Goal: Transaction & Acquisition: Purchase product/service

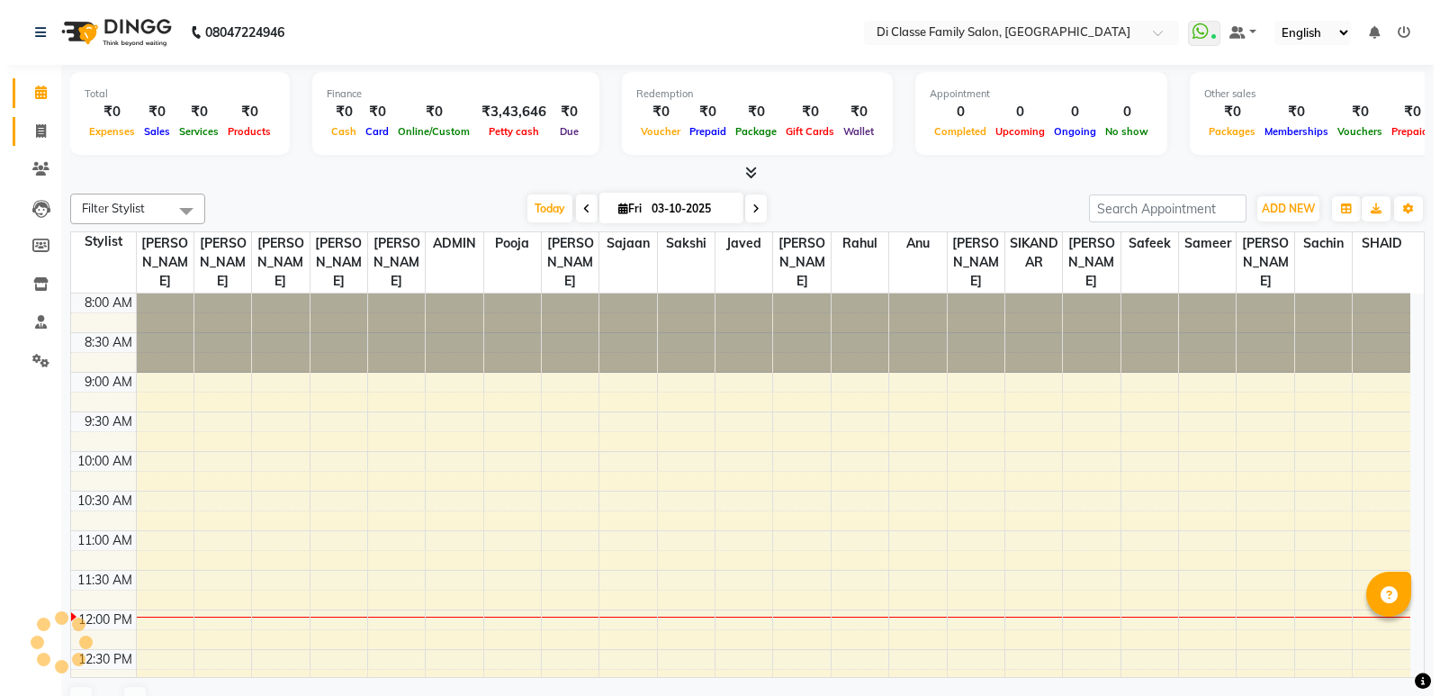
scroll to position [318, 0]
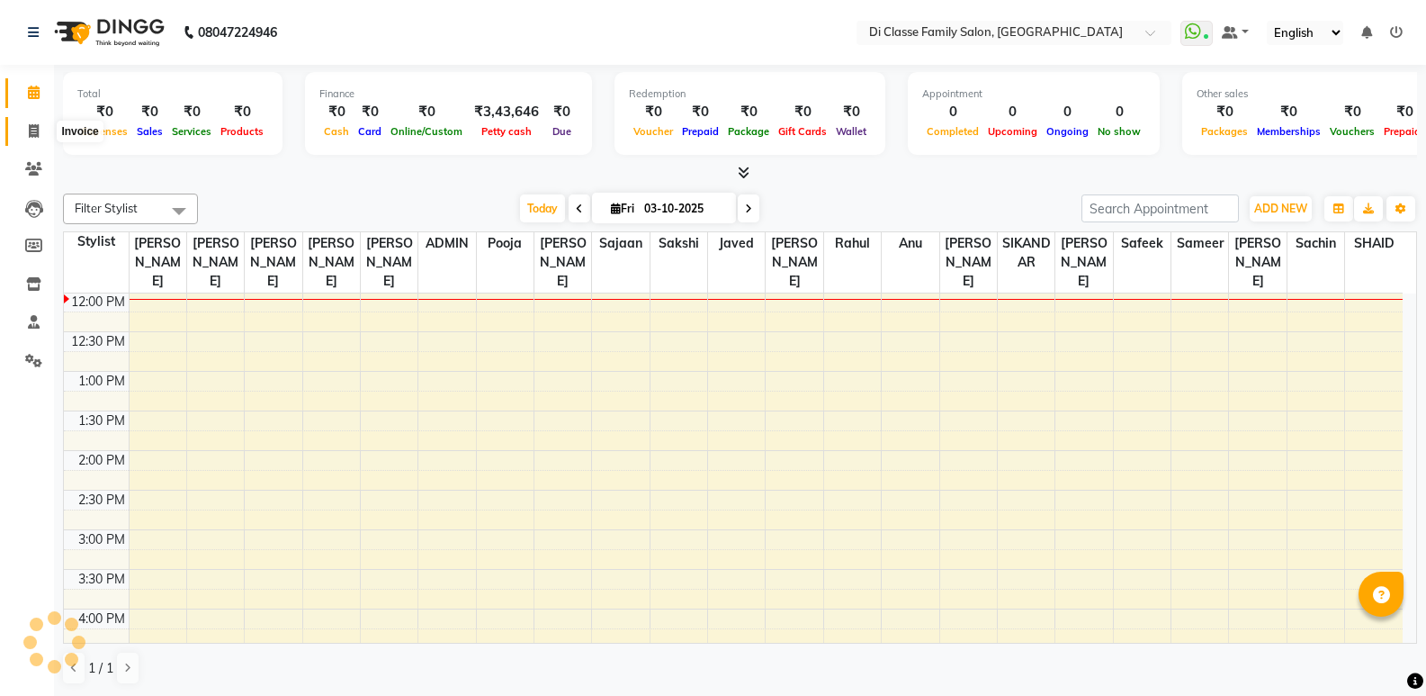
click at [38, 124] on icon at bounding box center [34, 130] width 10 height 13
select select "service"
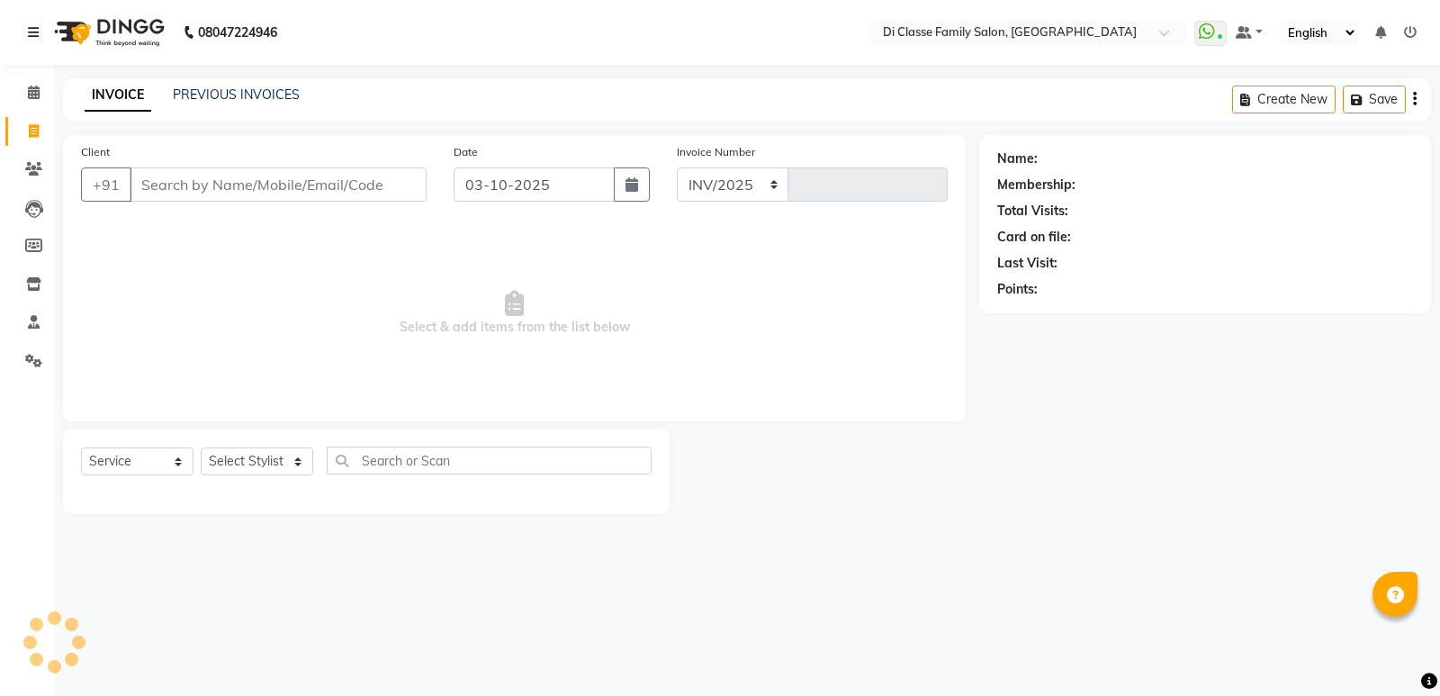
select select "6346"
type input "3117"
click at [227, 92] on link "PREVIOUS INVOICES" at bounding box center [236, 94] width 127 height 16
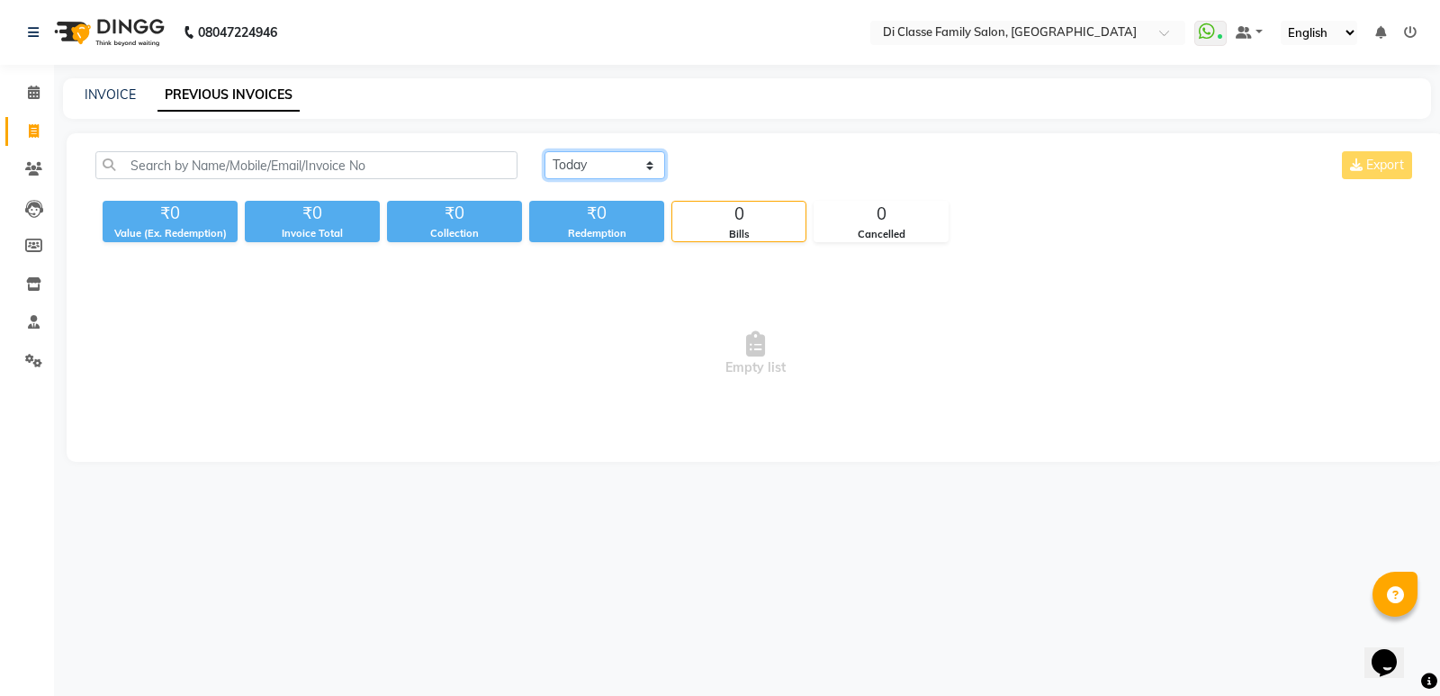
click at [646, 166] on select "[DATE] [DATE] Custom Range" at bounding box center [604, 165] width 121 height 28
select select "[DATE]"
click at [544, 151] on select "[DATE] [DATE] Custom Range" at bounding box center [604, 165] width 121 height 28
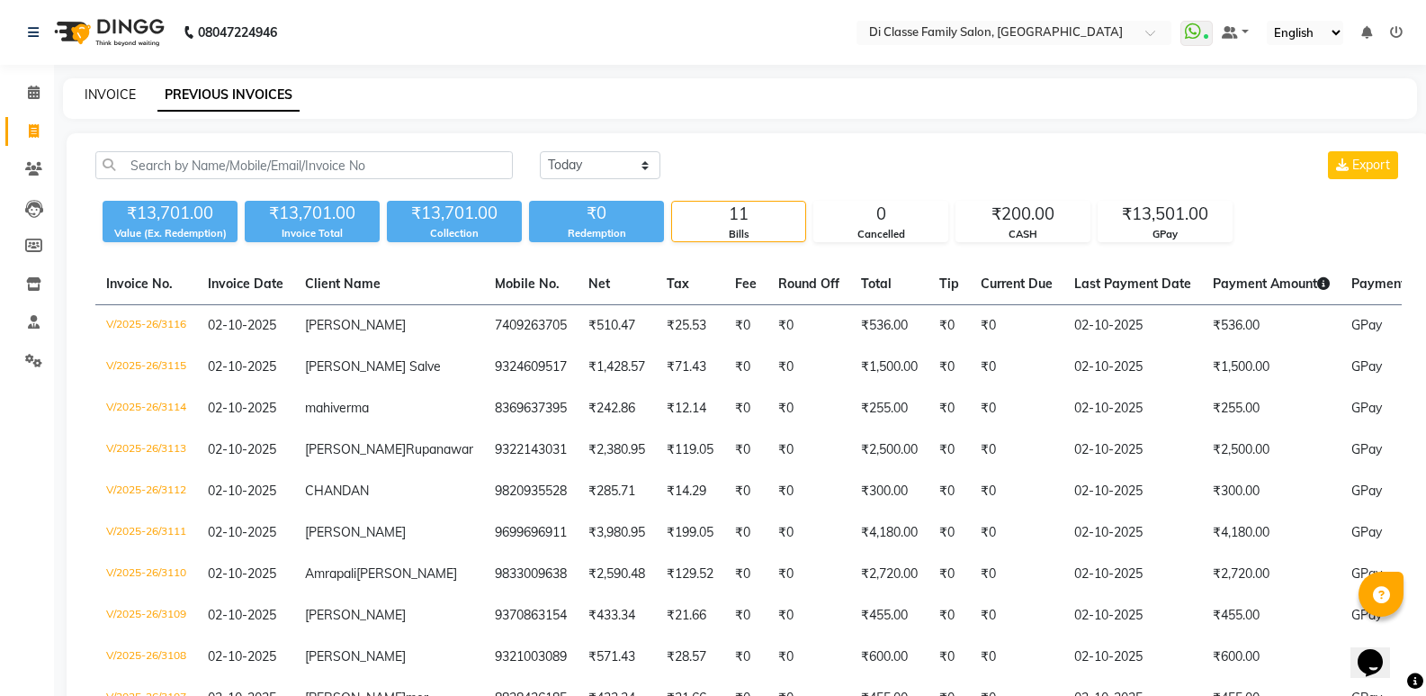
click at [103, 96] on link "INVOICE" at bounding box center [110, 94] width 51 height 16
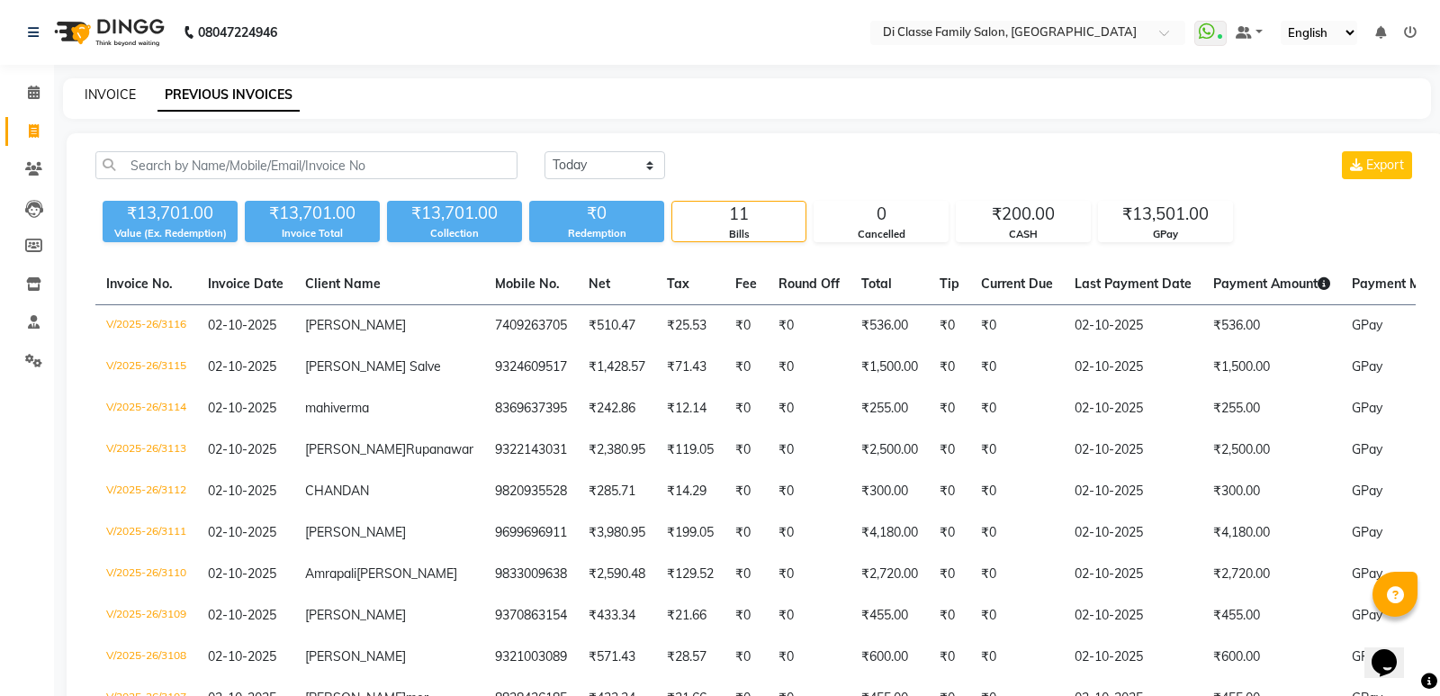
select select "6346"
select select "service"
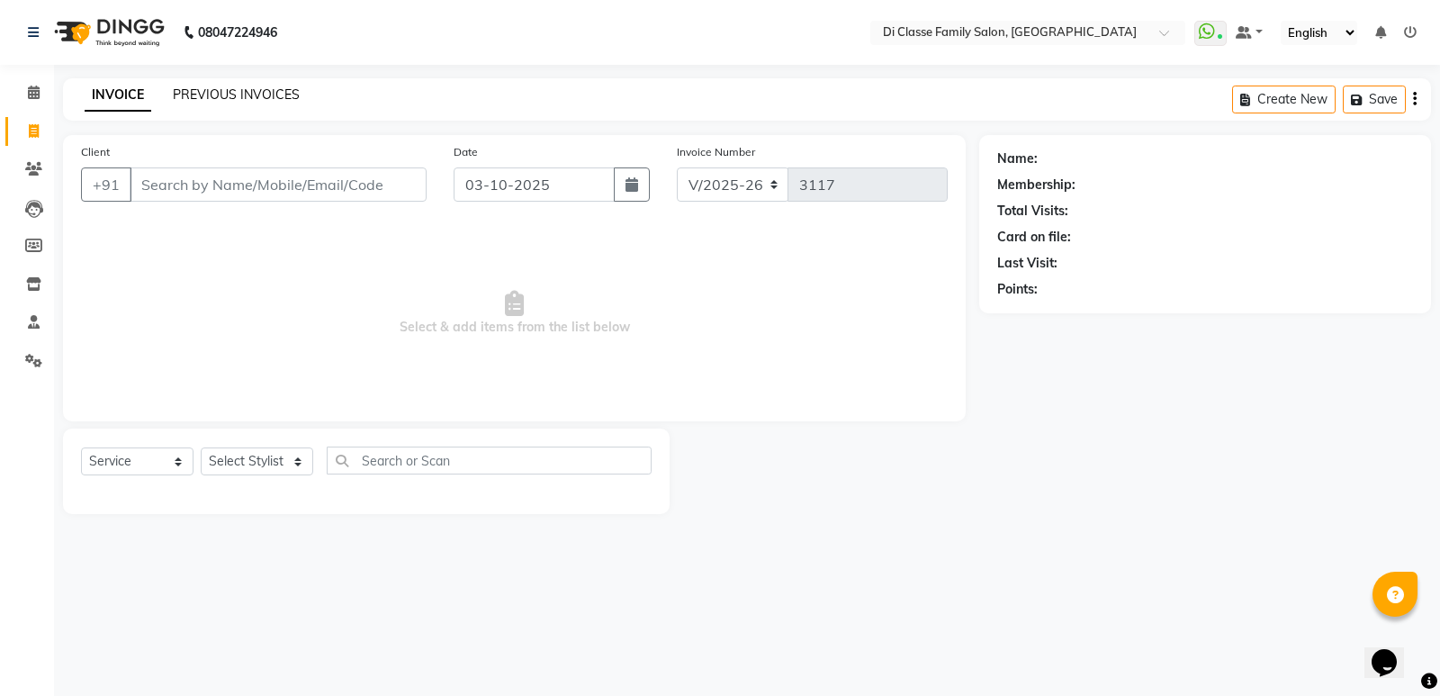
click at [271, 91] on link "PREVIOUS INVOICES" at bounding box center [236, 94] width 127 height 16
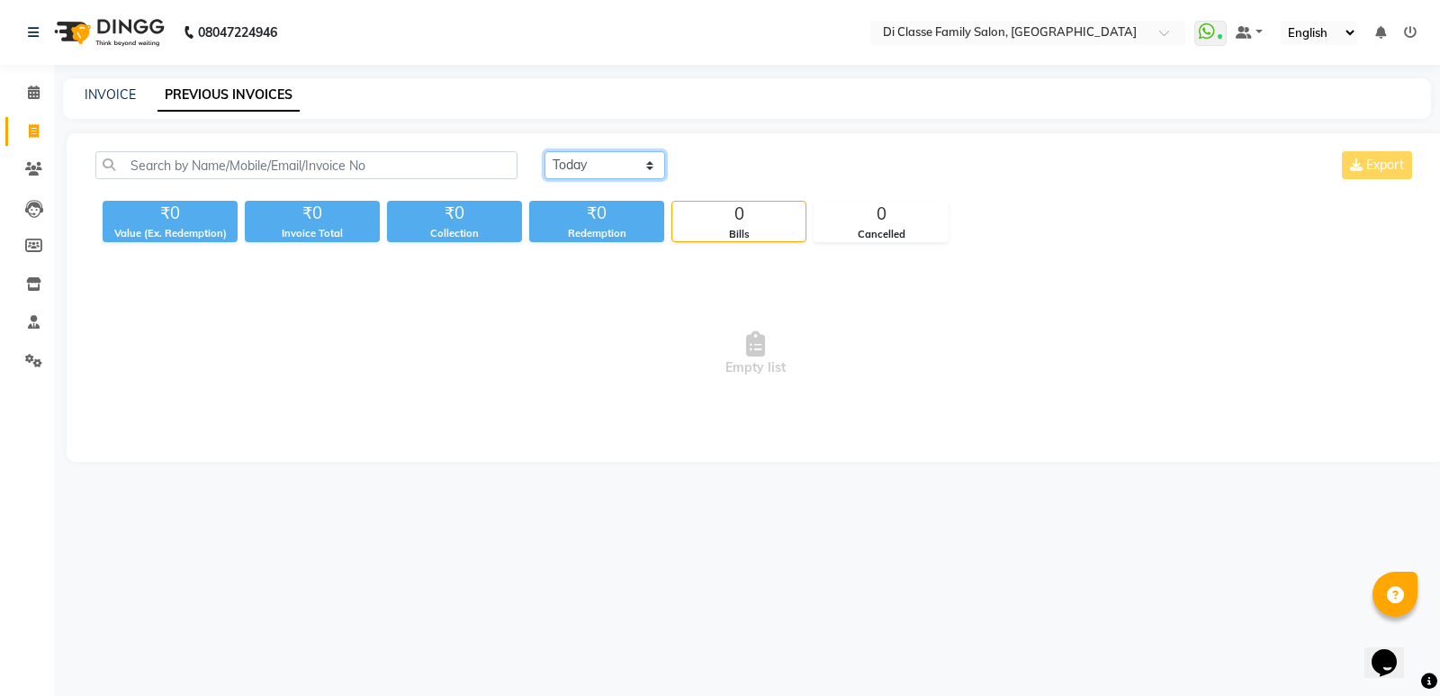
drag, startPoint x: 647, startPoint y: 172, endPoint x: 637, endPoint y: 178, distance: 11.7
click at [647, 172] on select "Today Yesterday Custom Range" at bounding box center [604, 165] width 121 height 28
select select "range"
click at [544, 151] on select "[DATE] [DATE] Custom Range" at bounding box center [604, 165] width 121 height 28
click at [732, 176] on input "03-10-2025" at bounding box center [751, 165] width 126 height 25
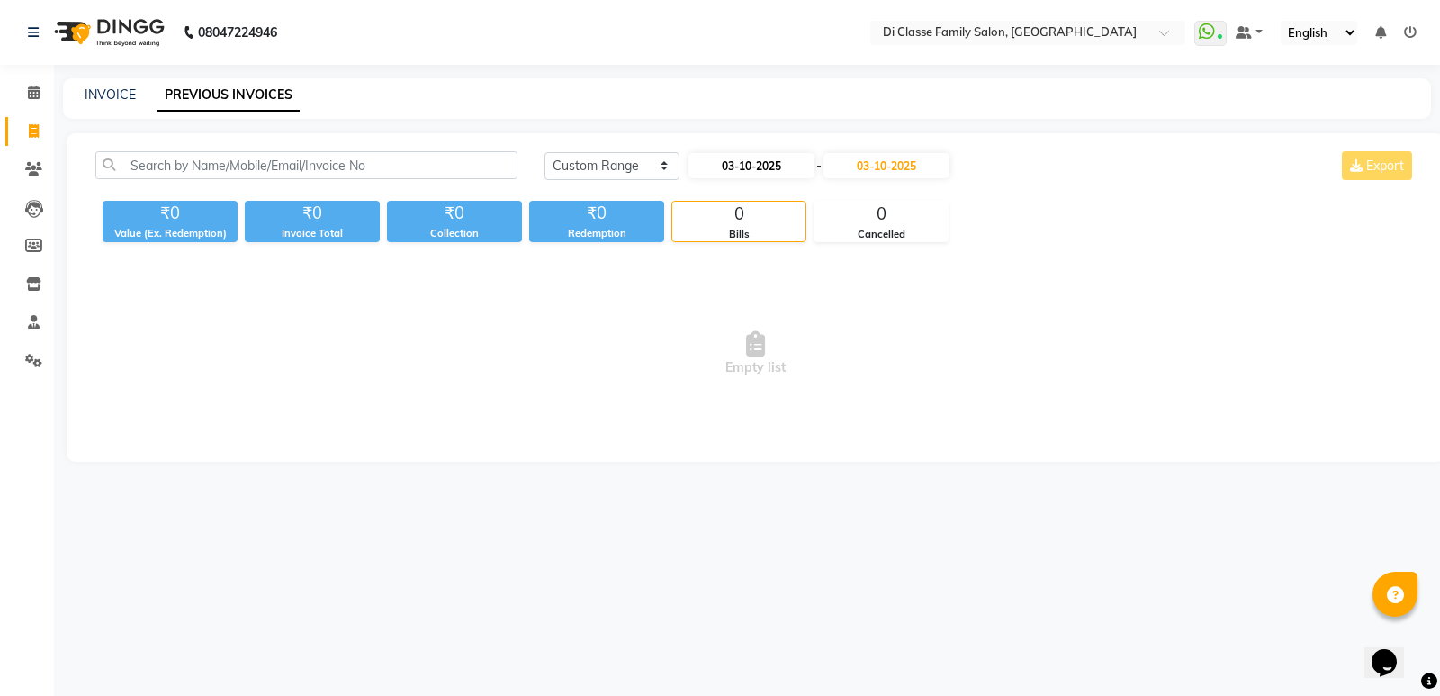
select select "10"
select select "2025"
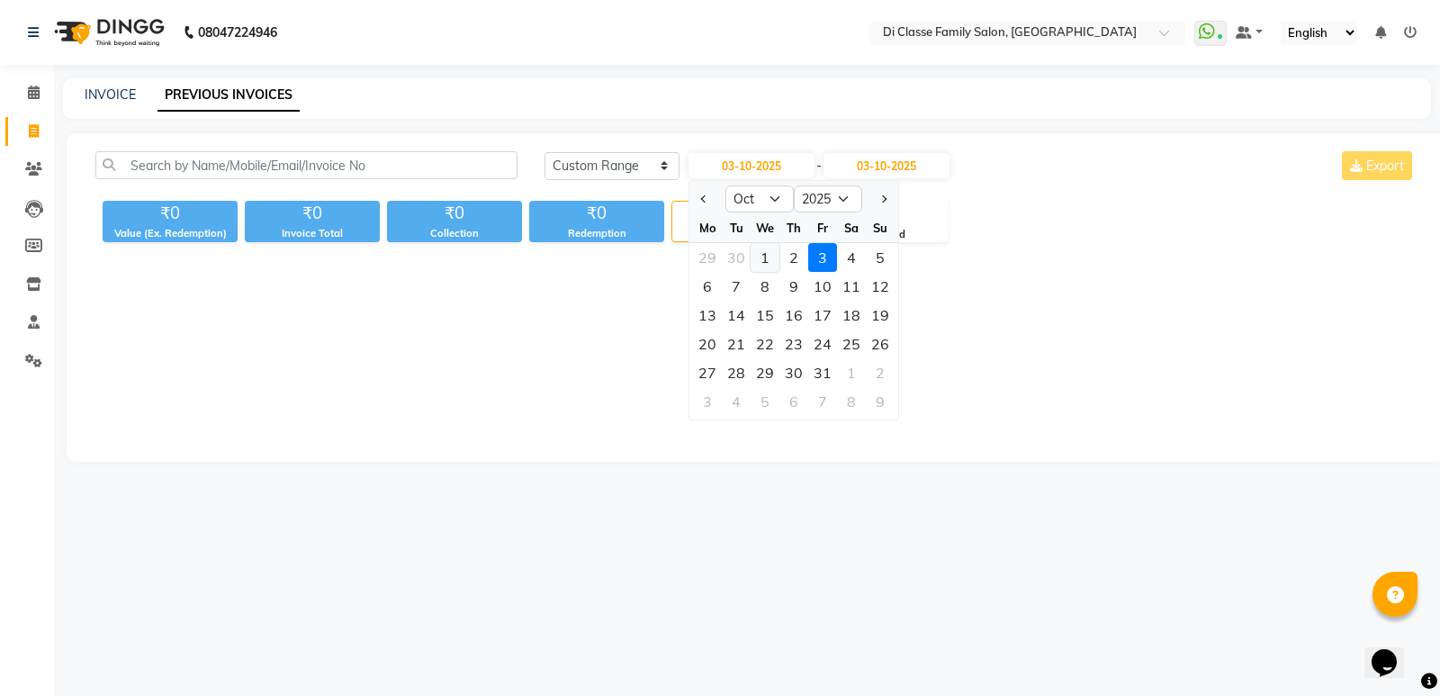
click at [776, 259] on div "1" at bounding box center [764, 257] width 29 height 29
type input "01-10-2025"
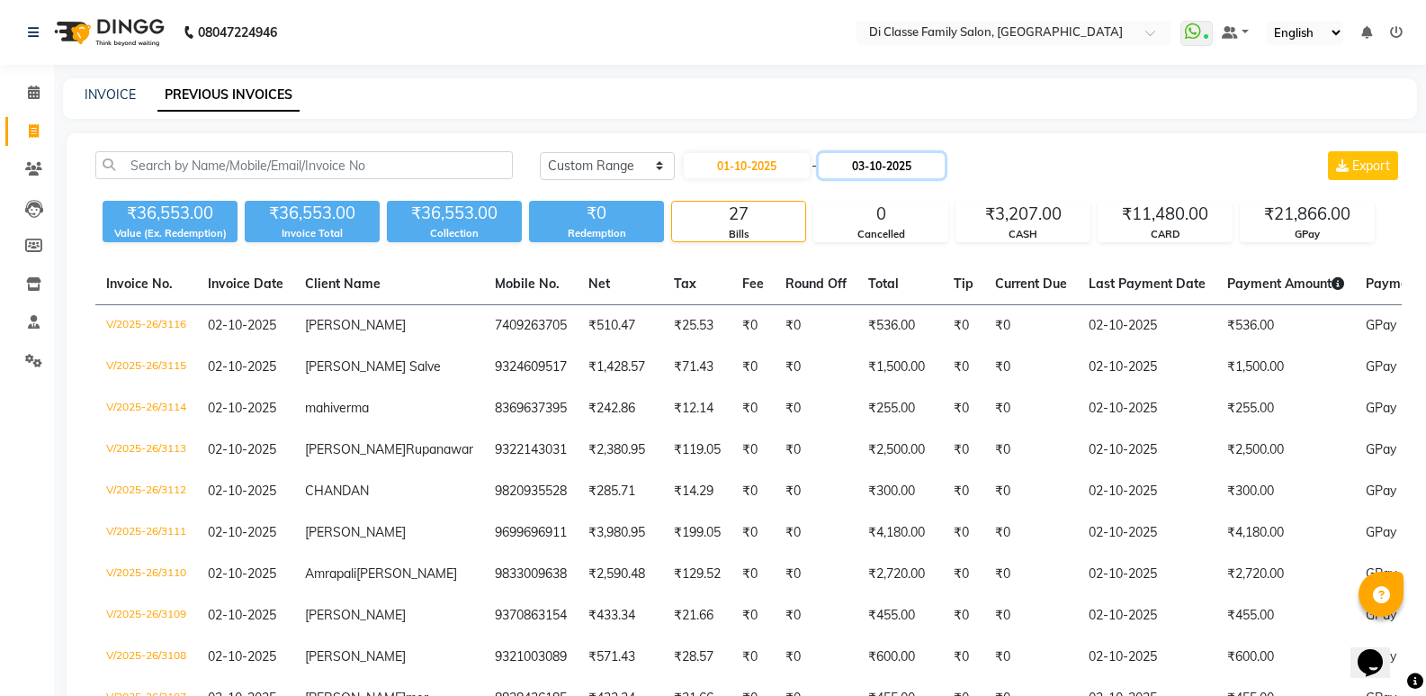
click at [929, 163] on input "03-10-2025" at bounding box center [882, 165] width 126 height 25
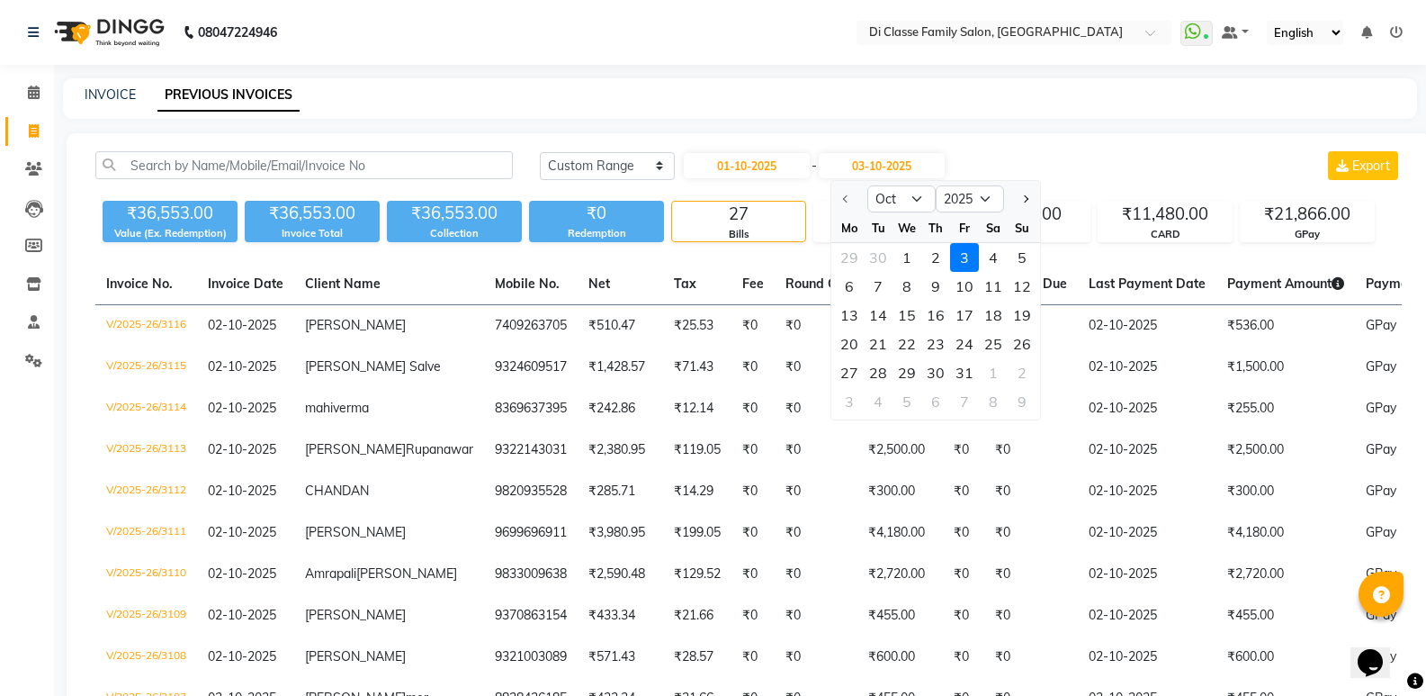
click at [909, 255] on div "1" at bounding box center [907, 257] width 29 height 29
type input "01-10-2025"
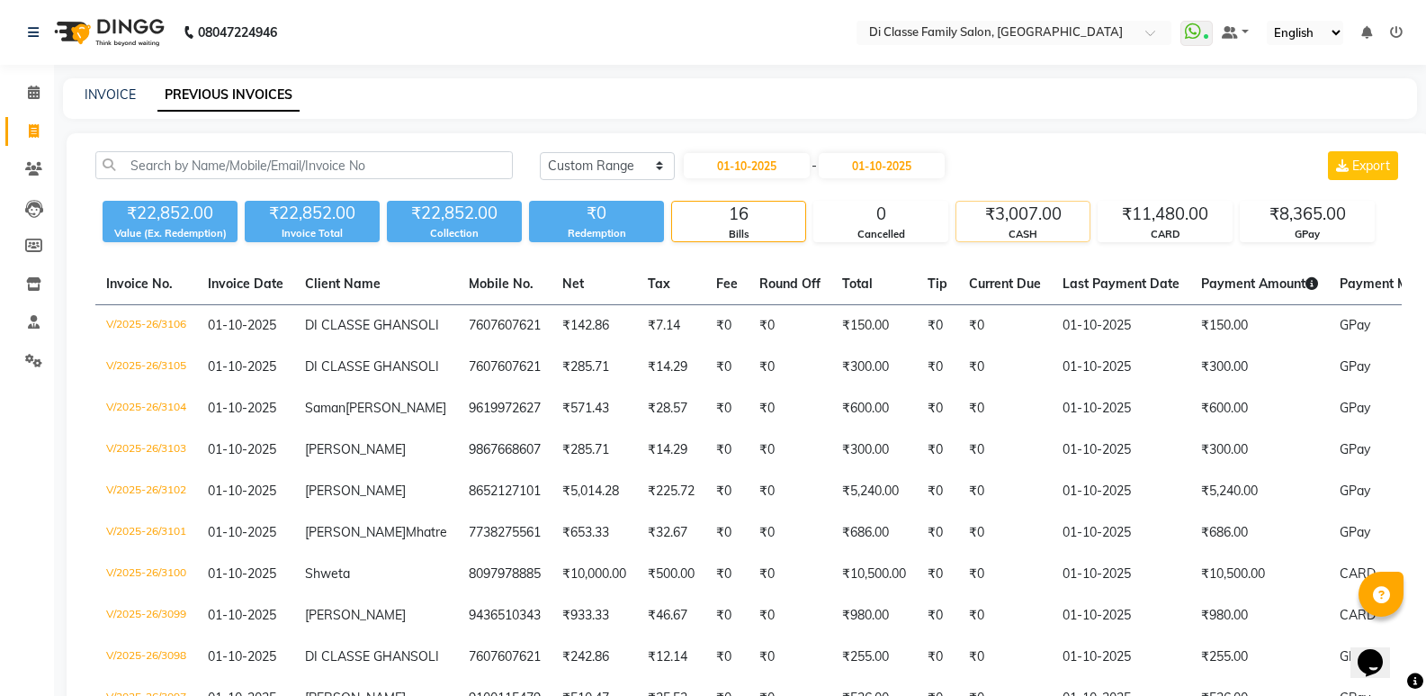
click at [1019, 230] on div "CASH" at bounding box center [1022, 234] width 133 height 15
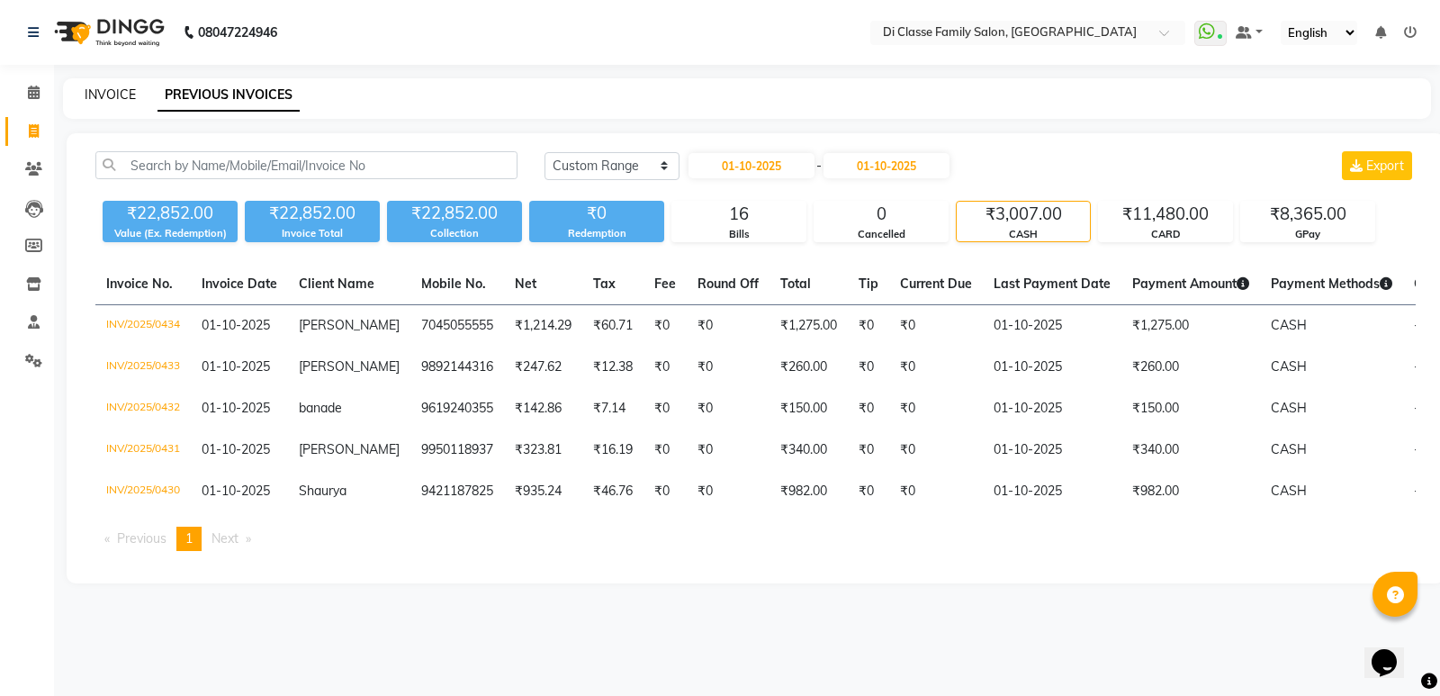
click at [115, 98] on link "INVOICE" at bounding box center [110, 94] width 51 height 16
select select "6346"
select select "service"
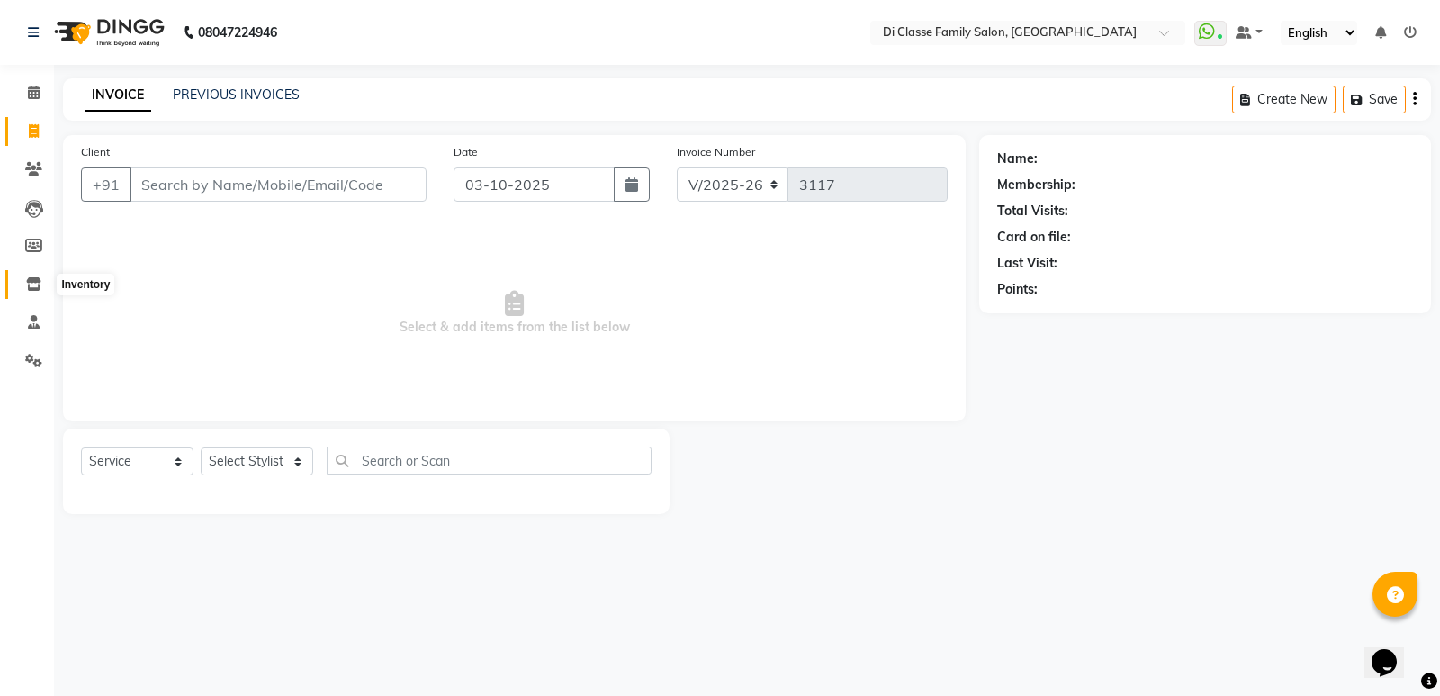
click at [32, 289] on span at bounding box center [33, 284] width 31 height 21
select select
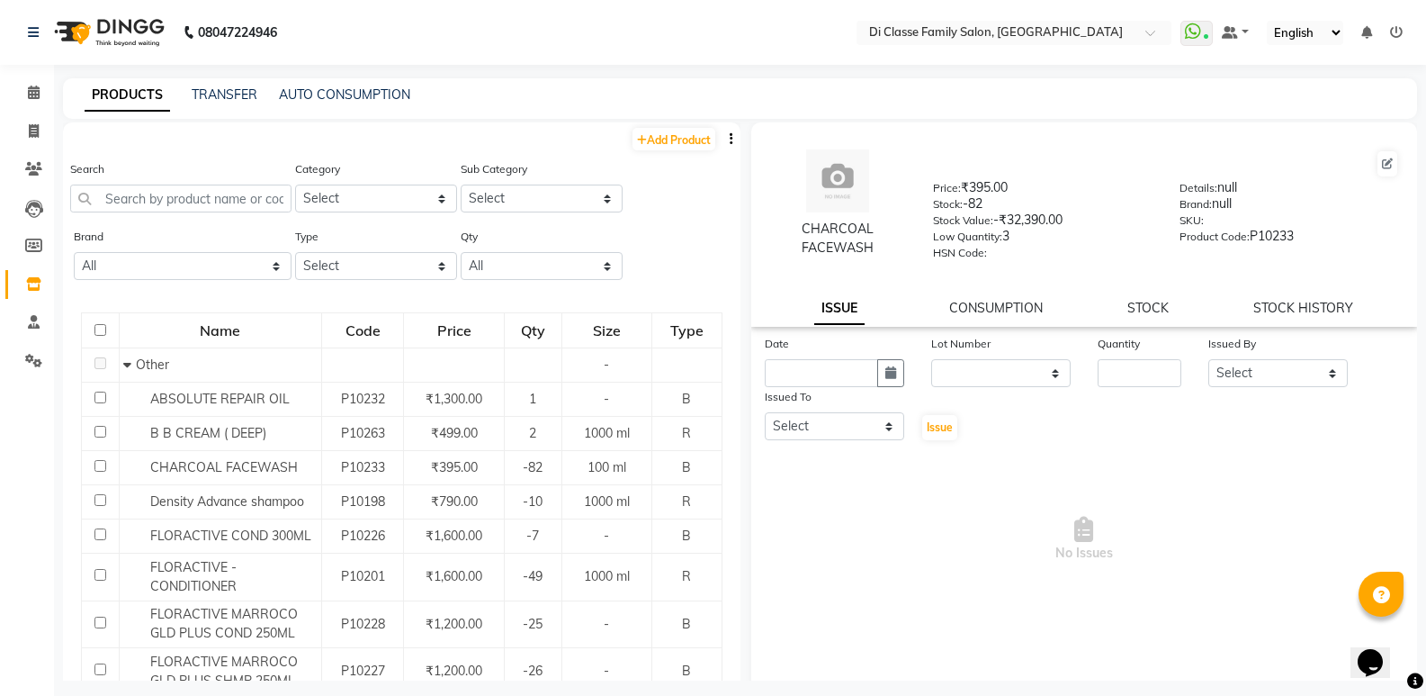
click at [345, 184] on div "Category Select Hair Makeup Personal Care Appliances Beard Waxing Disposable Th…" at bounding box center [376, 185] width 162 height 53
click at [436, 199] on select "Select Hair Makeup Personal Care Appliances Beard Waxing Disposable Threading H…" at bounding box center [376, 198] width 162 height 28
click at [591, 202] on select "Select" at bounding box center [542, 198] width 162 height 28
click at [603, 263] on select "All Low Out Of Stock" at bounding box center [542, 266] width 162 height 28
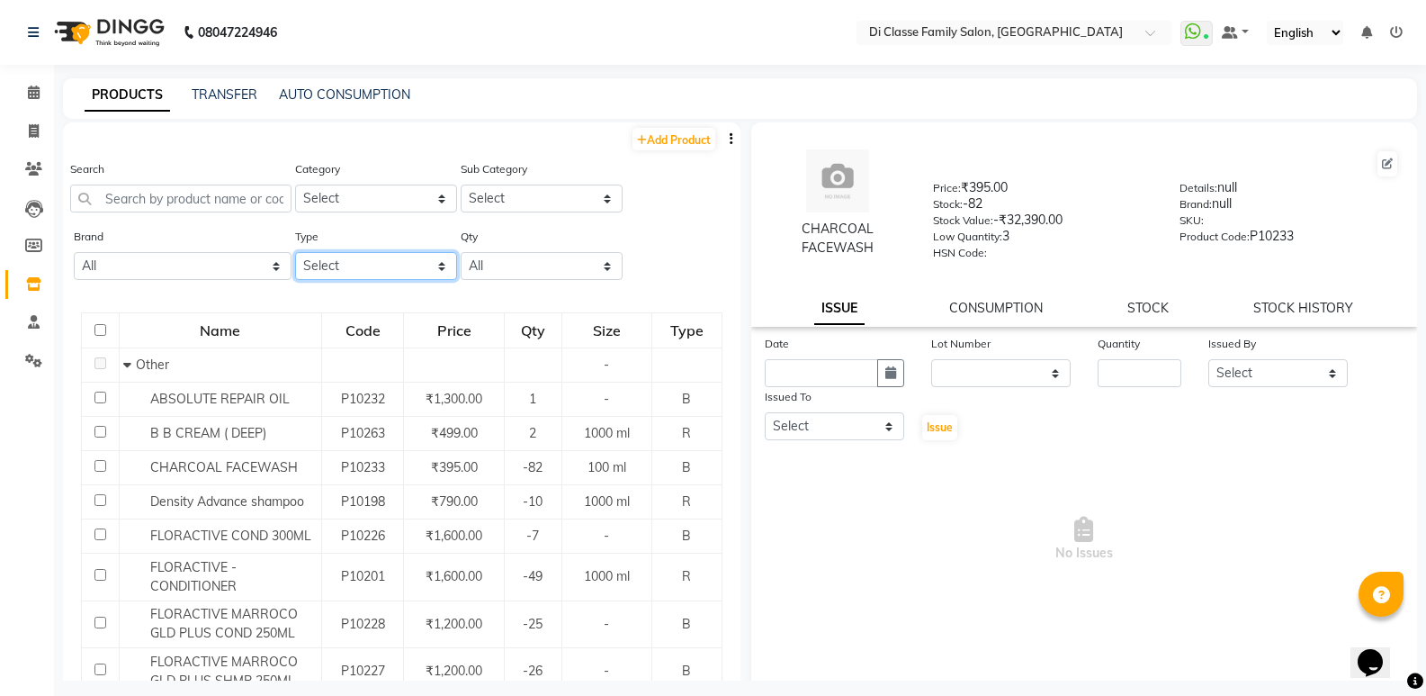
click at [436, 266] on select "Select Both Retail Consumable" at bounding box center [376, 266] width 162 height 28
click at [275, 265] on select "All Brillare Floractive Ilvuia Loral Loreal Luxliss Null O3+ Osis Pilgrim Richf…" at bounding box center [183, 266] width 218 height 28
click at [436, 265] on select "Select Both Retail Consumable" at bounding box center [376, 266] width 162 height 28
click at [274, 265] on select "All Brillare Floractive Ilvuia Loral Loreal Luxliss Null O3+ Osis Pilgrim Richf…" at bounding box center [183, 266] width 218 height 28
click at [276, 265] on select "All Brillare Floractive Ilvuia Loral Loreal Luxliss Null O3+ Osis Pilgrim Richf…" at bounding box center [183, 266] width 218 height 28
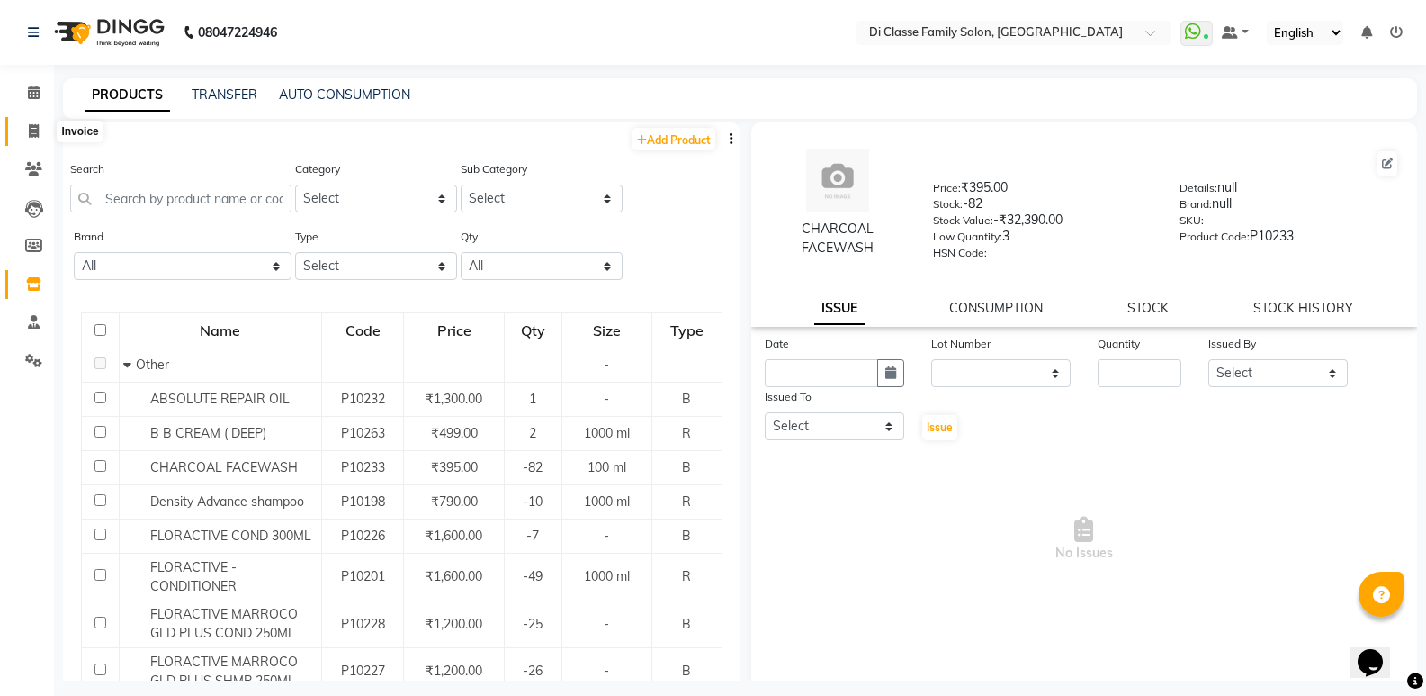
click at [46, 128] on span at bounding box center [33, 131] width 31 height 21
select select "service"
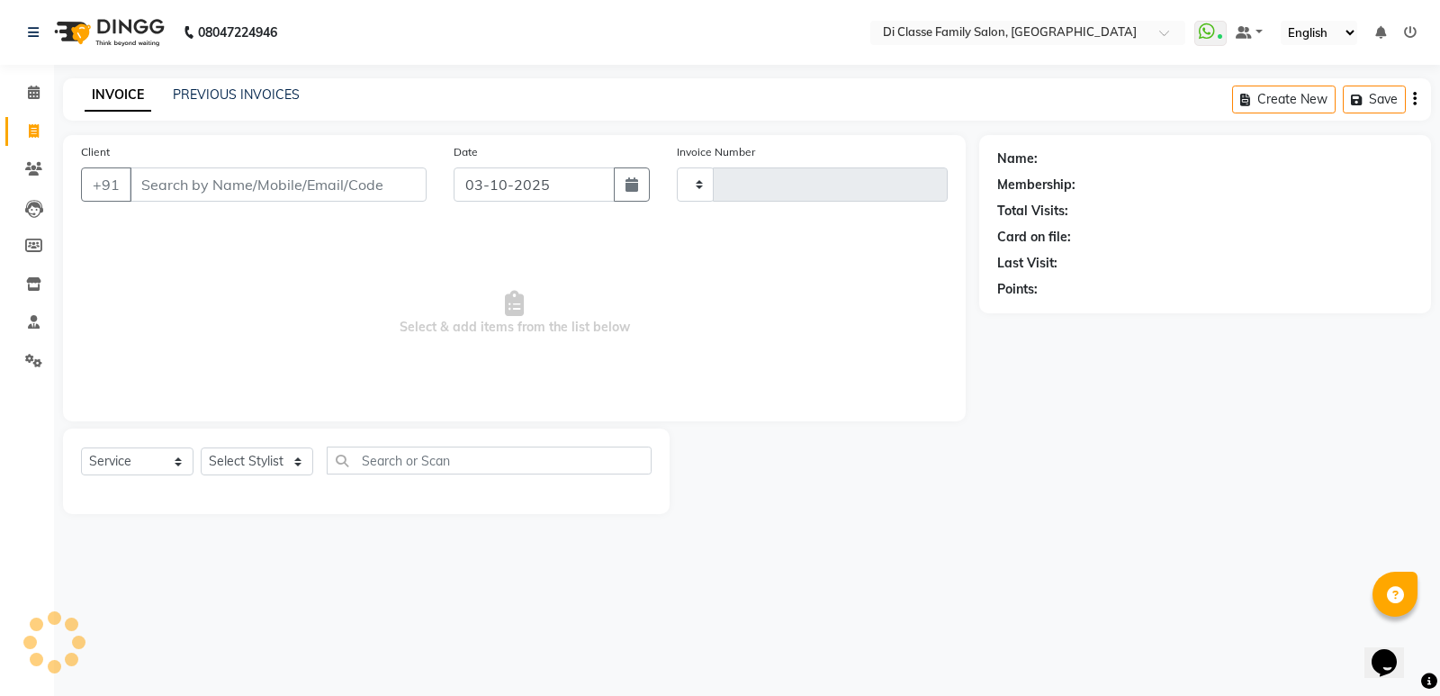
type input "3117"
select select "6346"
drag, startPoint x: 927, startPoint y: 525, endPoint x: 917, endPoint y: 459, distance: 66.4
click at [934, 507] on main "INVOICE PREVIOUS INVOICES Create New Save Client +91 Date 03-10-2025 Invoice Nu…" at bounding box center [747, 309] width 1386 height 462
click at [296, 179] on input "Client" at bounding box center [278, 184] width 297 height 34
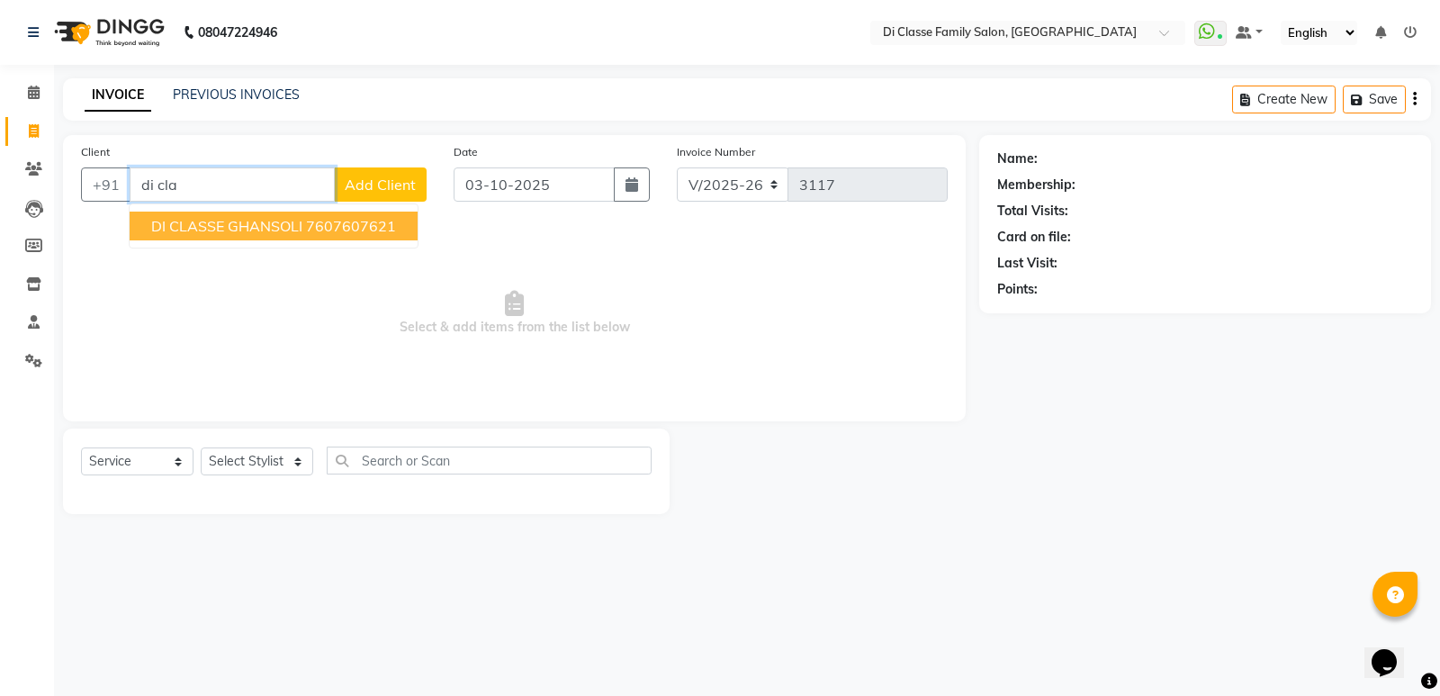
click at [324, 229] on ngb-highlight "7607607621" at bounding box center [351, 226] width 90 height 18
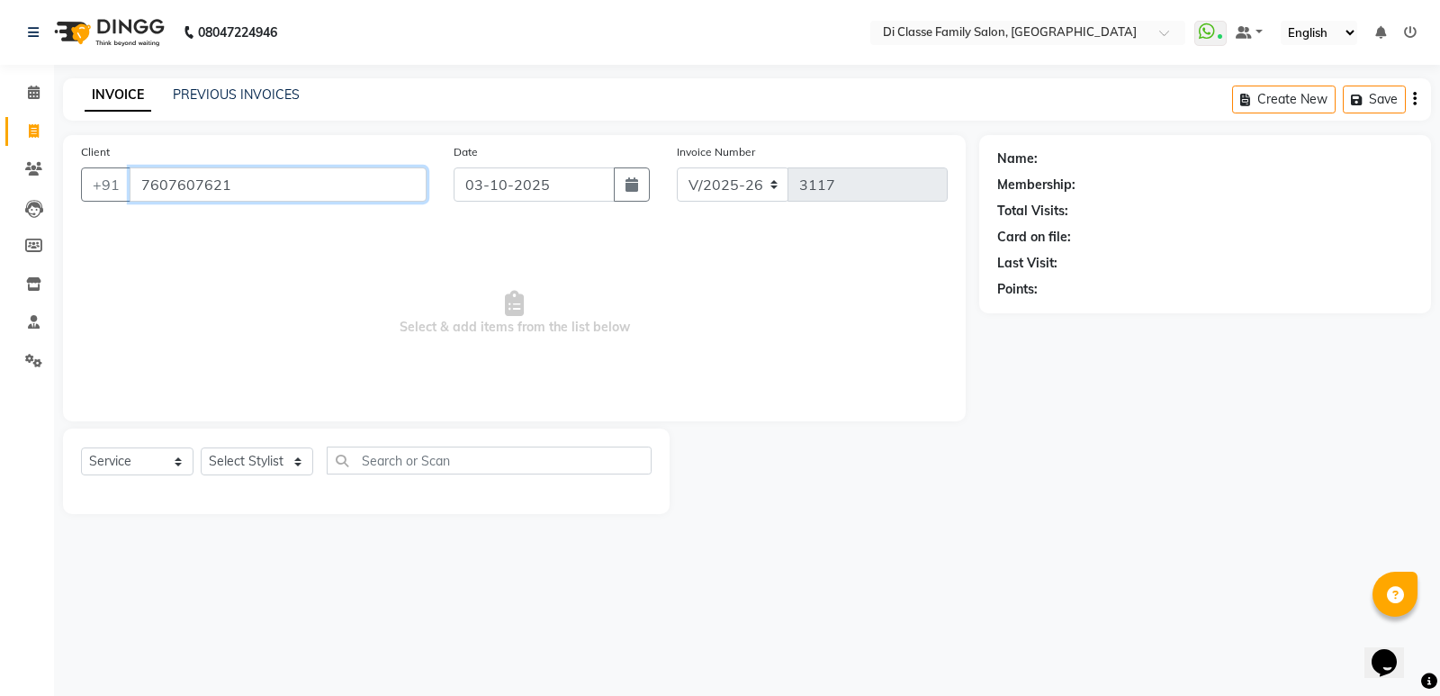
type input "7607607621"
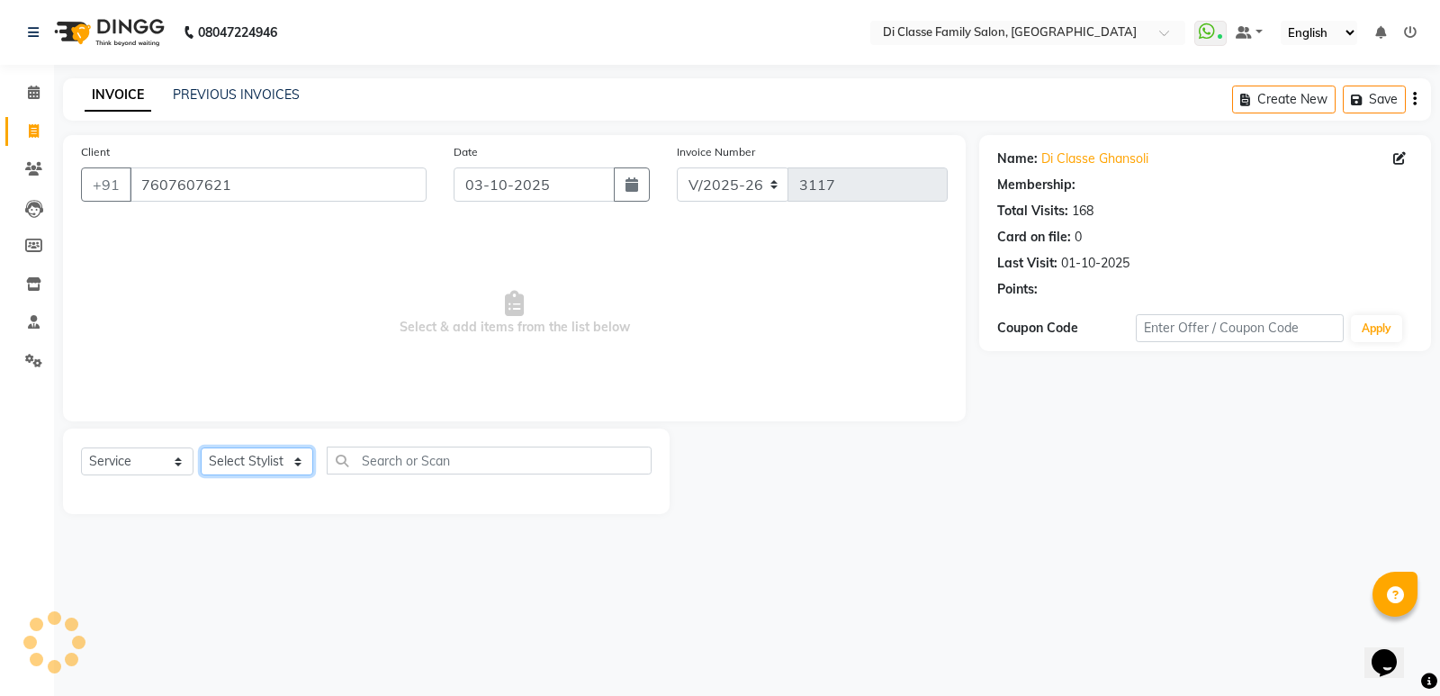
click at [277, 453] on select "Select Stylist ADMIN [PERSON_NAME] [PERSON_NAME] KAPIL [PERSON_NAME] [PERSON_NA…" at bounding box center [257, 461] width 112 height 28
select select "50058"
click at [201, 447] on select "Select Stylist ADMIN [PERSON_NAME] [PERSON_NAME] KAPIL [PERSON_NAME] [PERSON_NA…" at bounding box center [257, 461] width 112 height 28
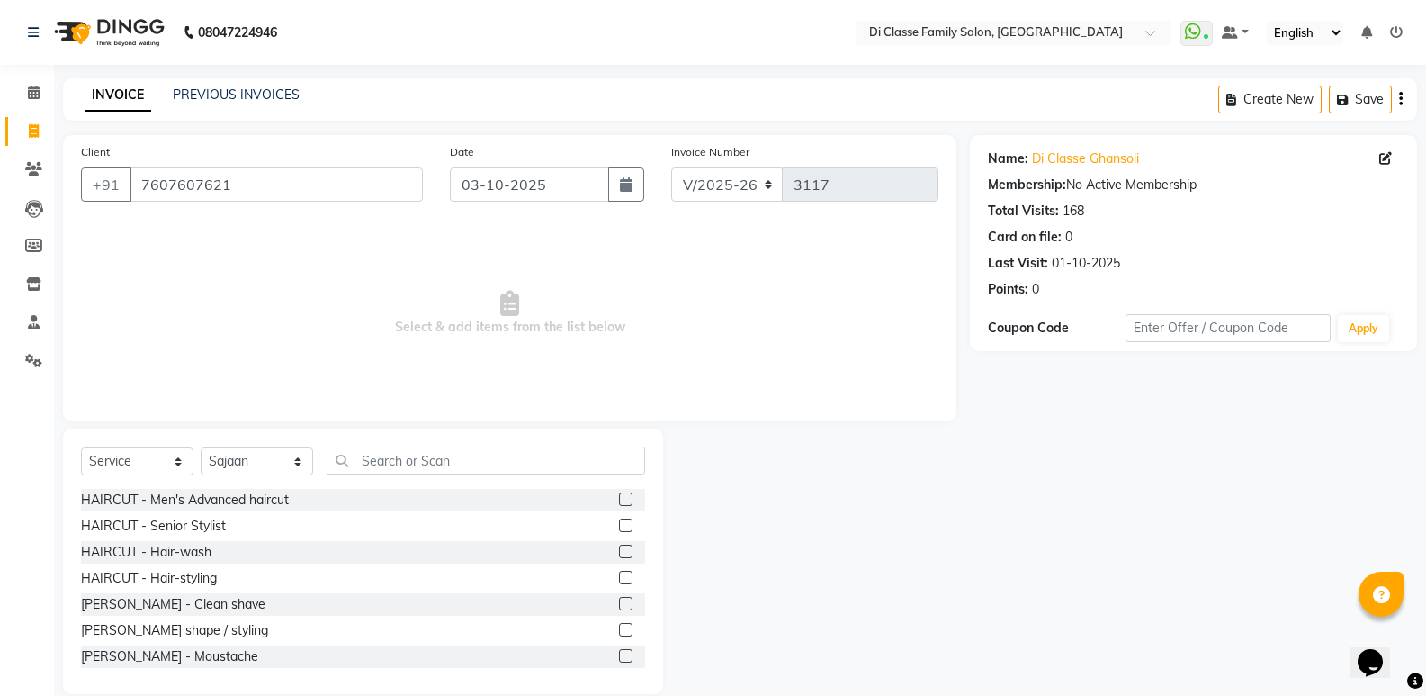
click at [619, 498] on label at bounding box center [625, 498] width 13 height 13
click at [619, 498] on input "checkbox" at bounding box center [625, 500] width 12 height 12
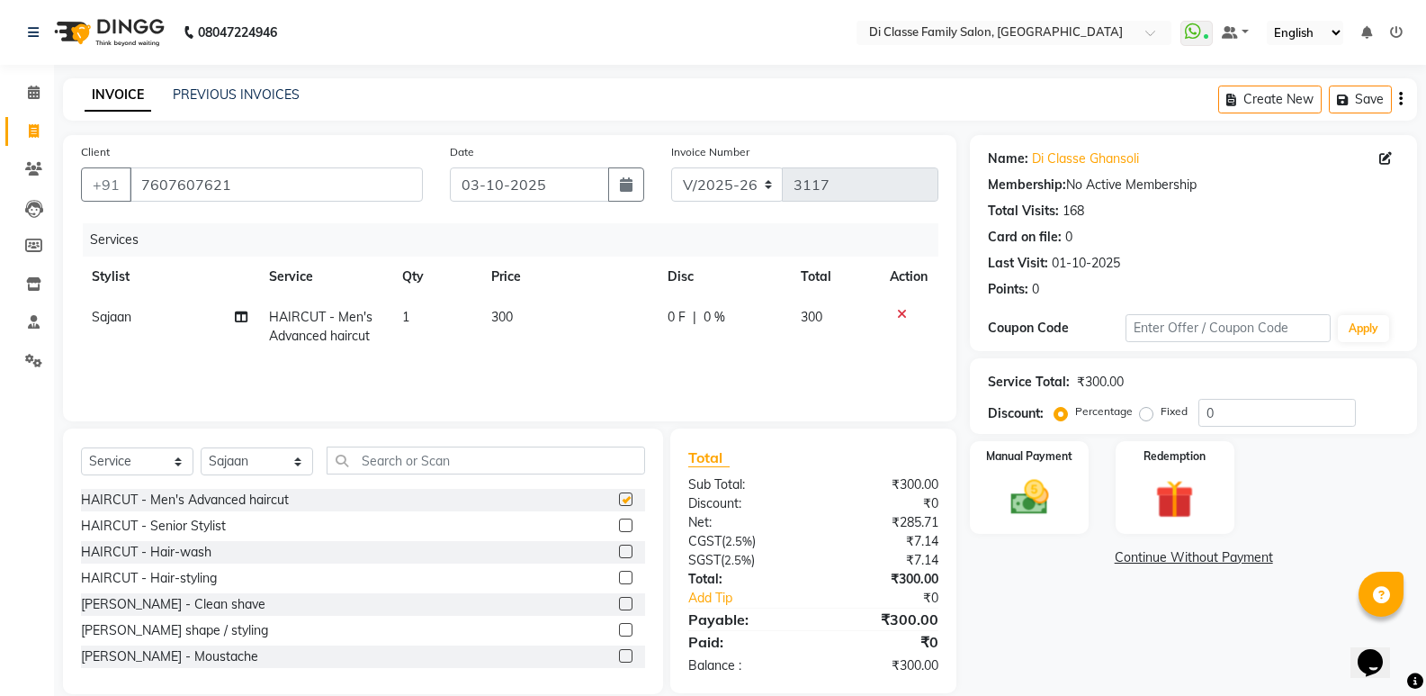
checkbox input "false"
click at [761, 177] on select "INV/2025 V/2025-26" at bounding box center [727, 184] width 112 height 34
select select "8538"
click at [671, 167] on select "INV/2025 V/2025-26" at bounding box center [727, 184] width 112 height 34
type input "0436"
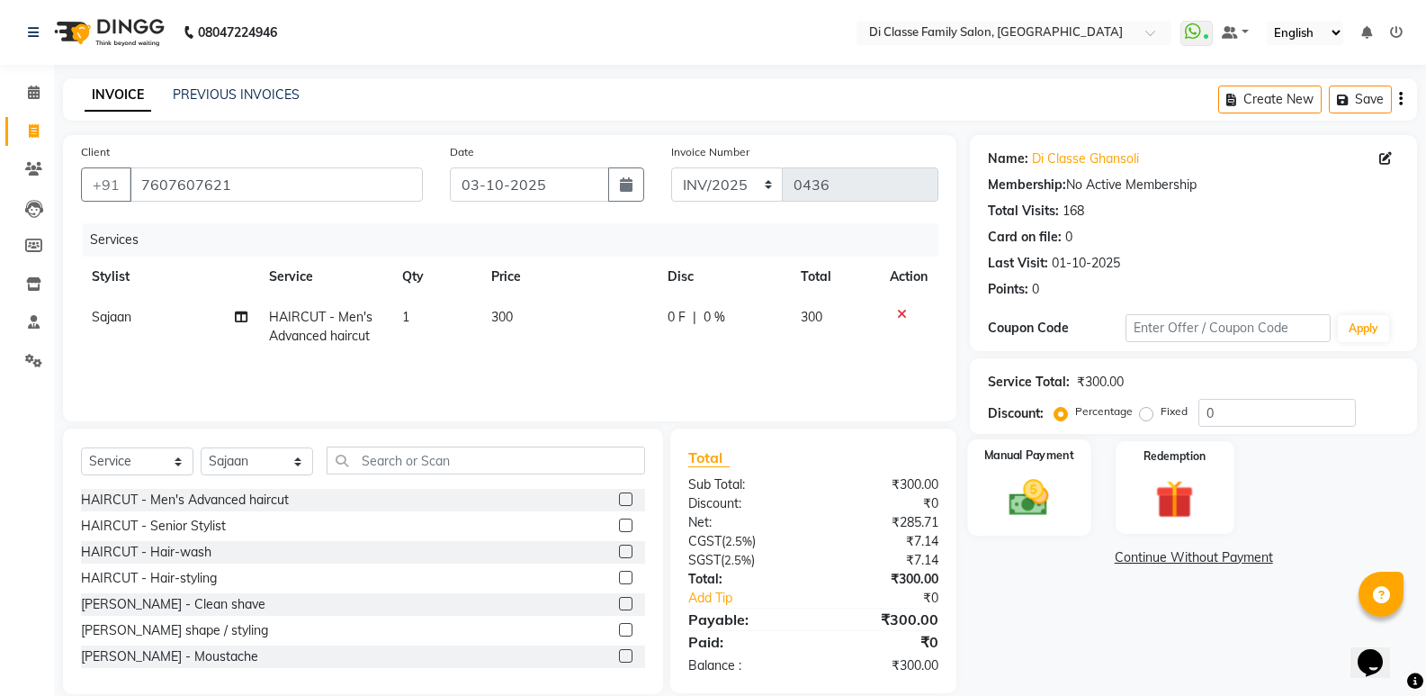
drag, startPoint x: 1017, startPoint y: 502, endPoint x: 1046, endPoint y: 524, distance: 36.7
click at [1018, 501] on img at bounding box center [1029, 497] width 64 height 46
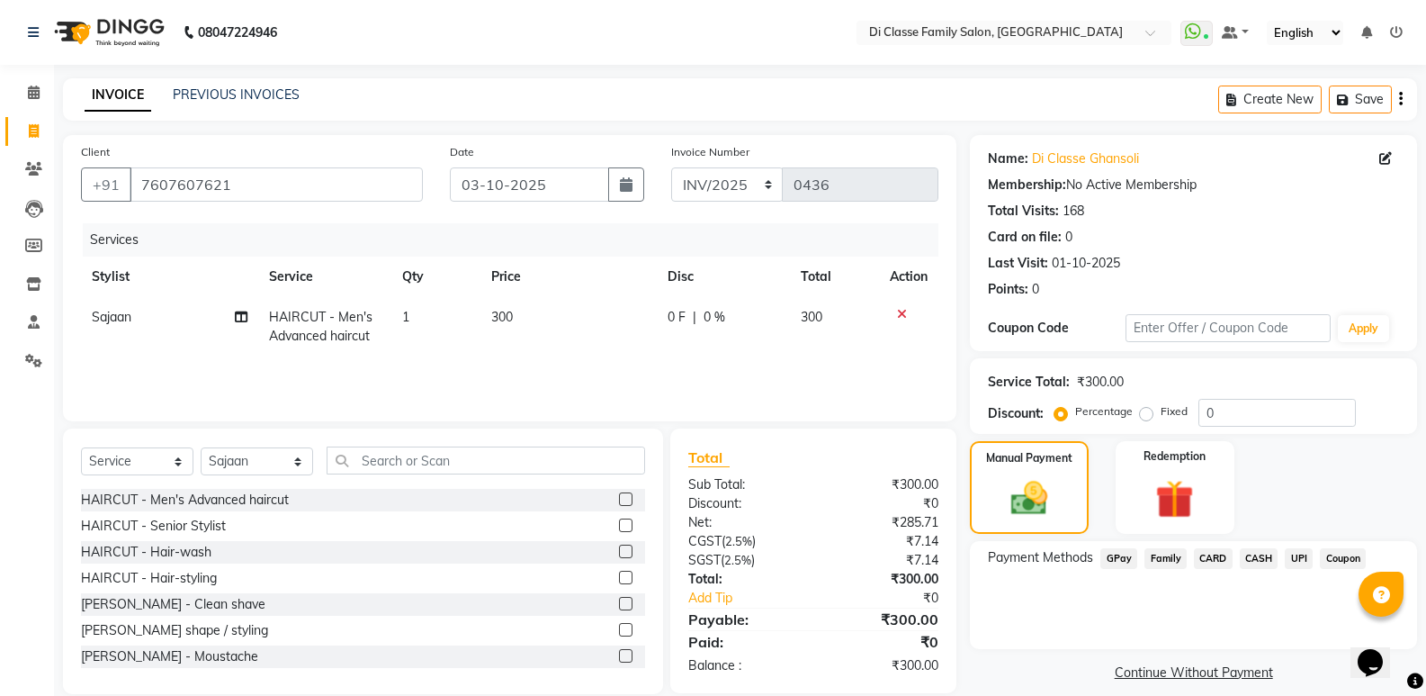
click at [1256, 558] on span "CASH" at bounding box center [1259, 558] width 39 height 21
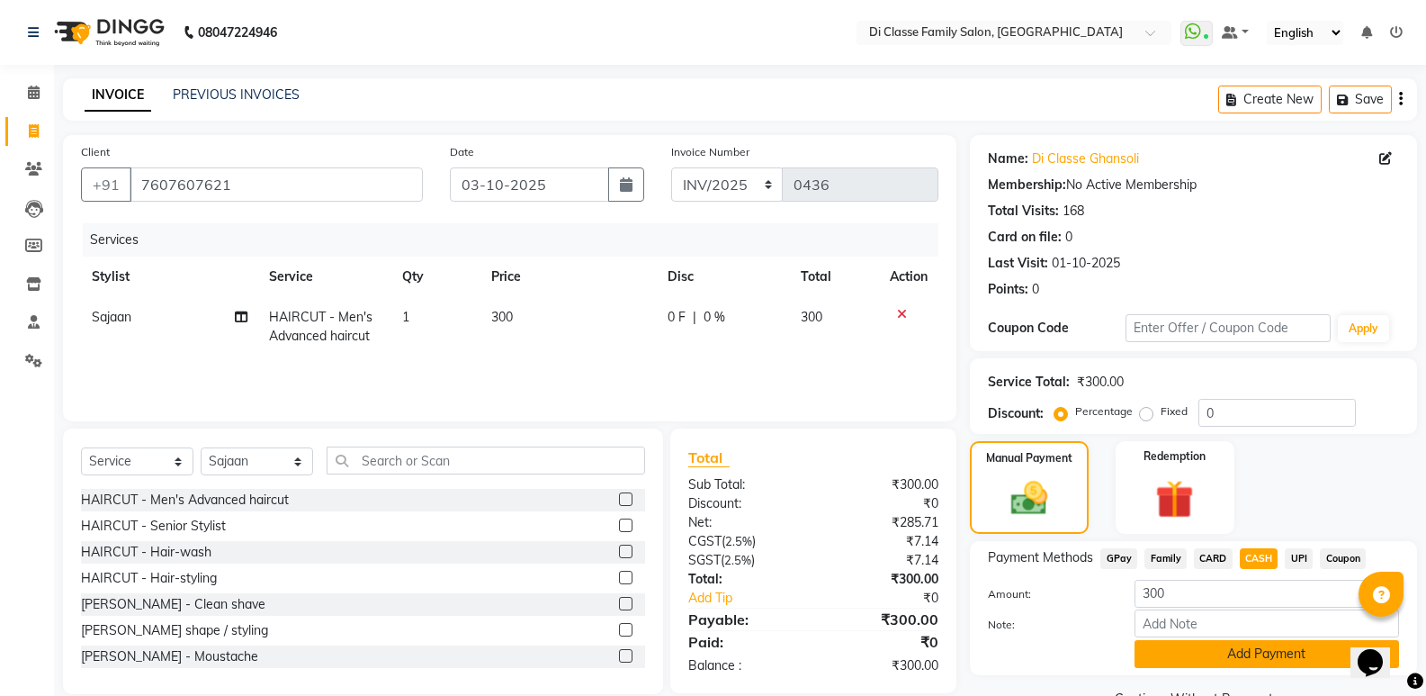
click at [1276, 660] on button "Add Payment" at bounding box center [1267, 654] width 265 height 28
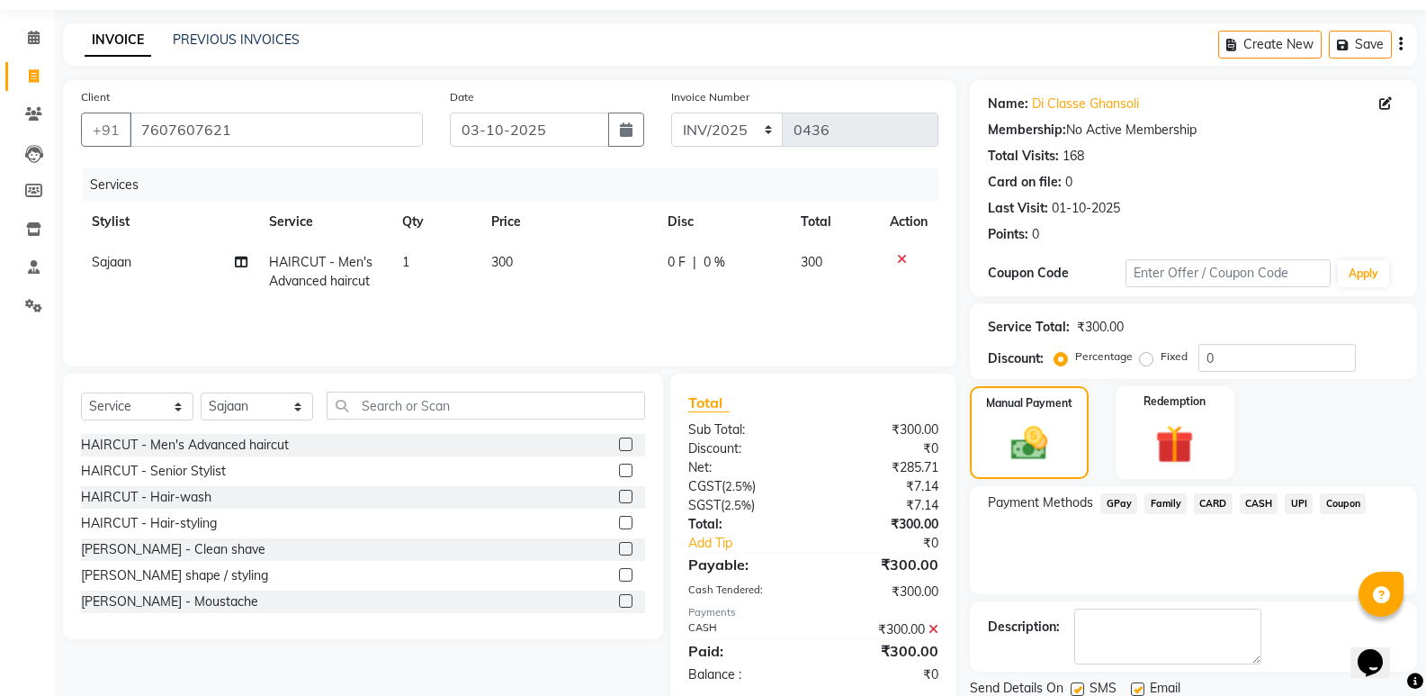
scroll to position [119, 0]
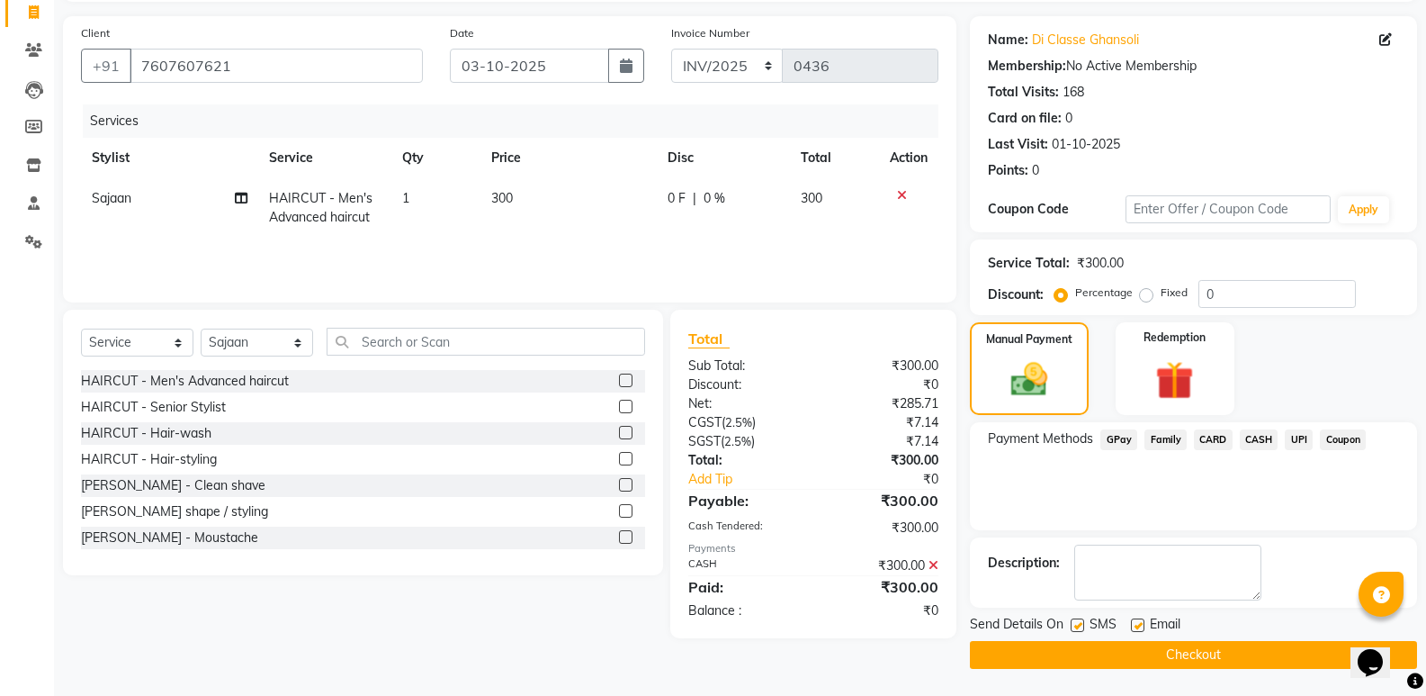
click at [1267, 650] on button "Checkout" at bounding box center [1193, 655] width 447 height 28
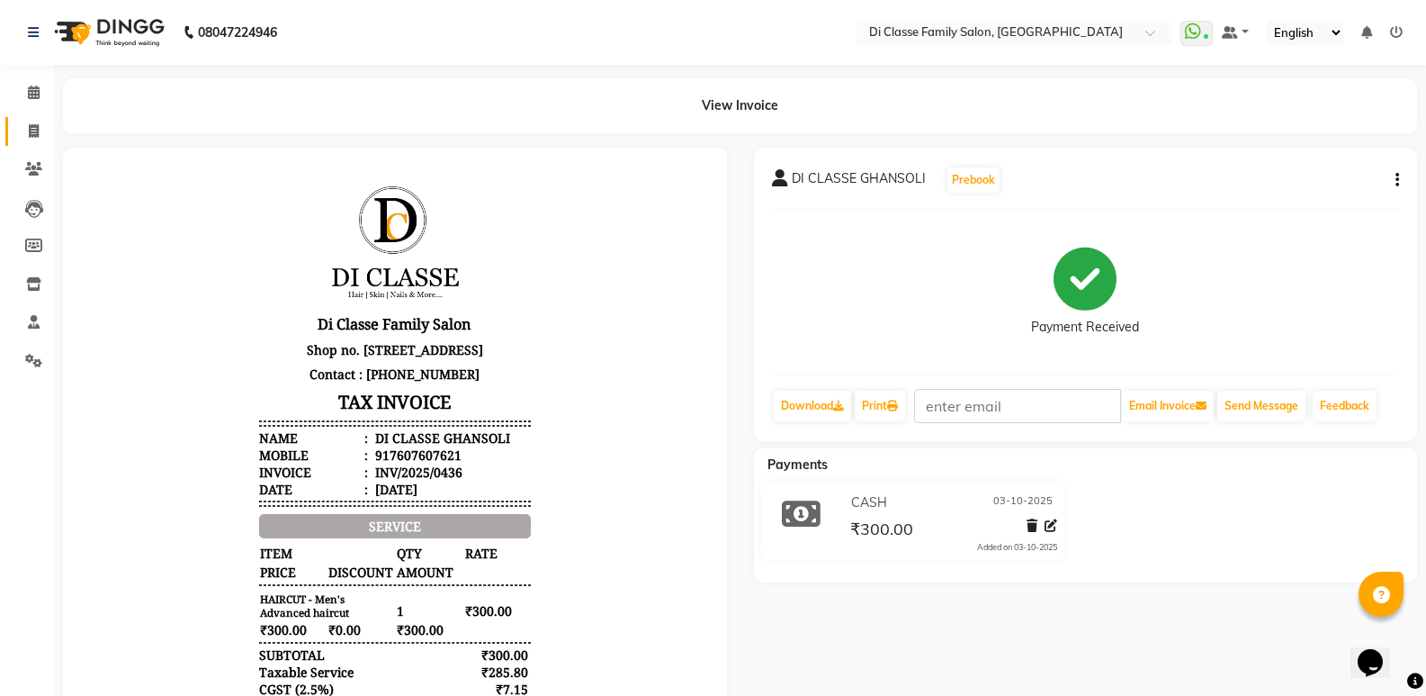
click at [17, 131] on link "Invoice" at bounding box center [26, 132] width 43 height 30
select select "6346"
select select "service"
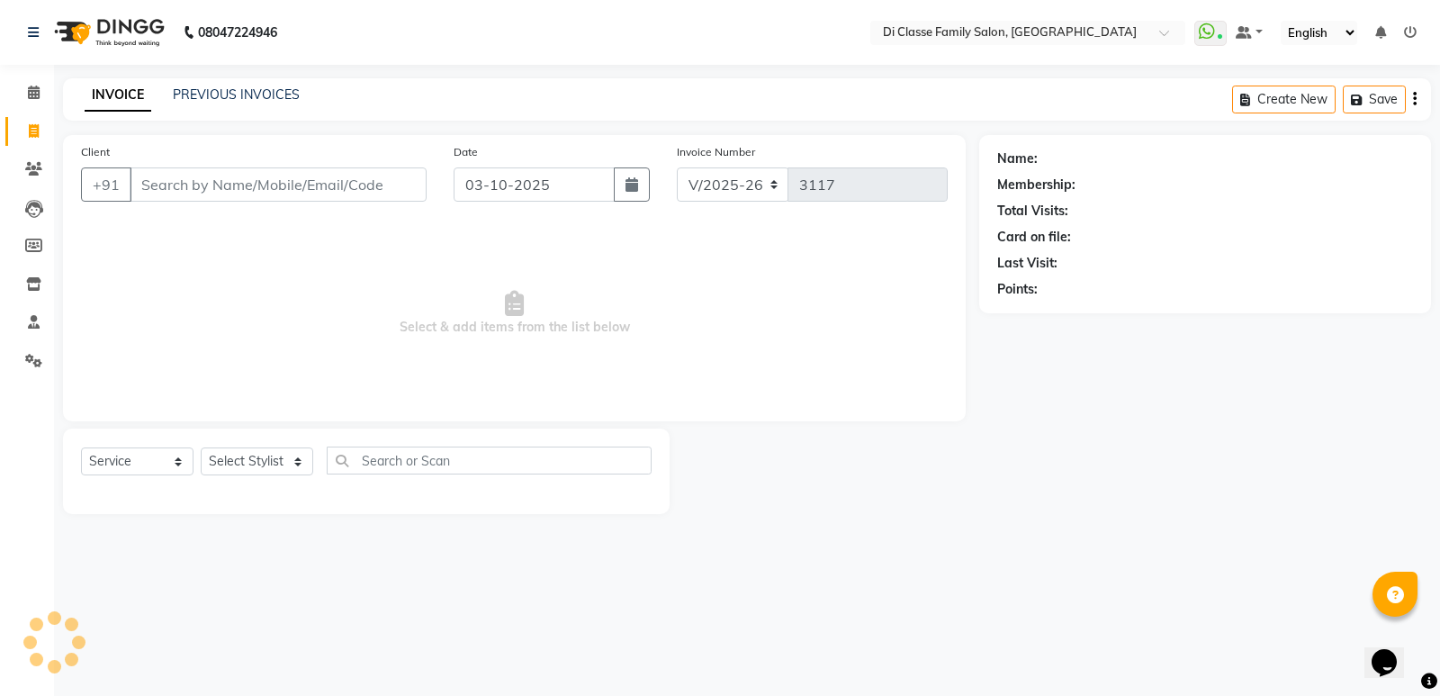
click at [193, 168] on input "Client" at bounding box center [278, 184] width 297 height 34
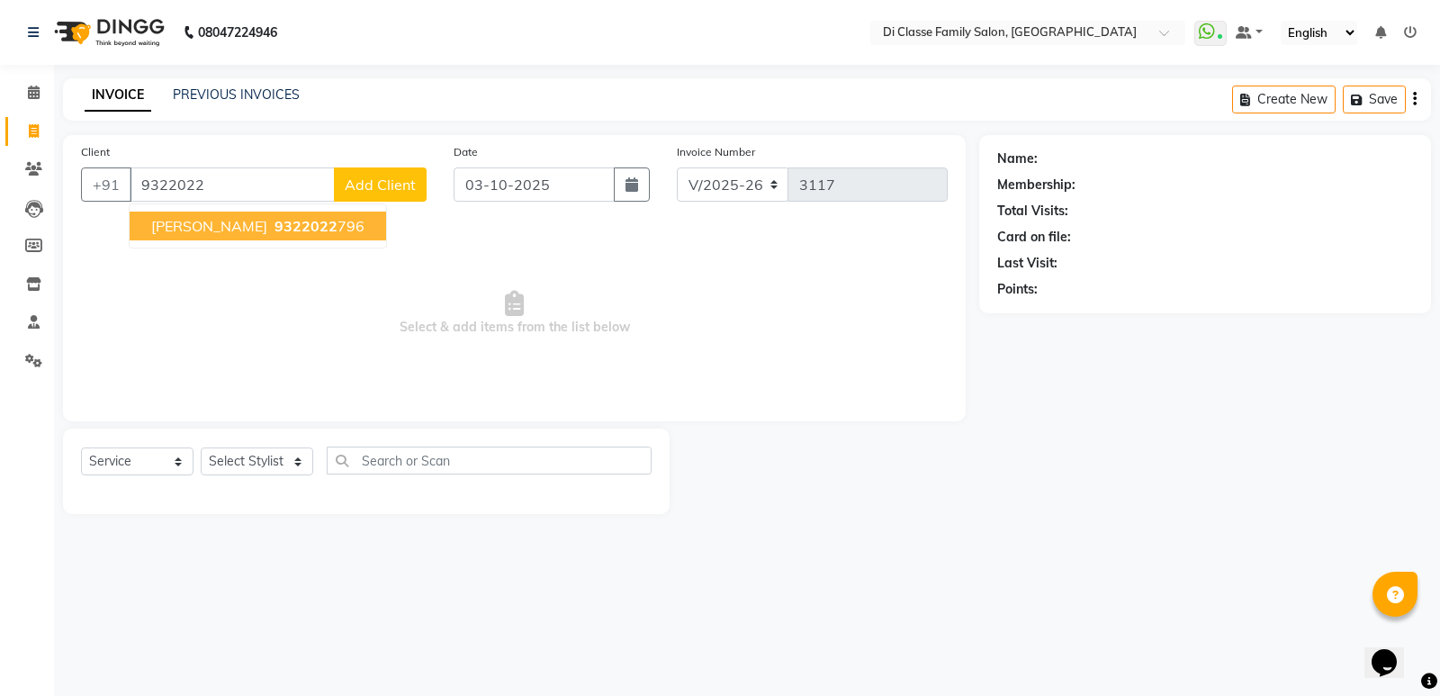
click at [274, 229] on span "9322022" at bounding box center [305, 226] width 63 height 18
type input "9322022796"
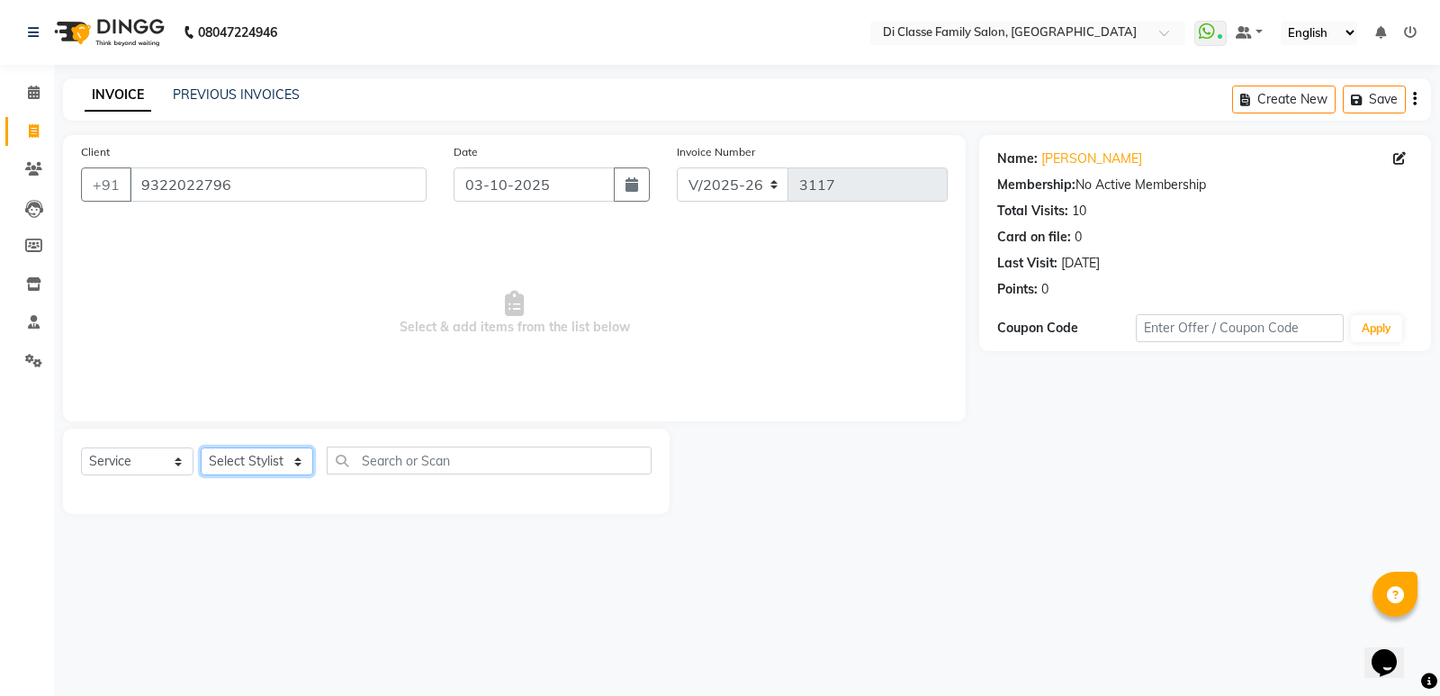
click at [287, 463] on select "Select Stylist ADMIN [PERSON_NAME] [PERSON_NAME] KAPIL [PERSON_NAME] [PERSON_NA…" at bounding box center [257, 461] width 112 height 28
select select "50058"
click at [201, 447] on select "Select Stylist ADMIN [PERSON_NAME] [PERSON_NAME] KAPIL [PERSON_NAME] [PERSON_NA…" at bounding box center [257, 461] width 112 height 28
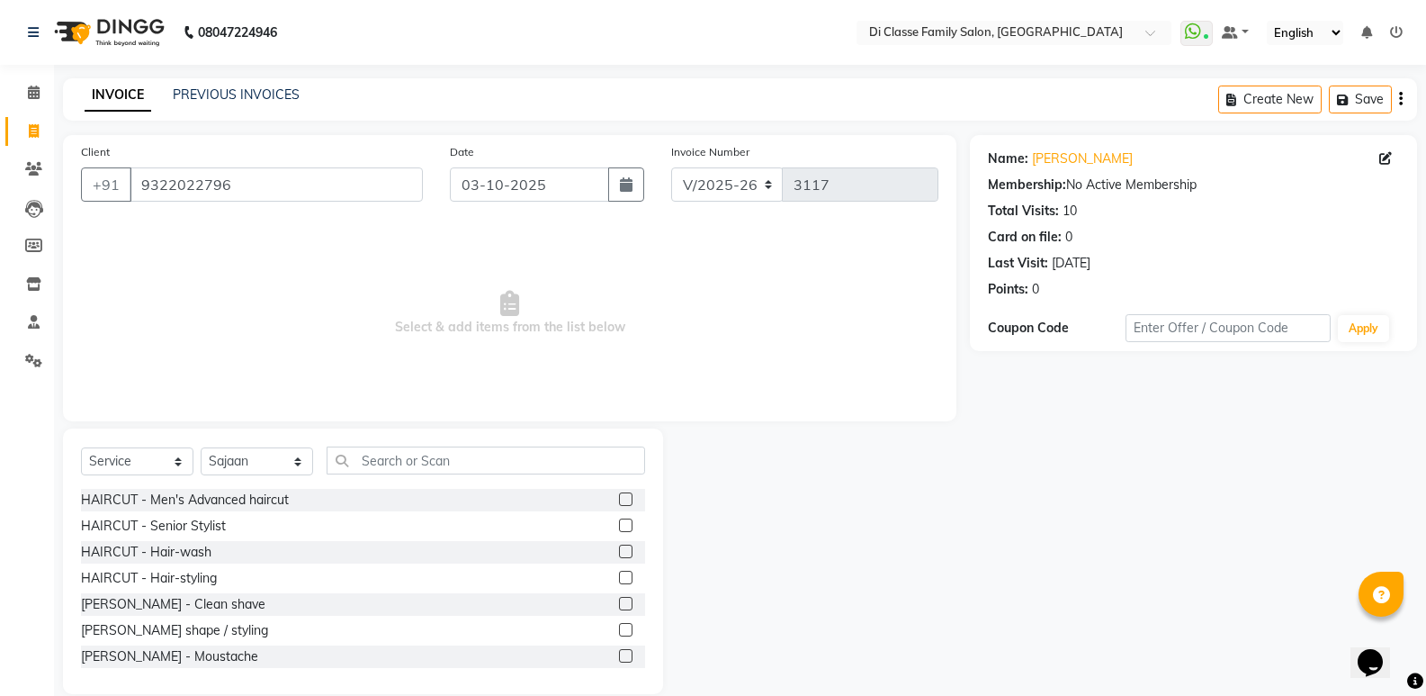
click at [619, 495] on label at bounding box center [625, 498] width 13 height 13
click at [619, 495] on input "checkbox" at bounding box center [625, 500] width 12 height 12
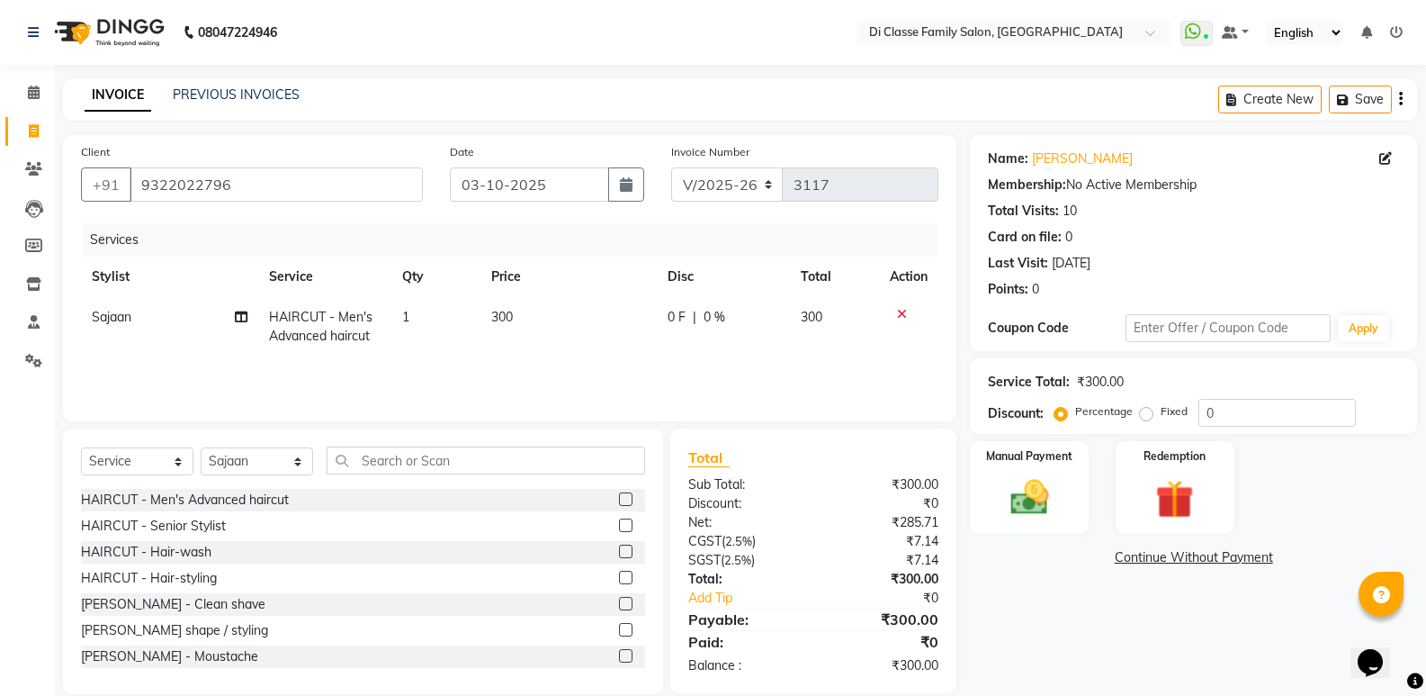
click at [619, 499] on label at bounding box center [625, 498] width 13 height 13
click at [619, 499] on input "checkbox" at bounding box center [625, 500] width 12 height 12
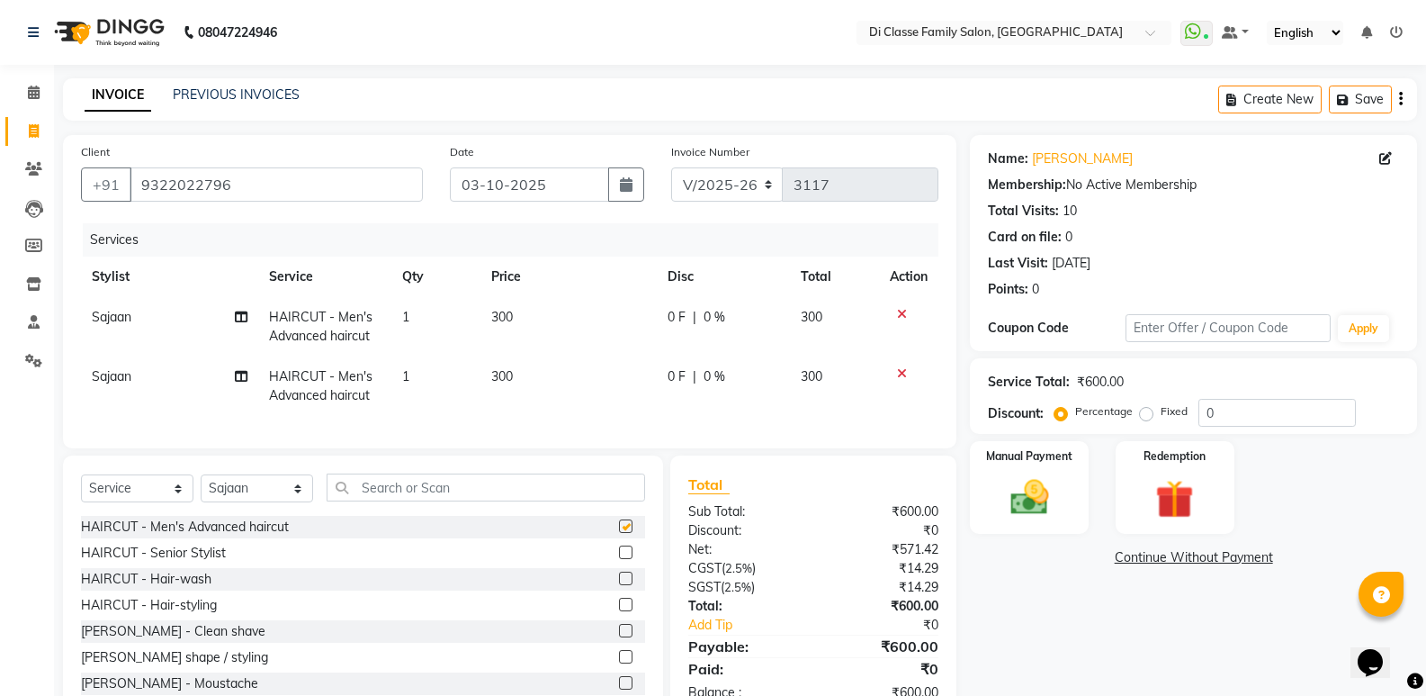
checkbox input "false"
click at [310, 498] on select "Select Stylist ADMIN [PERSON_NAME] [PERSON_NAME] KAPIL [PERSON_NAME] [PERSON_NA…" at bounding box center [257, 488] width 112 height 28
click at [94, 377] on span "Sajaan" at bounding box center [112, 376] width 40 height 16
select select "50058"
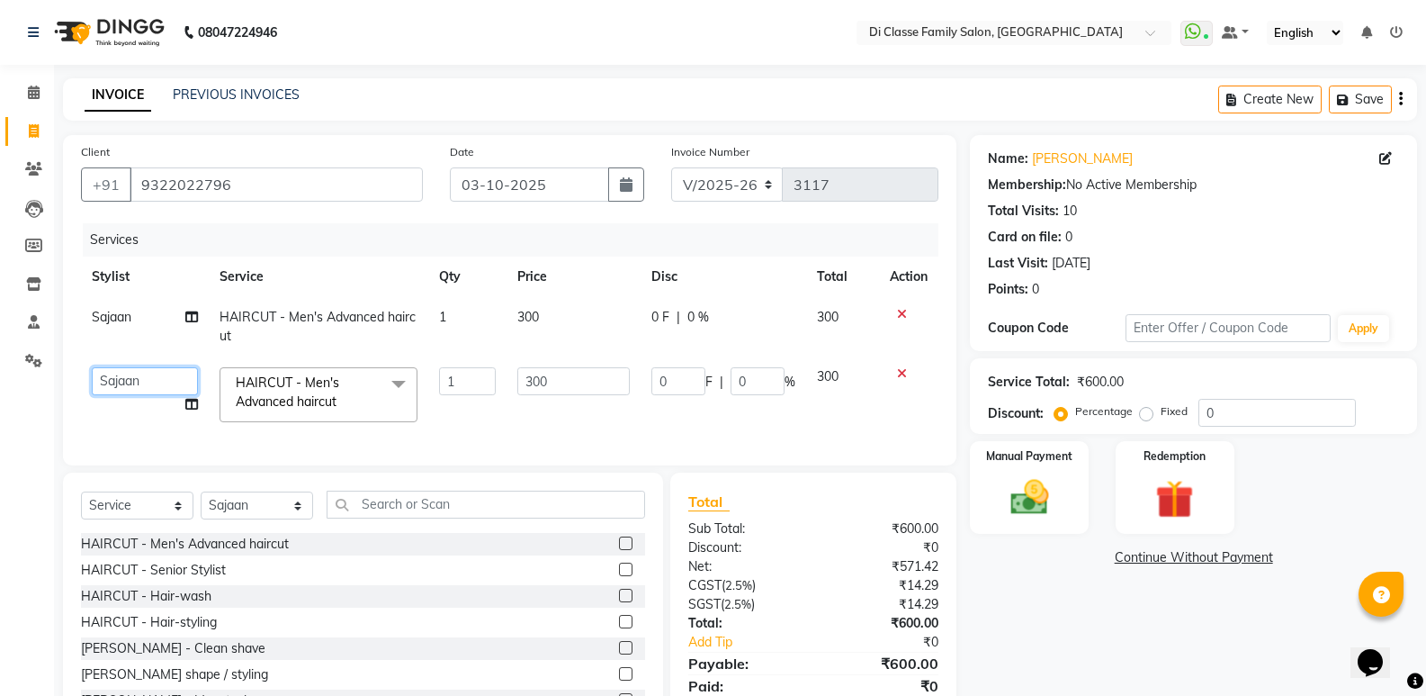
click at [94, 377] on select "ADMIN [PERSON_NAME] [PERSON_NAME] KAPIL [PERSON_NAME] [PERSON_NAME] Pooja rahul…" at bounding box center [145, 381] width 106 height 28
select select "92217"
click at [675, 184] on select "INV/2025 V/2025-26" at bounding box center [727, 184] width 112 height 34
select select "8538"
click at [671, 167] on select "INV/2025 V/2025-26" at bounding box center [727, 184] width 112 height 34
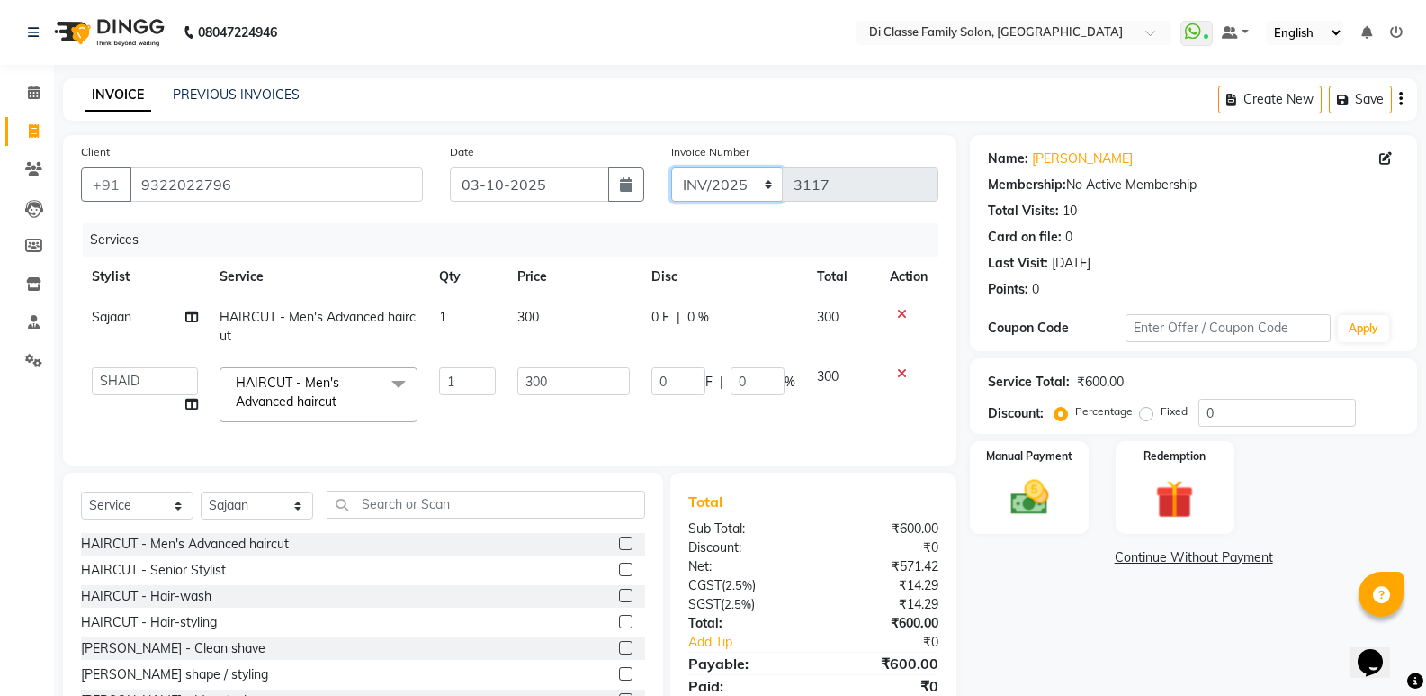
type input "0437"
drag, startPoint x: 757, startPoint y: 176, endPoint x: 750, endPoint y: 185, distance: 11.5
click at [757, 176] on select "INV/2025 V/2025-26" at bounding box center [727, 184] width 112 height 34
click at [671, 167] on select "INV/2025 V/2025-26" at bounding box center [727, 184] width 112 height 34
click at [1045, 488] on img at bounding box center [1029, 497] width 64 height 46
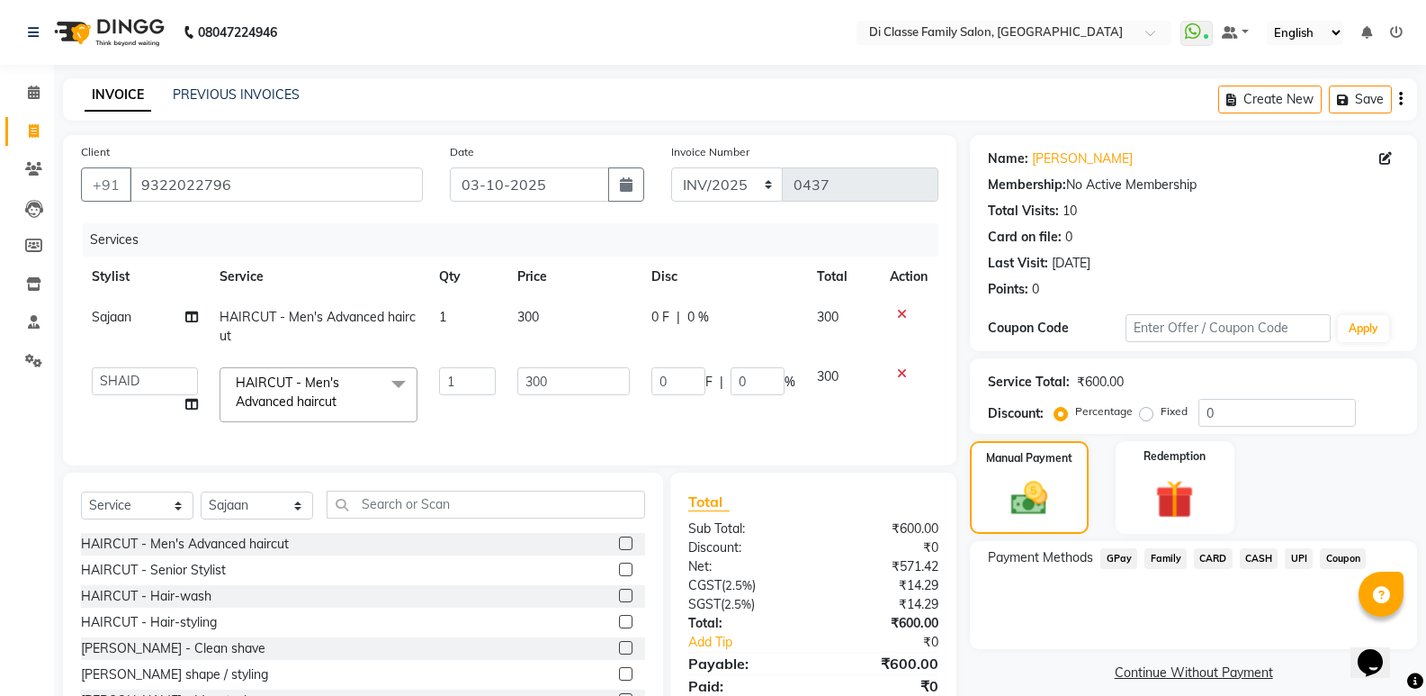
click at [1261, 558] on span "CASH" at bounding box center [1259, 558] width 39 height 21
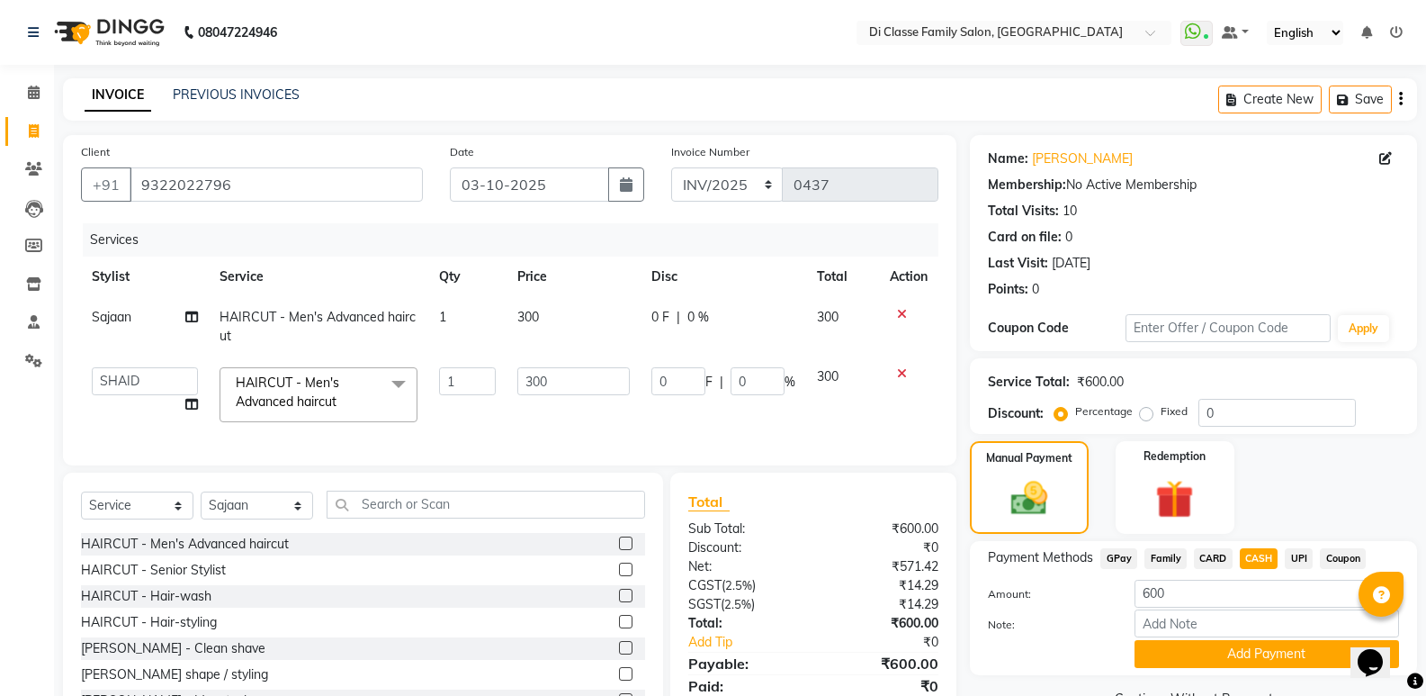
click at [1275, 654] on button "Add Payment" at bounding box center [1267, 654] width 265 height 28
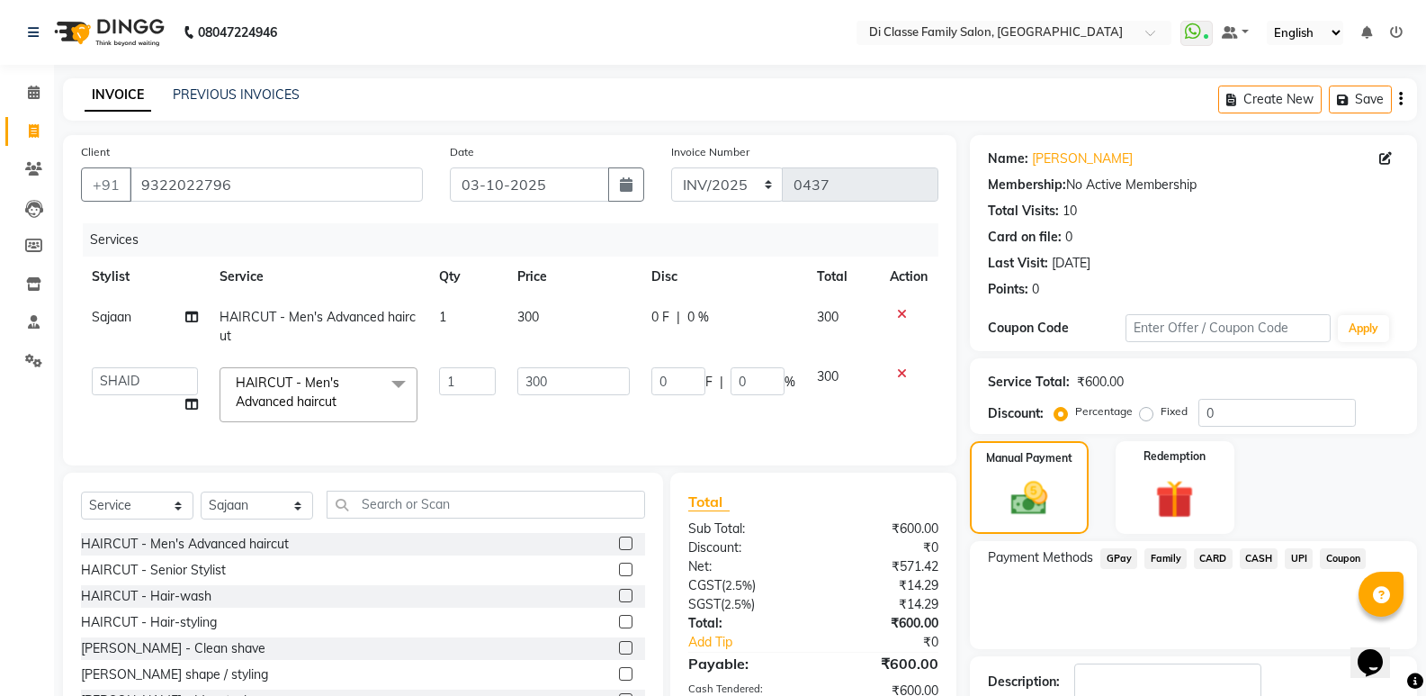
scroll to position [146, 0]
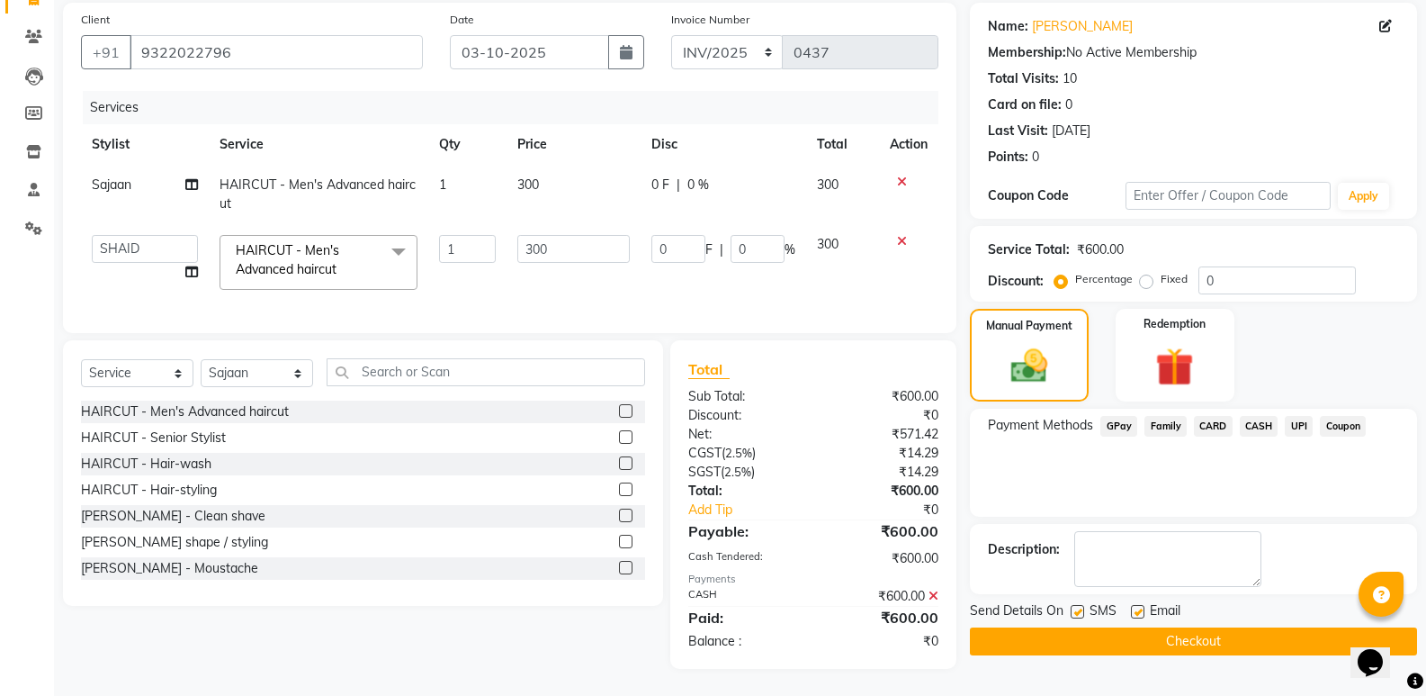
click at [1265, 633] on button "Checkout" at bounding box center [1193, 641] width 447 height 28
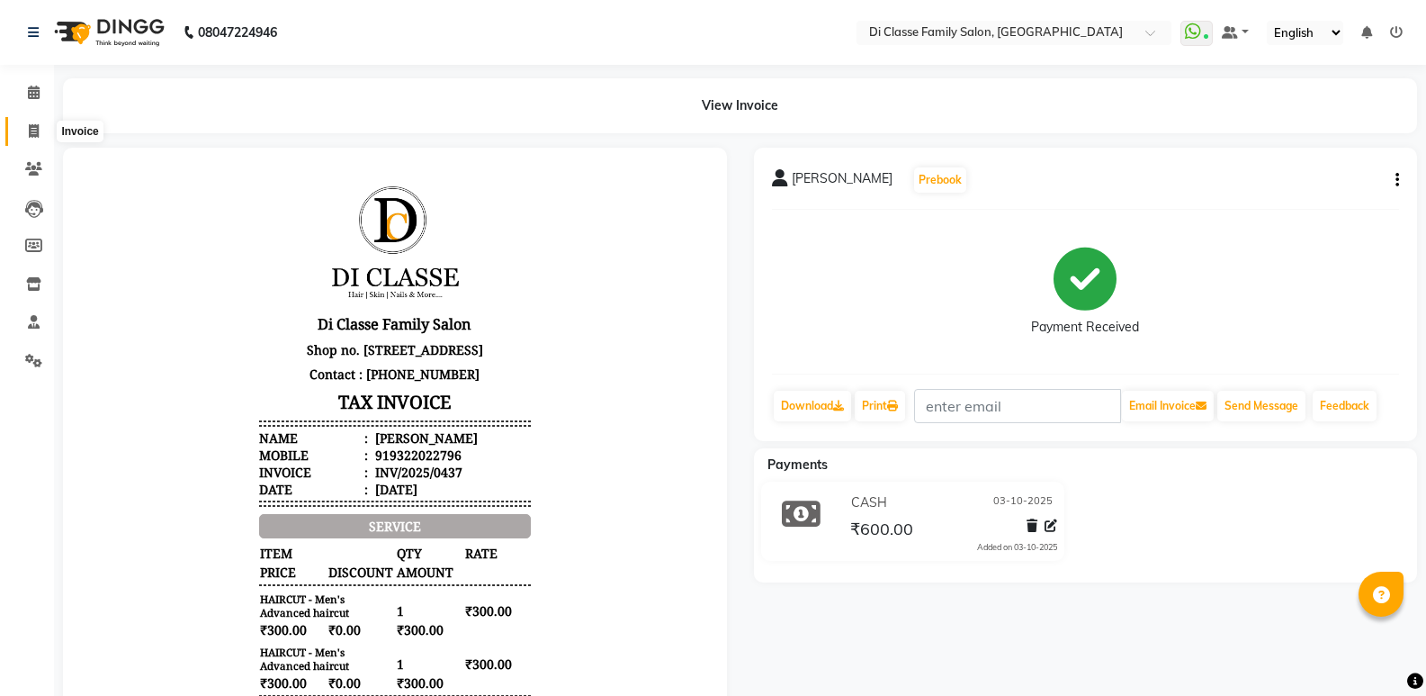
click at [43, 129] on span at bounding box center [33, 131] width 31 height 21
select select "service"
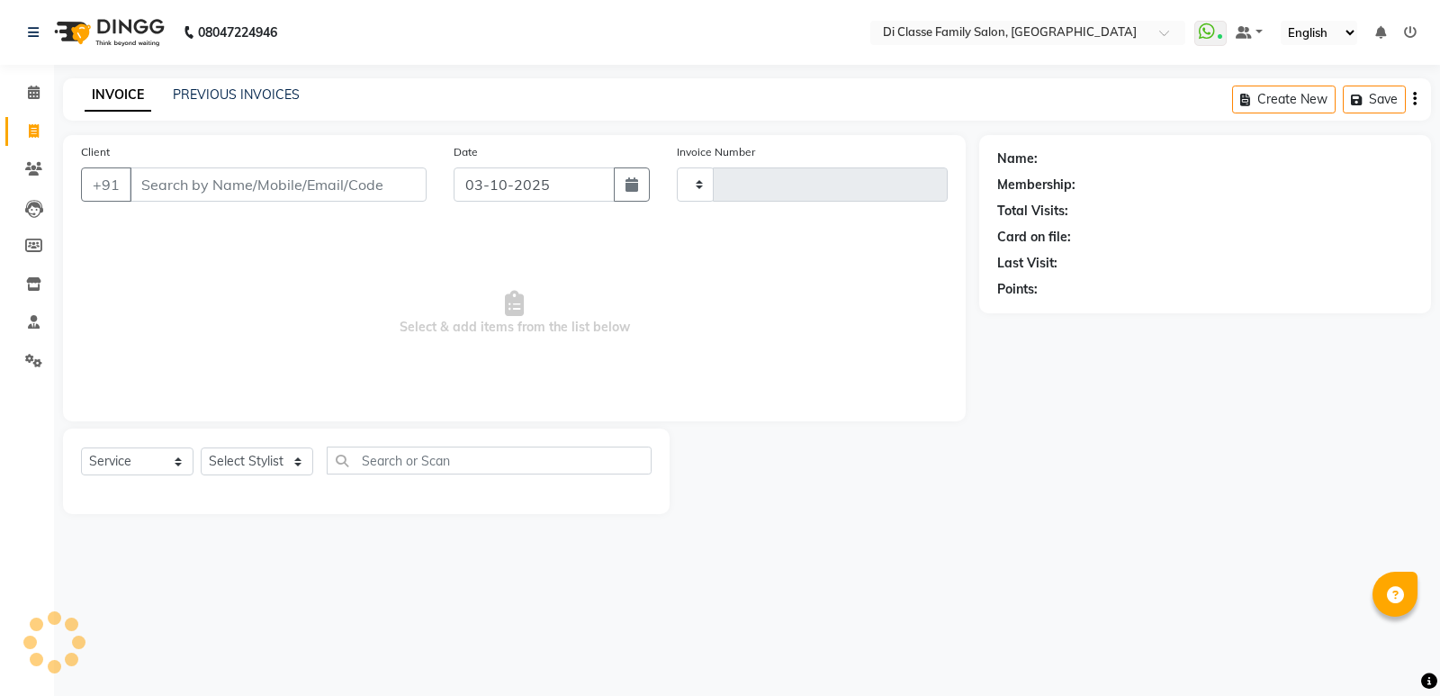
click at [190, 190] on input "Client" at bounding box center [278, 184] width 297 height 34
click at [191, 185] on input "Client" at bounding box center [278, 184] width 297 height 34
click at [250, 184] on input "7039129650" at bounding box center [232, 184] width 205 height 34
drag, startPoint x: 253, startPoint y: 196, endPoint x: 213, endPoint y: 177, distance: 43.9
click at [255, 197] on input "7039129650" at bounding box center [232, 184] width 205 height 34
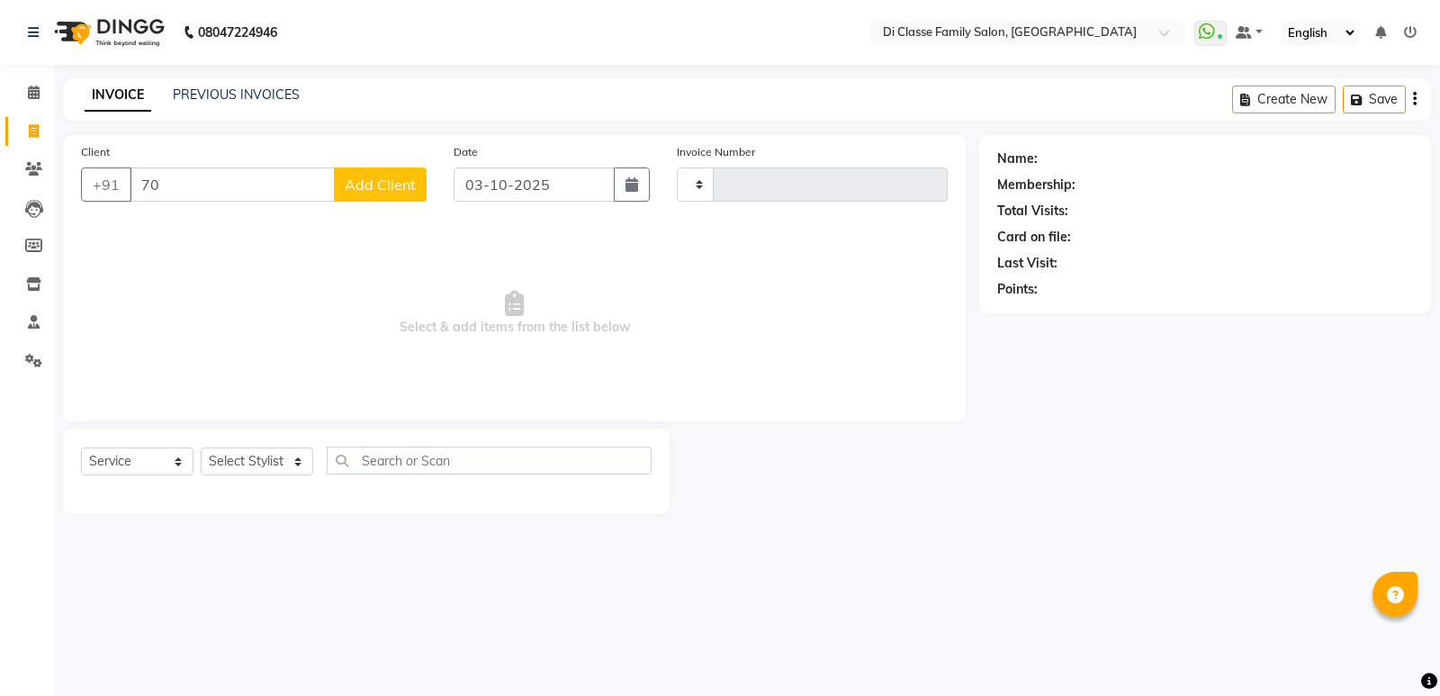
type input "7"
type input "8452980489"
click at [379, 180] on span "Add Client" at bounding box center [380, 184] width 71 height 18
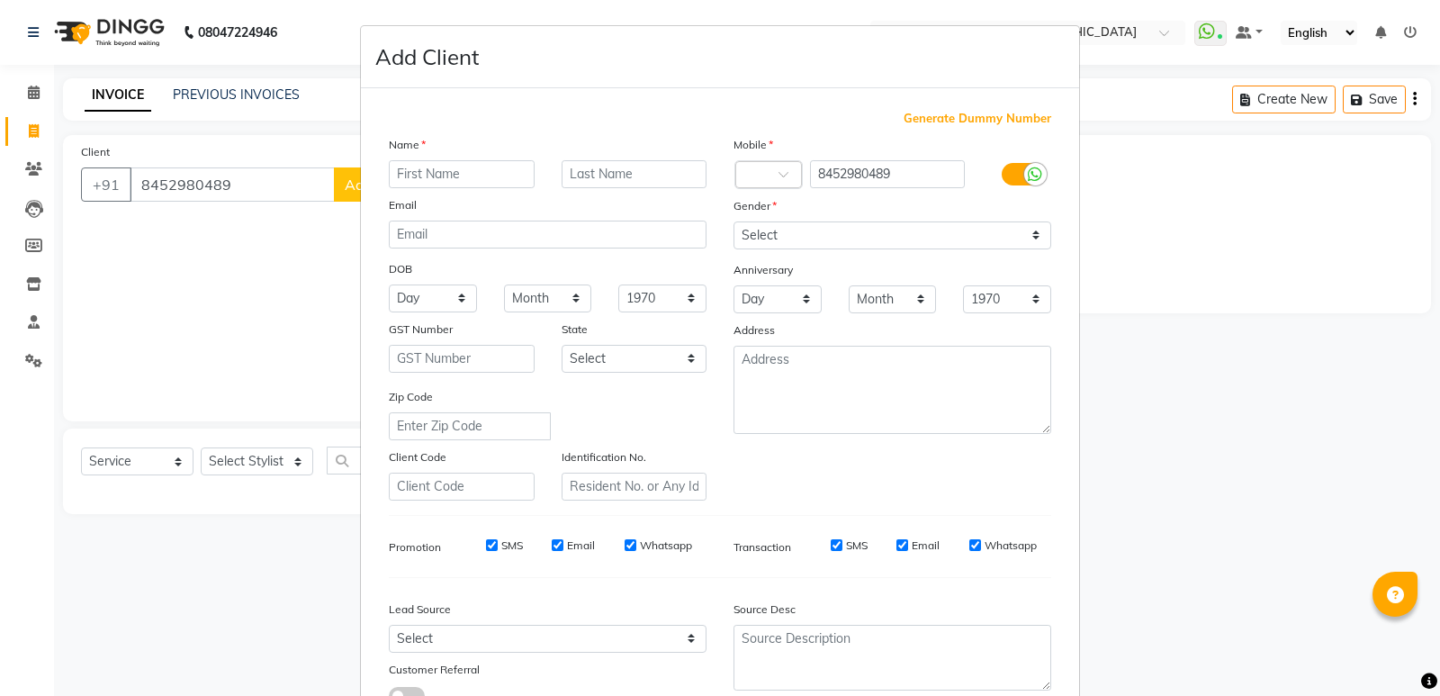
click at [431, 174] on input "text" at bounding box center [462, 174] width 146 height 28
click at [481, 175] on input "sandesh Gaikwad" at bounding box center [462, 174] width 146 height 28
click at [396, 175] on input "sandesh Gaikvad" at bounding box center [462, 174] width 146 height 28
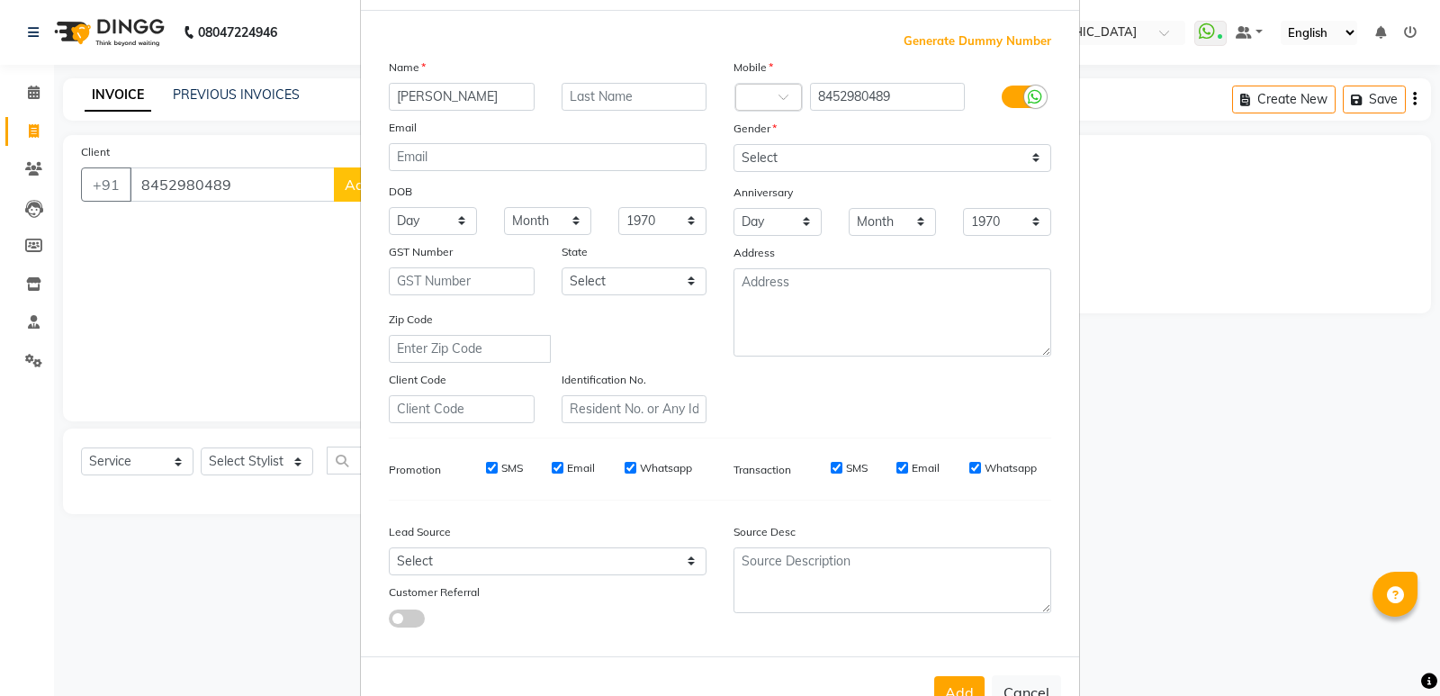
scroll to position [135, 0]
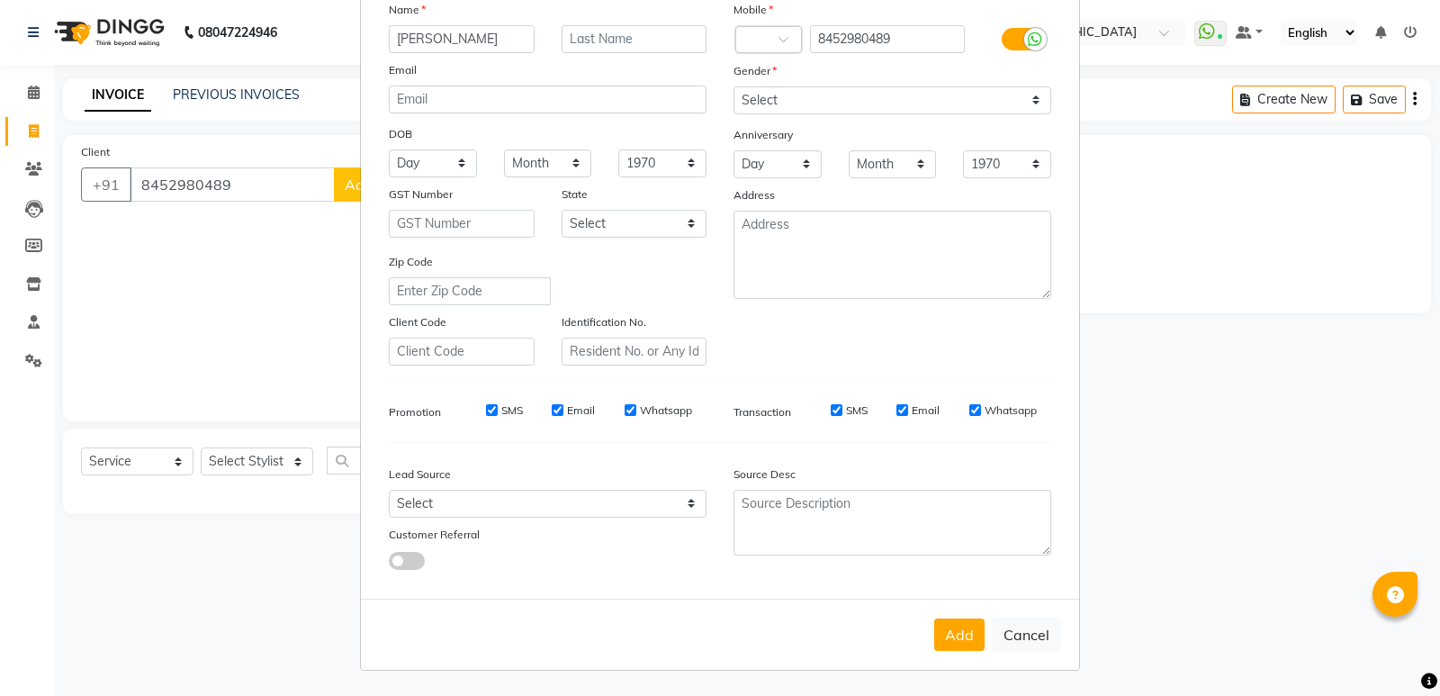
type input "Sandesh Gaikvad"
click at [788, 113] on select "Select Male Female Other Prefer Not To Say" at bounding box center [892, 100] width 318 height 28
select select "male"
click at [733, 86] on select "Select Male Female Other Prefer Not To Say" at bounding box center [892, 100] width 318 height 28
click at [957, 642] on button "Add" at bounding box center [959, 634] width 50 height 32
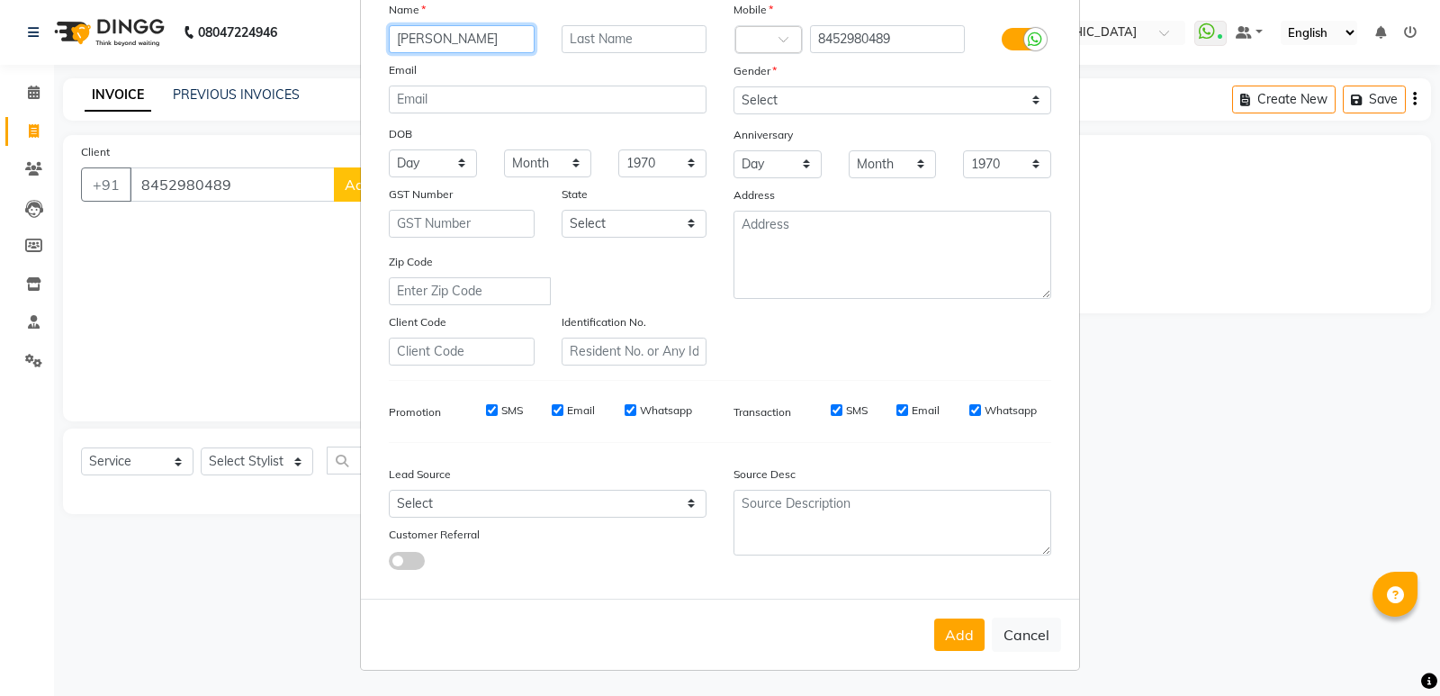
click at [478, 36] on input "Sandesh Gaikvad" at bounding box center [462, 39] width 146 height 28
type input "Sandesh Gaikwad"
click at [963, 628] on button "Add" at bounding box center [959, 634] width 50 height 32
click at [952, 629] on button "Add" at bounding box center [959, 634] width 50 height 32
click at [942, 637] on button "Add" at bounding box center [959, 634] width 50 height 32
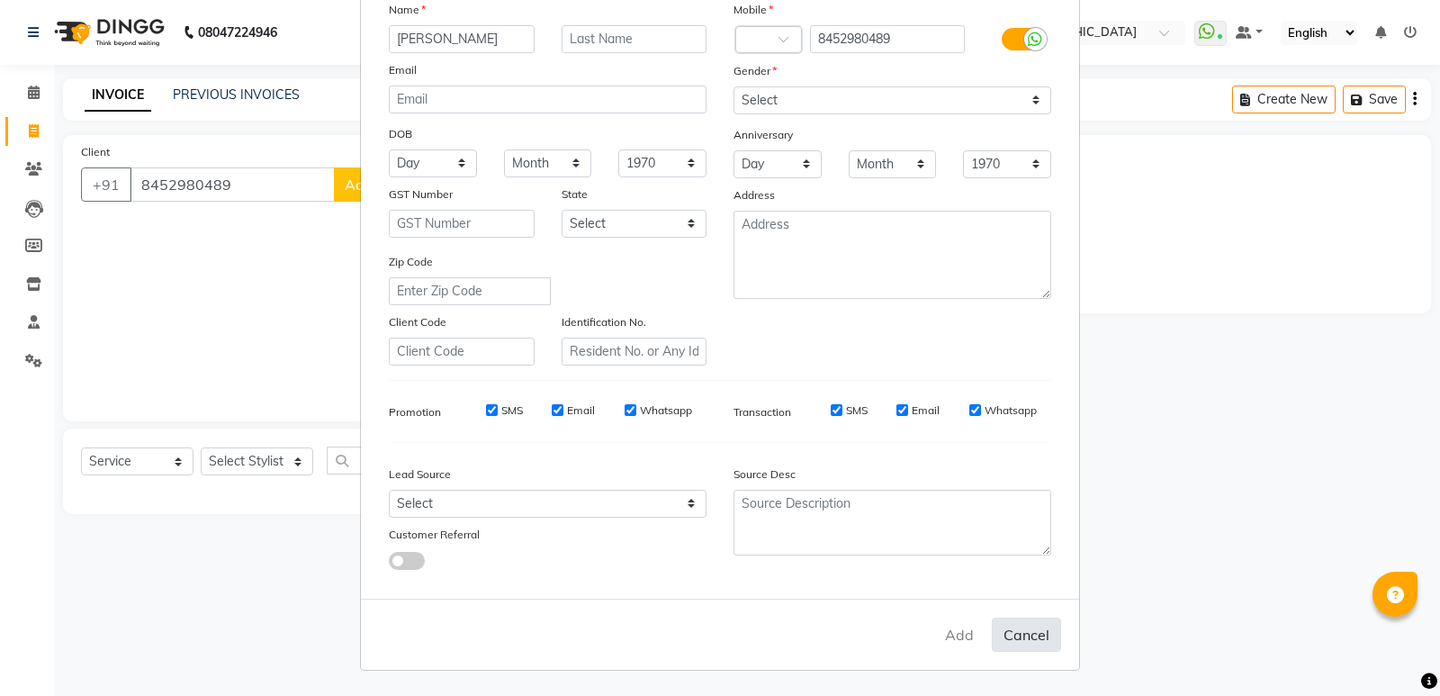
click at [1023, 642] on button "Cancel" at bounding box center [1026, 634] width 69 height 34
select select
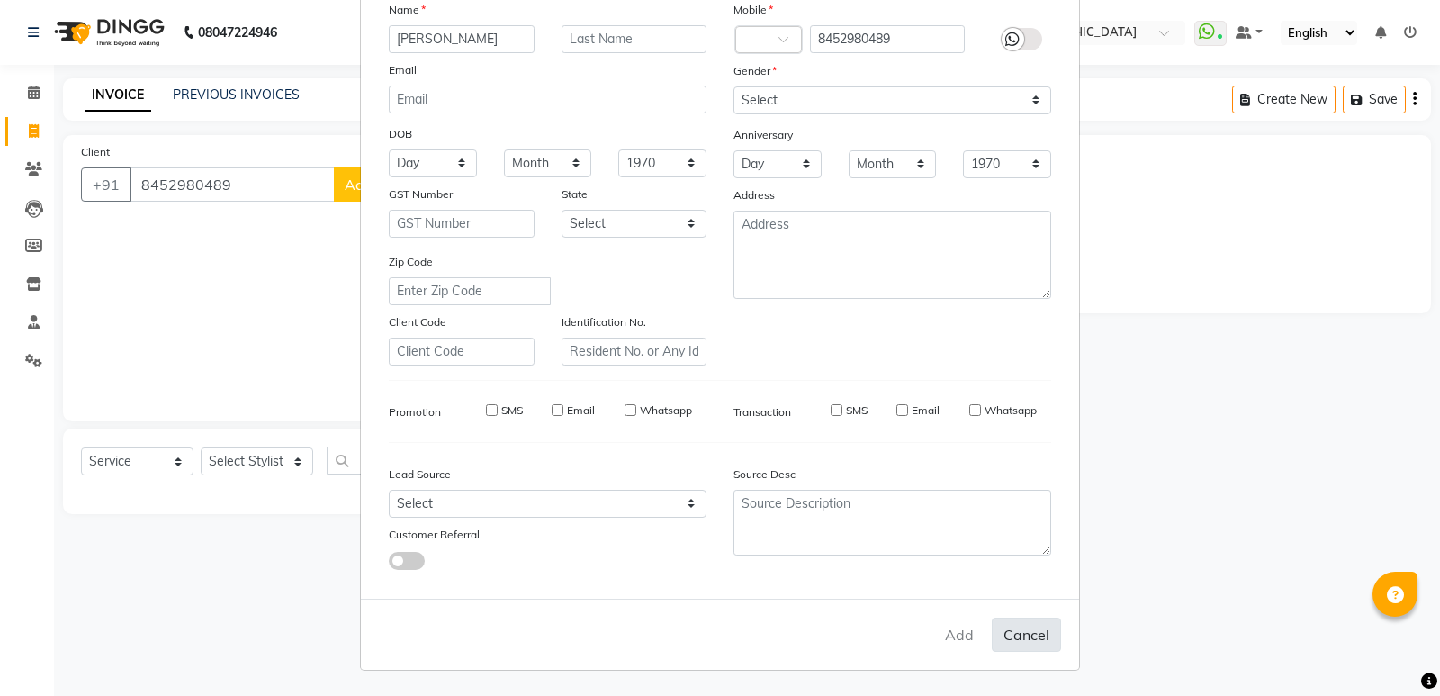
select select
checkbox input "false"
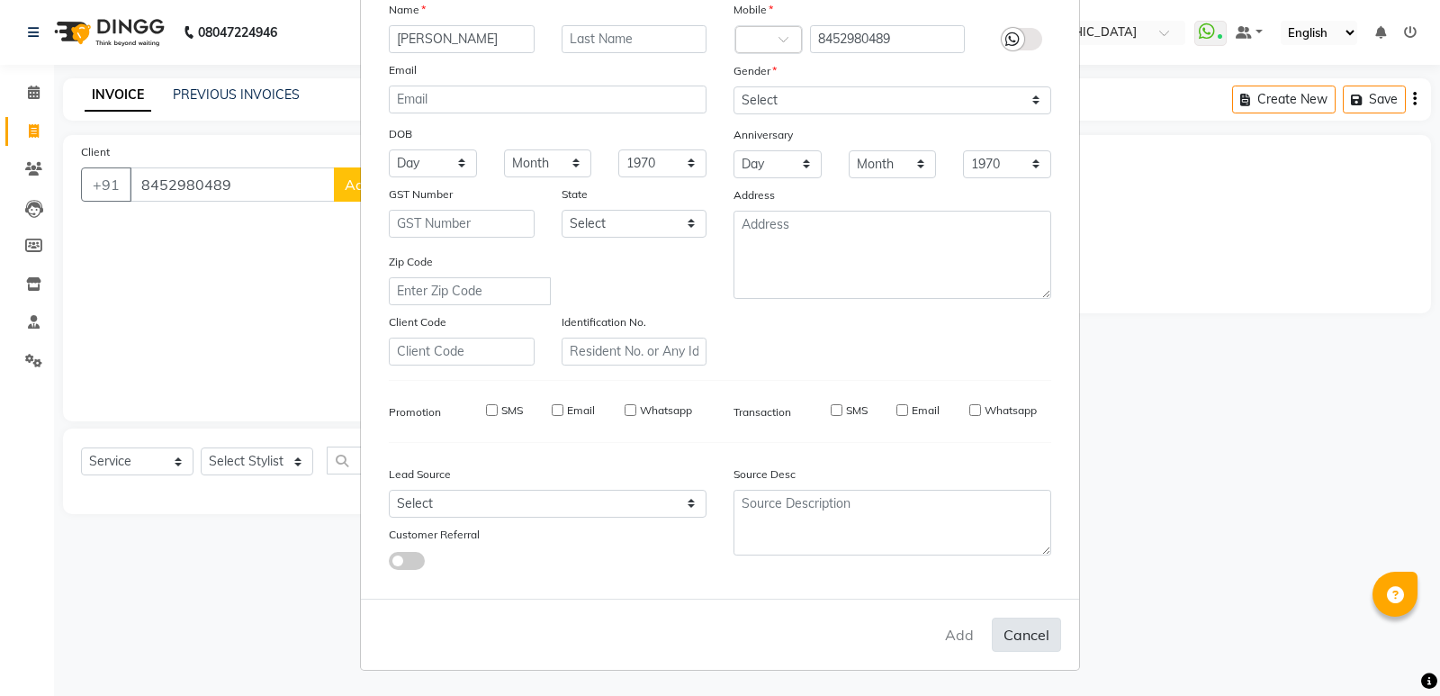
checkbox input "false"
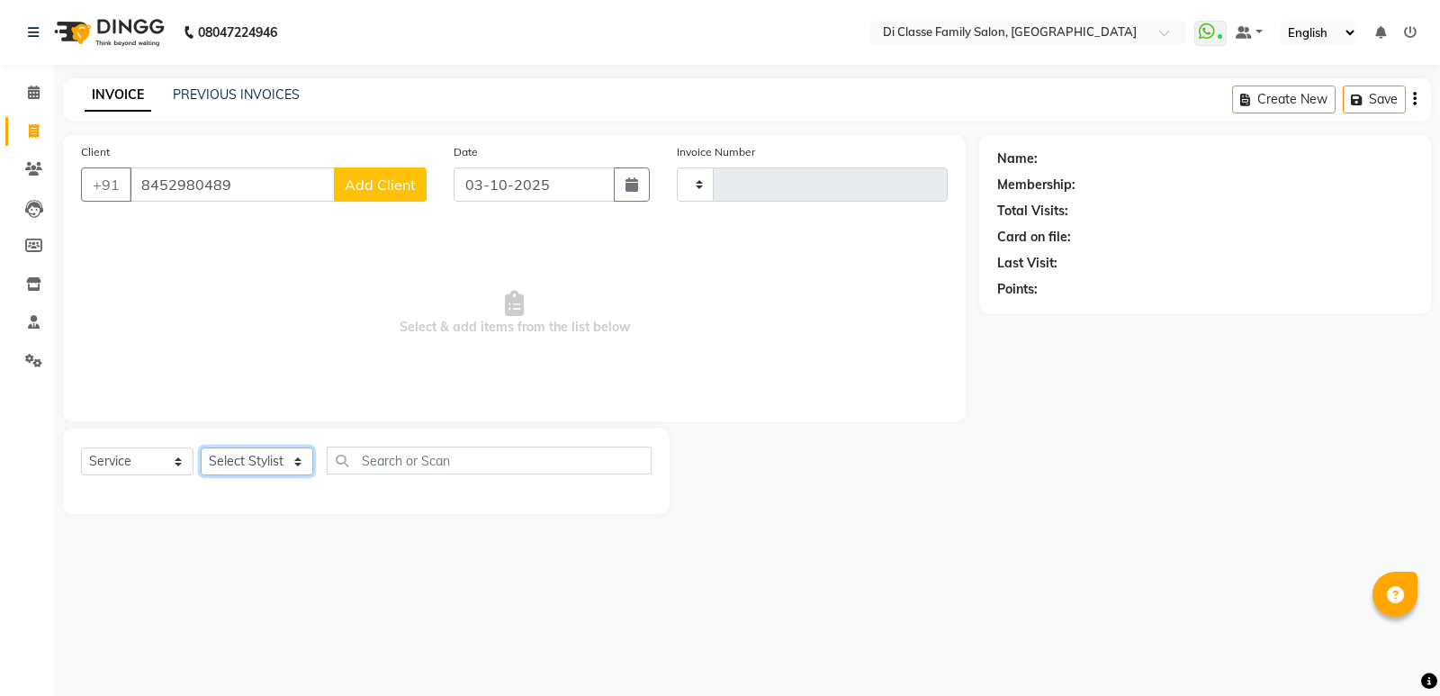
click at [224, 463] on select "Select Stylist" at bounding box center [257, 461] width 112 height 28
click at [224, 457] on select "Select Stylist" at bounding box center [257, 461] width 112 height 28
click at [352, 186] on span "Add Client" at bounding box center [380, 184] width 71 height 18
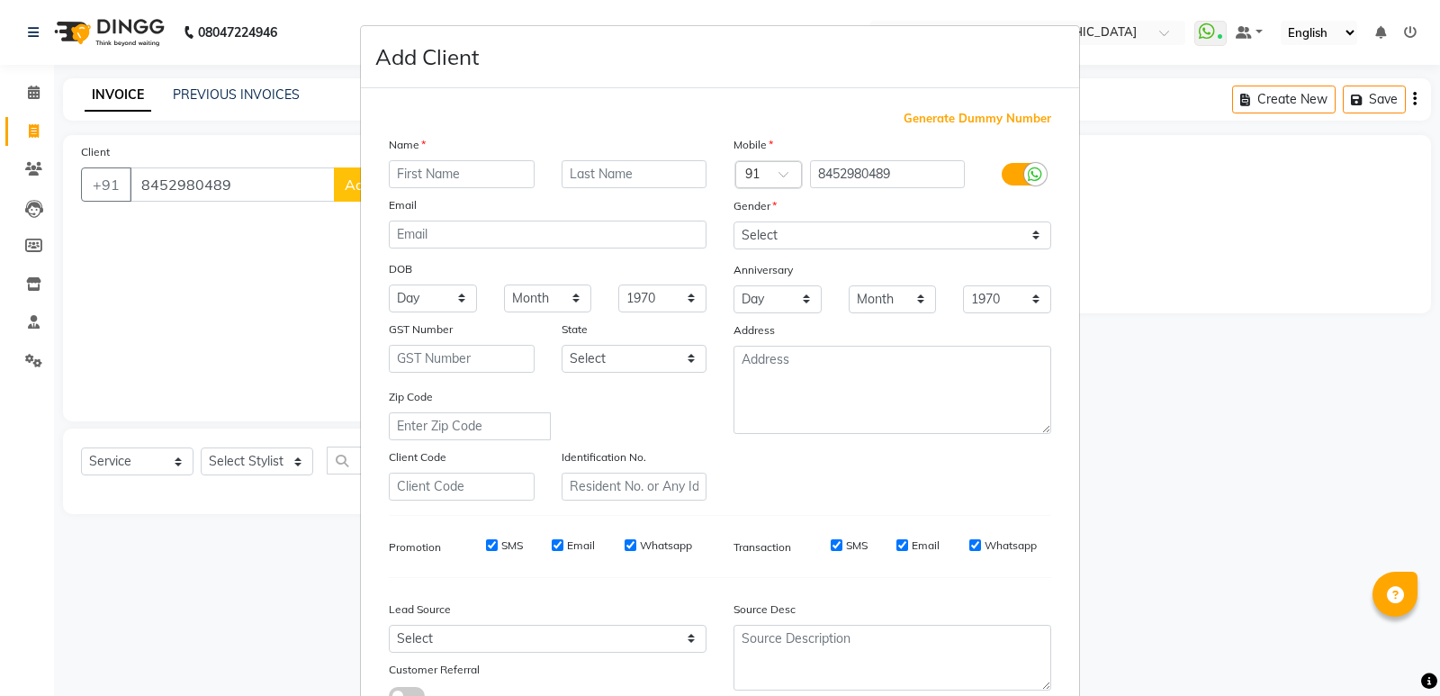
click at [425, 179] on input "text" at bounding box center [462, 174] width 146 height 28
type input "s"
type input "Sandesh Gaikwad"
click at [918, 224] on select "Select Male Female Other Prefer Not To Say" at bounding box center [892, 235] width 318 height 28
select select "male"
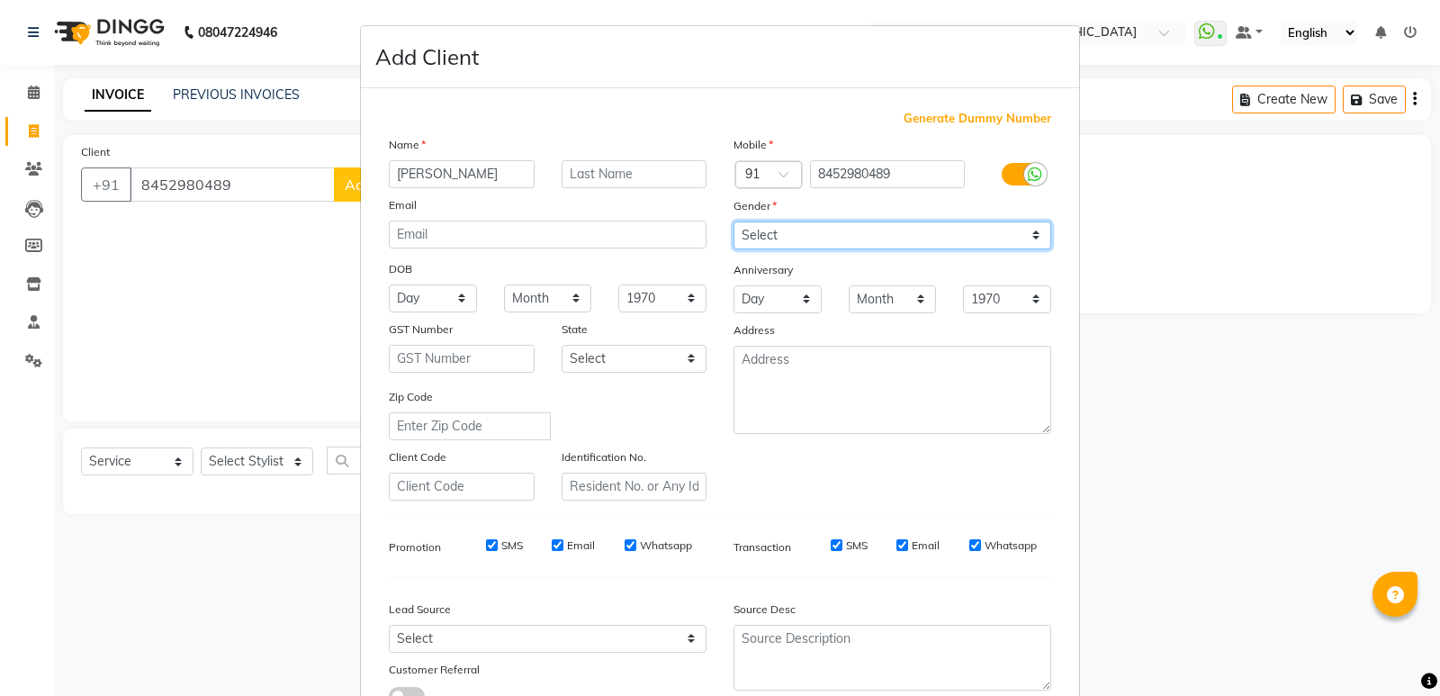
click at [733, 221] on select "Select Male Female Other Prefer Not To Say" at bounding box center [892, 235] width 318 height 28
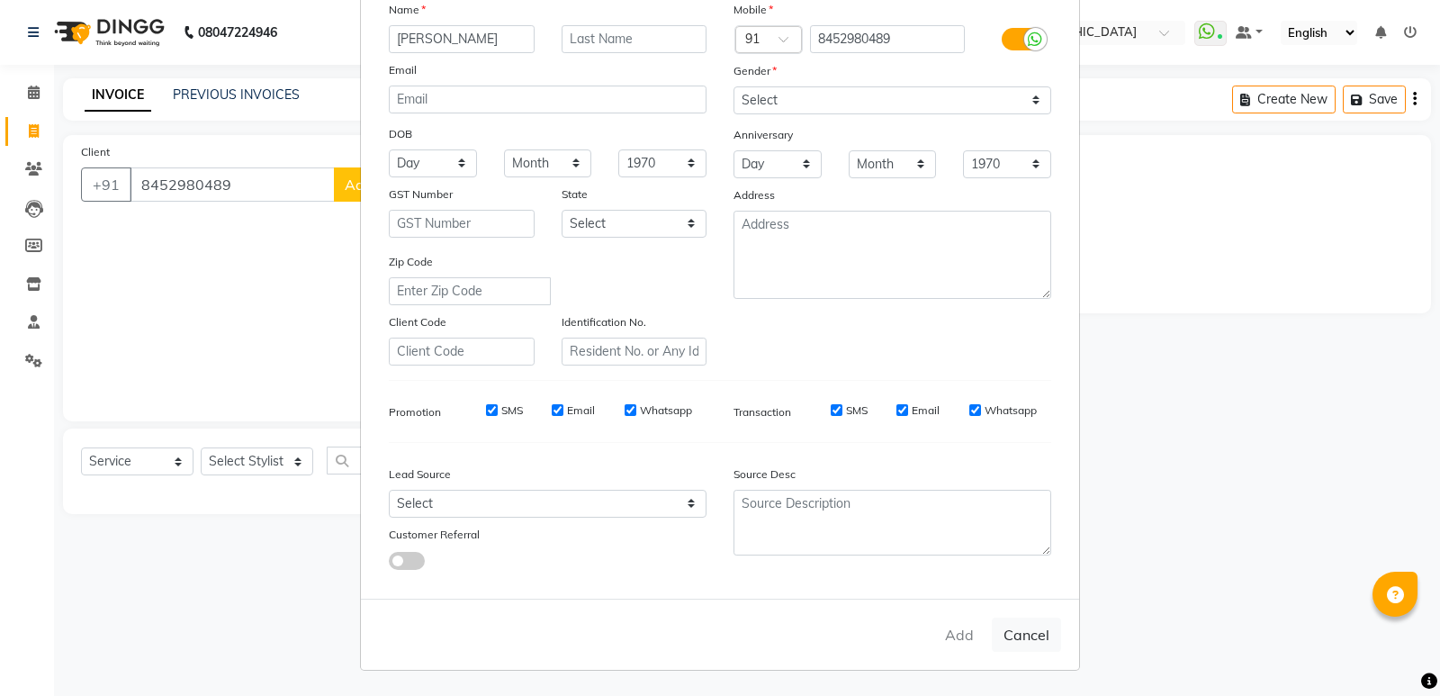
click at [954, 637] on div "Add Cancel" at bounding box center [720, 633] width 718 height 71
click at [1010, 628] on button "Cancel" at bounding box center [1026, 634] width 69 height 34
select select
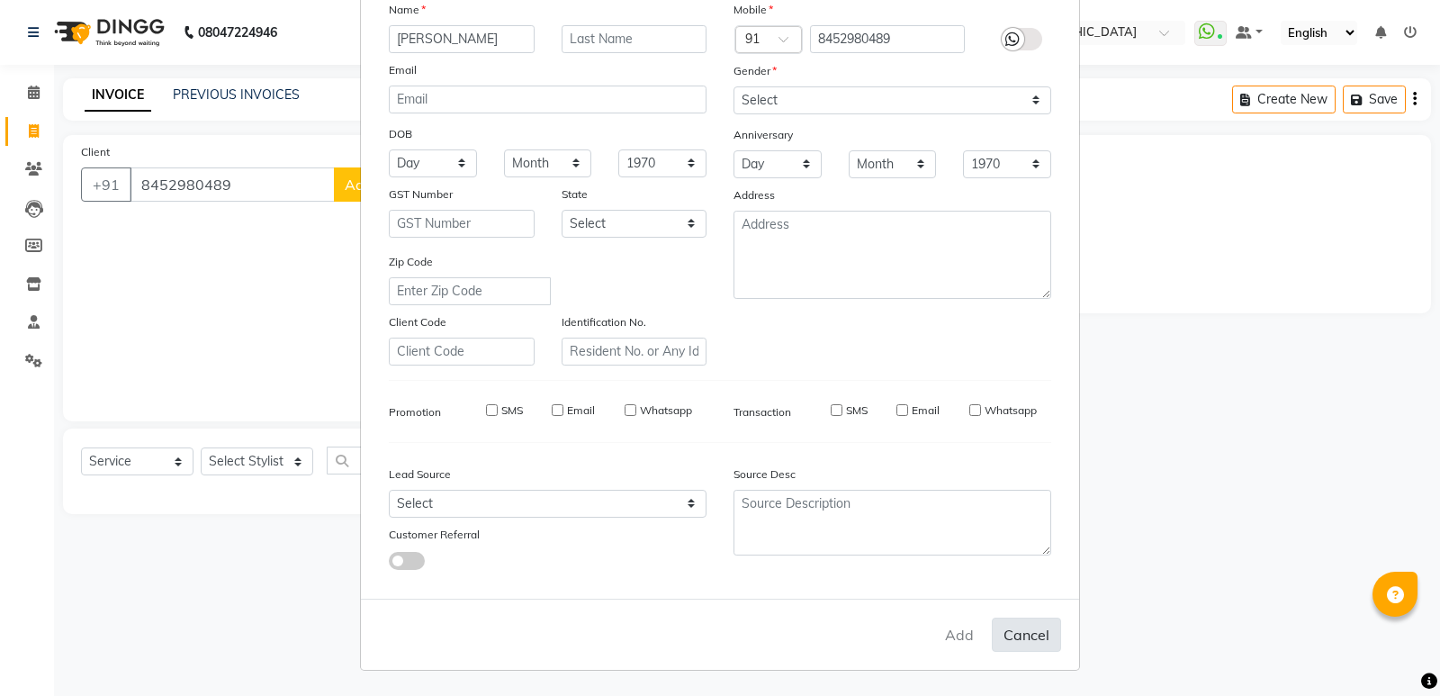
select select
checkbox input "false"
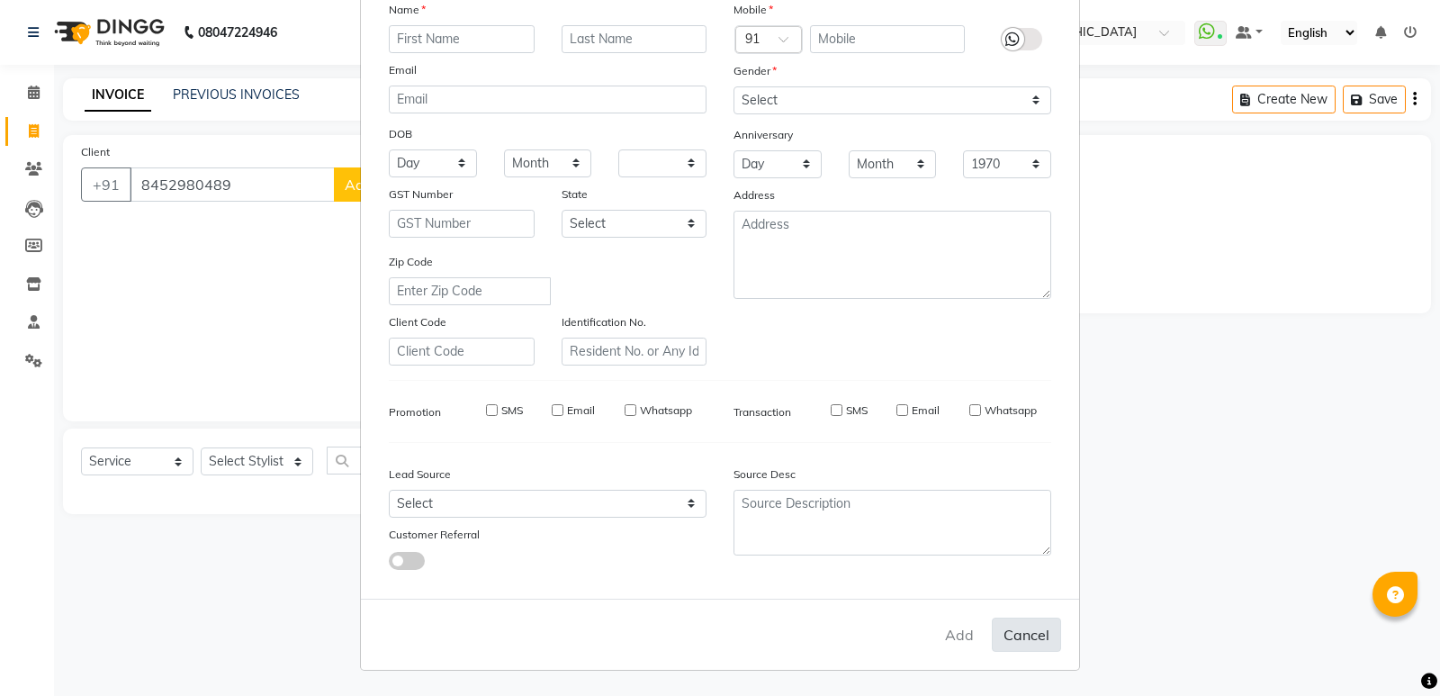
checkbox input "false"
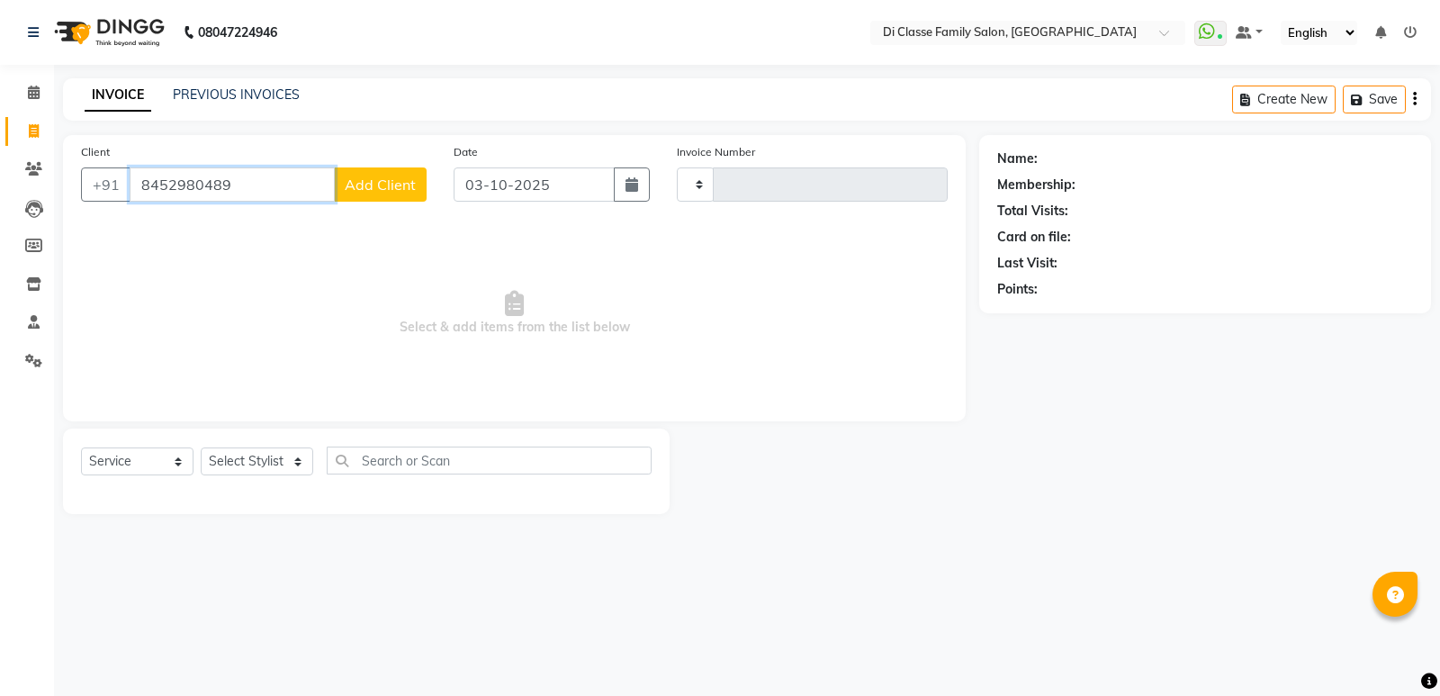
drag, startPoint x: 142, startPoint y: 184, endPoint x: 326, endPoint y: 210, distance: 185.4
click at [326, 210] on div "Client +91 8452980489 Add Client" at bounding box center [253, 179] width 373 height 74
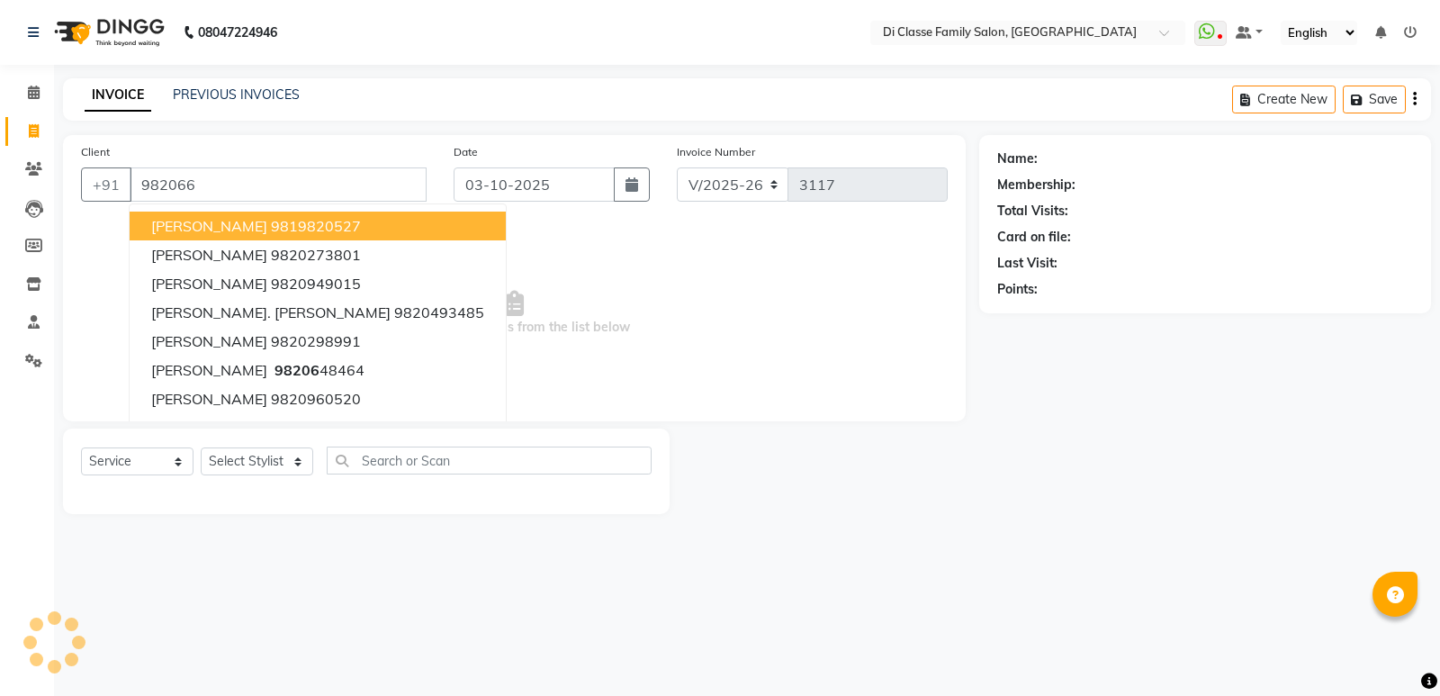
select select "6346"
select select "service"
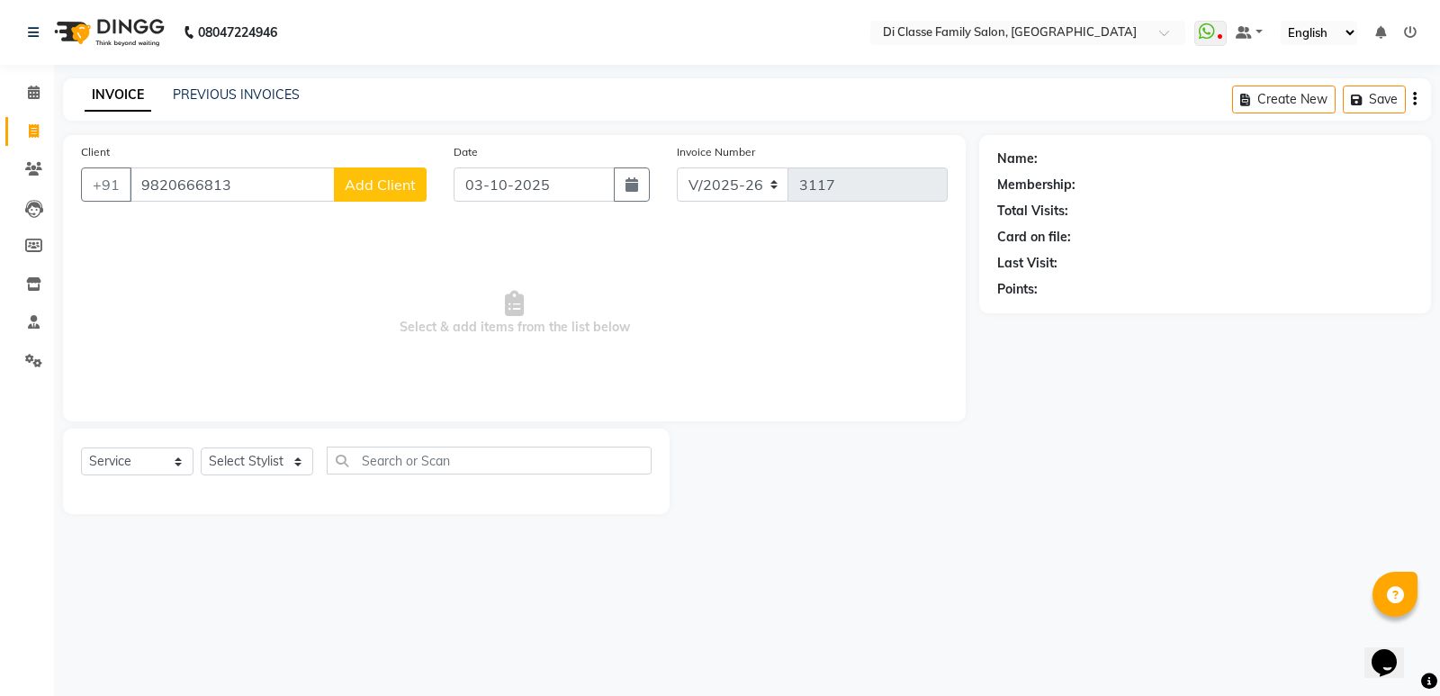
type input "9820666813"
click at [388, 187] on span "Add Client" at bounding box center [380, 184] width 71 height 18
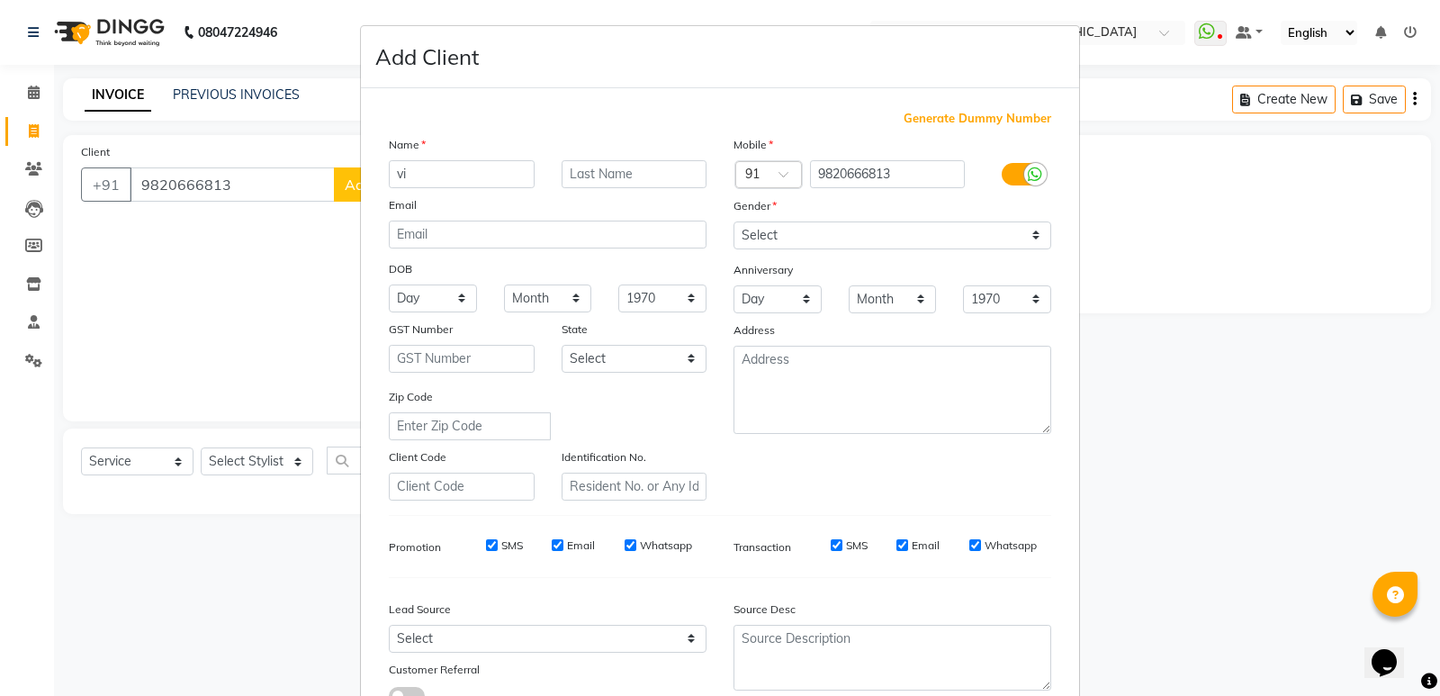
type input "v"
type input "Vinit"
drag, startPoint x: 840, startPoint y: 221, endPoint x: 848, endPoint y: 242, distance: 22.2
click at [840, 221] on select "Select [DEMOGRAPHIC_DATA] [DEMOGRAPHIC_DATA] Other Prefer Not To Say" at bounding box center [892, 235] width 318 height 28
select select "[DEMOGRAPHIC_DATA]"
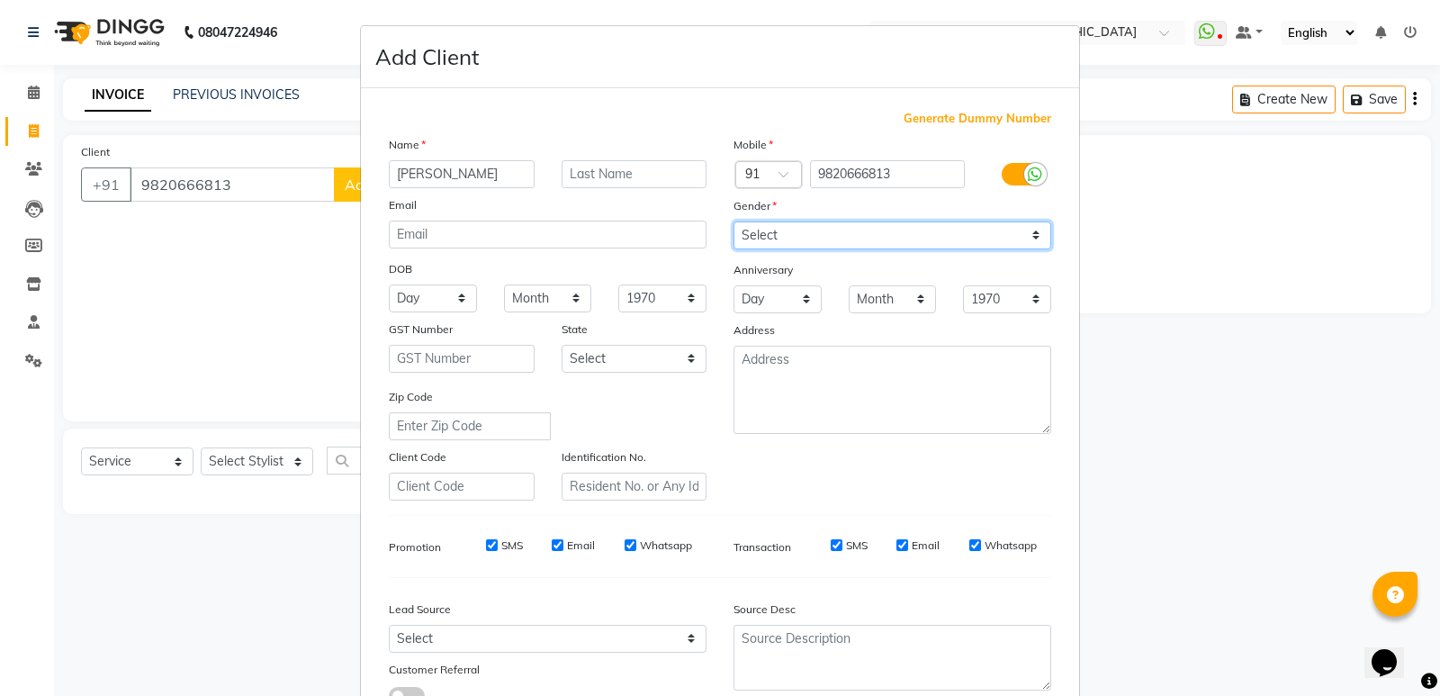
click at [733, 221] on select "Select [DEMOGRAPHIC_DATA] [DEMOGRAPHIC_DATA] Other Prefer Not To Say" at bounding box center [892, 235] width 318 height 28
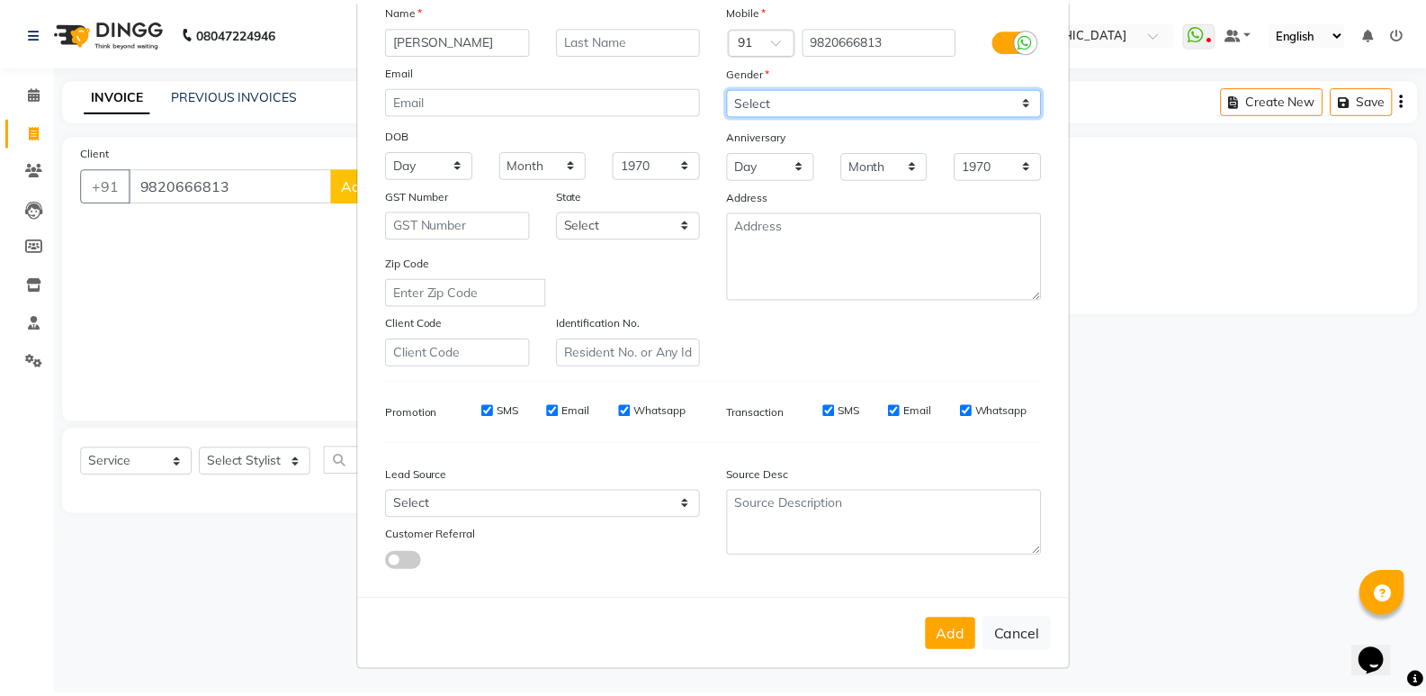
scroll to position [135, 0]
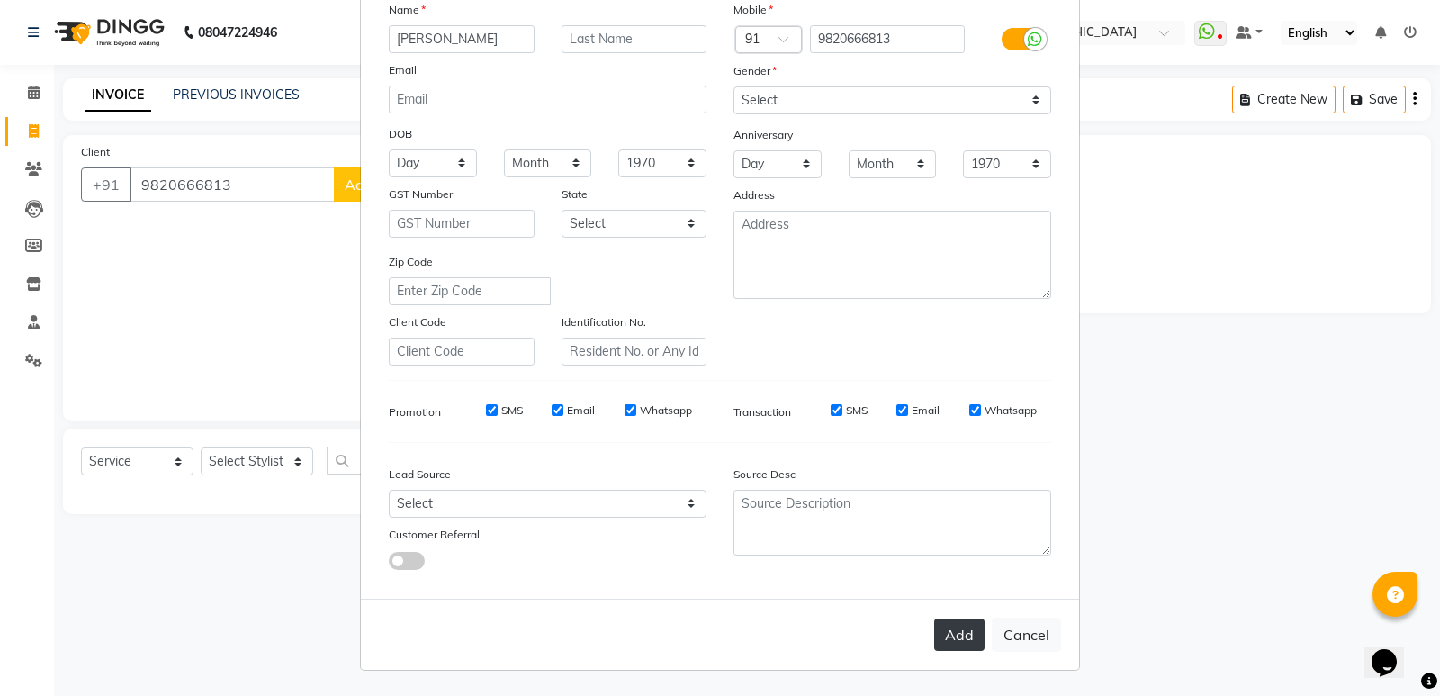
click at [944, 630] on button "Add" at bounding box center [959, 634] width 50 height 32
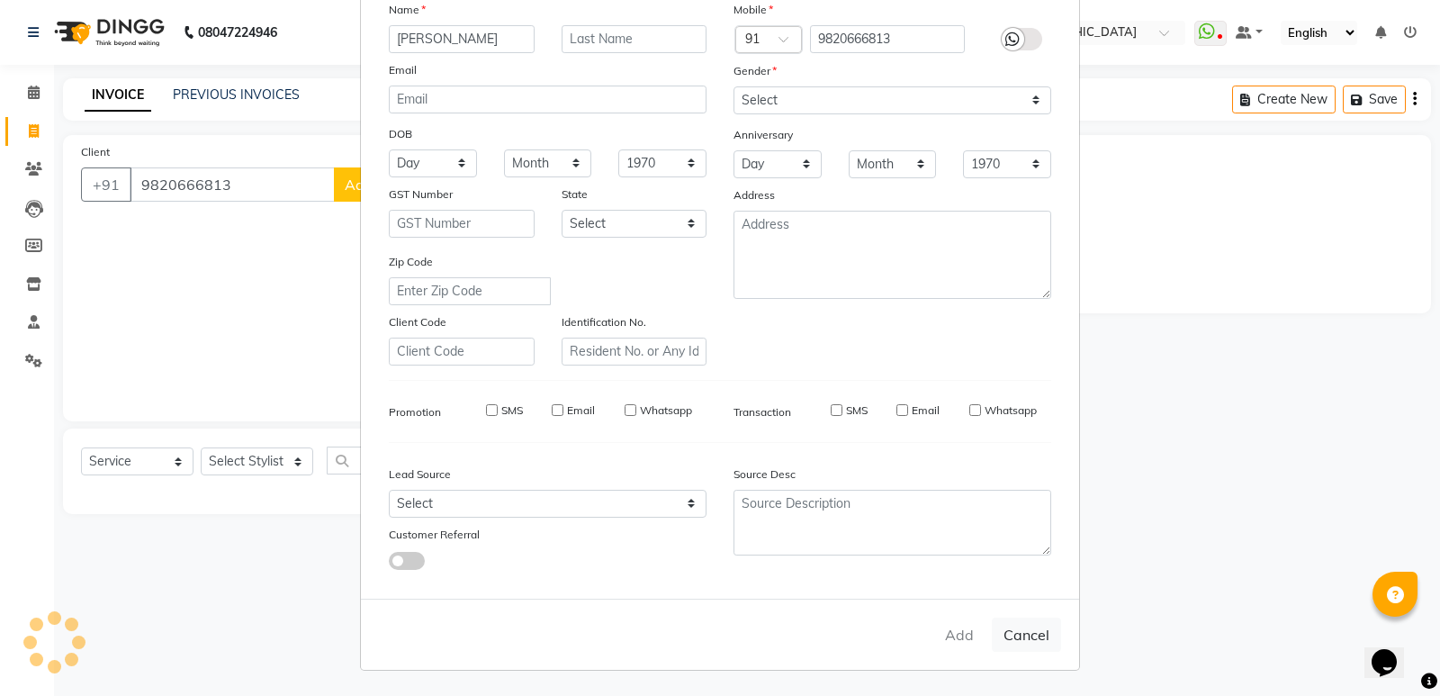
select select
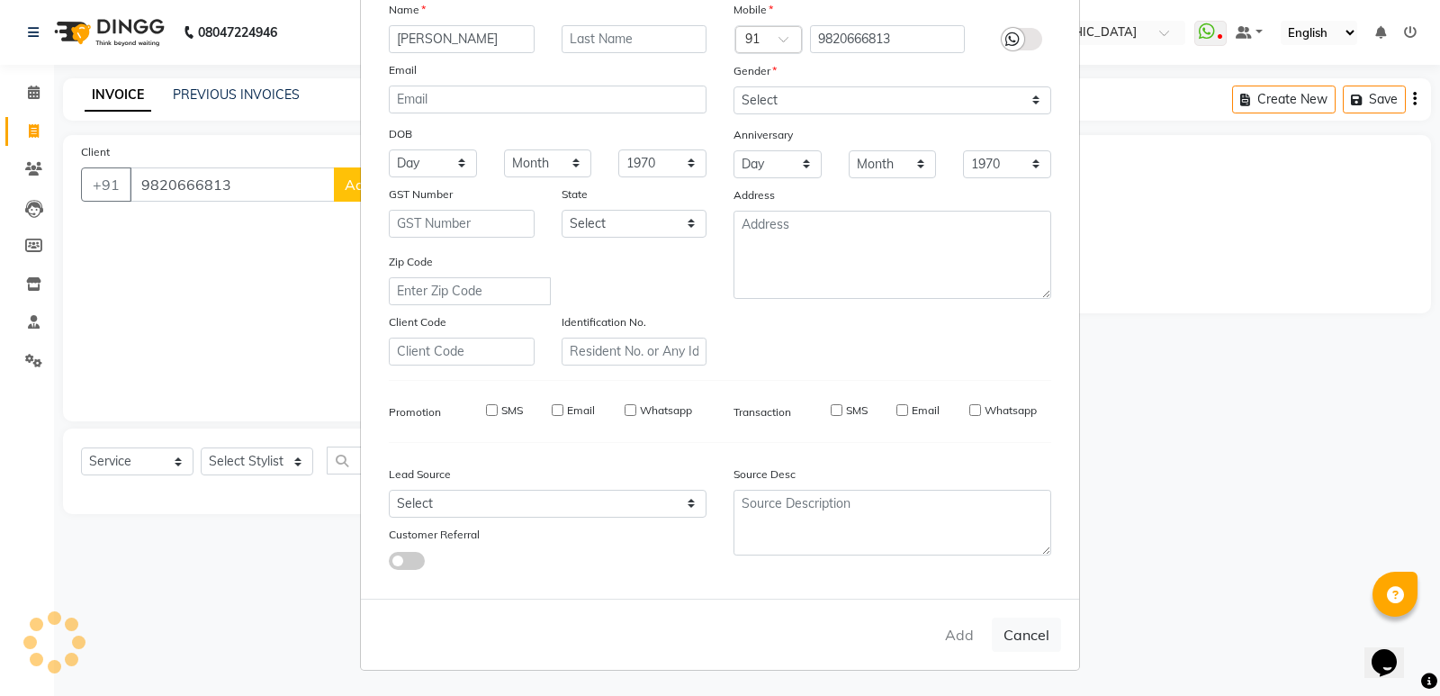
select select
checkbox input "false"
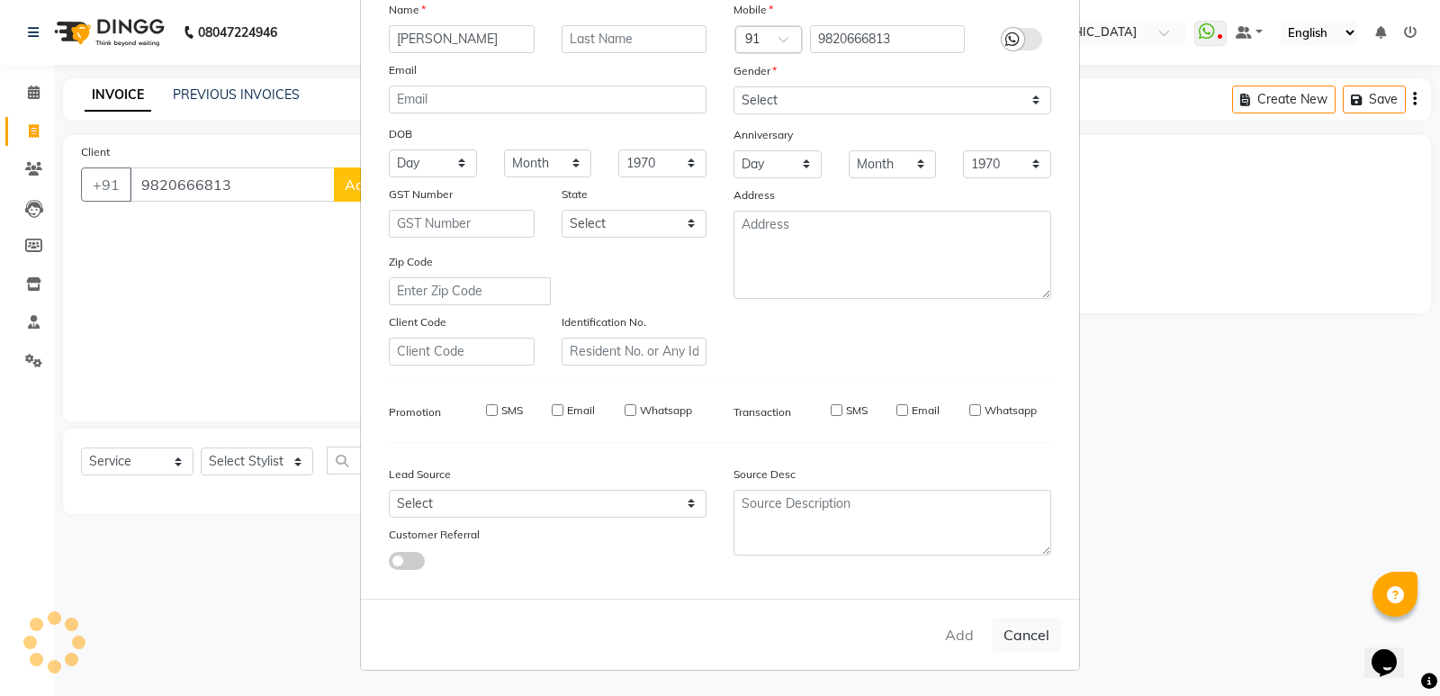
checkbox input "false"
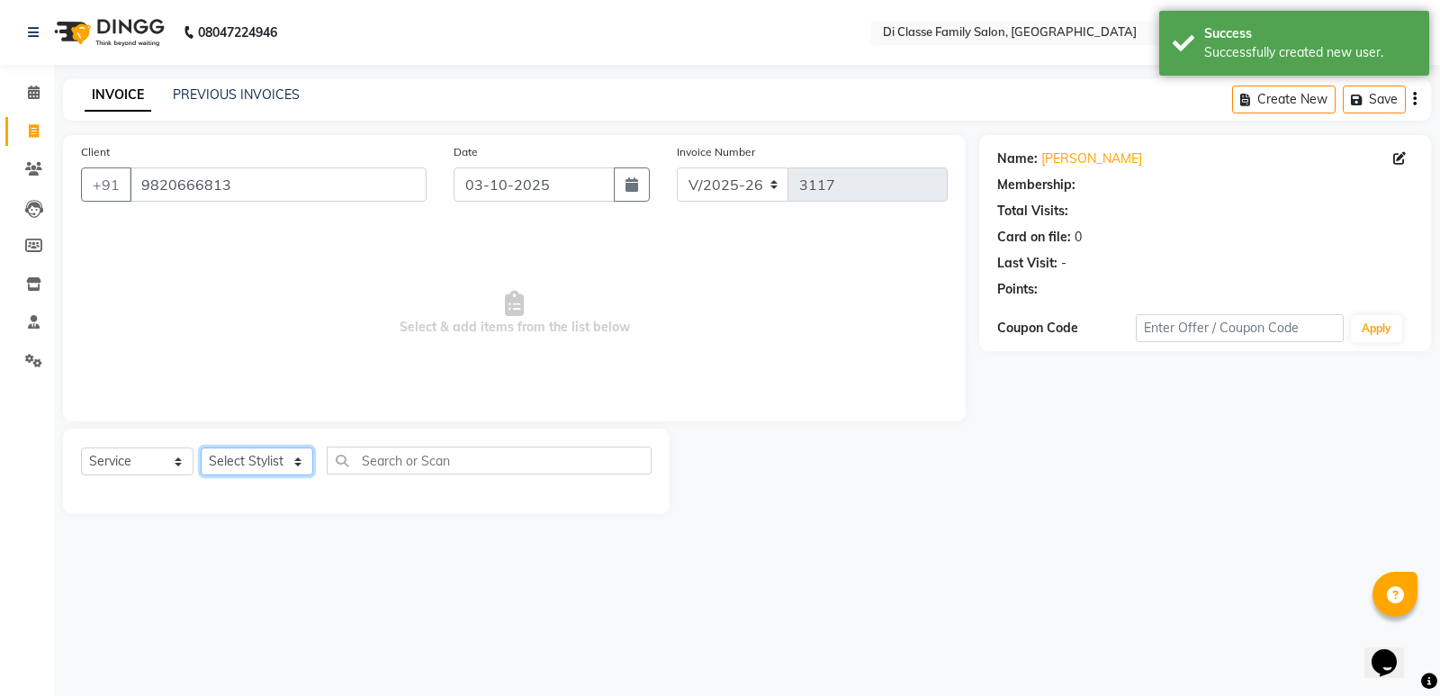
click at [288, 467] on select "Select Stylist ADMIN Anu Ayaz Kadri Javed KAPIL SINGH KOMAL Payal Pooja rahul R…" at bounding box center [257, 461] width 112 height 28
select select "92217"
click at [201, 447] on select "Select Stylist ADMIN Anu Ayaz Kadri Javed KAPIL SINGH KOMAL Payal Pooja rahul R…" at bounding box center [257, 461] width 112 height 28
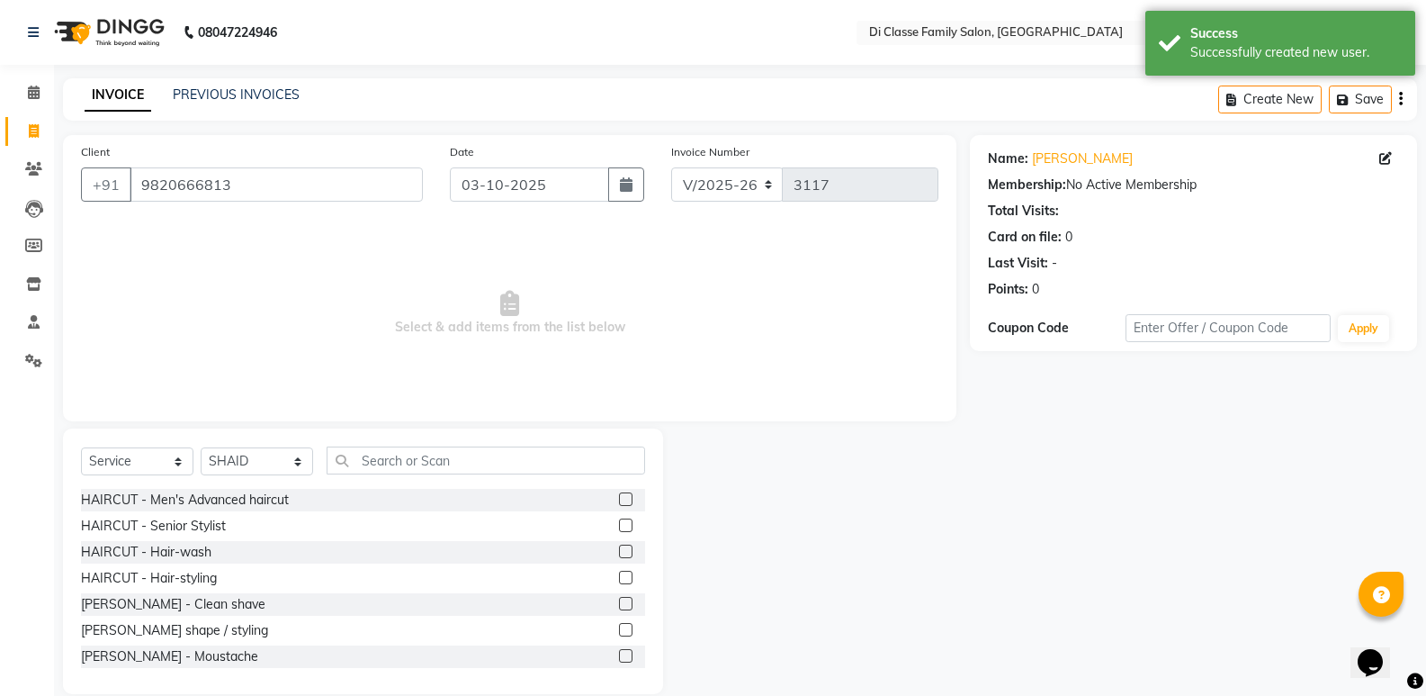
click at [619, 601] on label at bounding box center [625, 603] width 13 height 13
click at [619, 601] on input "checkbox" at bounding box center [625, 604] width 12 height 12
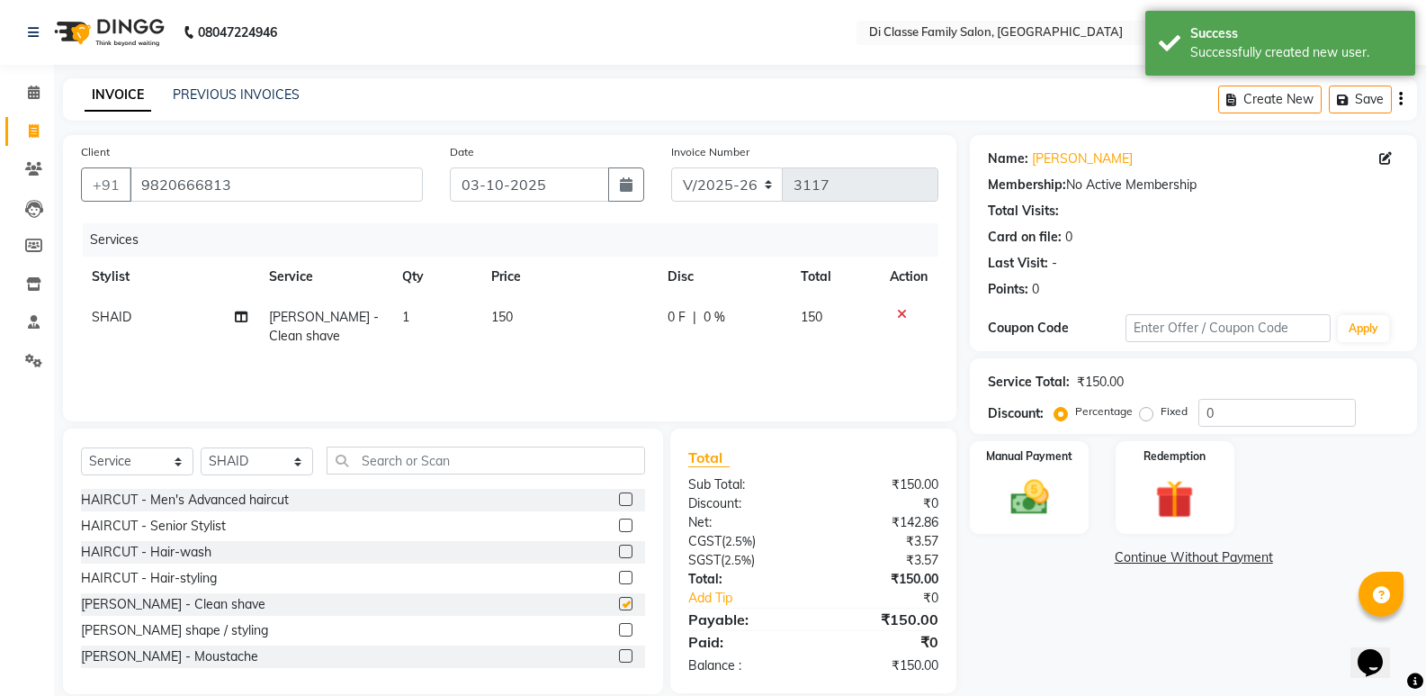
checkbox input "false"
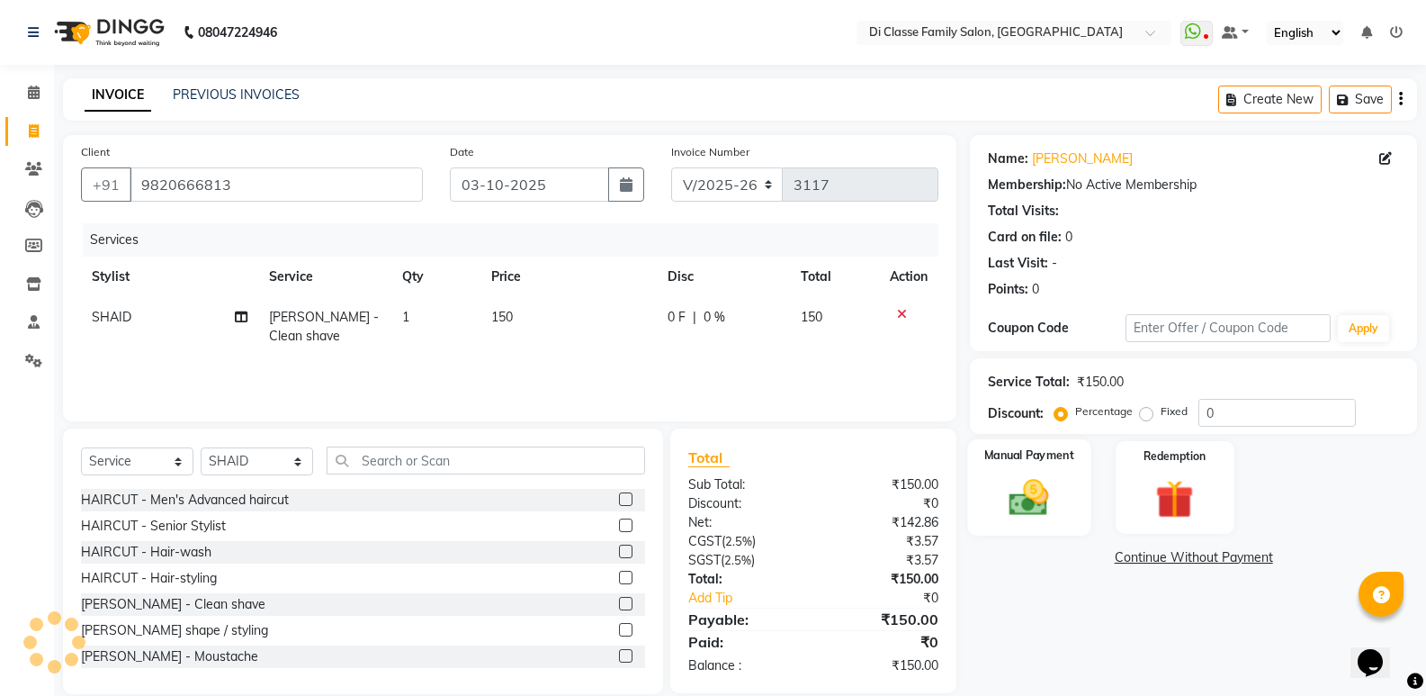
click at [1001, 481] on img at bounding box center [1029, 497] width 64 height 46
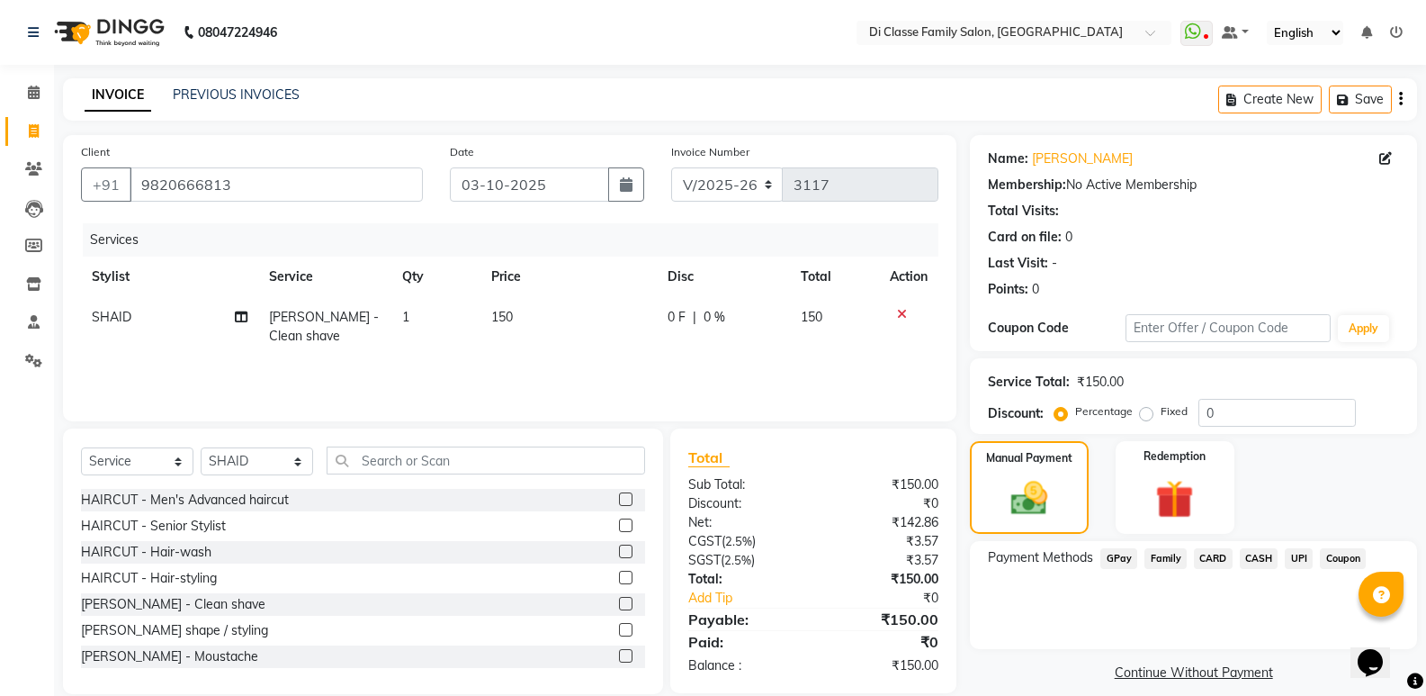
click at [1253, 554] on span "CASH" at bounding box center [1259, 558] width 39 height 21
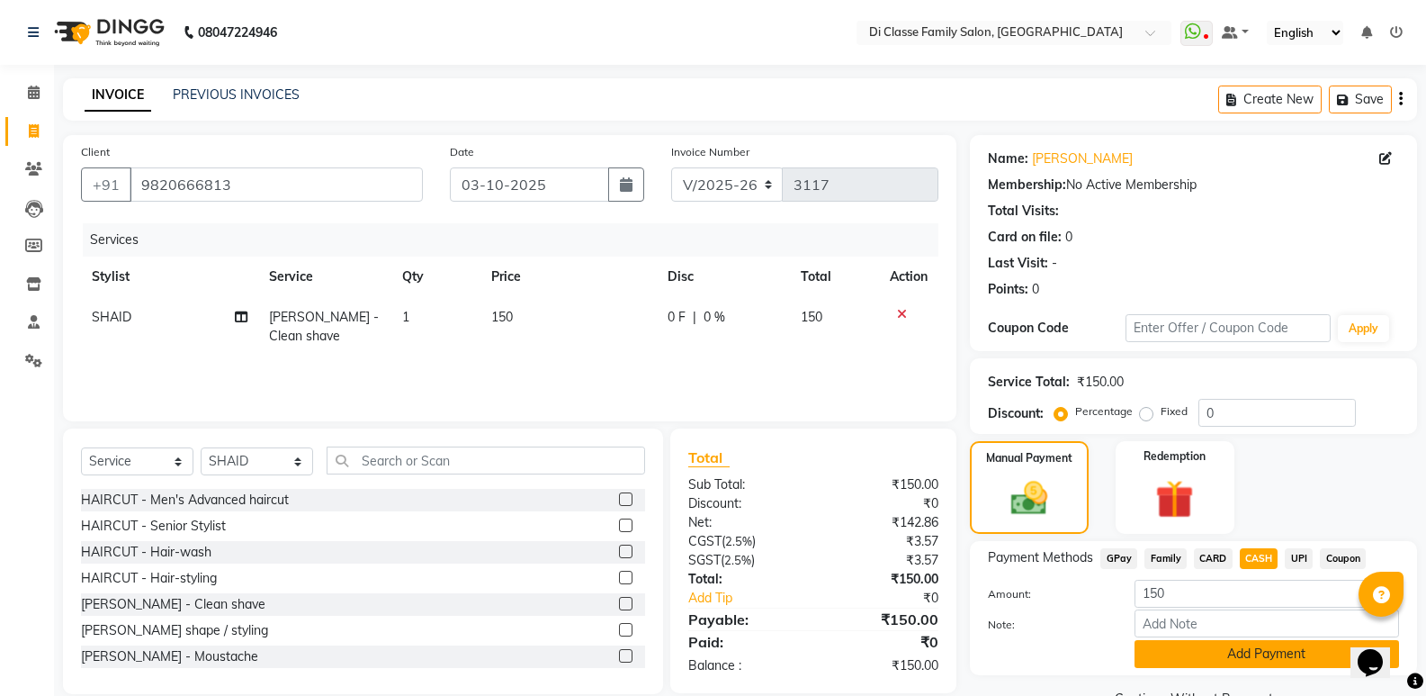
click at [1253, 647] on button "Add Payment" at bounding box center [1267, 654] width 265 height 28
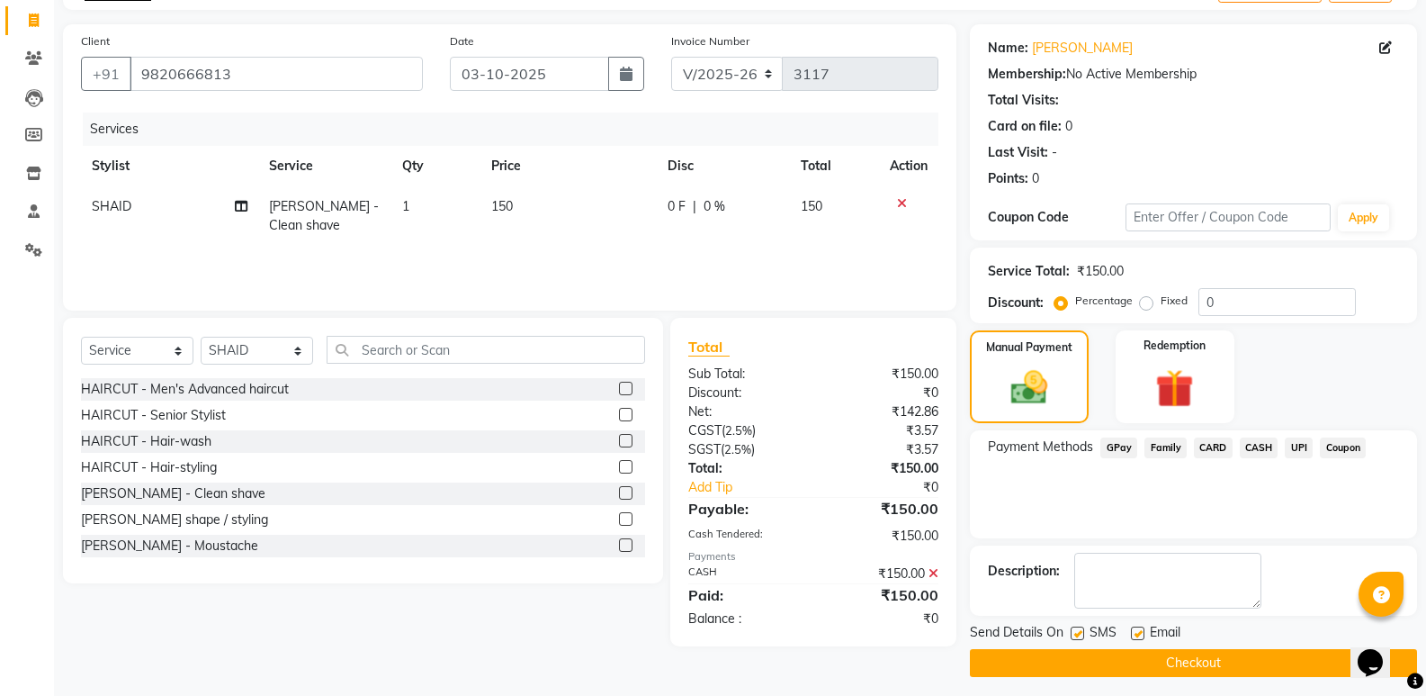
scroll to position [119, 0]
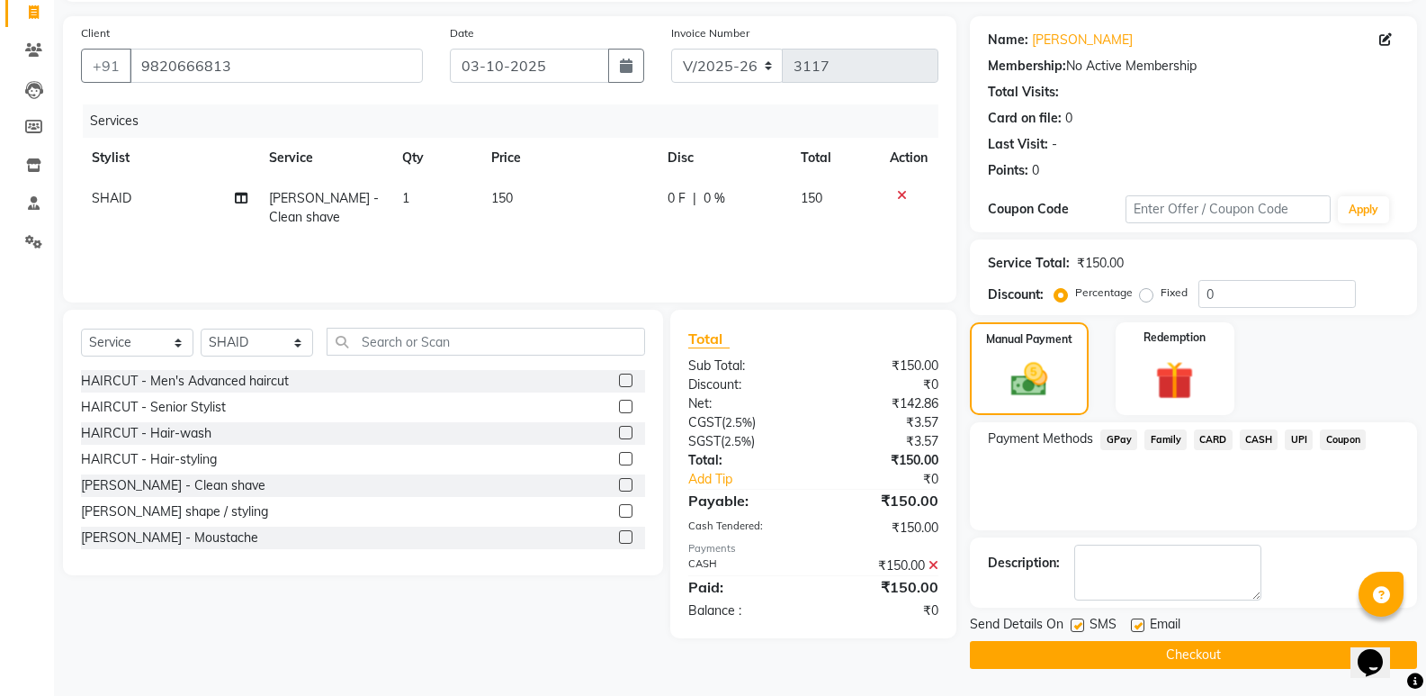
click at [1244, 653] on button "Checkout" at bounding box center [1193, 655] width 447 height 28
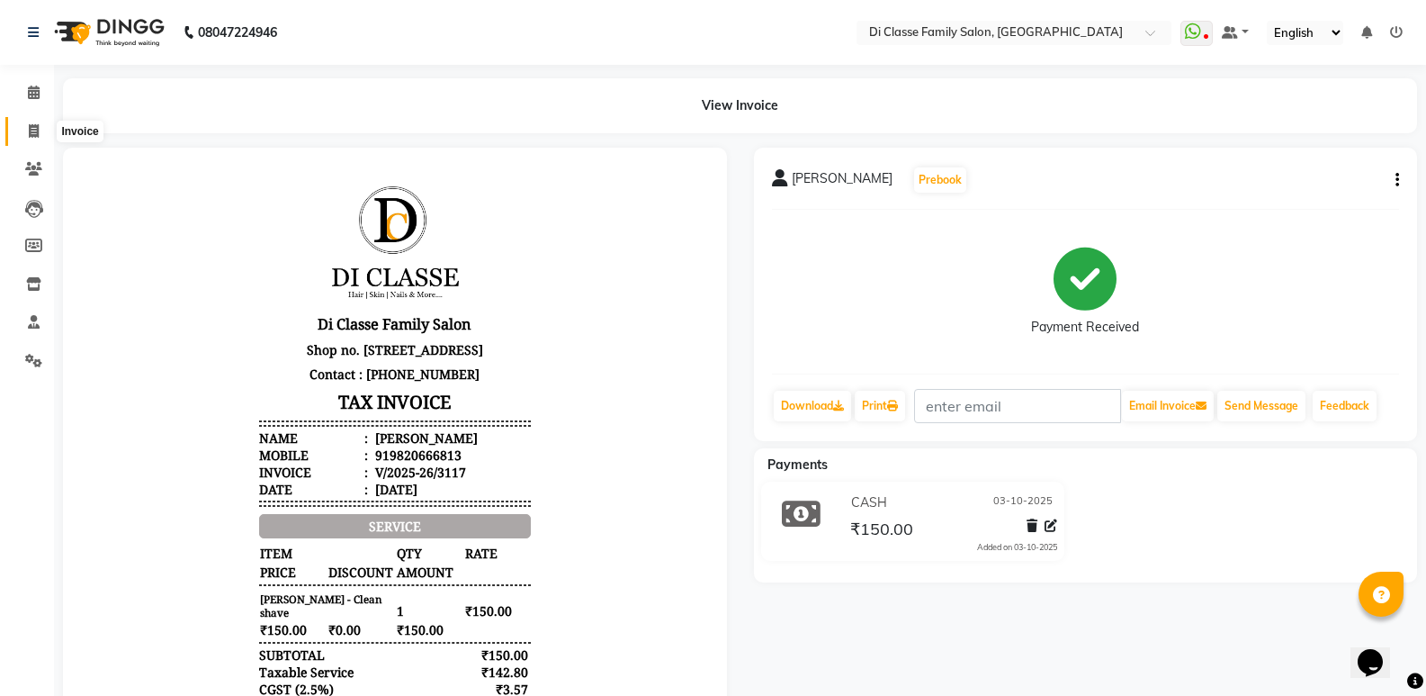
click at [46, 131] on span at bounding box center [33, 131] width 31 height 21
select select "service"
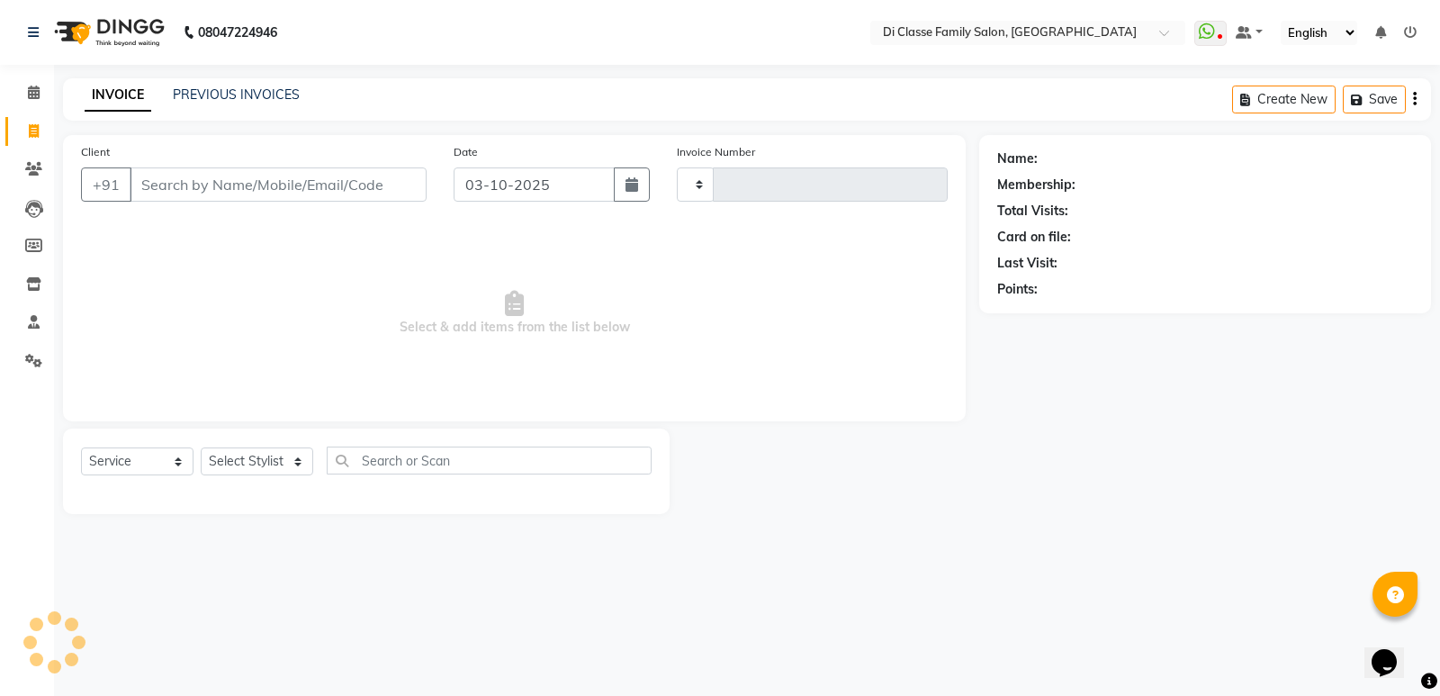
type input "3118"
select select "6346"
click at [186, 177] on input "Client" at bounding box center [278, 184] width 297 height 34
type input "8452980489"
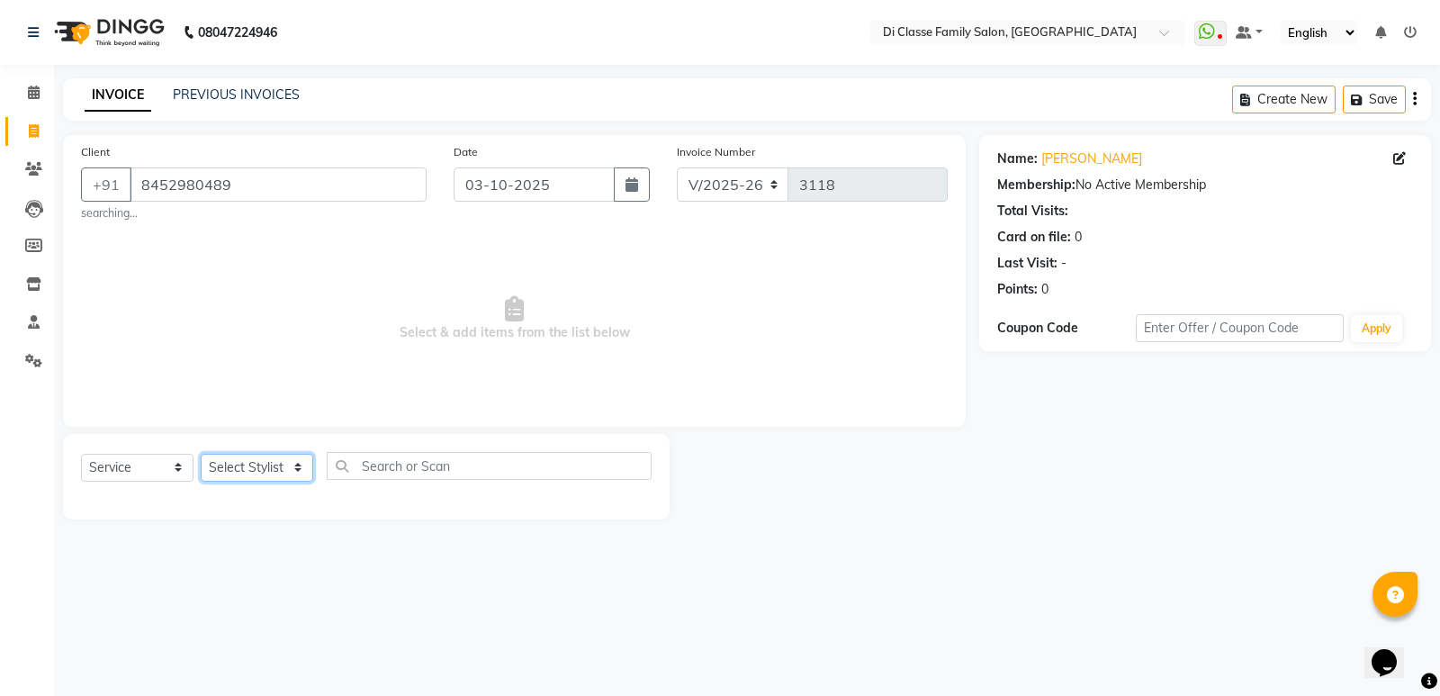
click at [260, 470] on select "Select Stylist ADMIN [PERSON_NAME] [PERSON_NAME] KAPIL [PERSON_NAME] [PERSON_NA…" at bounding box center [257, 467] width 112 height 28
select select "77033"
click at [201, 453] on select "Select Stylist ADMIN [PERSON_NAME] [PERSON_NAME] KAPIL [PERSON_NAME] [PERSON_NA…" at bounding box center [257, 467] width 112 height 28
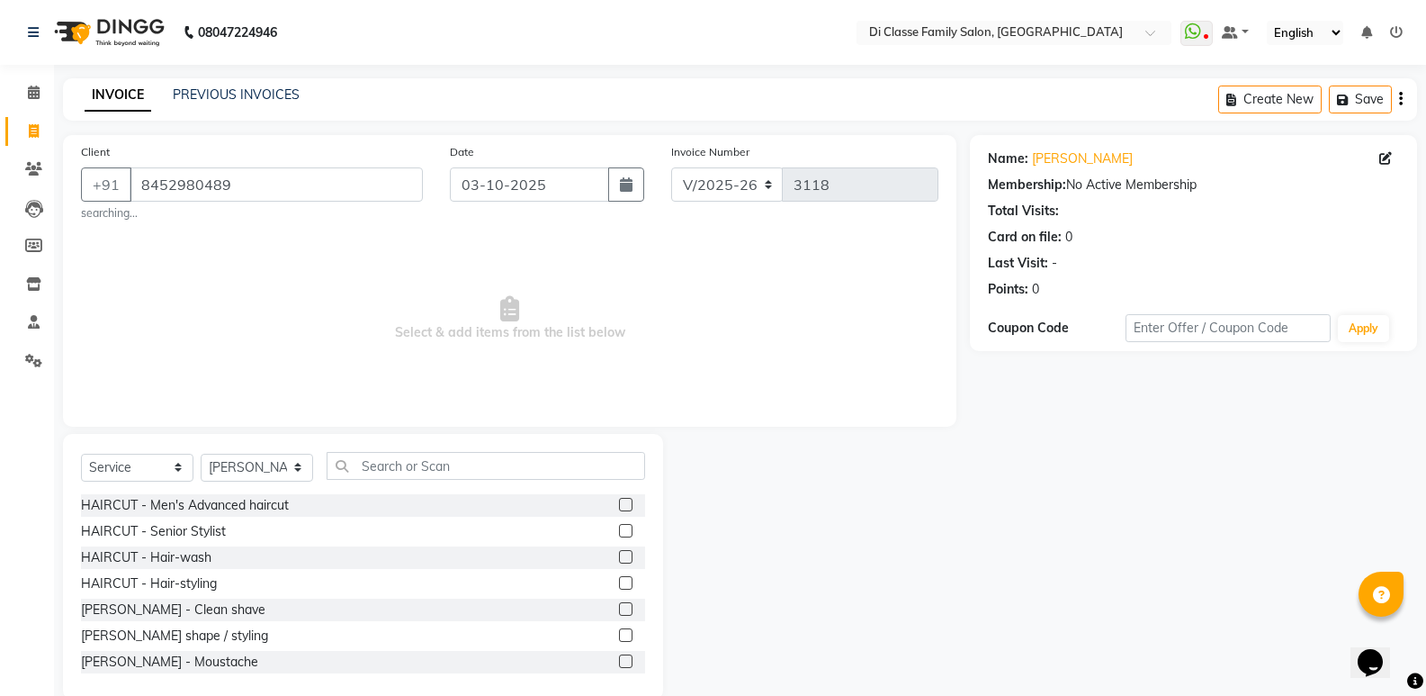
click at [619, 499] on label at bounding box center [625, 504] width 13 height 13
click at [619, 499] on input "checkbox" at bounding box center [625, 505] width 12 height 12
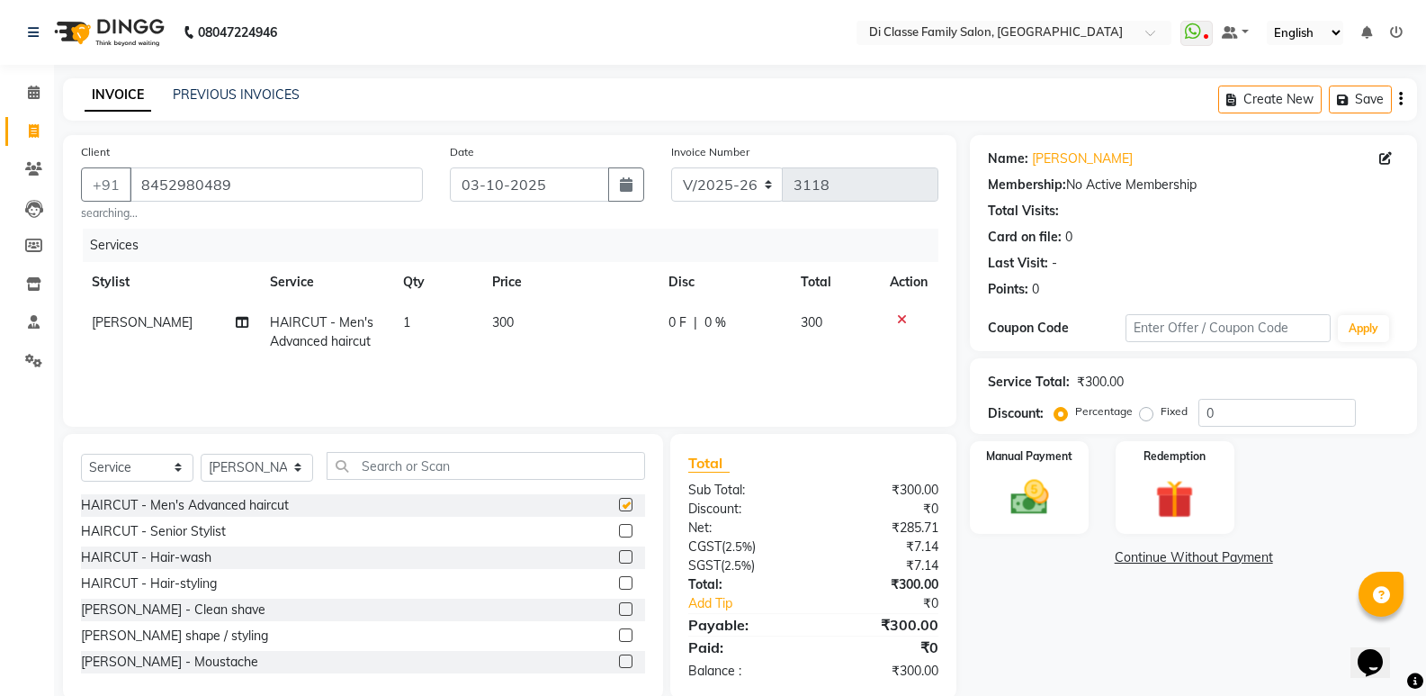
checkbox input "false"
click at [619, 630] on label at bounding box center [625, 634] width 13 height 13
click at [619, 630] on input "checkbox" at bounding box center [625, 636] width 12 height 12
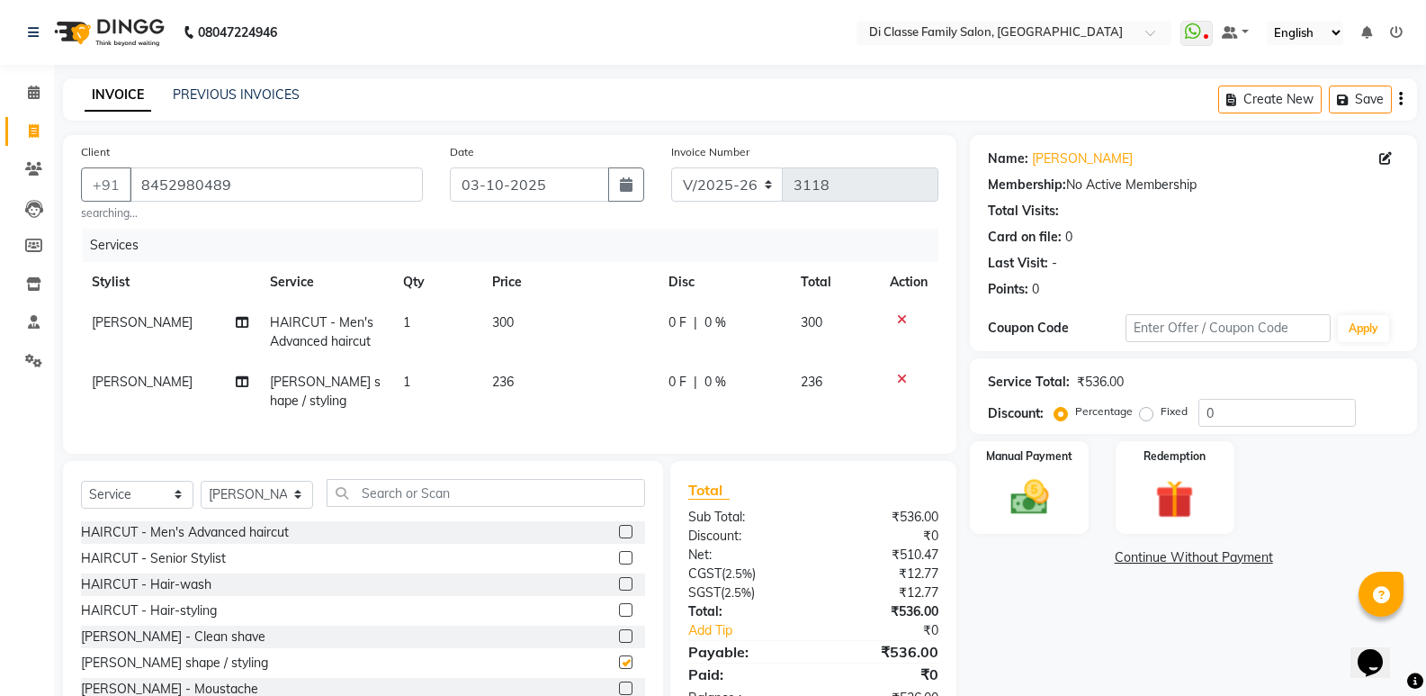
checkbox input "false"
click at [702, 186] on select "INV/2025 V/2025-26" at bounding box center [727, 184] width 112 height 34
select select "8538"
click at [671, 167] on select "INV/2025 V/2025-26" at bounding box center [727, 184] width 112 height 34
type input "0438"
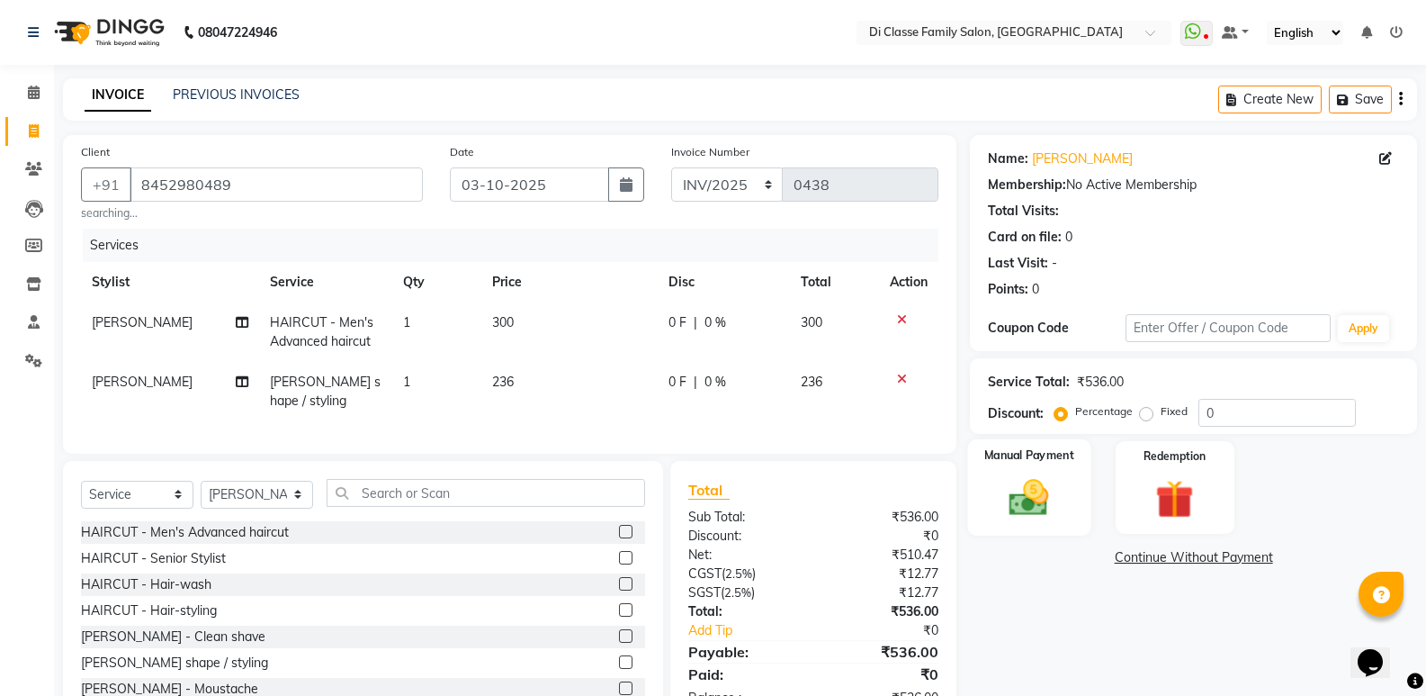
click at [1051, 492] on img at bounding box center [1029, 497] width 64 height 46
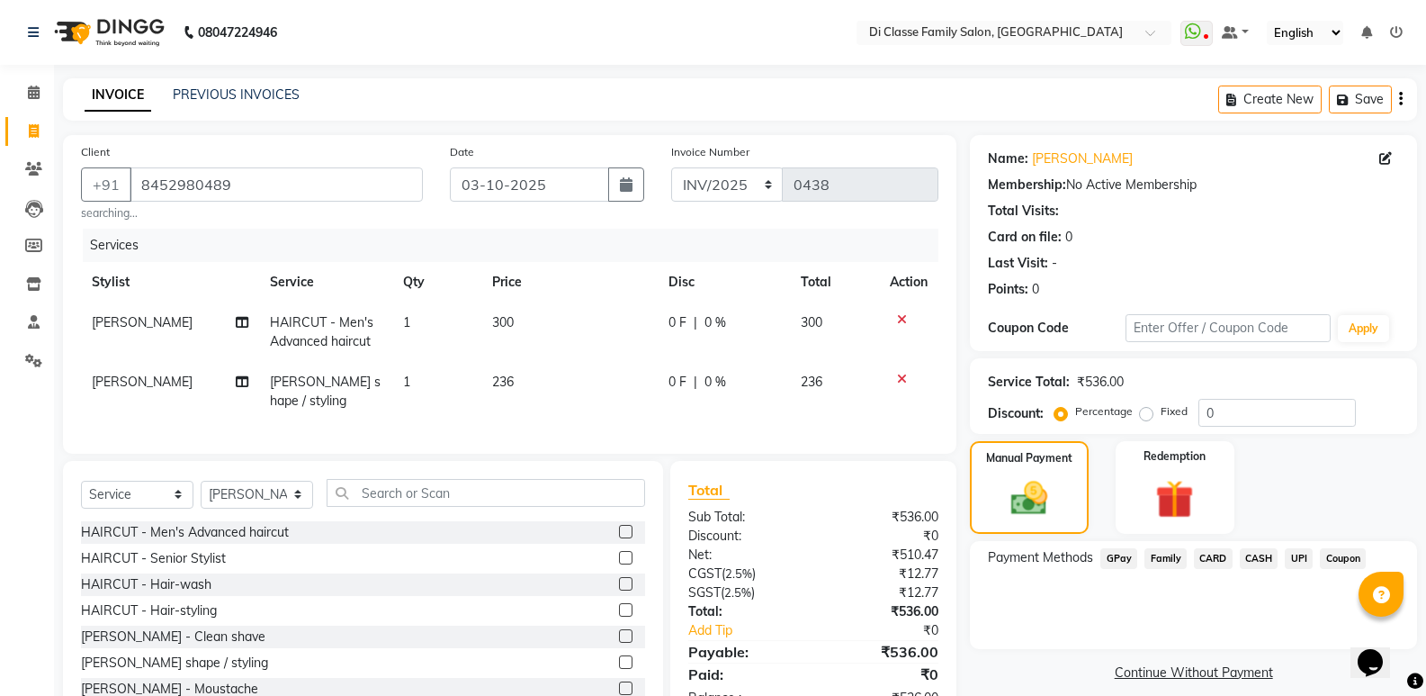
click at [1258, 559] on span "CASH" at bounding box center [1259, 558] width 39 height 21
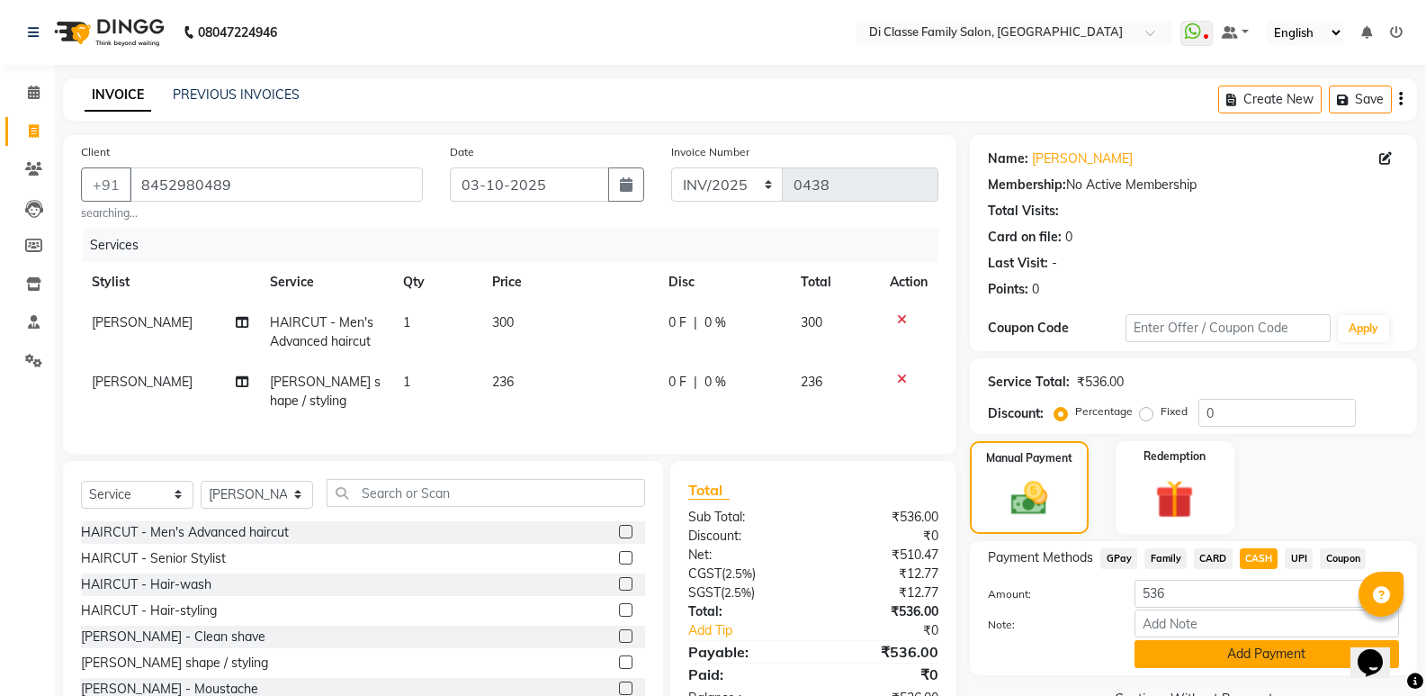
click at [1234, 648] on button "Add Payment" at bounding box center [1267, 654] width 265 height 28
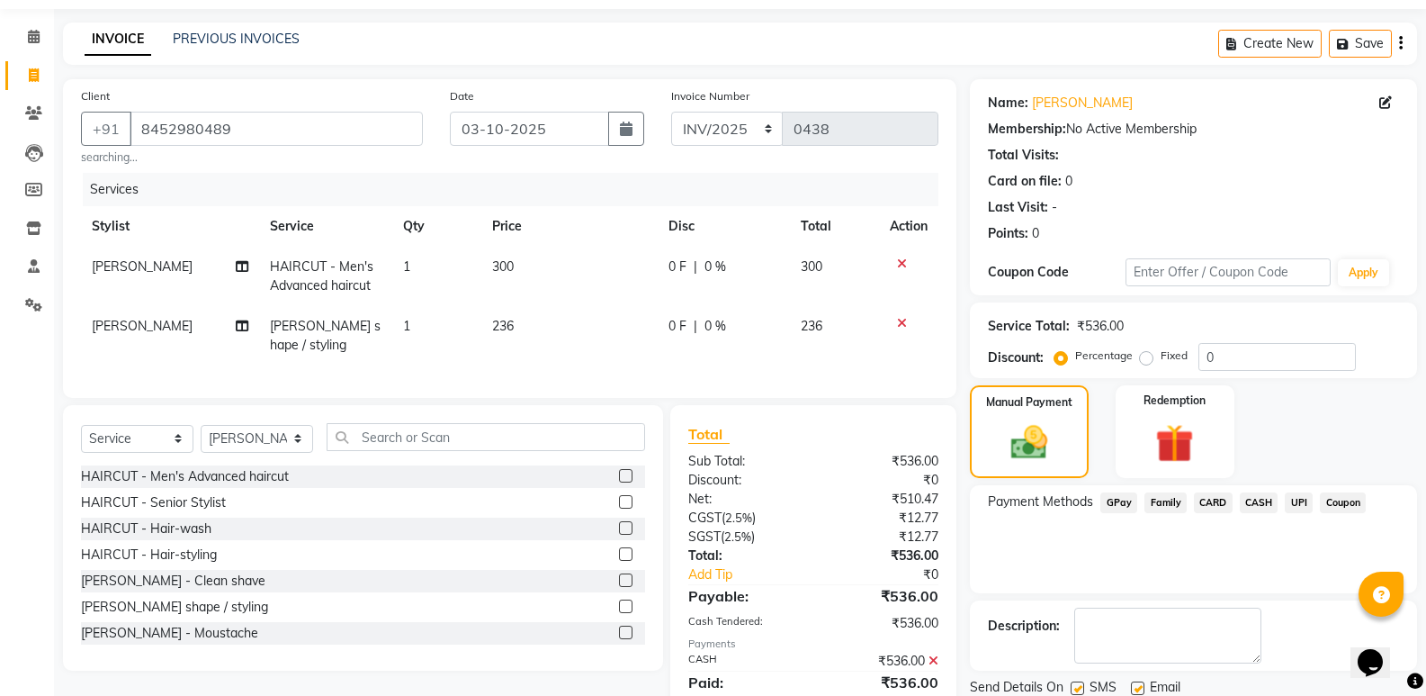
scroll to position [134, 0]
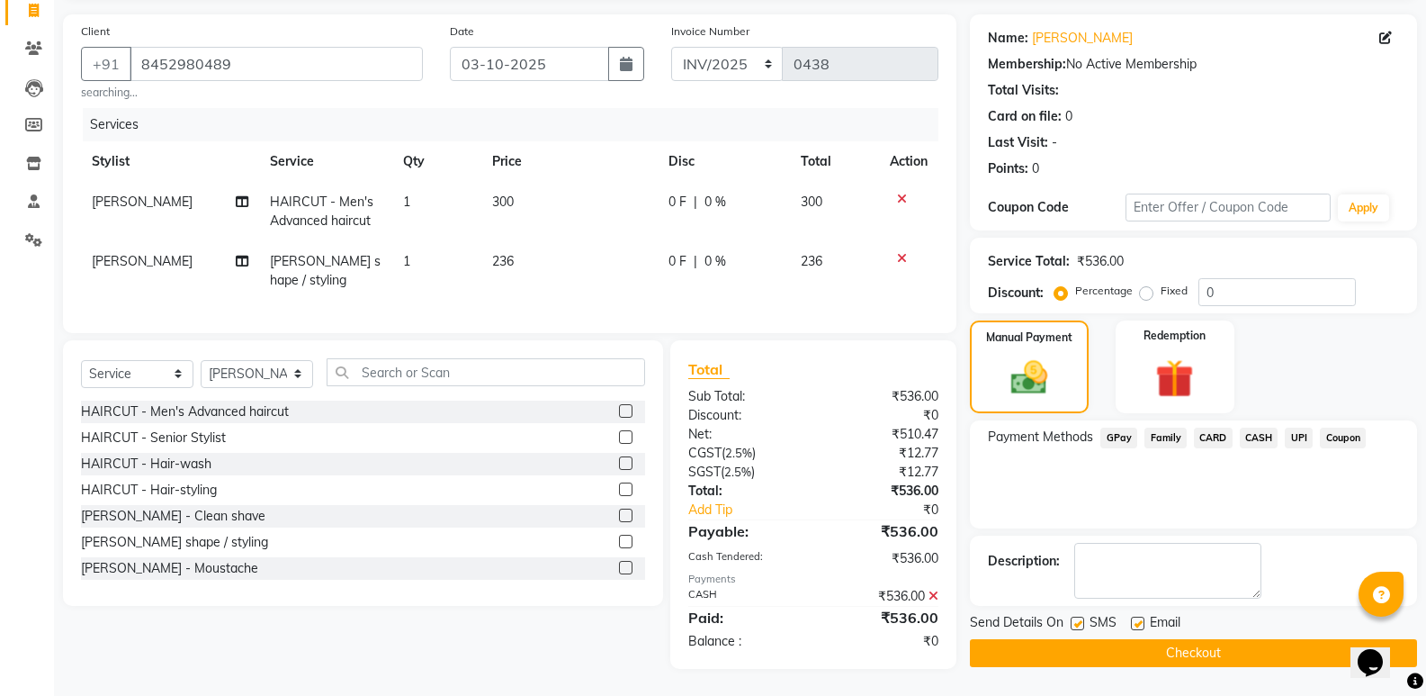
click at [1233, 650] on button "Checkout" at bounding box center [1193, 653] width 447 height 28
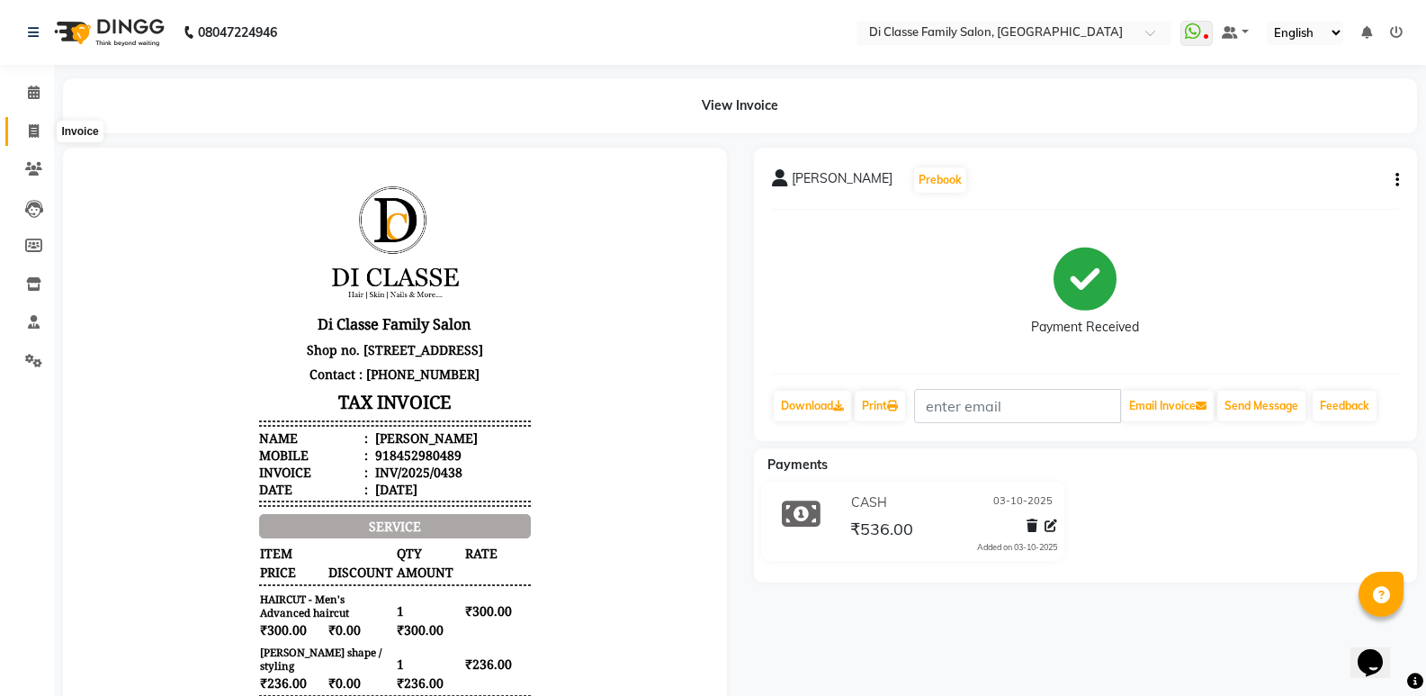
click at [46, 127] on span at bounding box center [33, 131] width 31 height 21
select select "service"
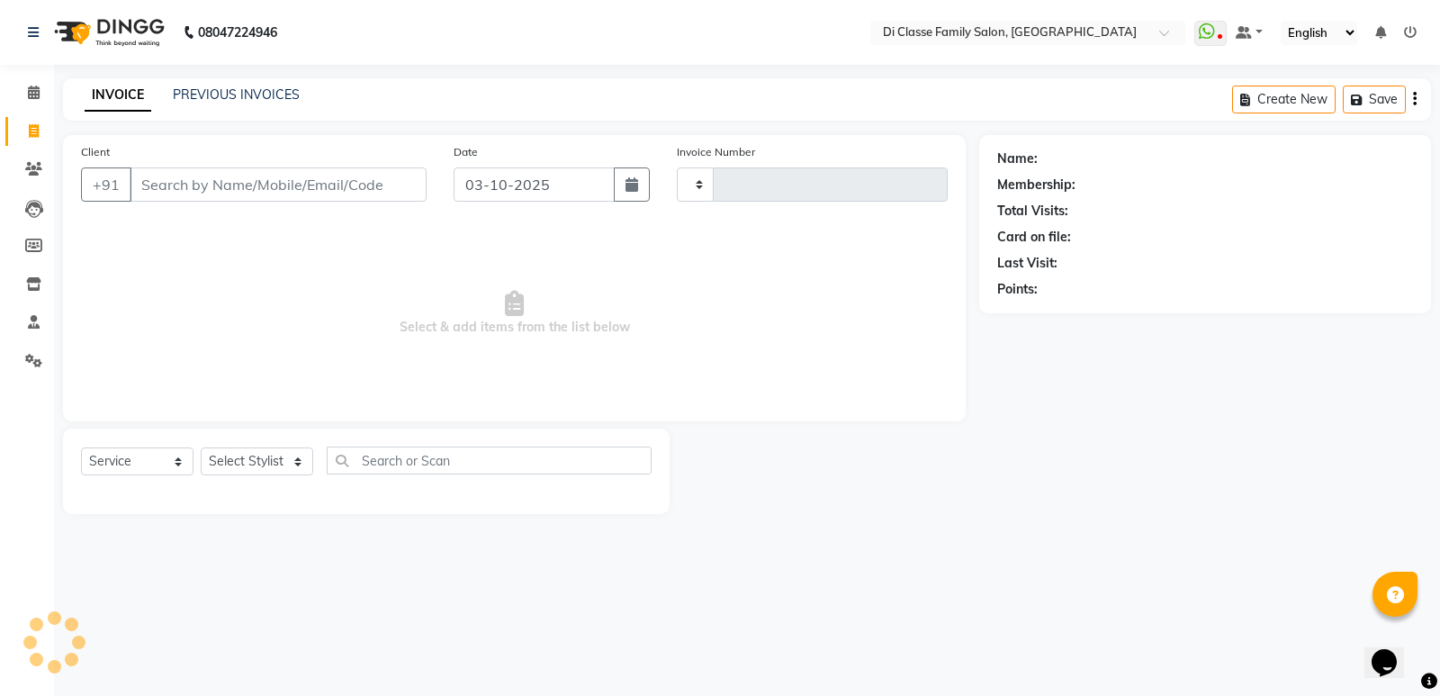
type input "3118"
click at [285, 85] on div "INVOICE PREVIOUS INVOICES Create New Save" at bounding box center [747, 99] width 1368 height 42
select select "6346"
click at [282, 95] on link "PREVIOUS INVOICES" at bounding box center [236, 94] width 127 height 16
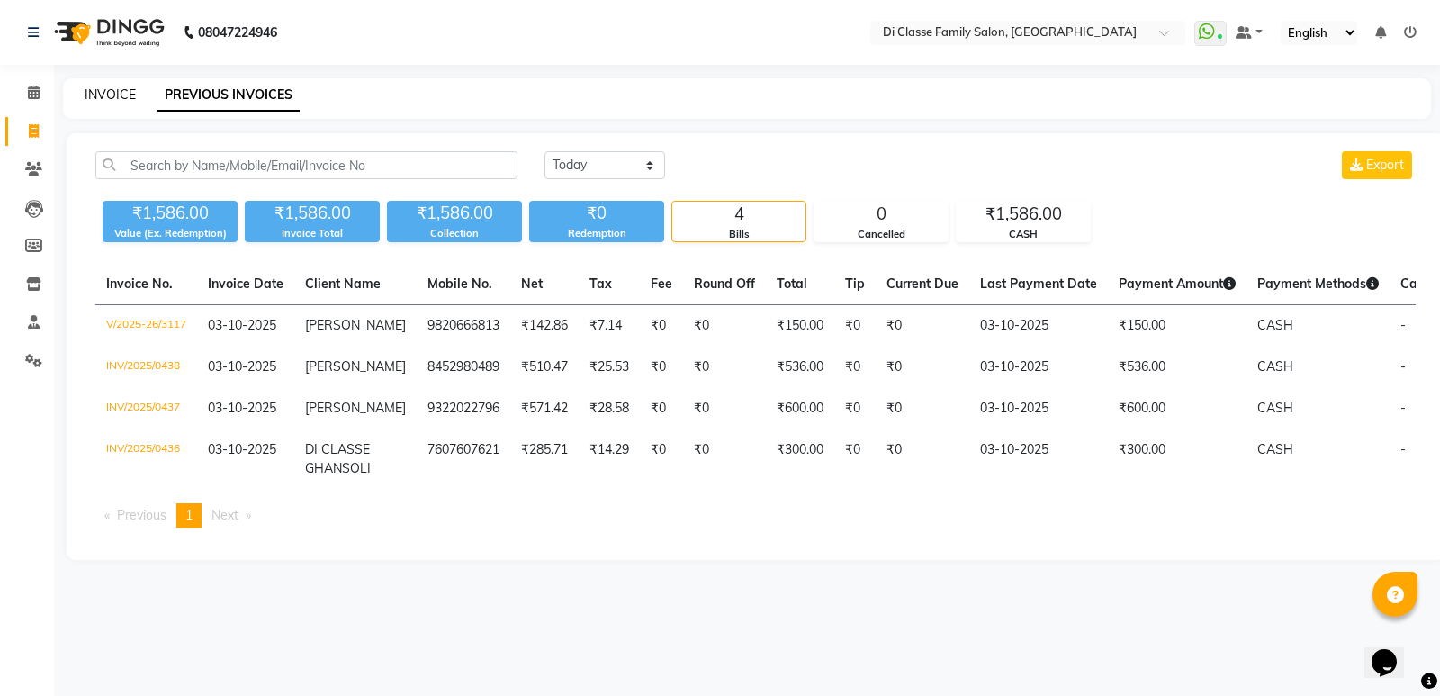
click at [101, 94] on link "INVOICE" at bounding box center [110, 94] width 51 height 16
select select "6346"
select select "service"
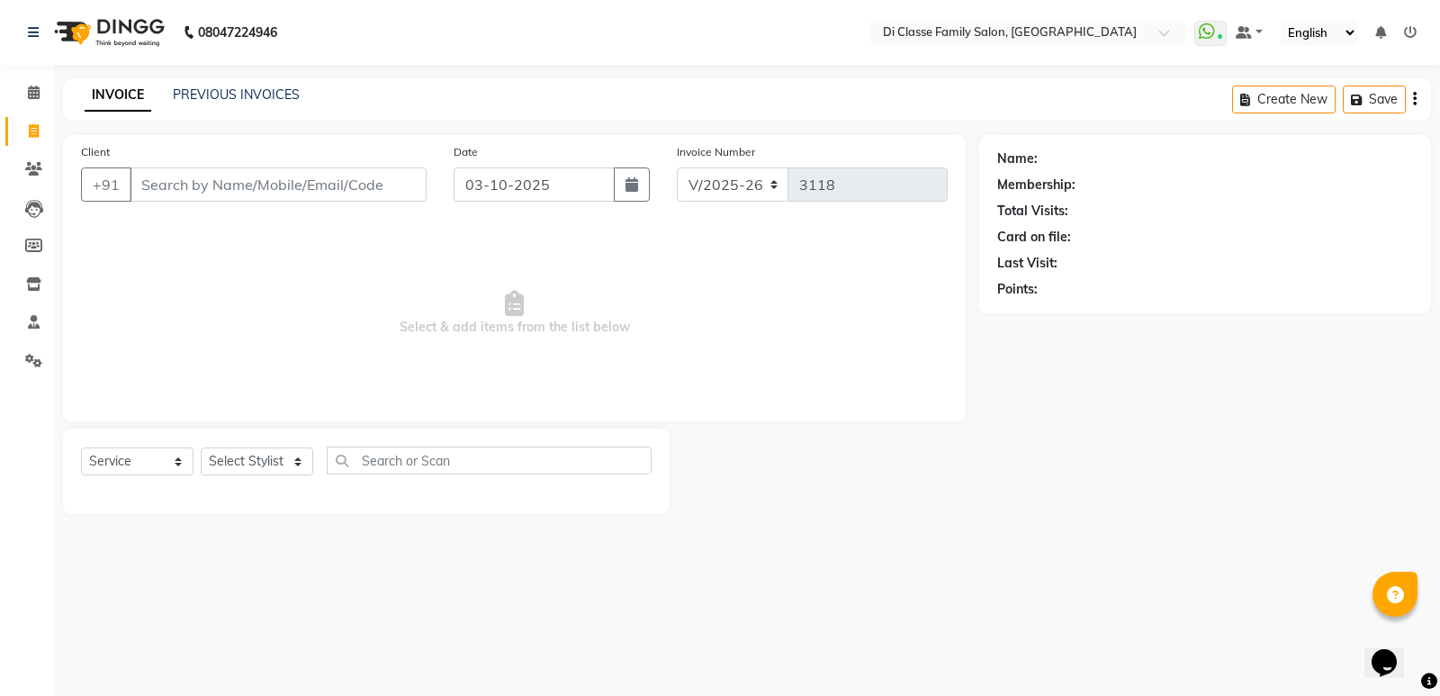
click at [256, 438] on div "Select Service Product Membership Package Voucher Prepaid Gift Card Select Styl…" at bounding box center [366, 470] width 606 height 85
drag, startPoint x: 258, startPoint y: 452, endPoint x: 254, endPoint y: 439, distance: 13.4
click at [258, 452] on select "Select Stylist" at bounding box center [257, 461] width 112 height 28
select select "77033"
click at [201, 447] on select "Select Stylist ADMIN [PERSON_NAME] [PERSON_NAME] KAPIL [PERSON_NAME] [PERSON_NA…" at bounding box center [257, 461] width 112 height 28
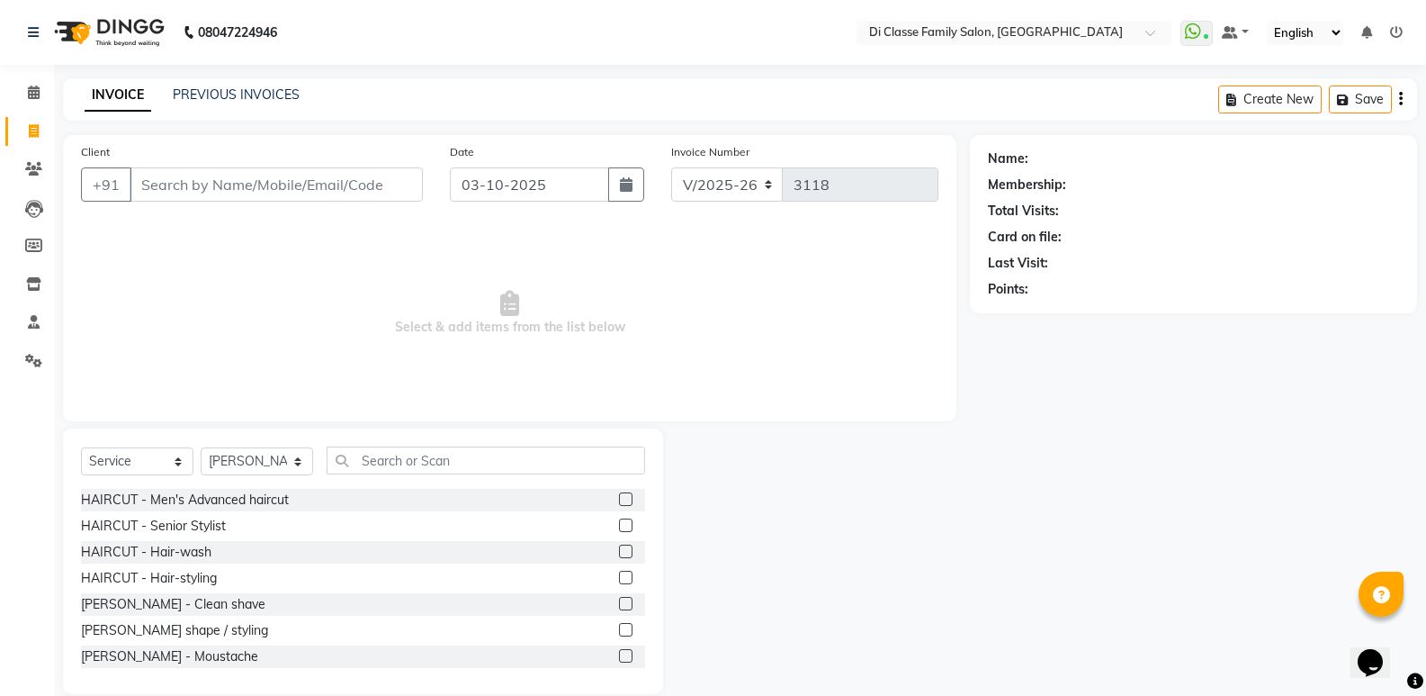
drag, startPoint x: 235, startPoint y: 496, endPoint x: 238, endPoint y: 543, distance: 46.9
click at [235, 498] on div "HAIRCUT - Men's Advanced haircut" at bounding box center [185, 499] width 208 height 19
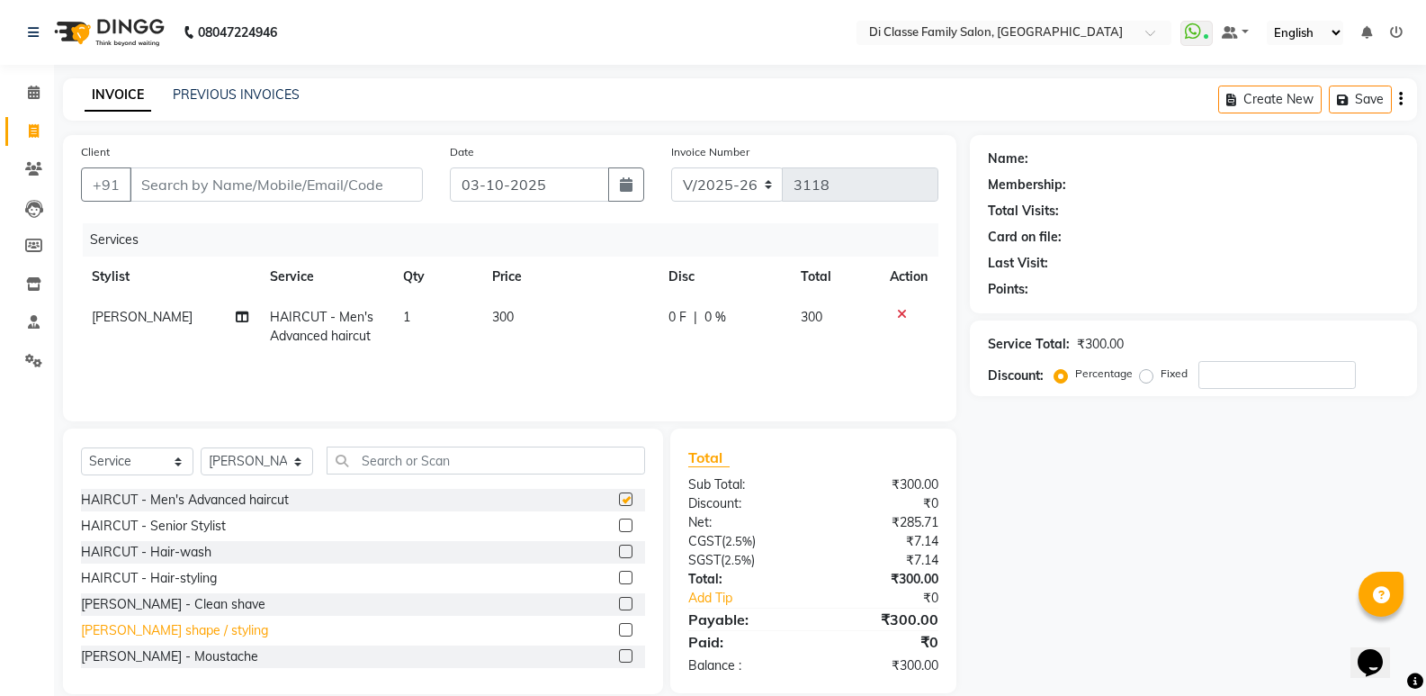
checkbox input "false"
click at [177, 603] on div "[PERSON_NAME] - Clean shave" at bounding box center [173, 604] width 184 height 19
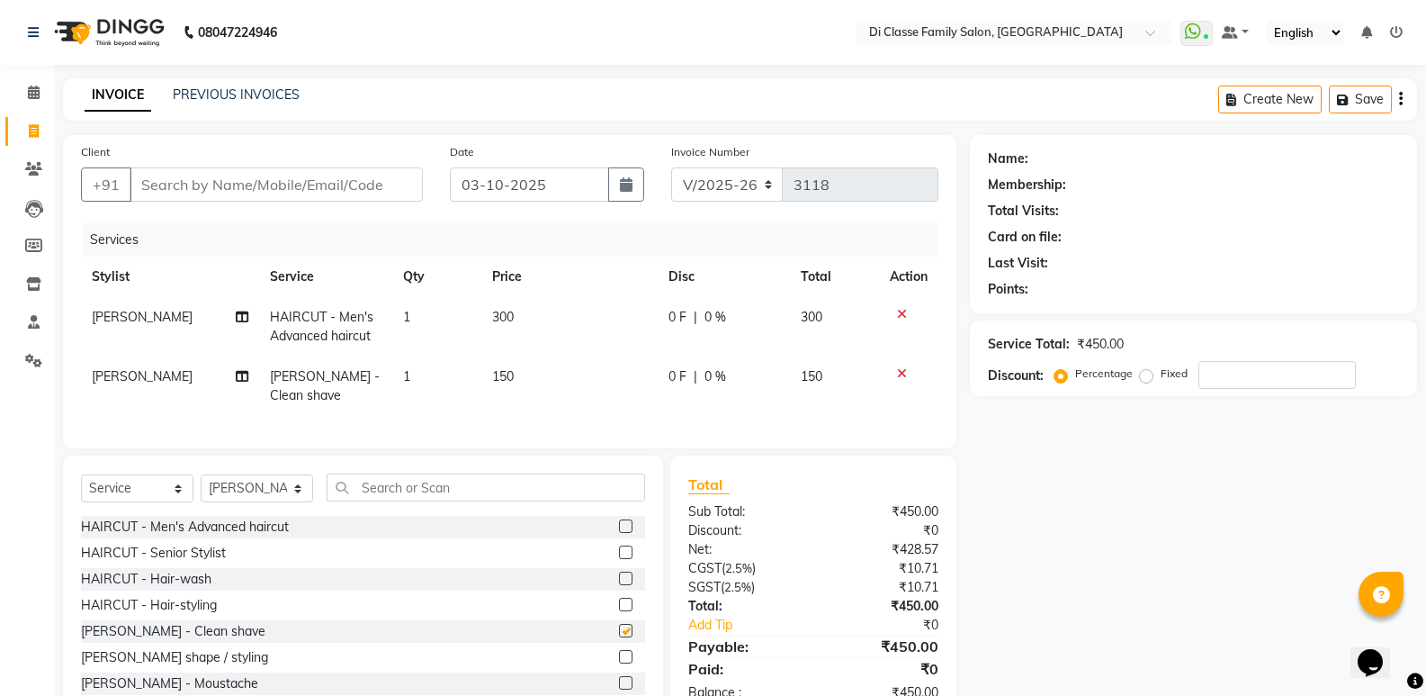
checkbox input "false"
click at [276, 189] on input "Client" at bounding box center [276, 184] width 293 height 34
type input "9"
type input "0"
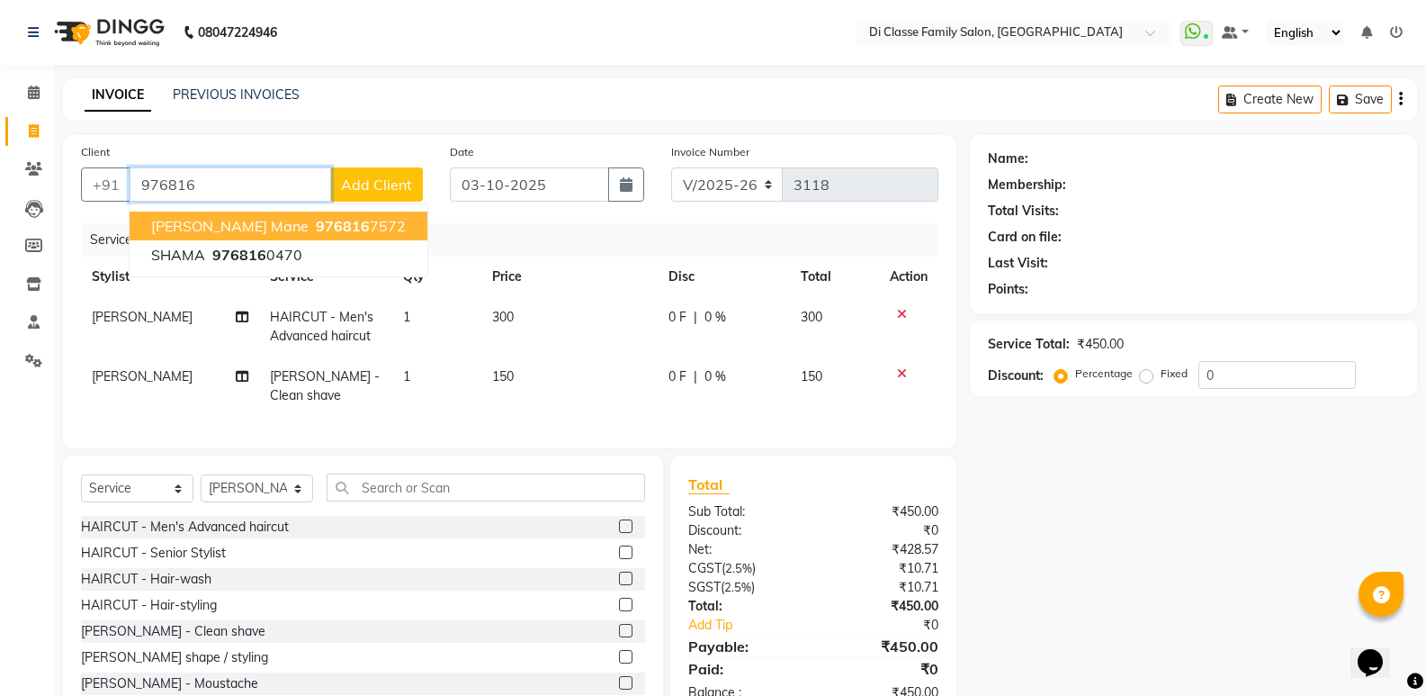
click at [229, 226] on span "Pratik Mane" at bounding box center [229, 226] width 157 height 18
type input "9768167572"
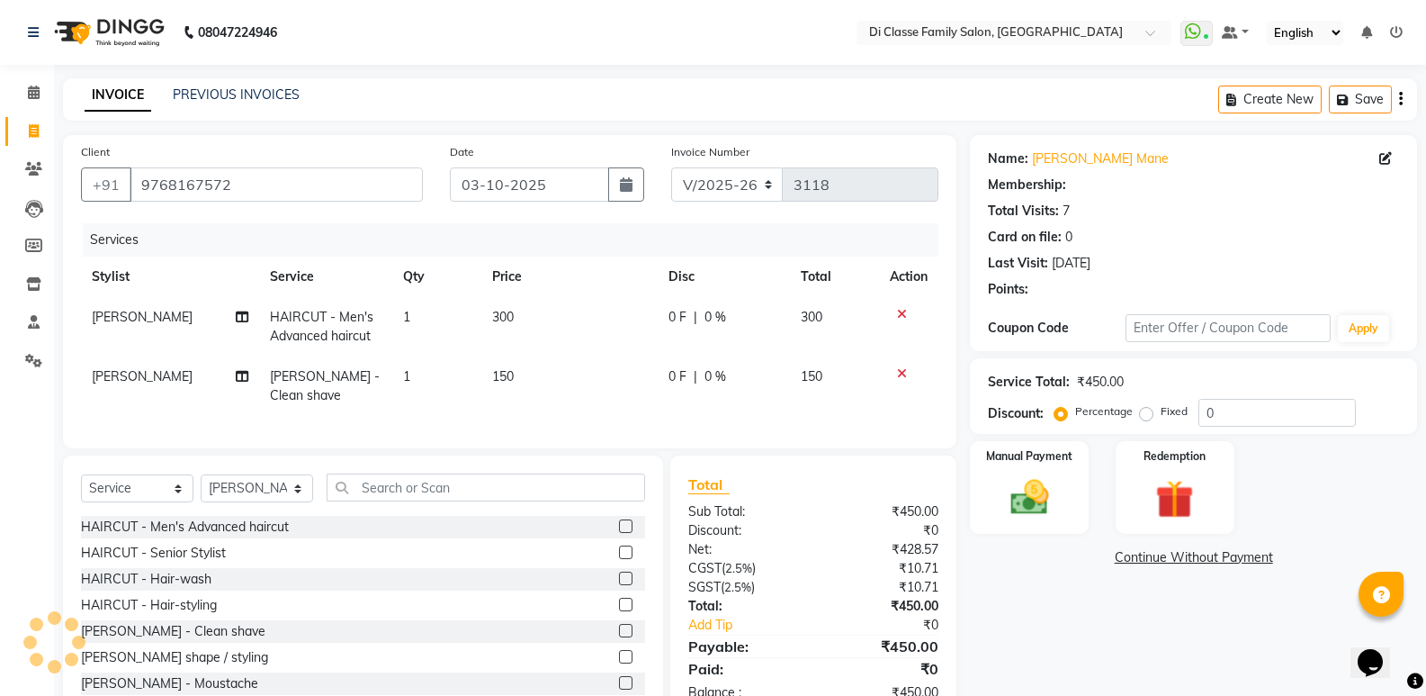
type input "15"
select select "1: Object"
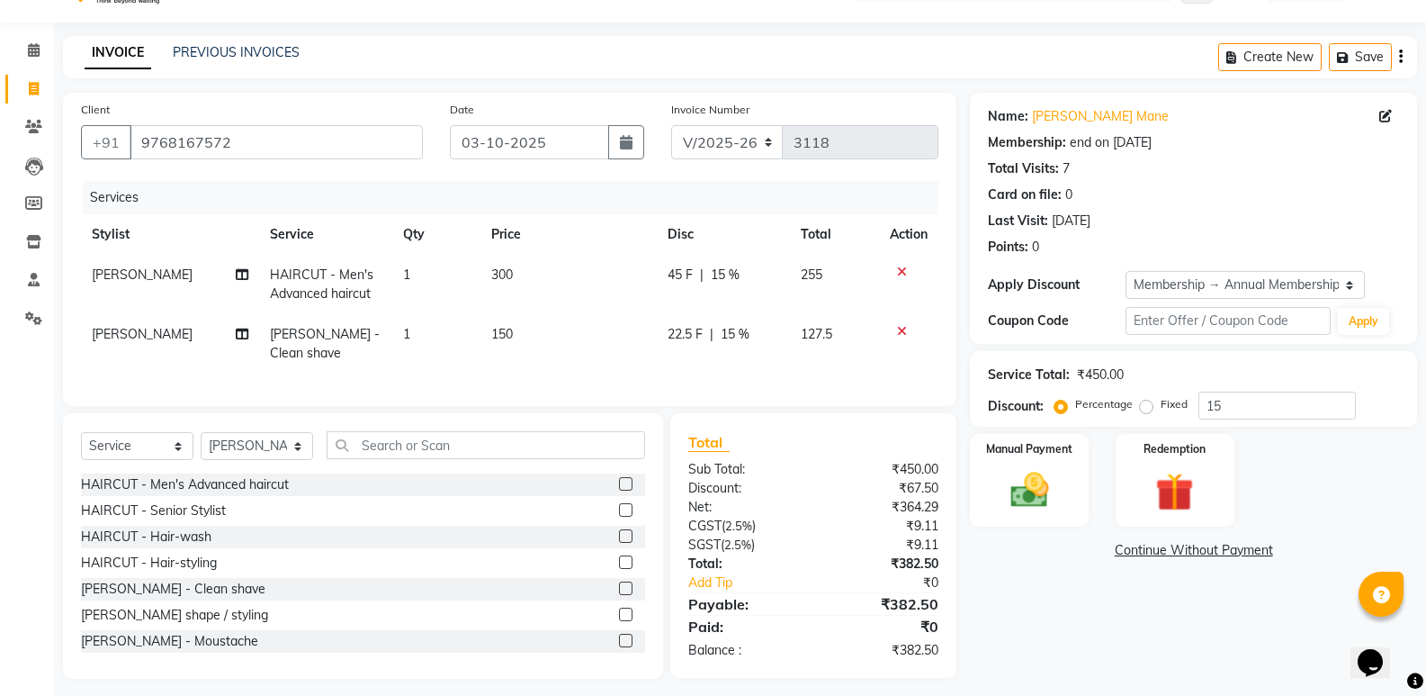
scroll to position [66, 0]
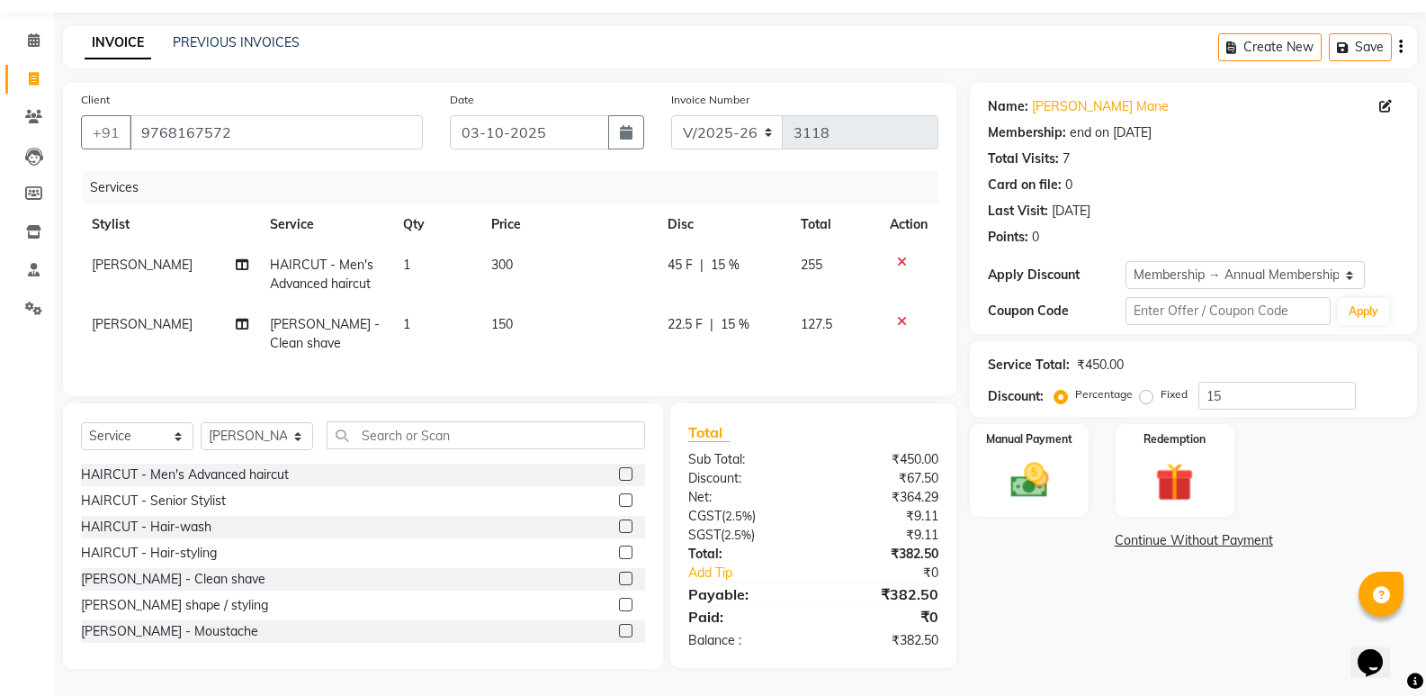
drag, startPoint x: 996, startPoint y: 596, endPoint x: 929, endPoint y: 579, distance: 69.6
click at [993, 593] on div "Name: Pratik Mane Membership: end on 25-06-2026 Total Visits: 7 Card on file: 0…" at bounding box center [1200, 376] width 461 height 586
click at [675, 323] on td "22.5 F | 15 %" at bounding box center [723, 333] width 133 height 59
select select "77033"
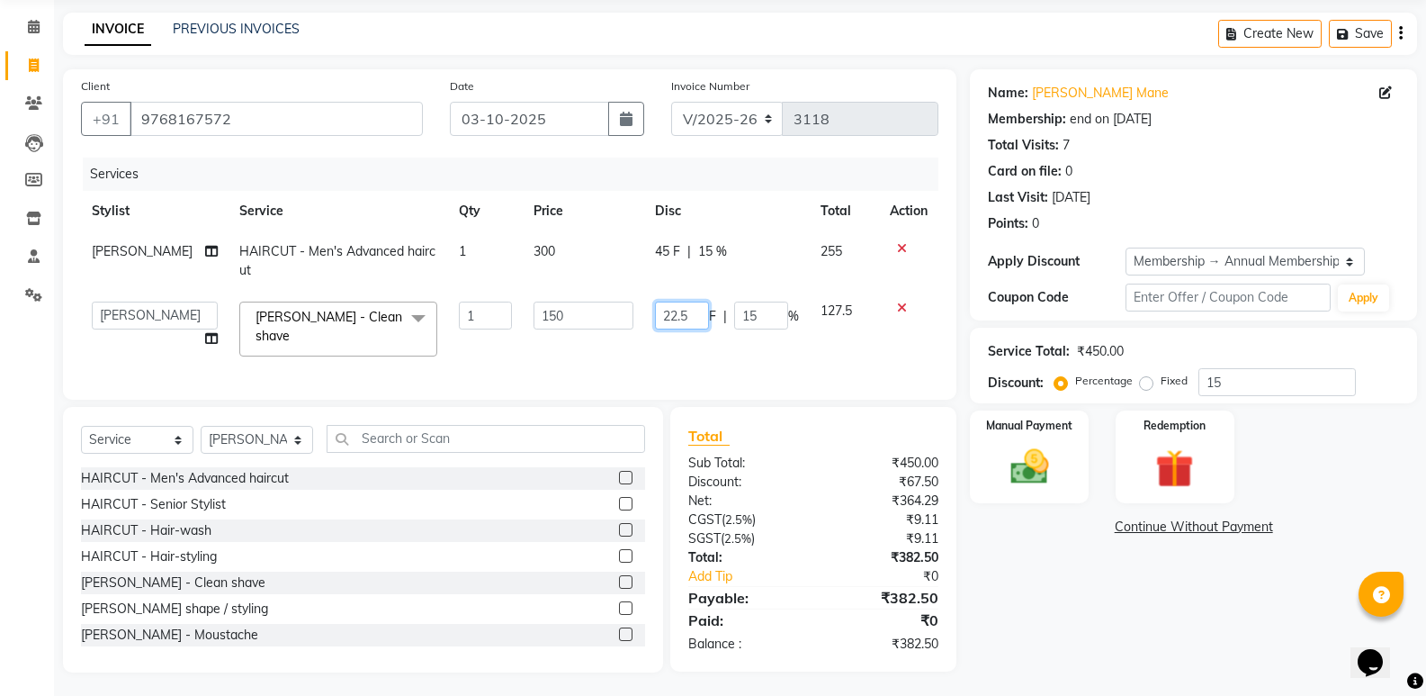
click at [687, 319] on input "22.5" at bounding box center [682, 315] width 54 height 28
type input "23"
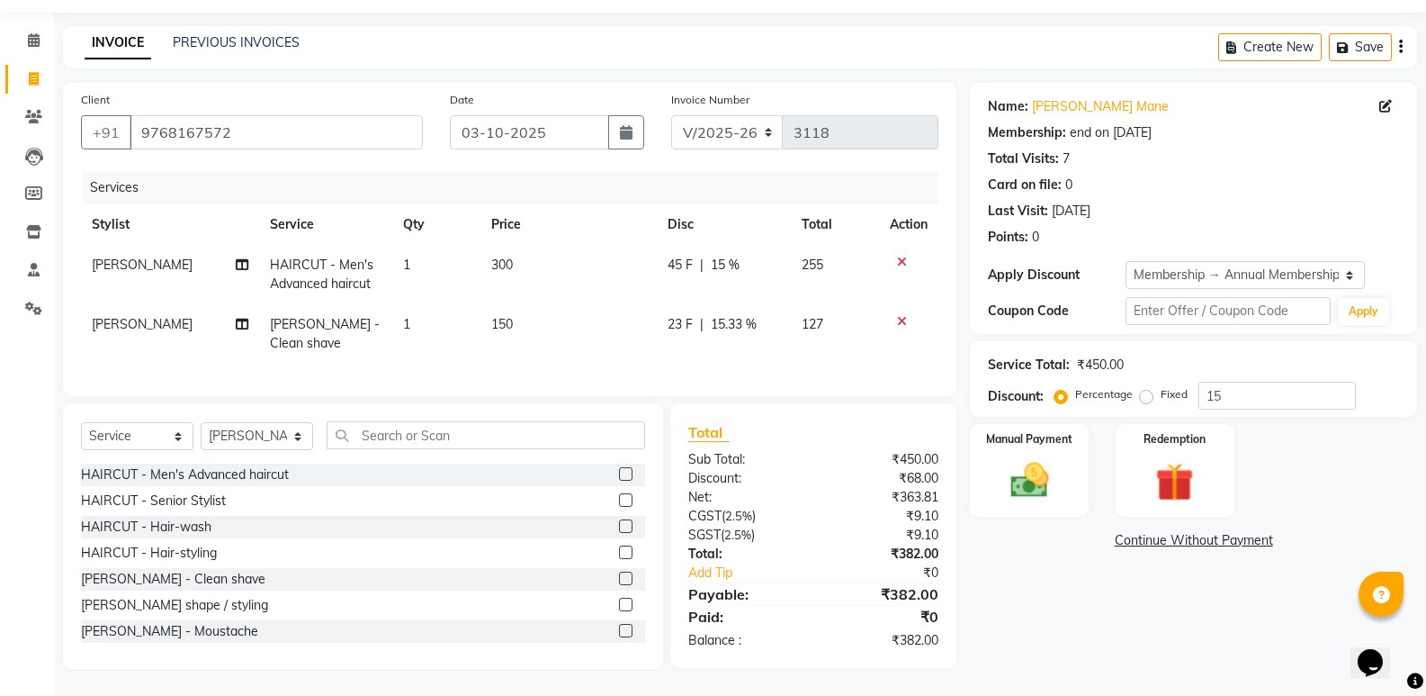
click at [987, 581] on div "Name: Pratik Mane Membership: end on 25-06-2026 Total Visits: 7 Card on file: 0…" at bounding box center [1200, 376] width 461 height 586
click at [1027, 471] on img at bounding box center [1029, 480] width 64 height 46
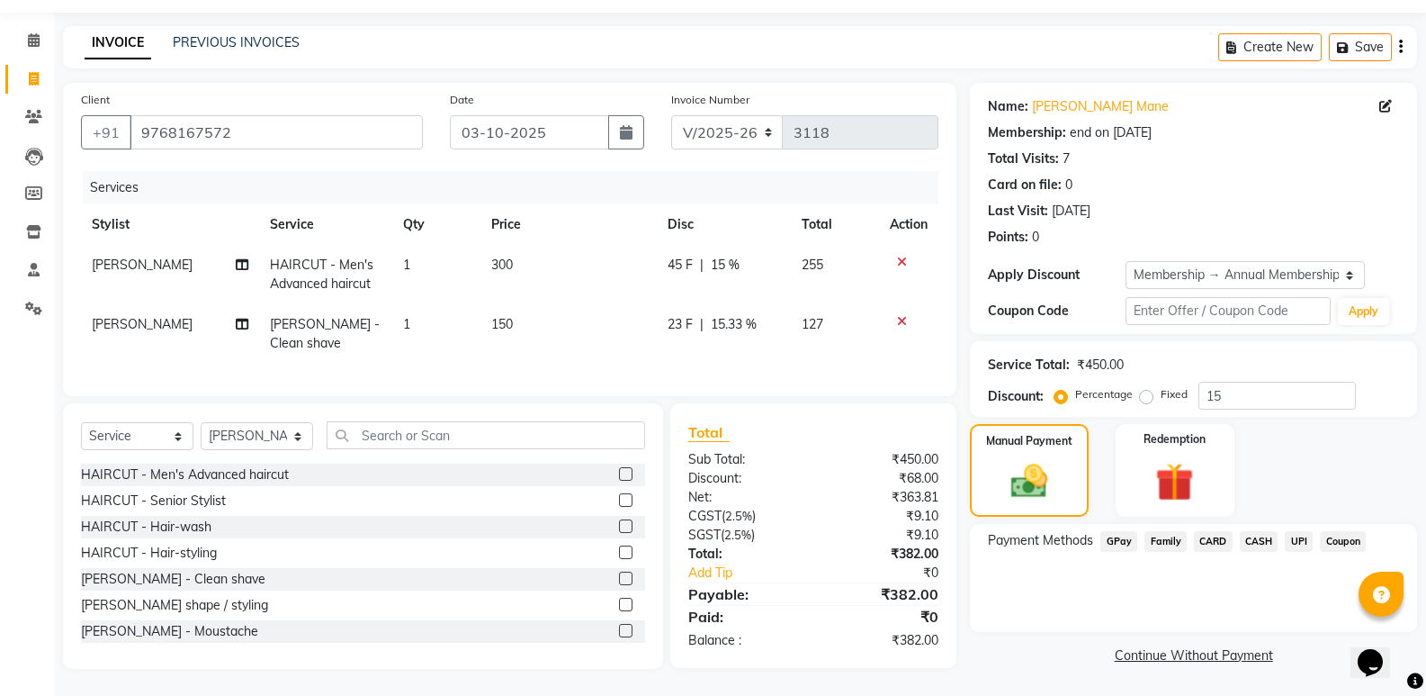
click at [1121, 531] on span "GPay" at bounding box center [1118, 541] width 37 height 21
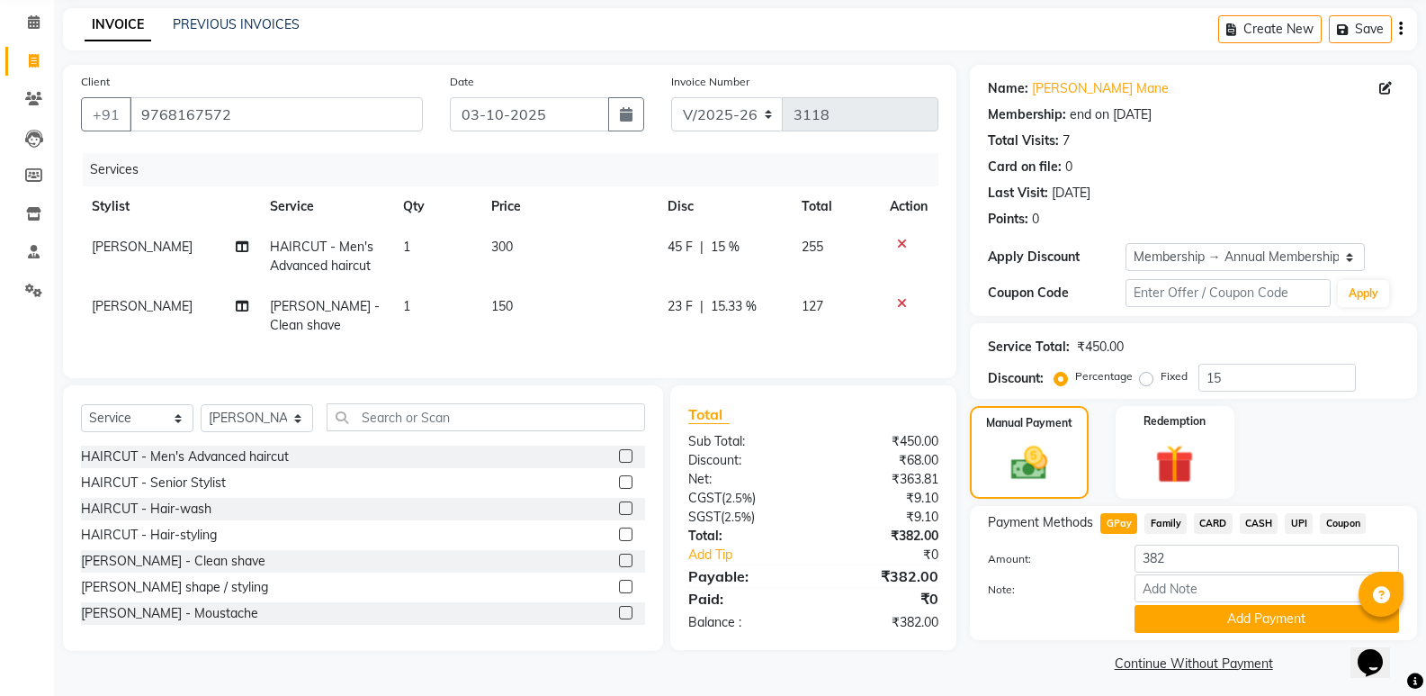
scroll to position [78, 0]
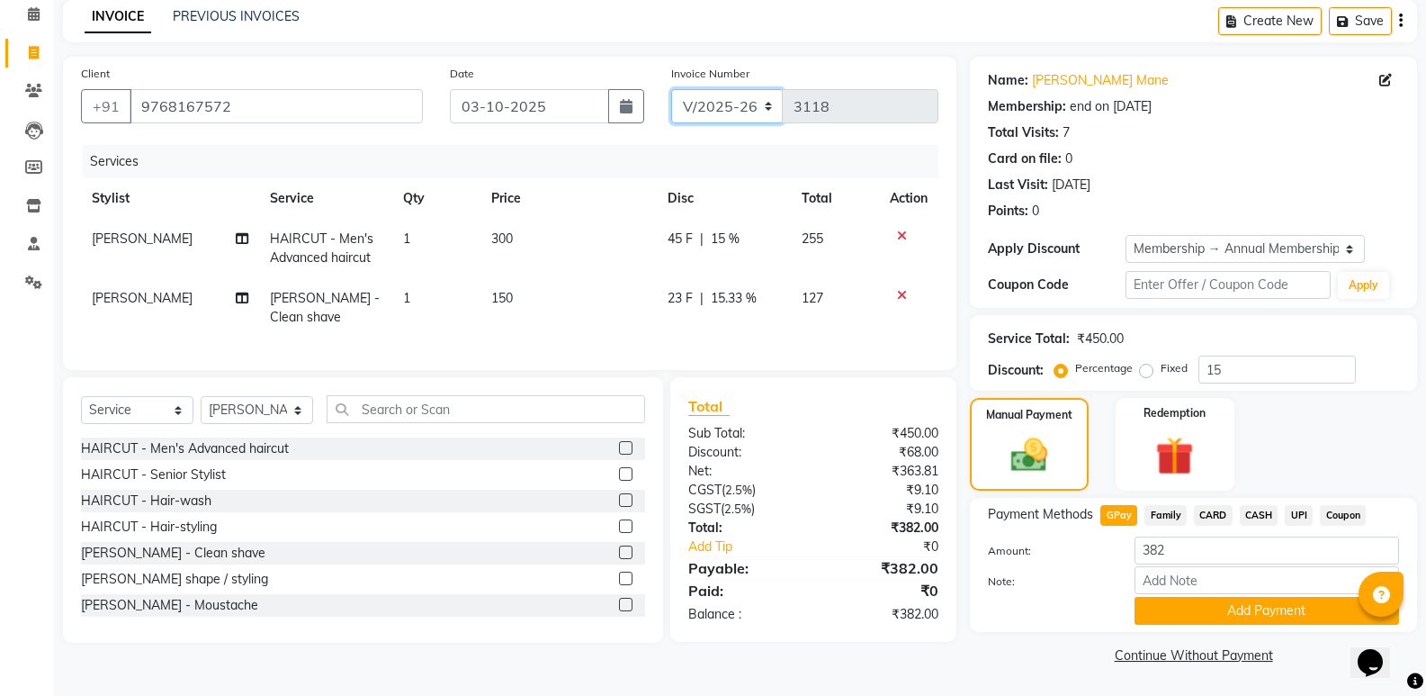
click at [730, 104] on select "INV/2025 V/2025-26" at bounding box center [727, 106] width 112 height 34
click at [568, 318] on td "150" at bounding box center [568, 307] width 176 height 59
select select "77033"
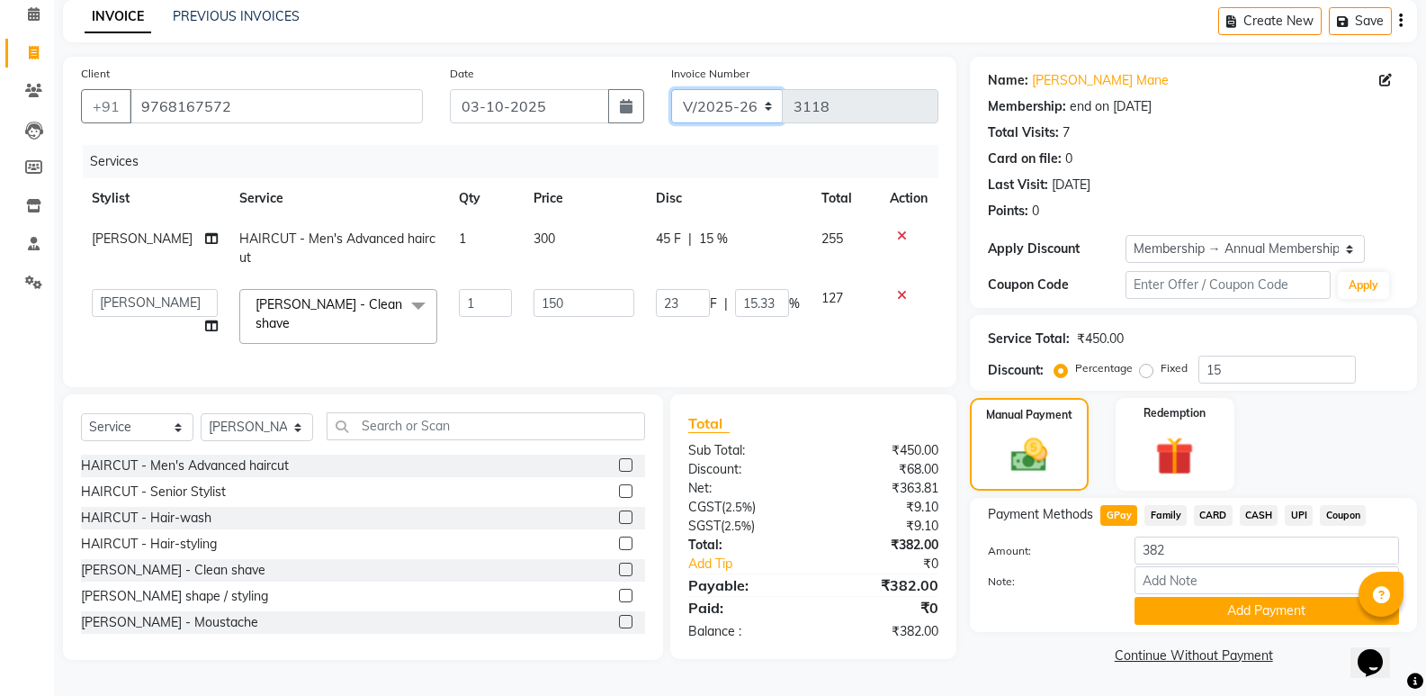
click at [756, 103] on select "INV/2025 V/2025-26" at bounding box center [727, 106] width 112 height 34
select select "8538"
click at [671, 89] on select "INV/2025 V/2025-26" at bounding box center [727, 106] width 112 height 34
type input "0439"
click at [1254, 510] on span "CASH" at bounding box center [1259, 515] width 39 height 21
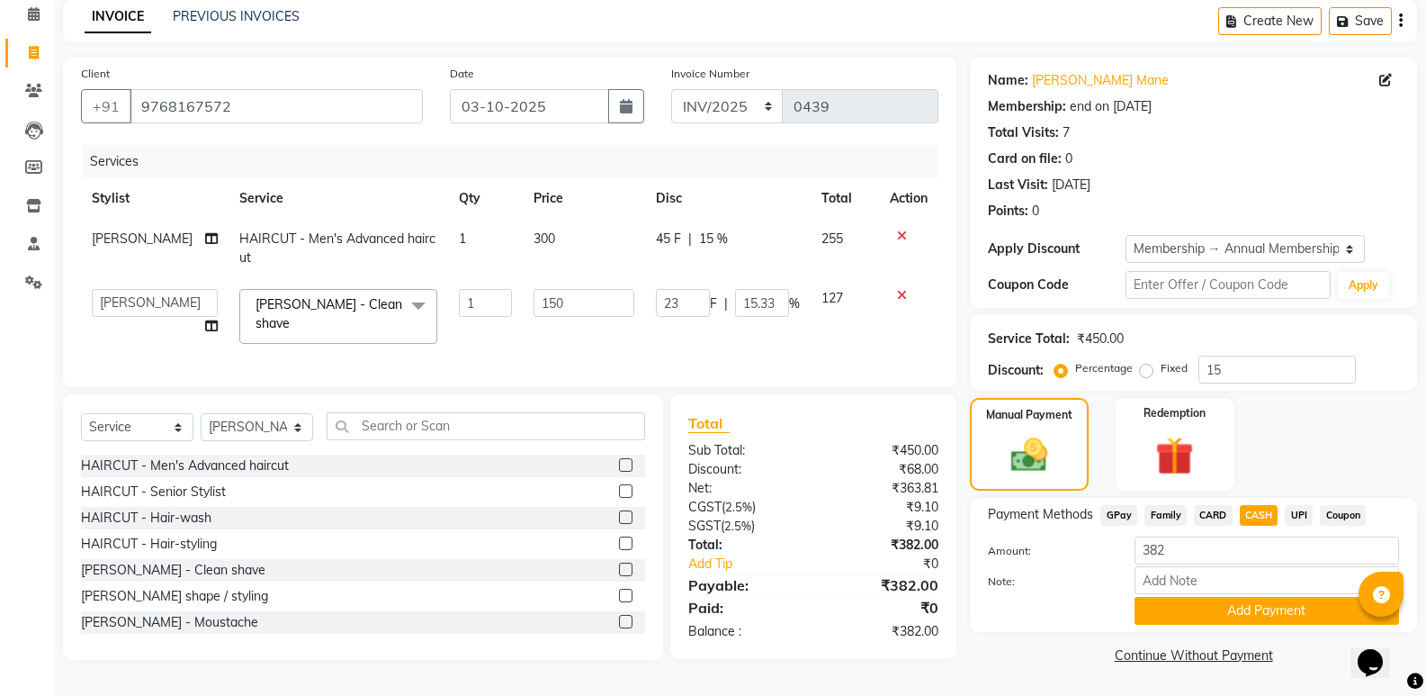
click at [388, 671] on main "INVOICE PREVIOUS INVOICES Create New Save Client +91 9768167572 Date 03-10-2025…" at bounding box center [740, 348] width 1372 height 696
click at [1143, 609] on button "Add Payment" at bounding box center [1267, 611] width 265 height 28
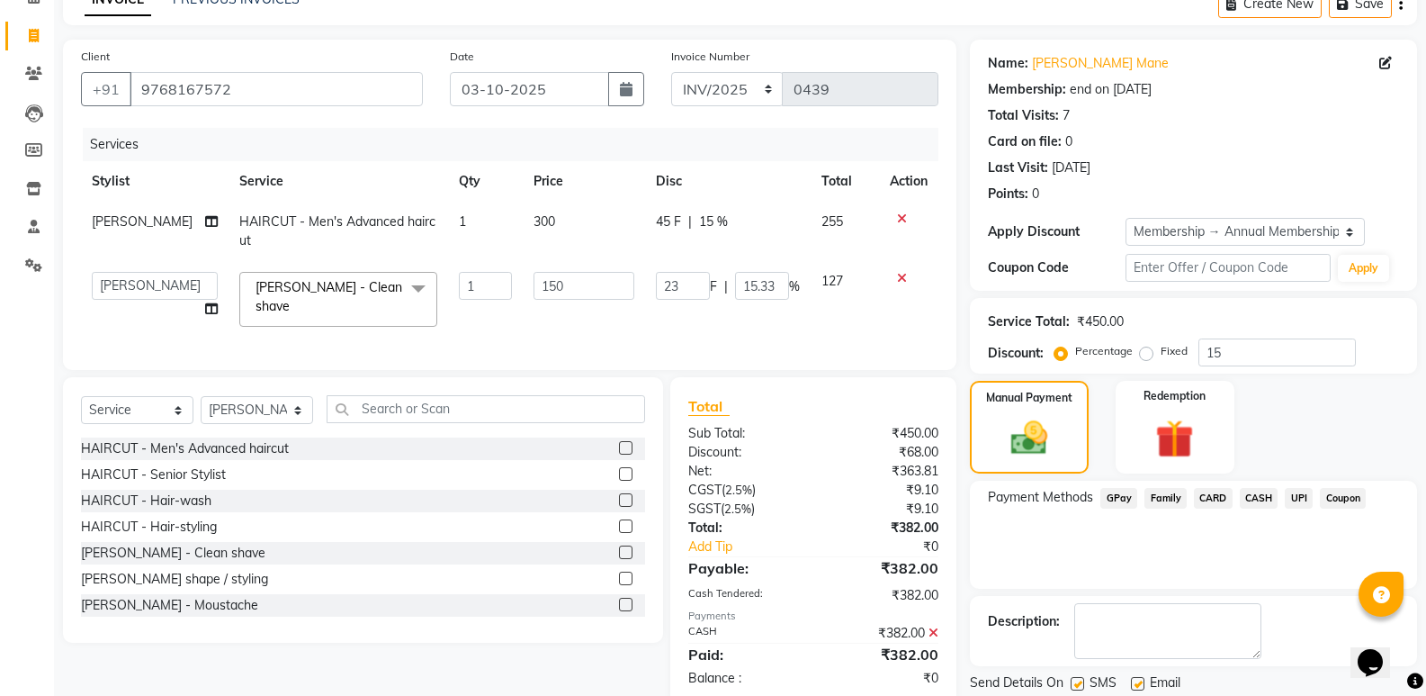
scroll to position [64, 0]
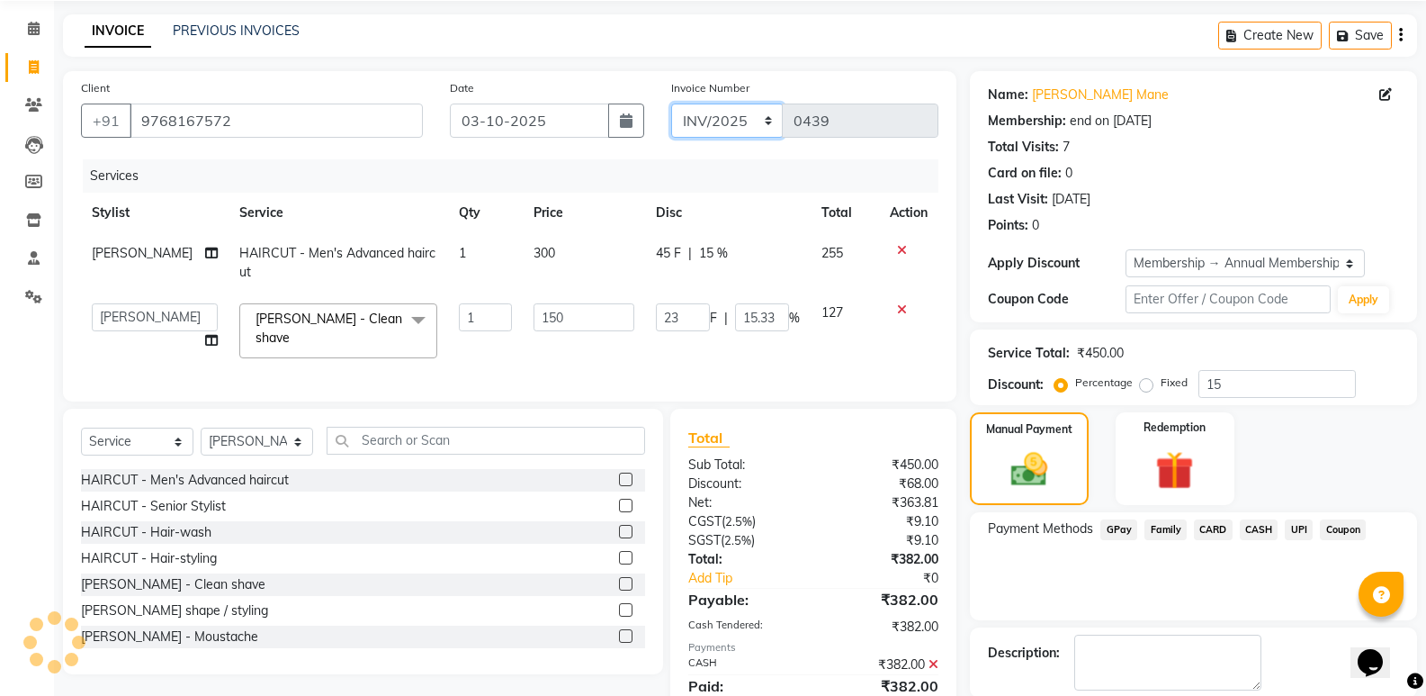
click at [748, 116] on select "INV/2025 V/2025-26" at bounding box center [727, 120] width 112 height 34
click at [671, 103] on select "INV/2025 V/2025-26" at bounding box center [727, 120] width 112 height 34
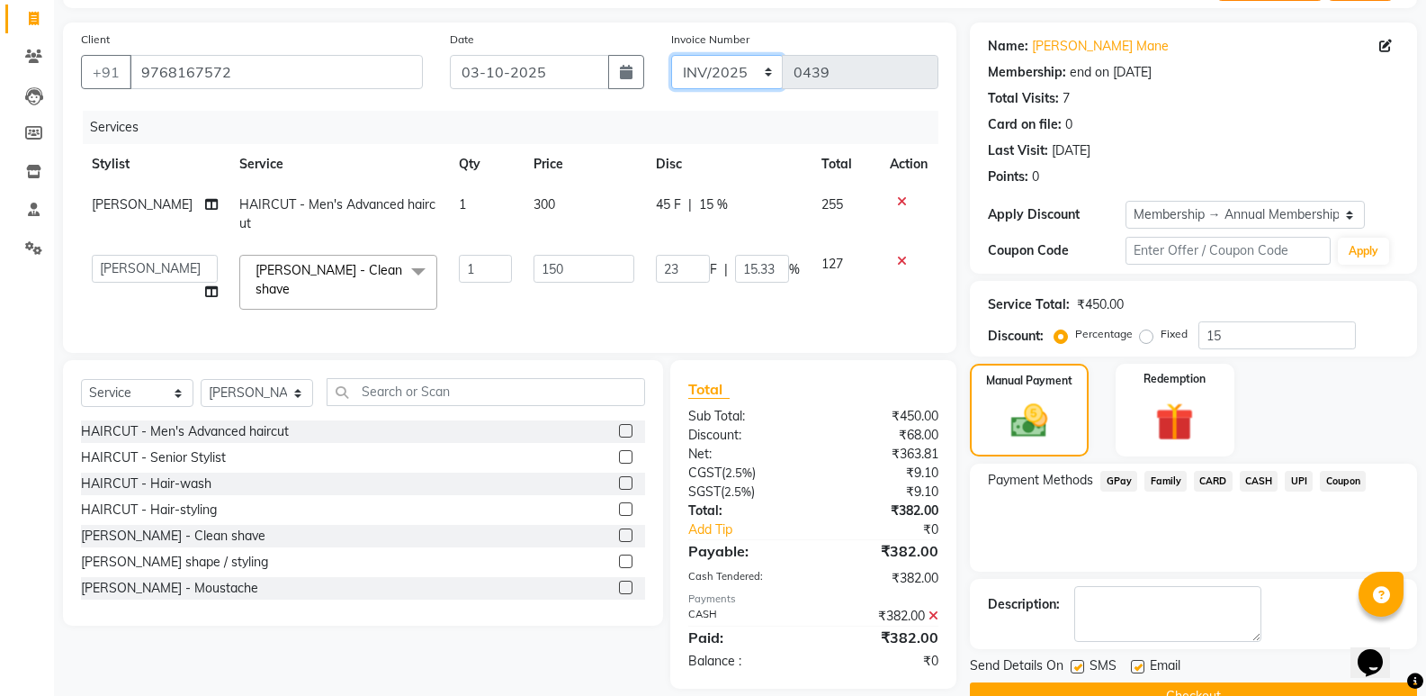
scroll to position [154, 0]
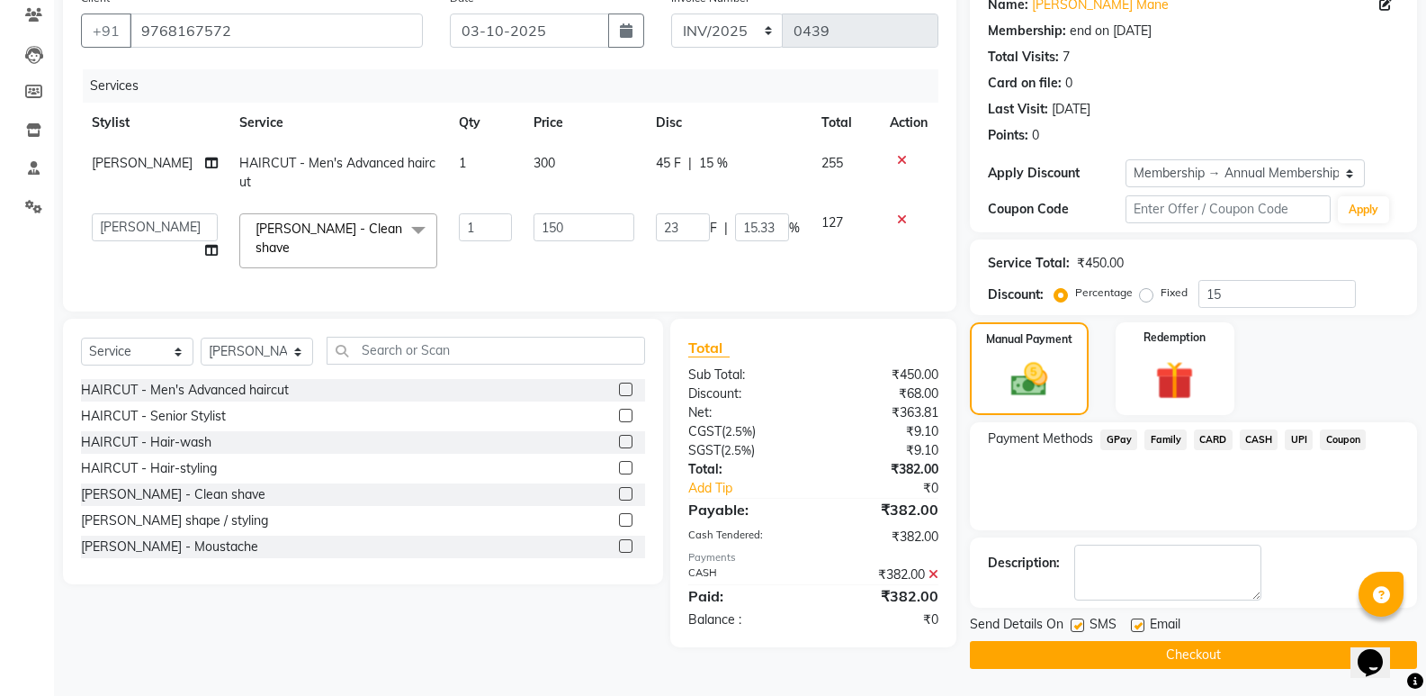
drag, startPoint x: 1012, startPoint y: 654, endPoint x: 998, endPoint y: 626, distance: 31.4
click at [1011, 654] on button "Checkout" at bounding box center [1193, 655] width 447 height 28
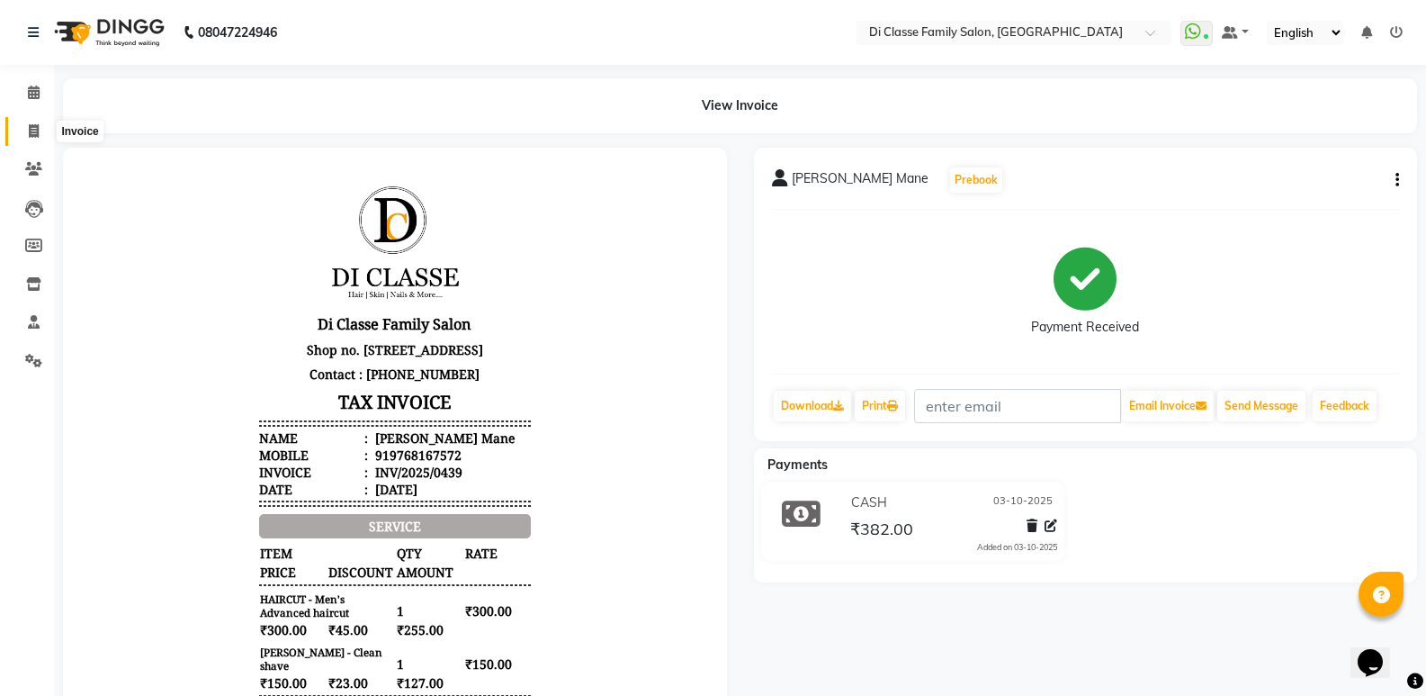
click at [25, 128] on span at bounding box center [33, 131] width 31 height 21
select select "6346"
select select "service"
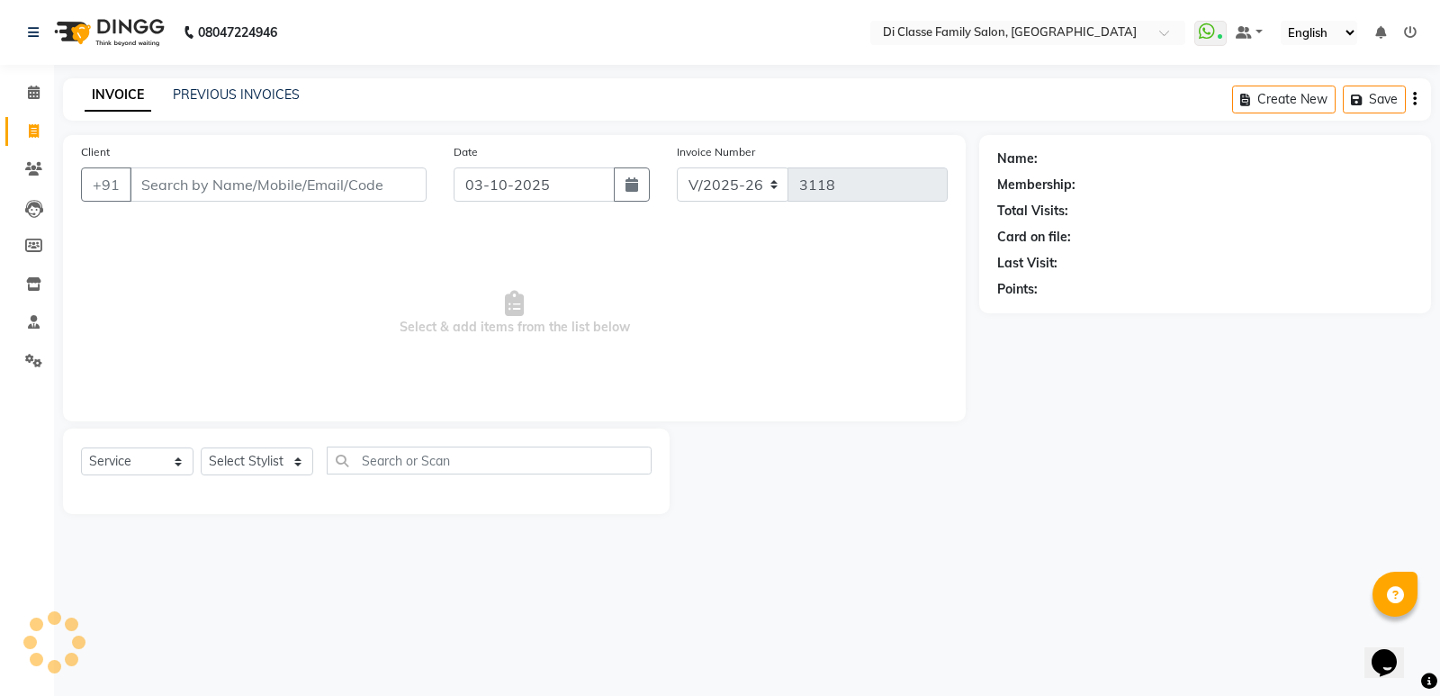
click at [198, 209] on div "Client +91" at bounding box center [253, 179] width 373 height 74
click at [240, 102] on link "PREVIOUS INVOICES" at bounding box center [236, 94] width 127 height 16
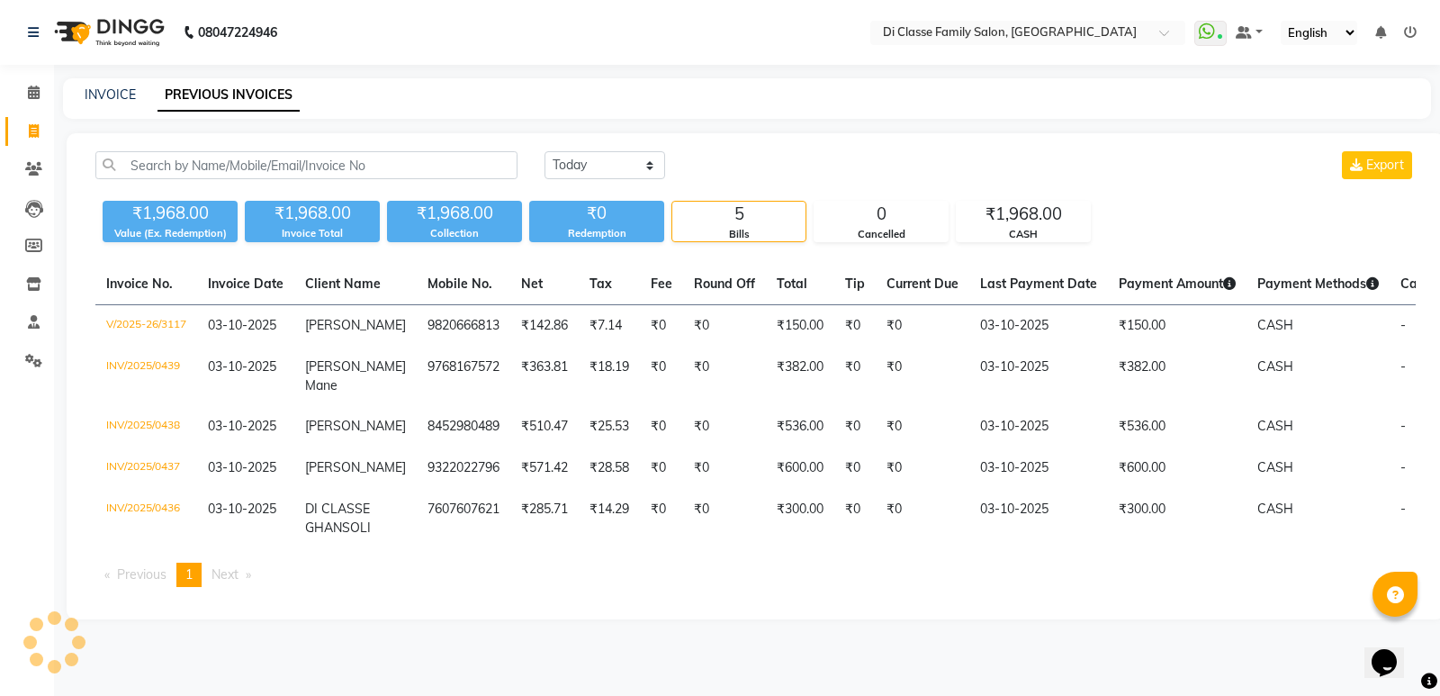
click at [467, 100] on div "INVOICE PREVIOUS INVOICES" at bounding box center [736, 94] width 1346 height 19
click at [452, 115] on div "INVOICE PREVIOUS INVOICES" at bounding box center [747, 98] width 1368 height 40
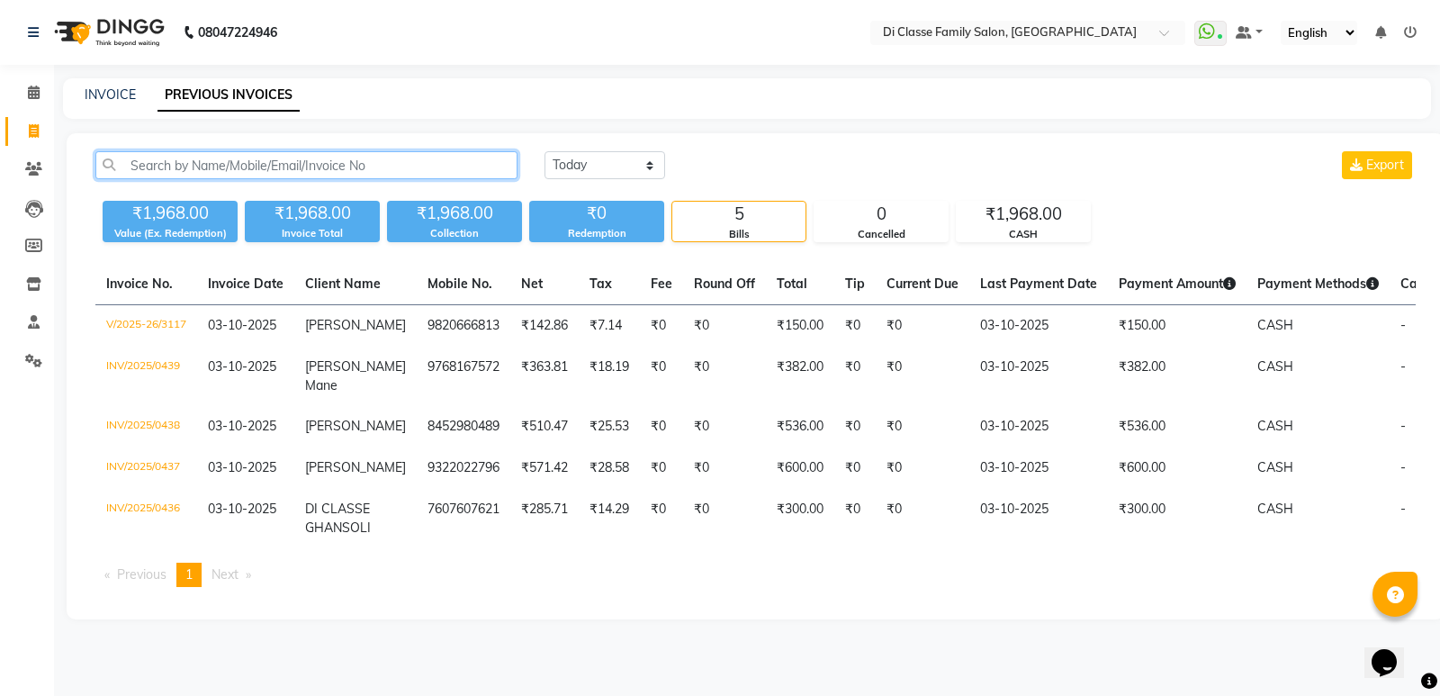
click at [179, 160] on input "text" at bounding box center [306, 165] width 422 height 28
type input "PADWAL"
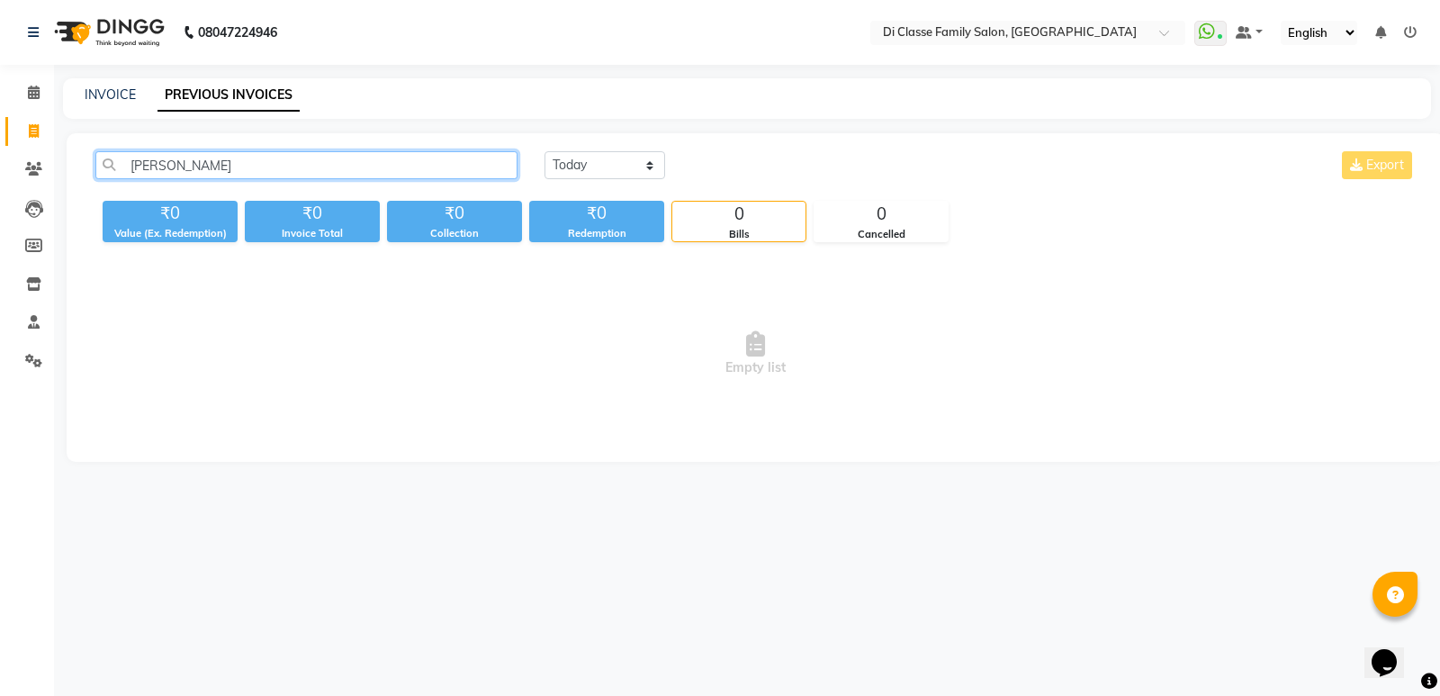
drag, startPoint x: 219, startPoint y: 170, endPoint x: 130, endPoint y: 157, distance: 90.0
click at [130, 163] on input "PADWAL" at bounding box center [306, 165] width 422 height 28
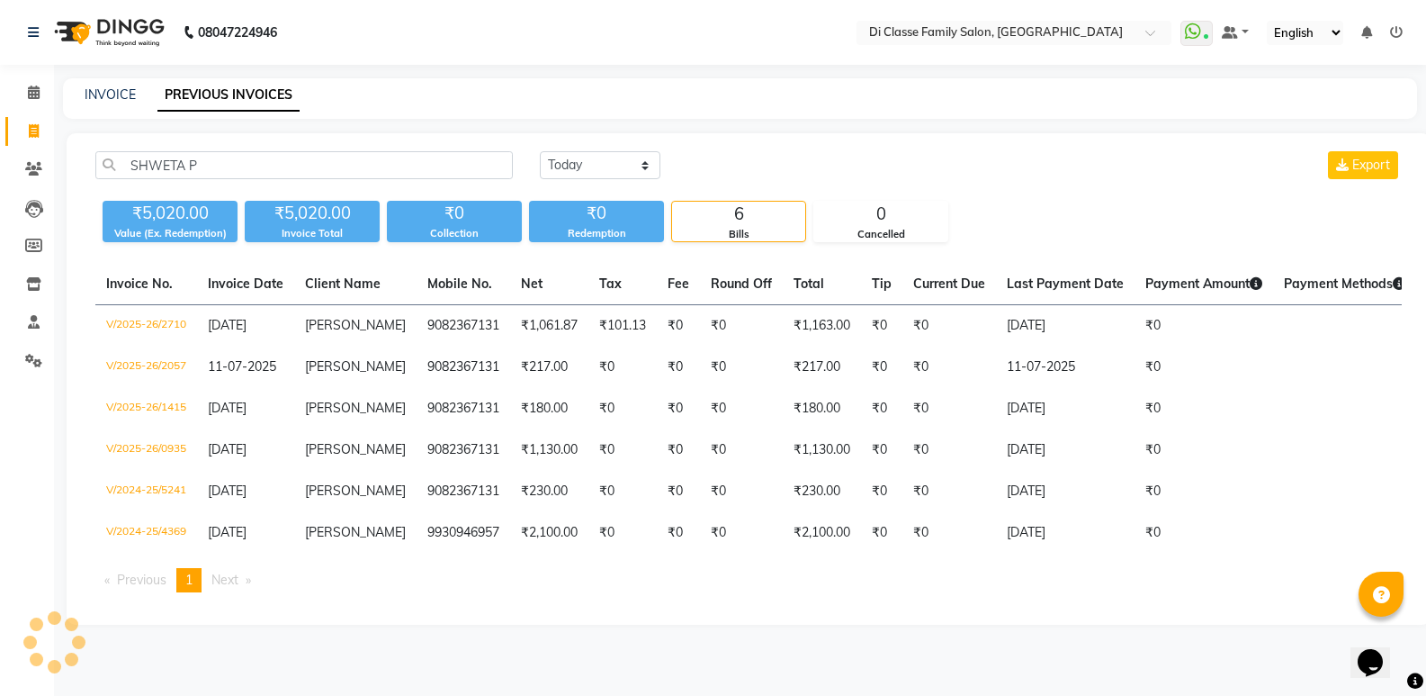
drag, startPoint x: 411, startPoint y: 112, endPoint x: 411, endPoint y: 125, distance: 12.6
click at [411, 125] on main "INVOICE PREVIOUS INVOICES SHWETA P Today Yesterday Custom Range Export ₹5,020.0…" at bounding box center [740, 364] width 1372 height 573
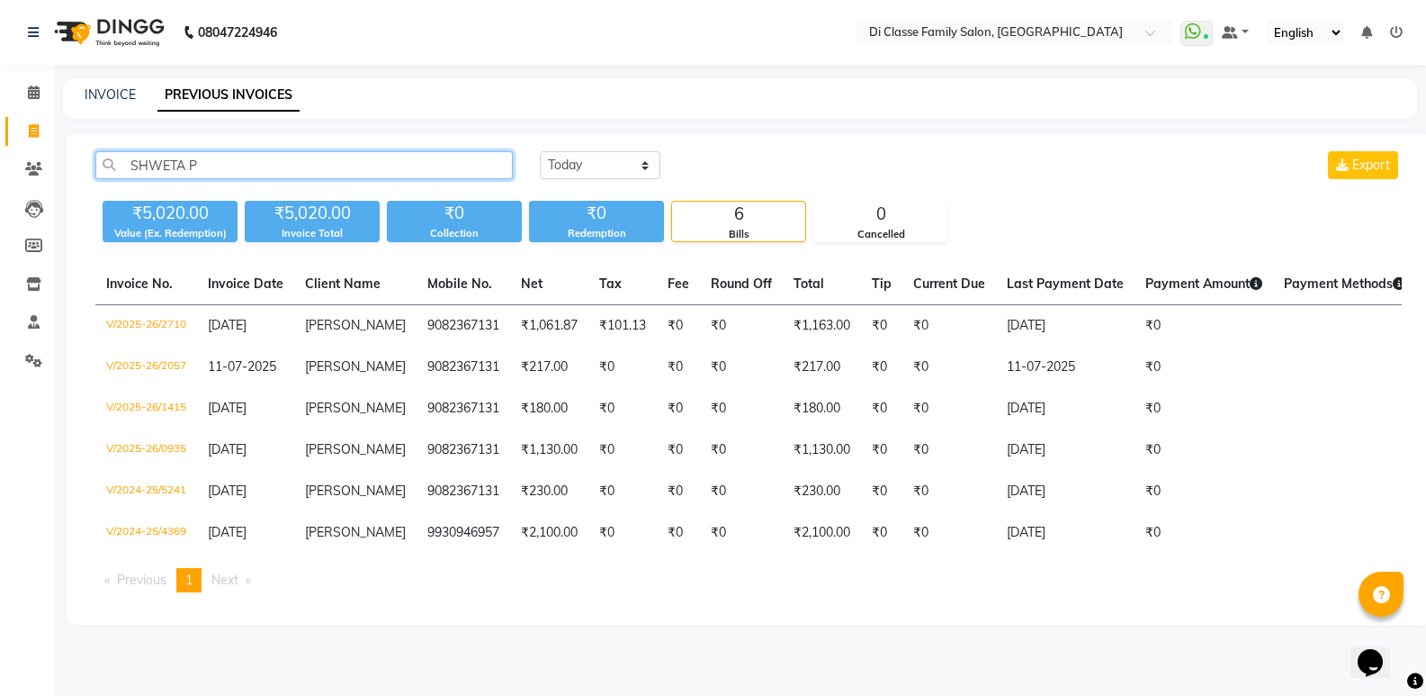
click at [224, 166] on input "SHWETA P" at bounding box center [304, 165] width 418 height 28
click at [222, 166] on input "SHWETA P" at bounding box center [304, 165] width 418 height 28
click at [233, 162] on input "SHWETA P" at bounding box center [304, 165] width 418 height 28
drag, startPoint x: 337, startPoint y: 111, endPoint x: 305, endPoint y: 123, distance: 34.8
click at [337, 112] on div "INVOICE PREVIOUS INVOICES" at bounding box center [740, 98] width 1354 height 40
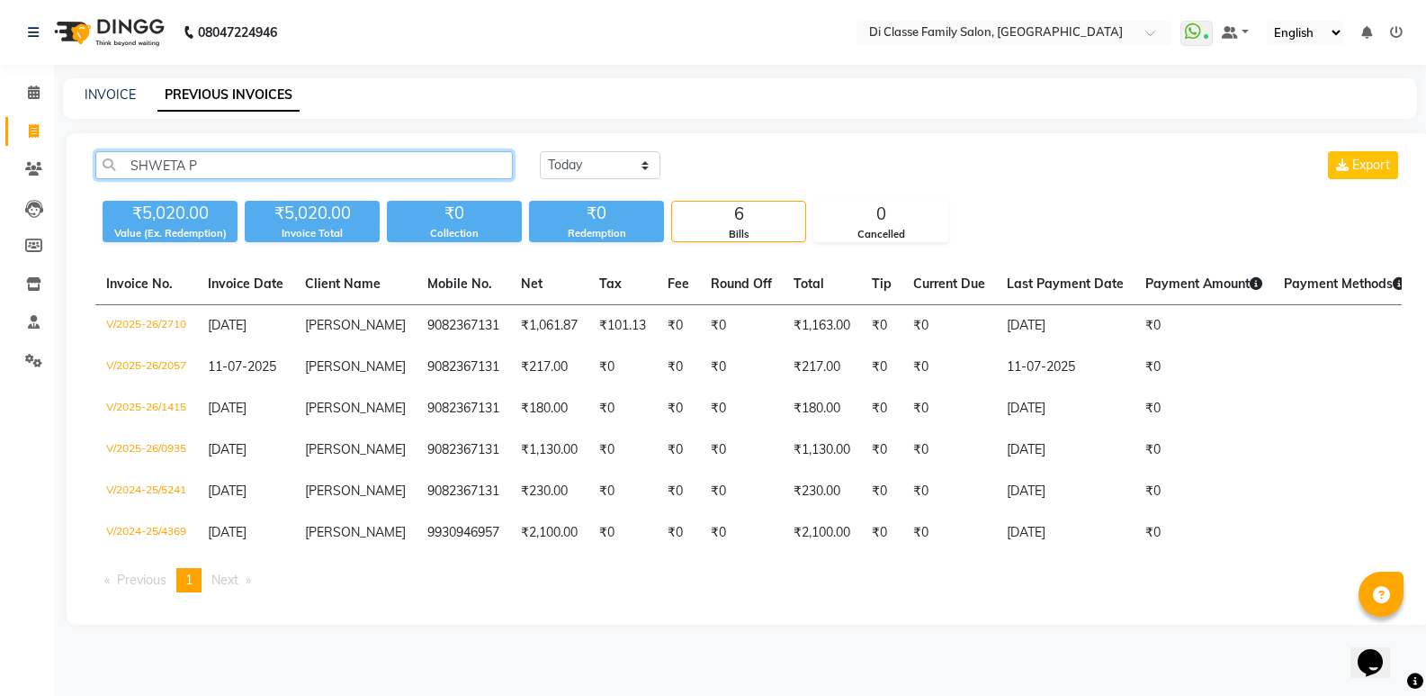
click at [212, 166] on input "SHWETA P" at bounding box center [304, 165] width 418 height 28
drag, startPoint x: 212, startPoint y: 166, endPoint x: 260, endPoint y: 176, distance: 48.9
click at [144, 158] on input "SHWETA P" at bounding box center [304, 165] width 418 height 28
click at [264, 175] on input "SHWETA P" at bounding box center [304, 165] width 418 height 28
type input "S"
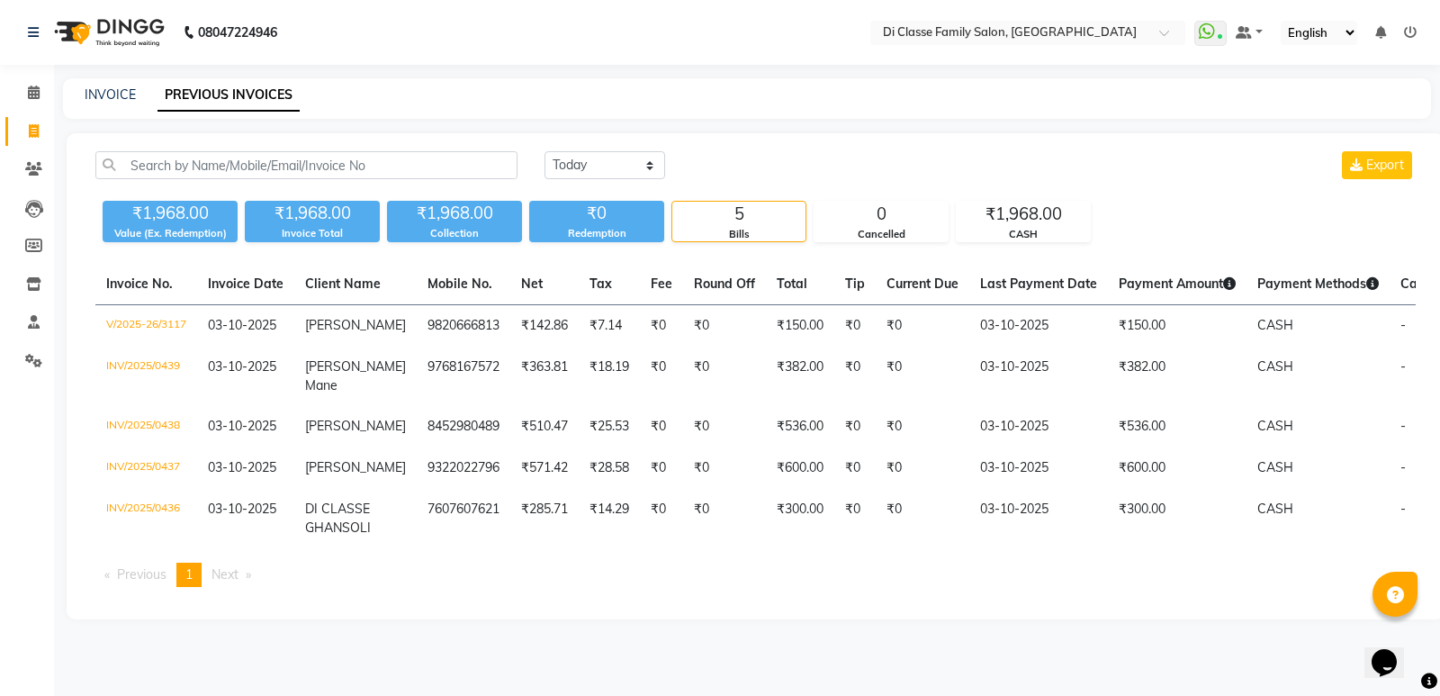
drag, startPoint x: 103, startPoint y: 72, endPoint x: 106, endPoint y: 83, distance: 11.4
click at [103, 75] on div "08047224946 Select Location × Di Classe Family Salon, Ghansoli WhatsApp Status …" at bounding box center [720, 348] width 1440 height 696
click at [108, 103] on div "INVOICE" at bounding box center [110, 94] width 51 height 19
click at [104, 98] on link "INVOICE" at bounding box center [110, 94] width 51 height 16
select select "service"
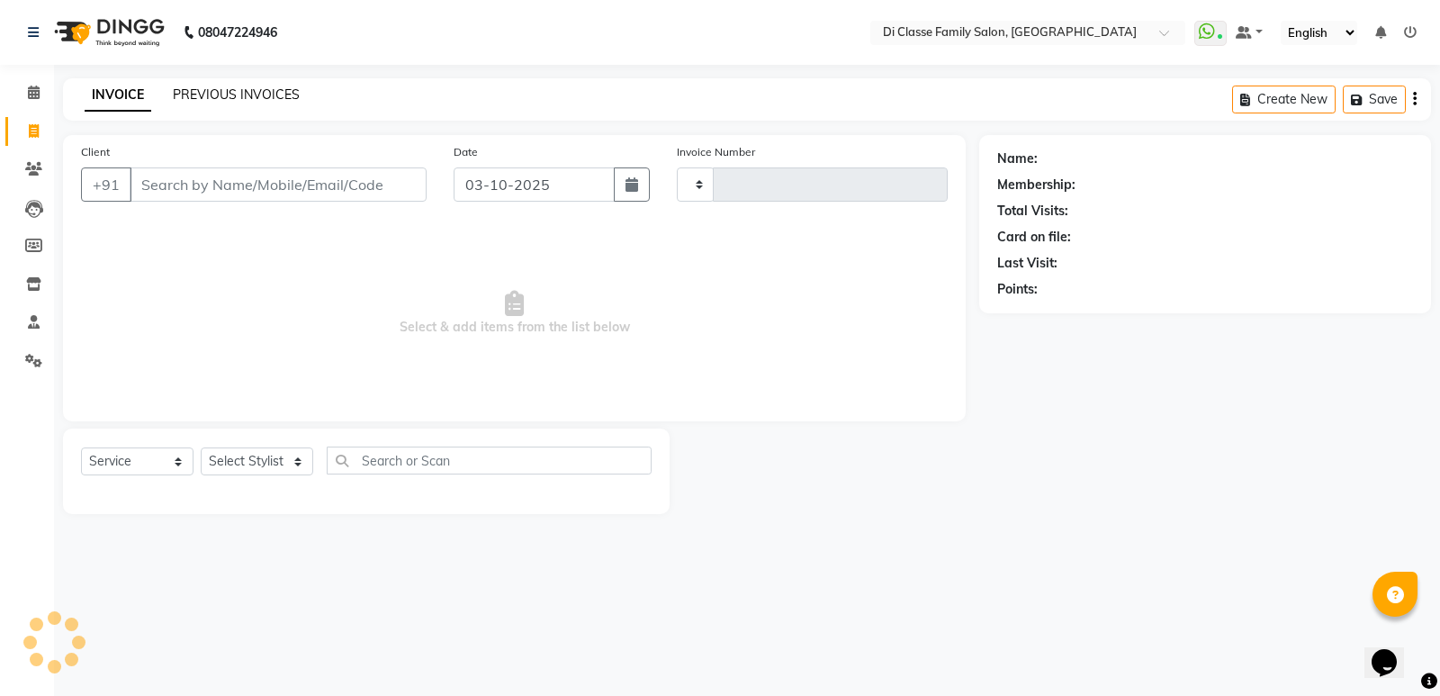
click at [204, 102] on link "PREVIOUS INVOICES" at bounding box center [236, 94] width 127 height 16
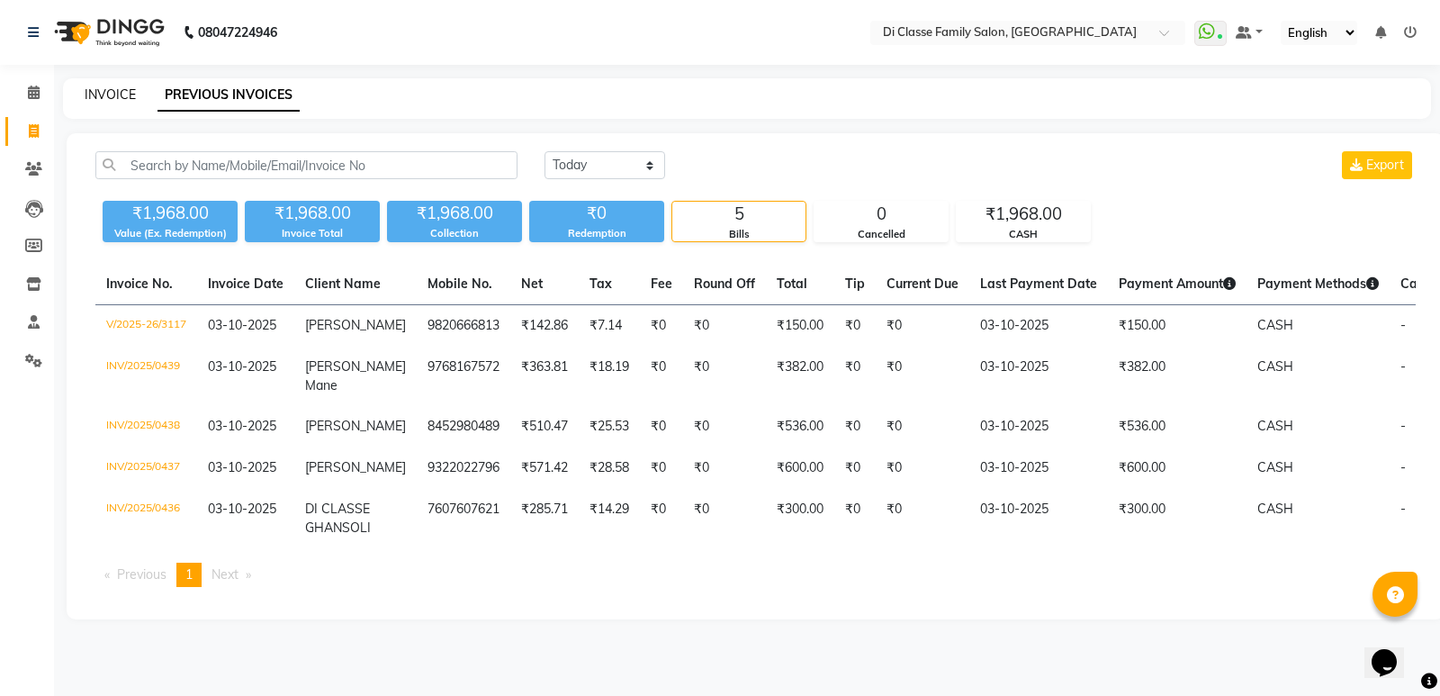
click at [102, 94] on link "INVOICE" at bounding box center [110, 94] width 51 height 16
select select "6346"
select select "service"
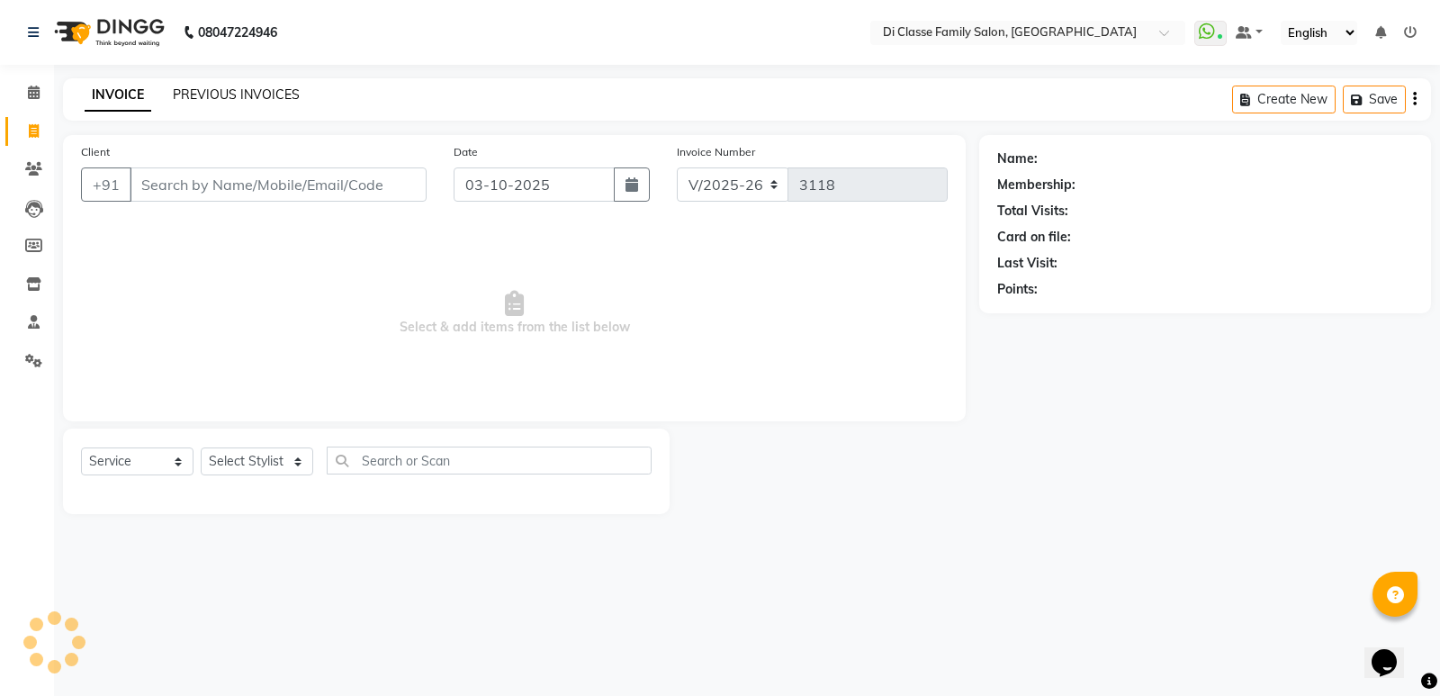
click at [228, 89] on link "PREVIOUS INVOICES" at bounding box center [236, 94] width 127 height 16
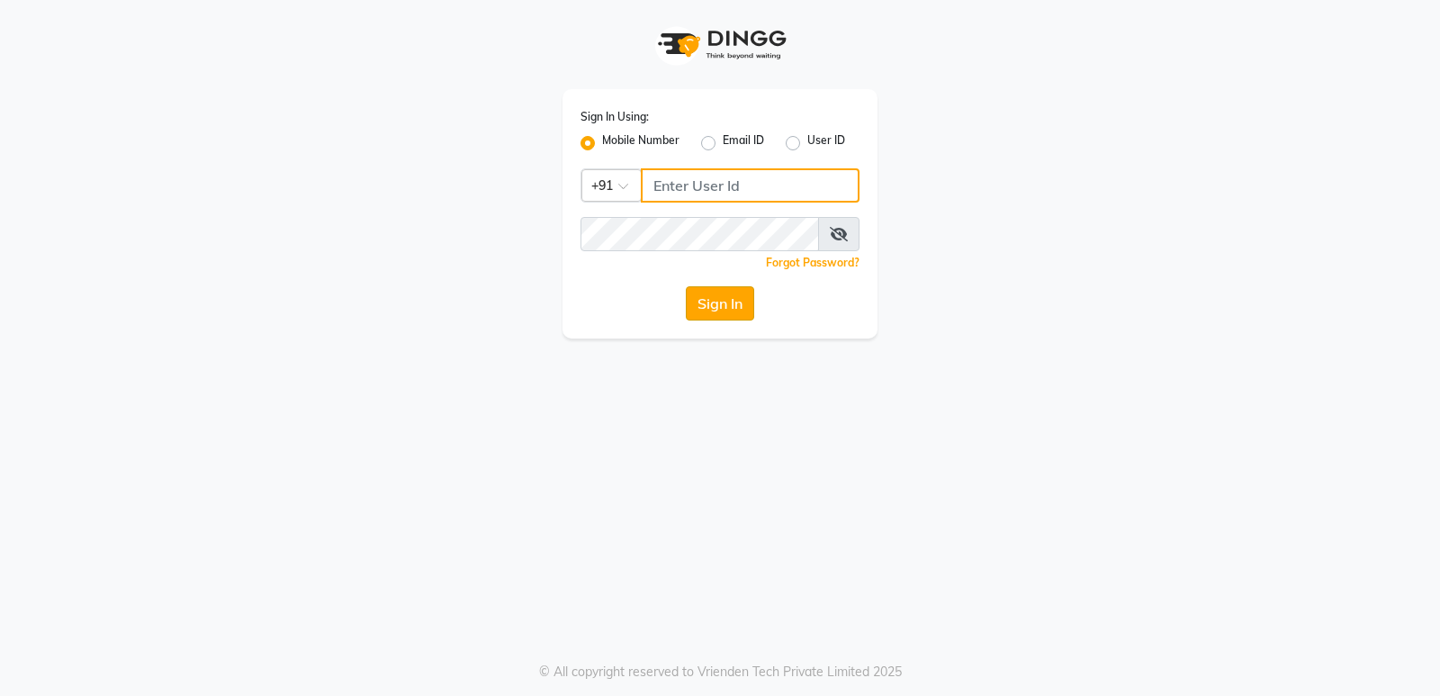
type input "7607607621"
drag, startPoint x: 752, startPoint y: 317, endPoint x: 737, endPoint y: 310, distance: 16.9
click at [749, 315] on button "Sign In" at bounding box center [720, 303] width 68 height 34
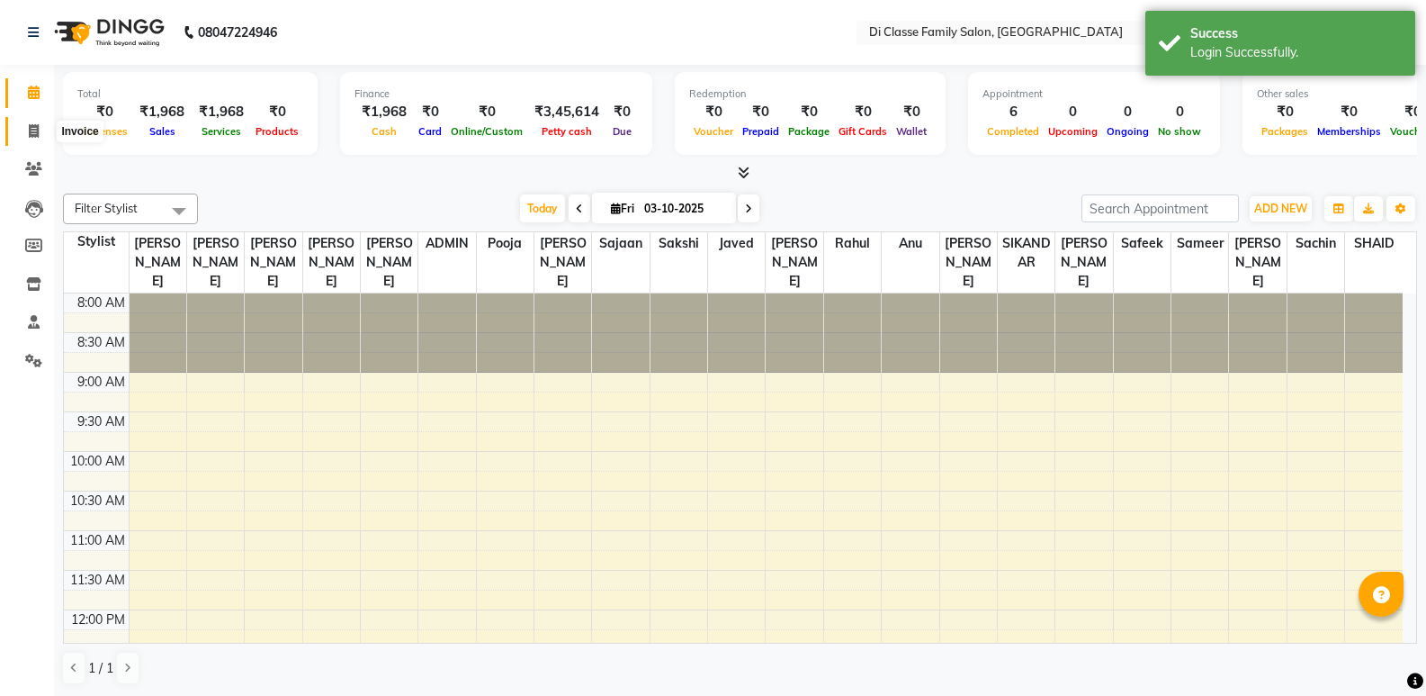
click at [26, 130] on span at bounding box center [33, 131] width 31 height 21
select select "6346"
select select "service"
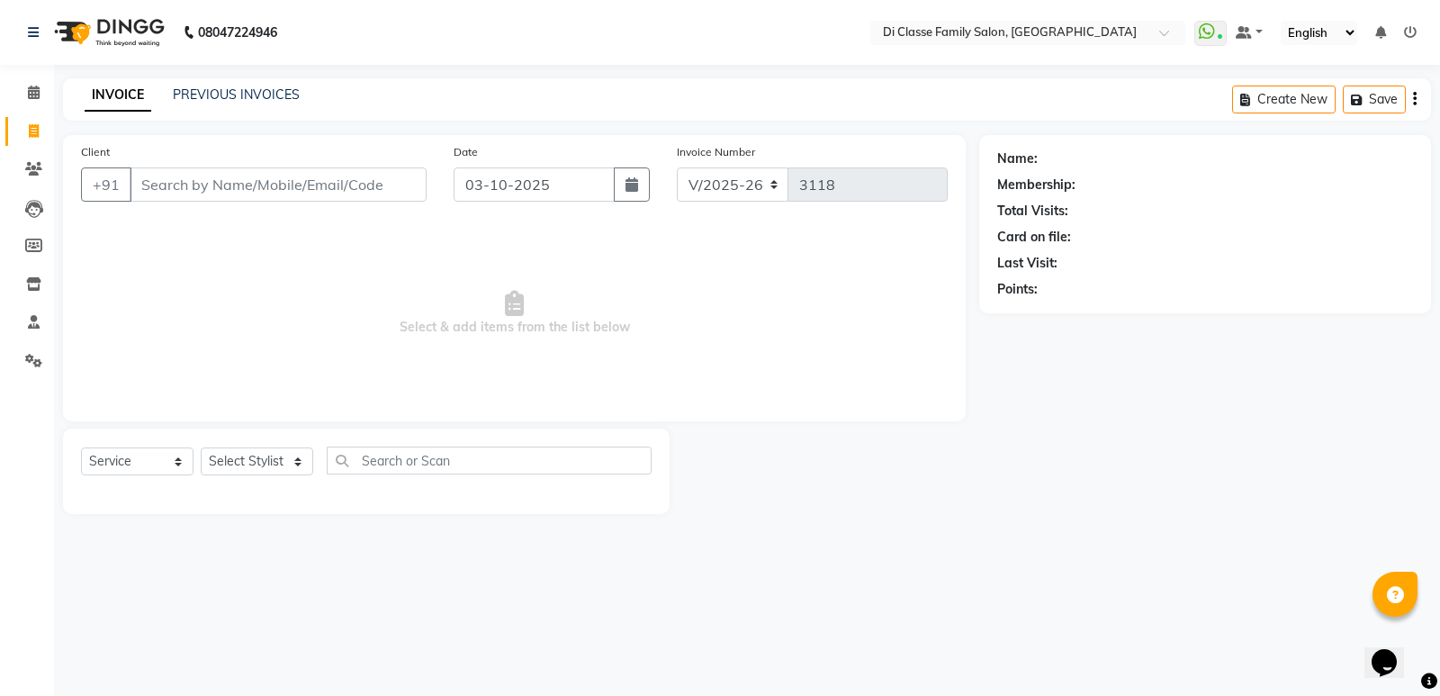
click at [239, 452] on div "Select Service Product Membership Package Voucher Prepaid Gift Card Select Styl…" at bounding box center [366, 470] width 606 height 85
click at [244, 458] on select "Select Stylist ADMIN [PERSON_NAME] [PERSON_NAME] KAPIL [PERSON_NAME] [PERSON_NA…" at bounding box center [257, 461] width 112 height 28
select select "47551"
click at [201, 447] on select "Select Stylist ADMIN [PERSON_NAME] [PERSON_NAME] KAPIL [PERSON_NAME] [PERSON_NA…" at bounding box center [257, 461] width 112 height 28
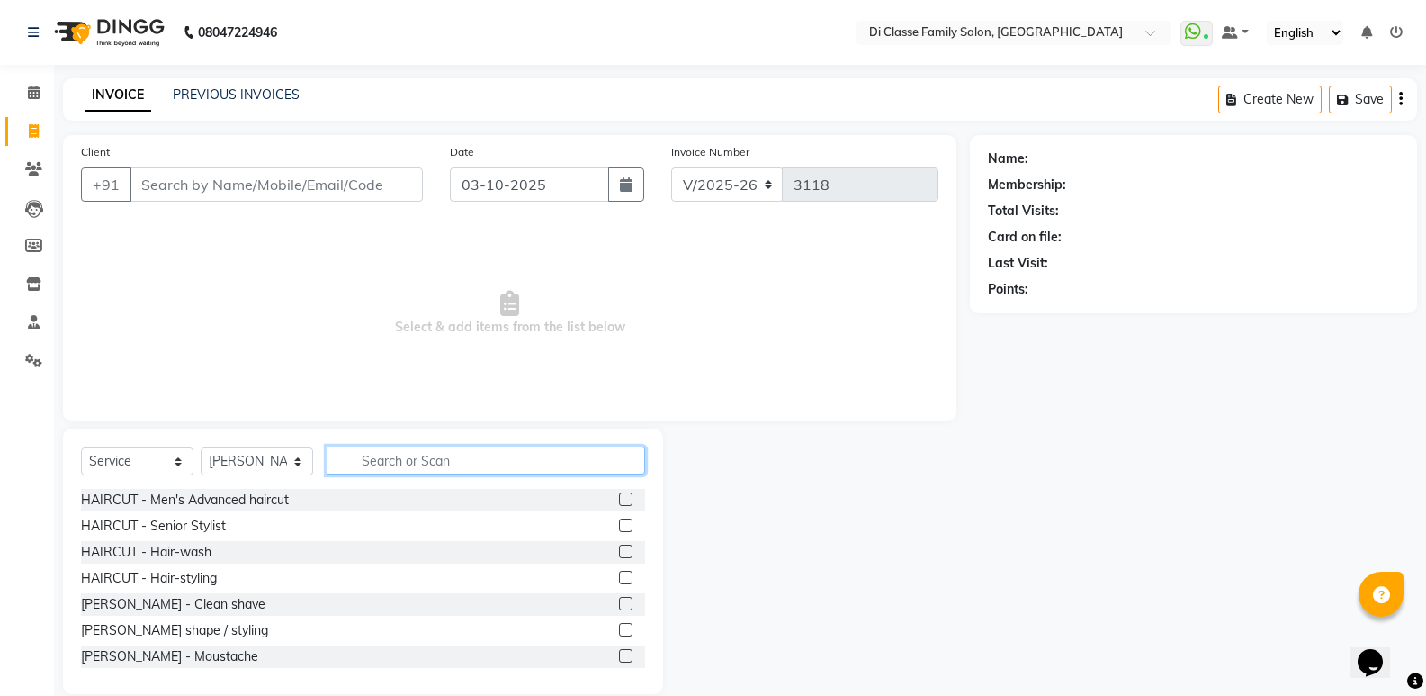
click at [427, 471] on input "text" at bounding box center [486, 460] width 319 height 28
click at [619, 494] on label at bounding box center [625, 498] width 13 height 13
click at [619, 494] on input "checkbox" at bounding box center [625, 500] width 12 height 12
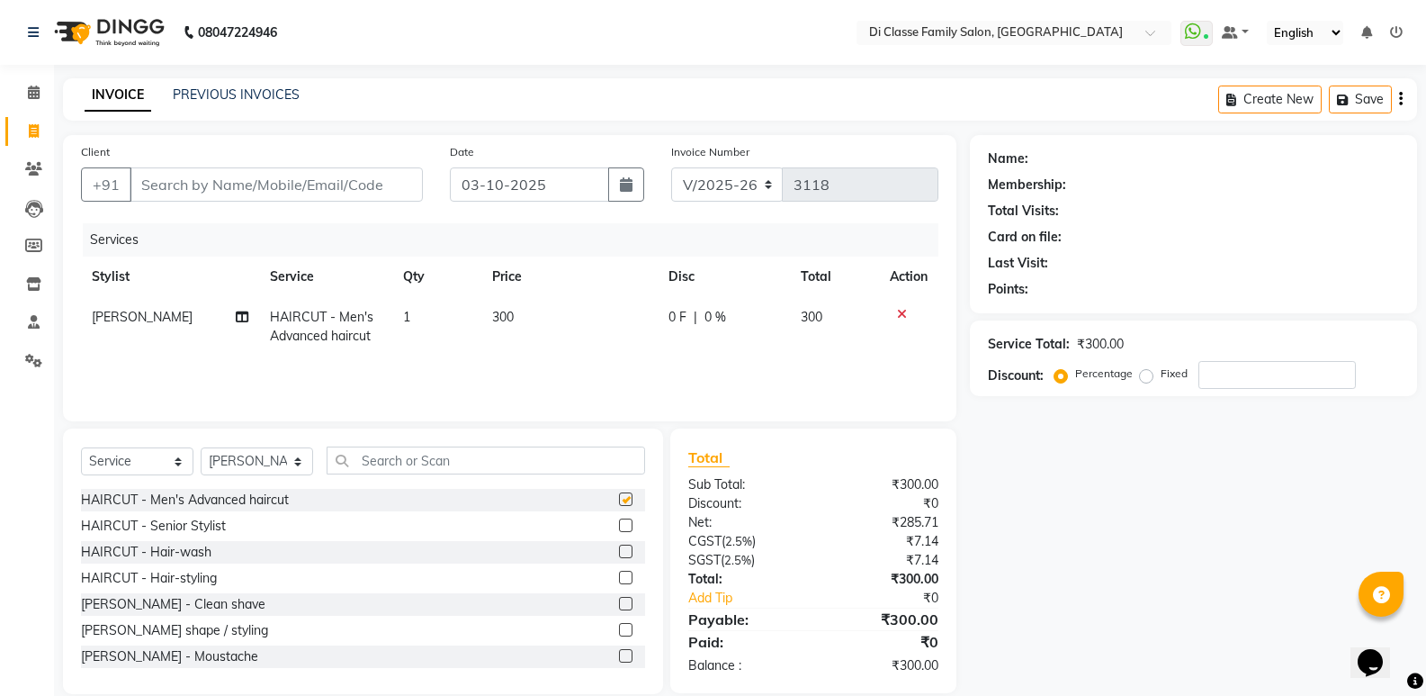
checkbox input "false"
click at [619, 627] on label at bounding box center [625, 629] width 13 height 13
click at [619, 627] on input "checkbox" at bounding box center [625, 630] width 12 height 12
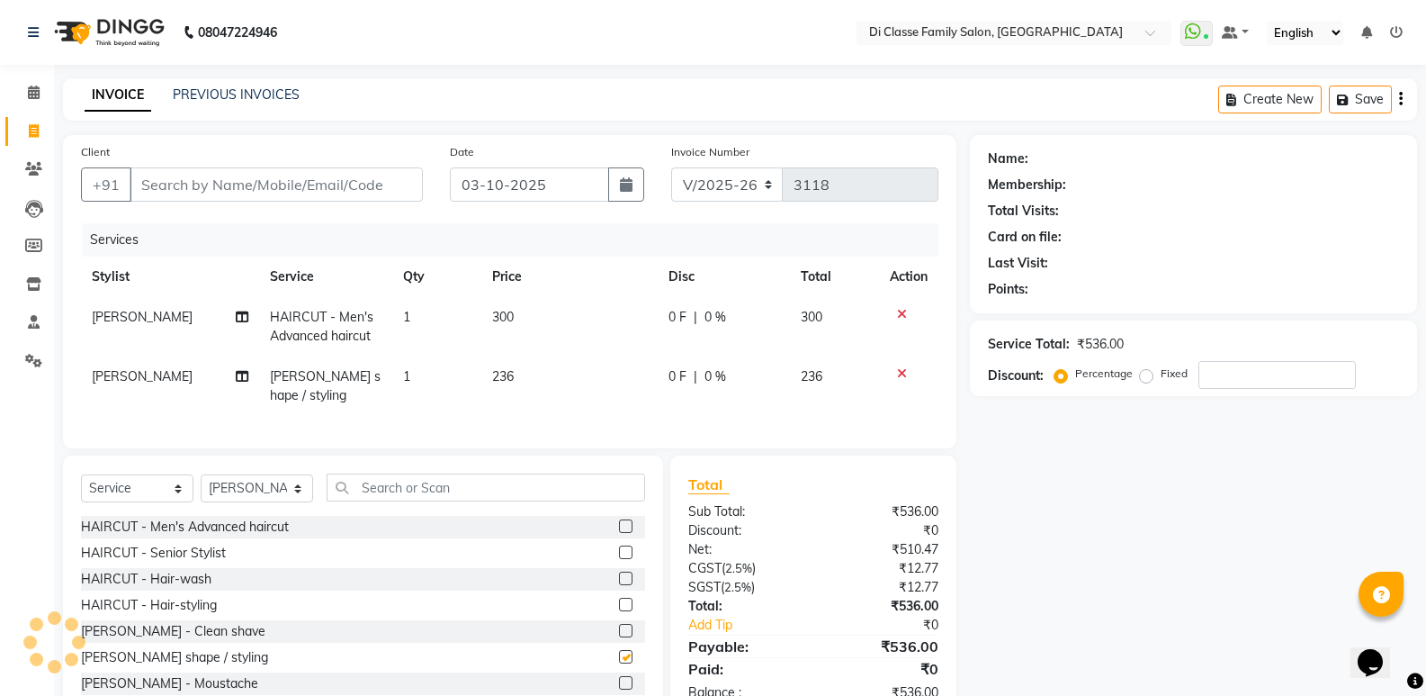
checkbox input "false"
click at [244, 187] on input "Client" at bounding box center [276, 184] width 293 height 34
type input "5"
type input "0"
type input "5"
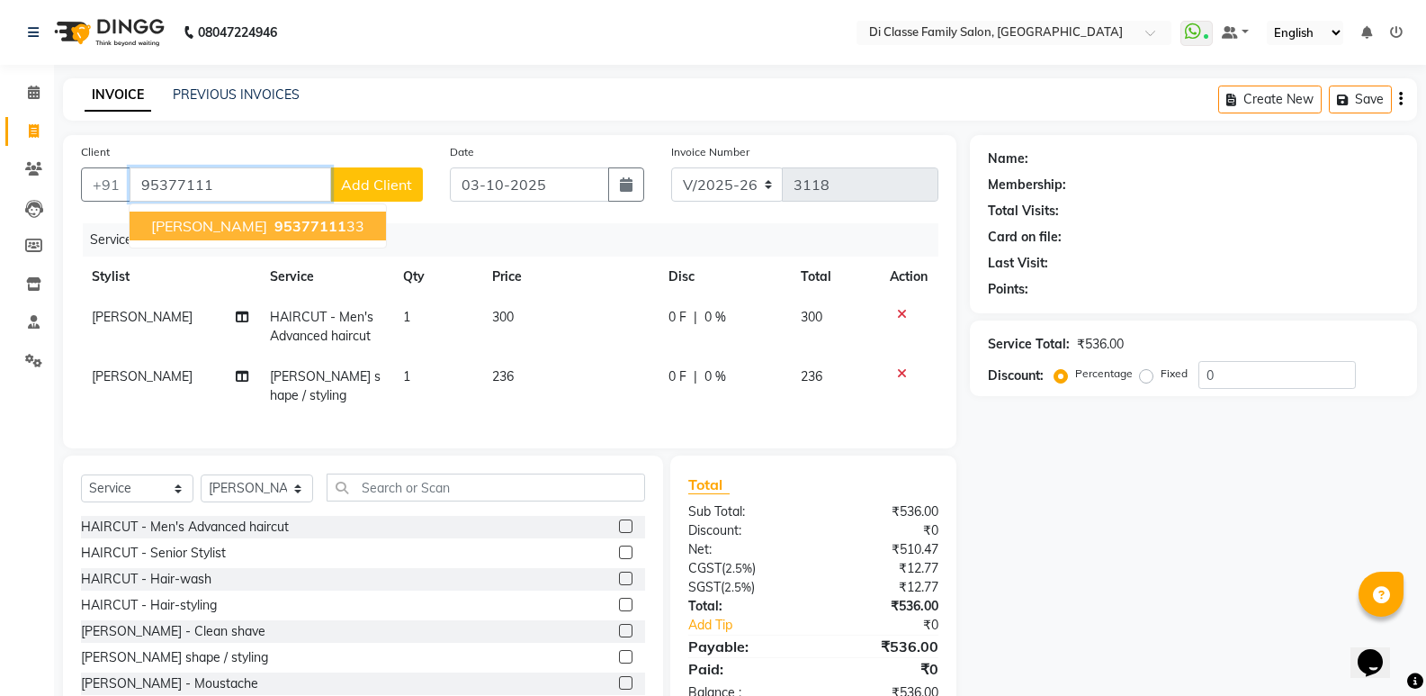
click at [267, 229] on span "DIVYANSH MISHRA Sharma" at bounding box center [209, 226] width 116 height 18
type input "9537711133"
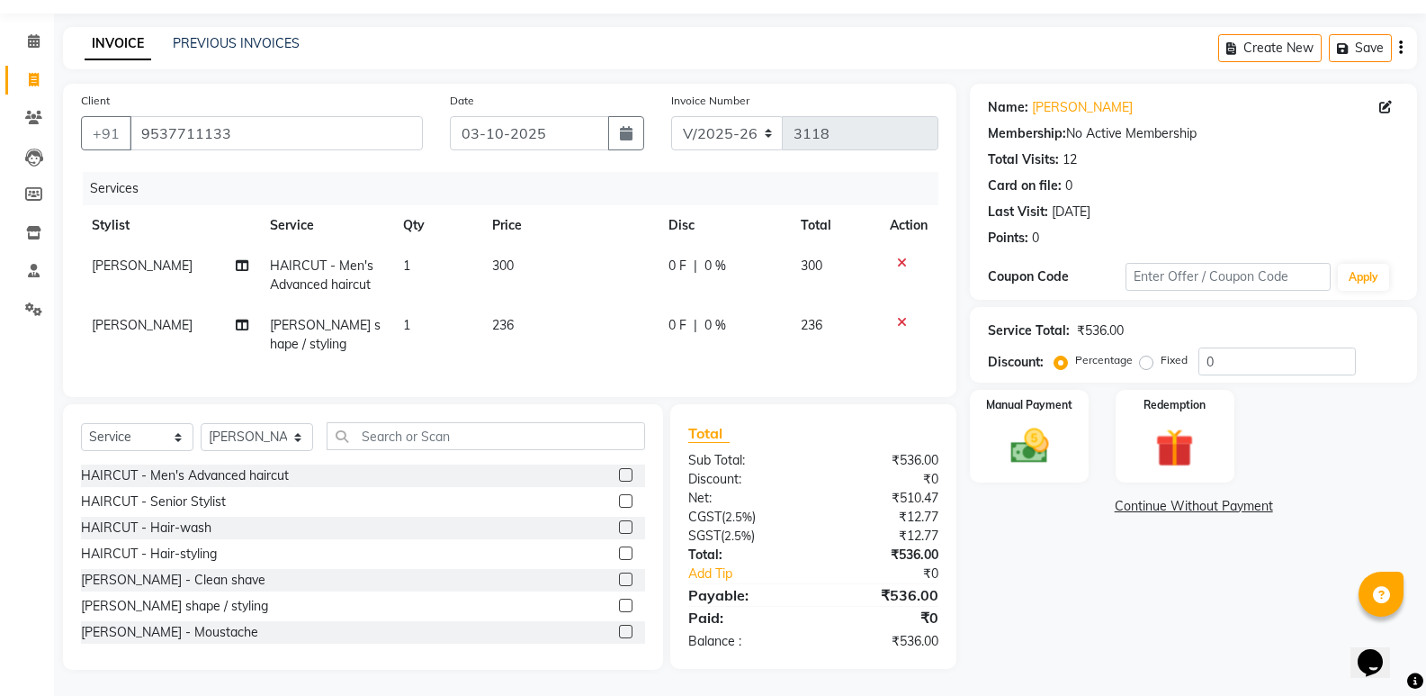
scroll to position [66, 0]
click at [1091, 608] on div "Name: Divyansh Mishra Sharma Membership: No Active Membership Total Visits: 12 …" at bounding box center [1200, 376] width 461 height 586
click at [1044, 597] on div "Name: Divyansh Mishra Sharma Membership: No Active Membership Total Visits: 12 …" at bounding box center [1200, 376] width 461 height 586
drag, startPoint x: 131, startPoint y: 113, endPoint x: 287, endPoint y: 106, distance: 155.8
click at [287, 115] on div "+91 9537711133" at bounding box center [252, 132] width 342 height 34
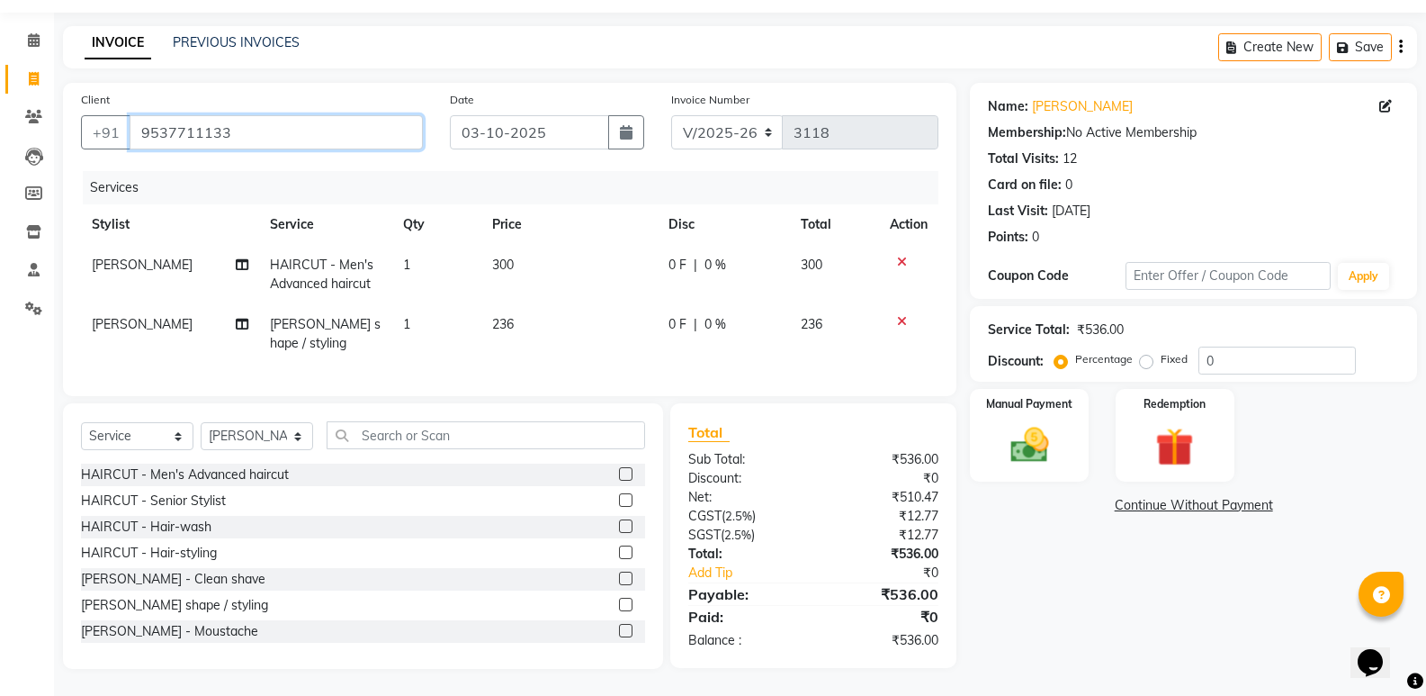
drag, startPoint x: 134, startPoint y: 114, endPoint x: 343, endPoint y: 132, distance: 209.5
click at [343, 132] on input "9537711133" at bounding box center [276, 132] width 293 height 34
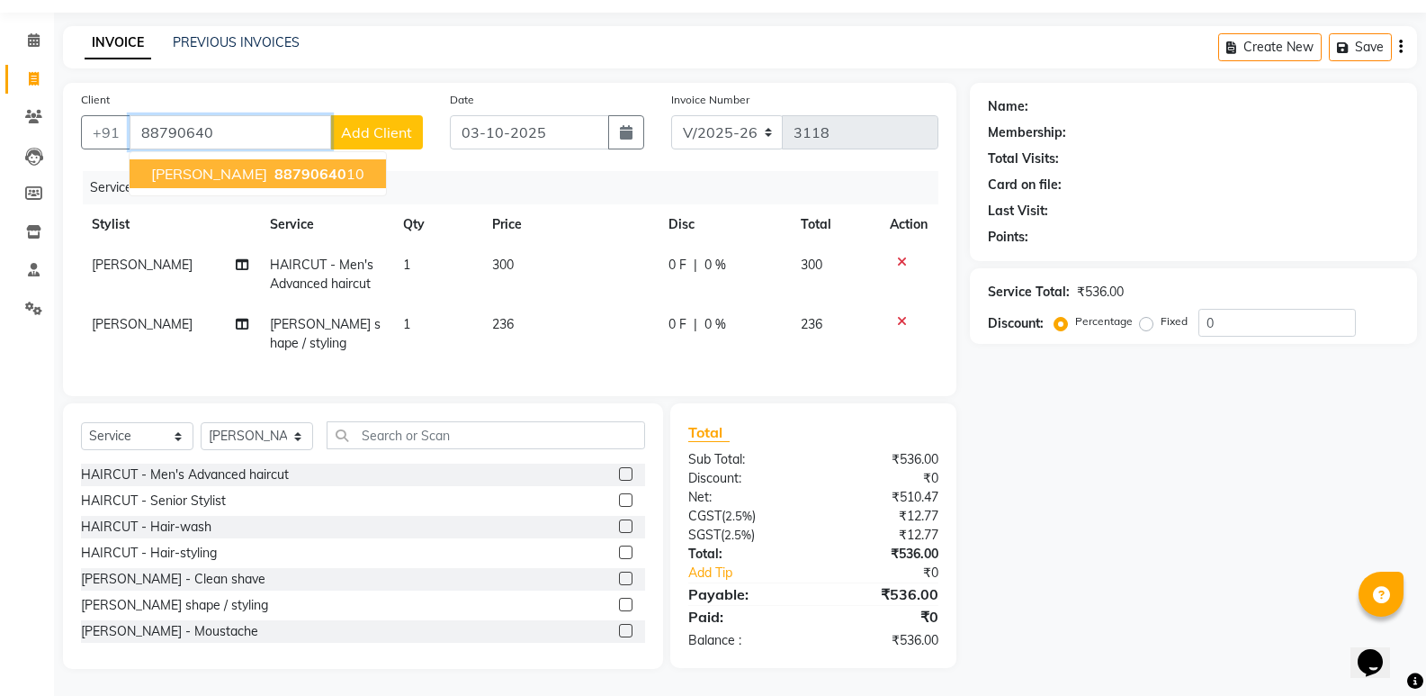
click at [341, 165] on ngb-highlight "88790640 10" at bounding box center [318, 174] width 94 height 18
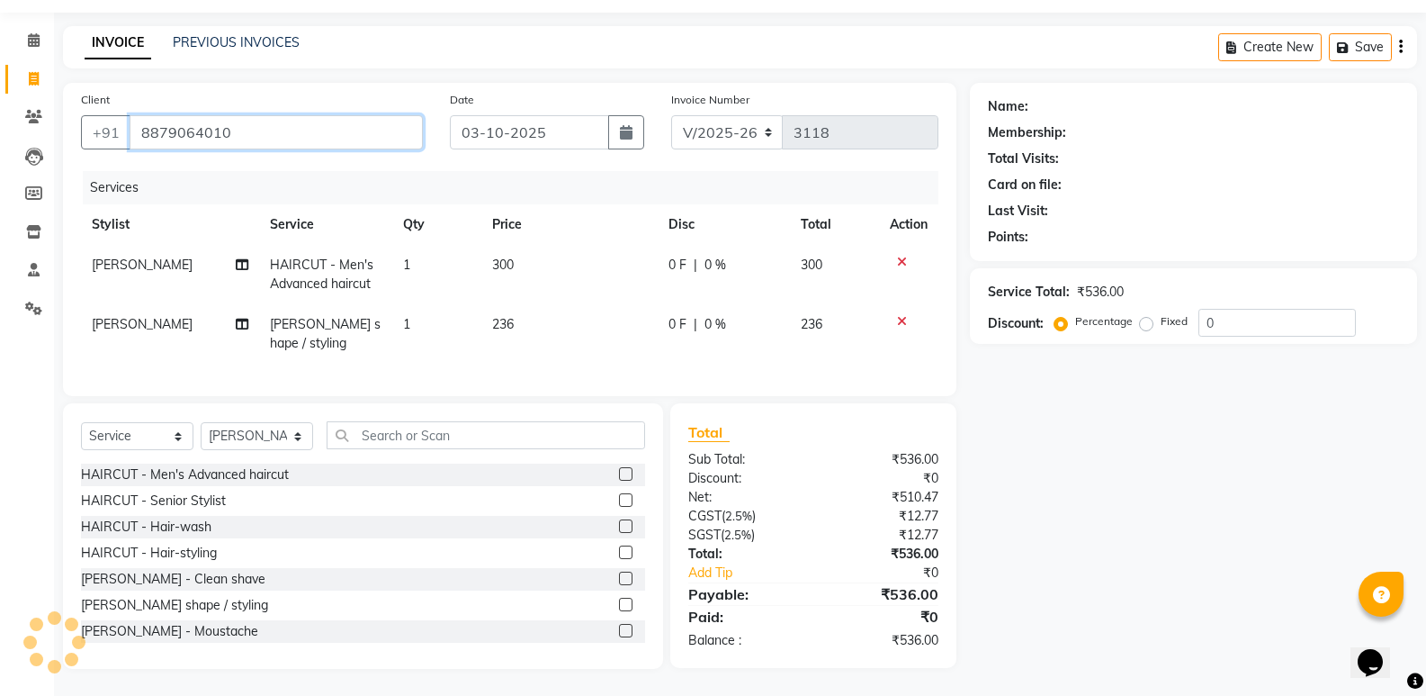
type input "8879064010"
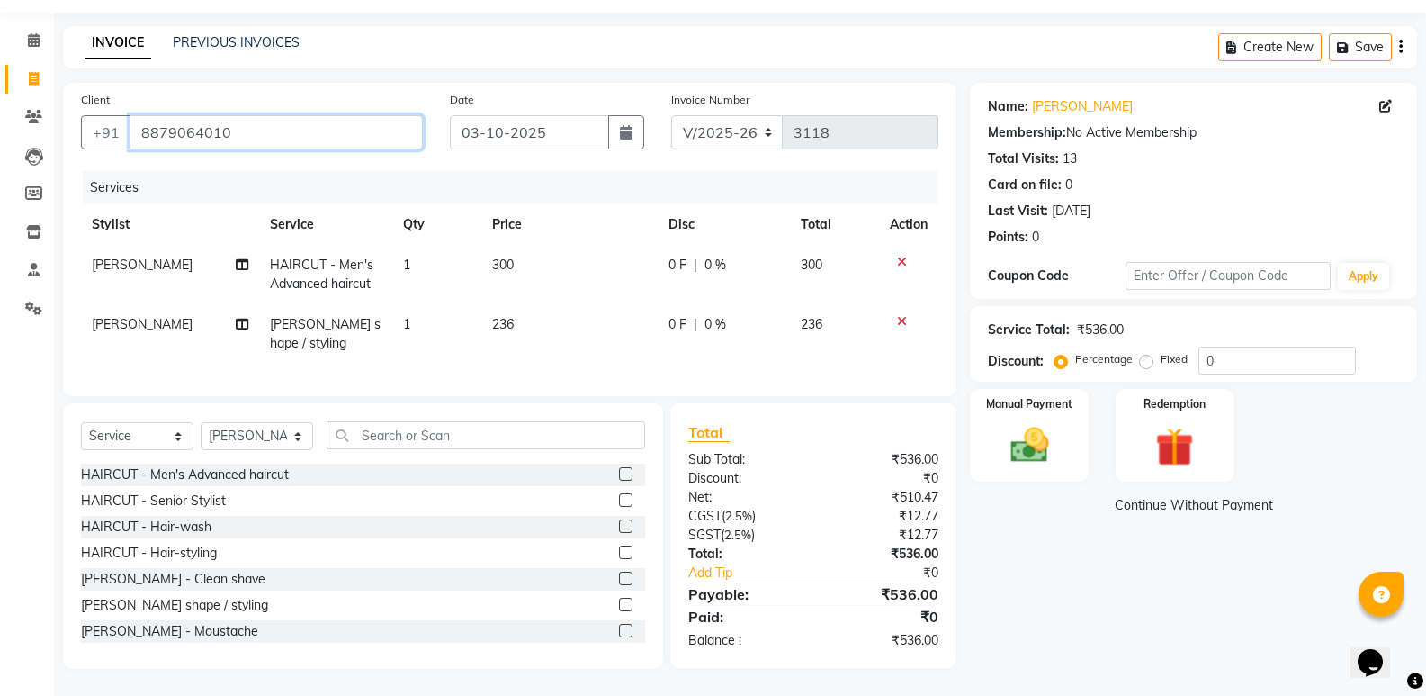
drag, startPoint x: 138, startPoint y: 117, endPoint x: 317, endPoint y: 120, distance: 179.1
click at [317, 120] on input "8879064010" at bounding box center [276, 132] width 293 height 34
click at [1029, 97] on div "Name: Pooja Awasthi" at bounding box center [1193, 106] width 411 height 19
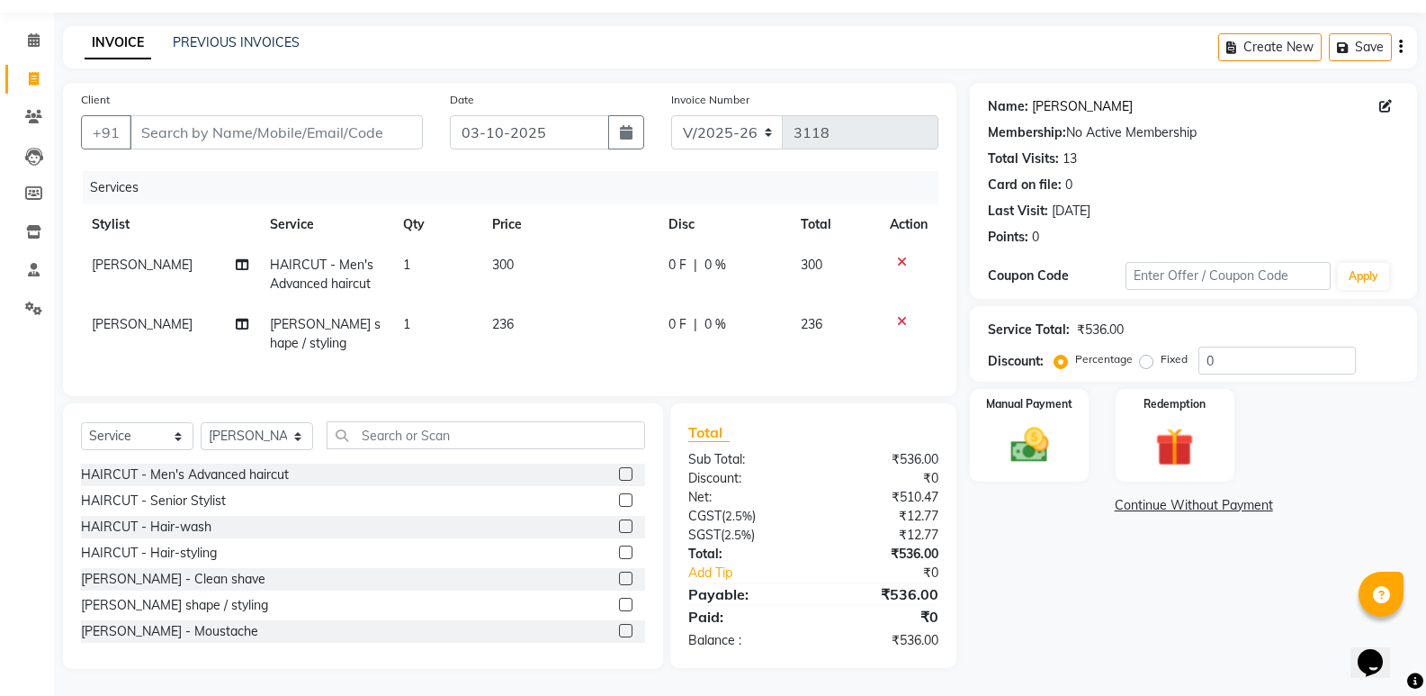
drag, startPoint x: 1086, startPoint y: 94, endPoint x: 1054, endPoint y: 89, distance: 32.7
click at [1054, 97] on link "Pooja Awasthi" at bounding box center [1082, 106] width 101 height 19
click at [322, 115] on input "Client" at bounding box center [276, 132] width 293 height 34
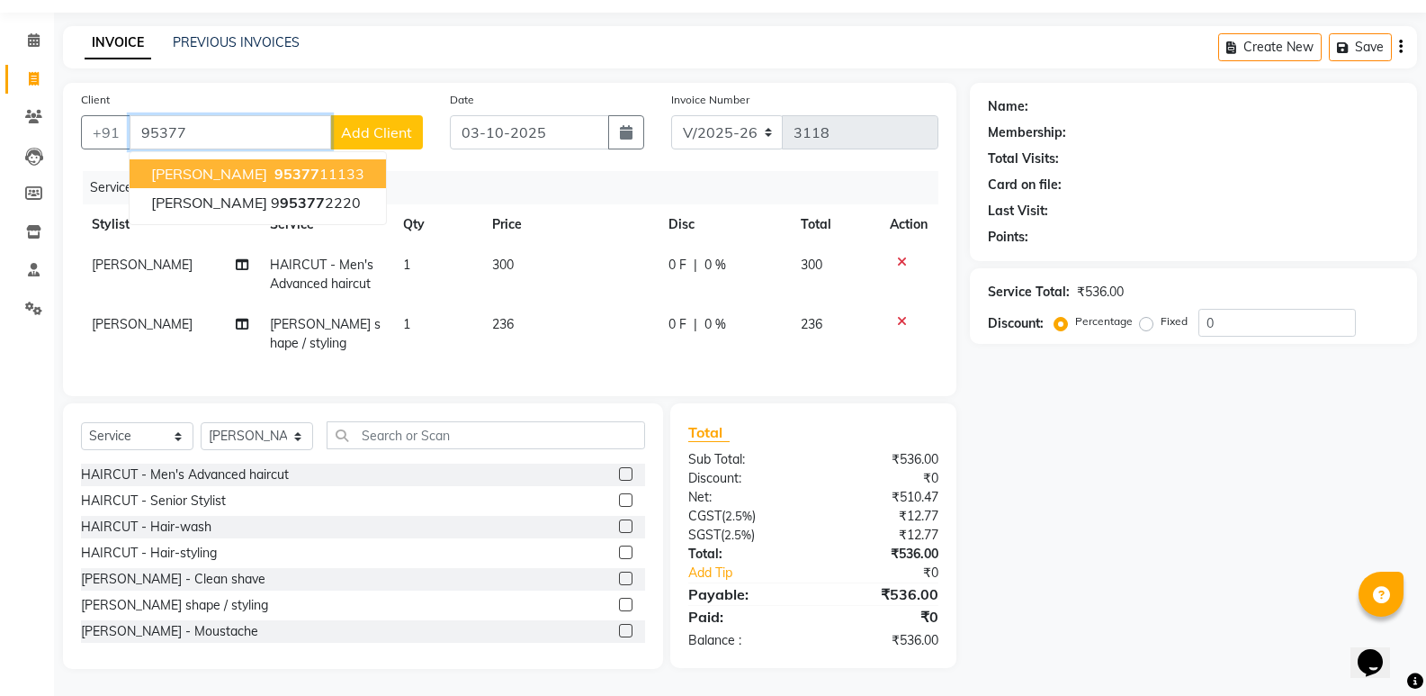
click at [364, 165] on ngb-highlight "95377 11133" at bounding box center [318, 174] width 94 height 18
type input "9537711133"
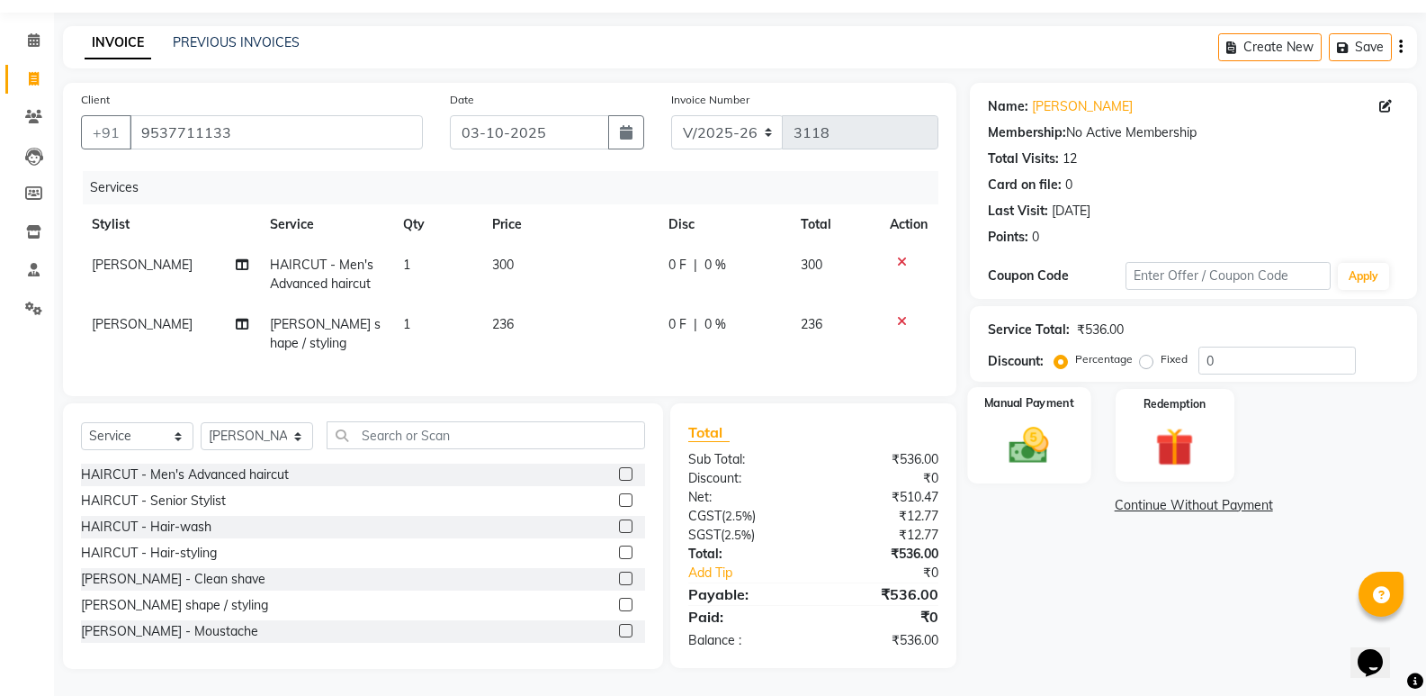
click at [1037, 448] on img at bounding box center [1029, 445] width 64 height 46
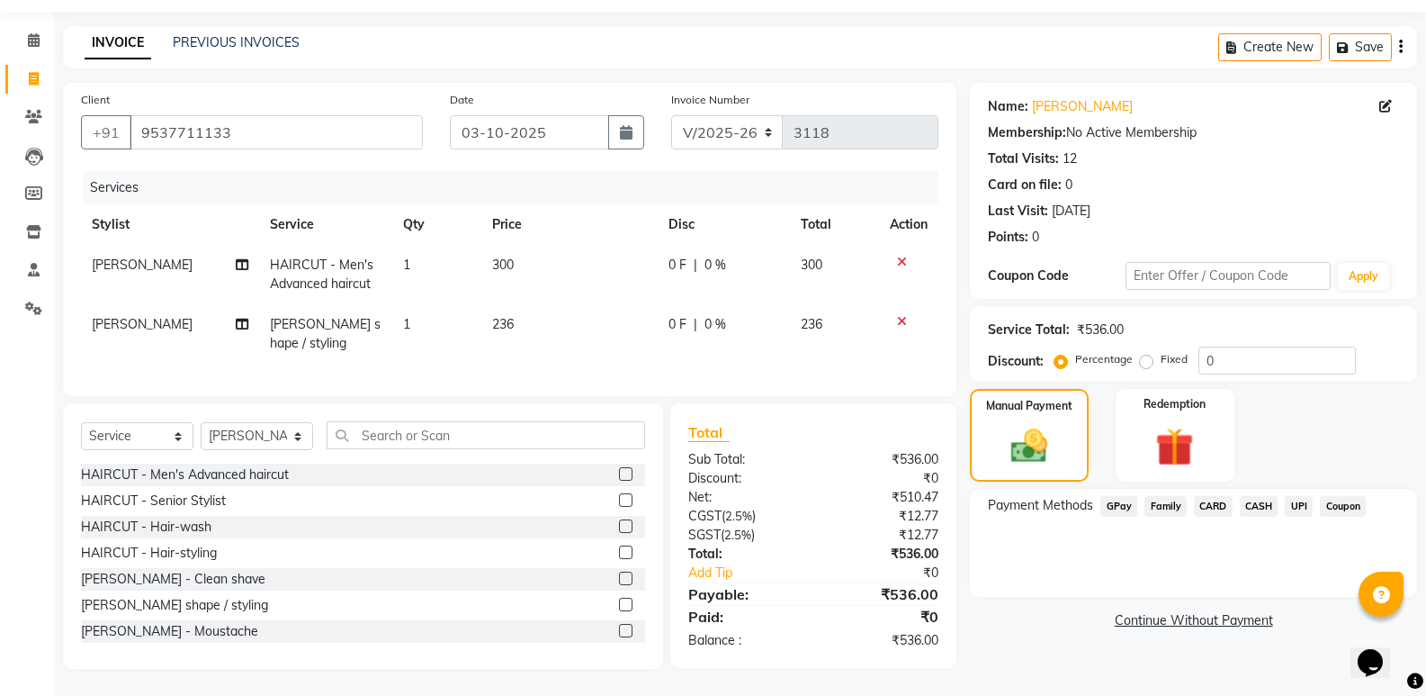
click at [1124, 496] on span "GPay" at bounding box center [1118, 506] width 37 height 21
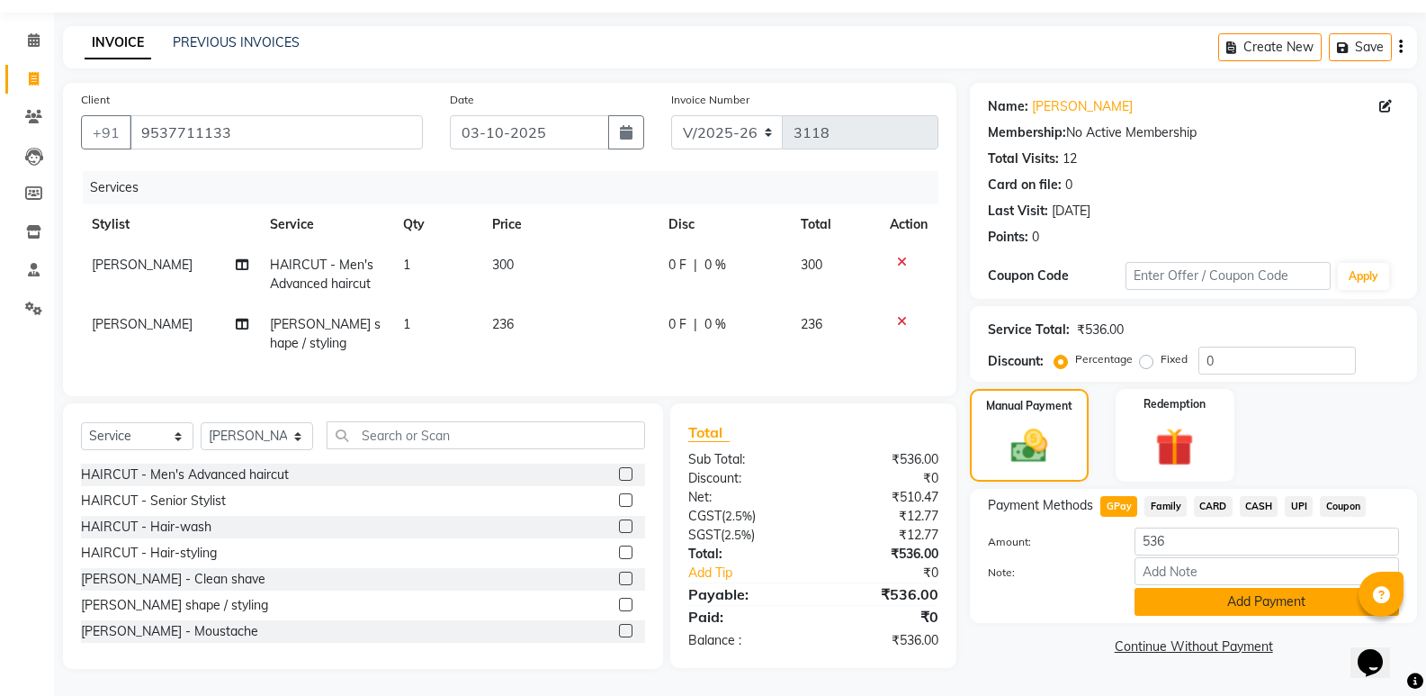
click at [1160, 588] on button "Add Payment" at bounding box center [1267, 602] width 265 height 28
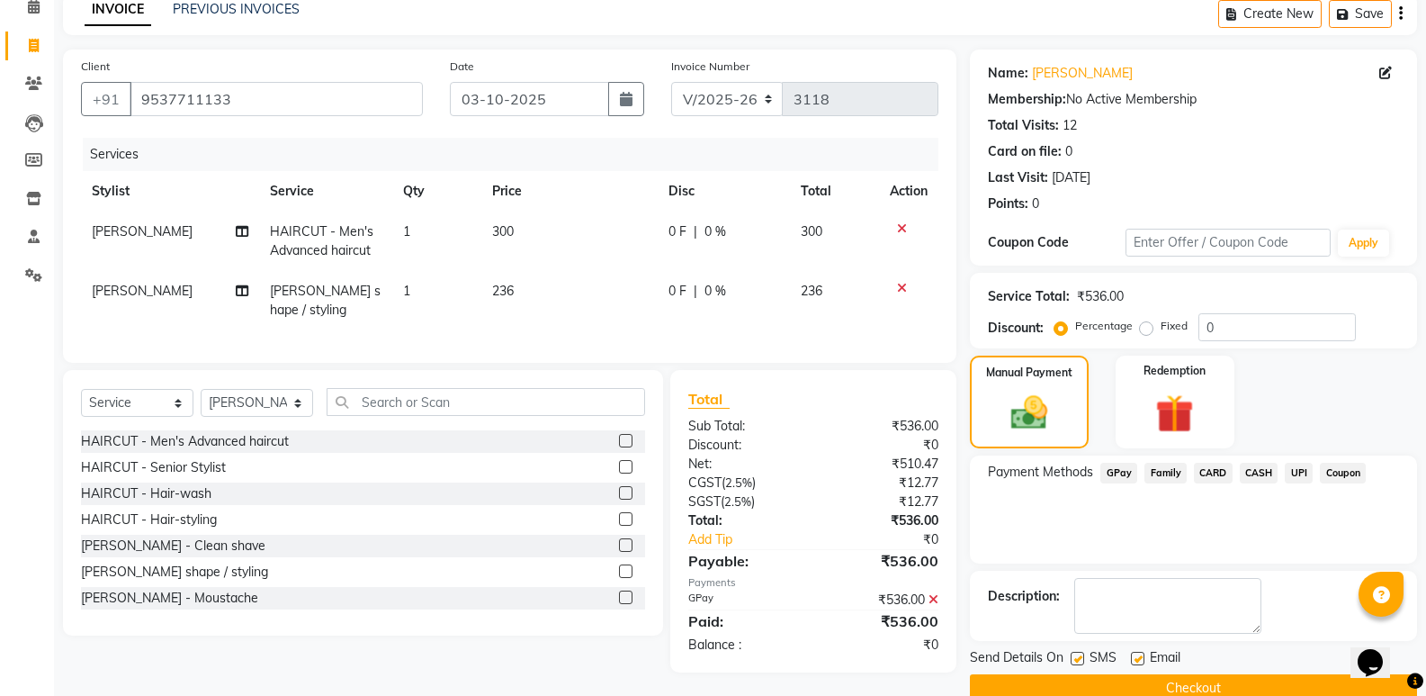
scroll to position [119, 0]
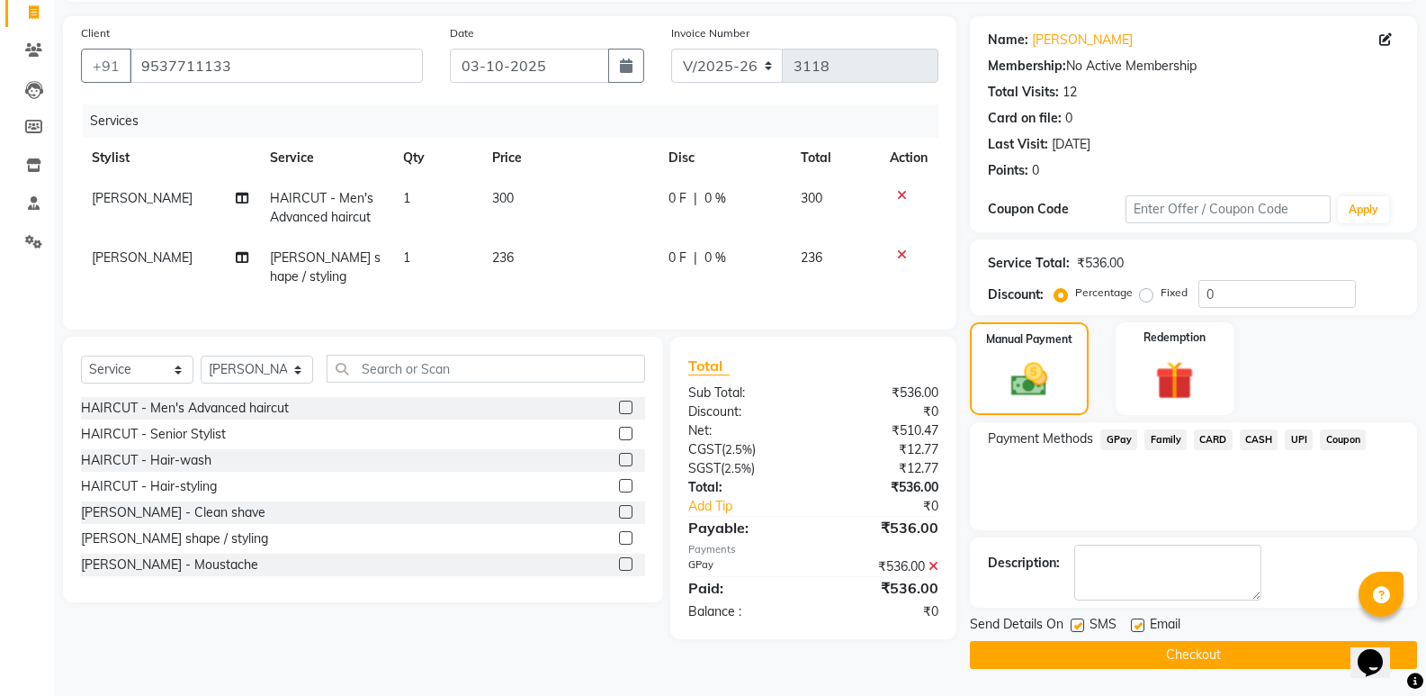
click at [1173, 653] on button "Checkout" at bounding box center [1193, 655] width 447 height 28
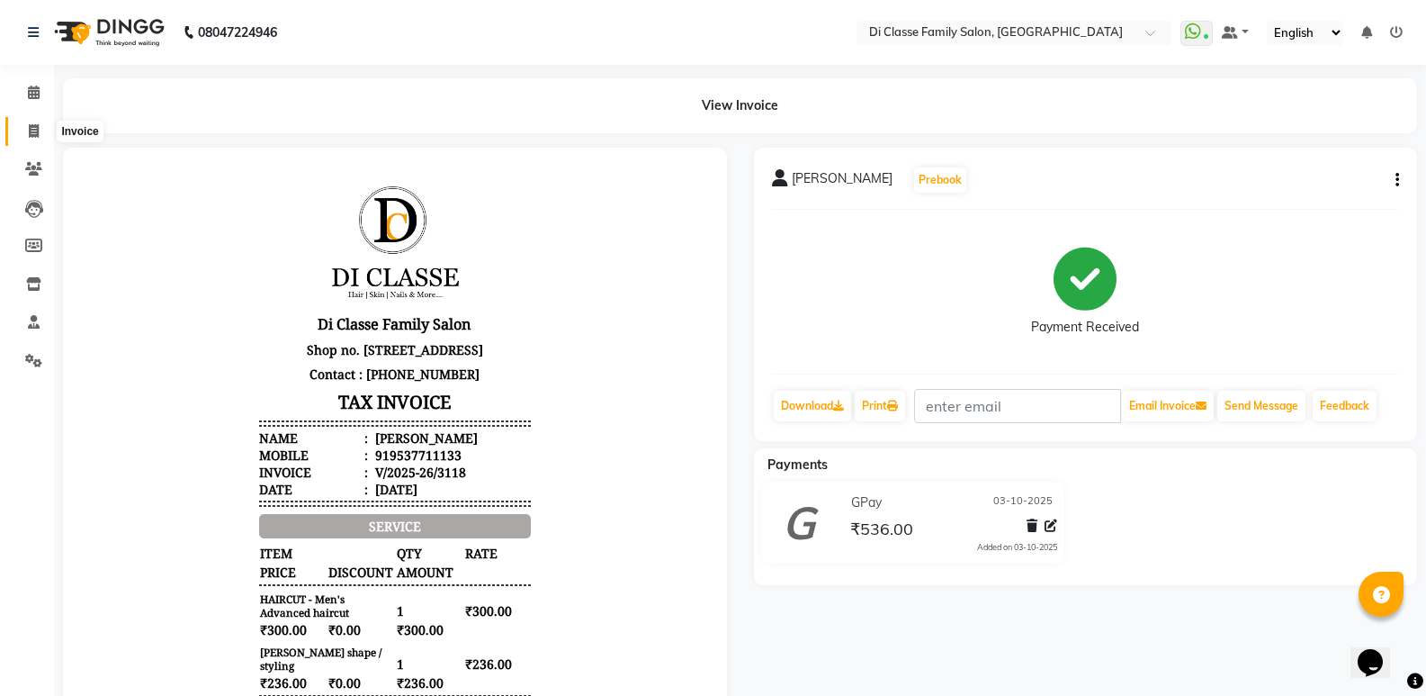
drag, startPoint x: 29, startPoint y: 121, endPoint x: 40, endPoint y: 126, distance: 11.7
click at [30, 121] on span at bounding box center [33, 131] width 31 height 21
select select "6346"
select select "service"
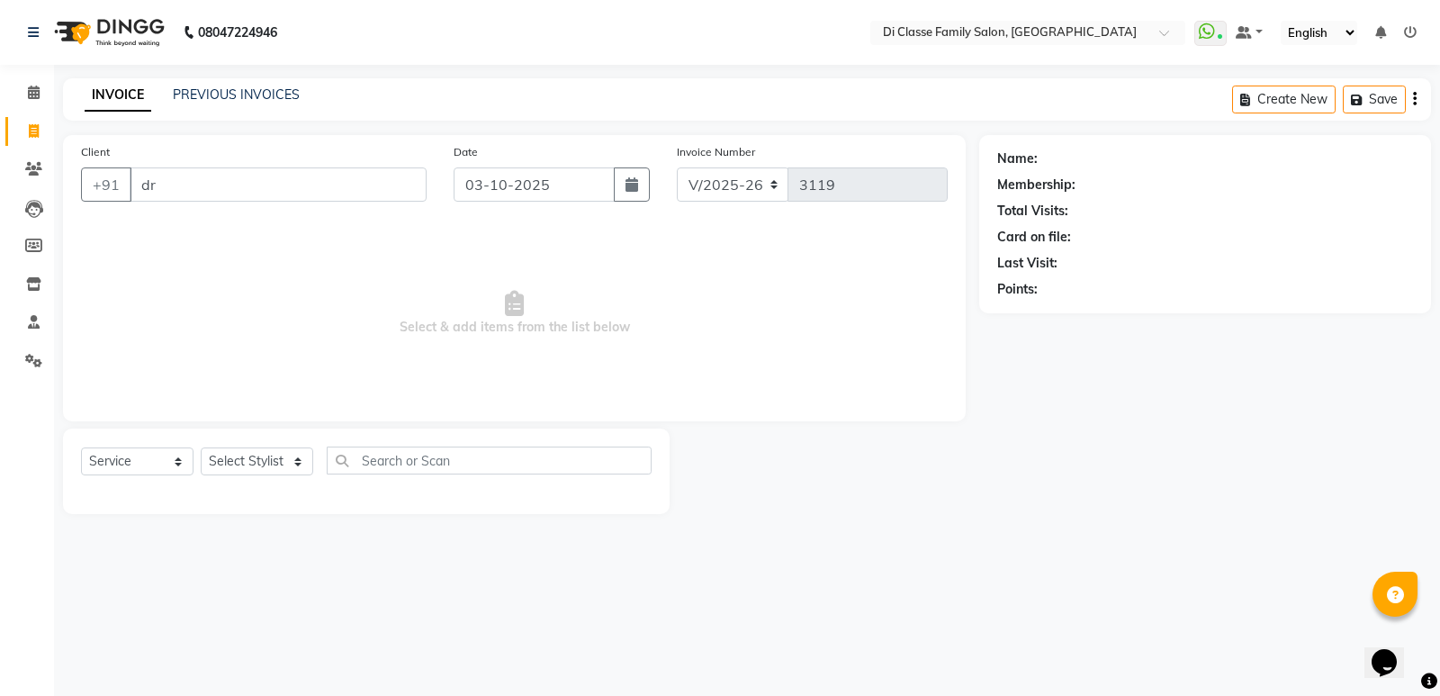
type input "dr"
click at [269, 81] on div "INVOICE PREVIOUS INVOICES Create New Save" at bounding box center [747, 99] width 1368 height 42
click at [269, 94] on link "PREVIOUS INVOICES" at bounding box center [236, 94] width 127 height 16
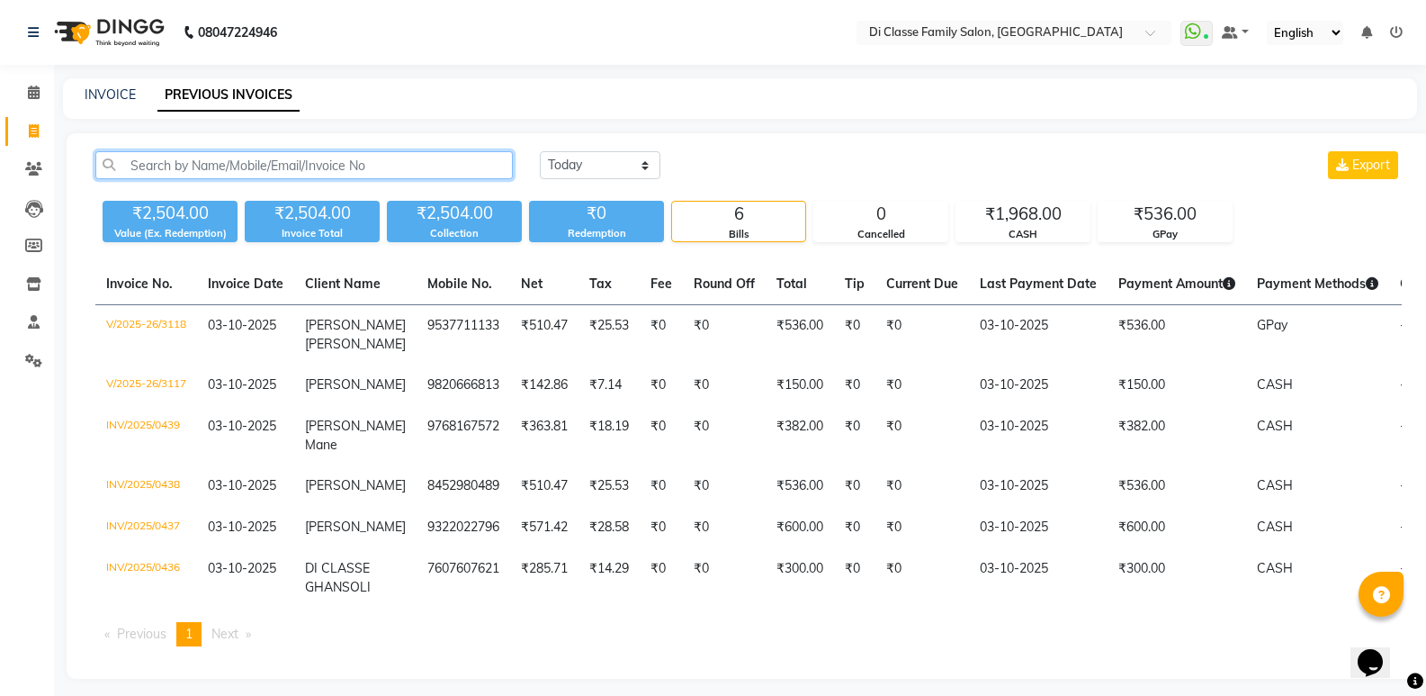
click at [346, 158] on input "text" at bounding box center [304, 165] width 418 height 28
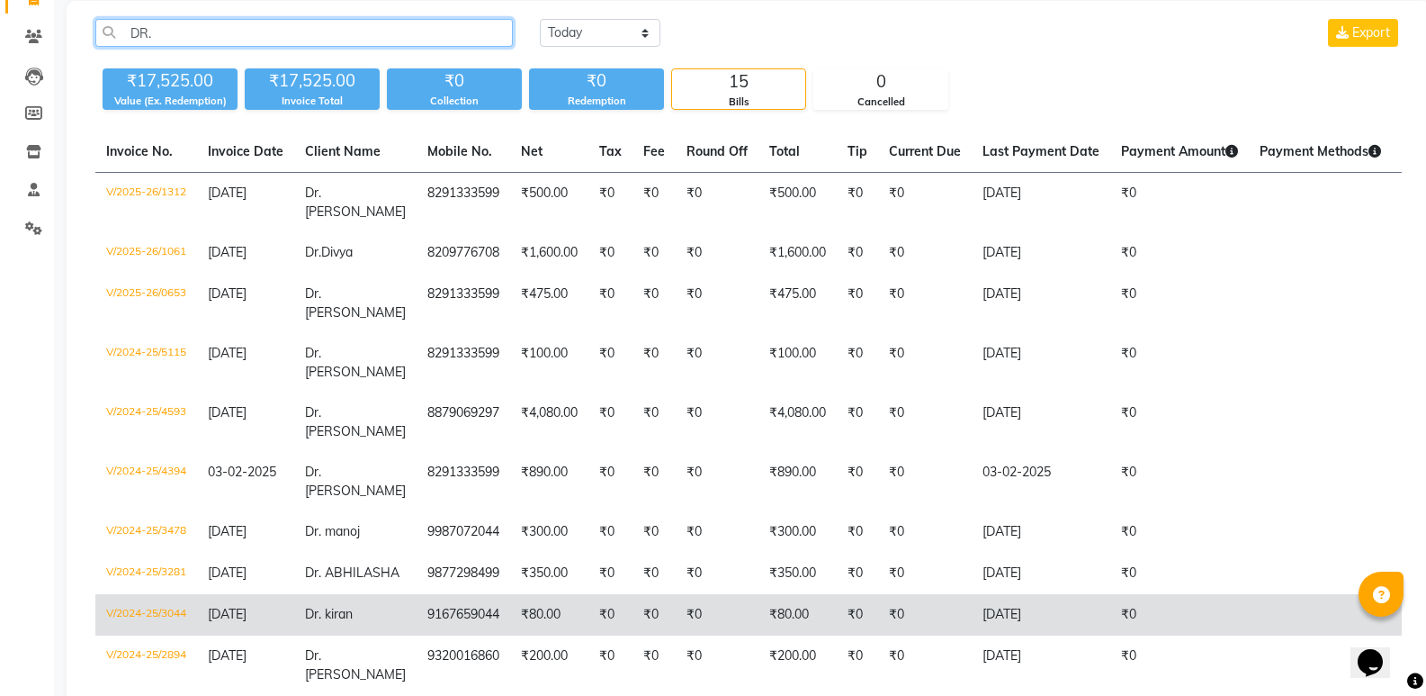
scroll to position [90, 0]
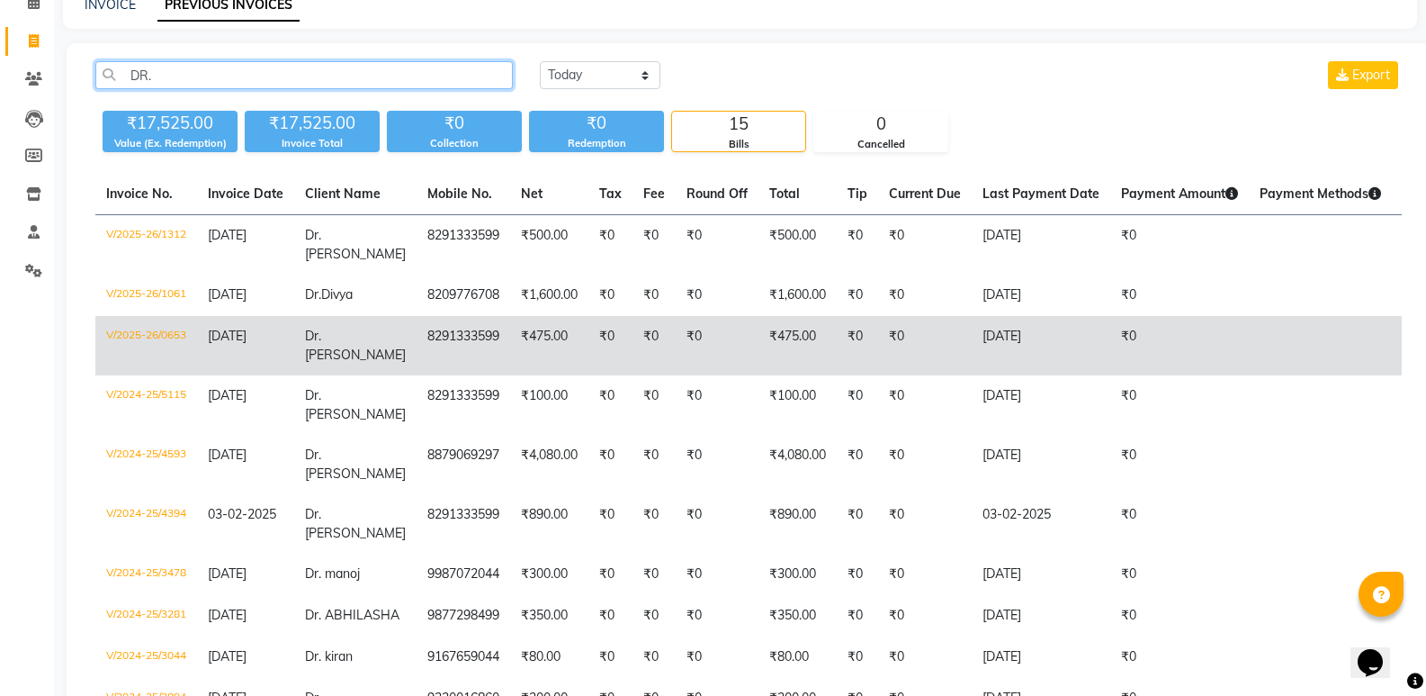
type input "DR."
click at [481, 320] on td "8291333599" at bounding box center [464, 345] width 94 height 59
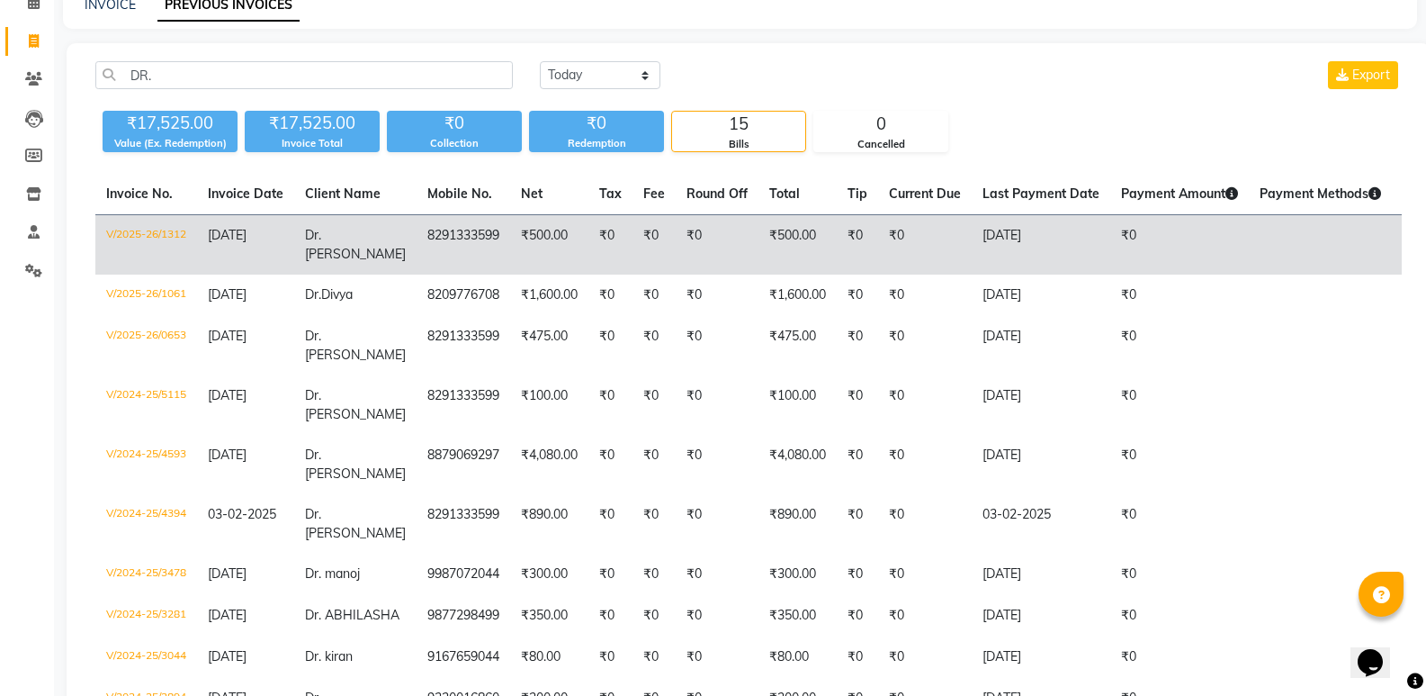
click at [590, 224] on td "₹0" at bounding box center [610, 245] width 44 height 60
click at [249, 255] on td "[DATE]" at bounding box center [245, 245] width 97 height 60
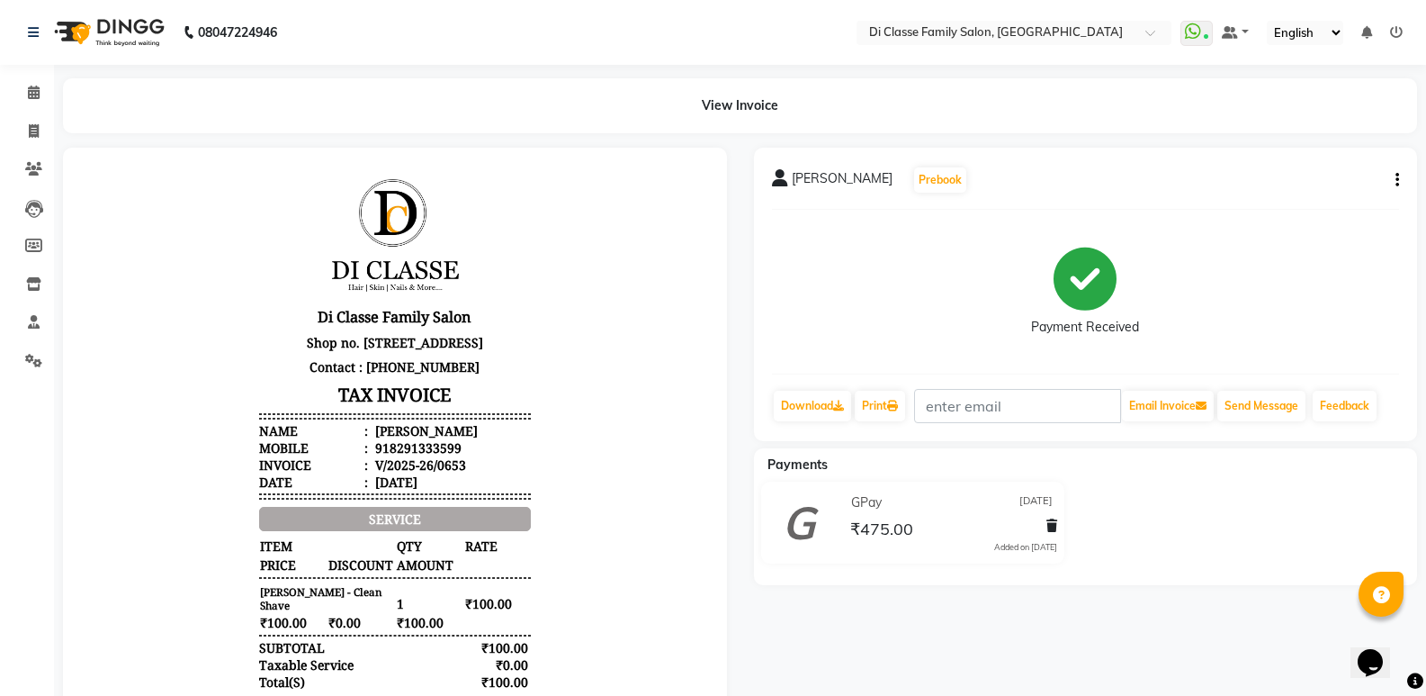
scroll to position [90, 0]
drag, startPoint x: 1405, startPoint y: 175, endPoint x: 1381, endPoint y: 179, distance: 23.7
click at [1403, 176] on div "[PERSON_NAME] Prebook Payment Received Download Print Email Invoice Send Messag…" at bounding box center [1086, 294] width 664 height 293
click at [1381, 179] on div "[PERSON_NAME] Prebook" at bounding box center [1086, 180] width 628 height 29
click at [1394, 184] on button "button" at bounding box center [1393, 180] width 11 height 19
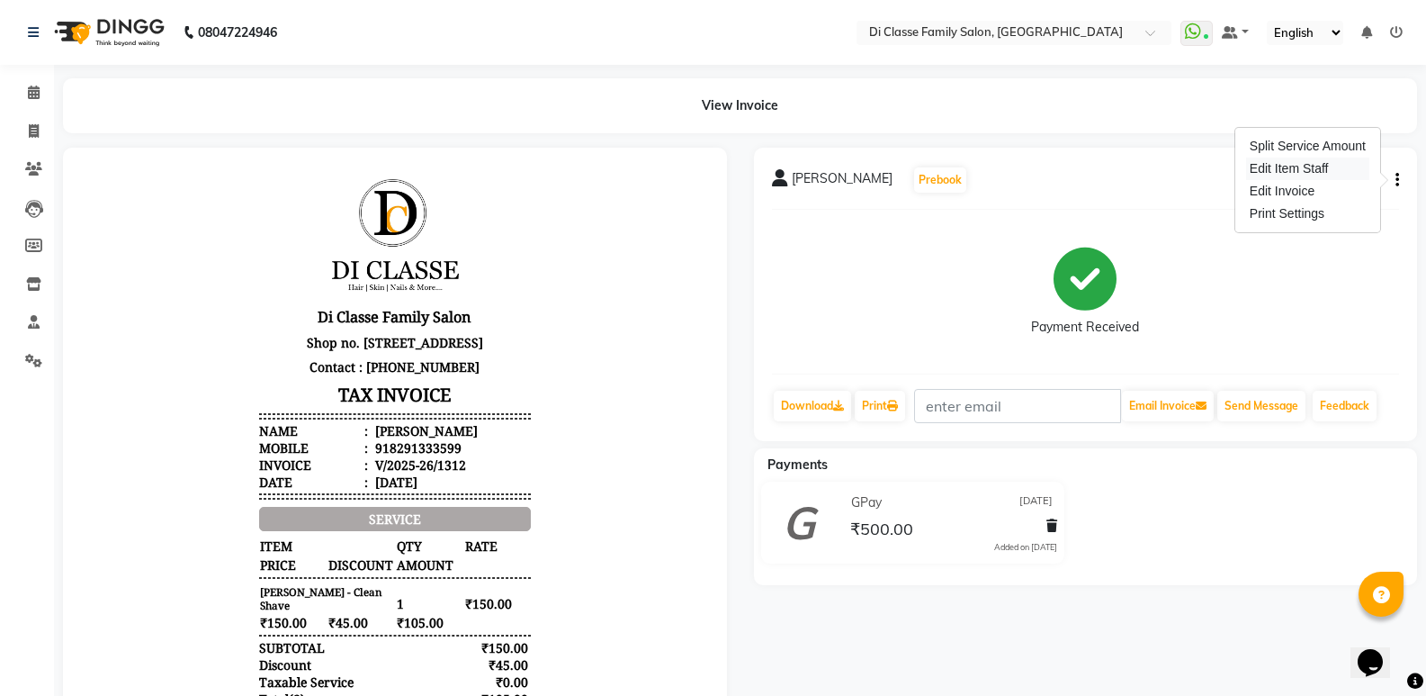
click at [1269, 171] on div "Edit Item Staff" at bounding box center [1307, 168] width 123 height 22
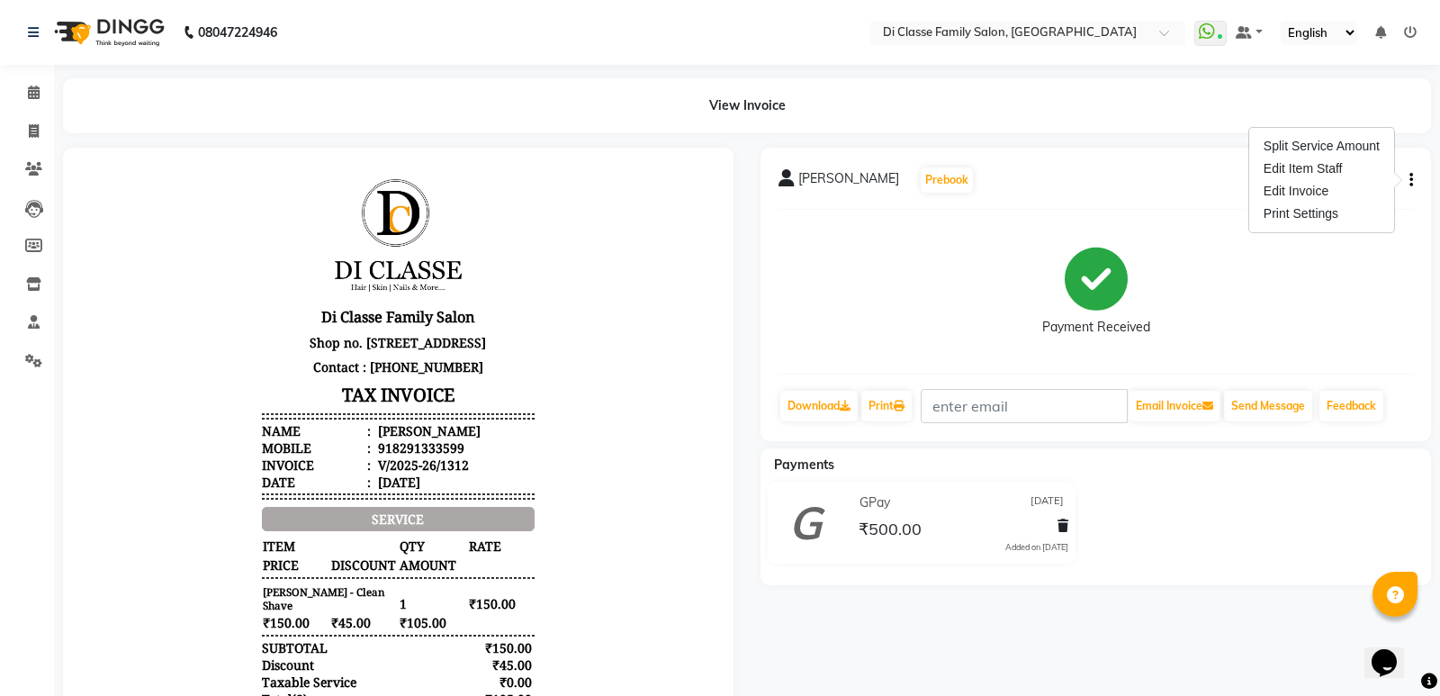
select select
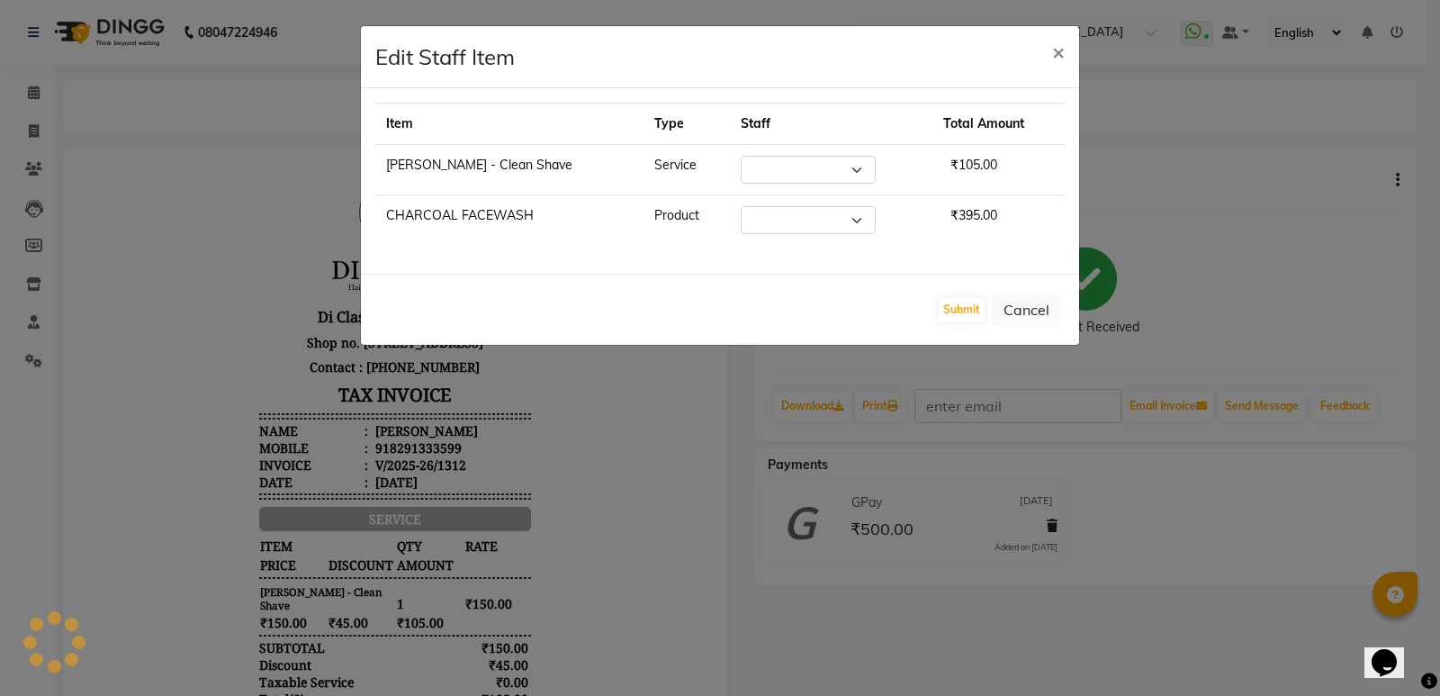
select select "50727"
select select "47553"
click at [1037, 314] on button "Cancel" at bounding box center [1026, 309] width 69 height 34
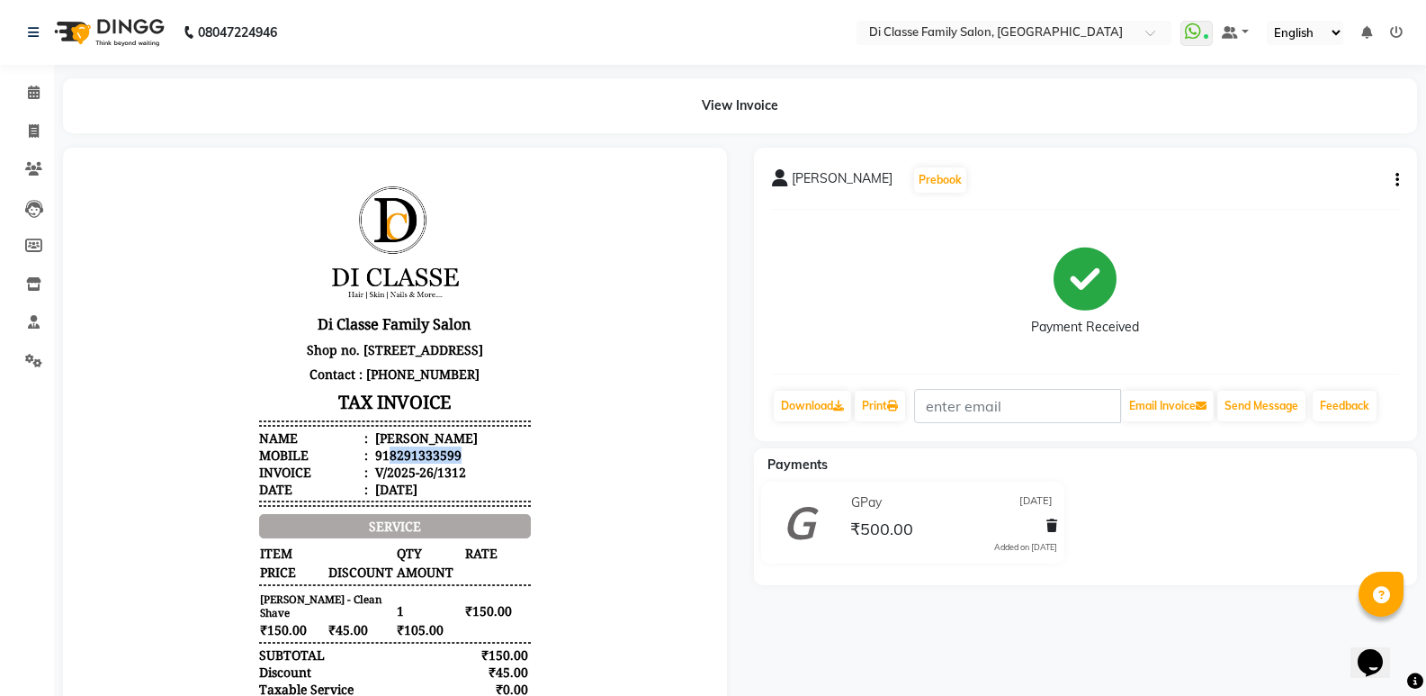
drag, startPoint x: 374, startPoint y: 471, endPoint x: 497, endPoint y: 471, distance: 122.4
click at [497, 463] on li "Mobile : 918291333599" at bounding box center [395, 454] width 272 height 17
copy div "8291333599"
click at [38, 126] on icon at bounding box center [34, 130] width 10 height 13
select select "6346"
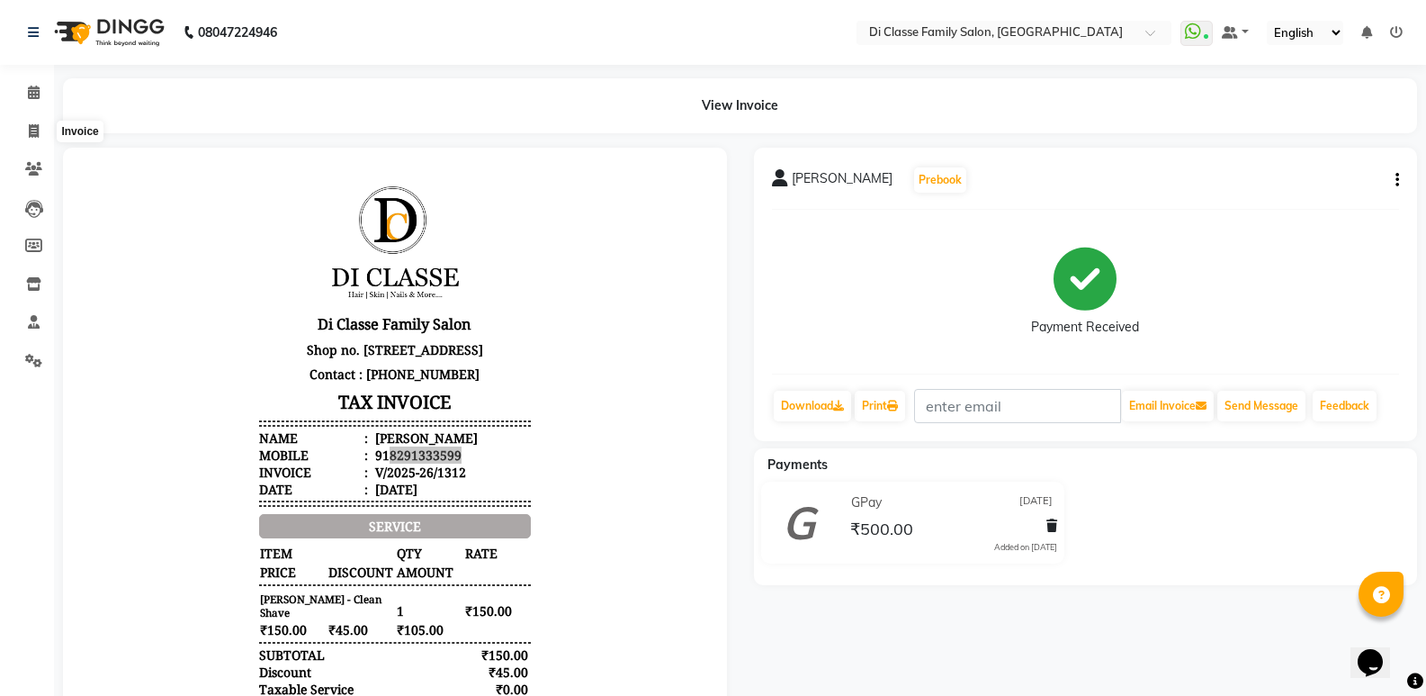
select select "service"
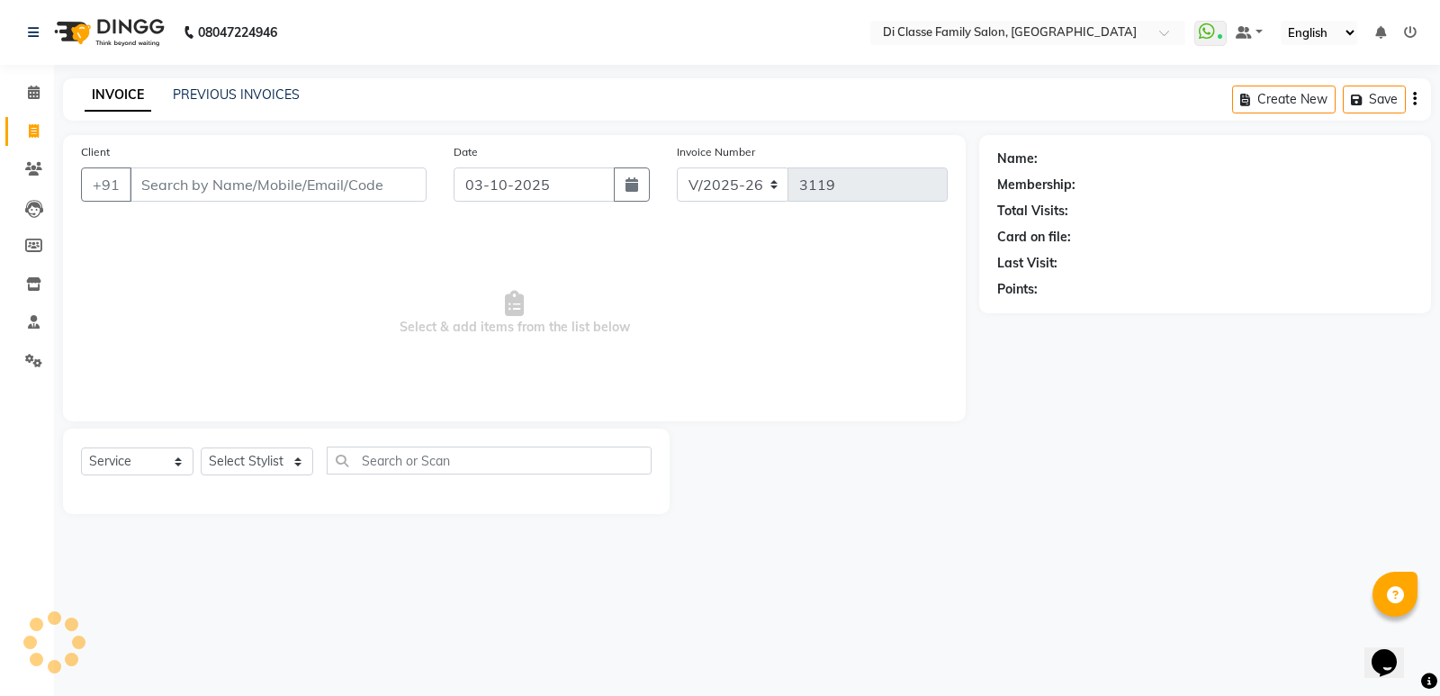
click at [213, 175] on input "Client" at bounding box center [278, 184] width 297 height 34
type input "8291333599"
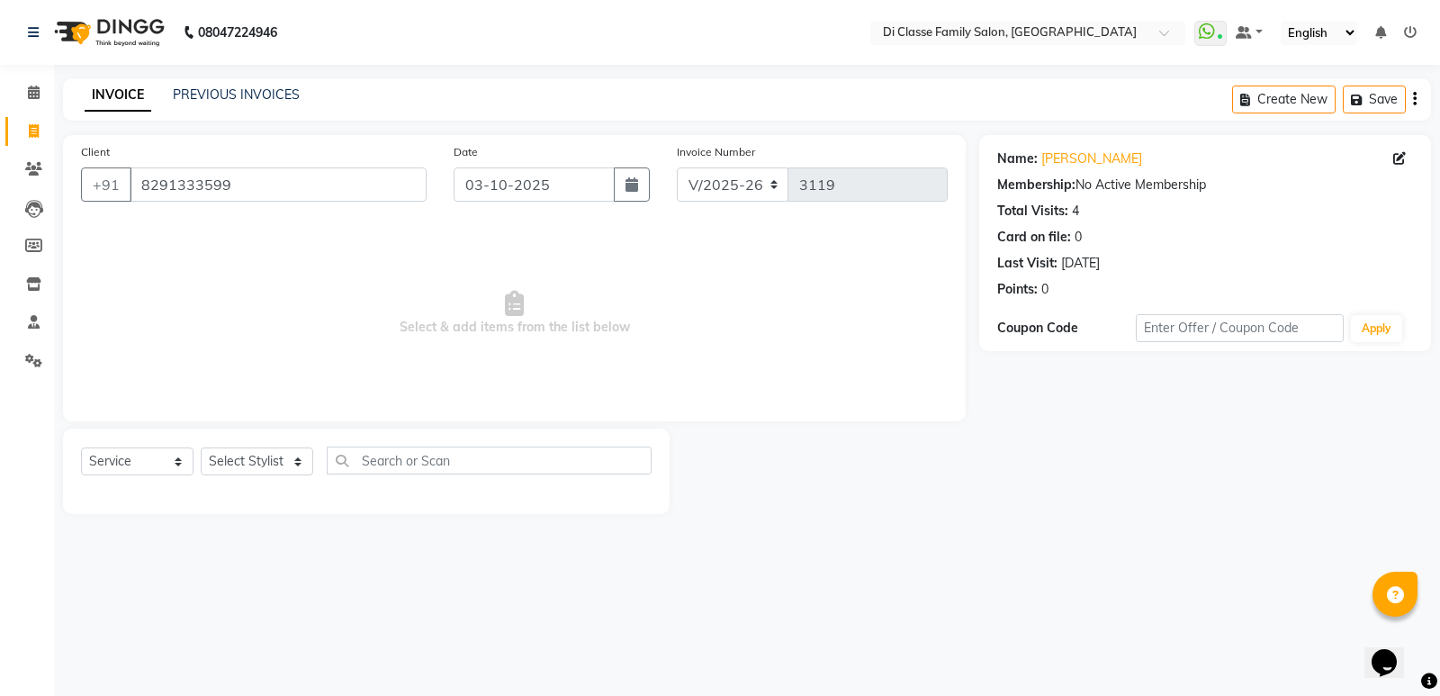
click at [301, 92] on div "INVOICE PREVIOUS INVOICES" at bounding box center [192, 95] width 258 height 21
click at [262, 96] on link "PREVIOUS INVOICES" at bounding box center [236, 94] width 127 height 16
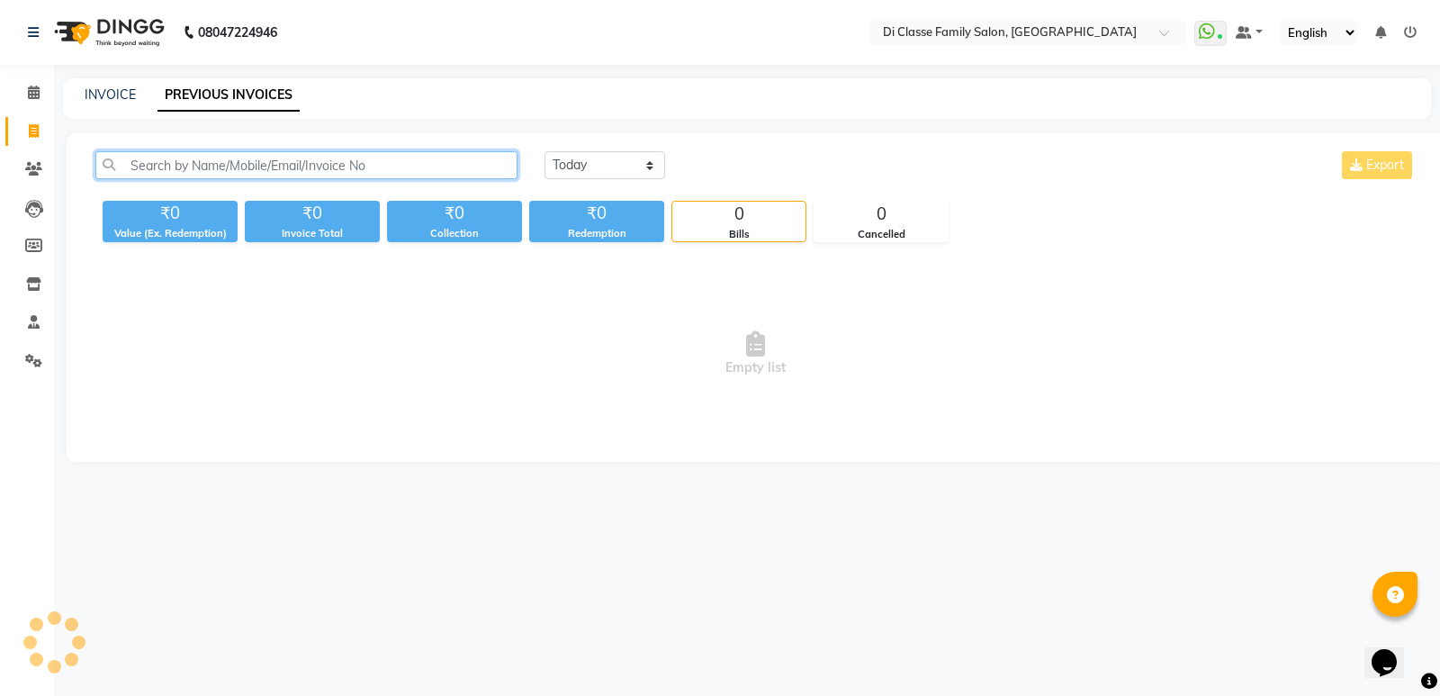
click at [449, 157] on input "text" at bounding box center [306, 165] width 422 height 28
type input "9004764563"
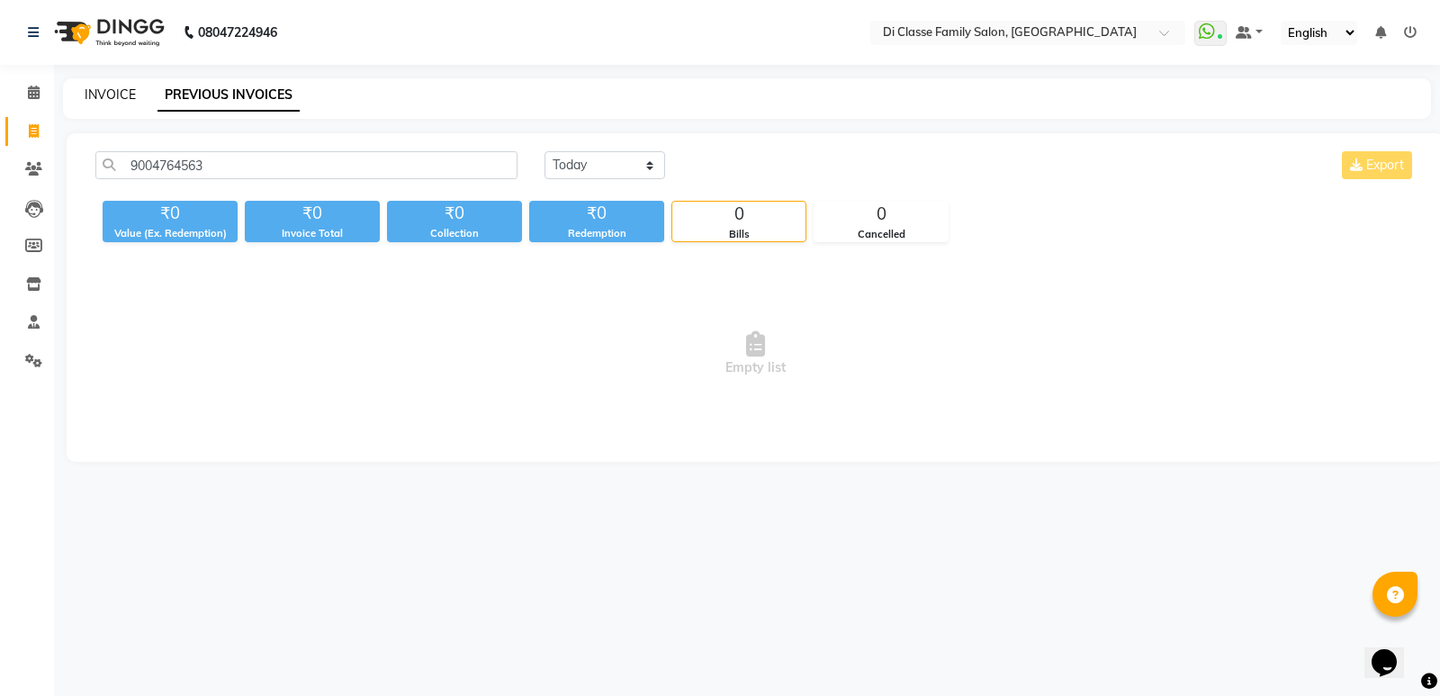
click at [105, 95] on link "INVOICE" at bounding box center [110, 94] width 51 height 16
select select "6346"
select select "service"
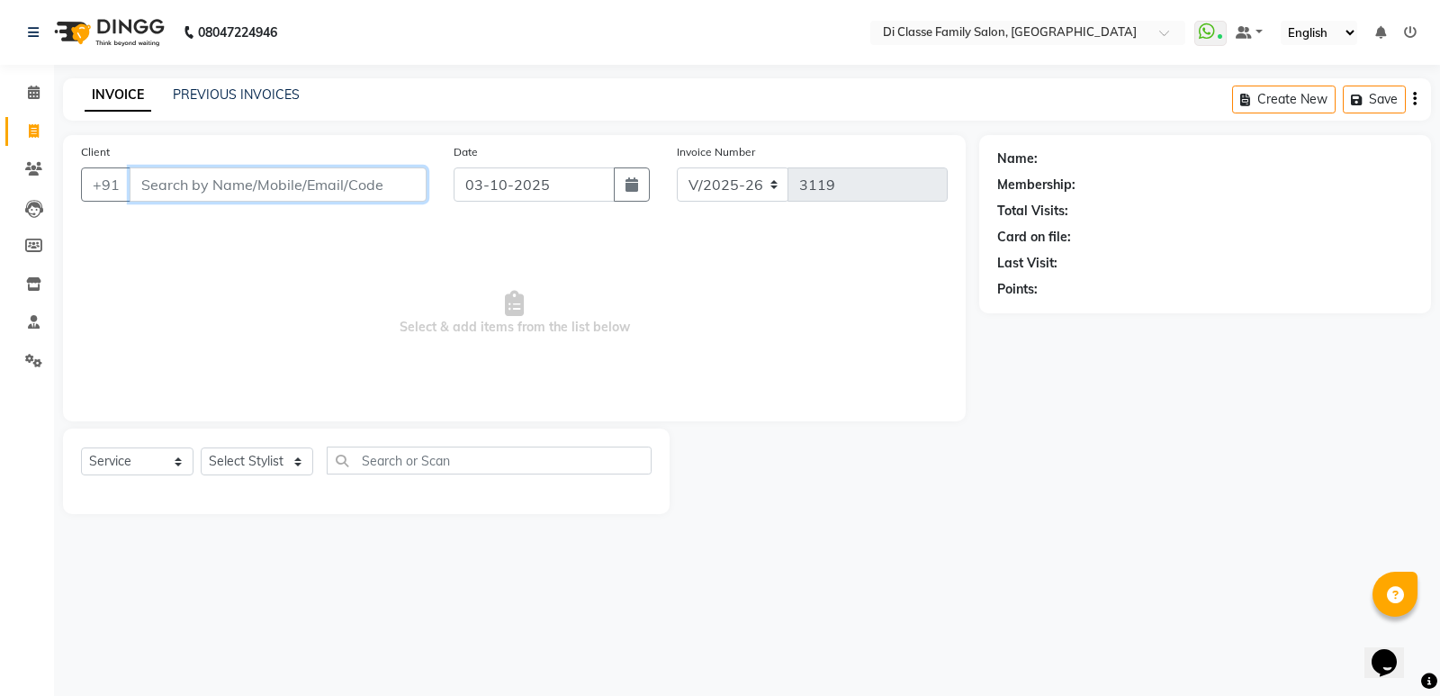
type input "d"
type input "D"
click at [224, 96] on link "PREVIOUS INVOICES" at bounding box center [236, 94] width 127 height 16
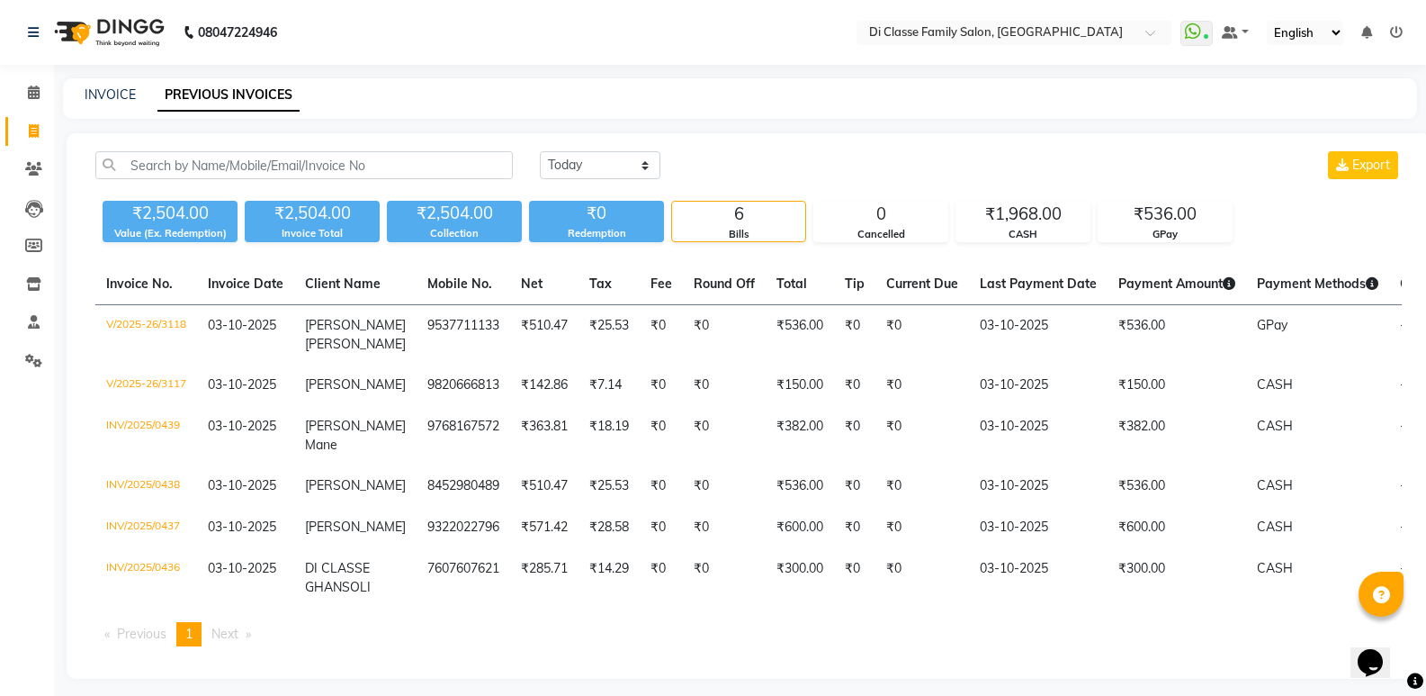
click at [190, 149] on div "Today Yesterday Custom Range Export ₹2,504.00 Value (Ex. Redemption) ₹2,504.00 …" at bounding box center [749, 405] width 1364 height 545
drag, startPoint x: 188, startPoint y: 156, endPoint x: 188, endPoint y: 166, distance: 9.9
click at [188, 161] on input "text" at bounding box center [304, 165] width 418 height 28
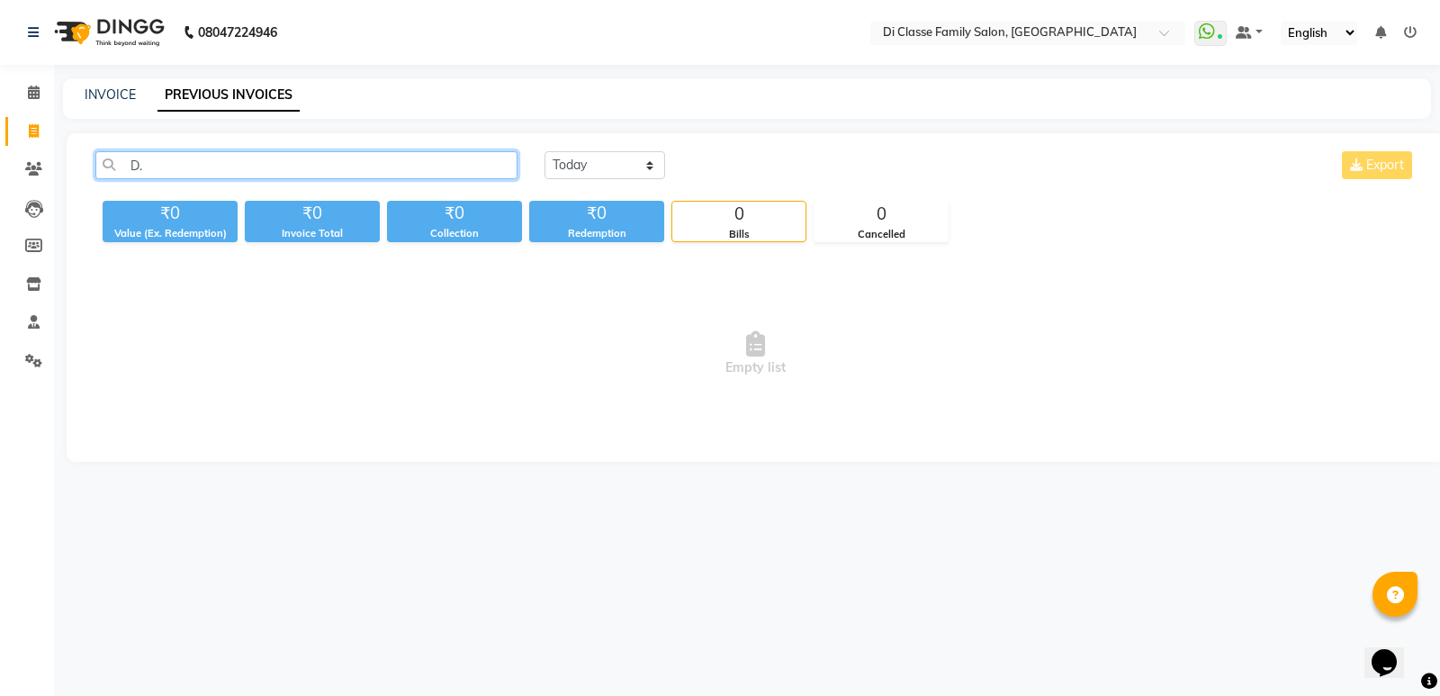
type input "D"
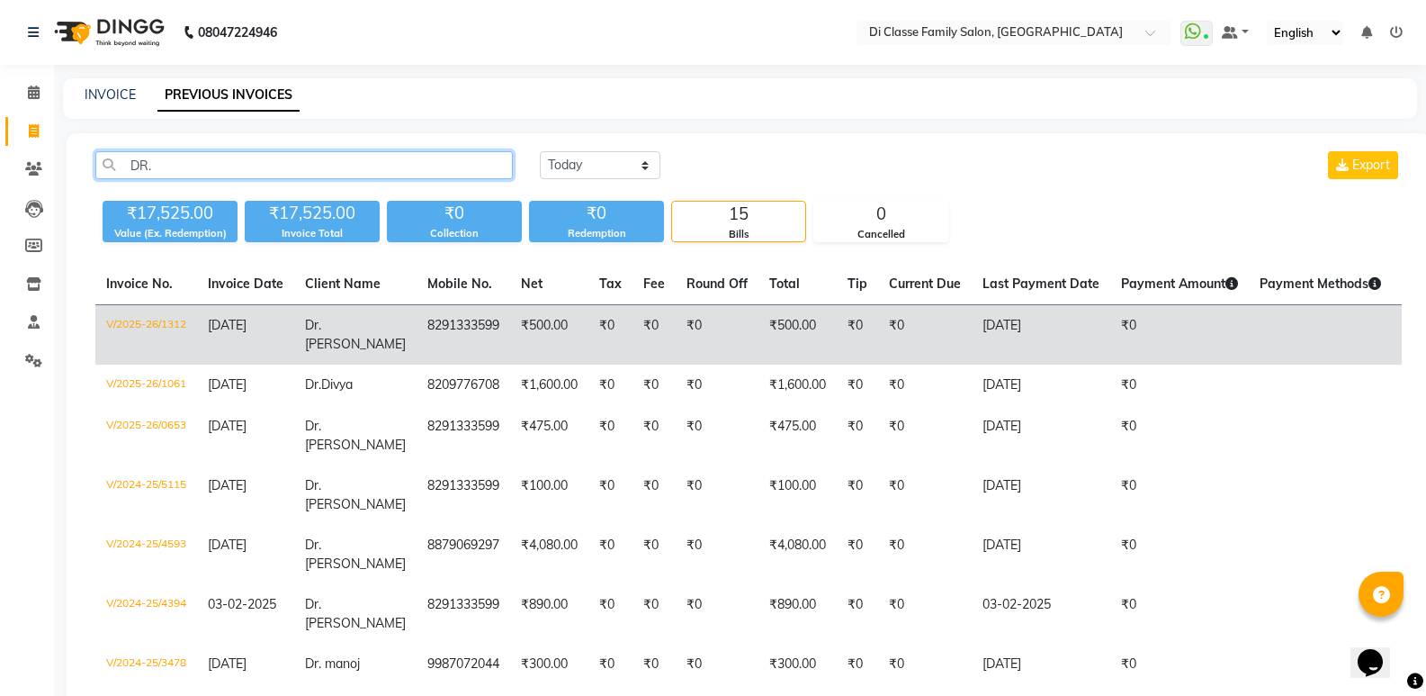
type input "DR."
click at [417, 325] on td "8291333599" at bounding box center [464, 335] width 94 height 60
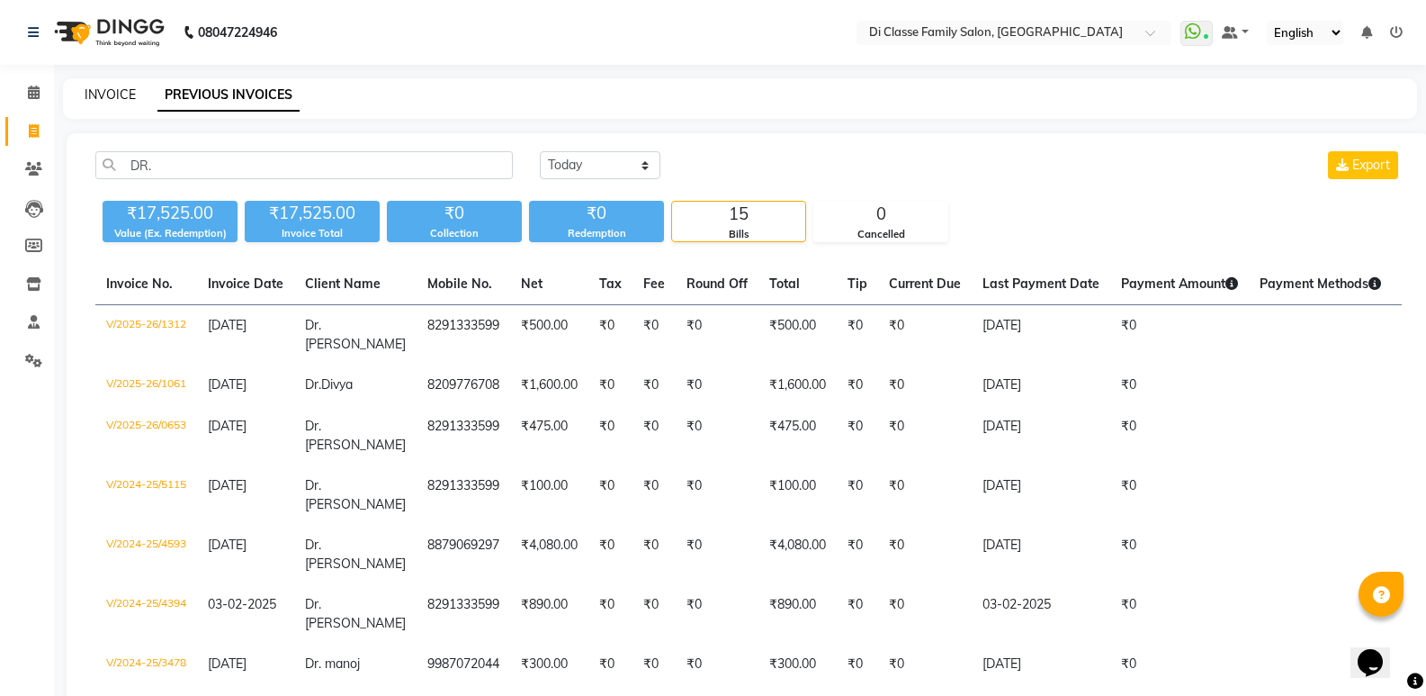
click at [108, 94] on link "INVOICE" at bounding box center [110, 94] width 51 height 16
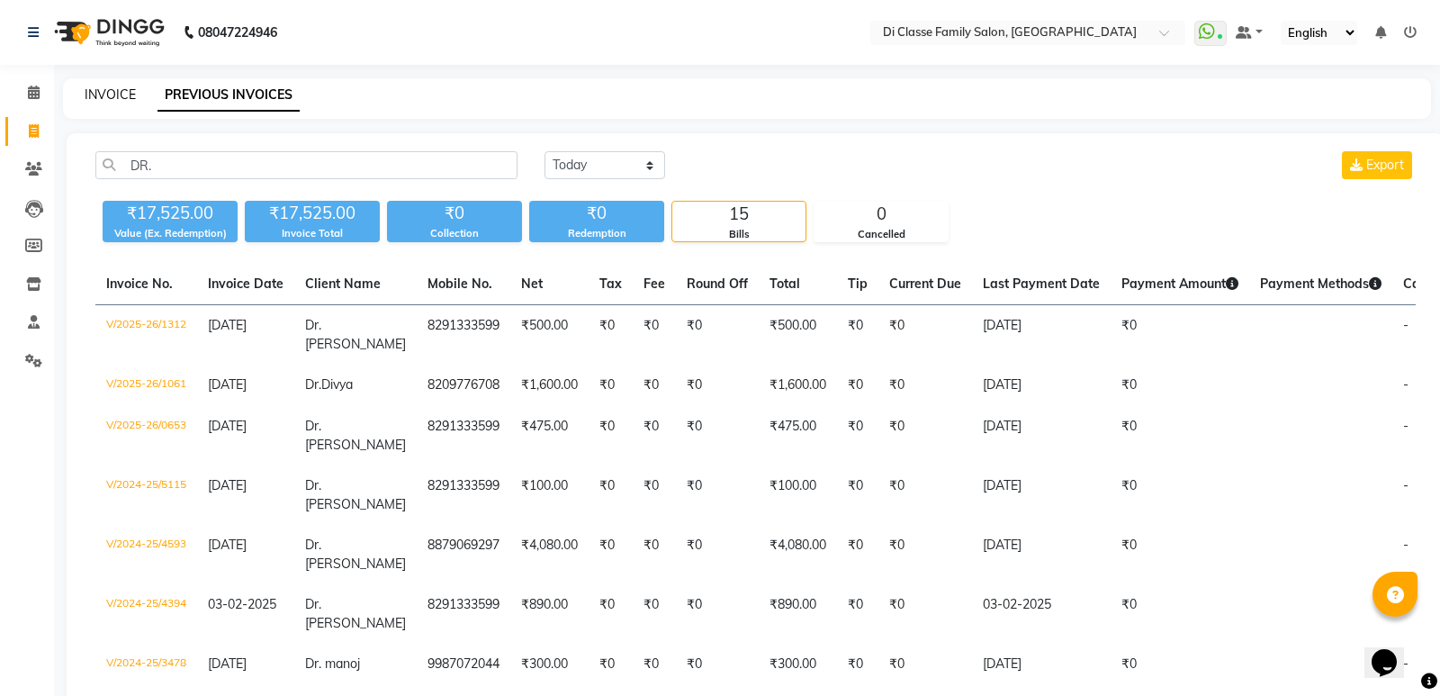
select select "service"
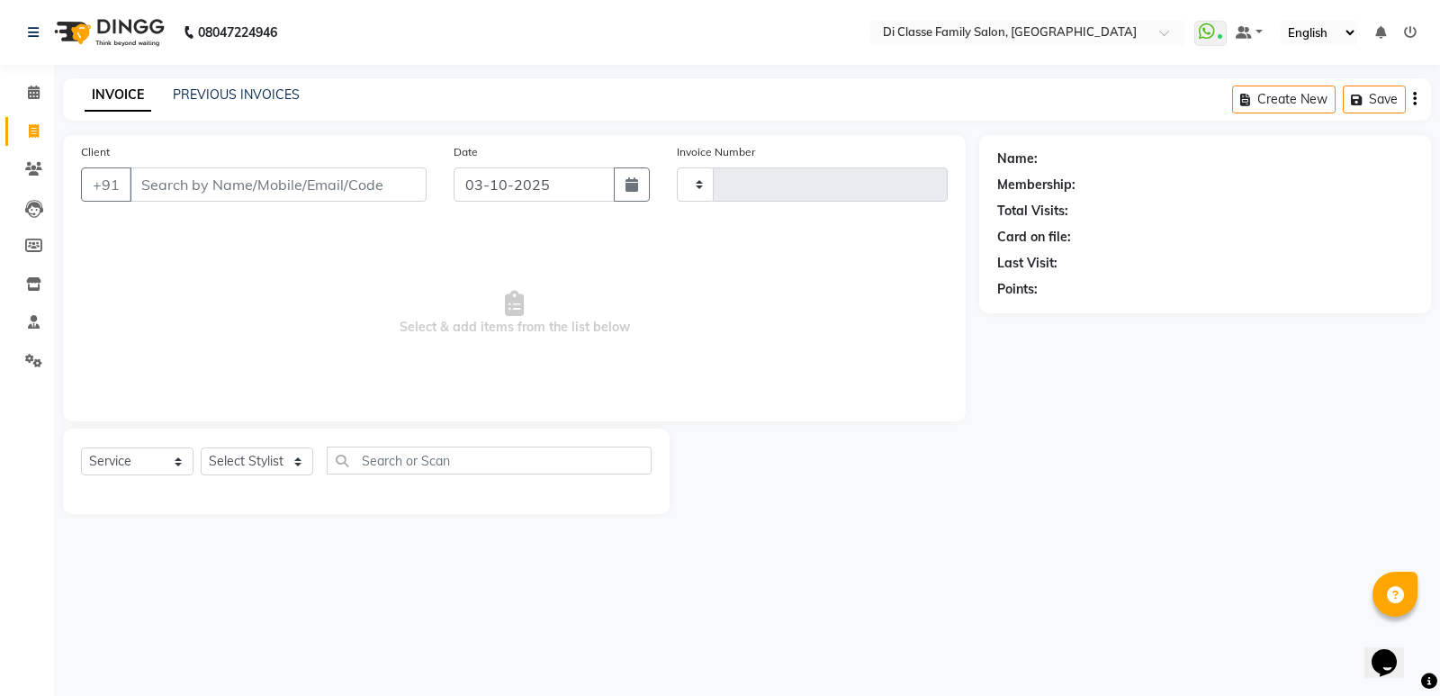
type input "3119"
select select "6346"
click at [254, 91] on link "PREVIOUS INVOICES" at bounding box center [236, 94] width 127 height 16
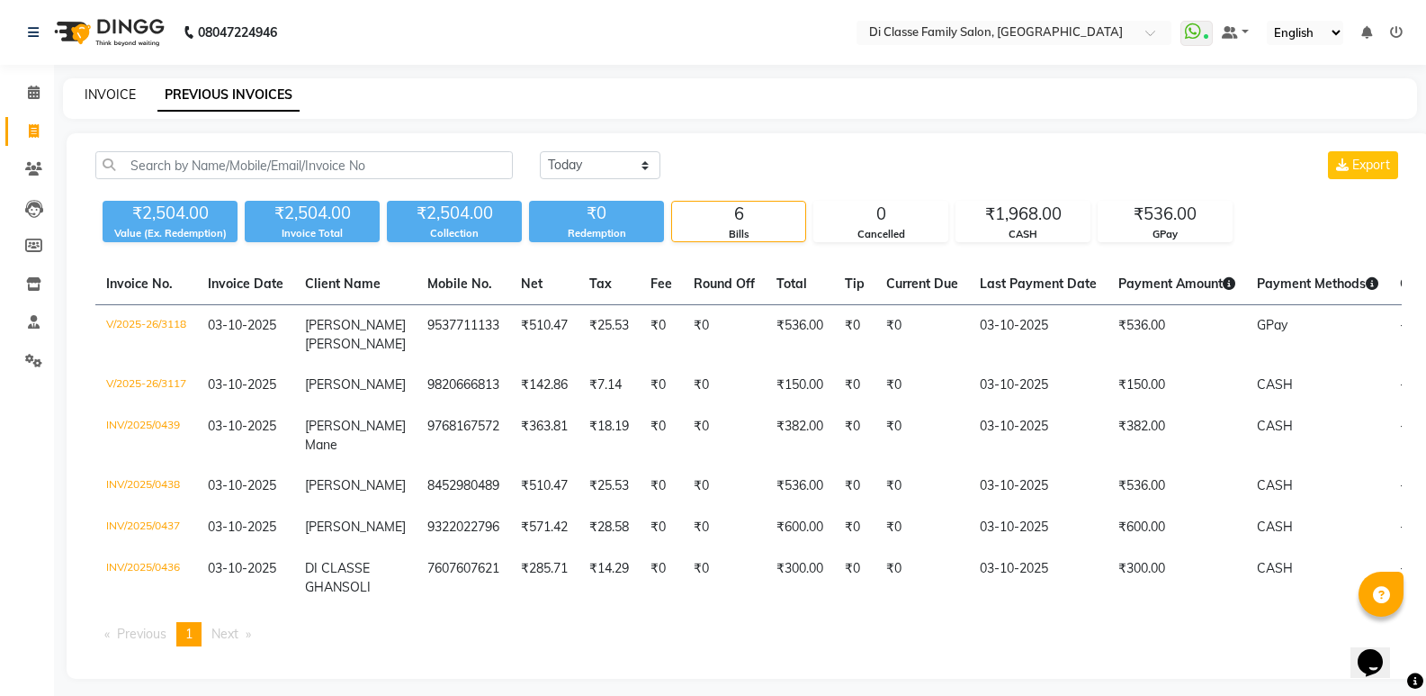
click at [116, 100] on link "INVOICE" at bounding box center [110, 94] width 51 height 16
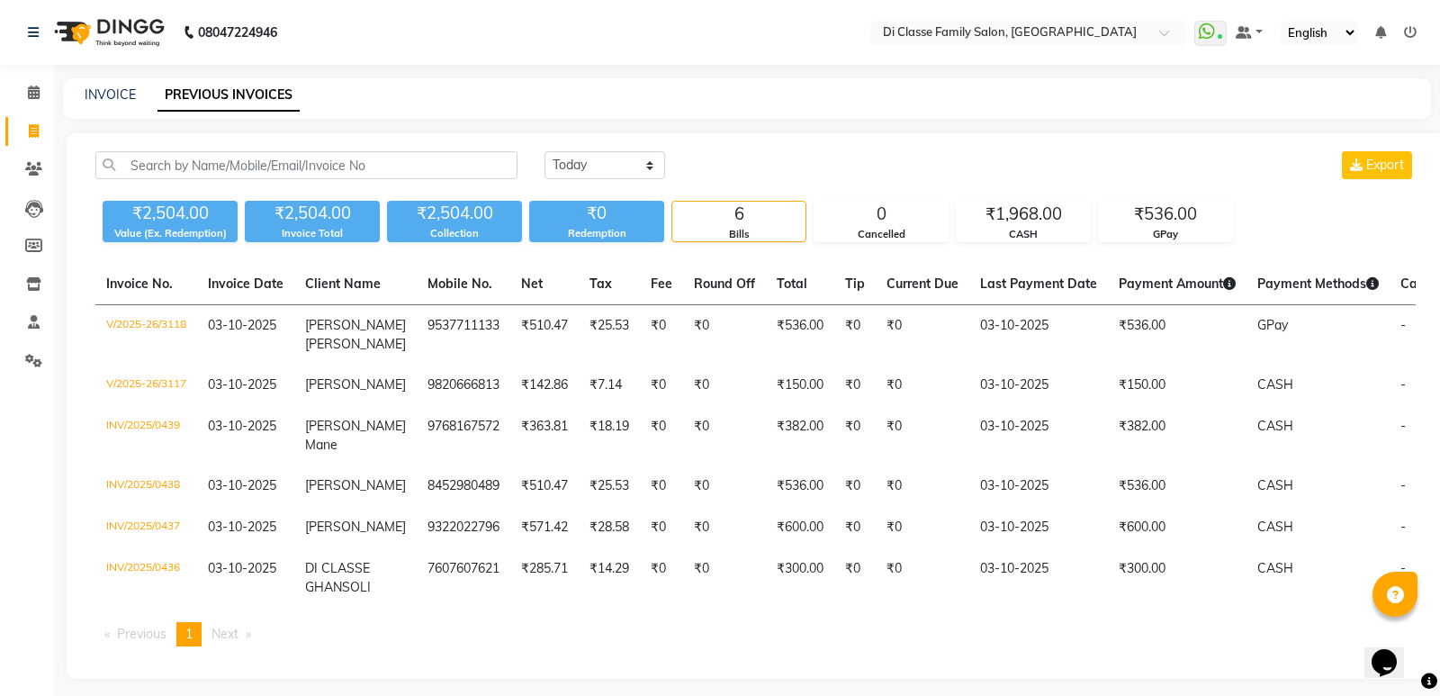
select select "6346"
select select "service"
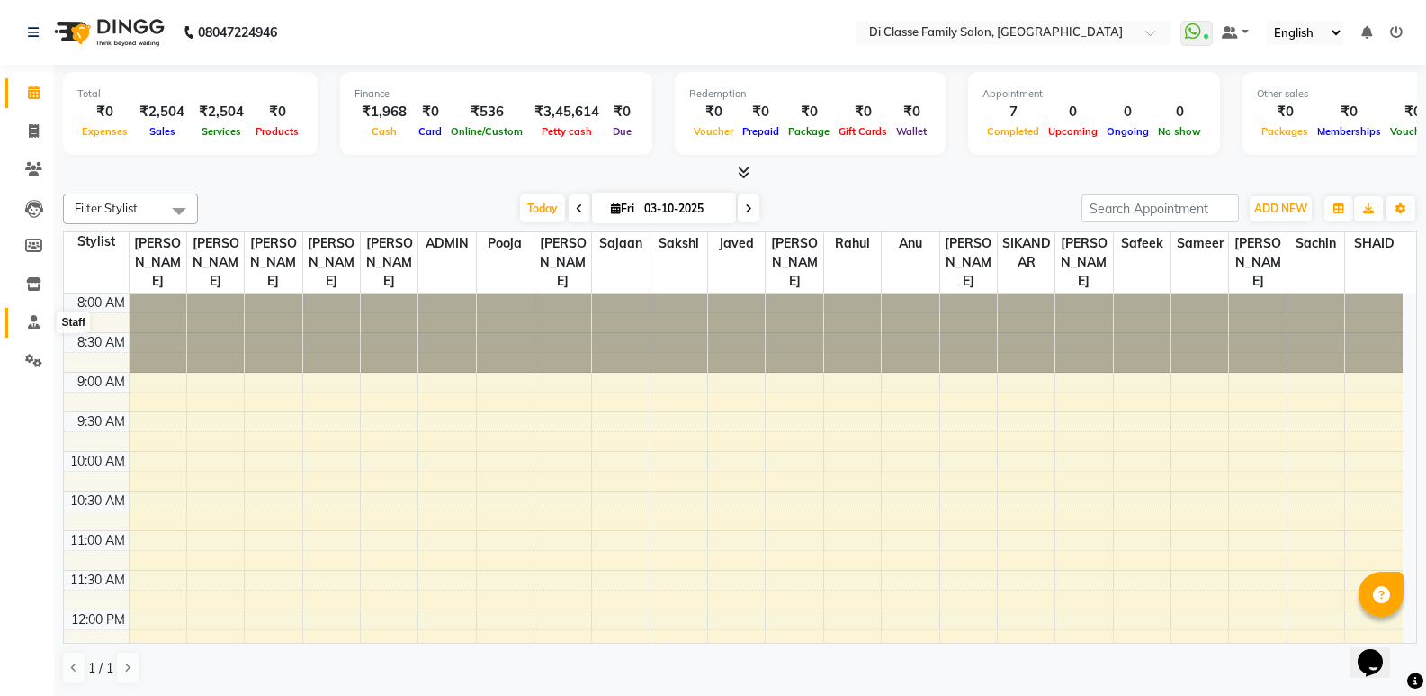
click at [31, 324] on icon at bounding box center [34, 321] width 12 height 13
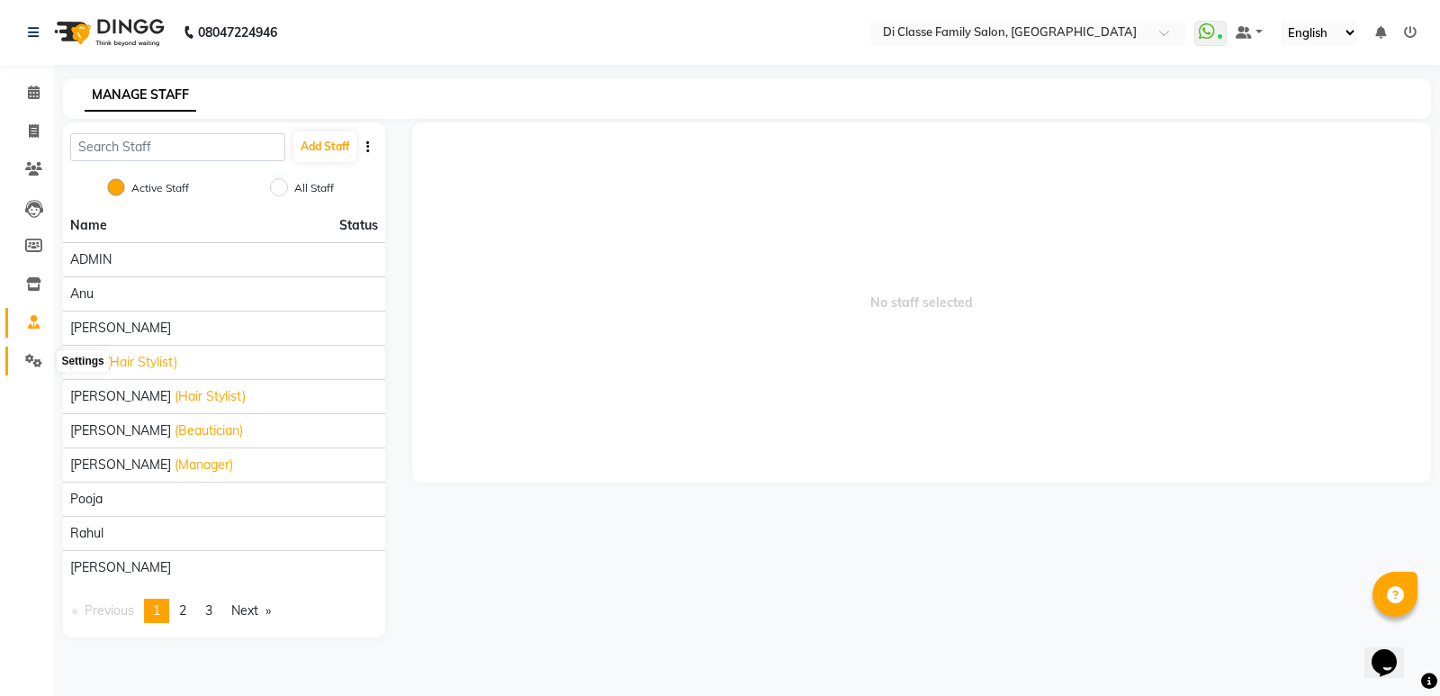
click at [27, 361] on icon at bounding box center [33, 360] width 17 height 13
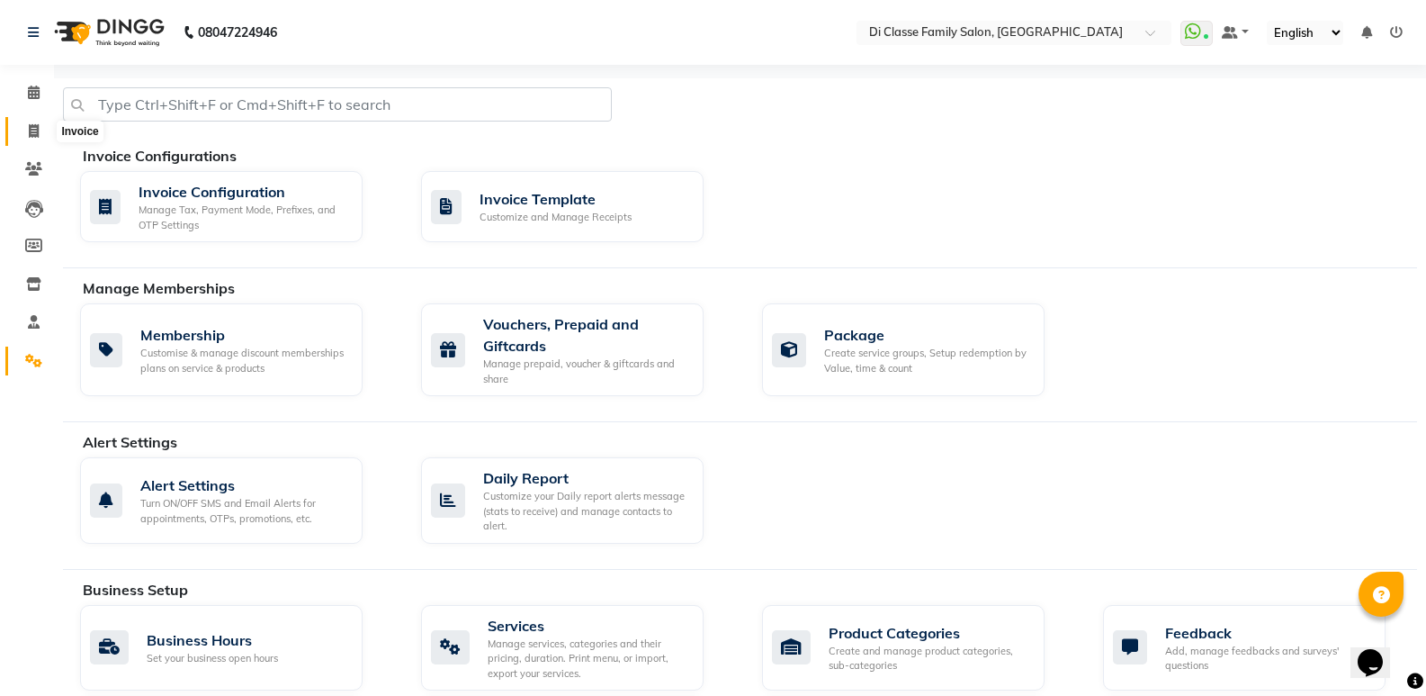
click at [29, 127] on icon at bounding box center [34, 130] width 10 height 13
select select "6346"
select select "service"
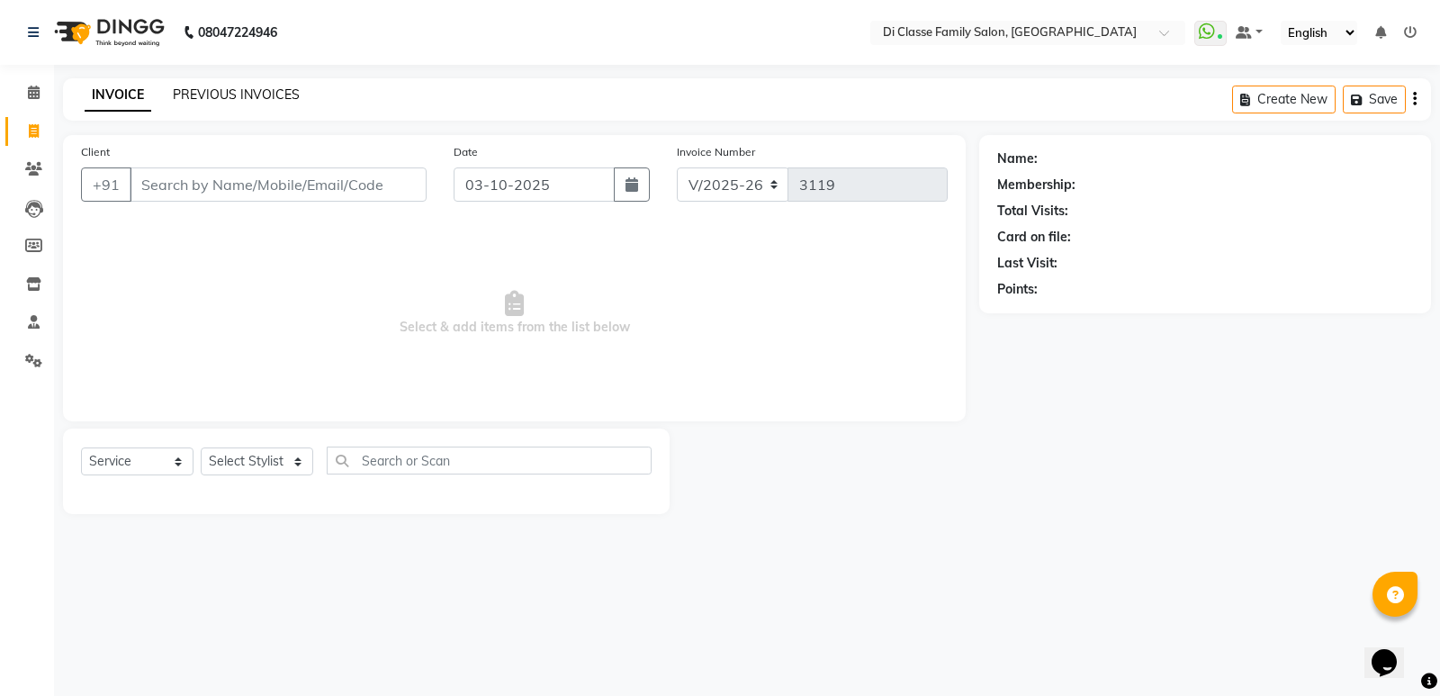
click at [276, 99] on link "PREVIOUS INVOICES" at bounding box center [236, 94] width 127 height 16
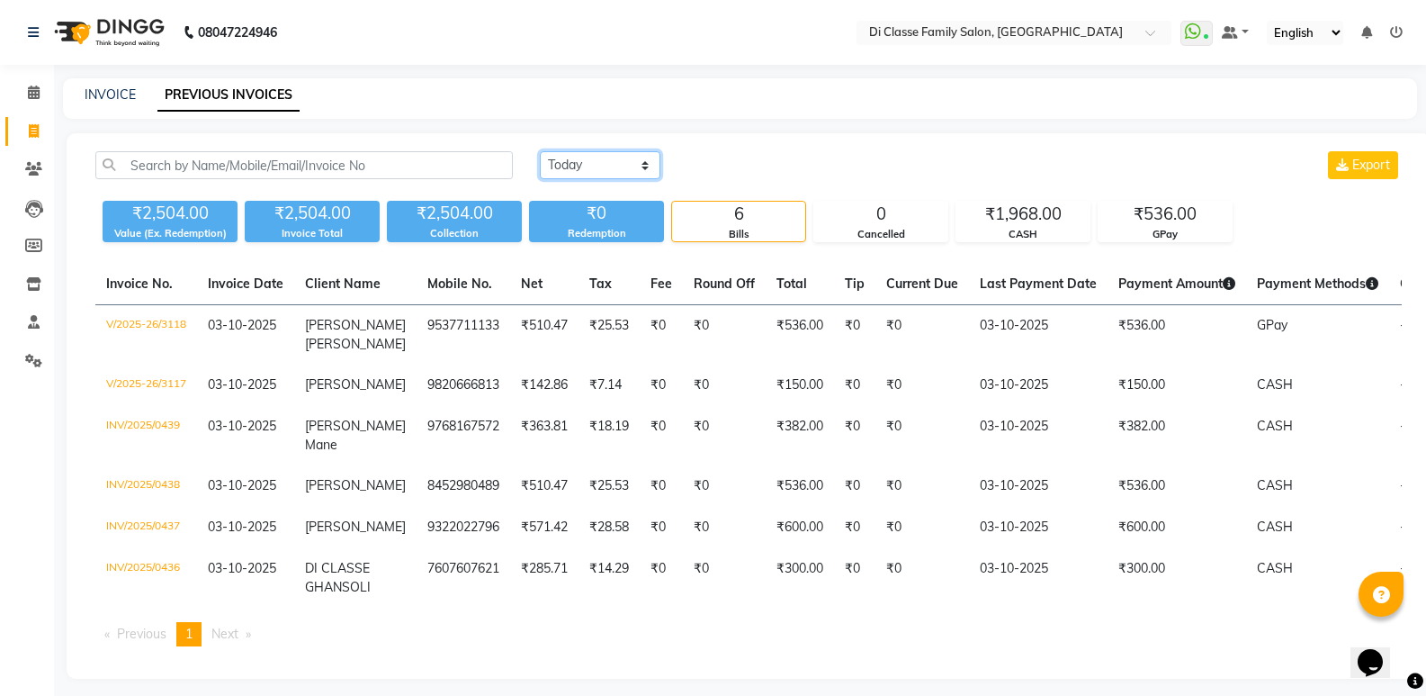
click at [593, 155] on select "[DATE] [DATE] Custom Range" at bounding box center [600, 165] width 121 height 28
click at [540, 151] on select "[DATE] [DATE] Custom Range" at bounding box center [600, 165] width 121 height 28
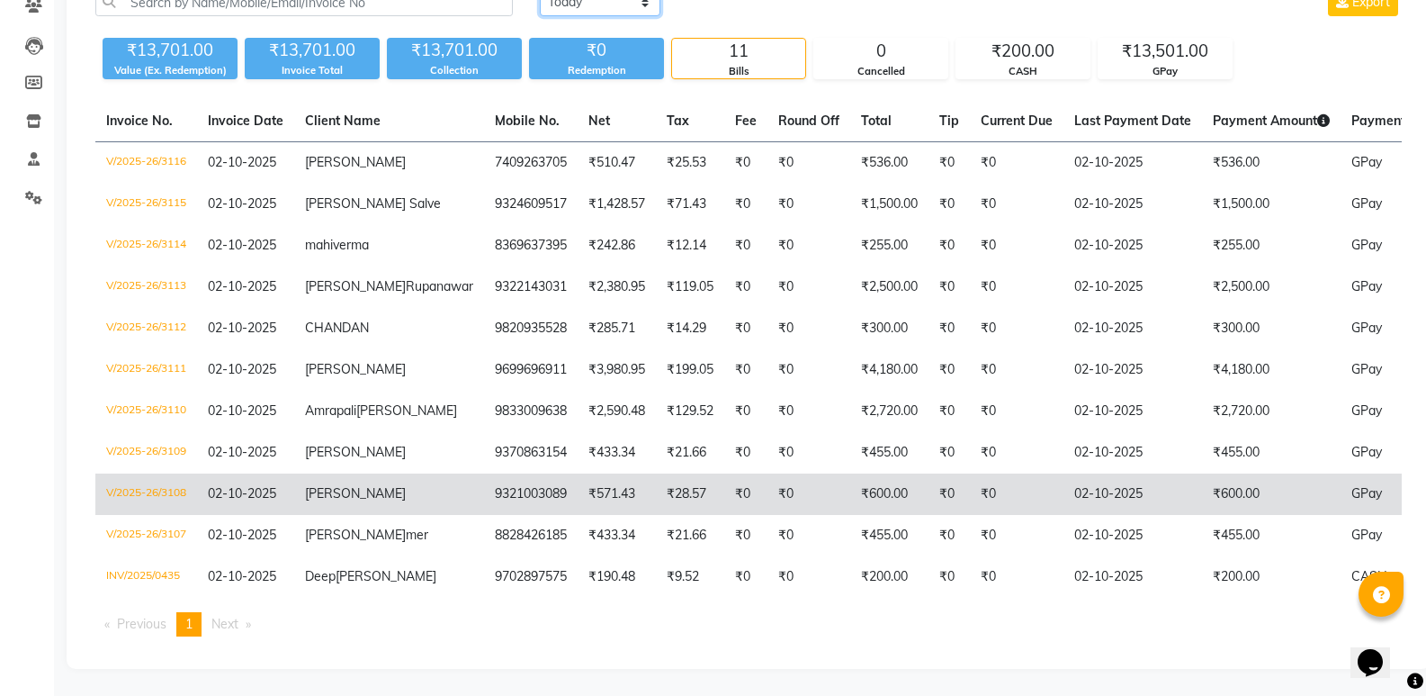
scroll to position [104, 0]
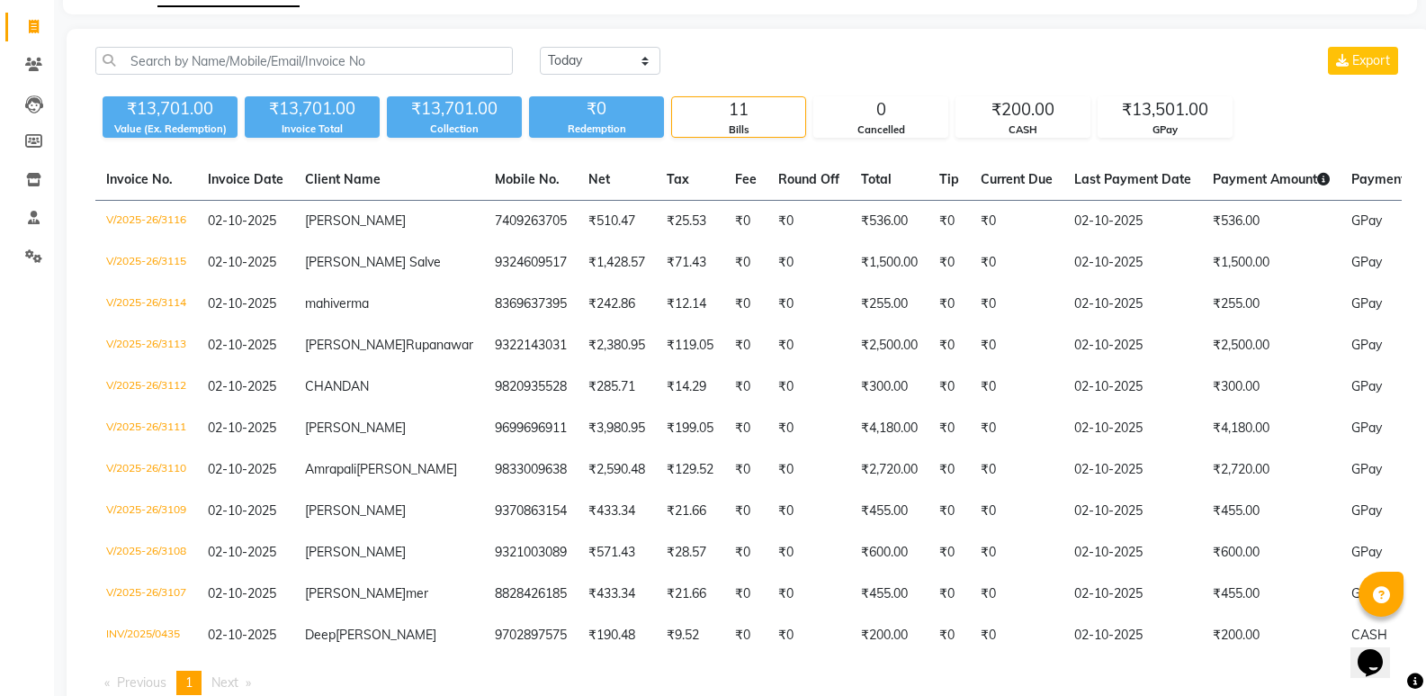
click at [662, 53] on div "[DATE] [DATE] Custom Range Export" at bounding box center [971, 61] width 862 height 28
click at [611, 60] on select "[DATE] [DATE] Custom Range" at bounding box center [600, 61] width 121 height 28
select select "range"
click at [540, 47] on select "[DATE] [DATE] Custom Range" at bounding box center [600, 61] width 121 height 28
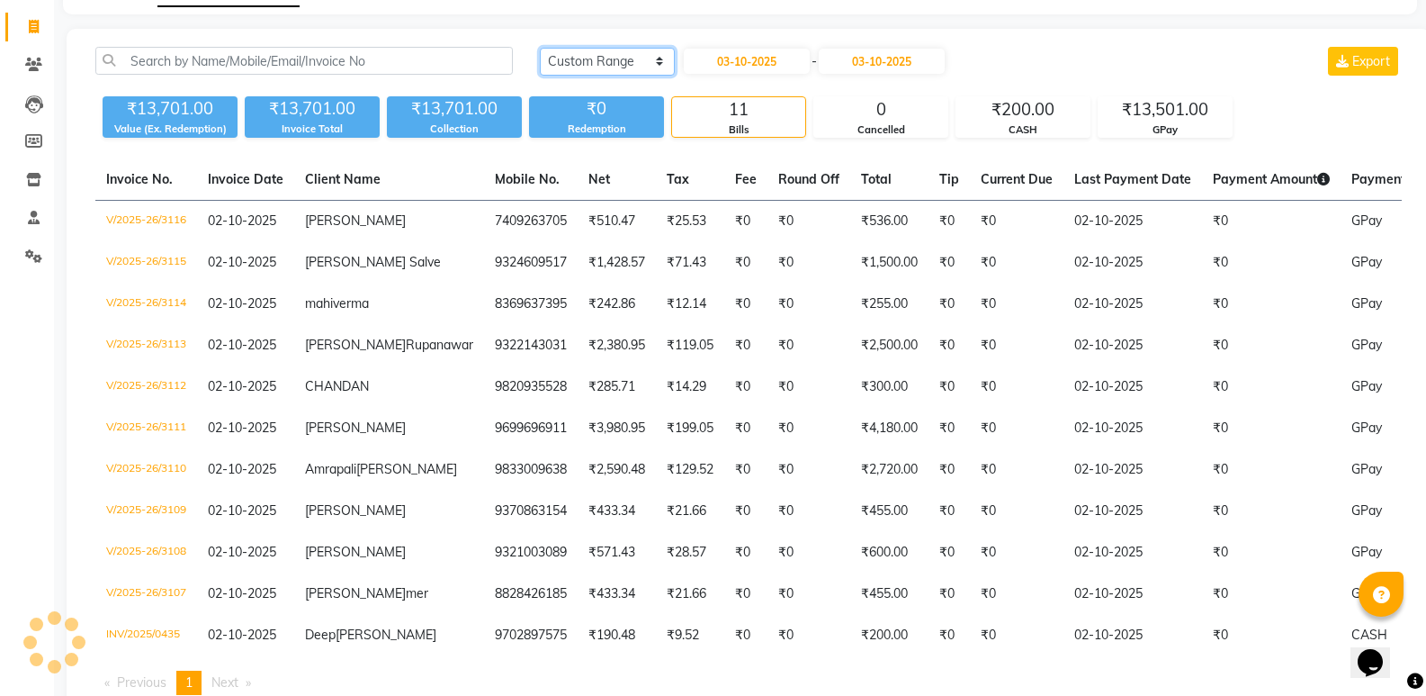
scroll to position [60, 0]
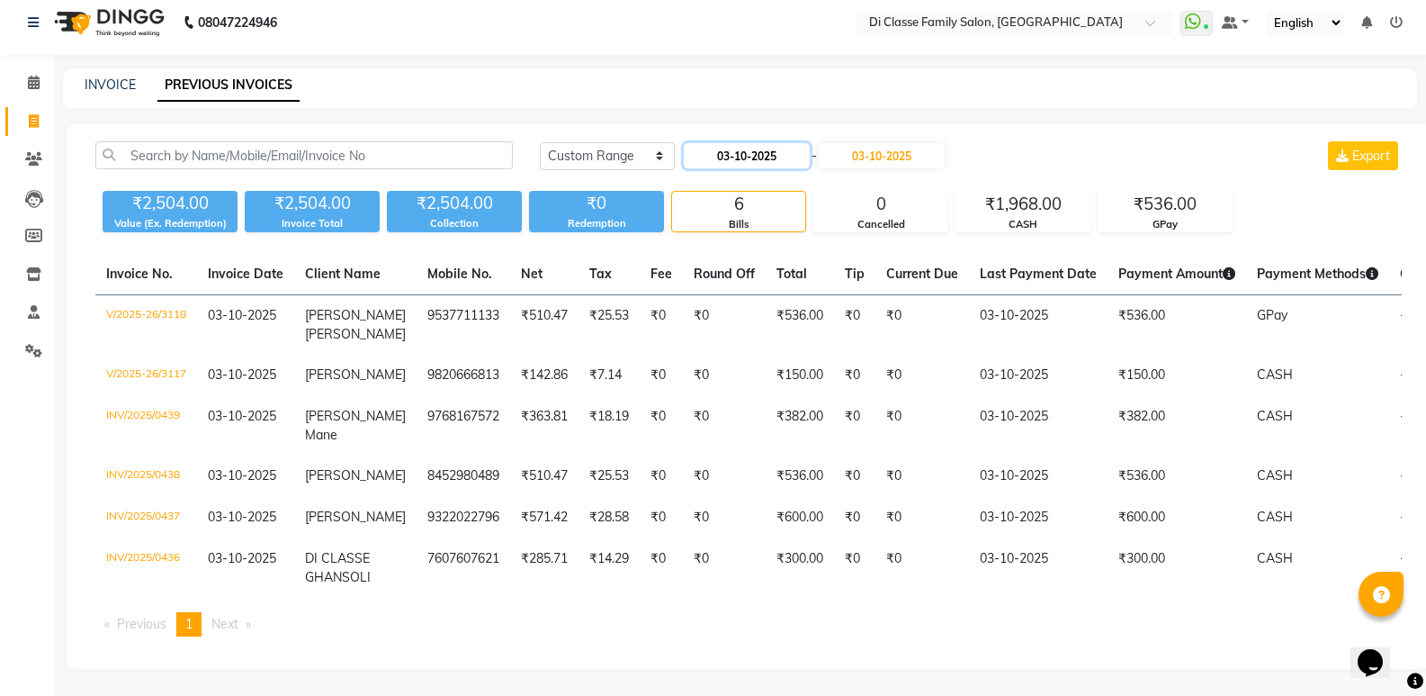
click at [755, 143] on input "03-10-2025" at bounding box center [747, 155] width 126 height 25
select select "10"
select select "2025"
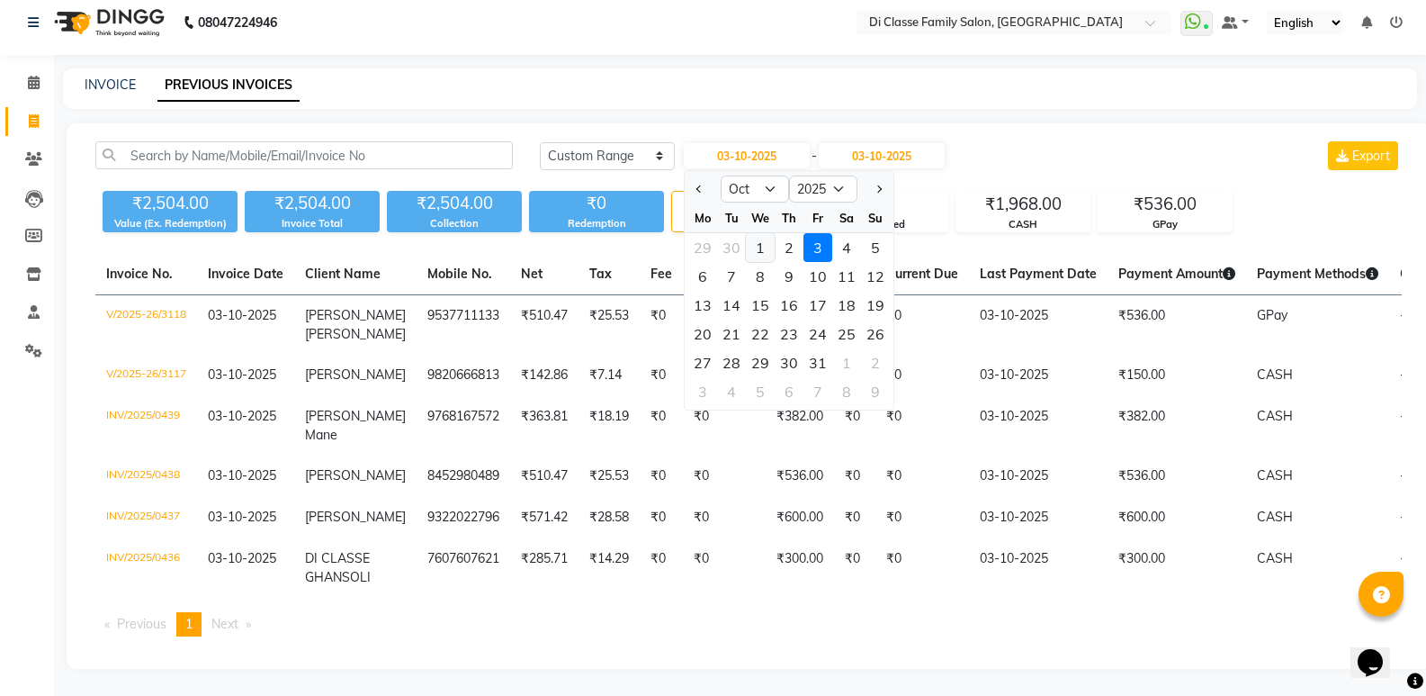
click at [768, 233] on div "1" at bounding box center [760, 247] width 29 height 29
type input "01-10-2025"
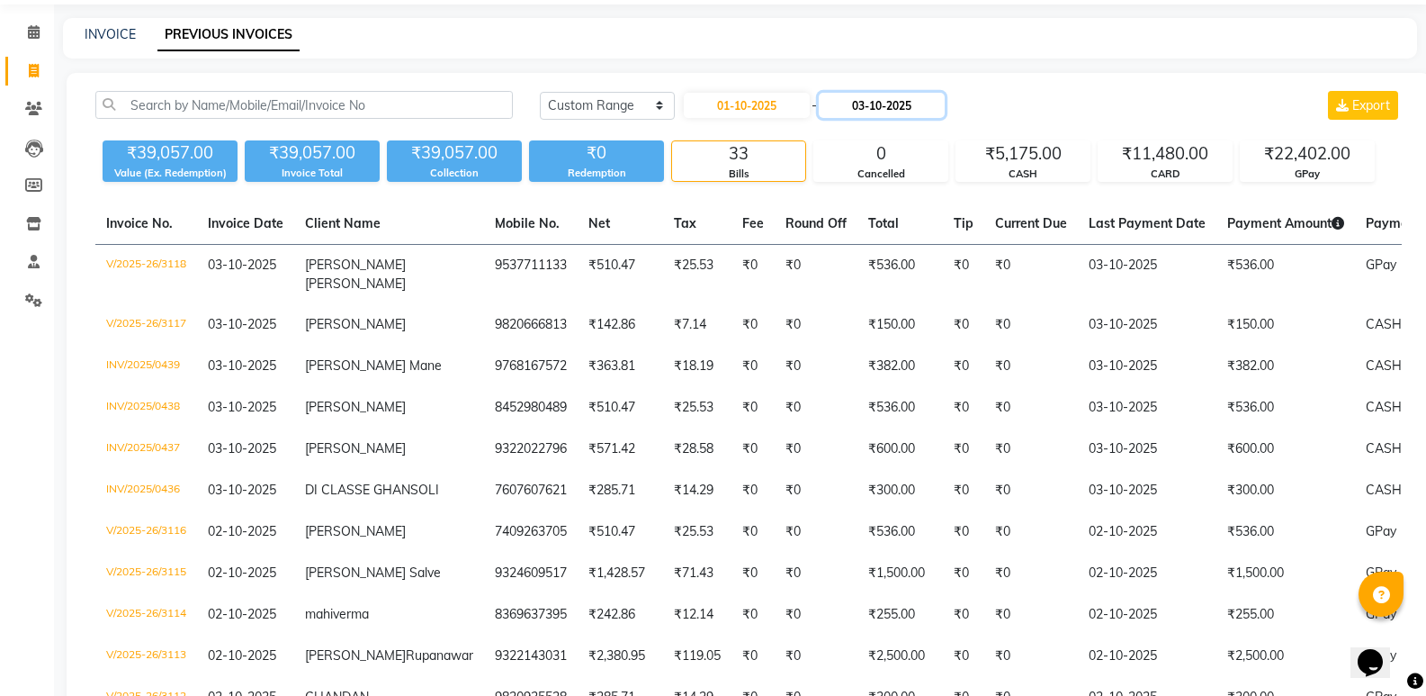
click at [897, 112] on input "03-10-2025" at bounding box center [882, 105] width 126 height 25
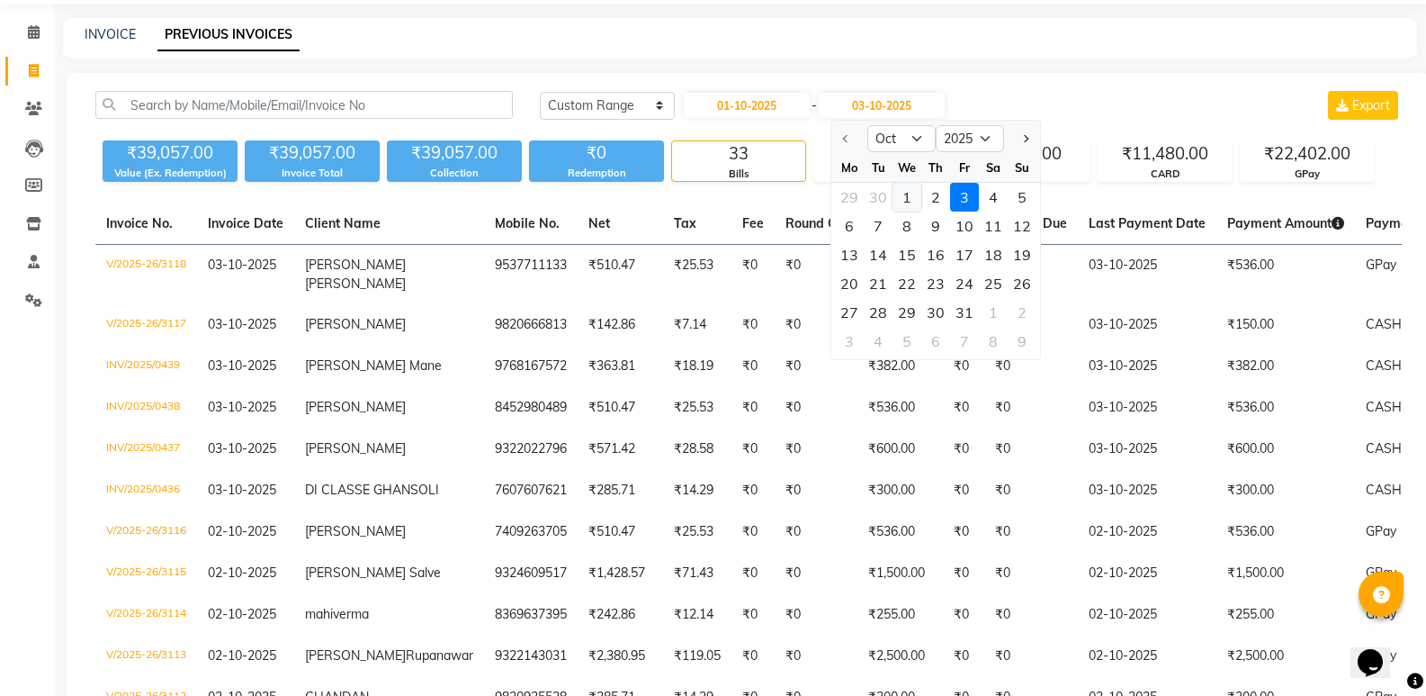
click at [900, 201] on div "1" at bounding box center [907, 197] width 29 height 29
type input "01-10-2025"
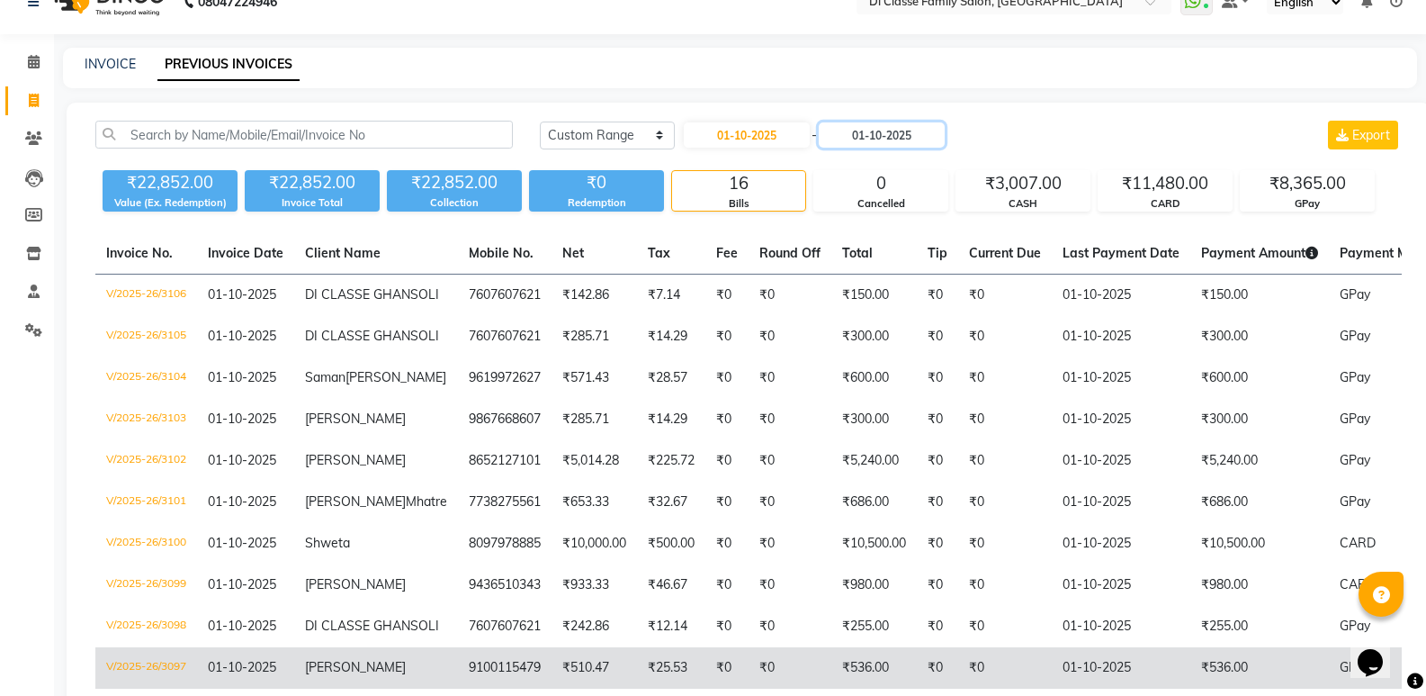
scroll to position [0, 0]
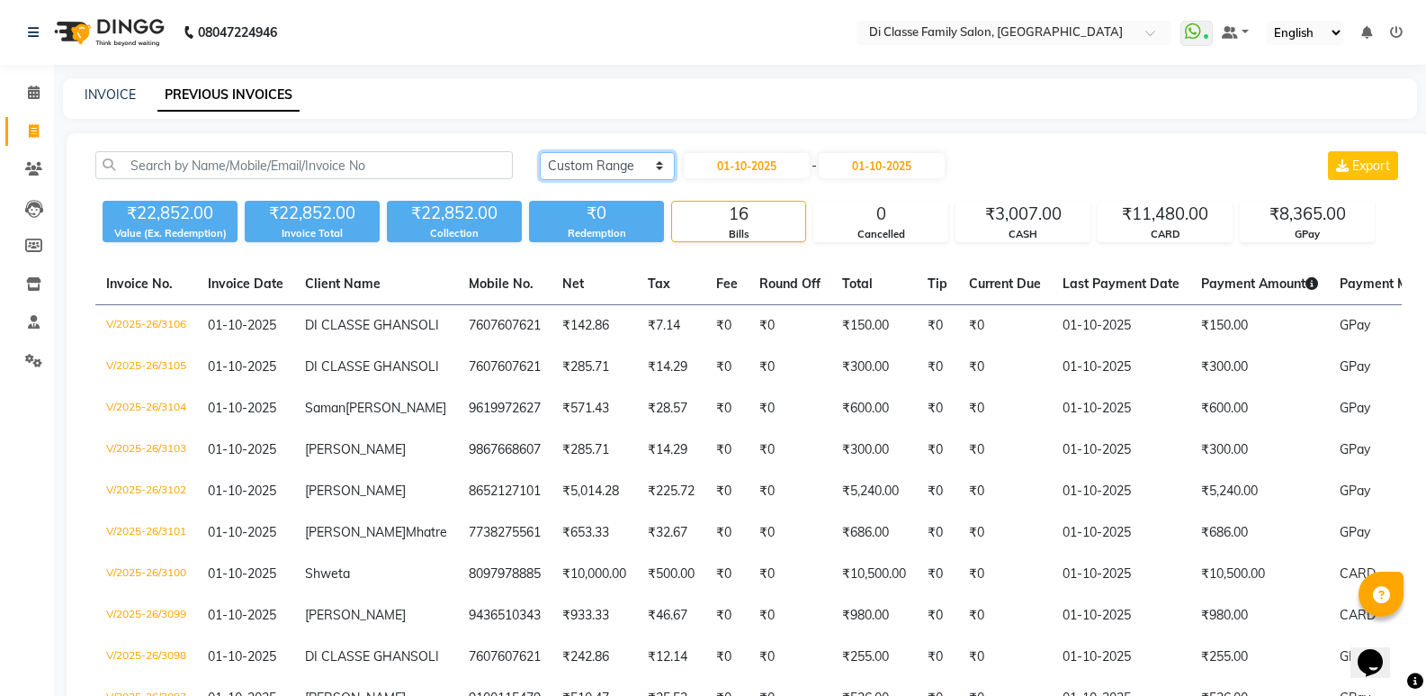
click at [620, 162] on select "Today Yesterday Custom Range" at bounding box center [607, 166] width 135 height 28
select select "yesterday"
click at [540, 152] on select "Today Yesterday Custom Range" at bounding box center [607, 166] width 135 height 28
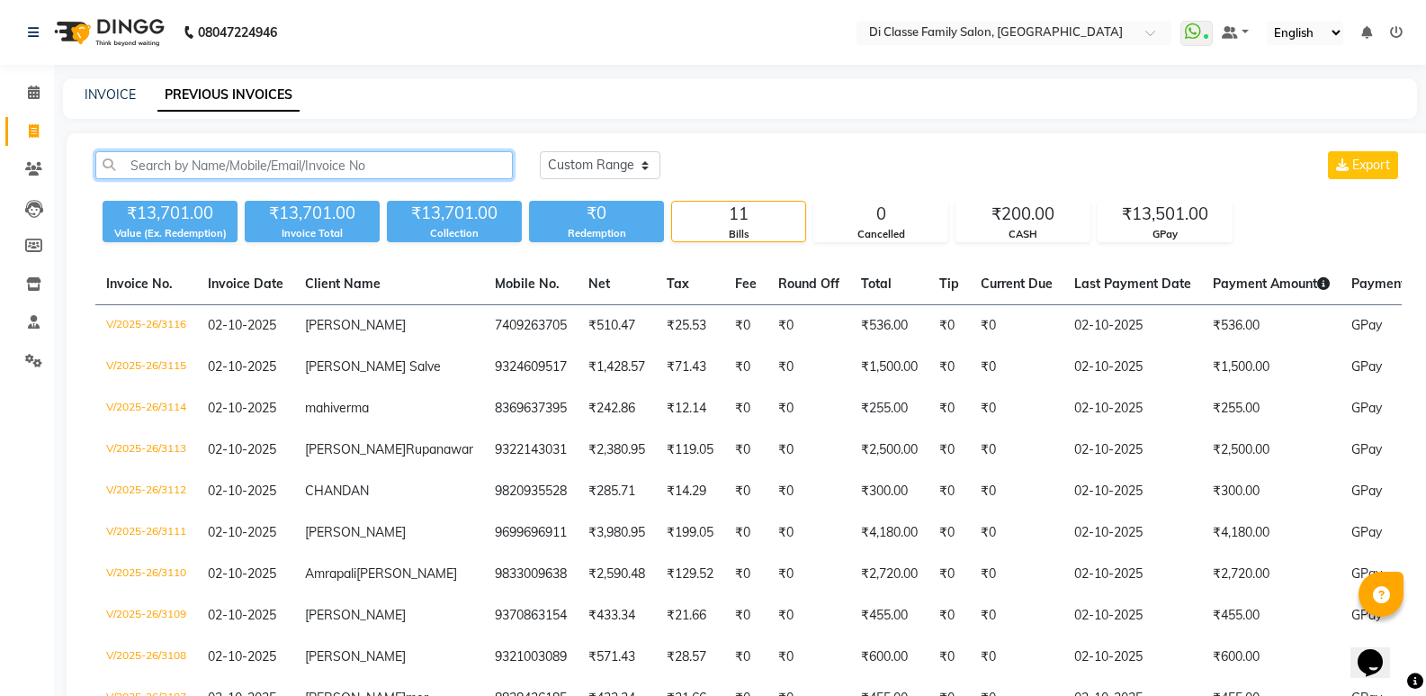
click at [301, 169] on input "text" at bounding box center [304, 165] width 418 height 28
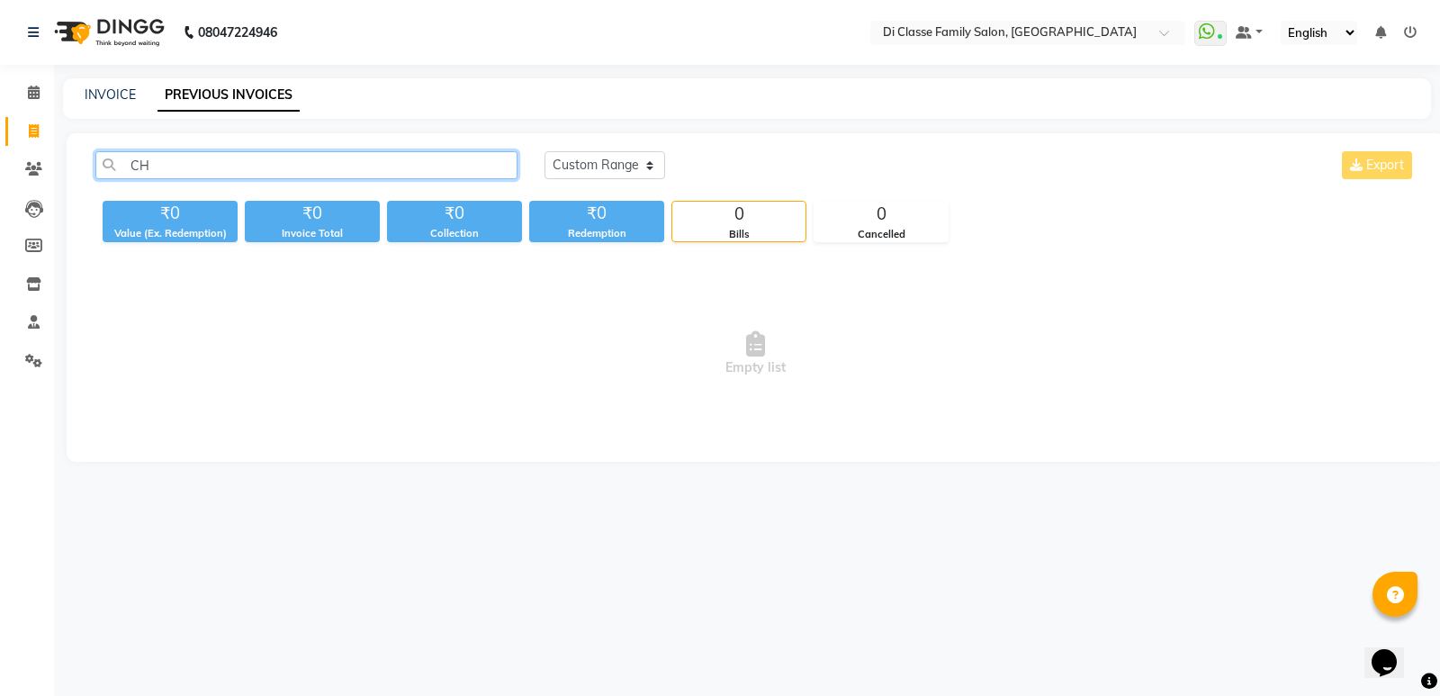
type input "C"
type input "chinmay"
click at [116, 98] on link "INVOICE" at bounding box center [110, 94] width 51 height 16
select select "6346"
select select "service"
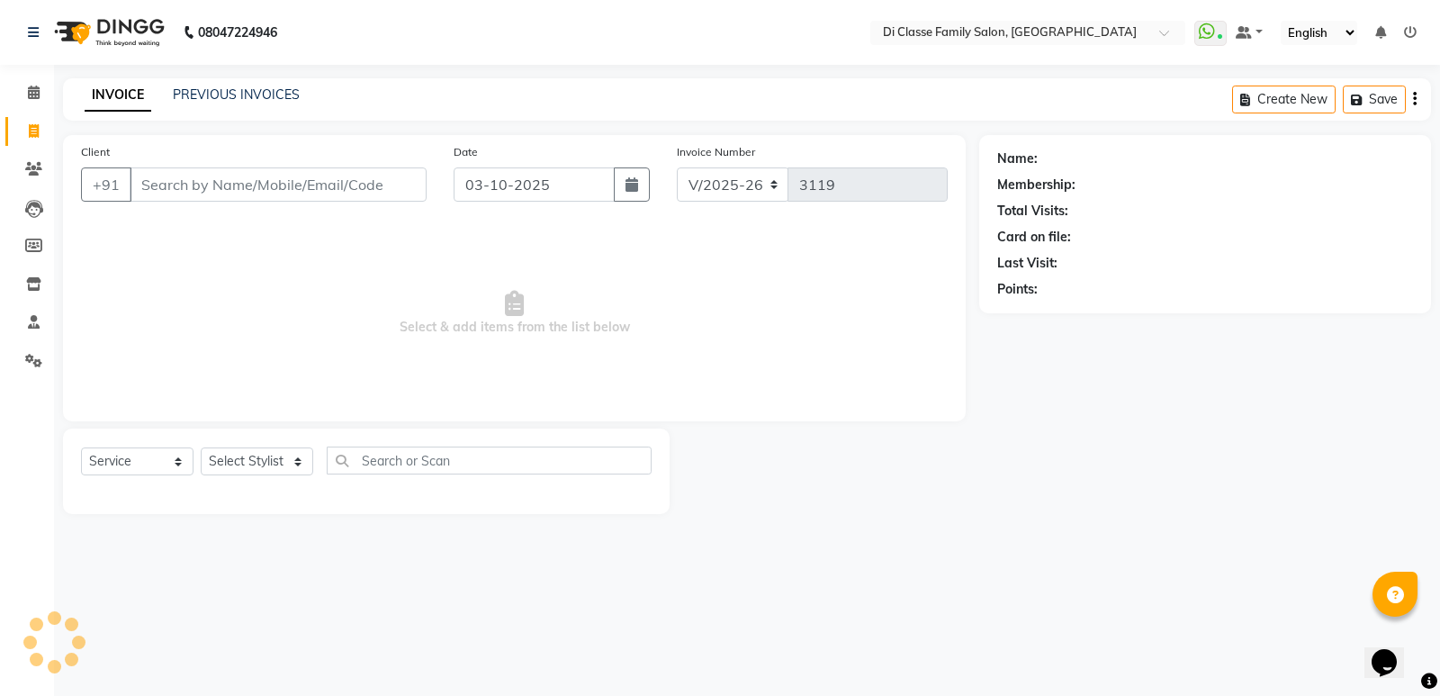
click at [217, 109] on div "INVOICE PREVIOUS INVOICES Create New Save" at bounding box center [747, 99] width 1368 height 42
click at [217, 96] on link "PREVIOUS INVOICES" at bounding box center [236, 94] width 127 height 16
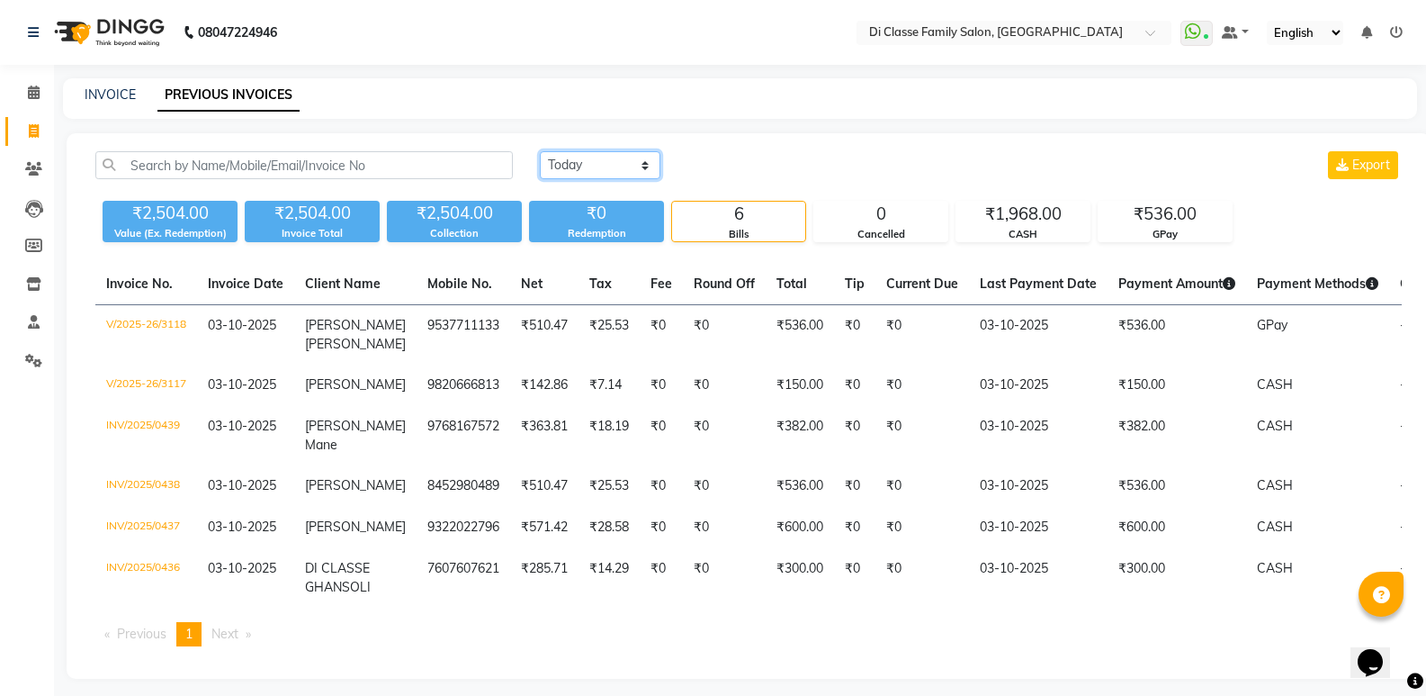
click at [580, 161] on select "Today Yesterday Custom Range" at bounding box center [600, 165] width 121 height 28
select select "range"
click at [540, 151] on select "Today Yesterday Custom Range" at bounding box center [600, 165] width 121 height 28
click at [768, 173] on input "03-10-2025" at bounding box center [747, 165] width 126 height 25
select select "10"
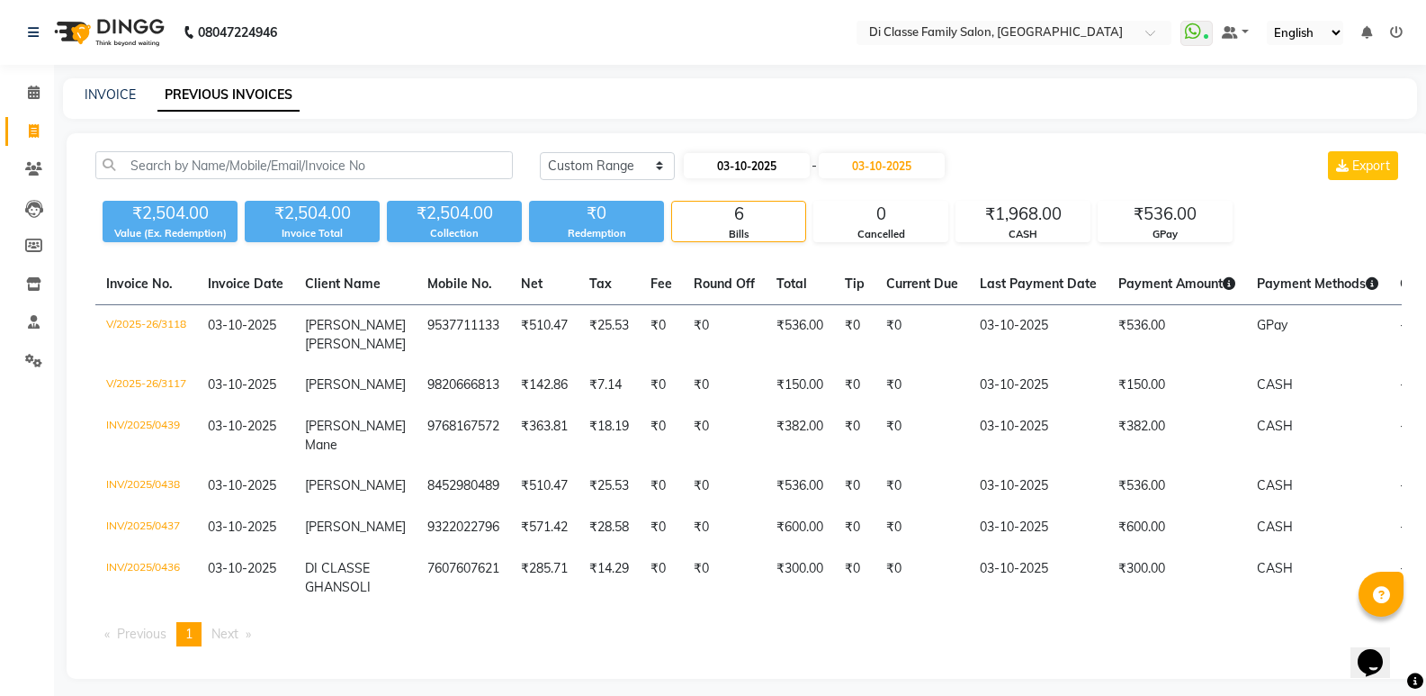
select select "2025"
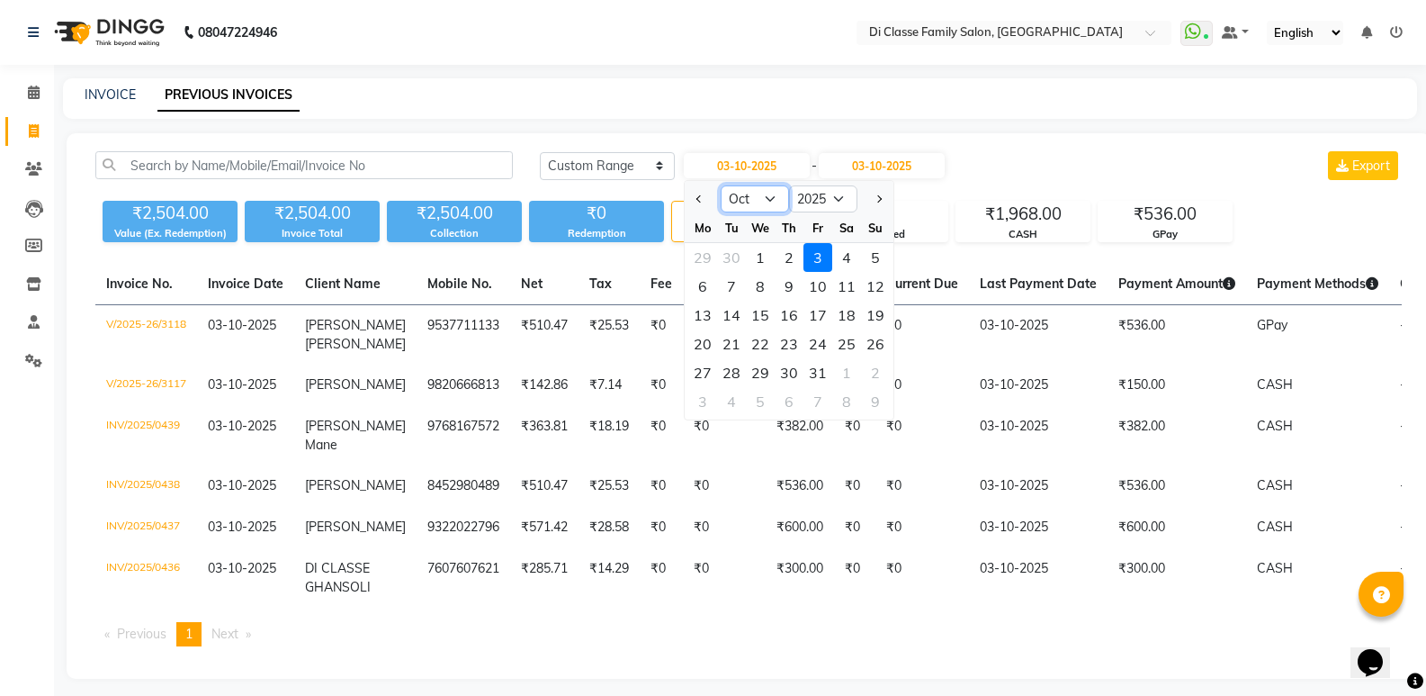
click at [766, 195] on select "Jan Feb Mar Apr May Jun Jul Aug Sep Oct Nov Dec" at bounding box center [755, 198] width 68 height 27
select select "9"
click at [721, 185] on select "Jan Feb Mar Apr May Jun Jul Aug Sep Oct Nov Dec" at bounding box center [755, 198] width 68 height 27
click at [817, 261] on div "5" at bounding box center [818, 257] width 29 height 29
type input "05-09-2025"
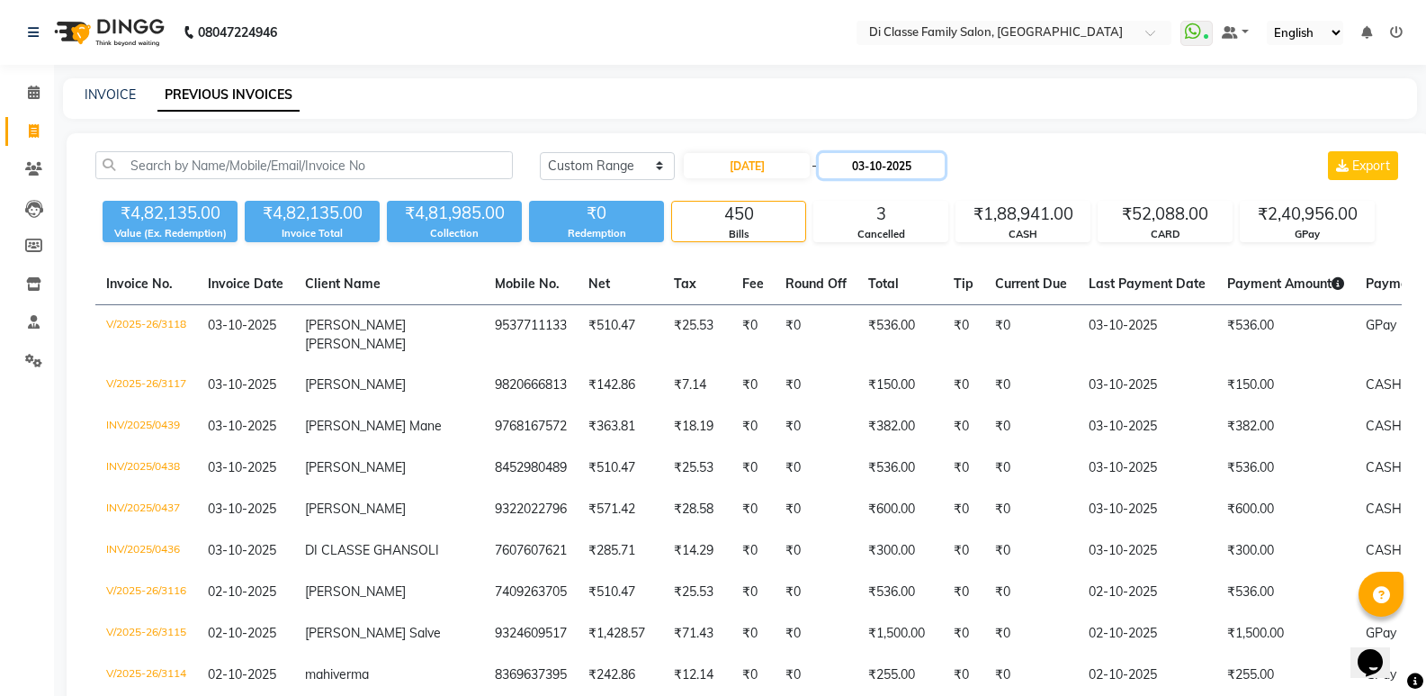
click at [905, 173] on input "03-10-2025" at bounding box center [882, 165] width 126 height 25
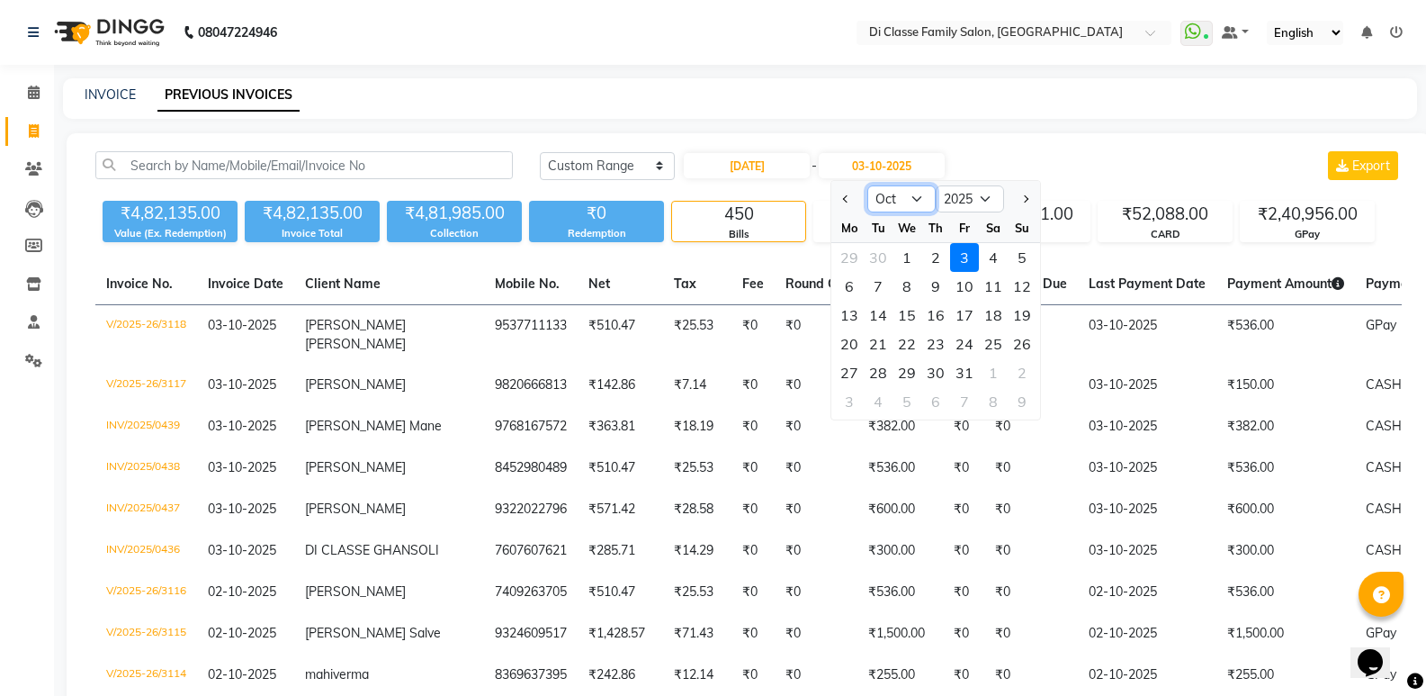
click at [917, 200] on select "Sep Oct Nov Dec" at bounding box center [901, 198] width 68 height 27
select select "9"
click at [867, 185] on select "Sep Oct Nov Dec" at bounding box center [901, 198] width 68 height 27
click at [969, 258] on div "5" at bounding box center [964, 257] width 29 height 29
type input "05-09-2025"
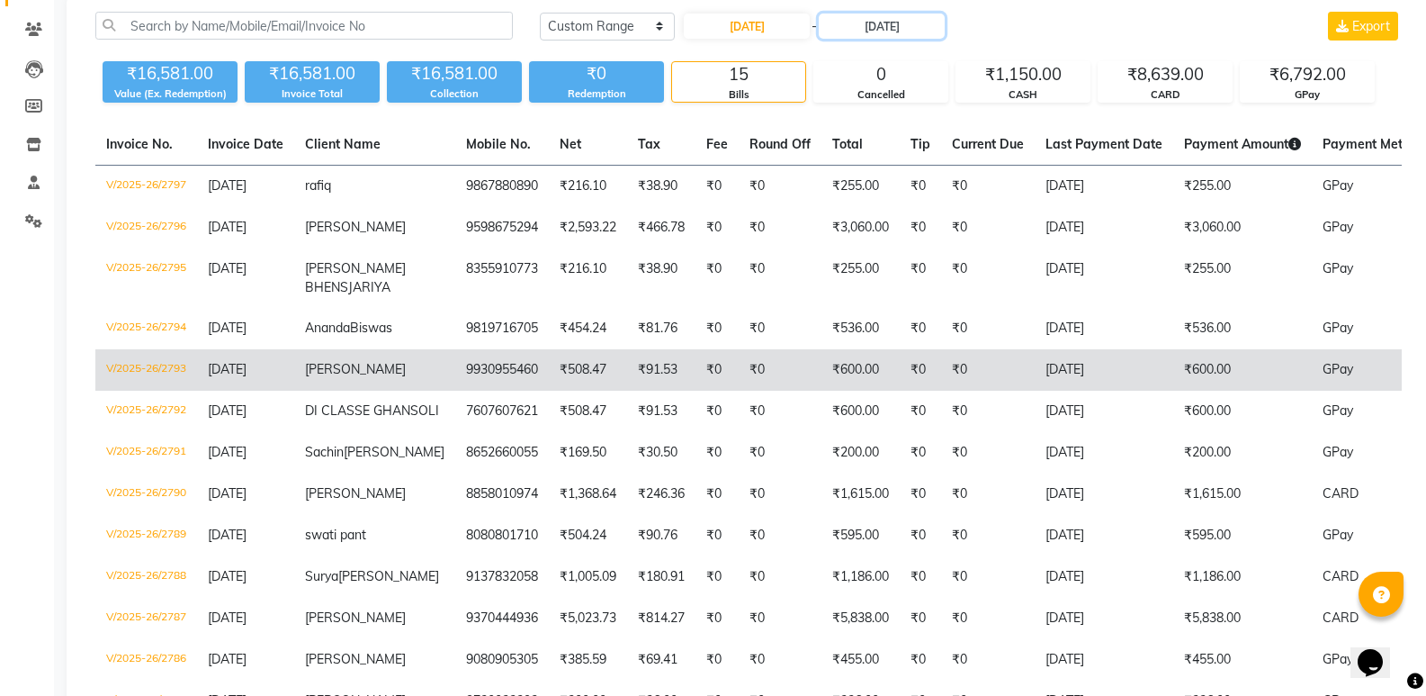
scroll to position [144, 0]
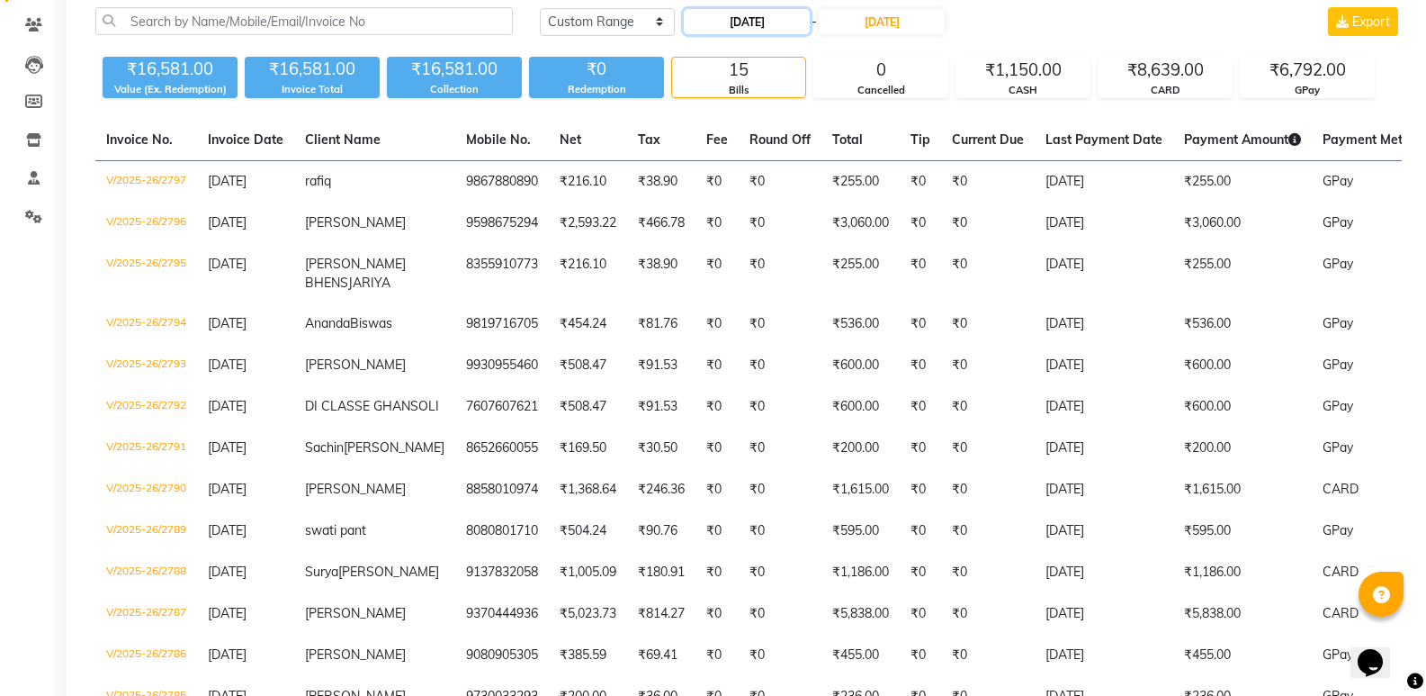
click at [729, 19] on input "05-09-2025" at bounding box center [747, 21] width 126 height 25
select select "9"
select select "2025"
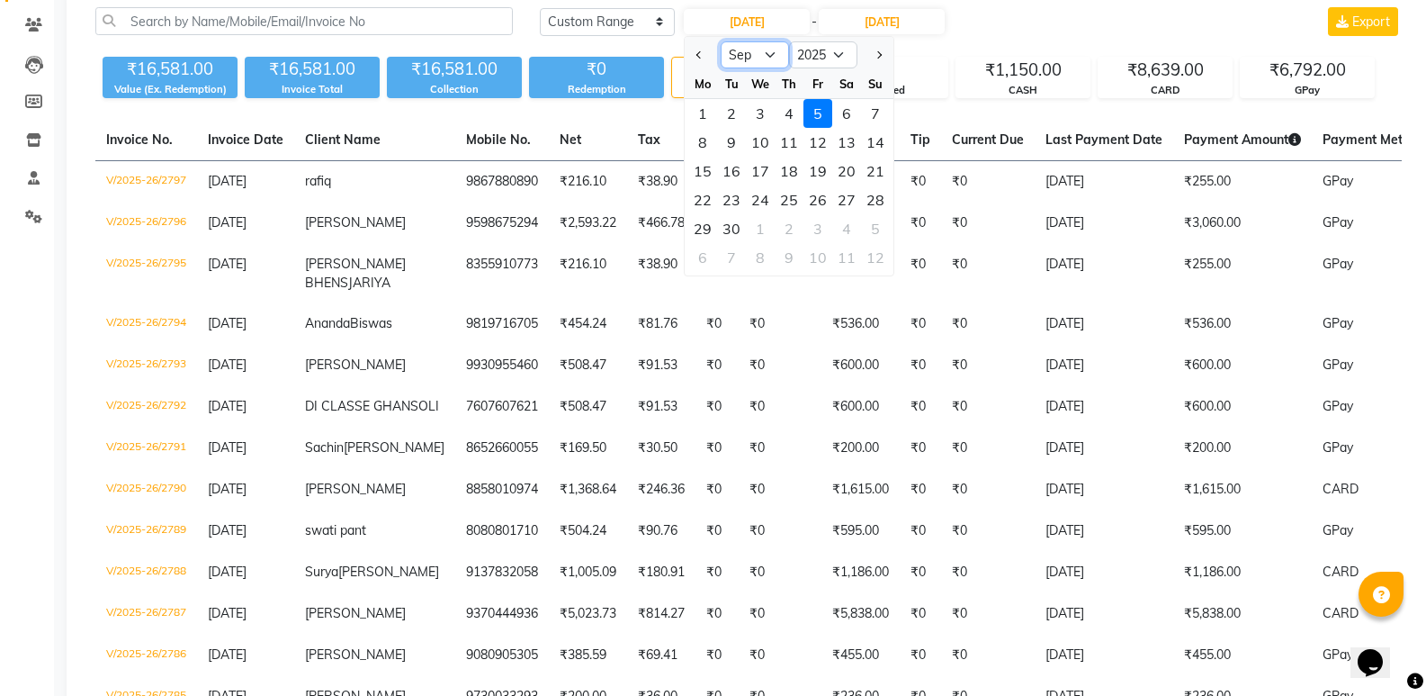
click at [775, 53] on select "Jan Feb Mar Apr May Jun Jul Aug Sep Oct Nov Dec" at bounding box center [755, 54] width 68 height 27
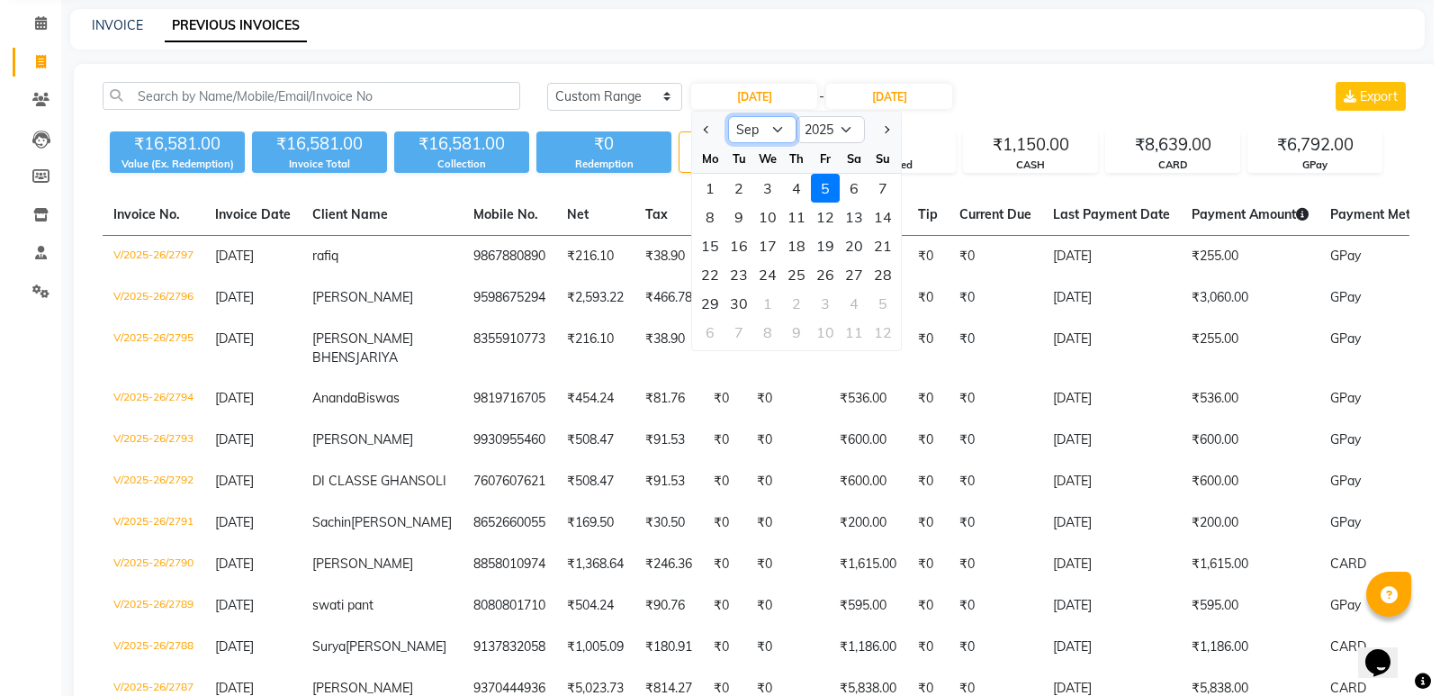
scroll to position [0, 0]
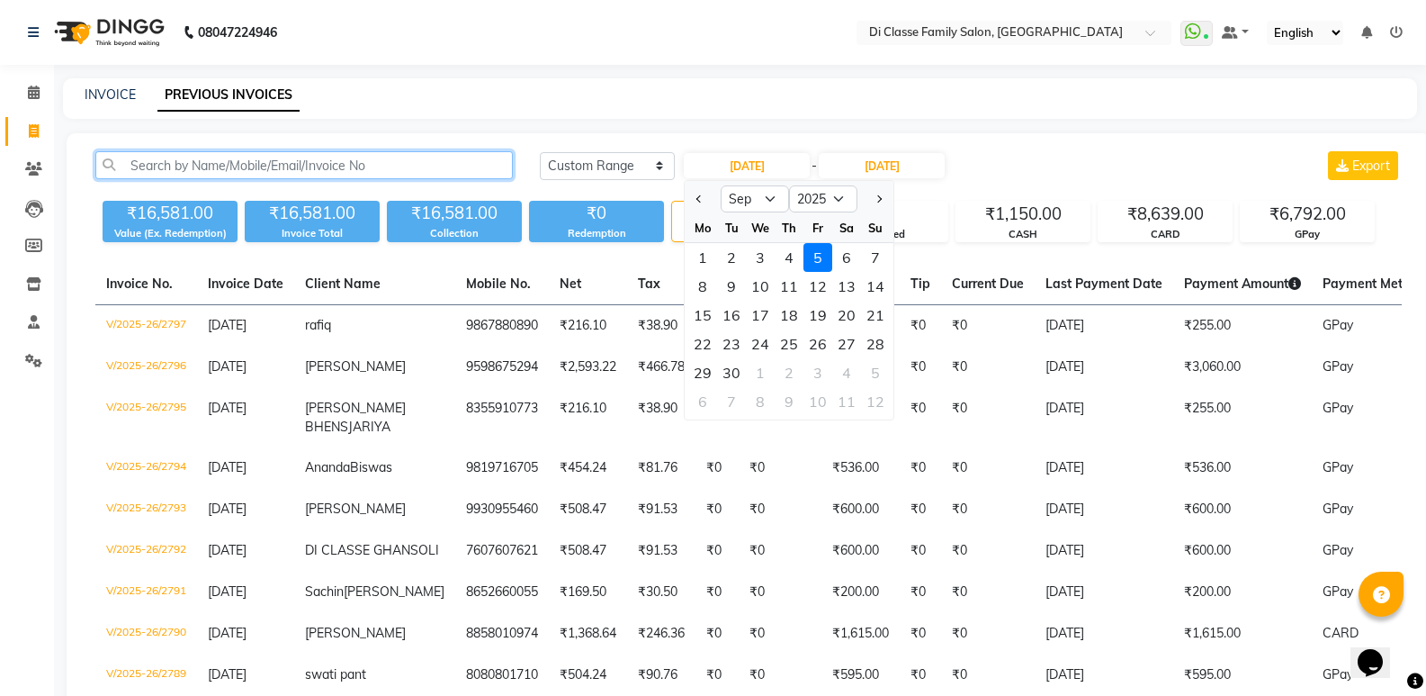
click at [212, 161] on input "text" at bounding box center [304, 165] width 418 height 28
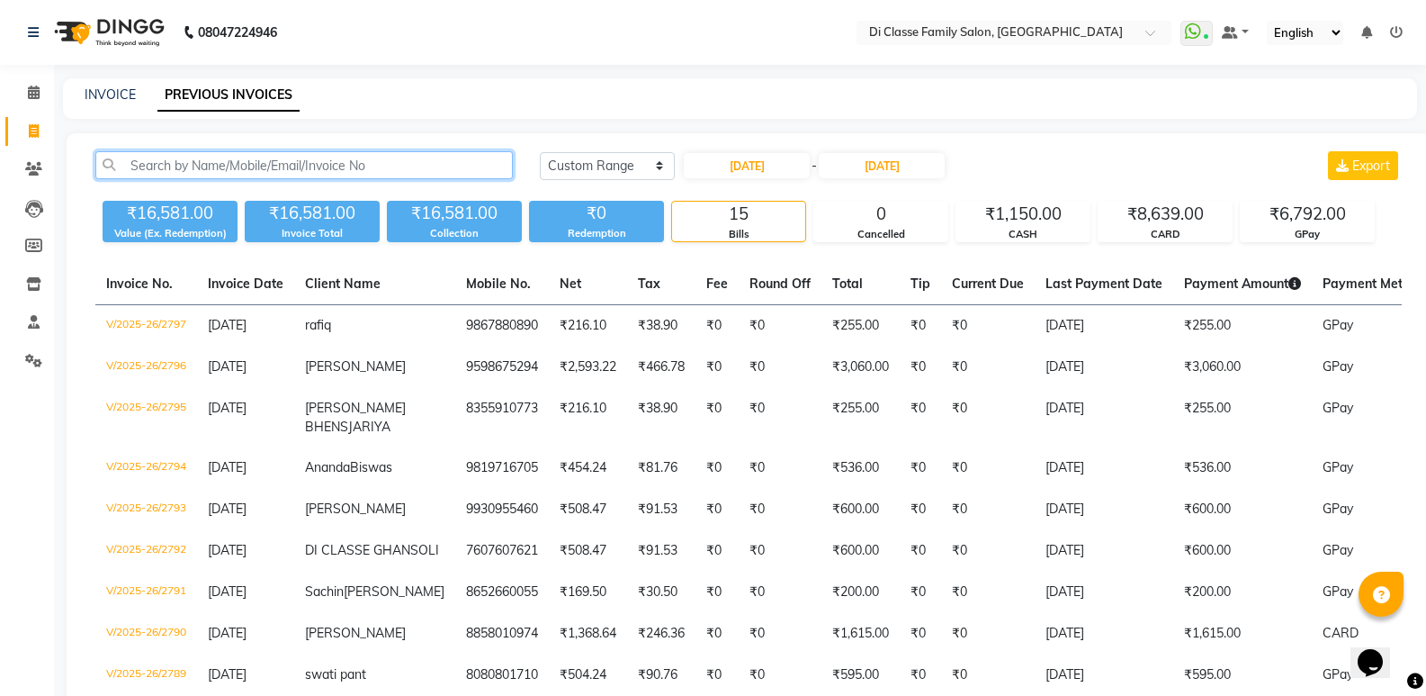
click at [224, 174] on input "text" at bounding box center [304, 165] width 418 height 28
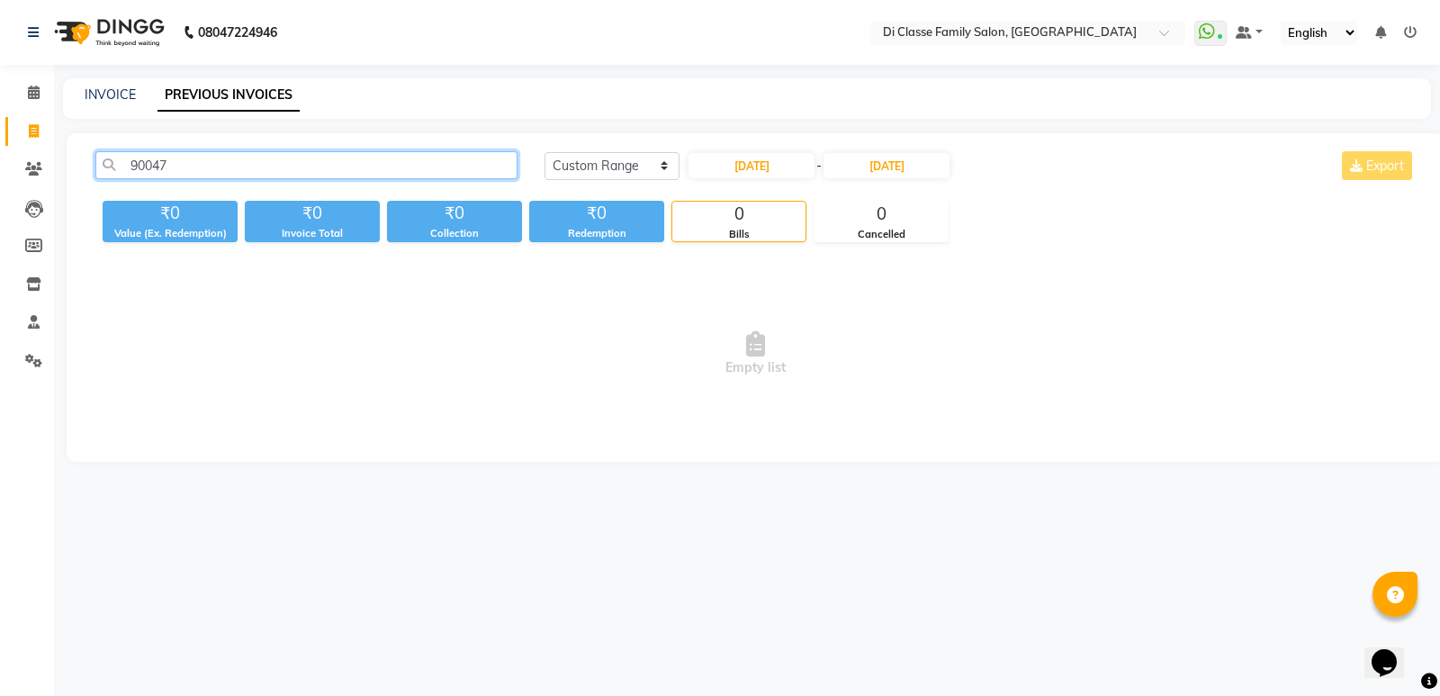
type input "90047"
click at [102, 90] on link "INVOICE" at bounding box center [110, 94] width 51 height 16
select select "6346"
select select "service"
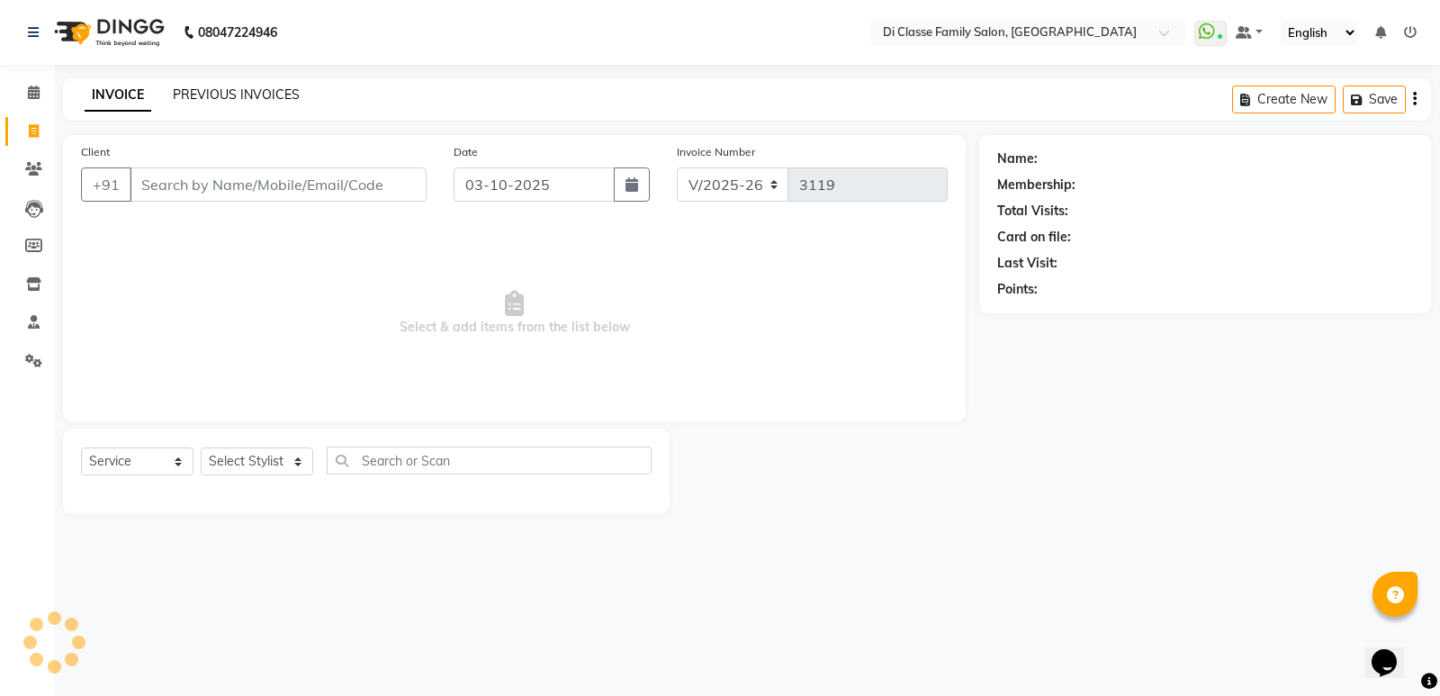
click at [234, 98] on link "PREVIOUS INVOICES" at bounding box center [236, 94] width 127 height 16
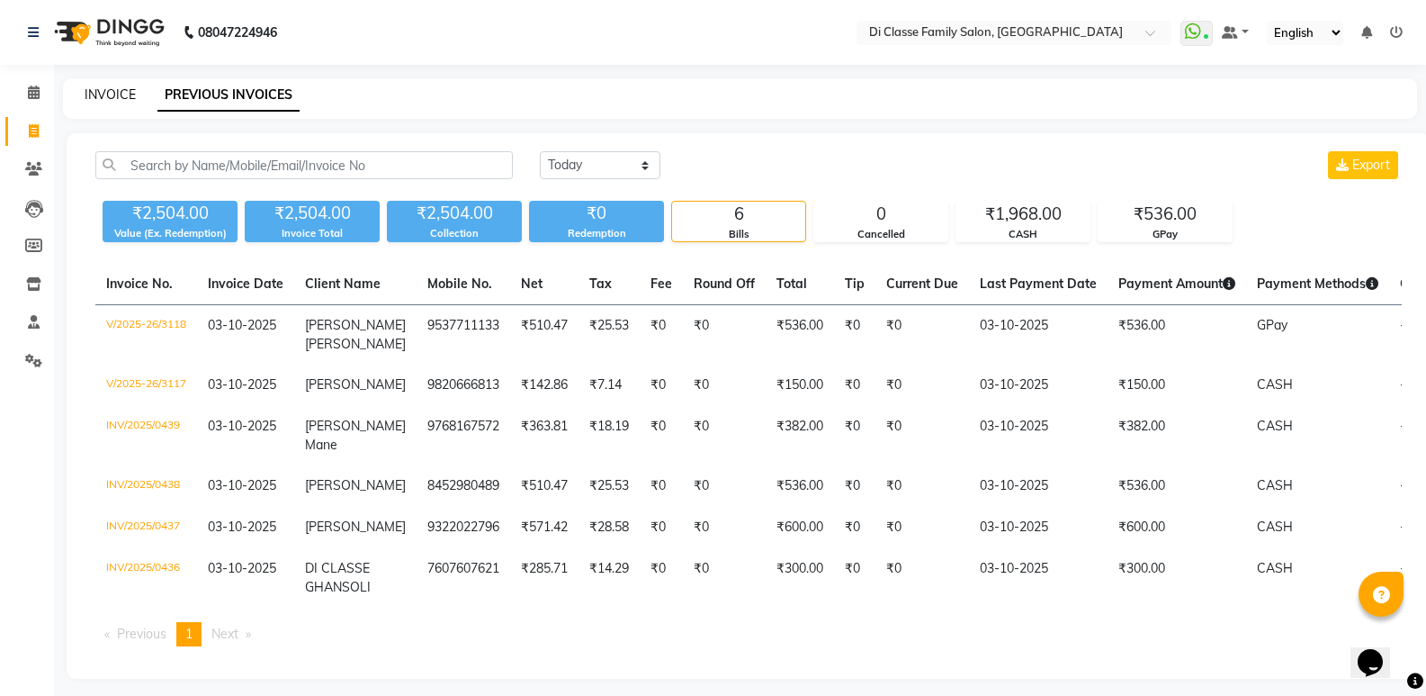
click at [117, 94] on link "INVOICE" at bounding box center [110, 94] width 51 height 16
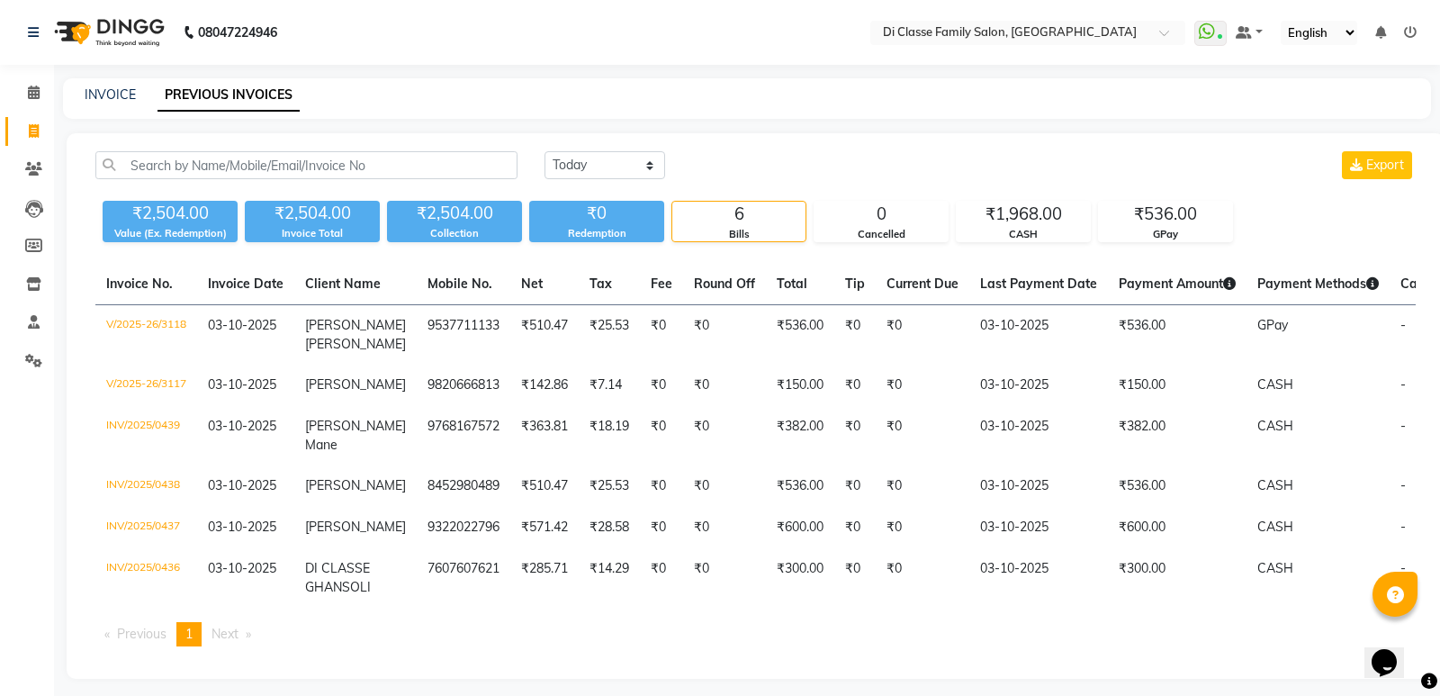
select select "6346"
select select "service"
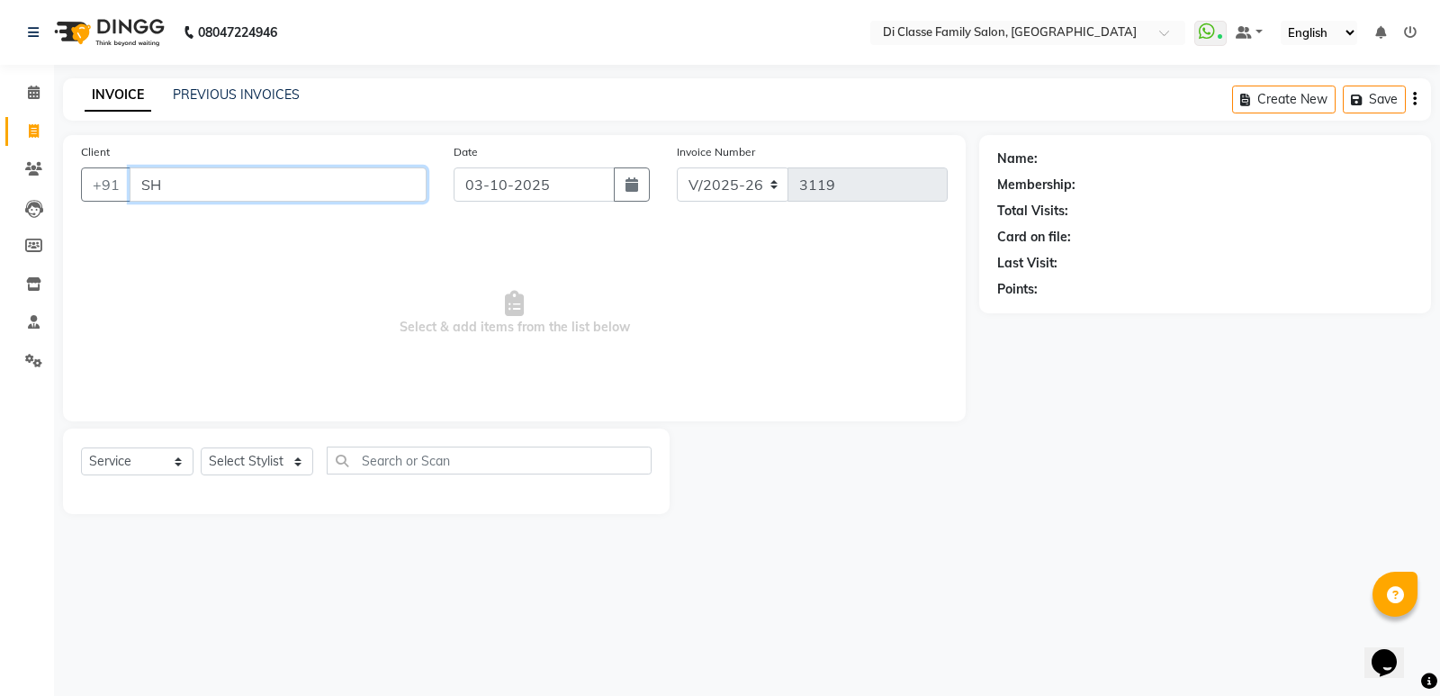
type input "SH"
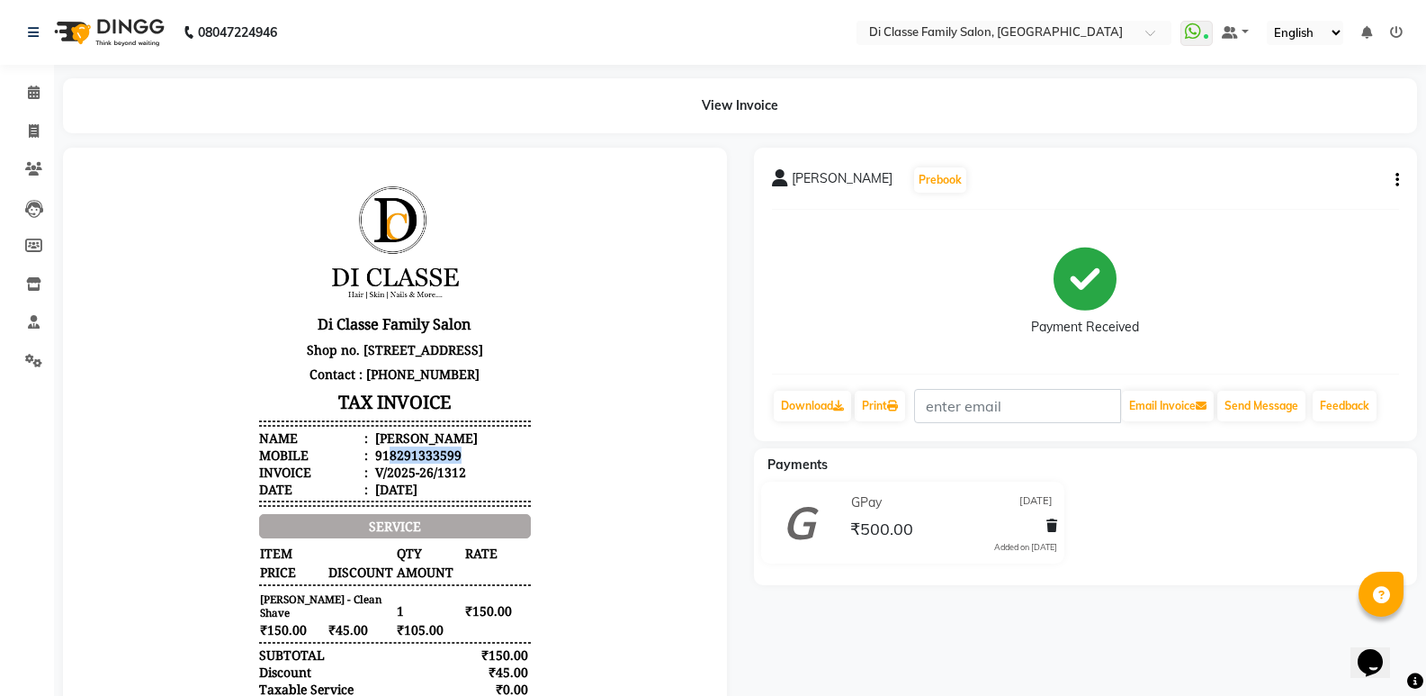
drag, startPoint x: 377, startPoint y: 473, endPoint x: 484, endPoint y: 475, distance: 107.1
click at [484, 463] on li "Mobile : 918291333599" at bounding box center [395, 454] width 272 height 17
copy div "8291333599"
click at [38, 131] on icon at bounding box center [34, 130] width 10 height 13
select select "6346"
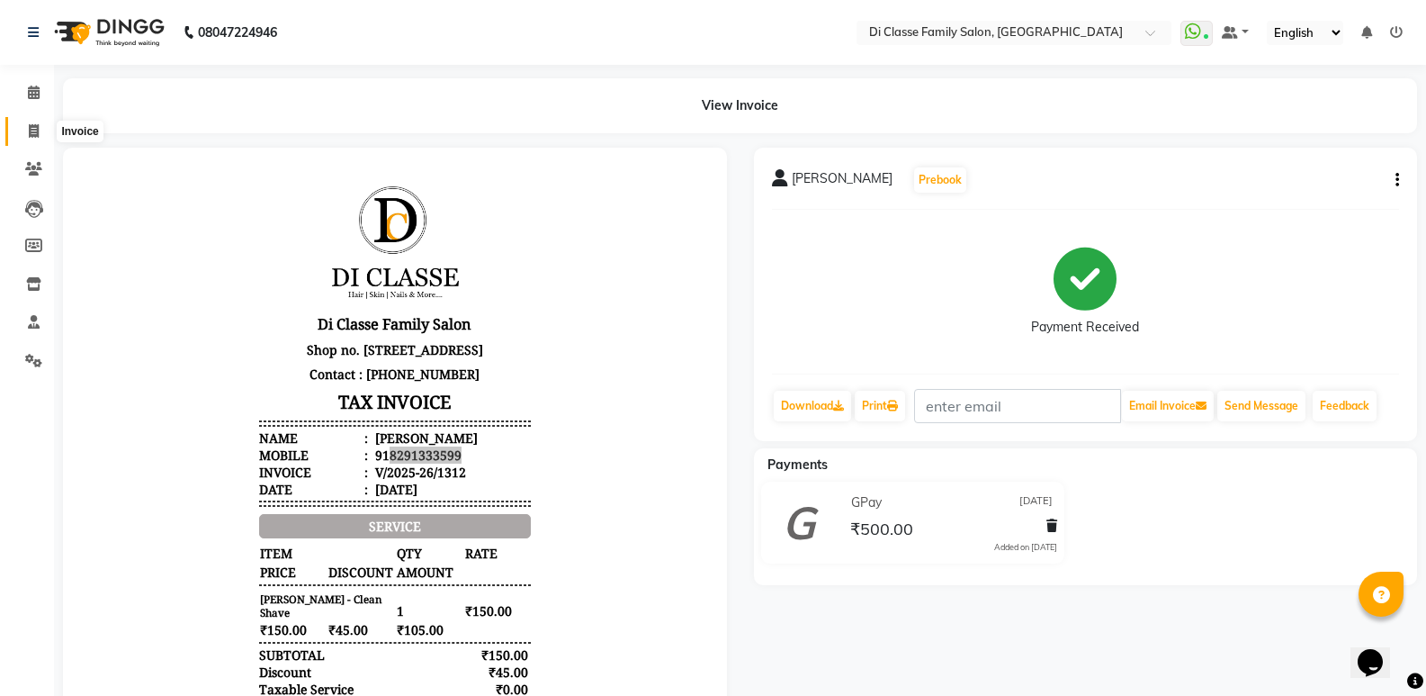
select select "service"
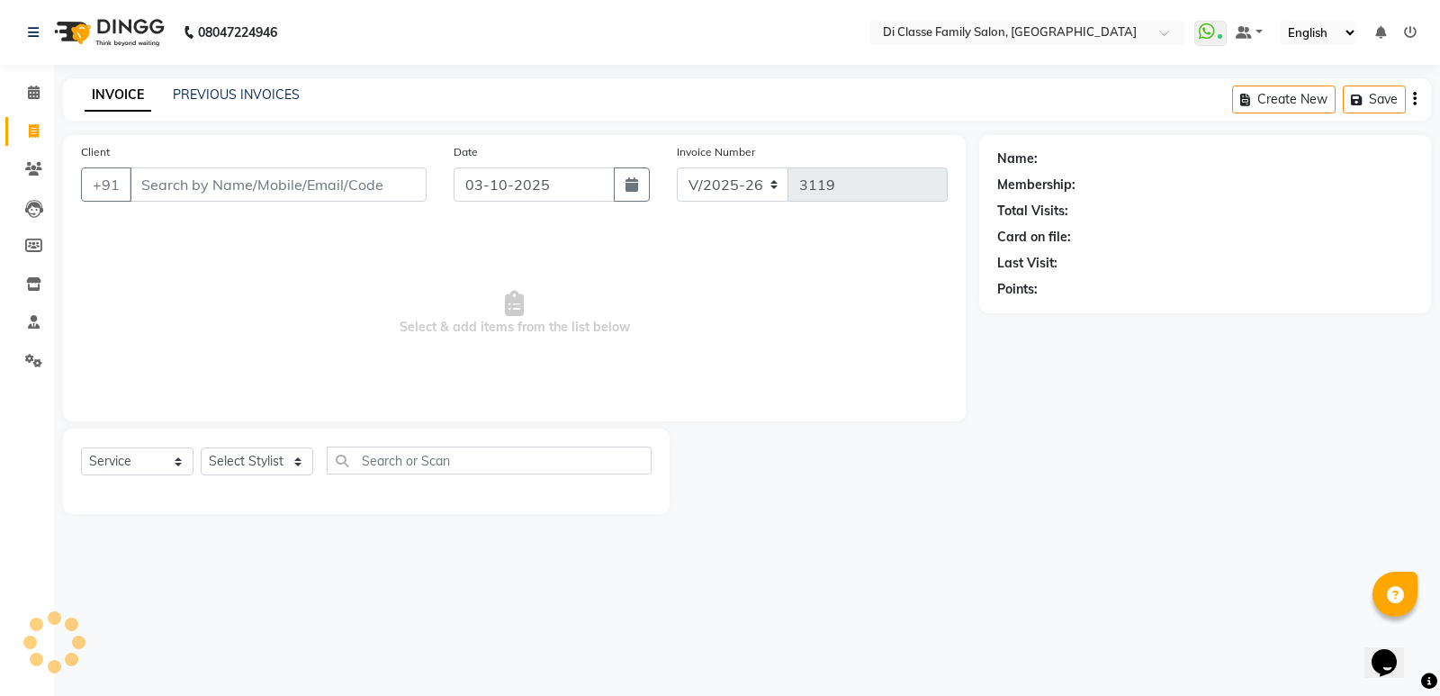
click at [247, 186] on input "Client" at bounding box center [278, 184] width 297 height 34
type input "8291333599"
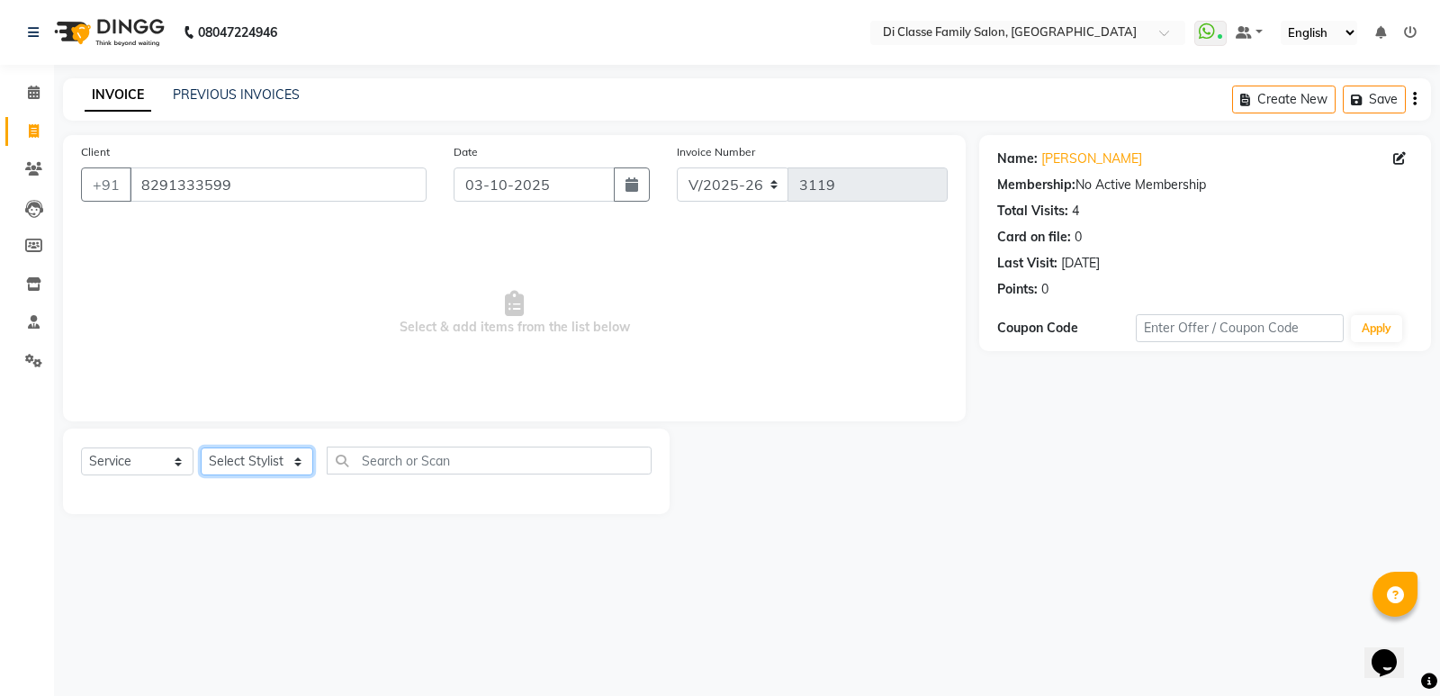
click at [241, 469] on select "Select Stylist ADMIN [PERSON_NAME] [PERSON_NAME] KAPIL [PERSON_NAME] [PERSON_NA…" at bounding box center [257, 461] width 112 height 28
select select "50058"
click at [201, 447] on select "Select Stylist ADMIN [PERSON_NAME] [PERSON_NAME] KAPIL [PERSON_NAME] [PERSON_NA…" at bounding box center [257, 461] width 112 height 28
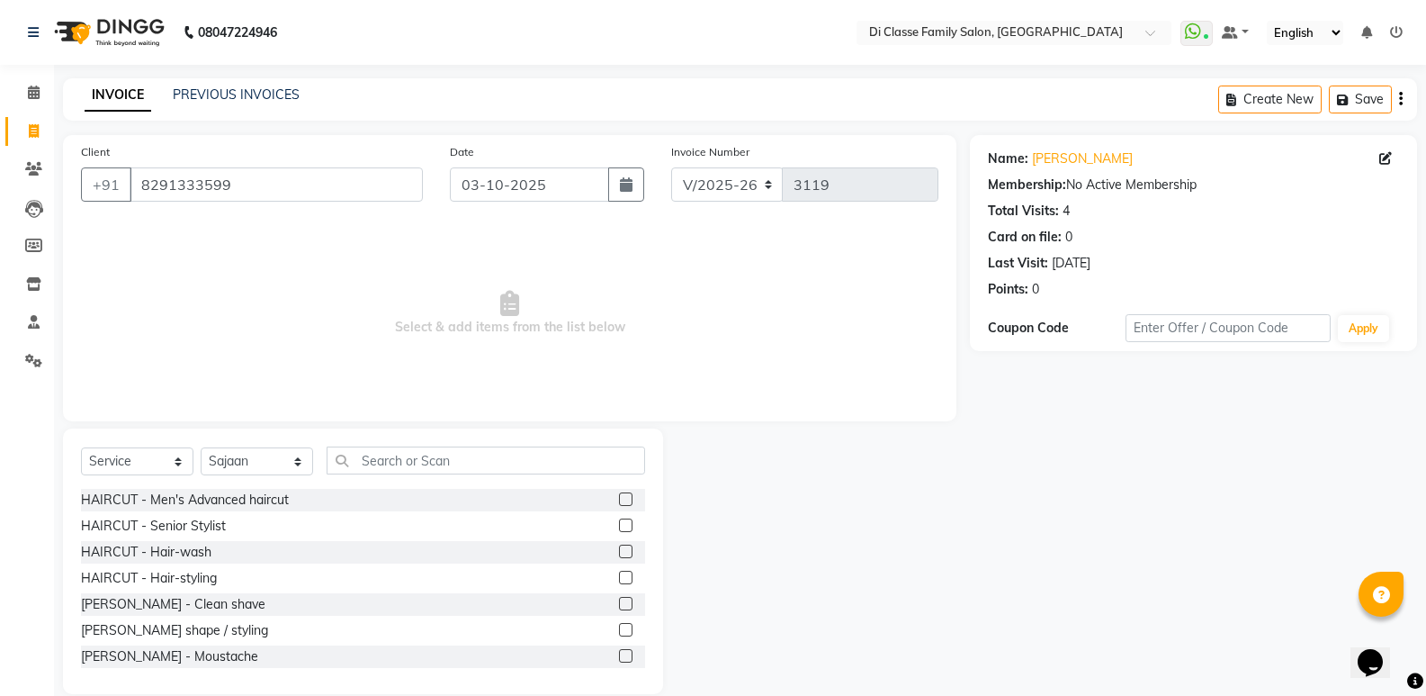
click at [619, 494] on label at bounding box center [625, 498] width 13 height 13
click at [619, 494] on input "checkbox" at bounding box center [625, 500] width 12 height 12
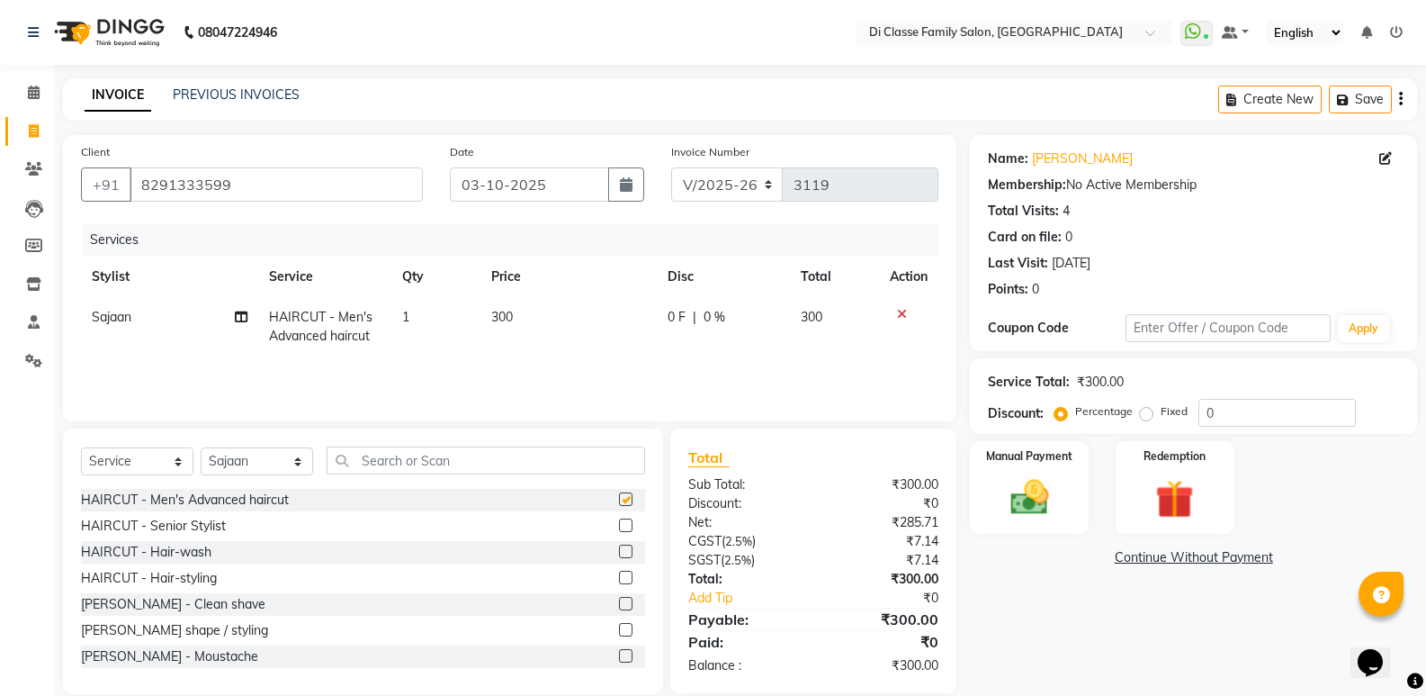
checkbox input "false"
click at [619, 549] on label at bounding box center [625, 550] width 13 height 13
click at [619, 549] on input "checkbox" at bounding box center [625, 552] width 12 height 12
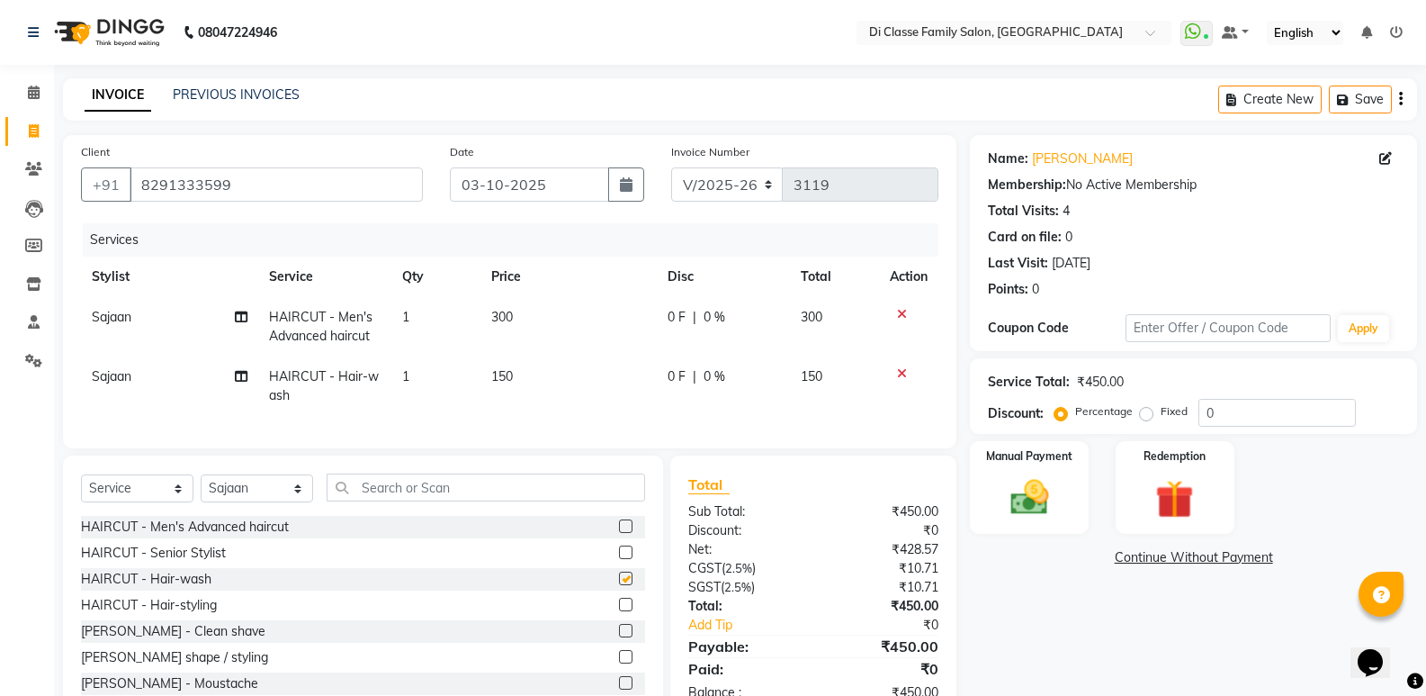
checkbox input "false"
click at [619, 663] on label at bounding box center [625, 656] width 13 height 13
click at [619, 663] on input "checkbox" at bounding box center [625, 657] width 12 height 12
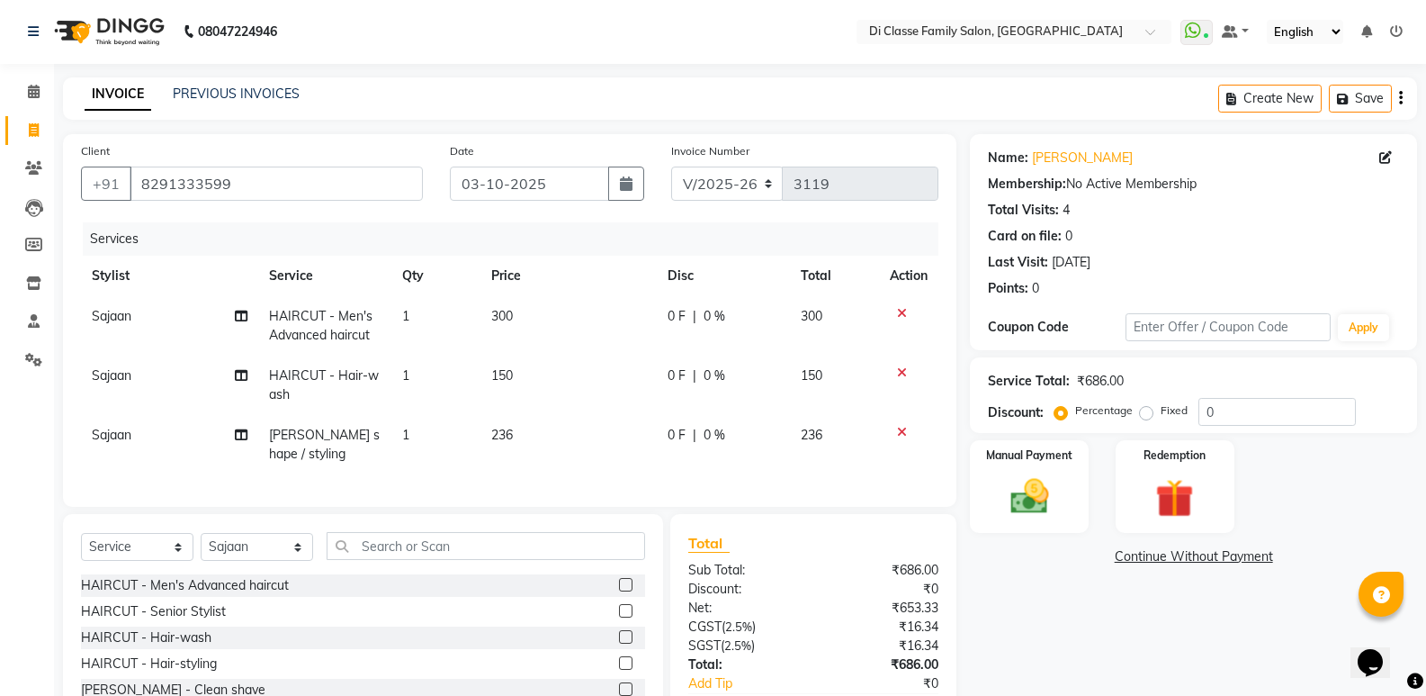
checkbox input "false"
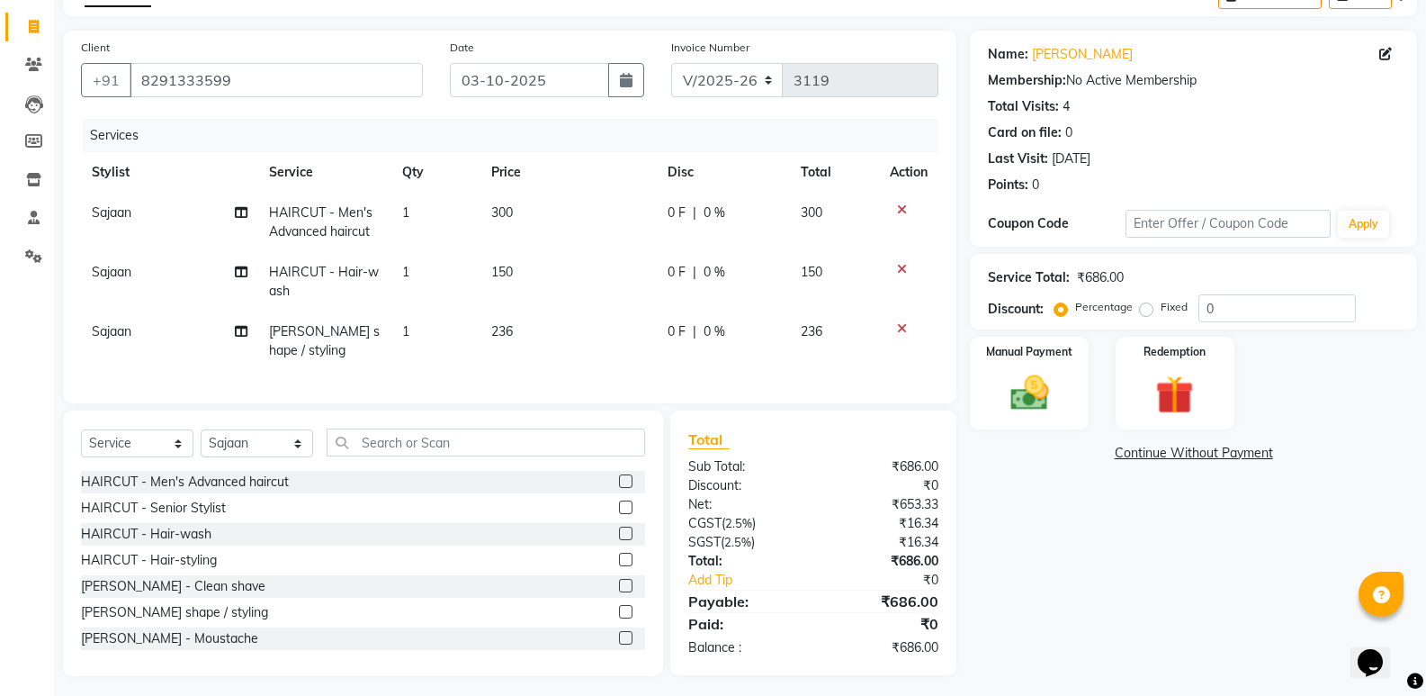
scroll to position [125, 0]
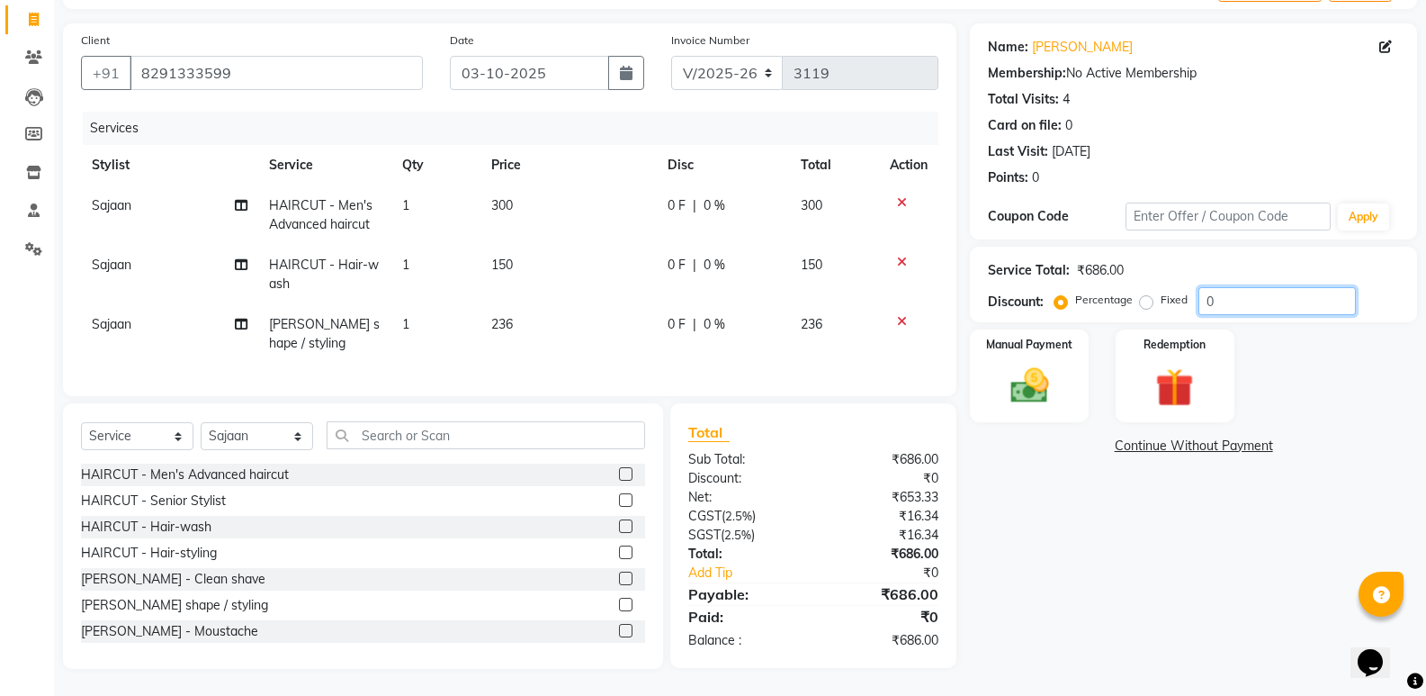
drag, startPoint x: 1226, startPoint y: 274, endPoint x: 1226, endPoint y: 284, distance: 9.9
click at [1226, 287] on input "0" at bounding box center [1277, 301] width 157 height 28
type input "015"
click at [898, 315] on icon at bounding box center [902, 321] width 10 height 13
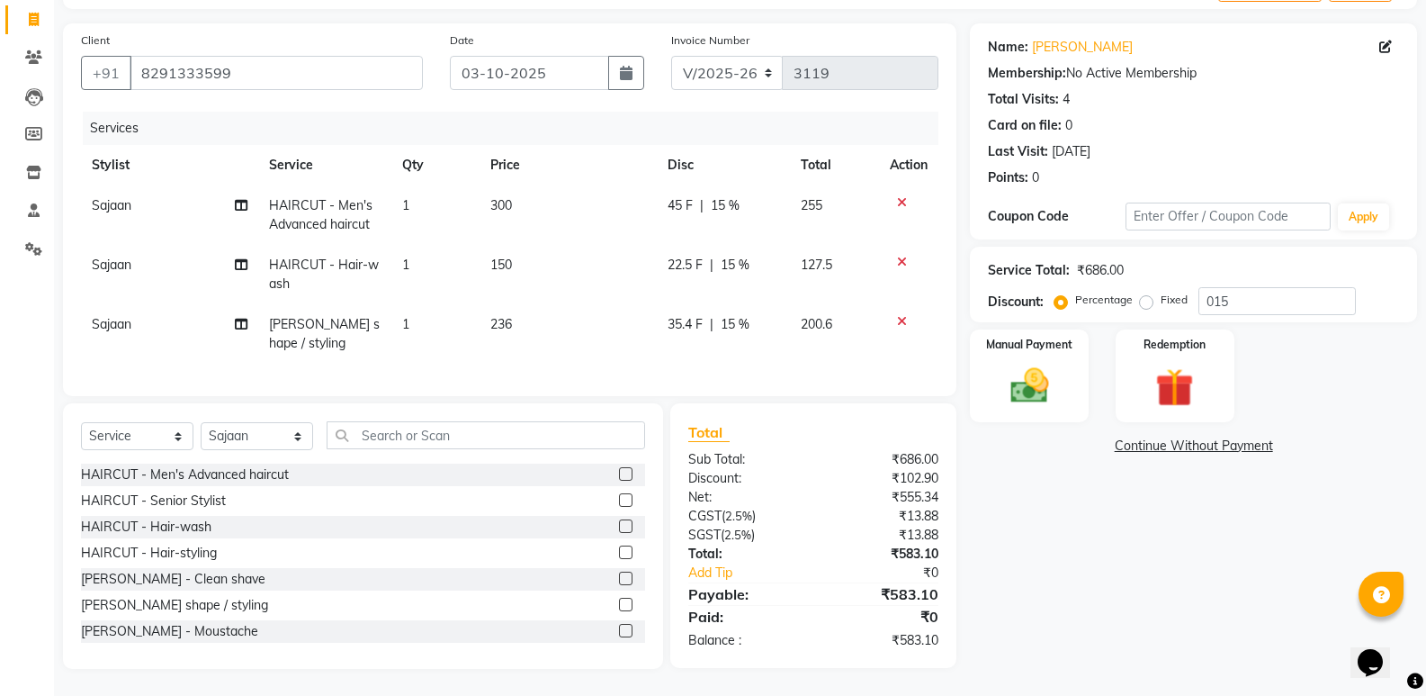
scroll to position [66, 0]
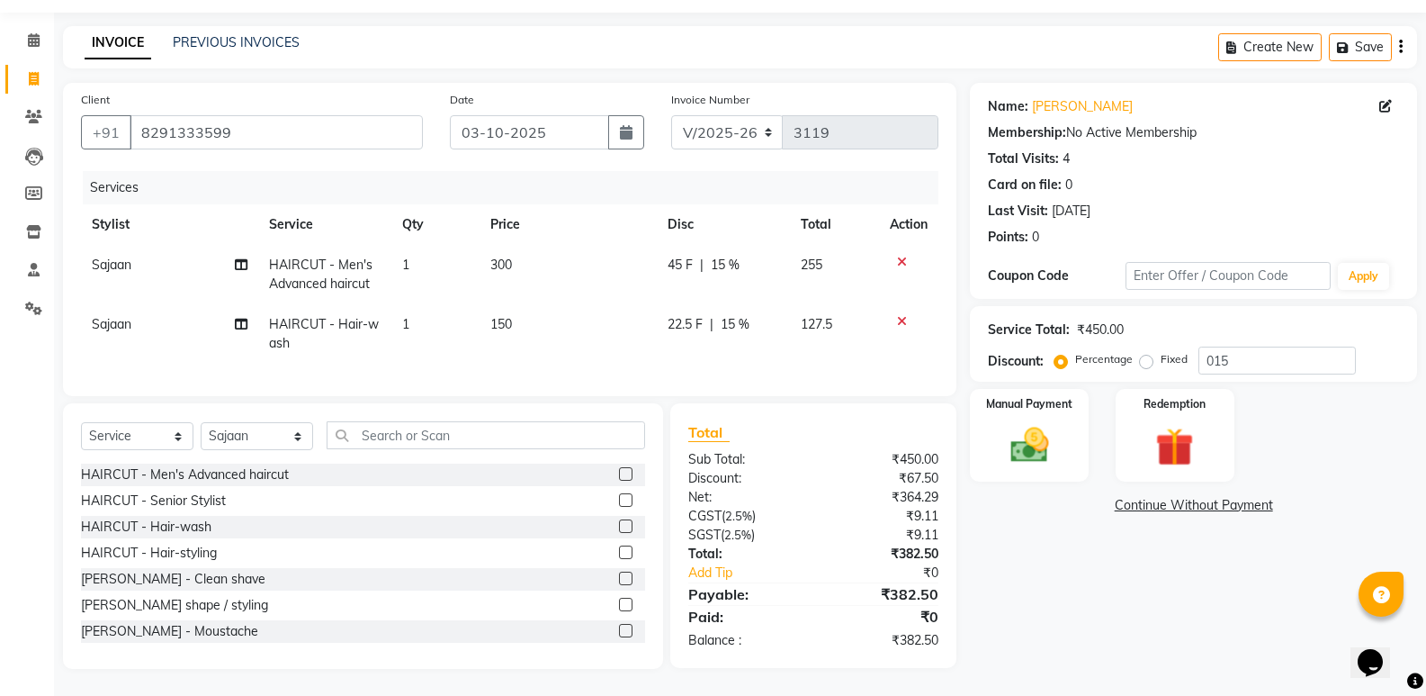
click at [619, 579] on label at bounding box center [625, 577] width 13 height 13
click at [619, 579] on input "checkbox" at bounding box center [625, 579] width 12 height 12
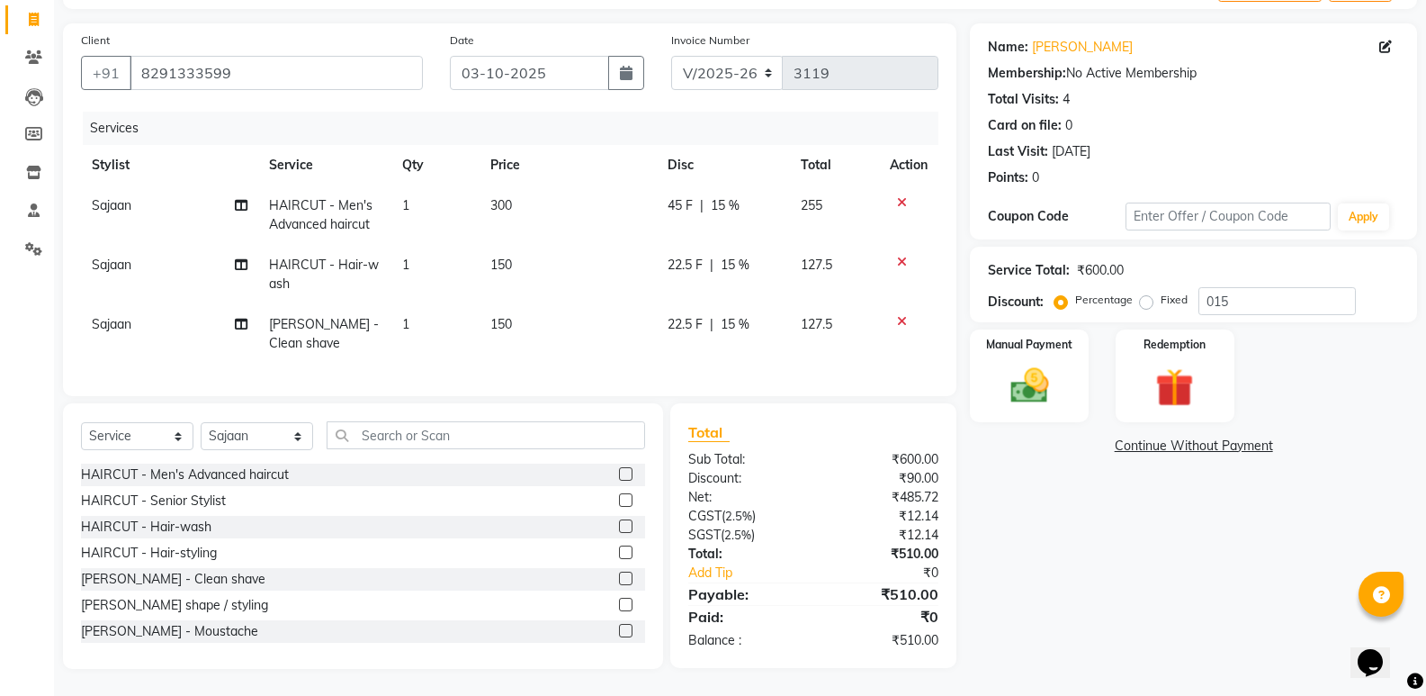
checkbox input "false"
click at [699, 256] on span "22.5 F" at bounding box center [685, 265] width 35 height 19
select select "50058"
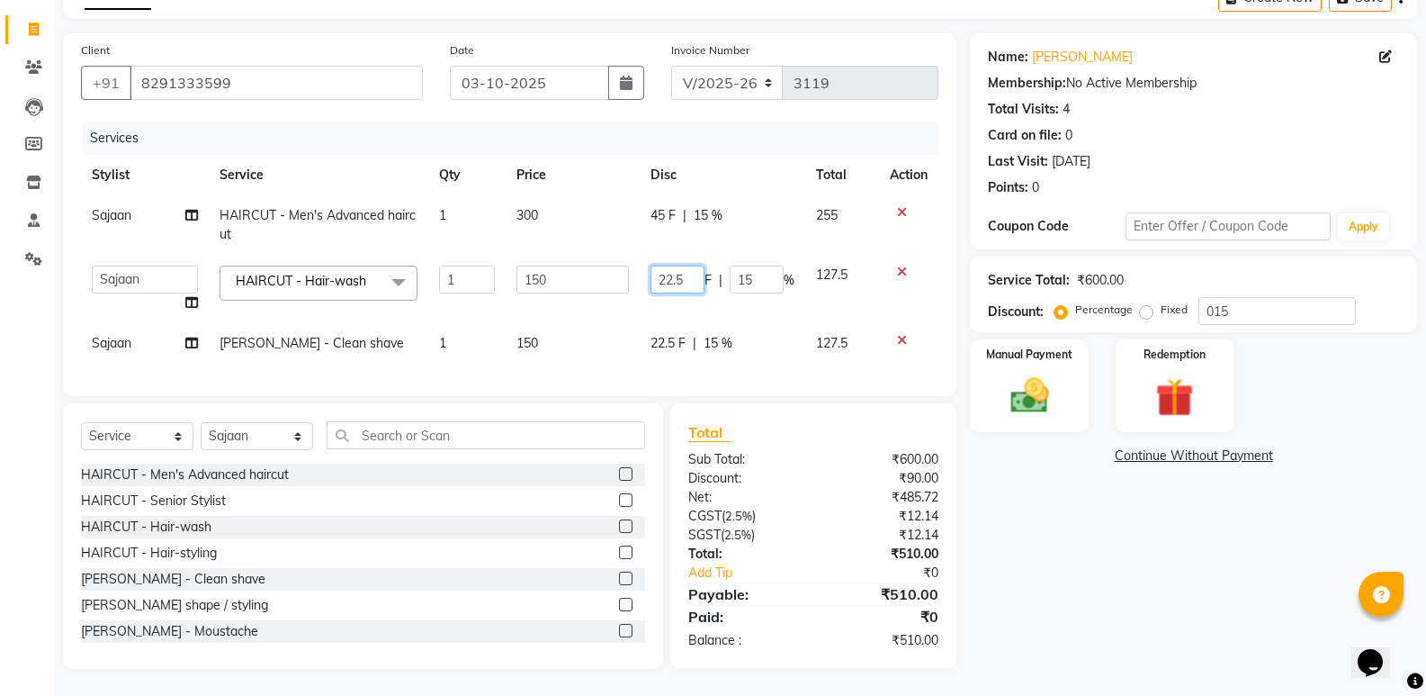
drag, startPoint x: 696, startPoint y: 251, endPoint x: 696, endPoint y: 270, distance: 18.9
click at [696, 262] on td "22.5 F | 15 %" at bounding box center [723, 289] width 166 height 68
click at [696, 270] on input "22.5" at bounding box center [678, 279] width 54 height 28
type input "22"
drag, startPoint x: 666, startPoint y: 349, endPoint x: 678, endPoint y: 322, distance: 29.4
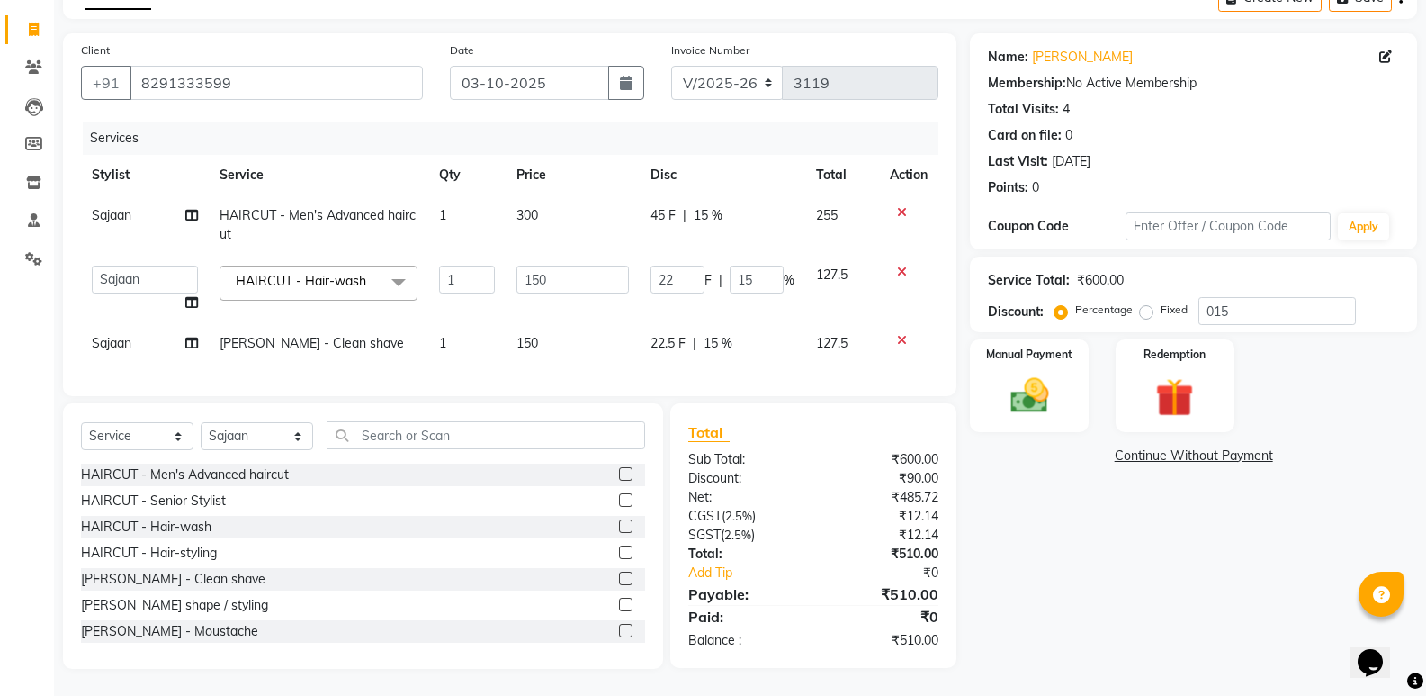
click at [669, 339] on td "22.5 F | 15 %" at bounding box center [723, 343] width 166 height 40
select select "50058"
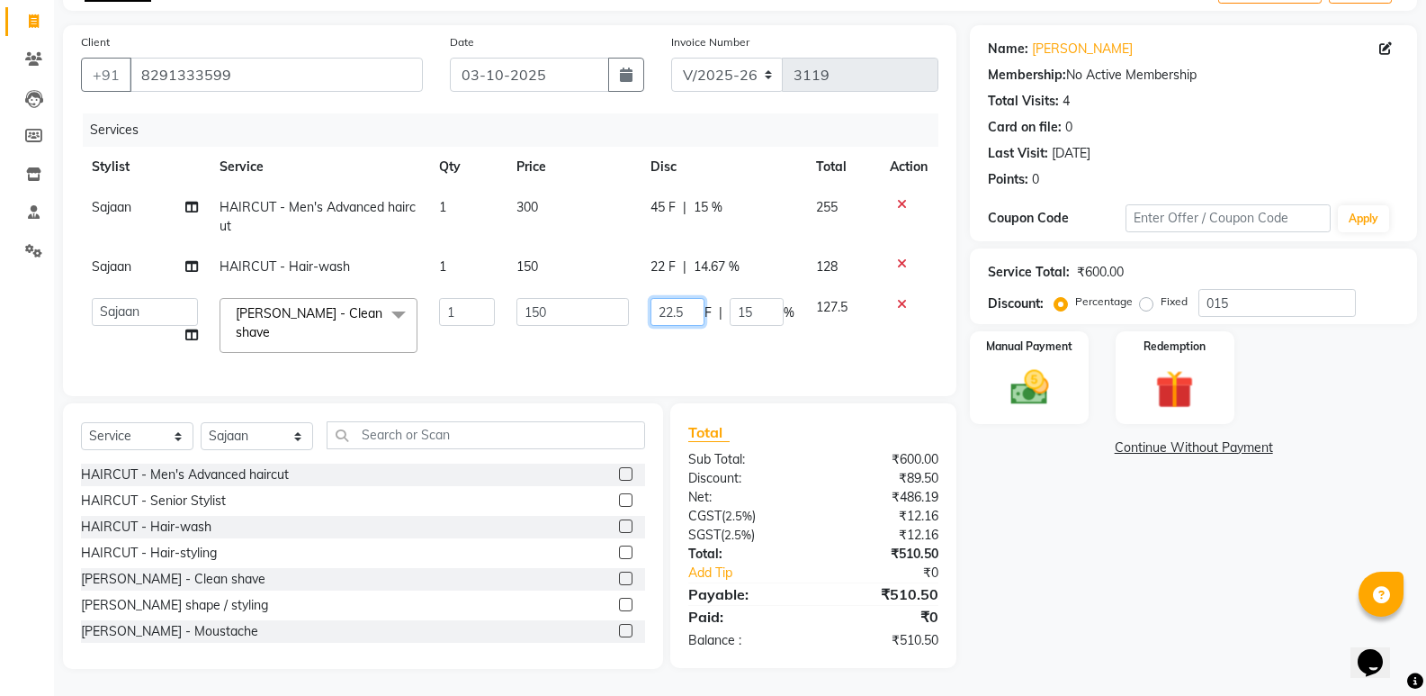
click at [692, 310] on input "22.5" at bounding box center [678, 312] width 54 height 28
type input "22"
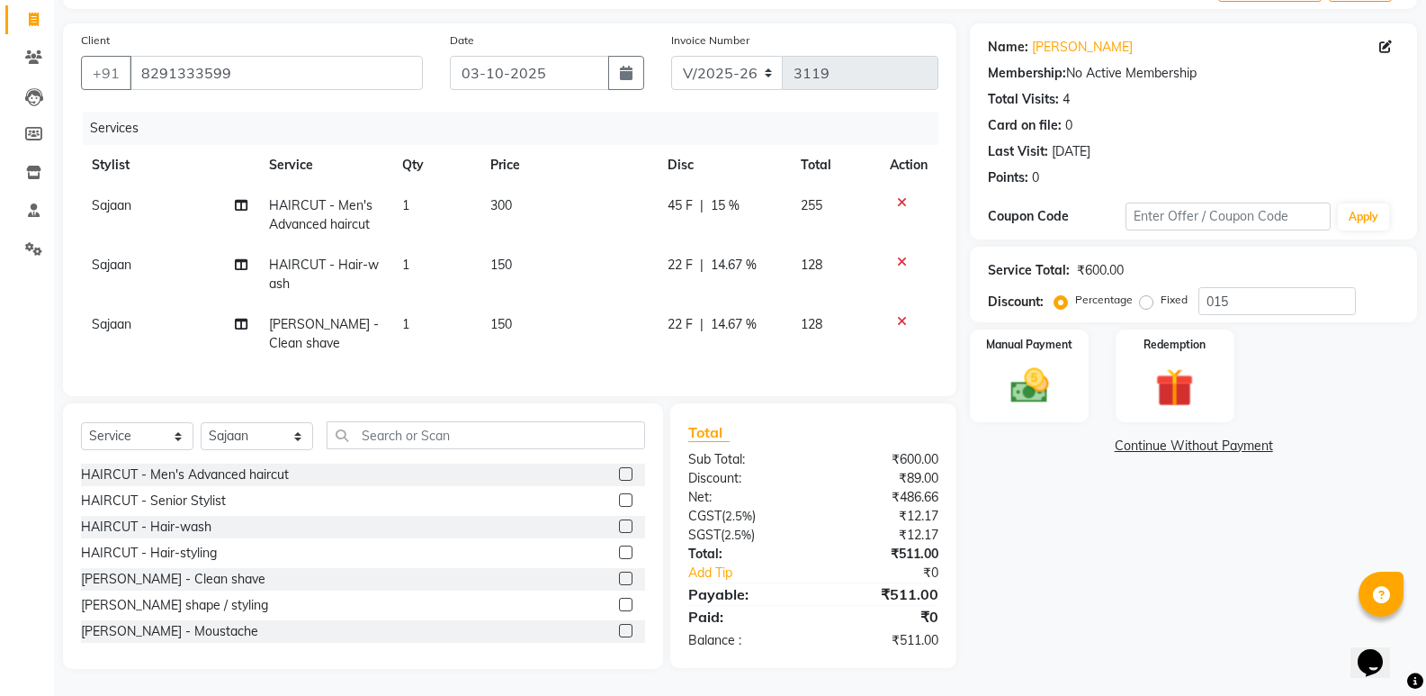
click at [0, 477] on div "Calendar Invoice Clients Leads Members Inventory Staff Settings Completed InPro…" at bounding box center [121, 304] width 243 height 729
click at [701, 319] on span "|" at bounding box center [702, 324] width 4 height 19
select select "50058"
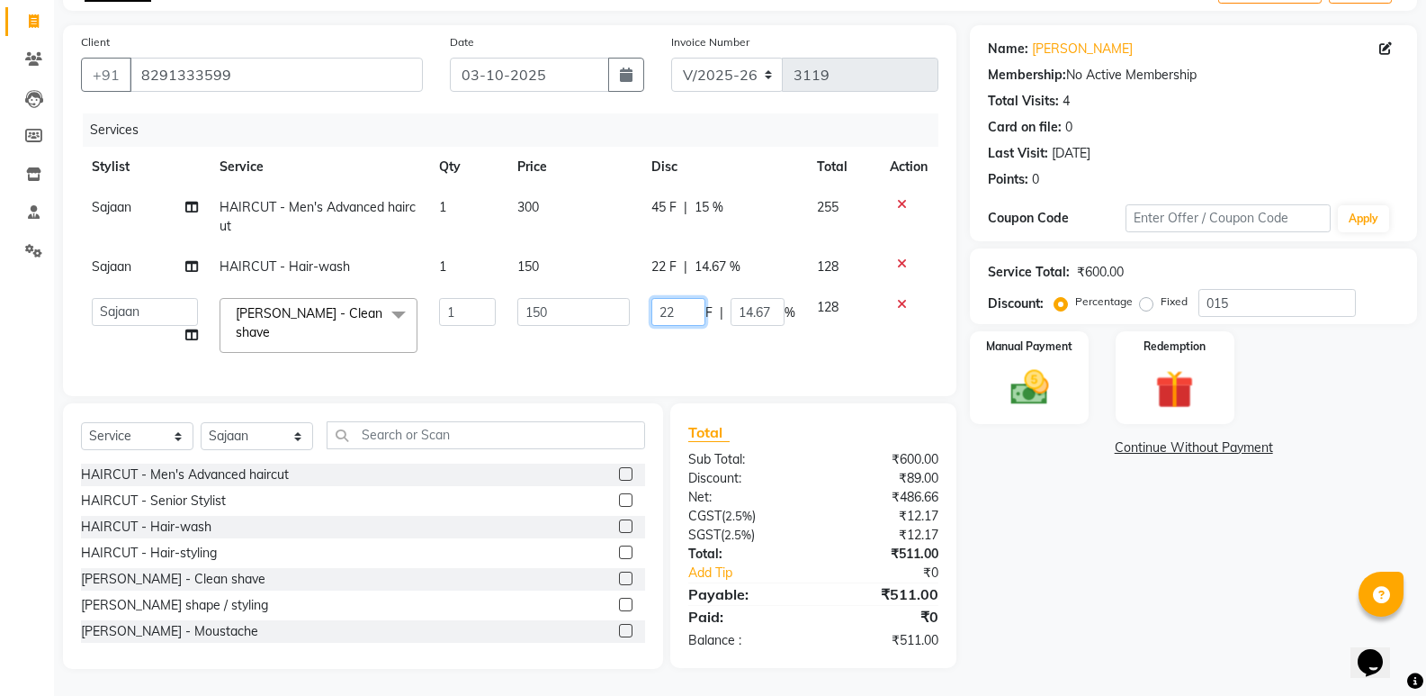
click at [694, 315] on input "22" at bounding box center [678, 312] width 54 height 28
type input "2"
type input "25"
click at [702, 265] on div "22 F | 14.67 %" at bounding box center [723, 266] width 144 height 19
select select "50058"
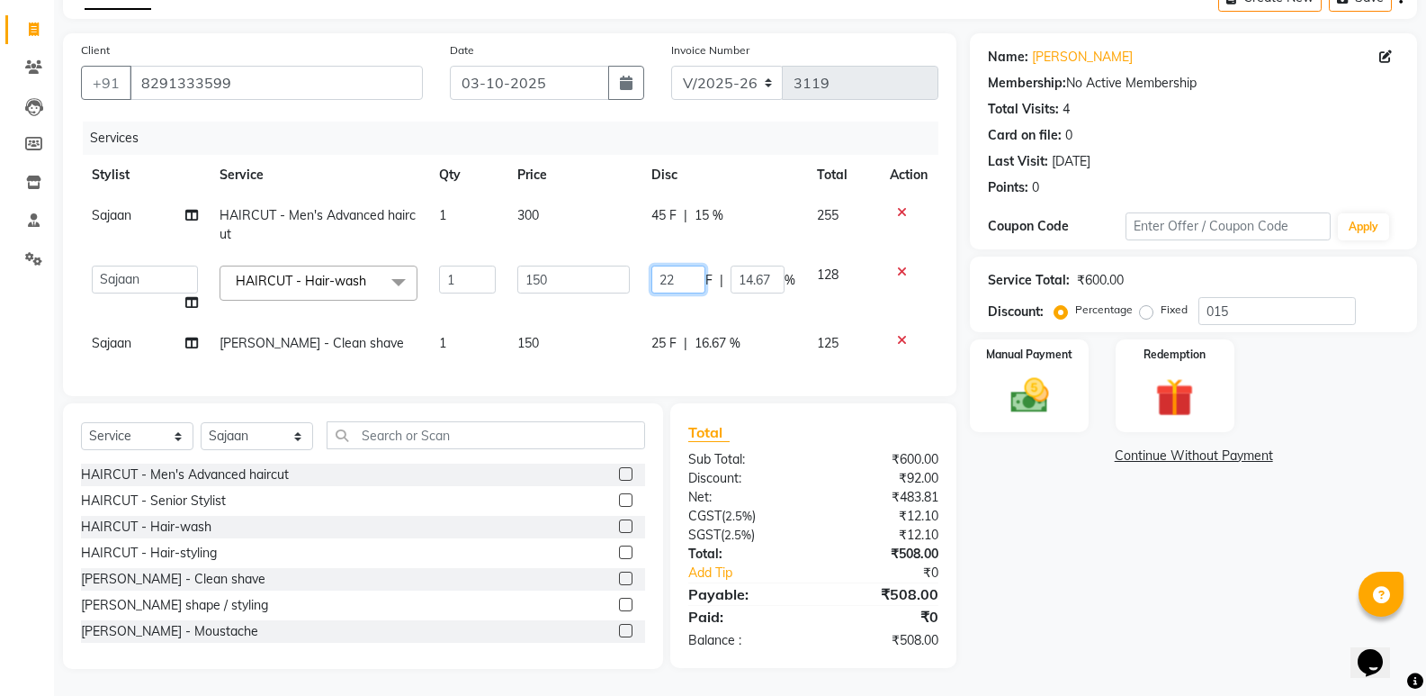
click at [694, 265] on input "22" at bounding box center [678, 279] width 54 height 28
type input "25"
click at [0, 480] on div "Calendar Invoice Clients Leads Members Inventory Staff Settings Completed InPro…" at bounding box center [121, 309] width 243 height 719
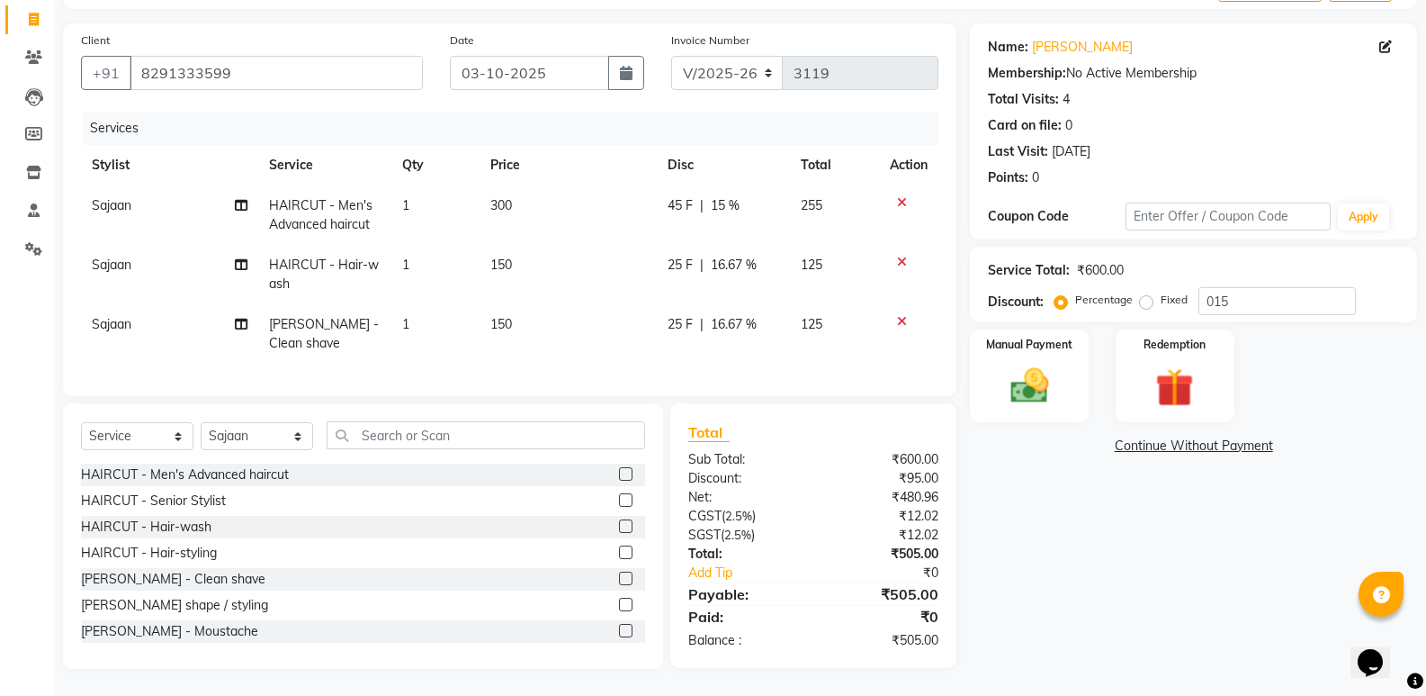
click at [668, 197] on span "45 F" at bounding box center [680, 205] width 25 height 19
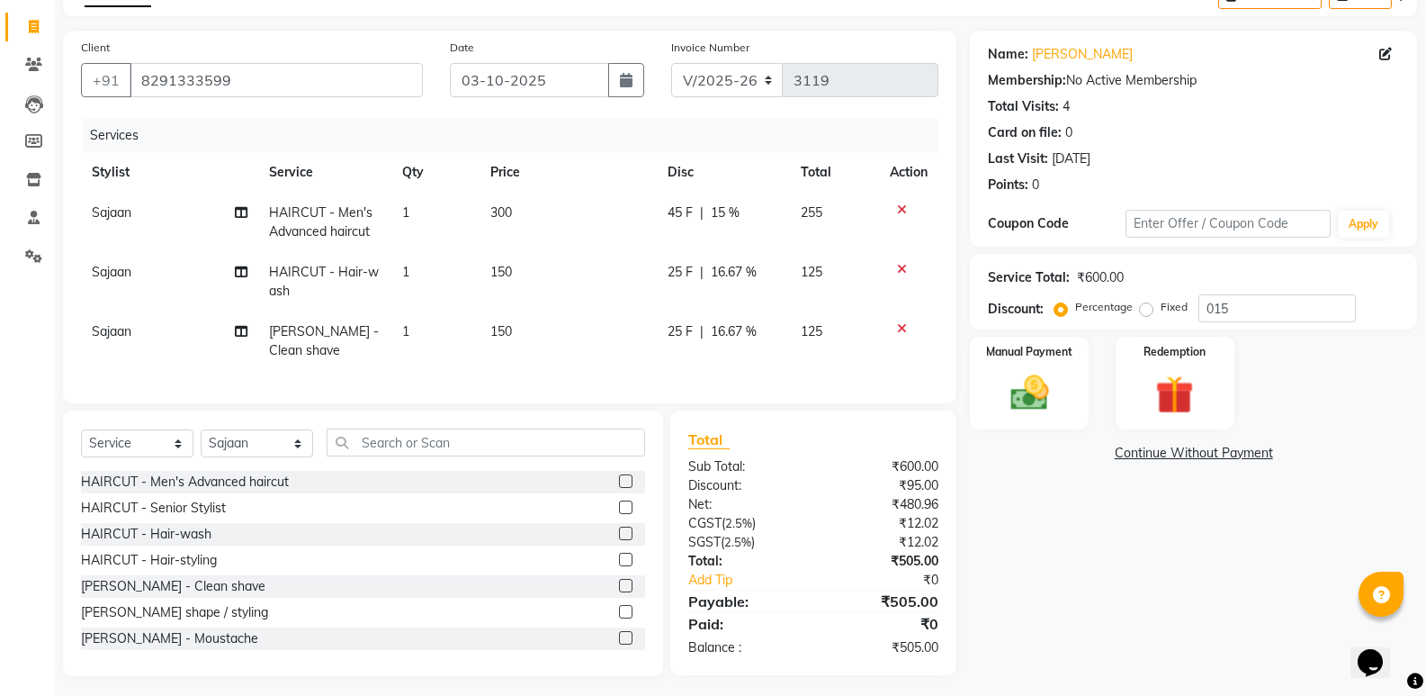
select select "50058"
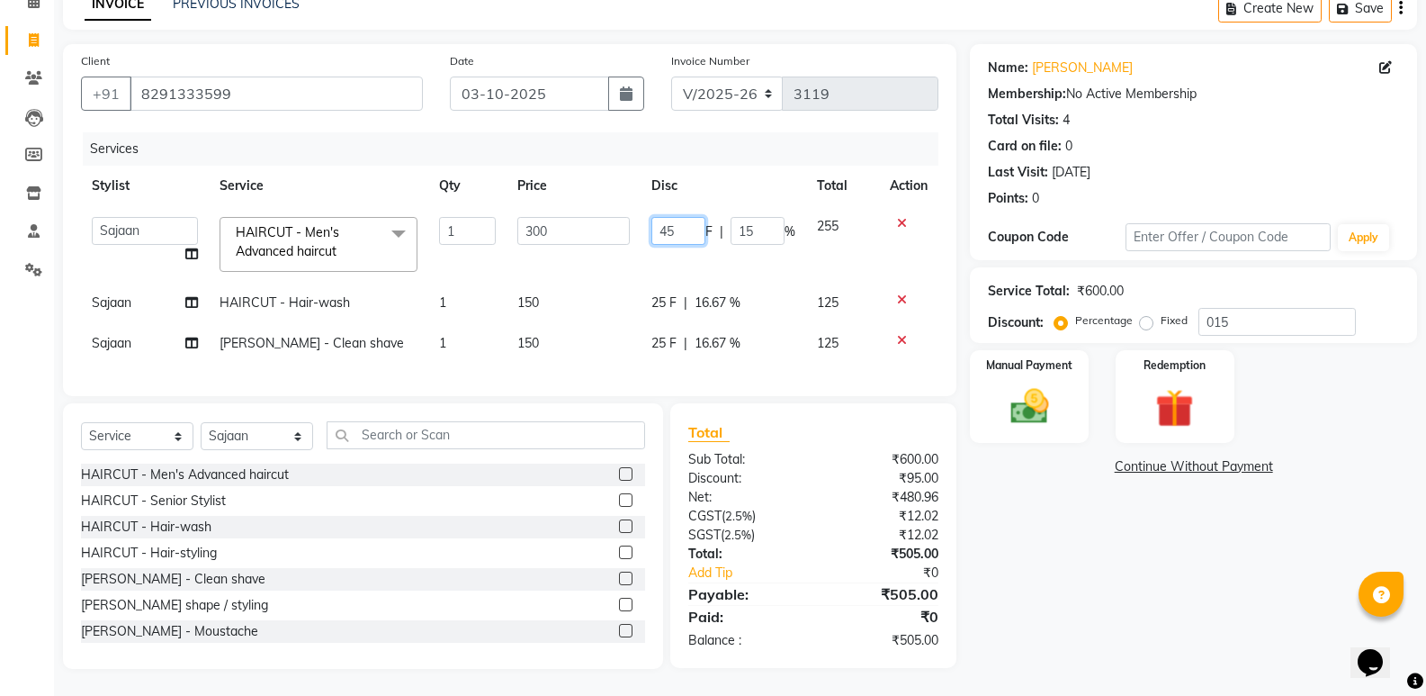
click at [677, 220] on input "45" at bounding box center [678, 231] width 54 height 28
type input "4"
type input "50"
click at [0, 444] on div "Calendar Invoice Clients Leads Members Inventory Staff Settings Completed InPro…" at bounding box center [121, 314] width 243 height 708
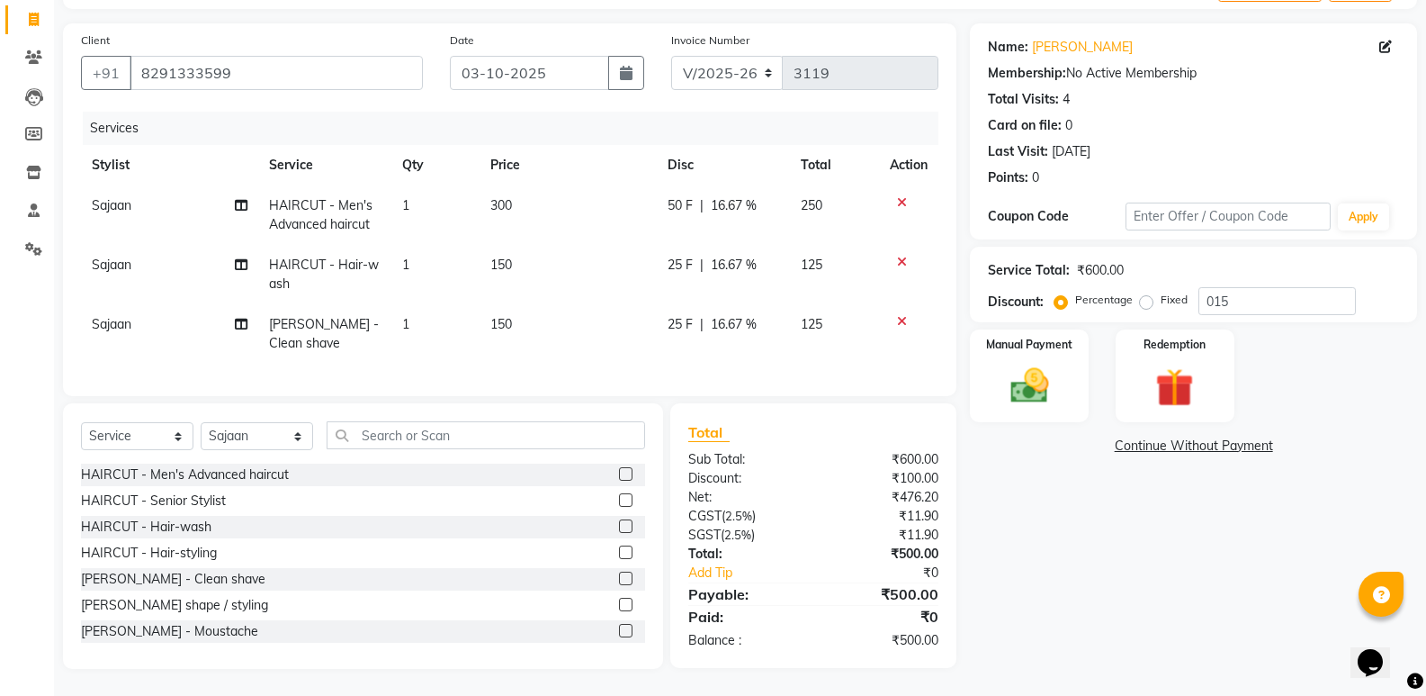
scroll to position [125, 0]
click at [1028, 392] on img at bounding box center [1029, 386] width 64 height 46
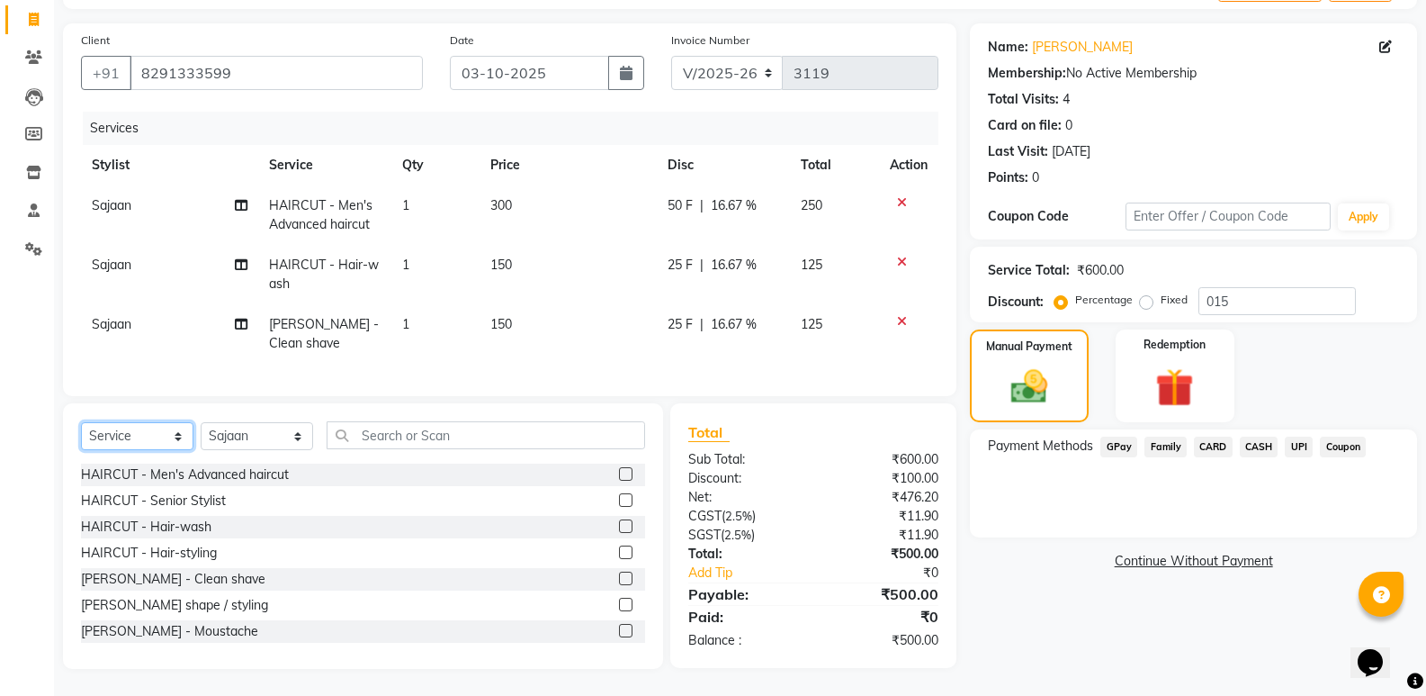
click at [124, 423] on select "Select Service Product Membership Package Voucher Prepaid Gift Card" at bounding box center [137, 436] width 112 height 28
select select "product"
click at [81, 422] on select "Select Service Product Membership Package Voucher Prepaid Gift Card" at bounding box center [137, 436] width 112 height 28
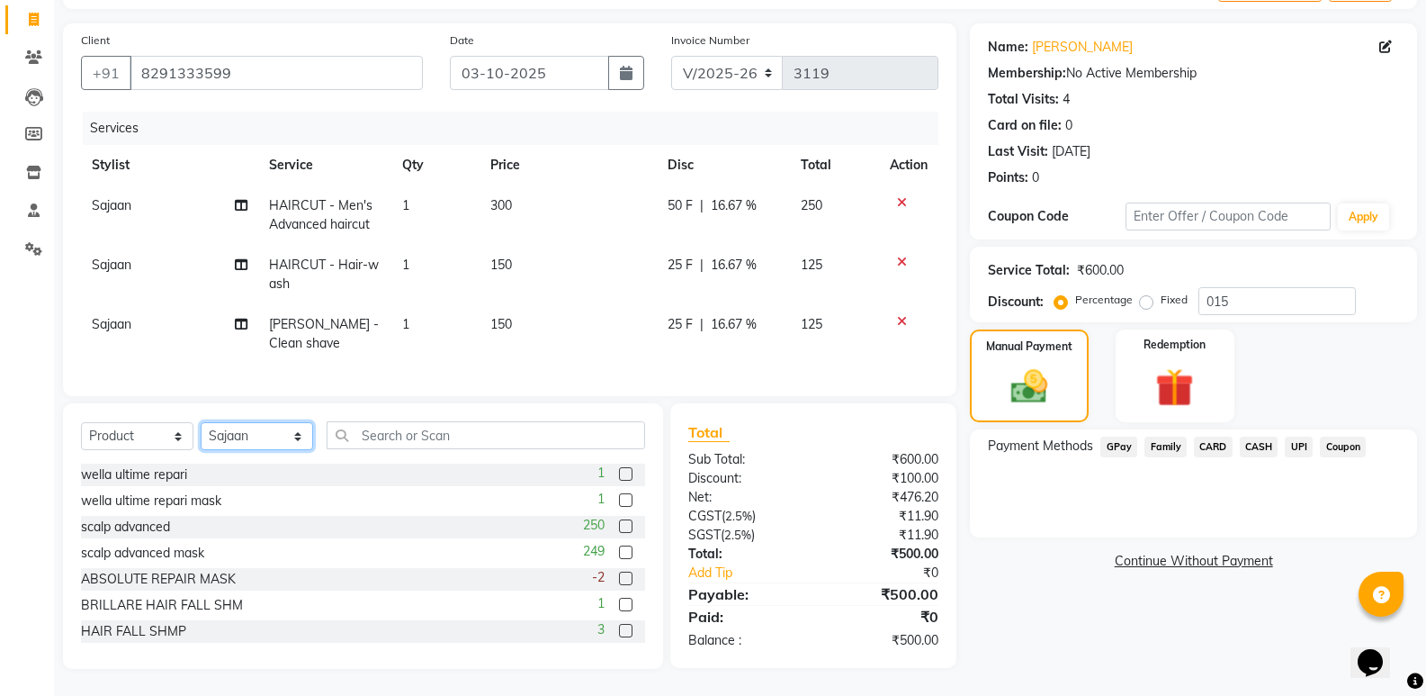
click at [247, 445] on select "Select Stylist ADMIN [PERSON_NAME] [PERSON_NAME] KAPIL [PERSON_NAME] [PERSON_NA…" at bounding box center [257, 436] width 112 height 28
select select "59840"
click at [201, 422] on select "Select Stylist ADMIN [PERSON_NAME] [PERSON_NAME] KAPIL [PERSON_NAME] [PERSON_NA…" at bounding box center [257, 436] width 112 height 28
click at [425, 439] on input "text" at bounding box center [486, 435] width 319 height 28
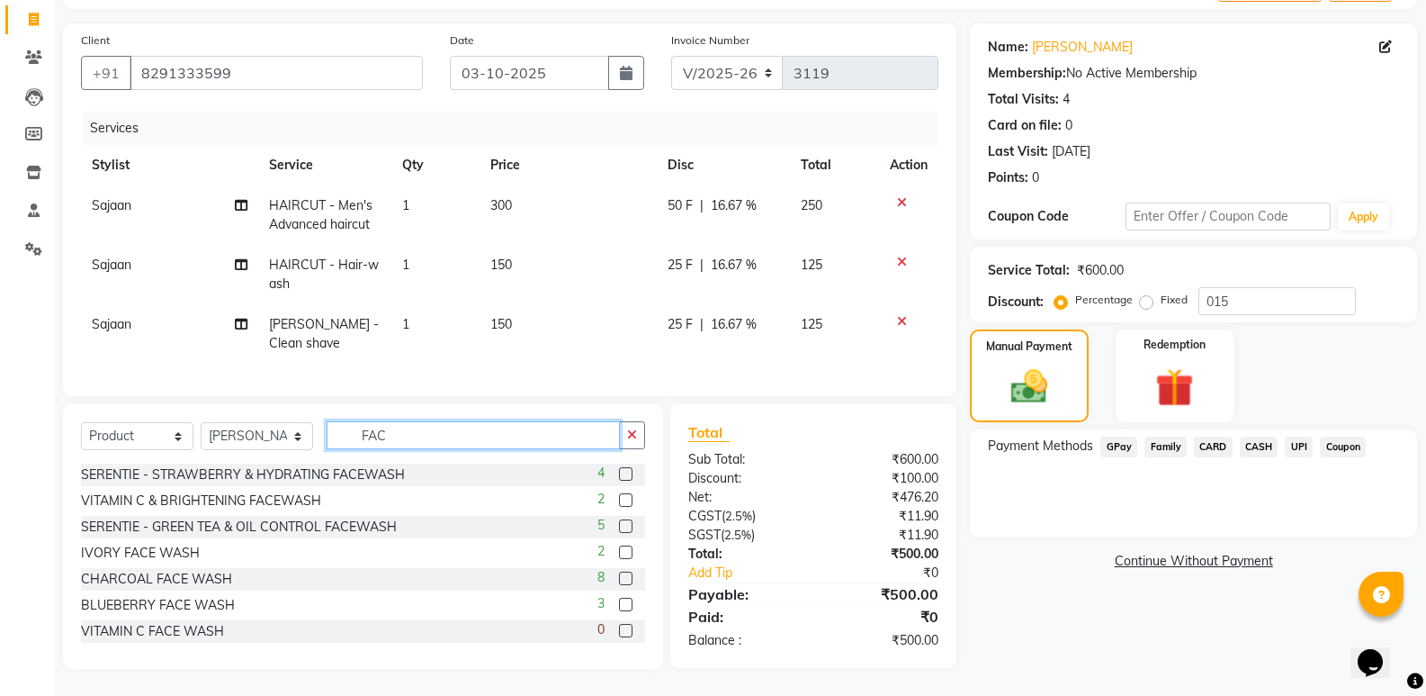
type input "FAC"
click at [619, 581] on label at bounding box center [625, 577] width 13 height 13
click at [619, 581] on input "checkbox" at bounding box center [625, 579] width 12 height 12
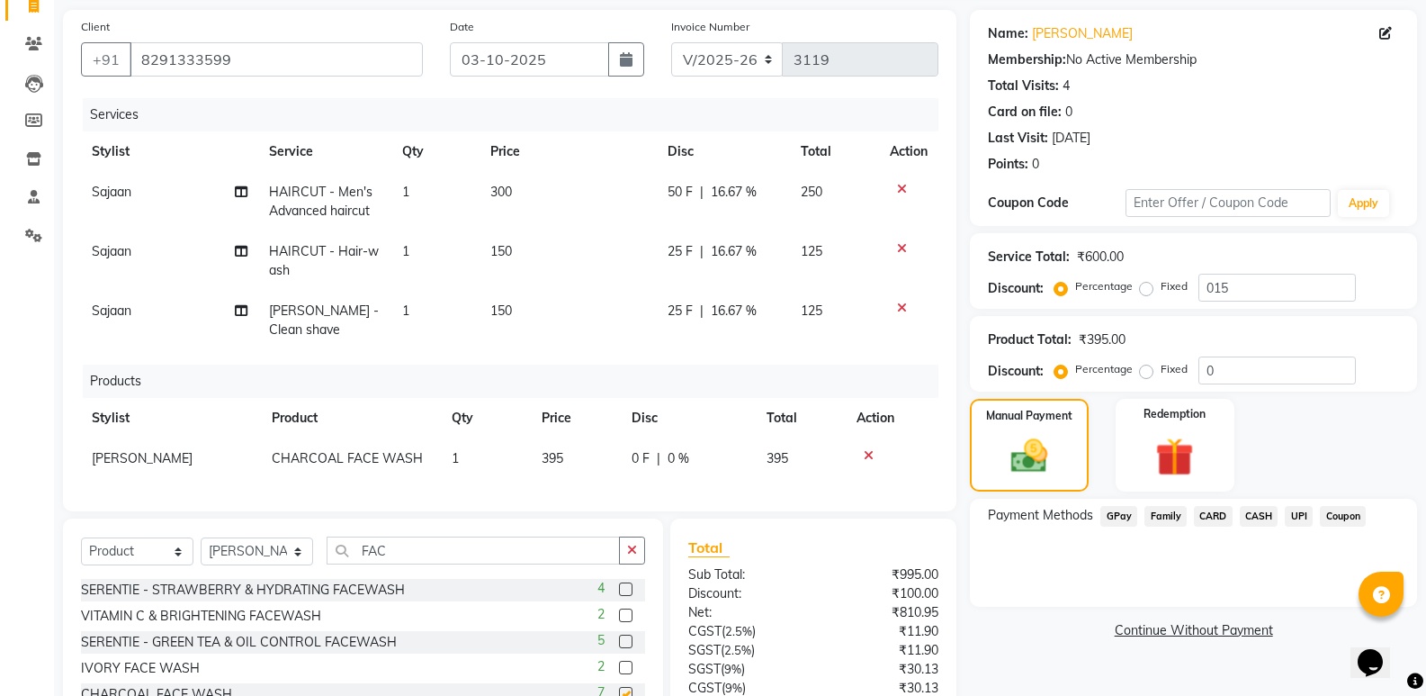
checkbox input "false"
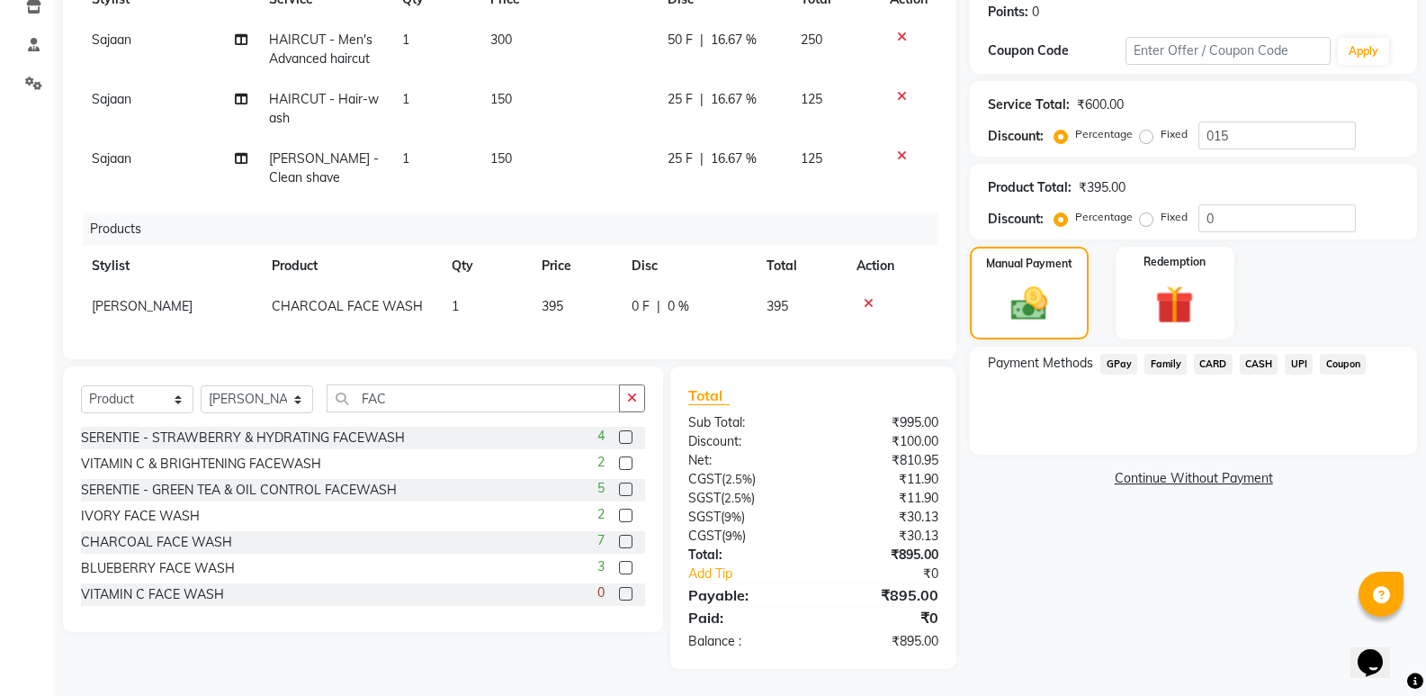
click at [1151, 614] on div "Name: [PERSON_NAME] Membership: No Active Membership Total Visits: 4 Card on fi…" at bounding box center [1200, 263] width 461 height 811
click at [691, 149] on span "25 F" at bounding box center [680, 158] width 25 height 19
select select "50058"
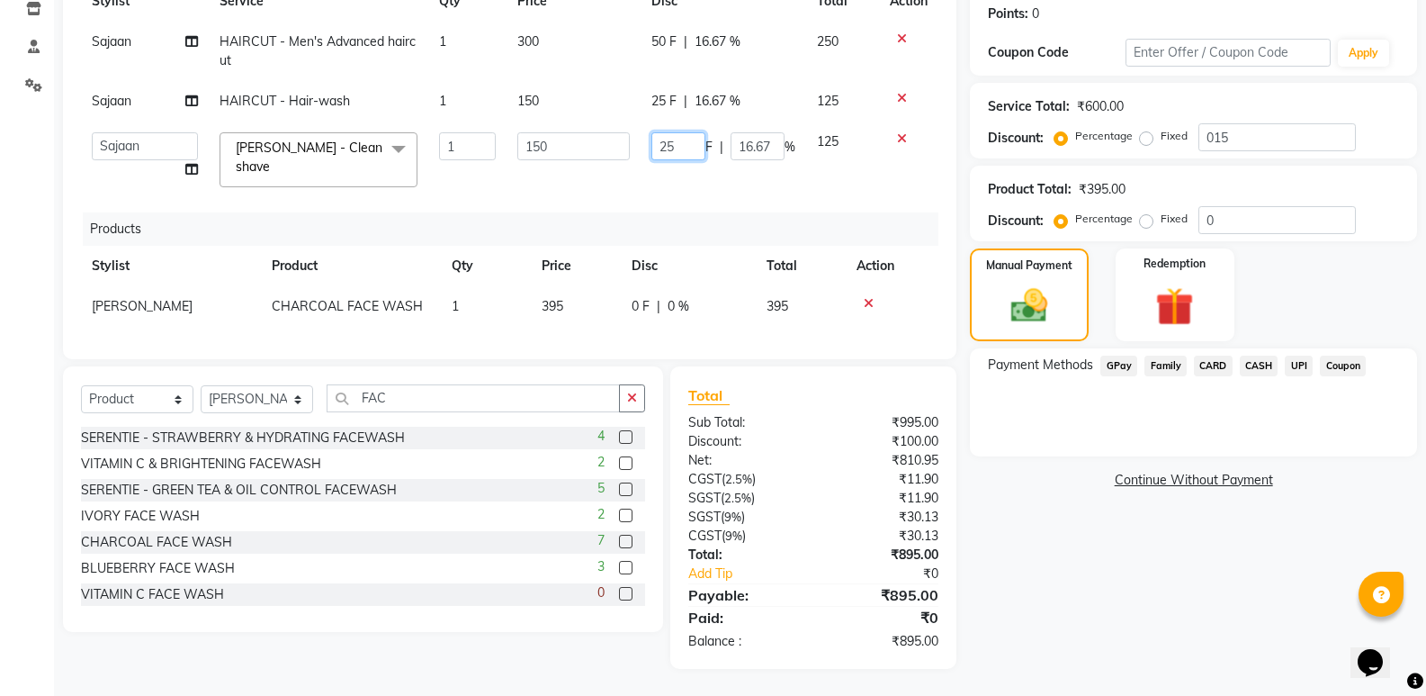
click at [685, 145] on input "25" at bounding box center [678, 146] width 54 height 28
click at [9, 353] on div "Calendar Invoice Clients Leads Members Inventory Staff Settings Completed InPro…" at bounding box center [121, 222] width 243 height 893
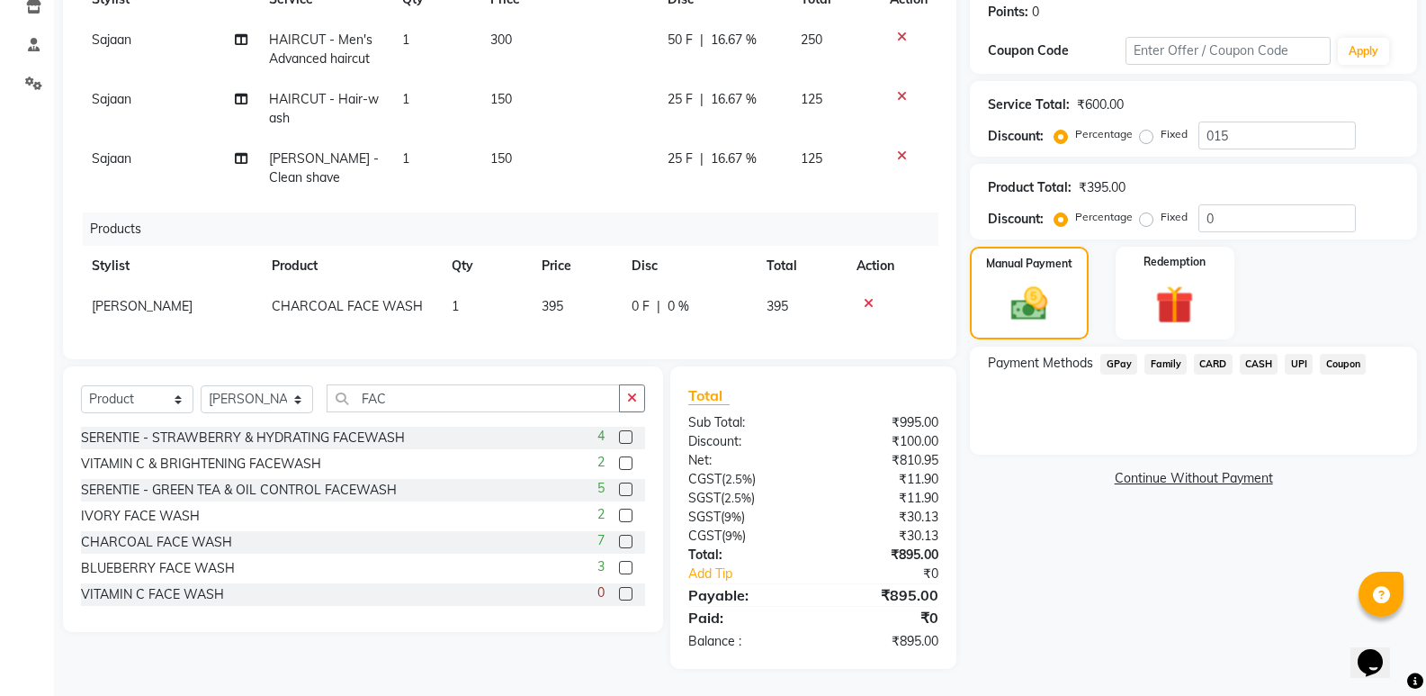
click at [1076, 597] on div "Name: [PERSON_NAME] Membership: No Active Membership Total Visits: 4 Card on fi…" at bounding box center [1200, 263] width 461 height 811
click at [1123, 362] on span "GPay" at bounding box center [1118, 364] width 37 height 21
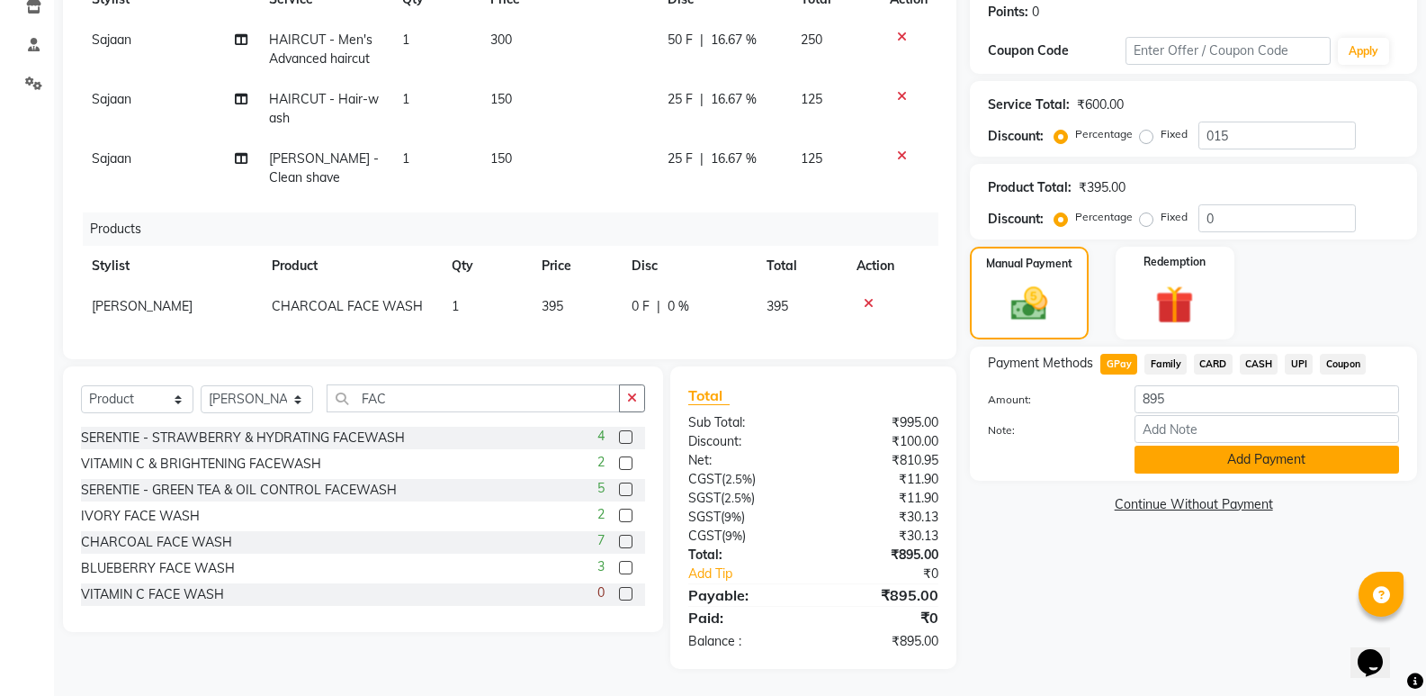
click at [1235, 462] on button "Add Payment" at bounding box center [1267, 459] width 265 height 28
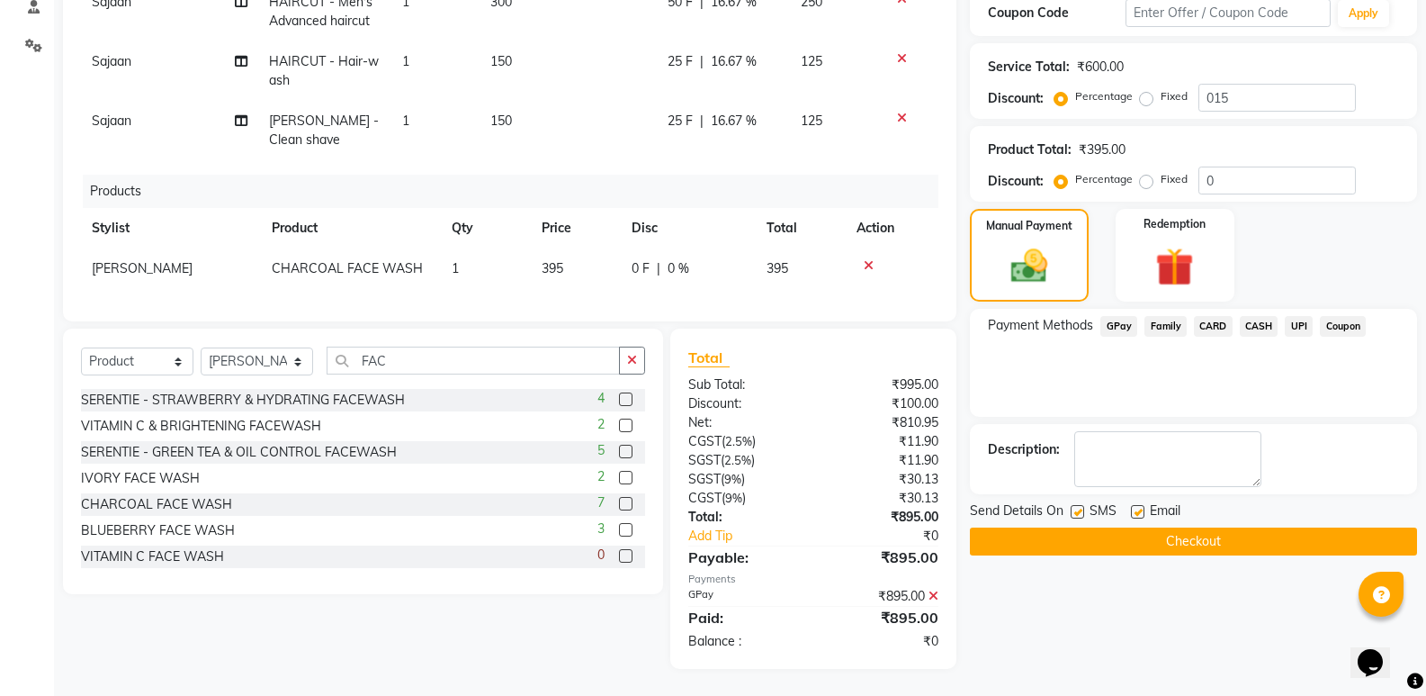
scroll to position [328, 0]
click at [1042, 527] on button "Checkout" at bounding box center [1193, 541] width 447 height 28
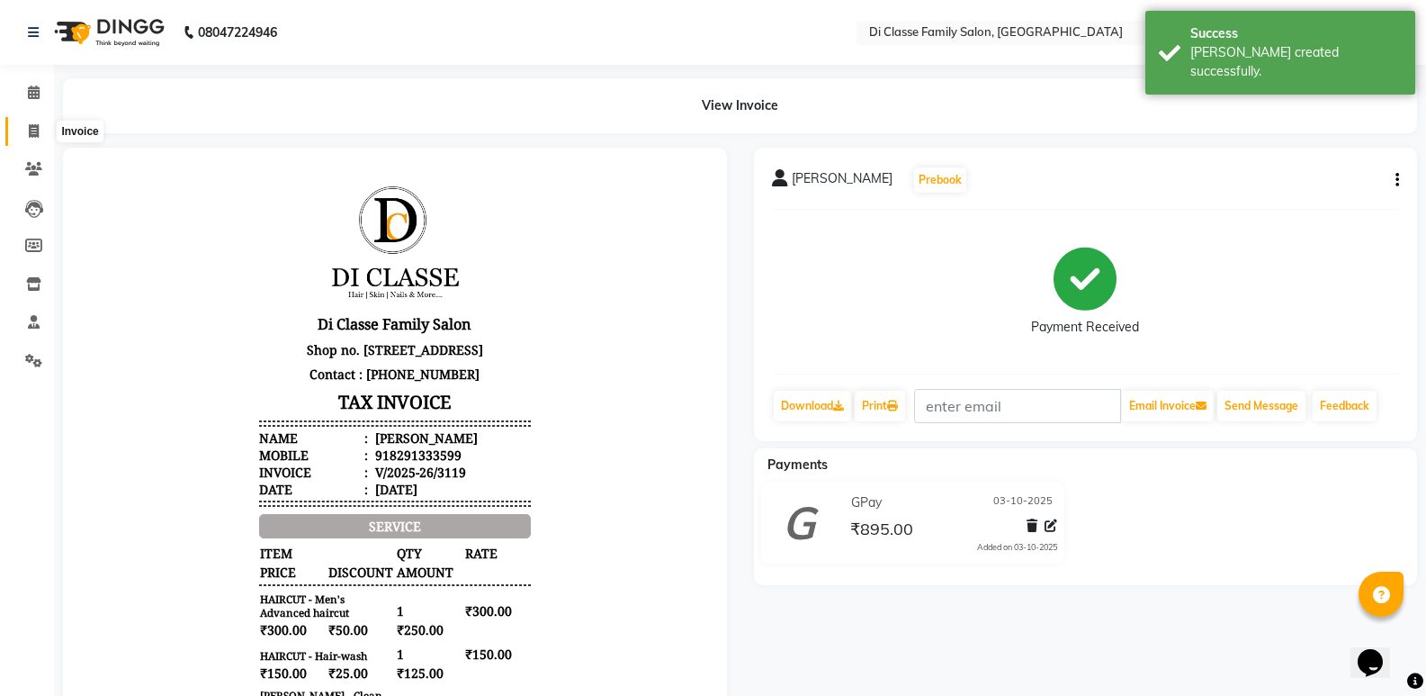
click at [48, 126] on span at bounding box center [33, 131] width 31 height 21
select select "6346"
select select "service"
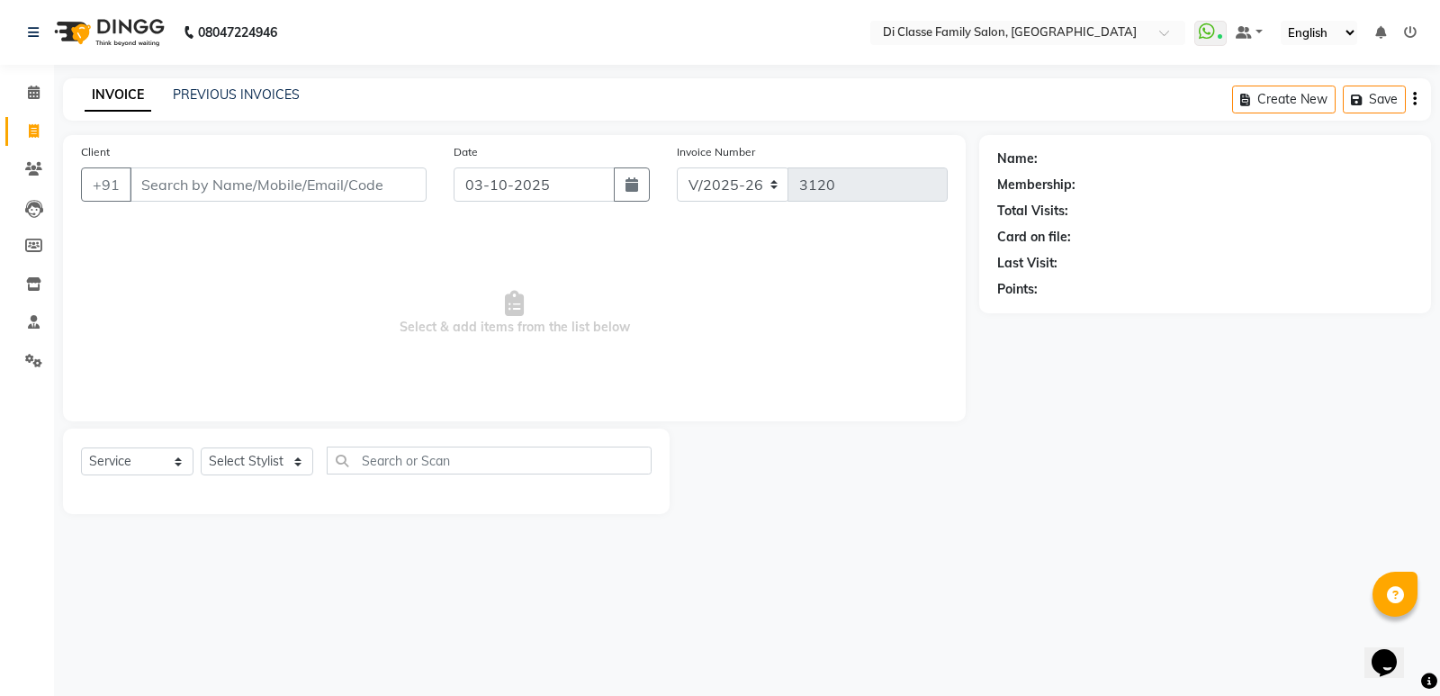
drag, startPoint x: 254, startPoint y: 85, endPoint x: 242, endPoint y: 85, distance: 11.7
click at [252, 85] on div "PREVIOUS INVOICES" at bounding box center [236, 94] width 127 height 19
click at [249, 472] on select "Select Stylist ADMIN [PERSON_NAME] [PERSON_NAME] KAPIL [PERSON_NAME] [PERSON_NA…" at bounding box center [257, 461] width 112 height 28
click at [441, 294] on span "Select & add items from the list below" at bounding box center [514, 313] width 867 height 180
click at [358, 193] on input "Client" at bounding box center [278, 184] width 297 height 34
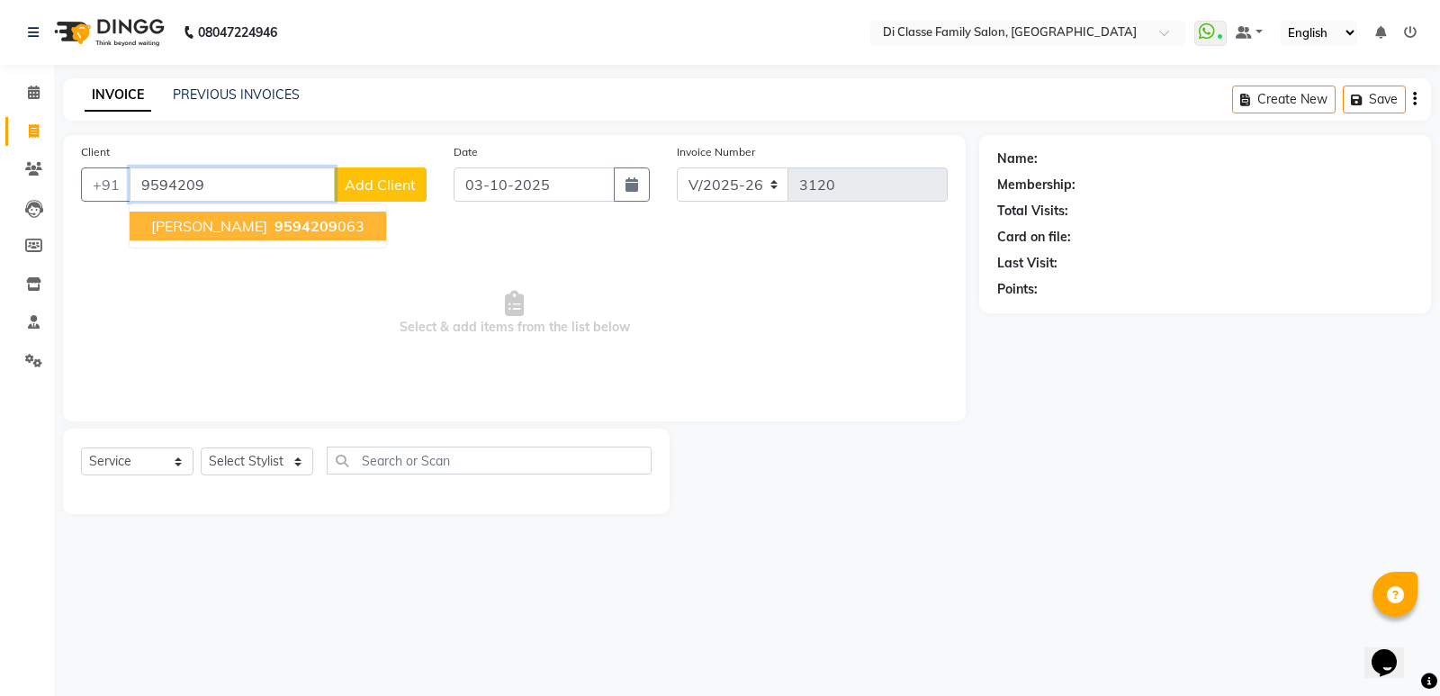
click at [330, 213] on button "[PERSON_NAME] 9594209 063" at bounding box center [258, 225] width 256 height 29
type input "9594209063"
select select "1: Object"
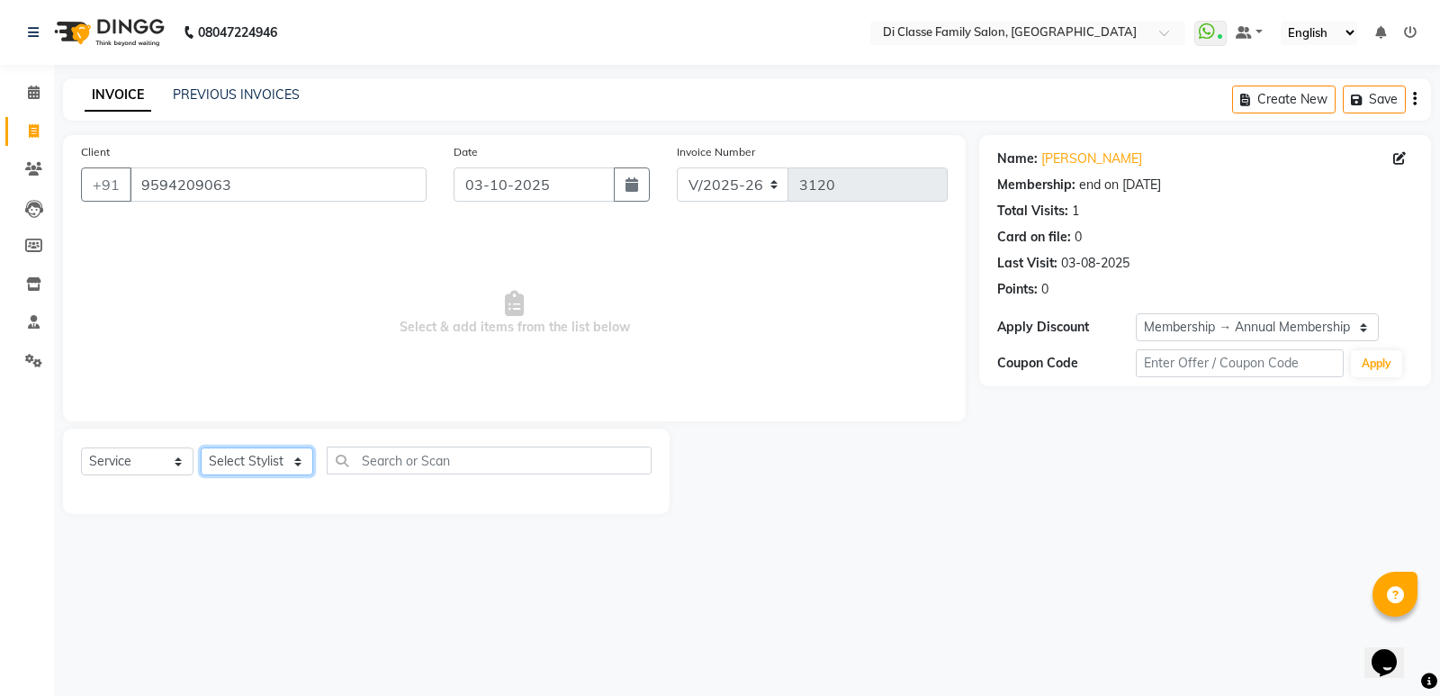
click at [287, 464] on select "Select Stylist ADMIN [PERSON_NAME] [PERSON_NAME] KAPIL [PERSON_NAME] [PERSON_NA…" at bounding box center [257, 461] width 112 height 28
select select "50727"
click at [201, 447] on select "Select Stylist ADMIN [PERSON_NAME] [PERSON_NAME] KAPIL [PERSON_NAME] [PERSON_NA…" at bounding box center [257, 461] width 112 height 28
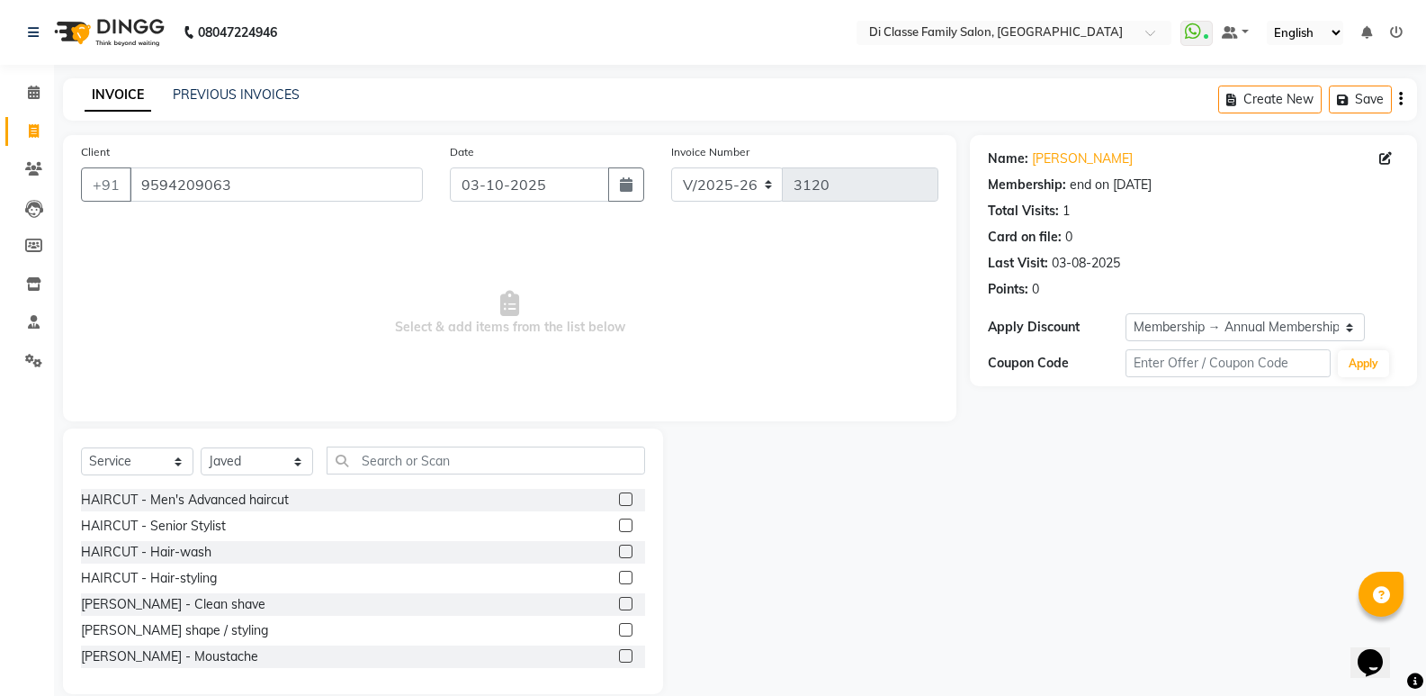
click at [465, 442] on div "Select Service Product Membership Package Voucher Prepaid Gift Card Select Styl…" at bounding box center [363, 560] width 600 height 265
click at [463, 451] on input "text" at bounding box center [486, 460] width 319 height 28
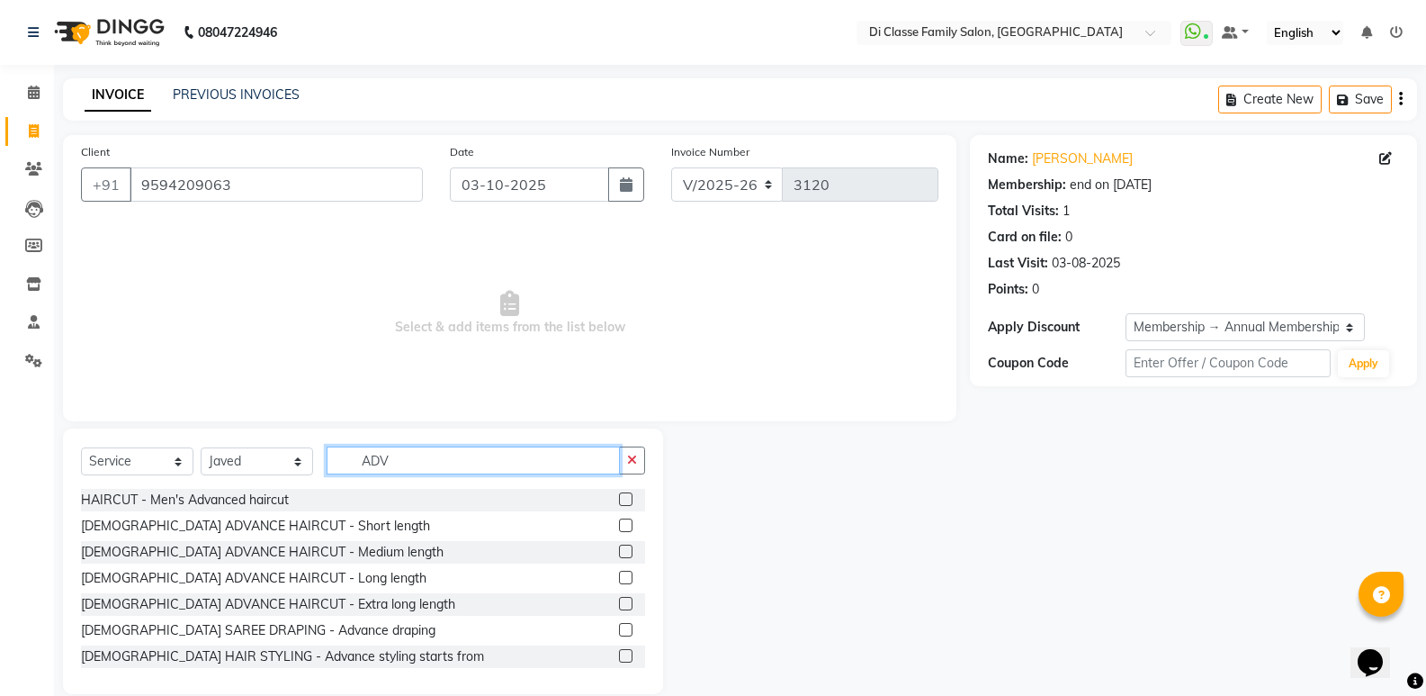
type input "ADV"
click at [598, 549] on div "[DEMOGRAPHIC_DATA] ADVANCE HAIRCUT - Medium length" at bounding box center [363, 552] width 564 height 22
click at [619, 549] on label at bounding box center [625, 550] width 13 height 13
click at [619, 549] on input "checkbox" at bounding box center [625, 552] width 12 height 12
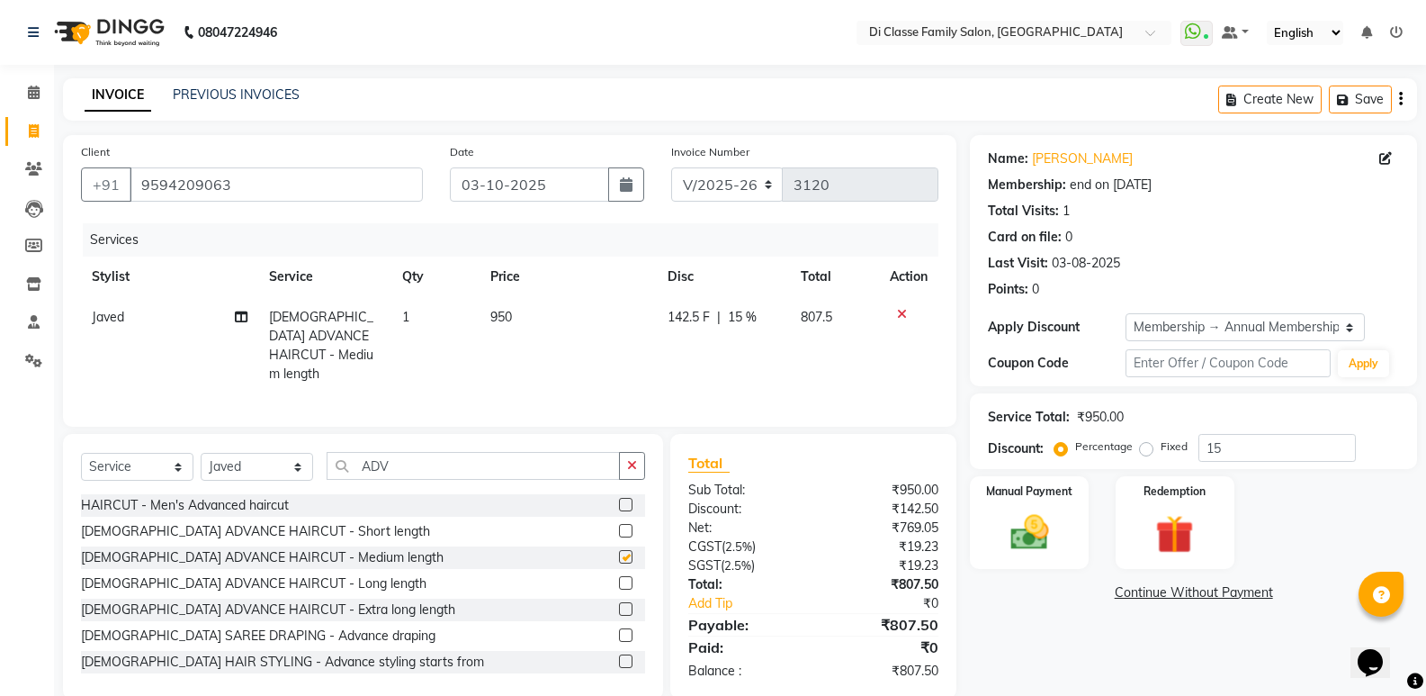
click at [657, 292] on th "Disc" at bounding box center [724, 276] width 134 height 40
checkbox input "false"
click at [689, 324] on span "142.5 F" at bounding box center [689, 317] width 42 height 19
select select "50727"
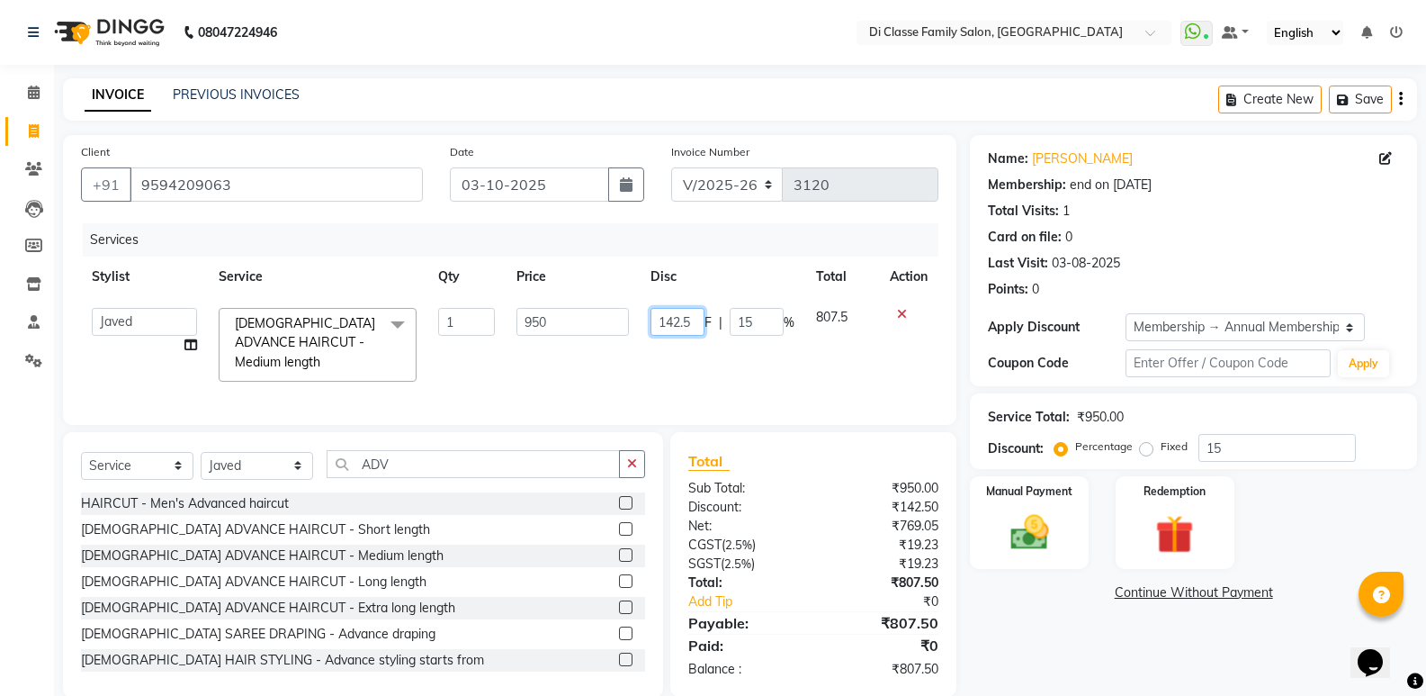
click at [697, 317] on input "142.5" at bounding box center [678, 322] width 54 height 28
type input "1"
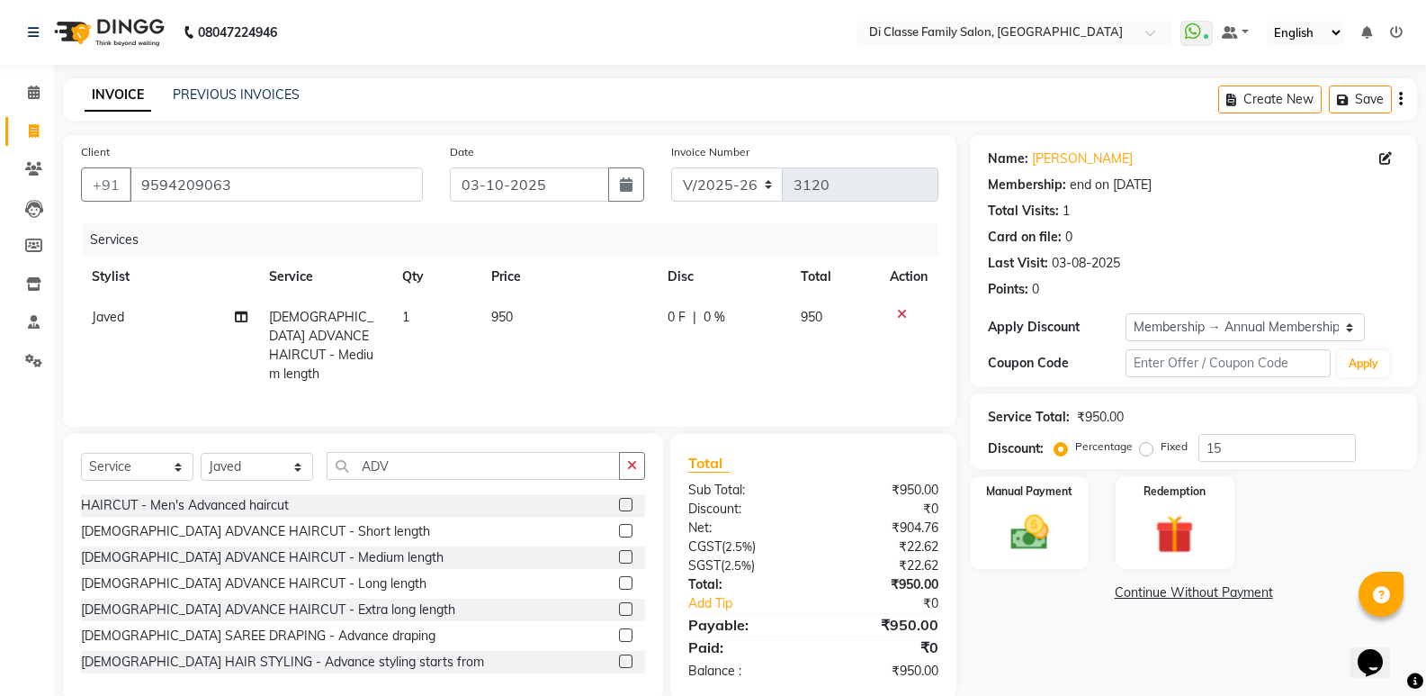
click at [765, 323] on div "0 F | 0 %" at bounding box center [724, 317] width 112 height 19
select select "50727"
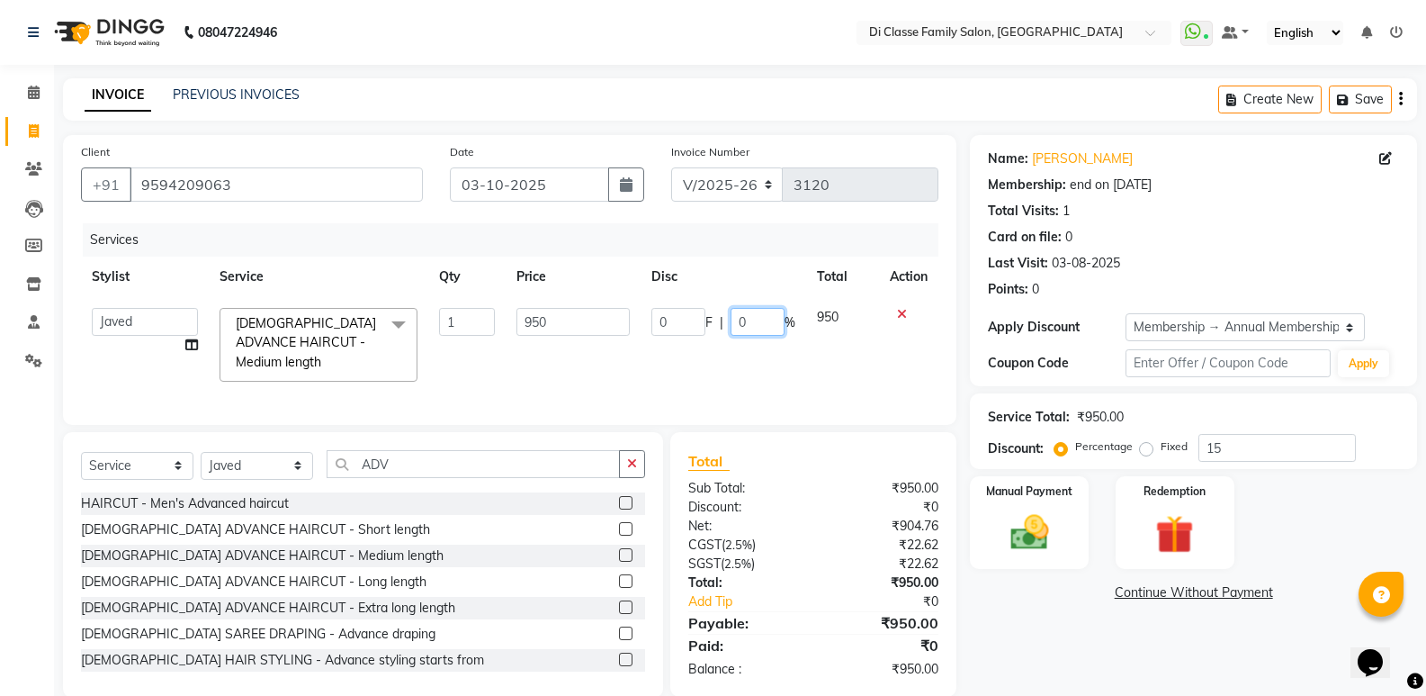
click at [765, 321] on input "0" at bounding box center [758, 322] width 54 height 28
type input "20"
click at [1, 487] on div "Calendar Invoice Clients Leads Members Inventory Staff Settings Completed InPro…" at bounding box center [121, 374] width 243 height 646
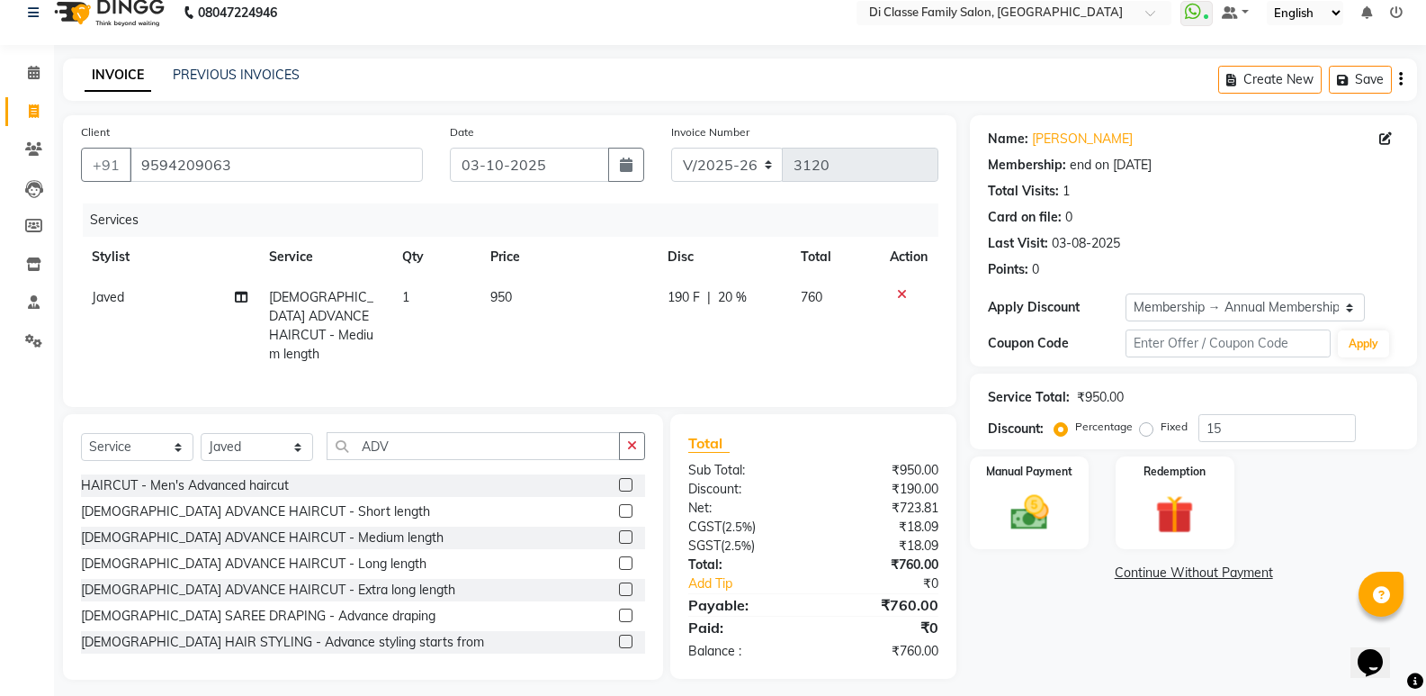
scroll to position [25, 0]
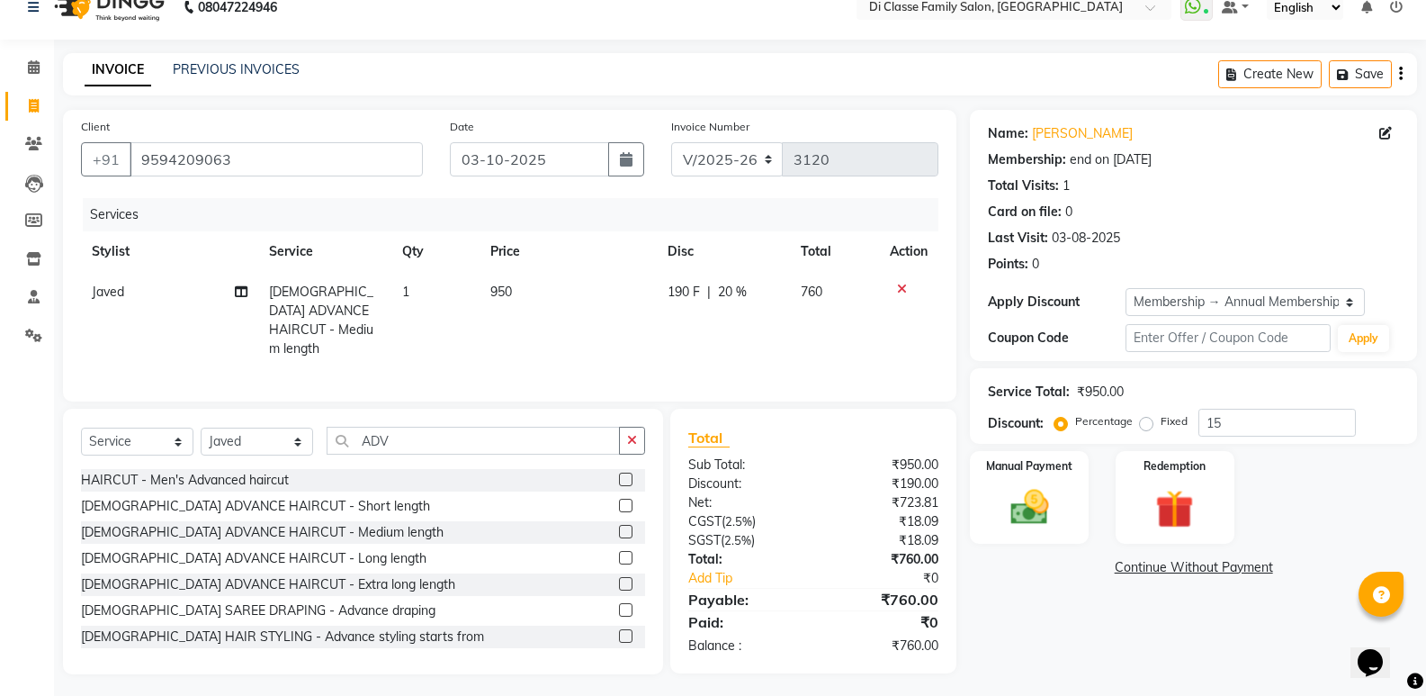
click at [755, 303] on td "190 F | 20 %" at bounding box center [723, 320] width 133 height 97
select select "50727"
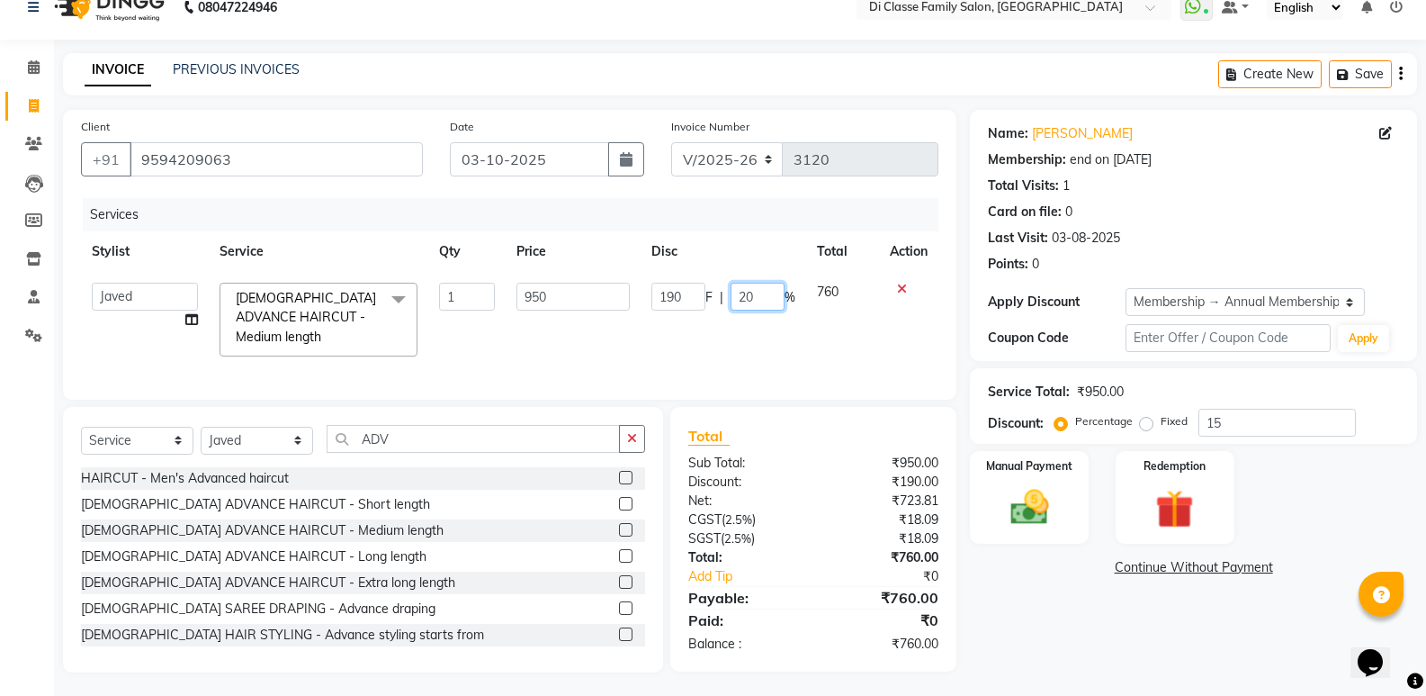
click at [751, 296] on input "20" at bounding box center [758, 297] width 54 height 28
type input "25"
click at [0, 507] on div "Calendar Invoice Clients Leads Members Inventory Staff Settings Completed InPro…" at bounding box center [121, 349] width 243 height 646
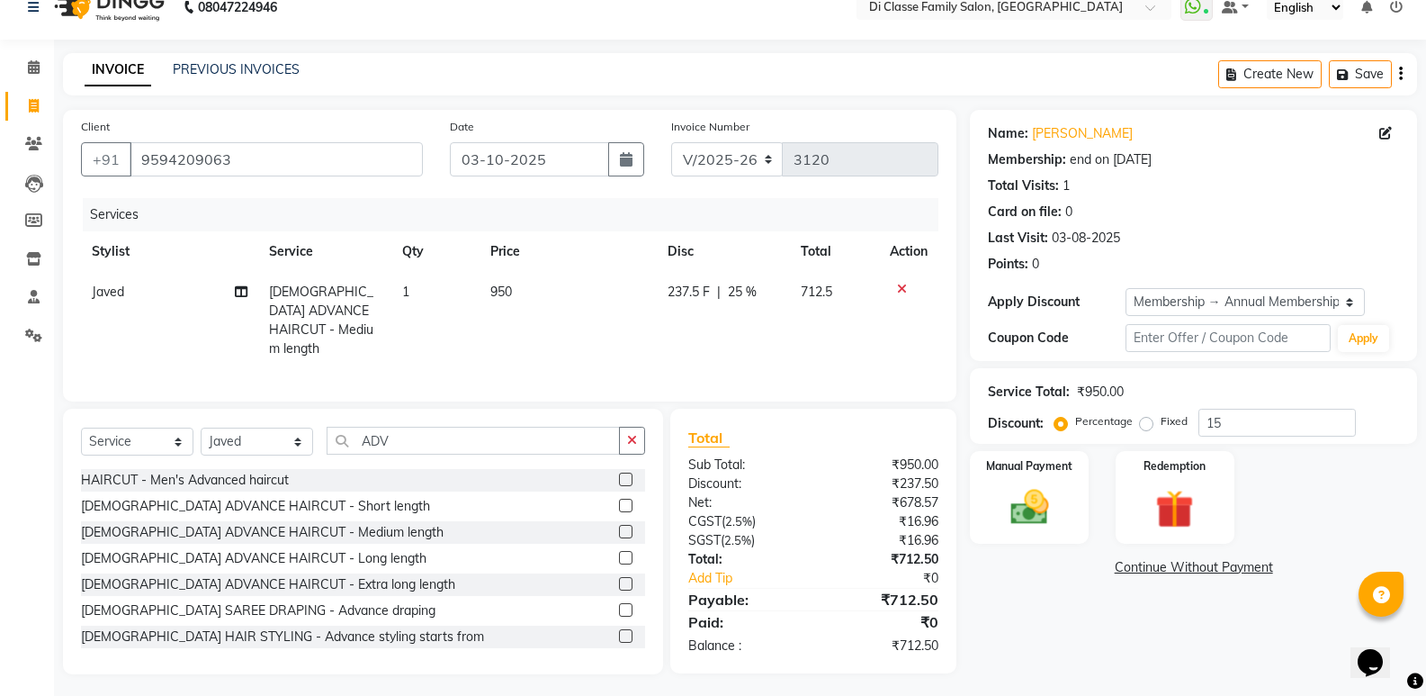
click at [706, 317] on td "237.5 F | 25 %" at bounding box center [724, 320] width 134 height 97
select select "50727"
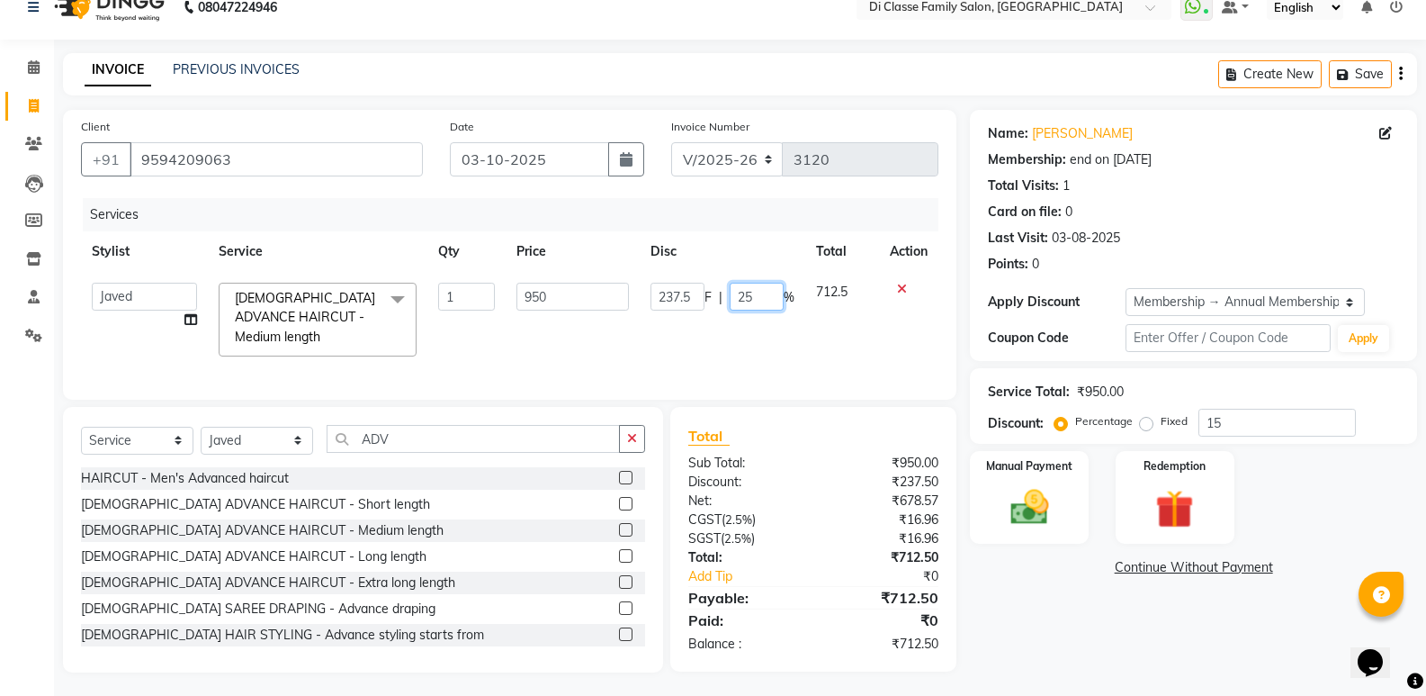
click at [774, 298] on input "25" at bounding box center [757, 297] width 54 height 28
type input "2"
type input "30"
click at [0, 472] on div "Calendar Invoice Clients Leads Members Inventory Staff Settings Completed InPro…" at bounding box center [121, 349] width 243 height 646
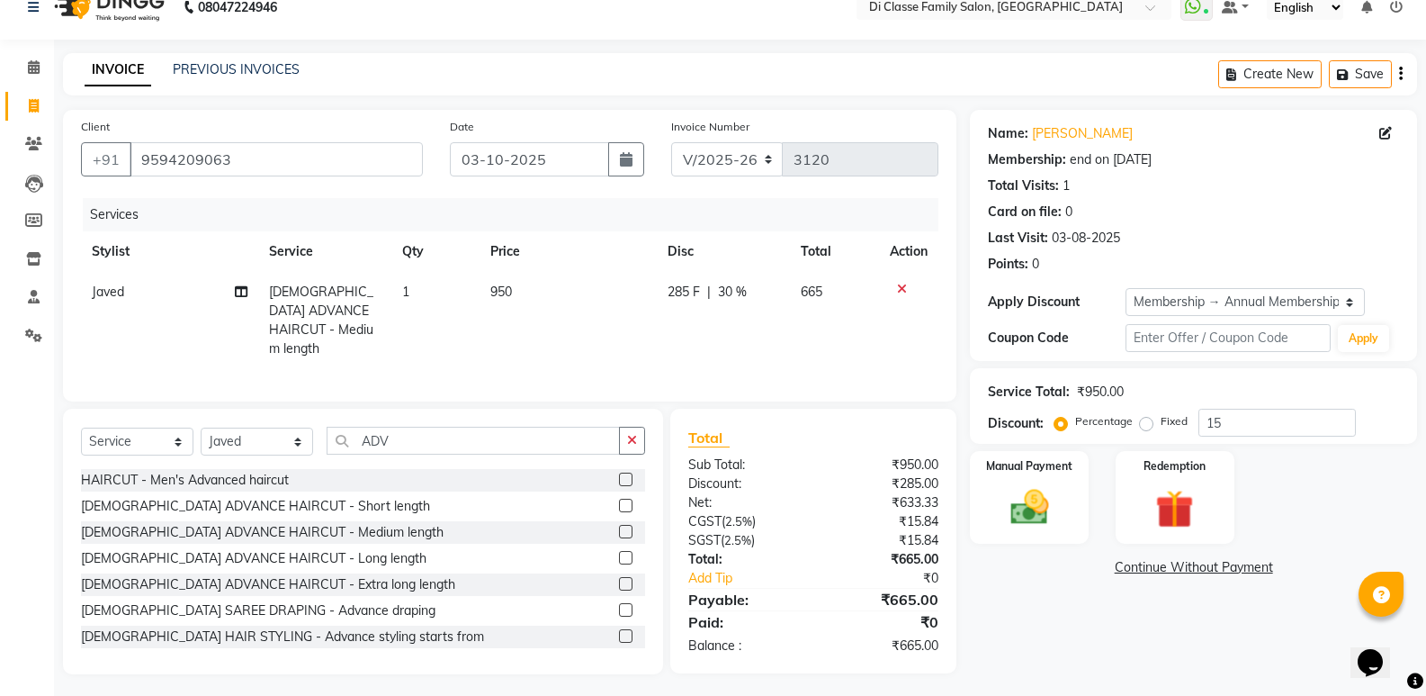
click at [741, 316] on td "285 F | 30 %" at bounding box center [723, 320] width 133 height 97
select select "50727"
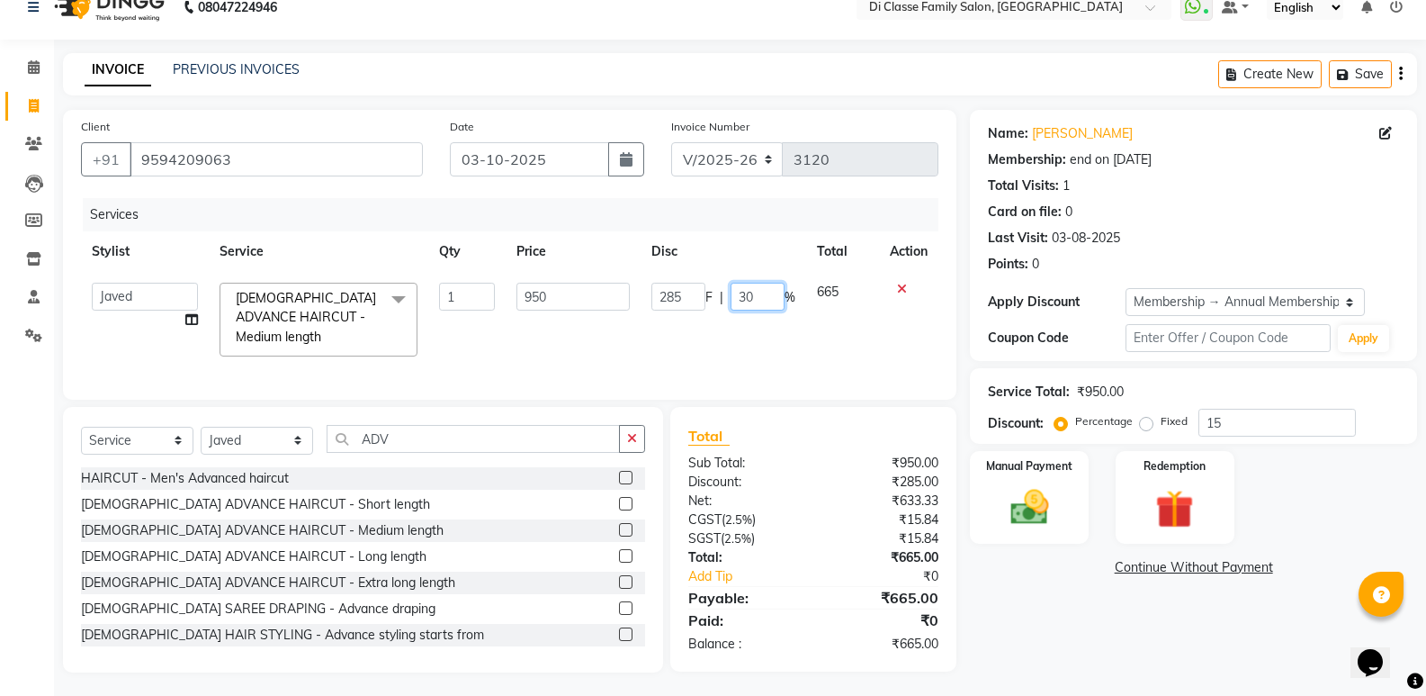
click at [756, 298] on input "30" at bounding box center [758, 297] width 54 height 28
type input "3"
type input "40"
click at [0, 477] on div "Calendar Invoice Clients Leads Members Inventory Staff Settings Completed InPro…" at bounding box center [121, 349] width 243 height 646
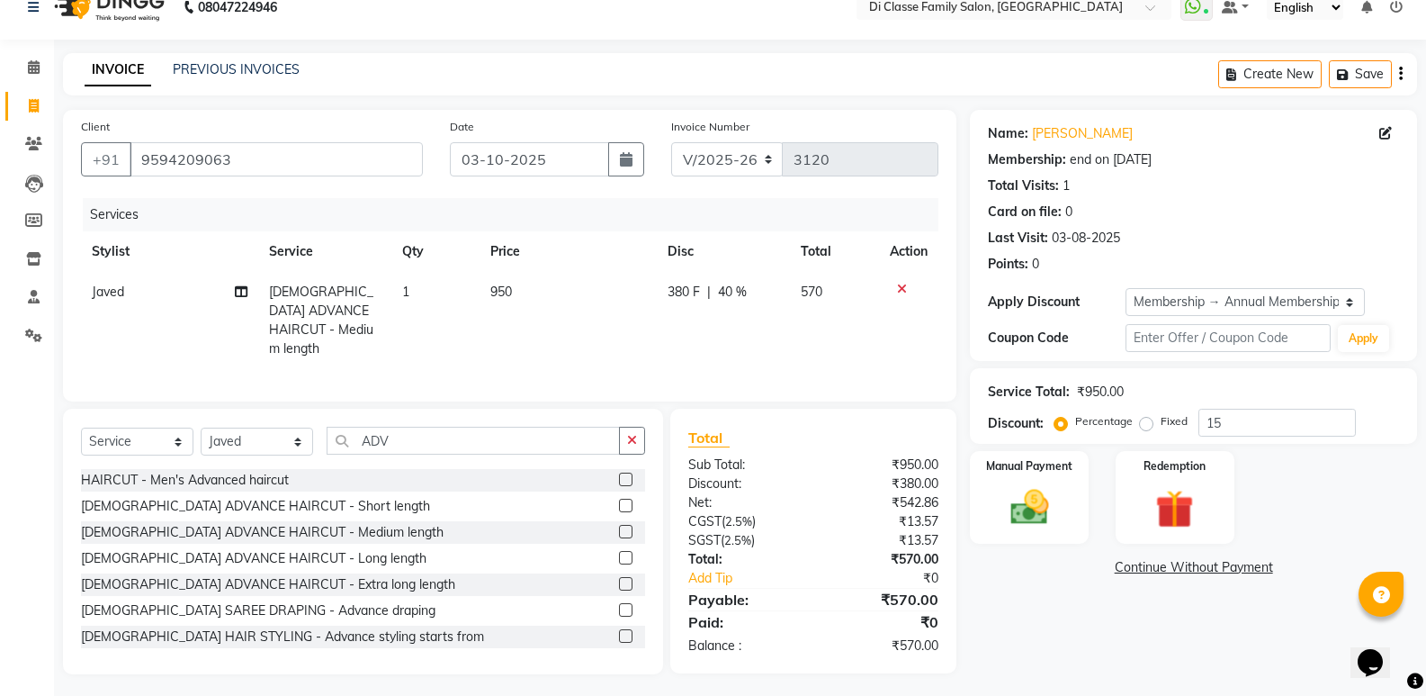
click at [701, 298] on div "380 F | 40 %" at bounding box center [724, 292] width 112 height 19
select select "50727"
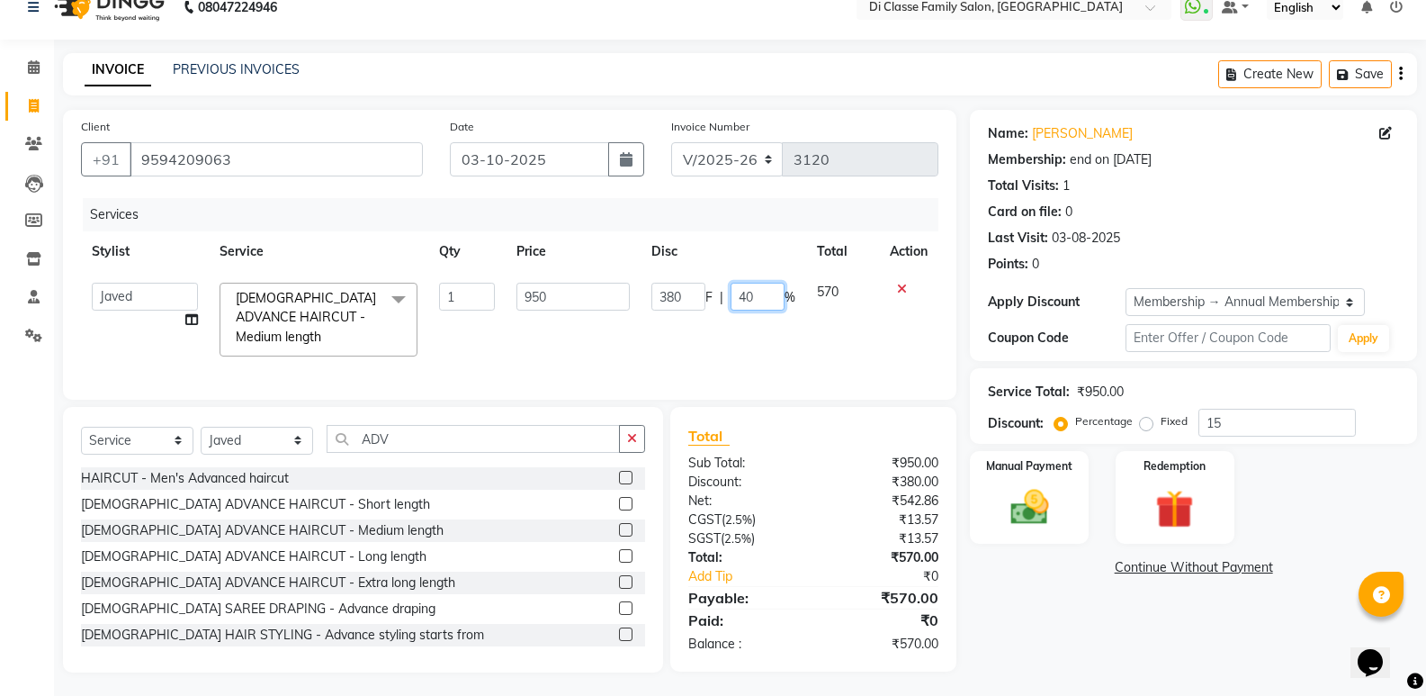
click at [764, 301] on input "40" at bounding box center [758, 297] width 54 height 28
type input "45"
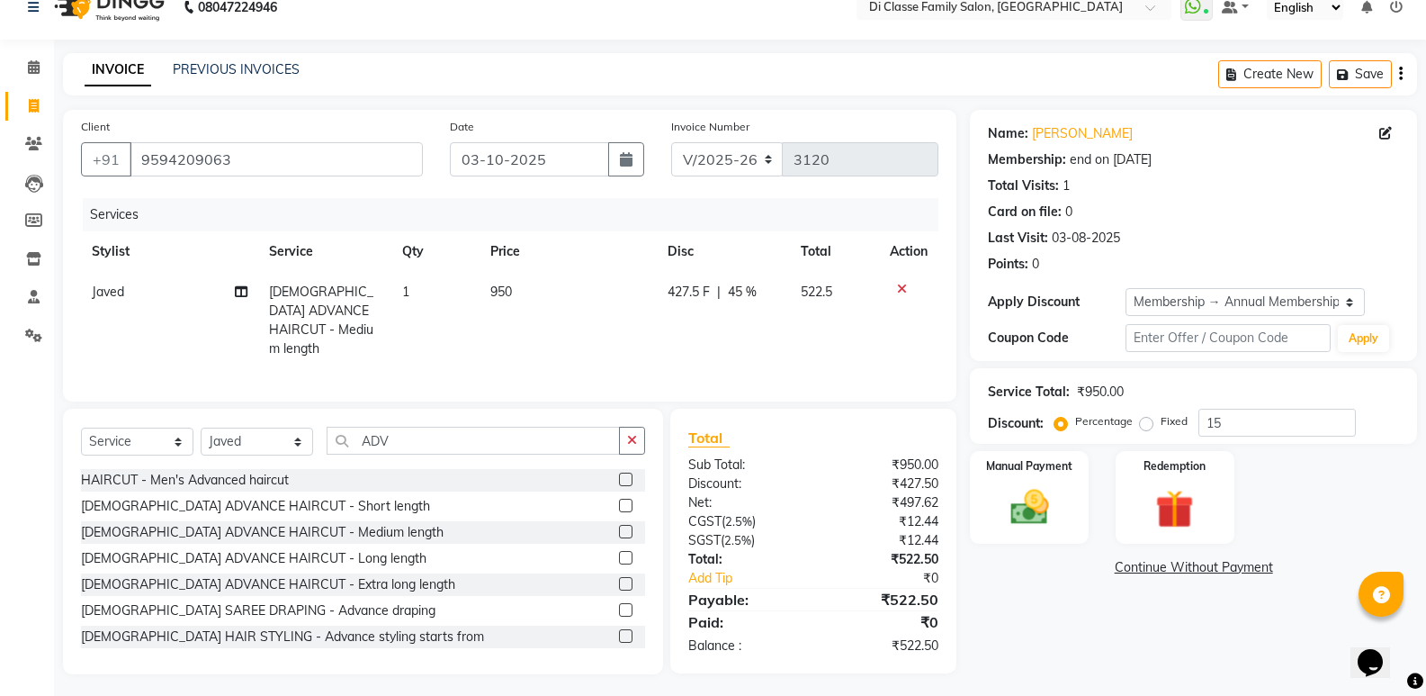
click at [0, 454] on div "Calendar Invoice Clients Leads Members Inventory Staff Settings Completed InPro…" at bounding box center [121, 350] width 243 height 648
click at [839, 302] on td "522.5" at bounding box center [834, 320] width 89 height 97
select select "50727"
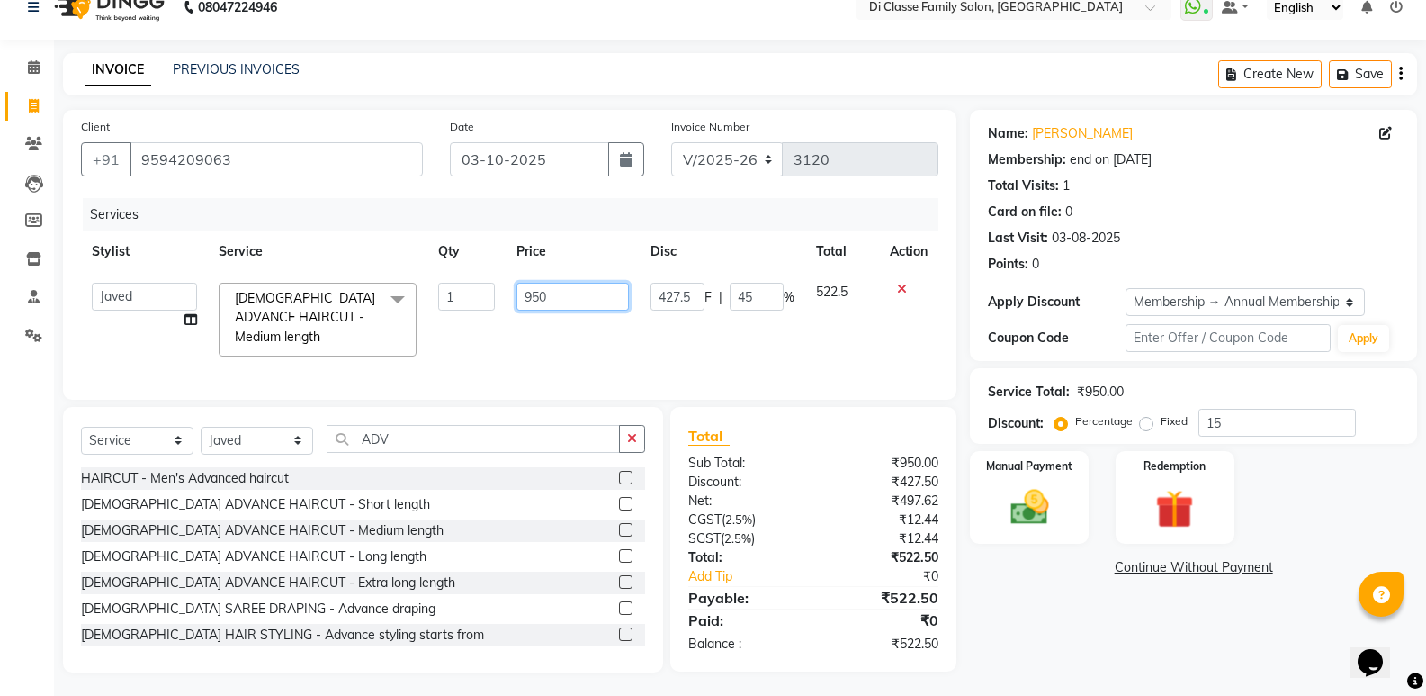
click at [627, 309] on td "950" at bounding box center [573, 319] width 134 height 95
type input "9"
type input "600"
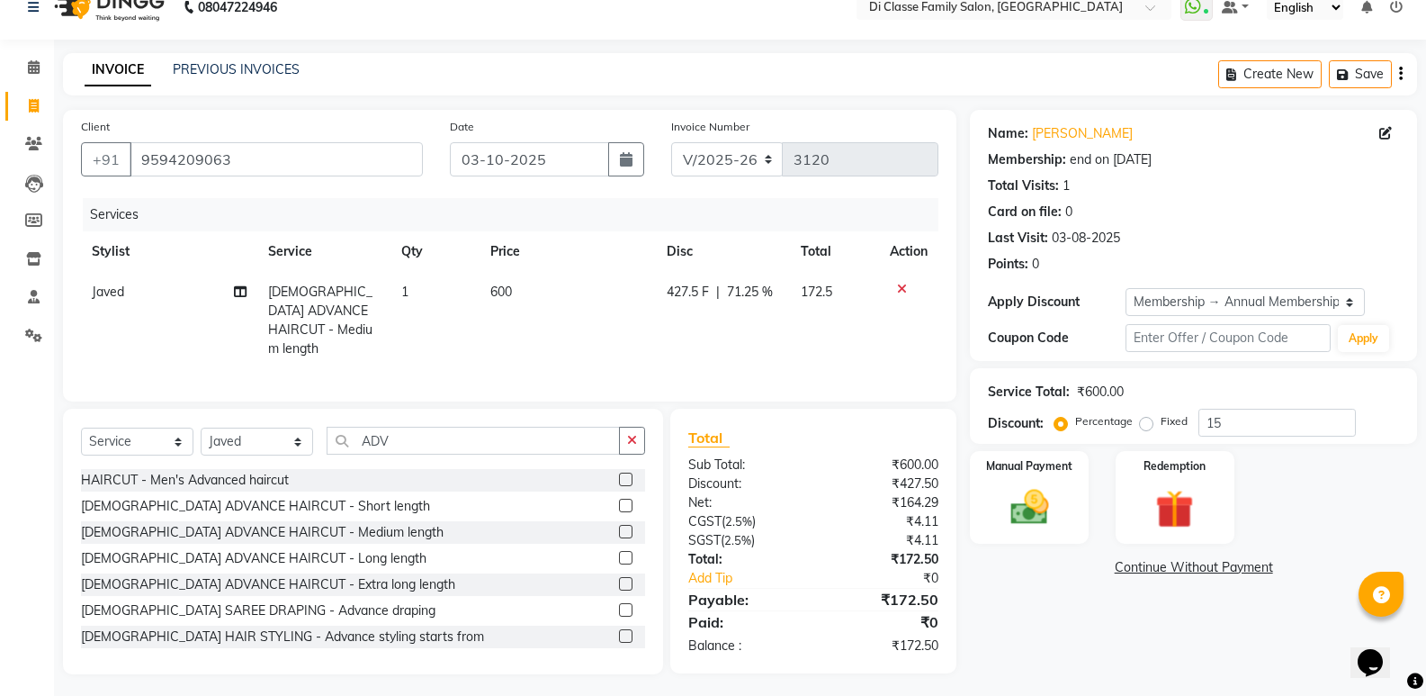
drag, startPoint x: 734, startPoint y: 293, endPoint x: 750, endPoint y: 293, distance: 15.3
click at [750, 293] on span "71.25 %" at bounding box center [750, 292] width 46 height 19
select select "50727"
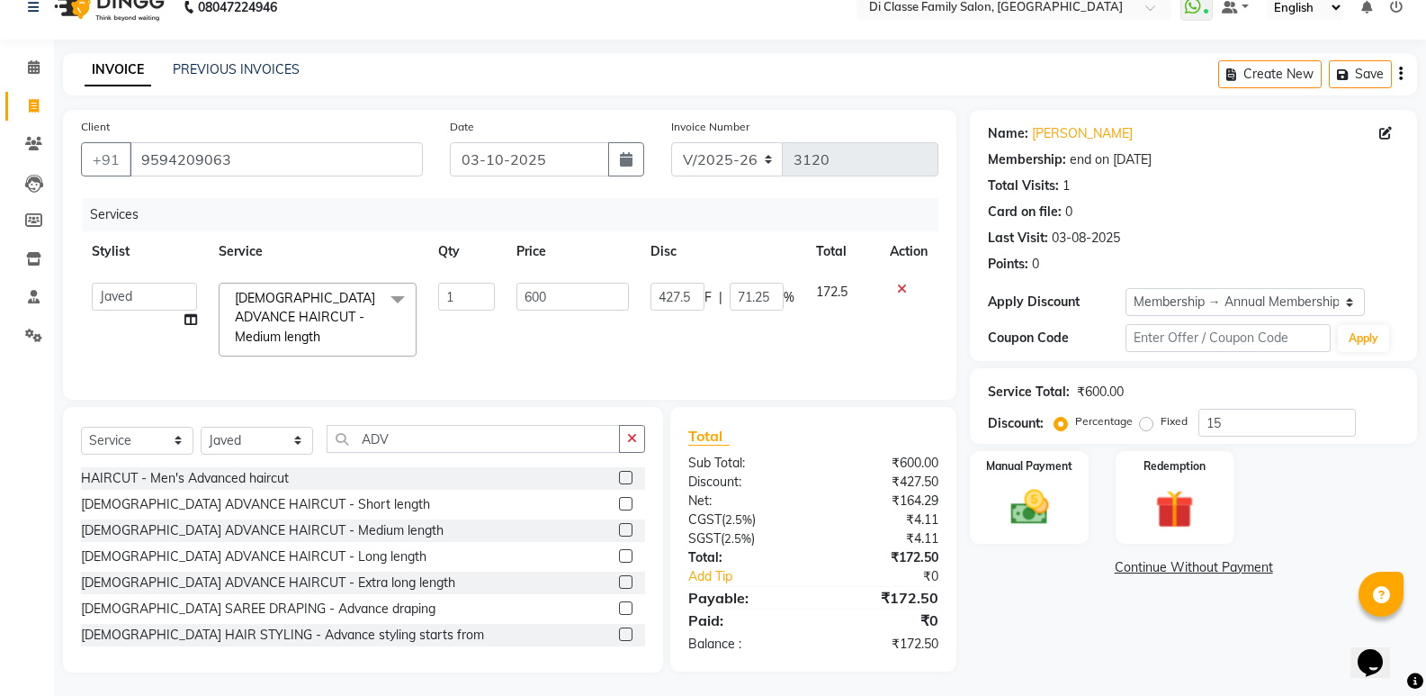
click at [793, 293] on span "%" at bounding box center [789, 297] width 11 height 19
click at [775, 291] on input "71.25" at bounding box center [757, 297] width 54 height 28
type input "7"
type input "15"
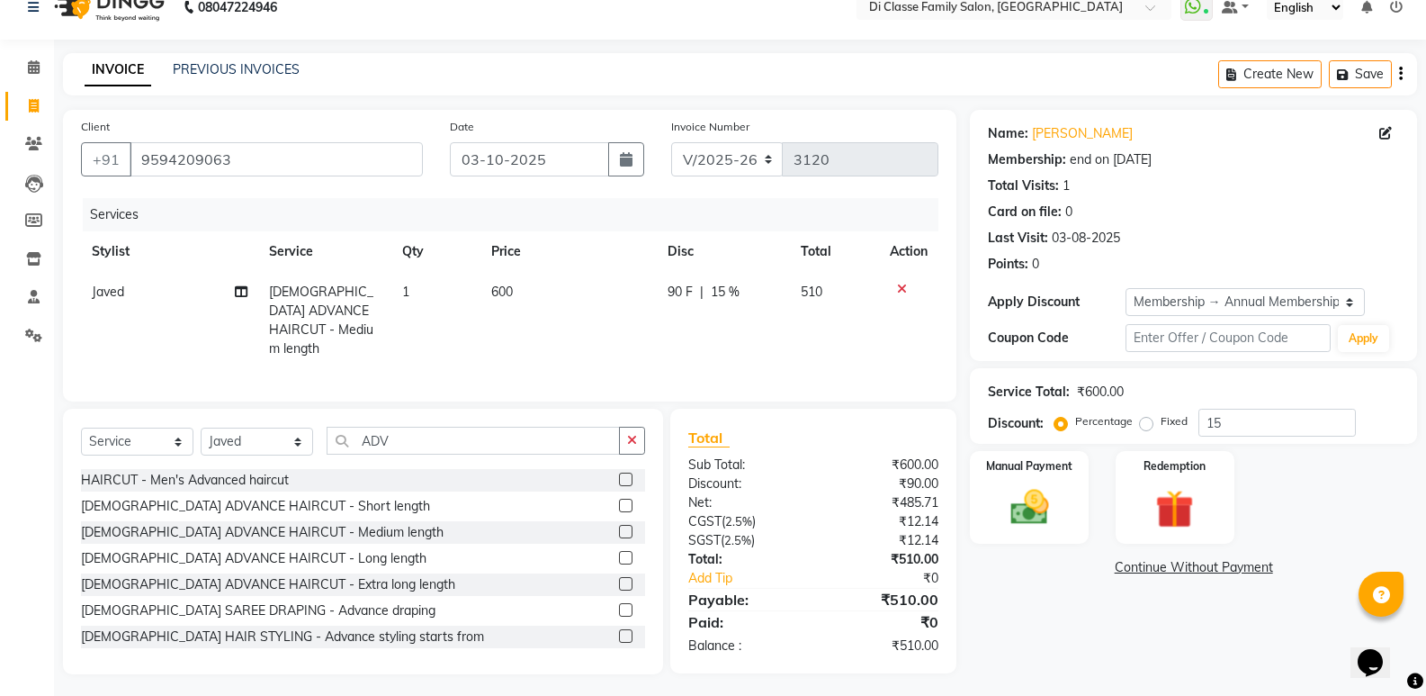
click at [1035, 631] on div "Name: [PERSON_NAME] Membership: end on [DATE] Total Visits: 1 Card on file: 0 L…" at bounding box center [1200, 392] width 461 height 564
click at [1039, 509] on img at bounding box center [1029, 507] width 64 height 46
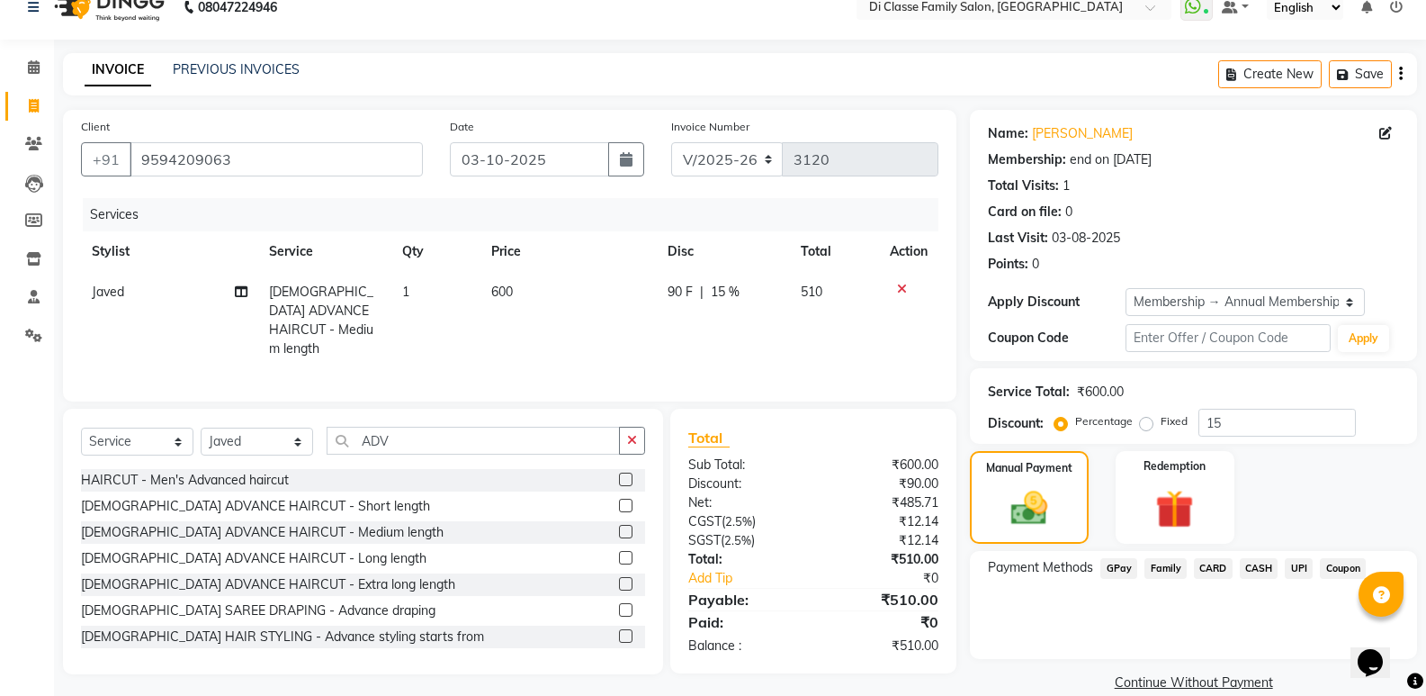
click at [1147, 562] on span "Family" at bounding box center [1166, 568] width 42 height 21
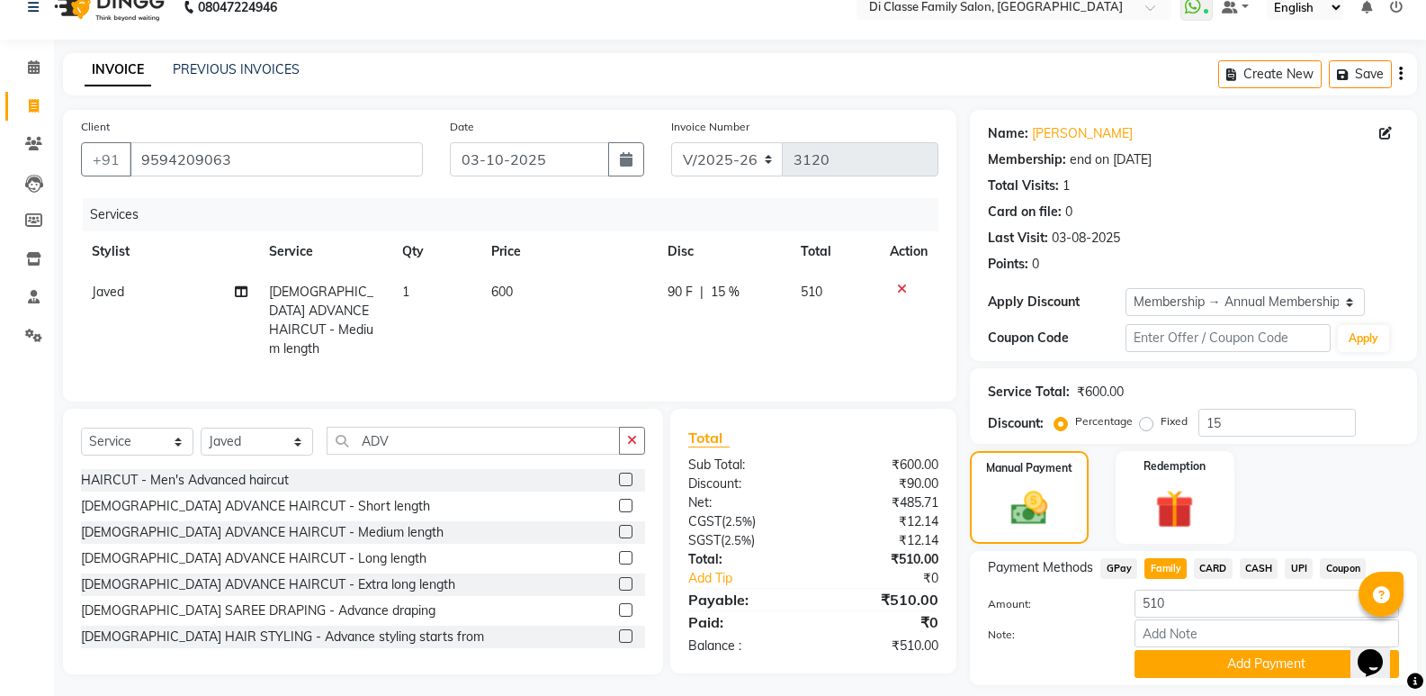
click at [1127, 567] on span "GPay" at bounding box center [1118, 568] width 37 height 21
click at [1176, 669] on button "Add Payment" at bounding box center [1267, 664] width 265 height 28
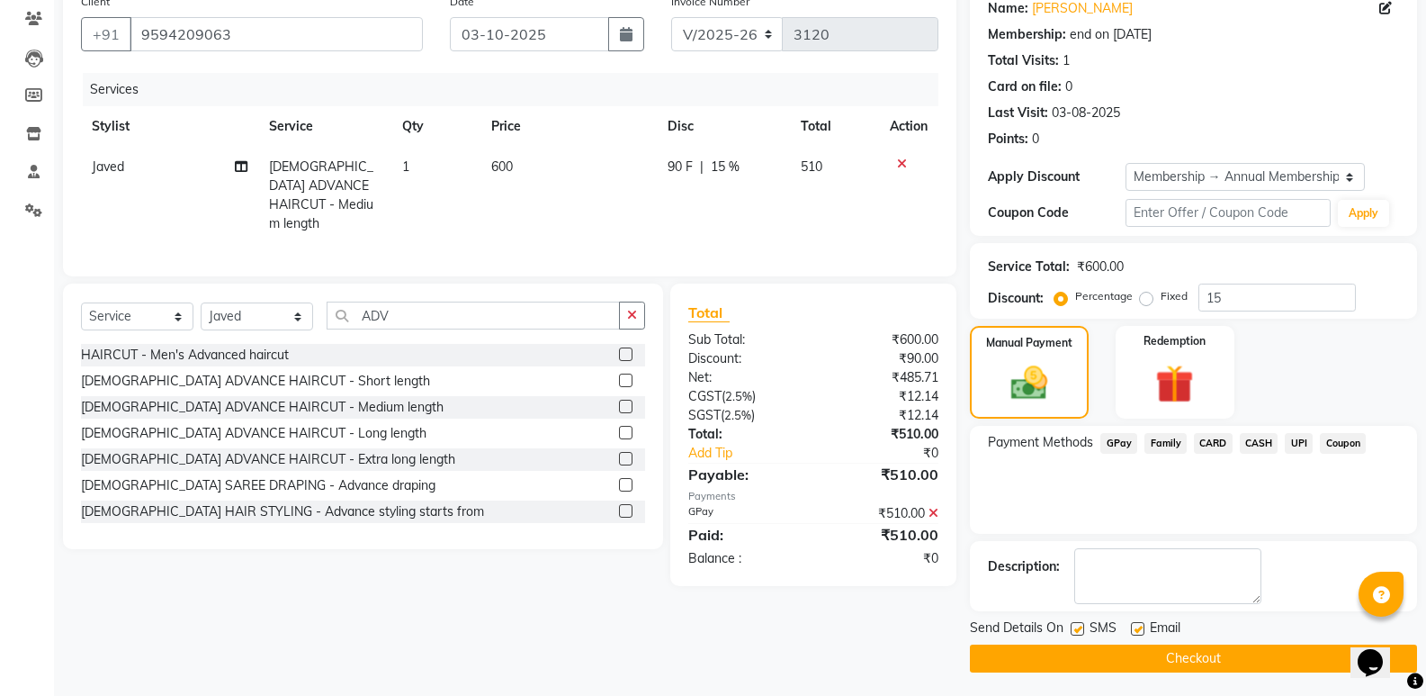
scroll to position [154, 0]
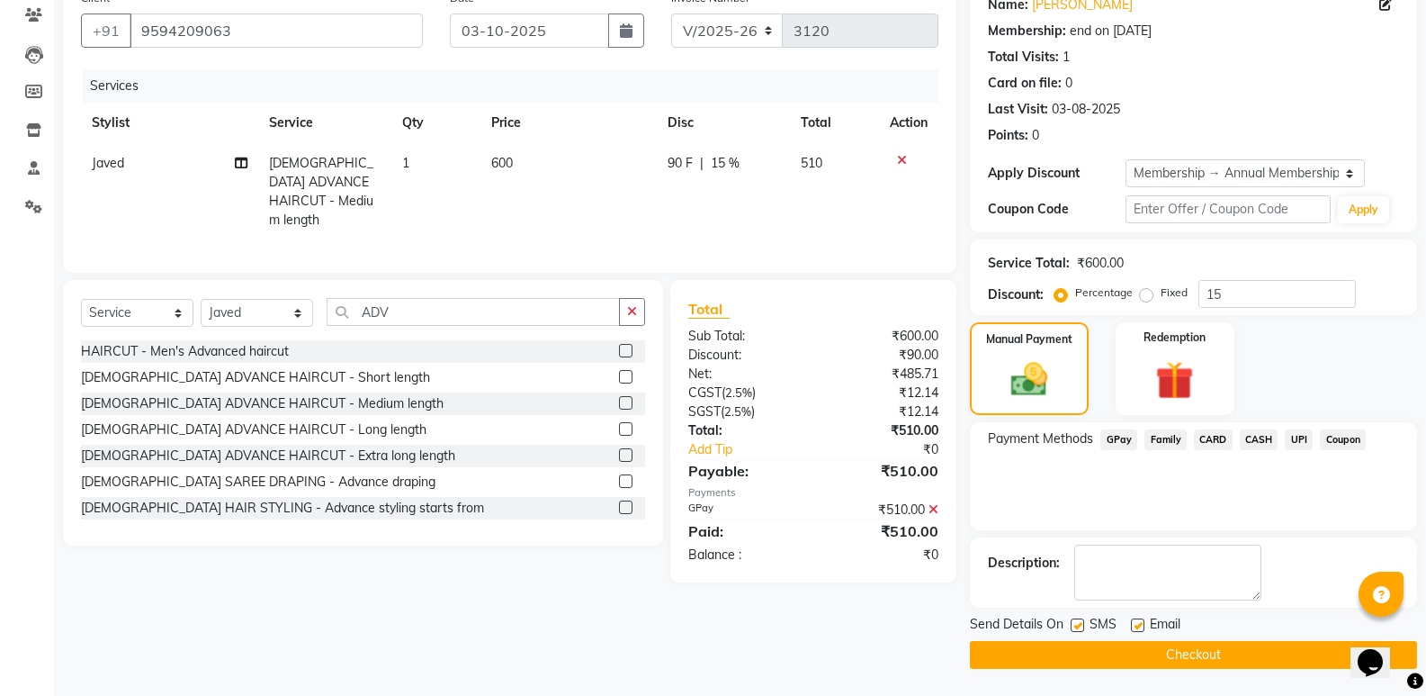
click at [1180, 660] on button "Checkout" at bounding box center [1193, 655] width 447 height 28
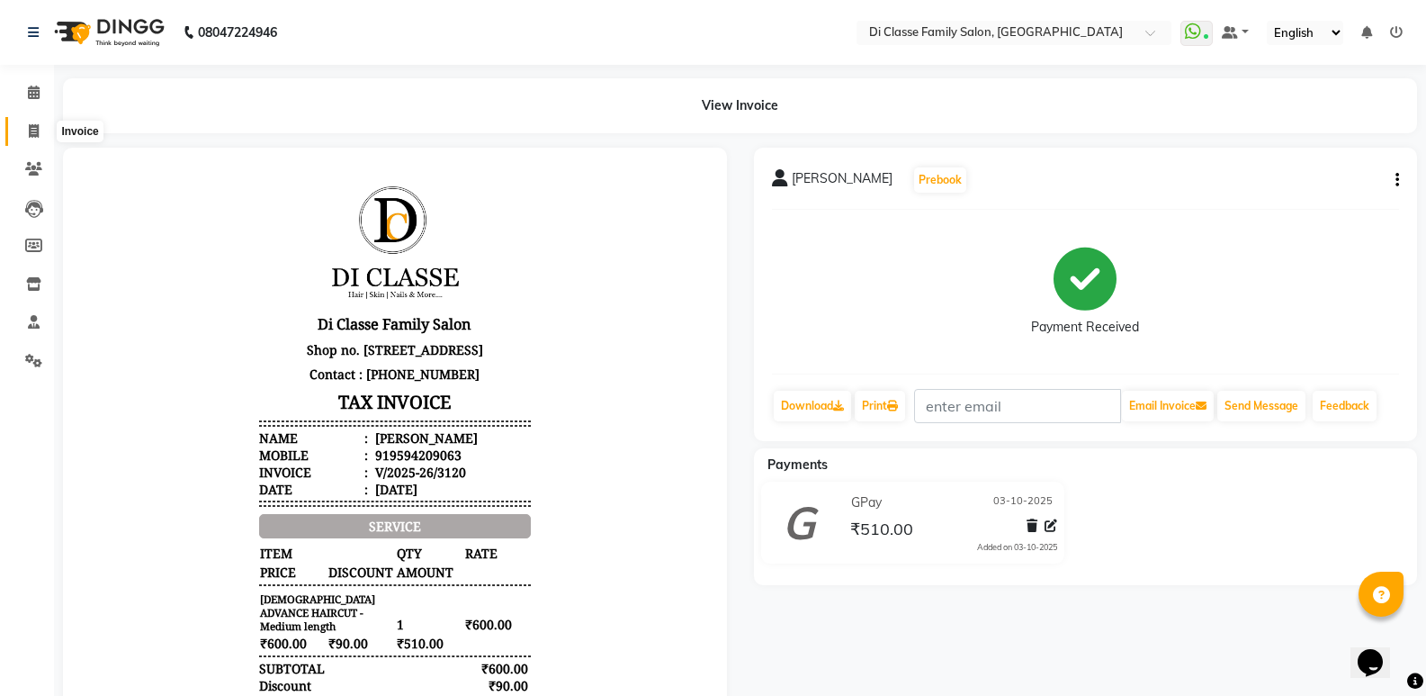
click at [23, 134] on span at bounding box center [33, 131] width 31 height 21
select select "6346"
select select "service"
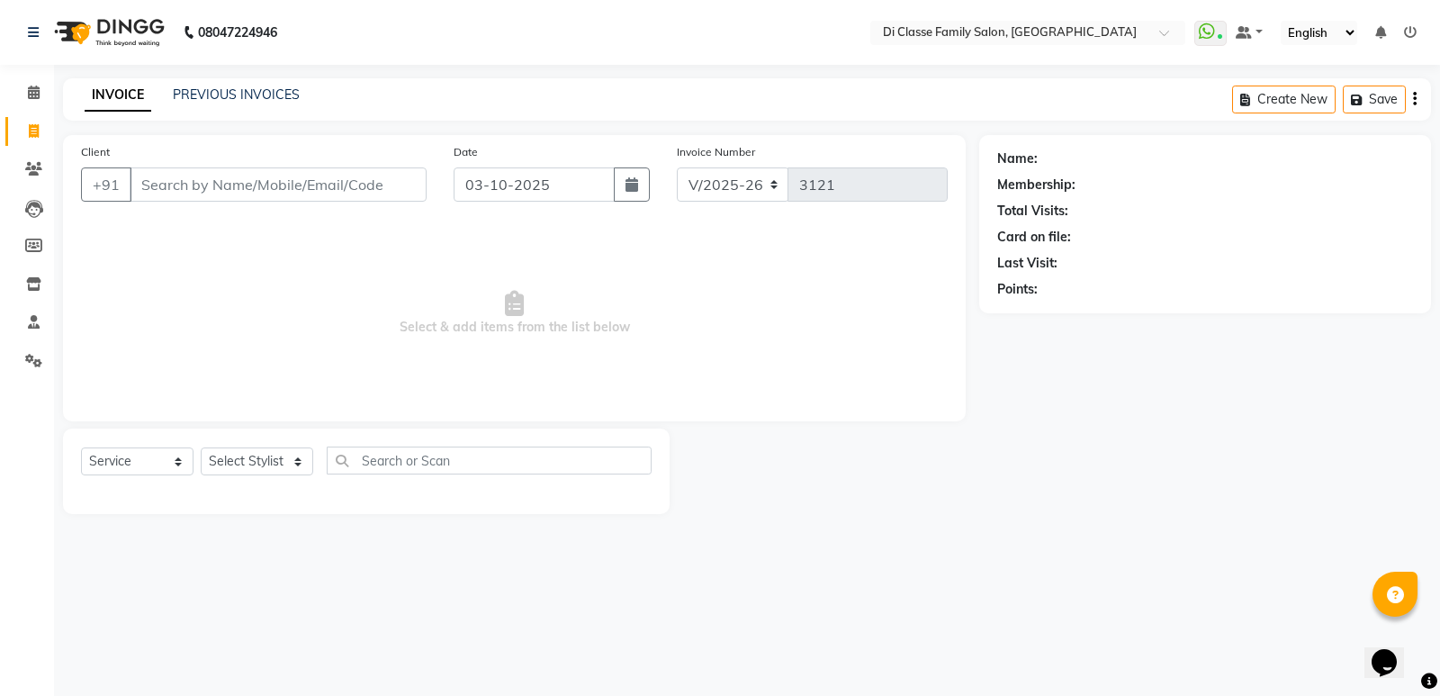
click at [194, 192] on input "Client" at bounding box center [278, 184] width 297 height 34
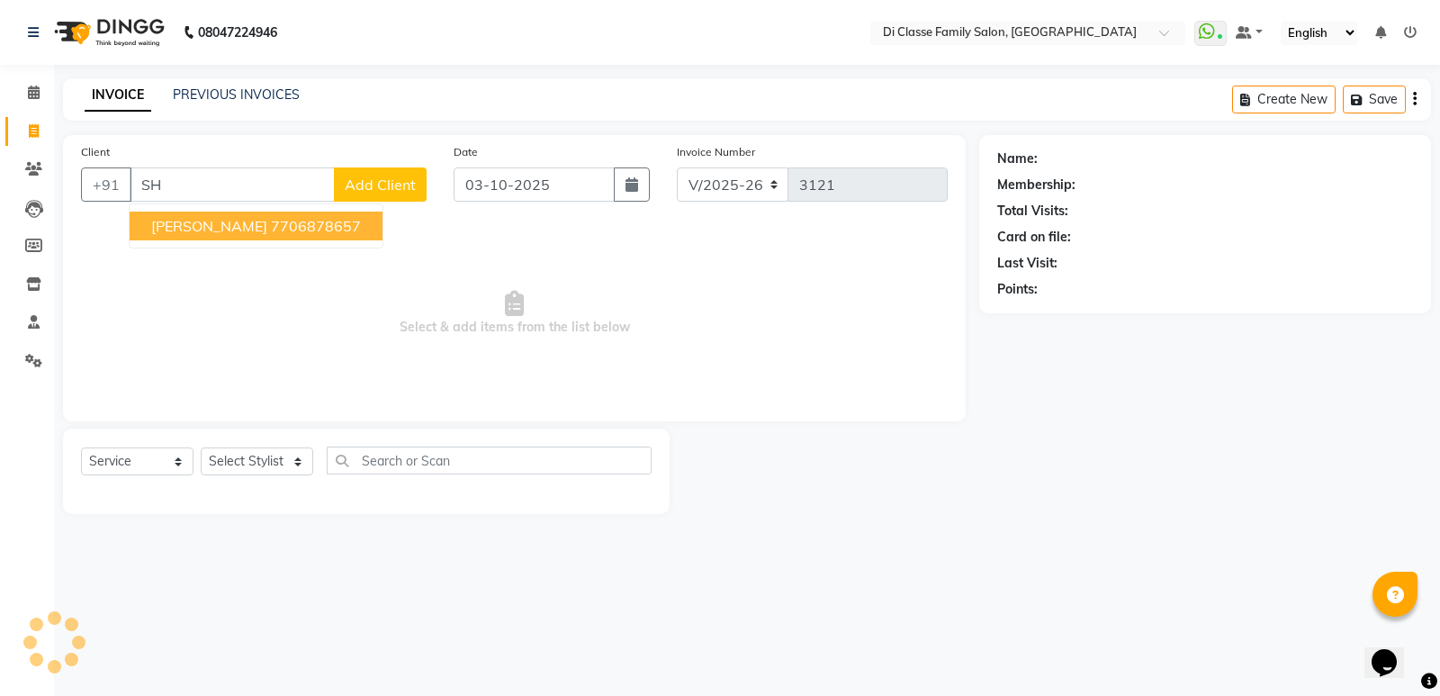
type input "S"
click at [246, 226] on span "[PERSON_NAME]" at bounding box center [209, 226] width 116 height 18
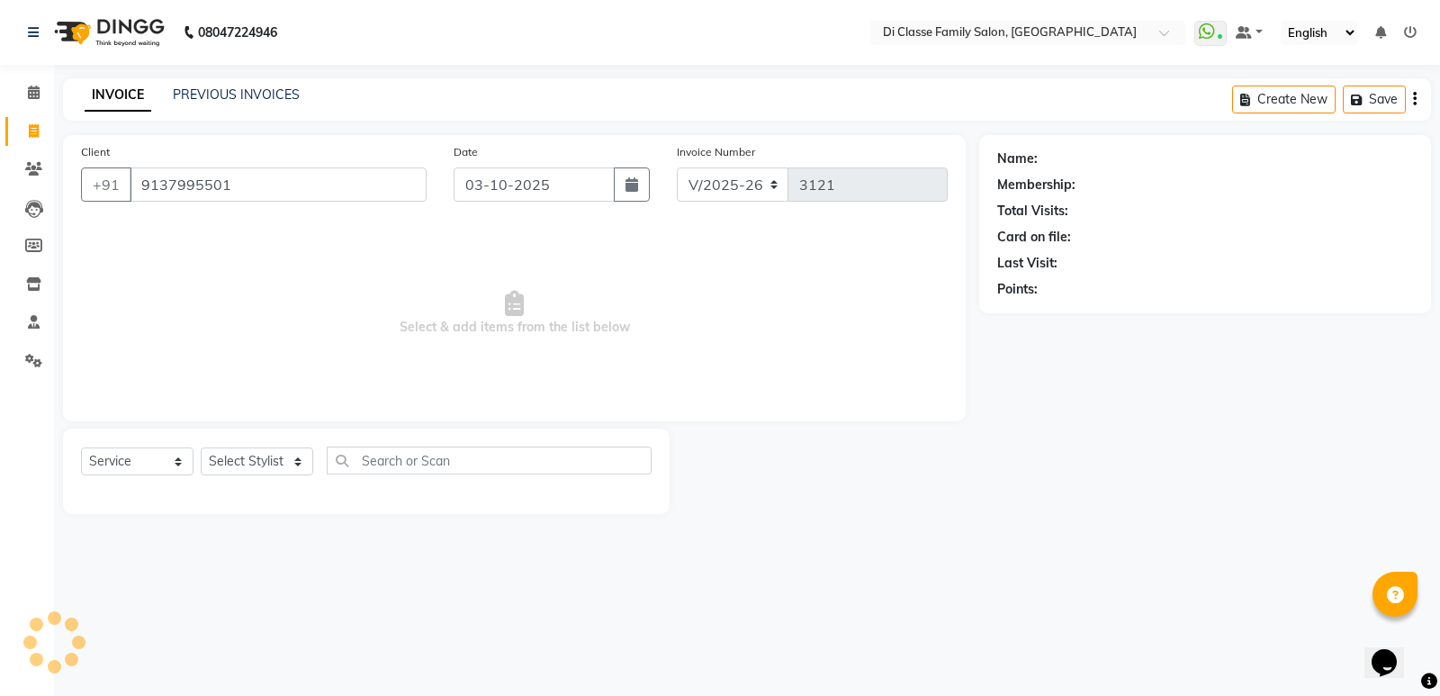
type input "9137995501"
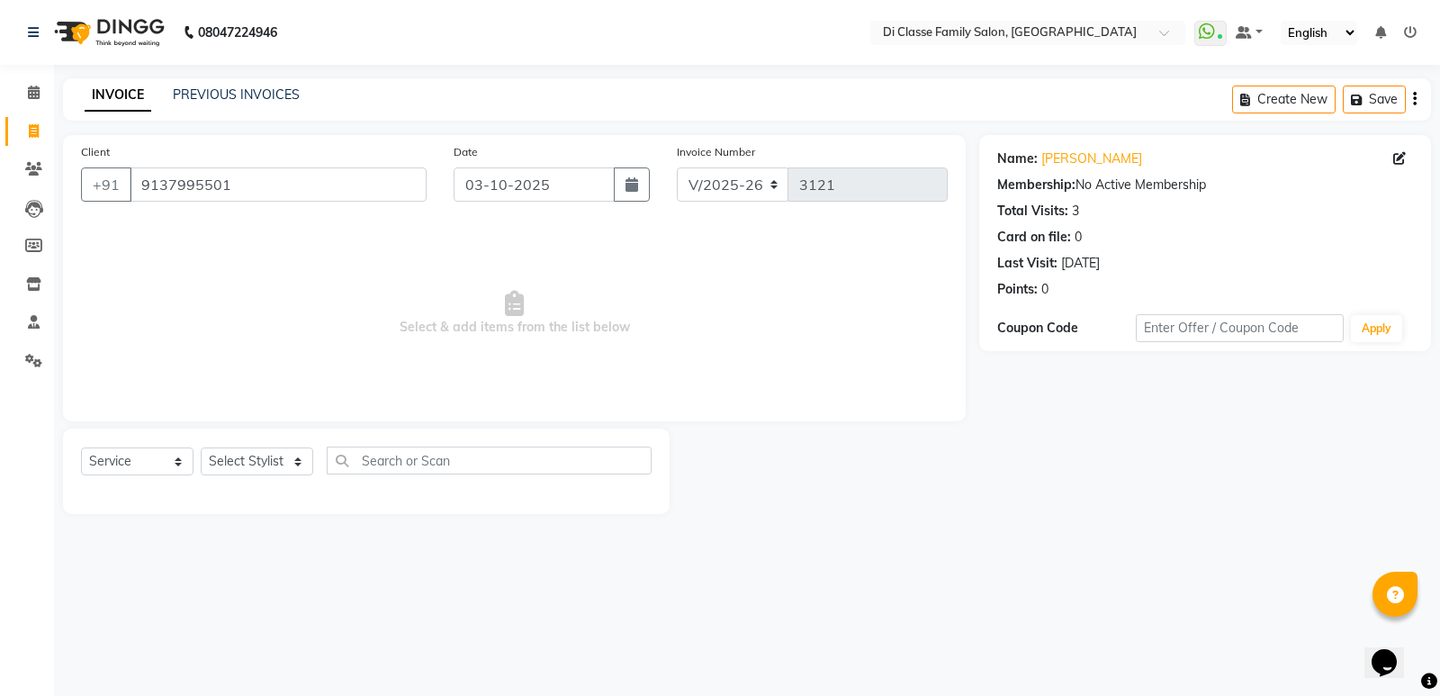
click at [243, 436] on div "Select Service Product Membership Package Voucher Prepaid Gift Card Select Styl…" at bounding box center [366, 470] width 606 height 85
click at [244, 468] on select "Select Stylist ADMIN [PERSON_NAME] [PERSON_NAME] KAPIL [PERSON_NAME] [PERSON_NA…" at bounding box center [257, 461] width 112 height 28
select select "77033"
click at [201, 447] on select "Select Stylist ADMIN [PERSON_NAME] [PERSON_NAME] KAPIL [PERSON_NAME] [PERSON_NA…" at bounding box center [257, 461] width 112 height 28
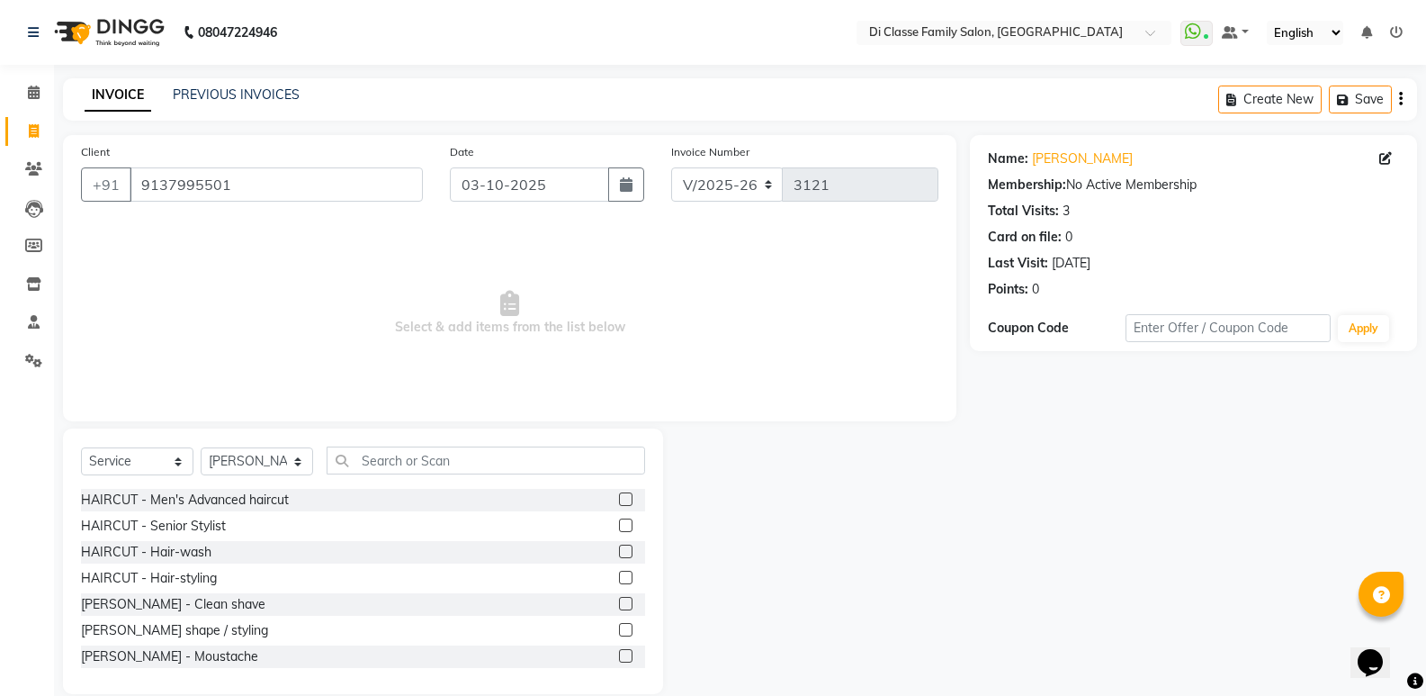
click at [619, 499] on label at bounding box center [625, 498] width 13 height 13
click at [619, 499] on input "checkbox" at bounding box center [625, 500] width 12 height 12
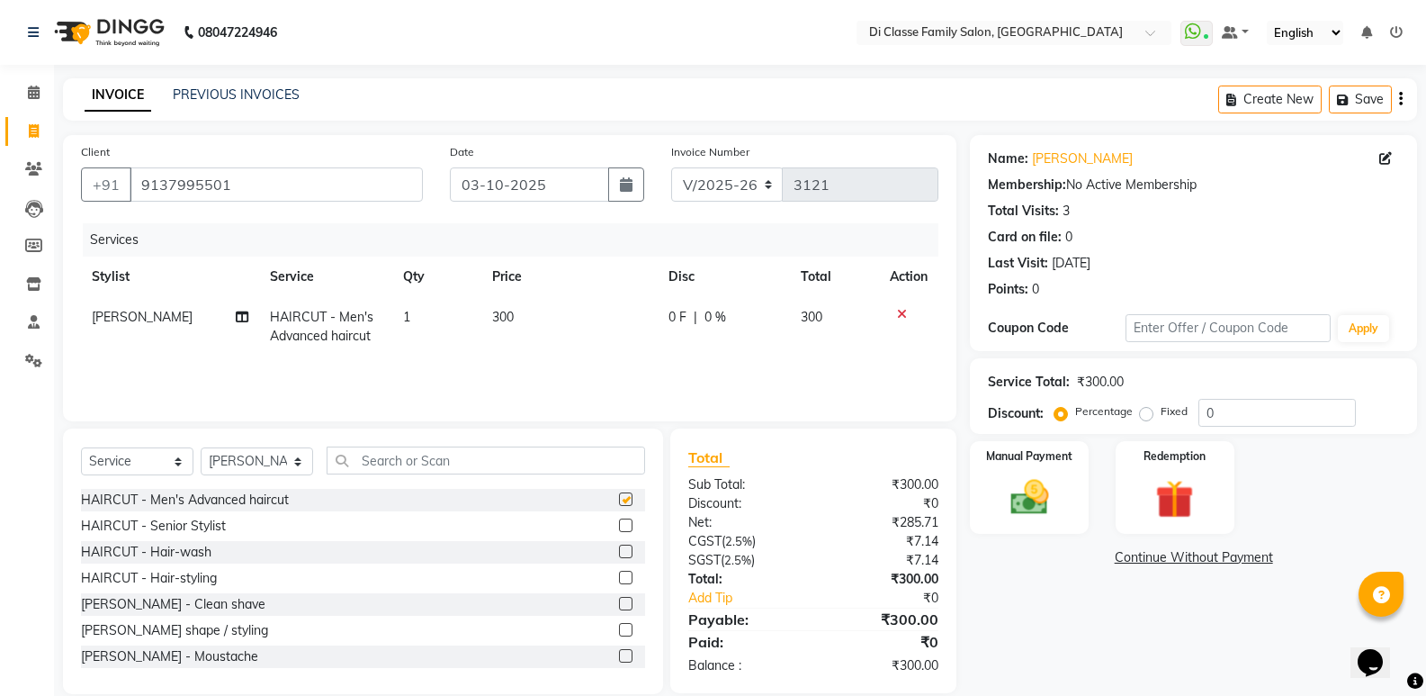
checkbox input "false"
click at [619, 631] on label at bounding box center [625, 629] width 13 height 13
click at [619, 631] on input "checkbox" at bounding box center [625, 630] width 12 height 12
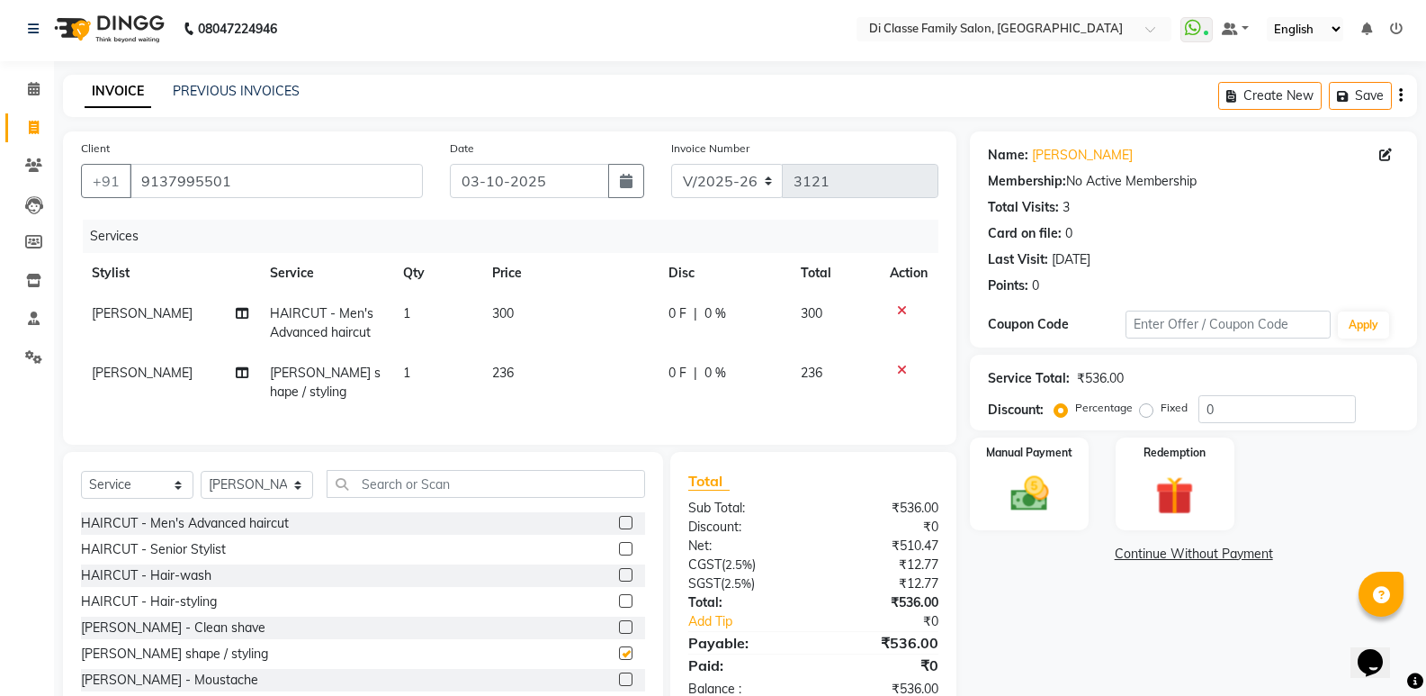
checkbox input "false"
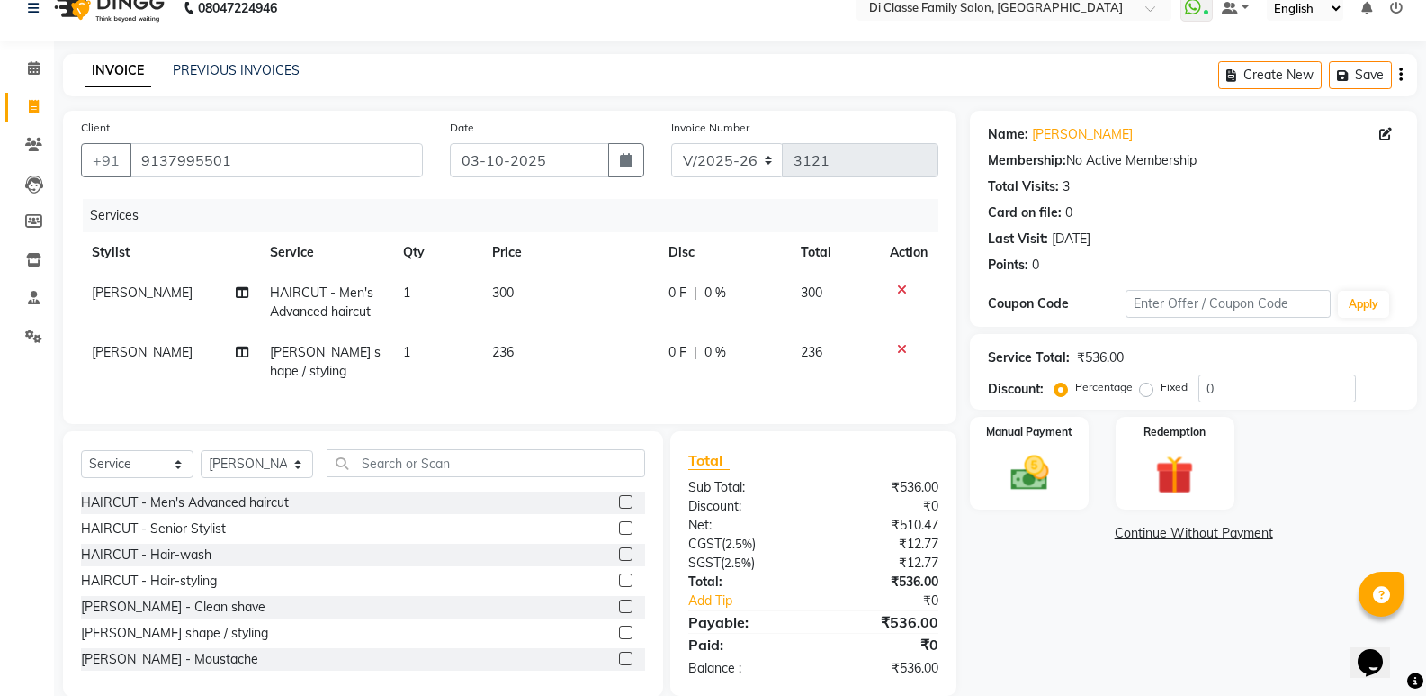
scroll to position [66, 0]
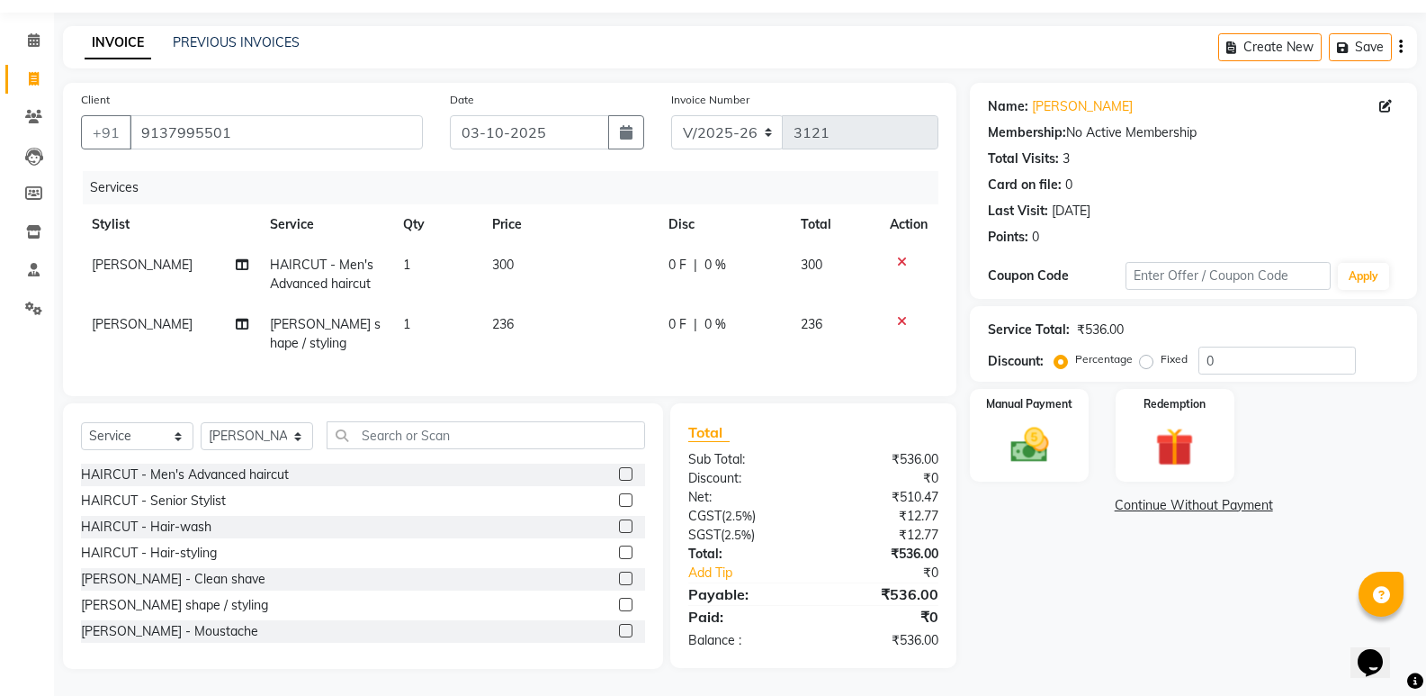
click at [1073, 602] on div "Name: [PERSON_NAME] Membership: No Active Membership Total Visits: 3 Card on fi…" at bounding box center [1200, 376] width 461 height 586
click at [1233, 347] on input "0" at bounding box center [1277, 360] width 157 height 28
type input "015"
click at [755, 115] on select "INV/2025 V/2025-26" at bounding box center [727, 132] width 112 height 34
select select "8538"
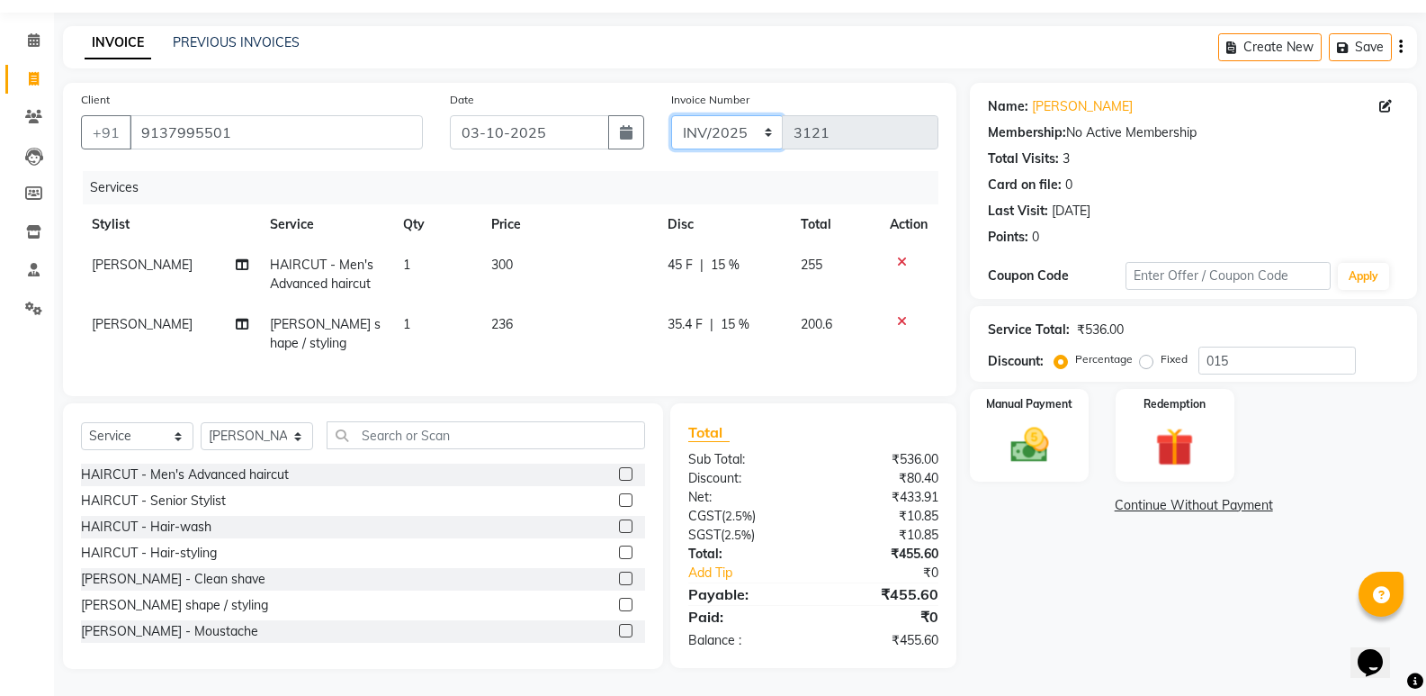
click at [671, 115] on select "INV/2025 V/2025-26" at bounding box center [727, 132] width 112 height 34
type input "0440"
click at [1040, 425] on img at bounding box center [1029, 445] width 64 height 46
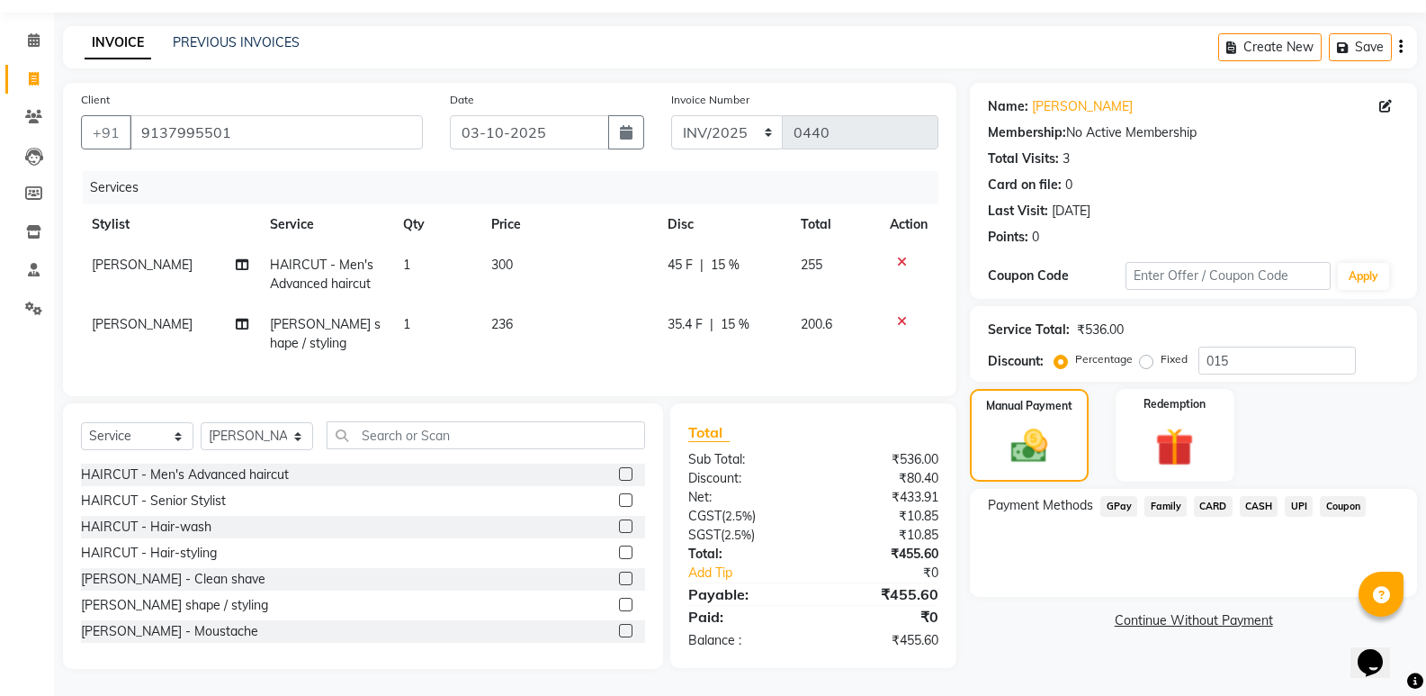
click at [1262, 496] on span "CASH" at bounding box center [1259, 506] width 39 height 21
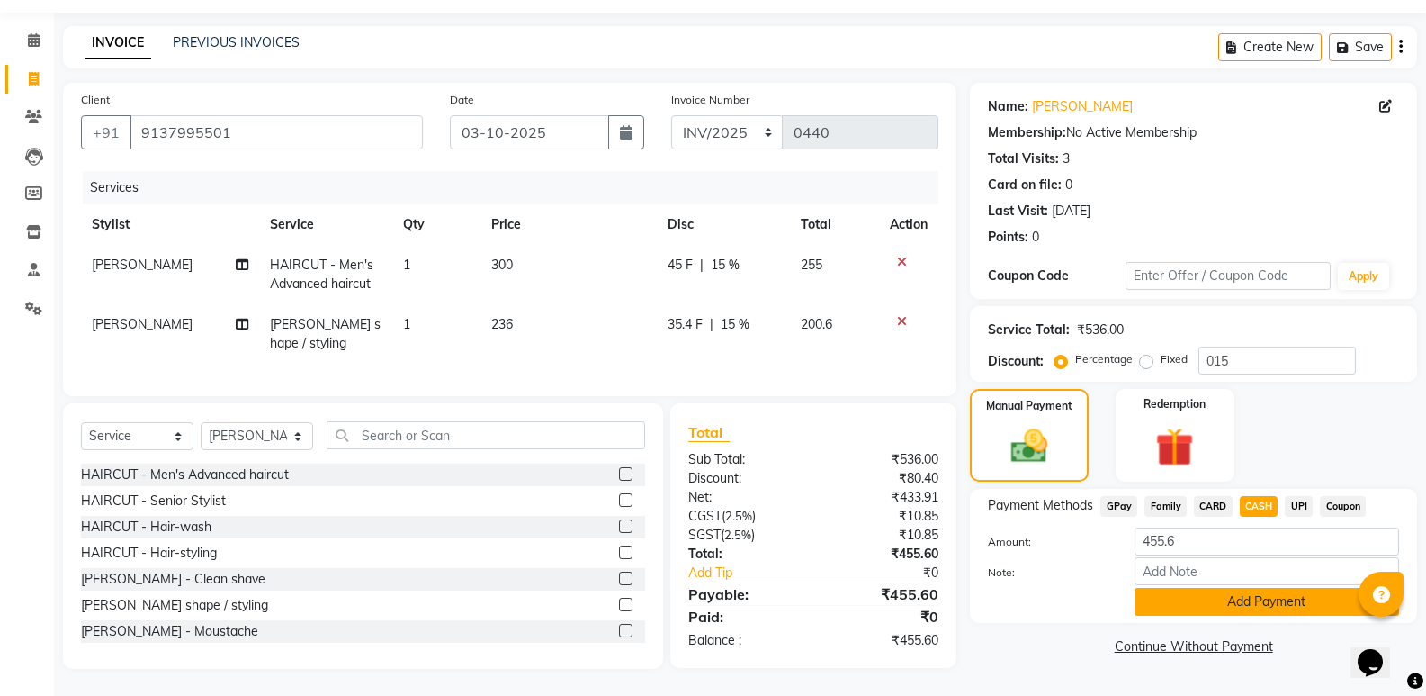
click at [1254, 597] on button "Add Payment" at bounding box center [1267, 602] width 265 height 28
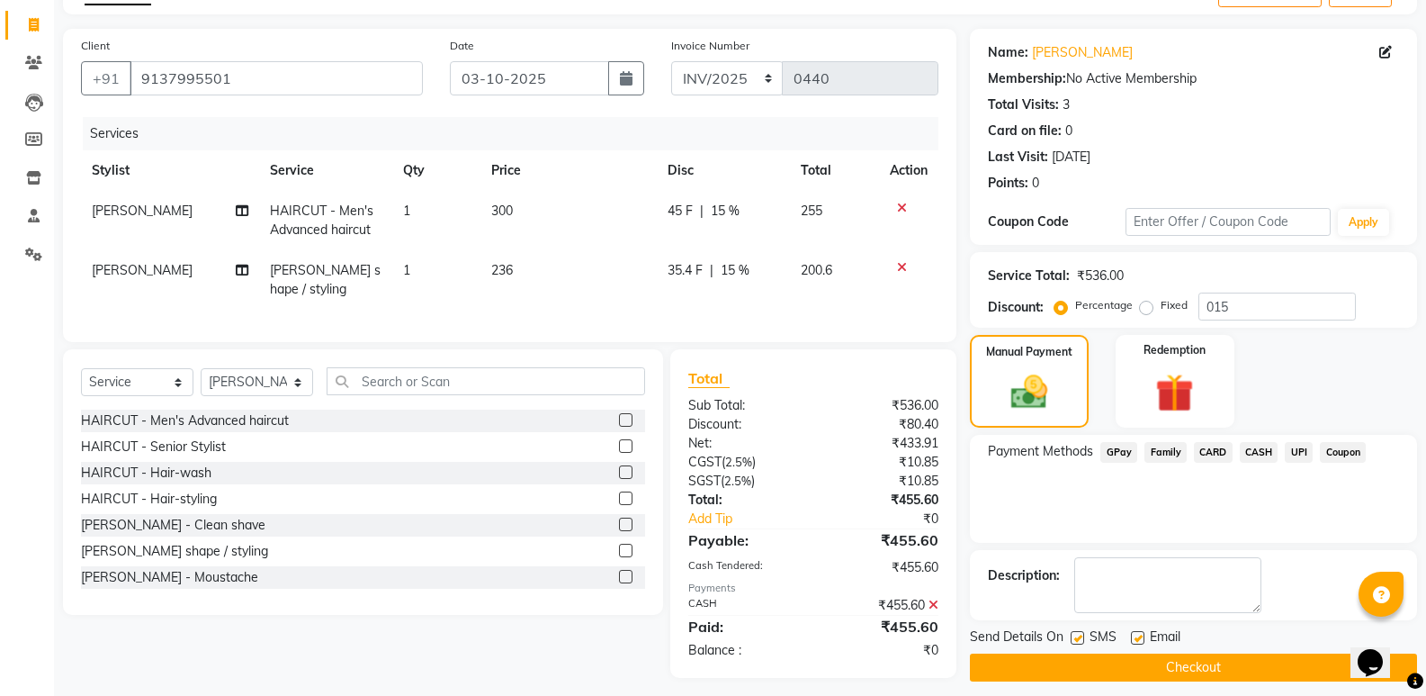
scroll to position [129, 0]
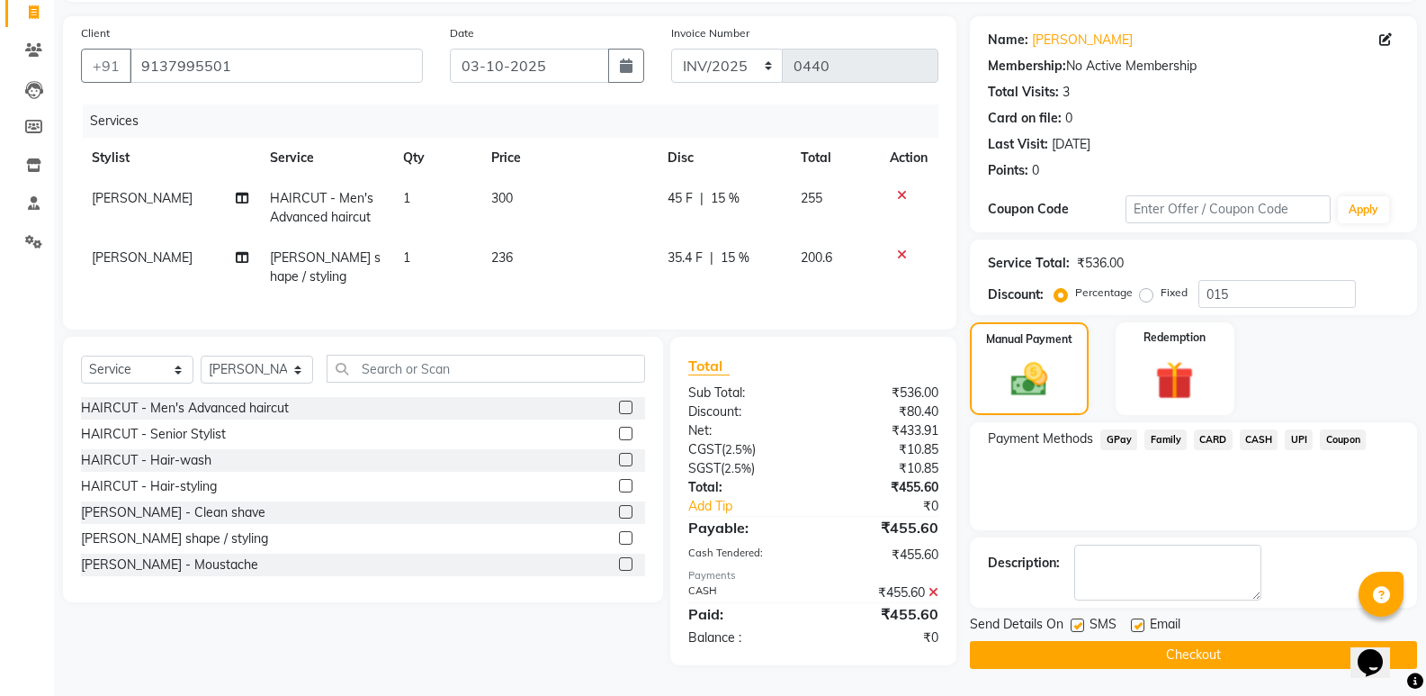
click at [1258, 641] on button "Checkout" at bounding box center [1193, 655] width 447 height 28
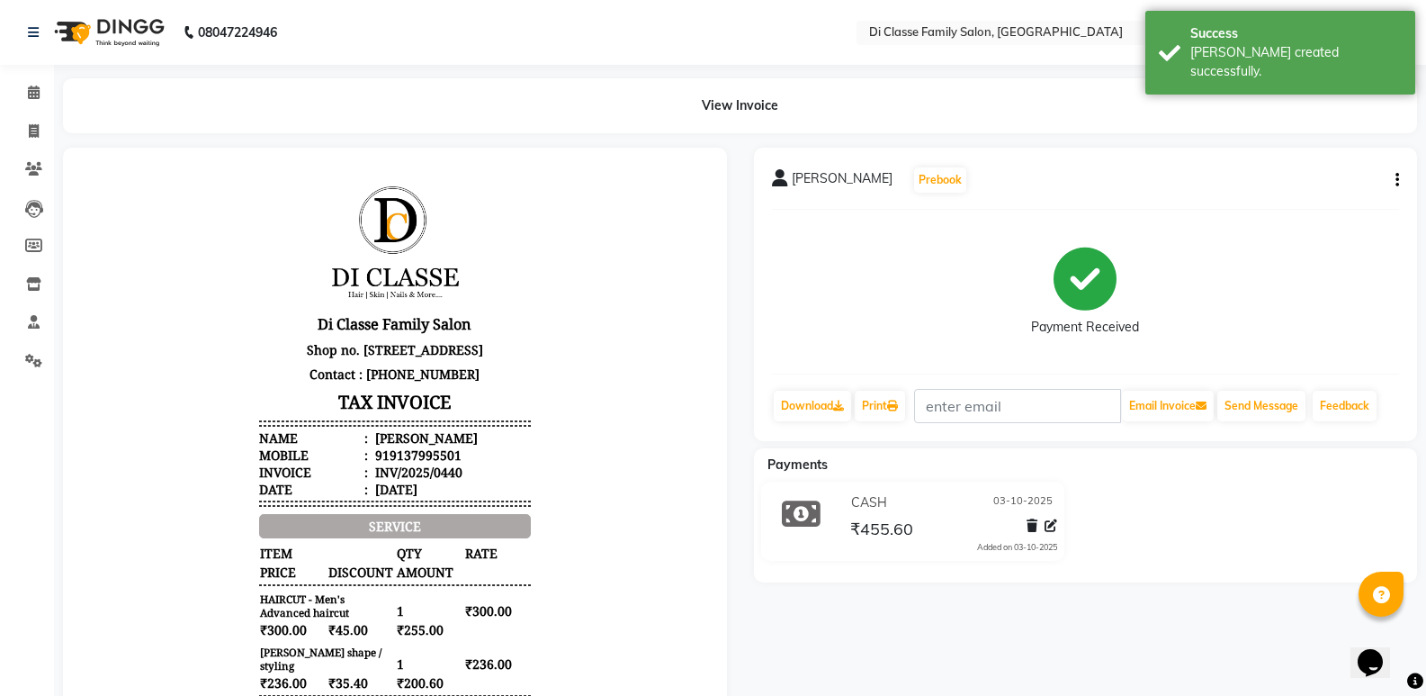
click at [1402, 181] on div "[PERSON_NAME] Prebook Payment Received Download Print Email Invoice Send Messag…" at bounding box center [1086, 294] width 664 height 293
click at [1396, 180] on icon "button" at bounding box center [1398, 180] width 4 height 1
click at [1312, 189] on div "Edit Invoice" at bounding box center [1307, 191] width 123 height 22
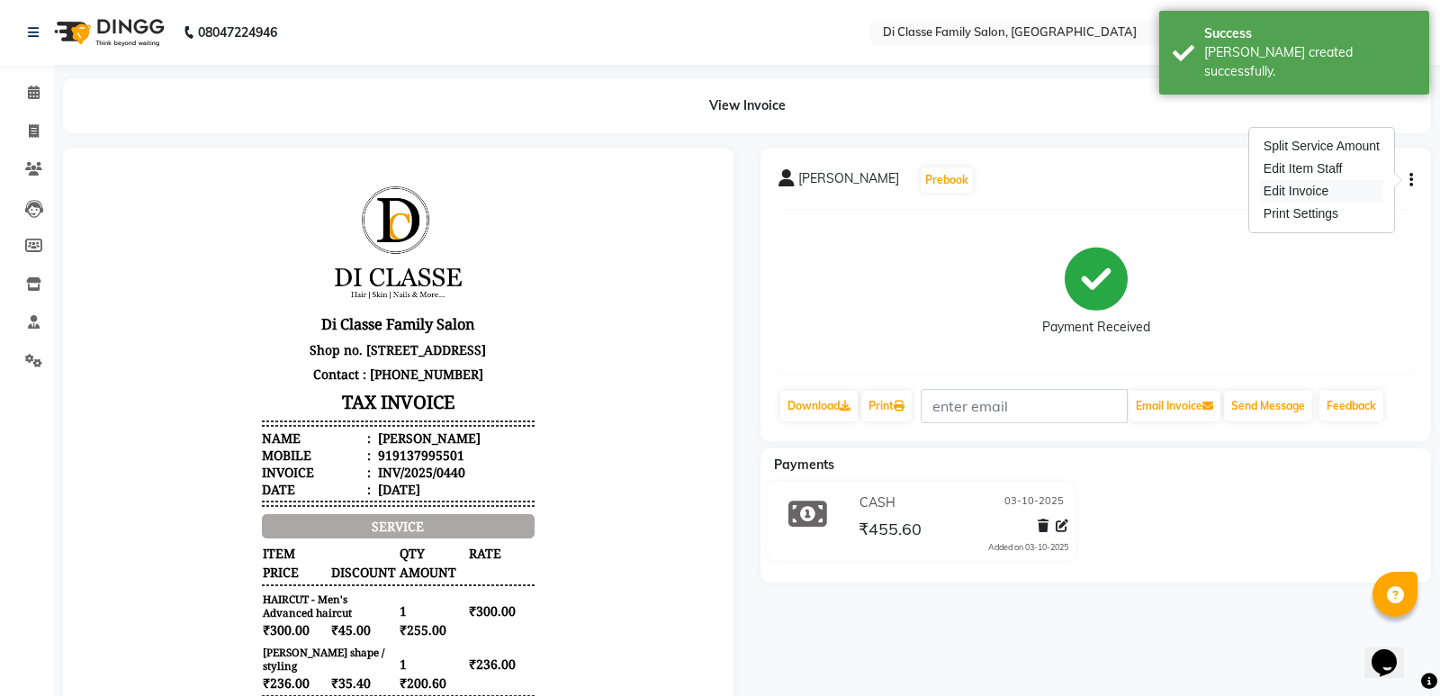
select select "service"
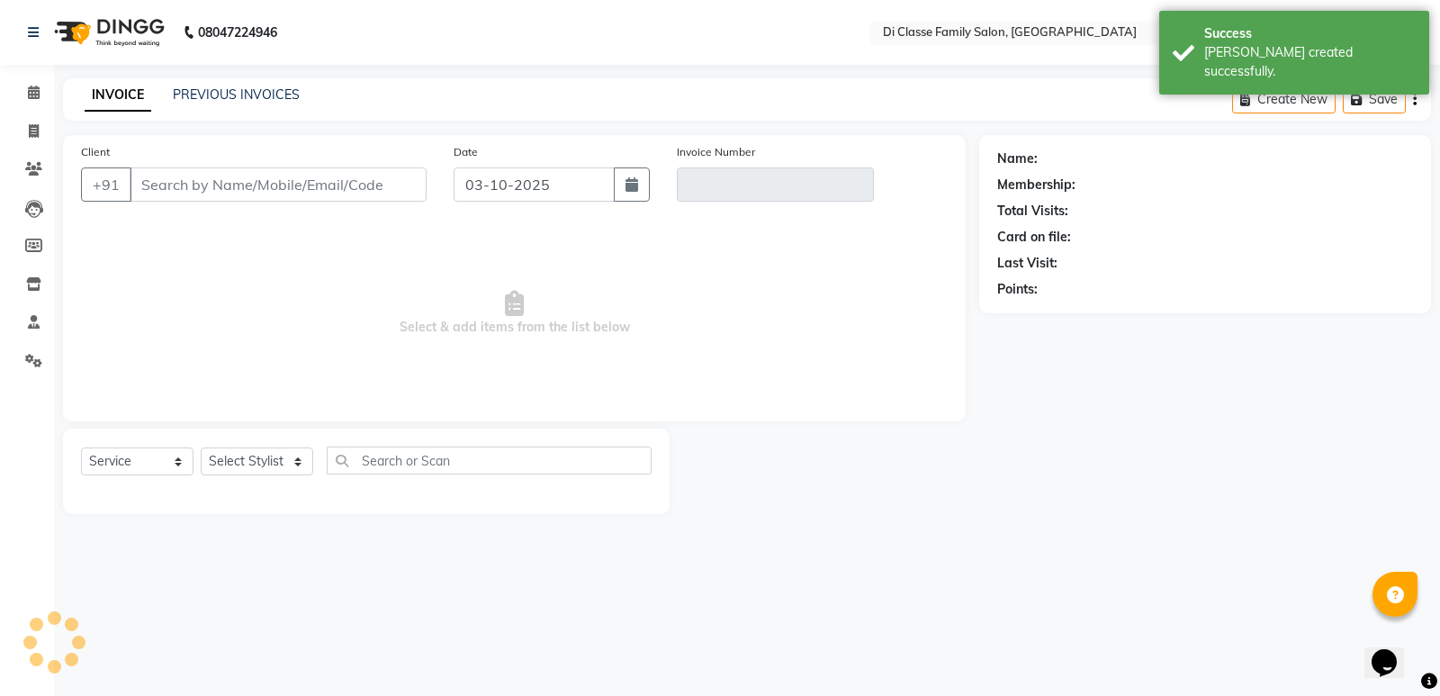
type input "9137995501"
type input "INV/2025/0440"
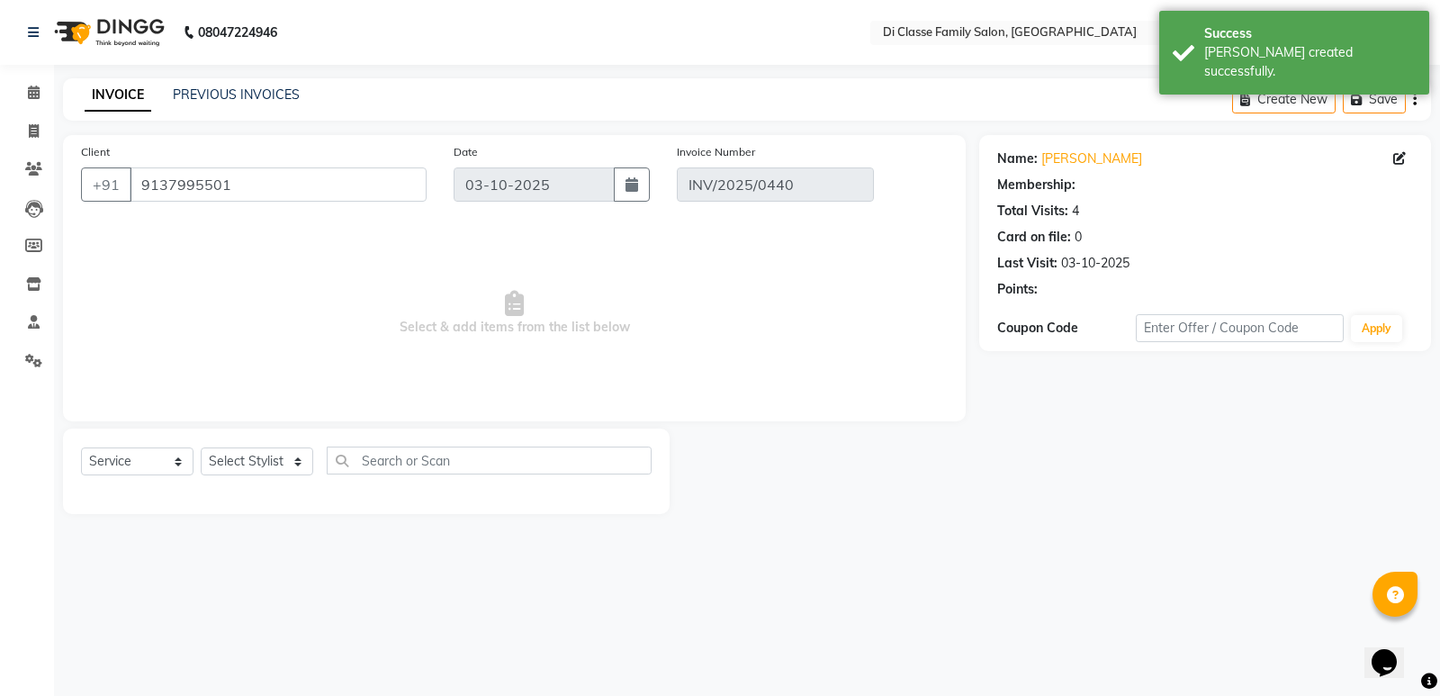
select select "select"
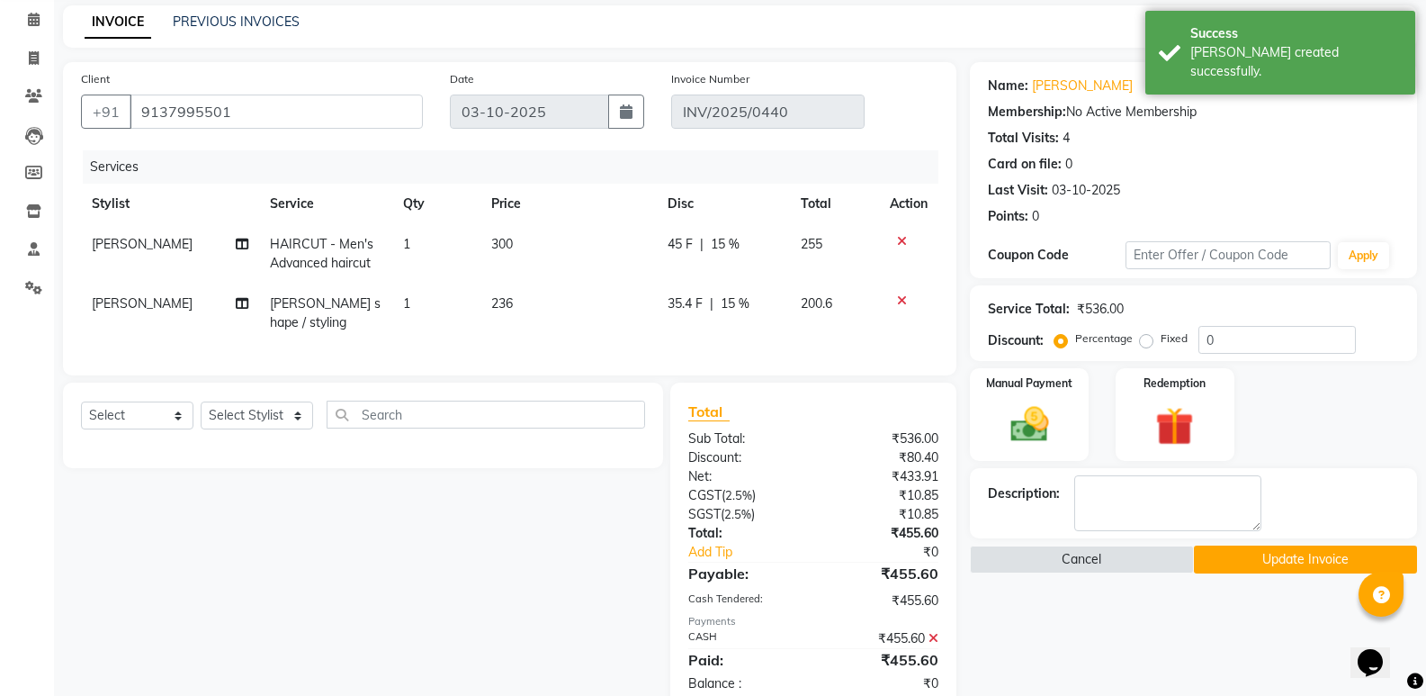
scroll to position [129, 0]
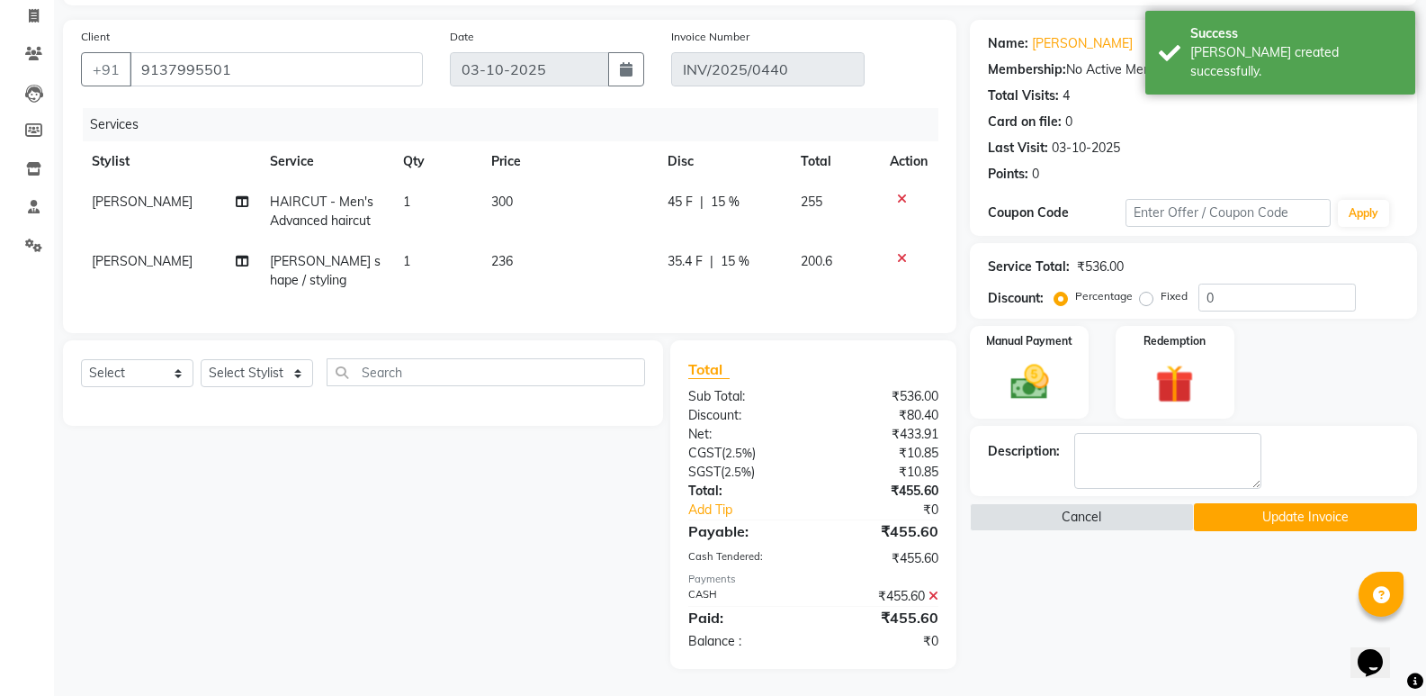
click at [937, 594] on icon at bounding box center [934, 595] width 10 height 13
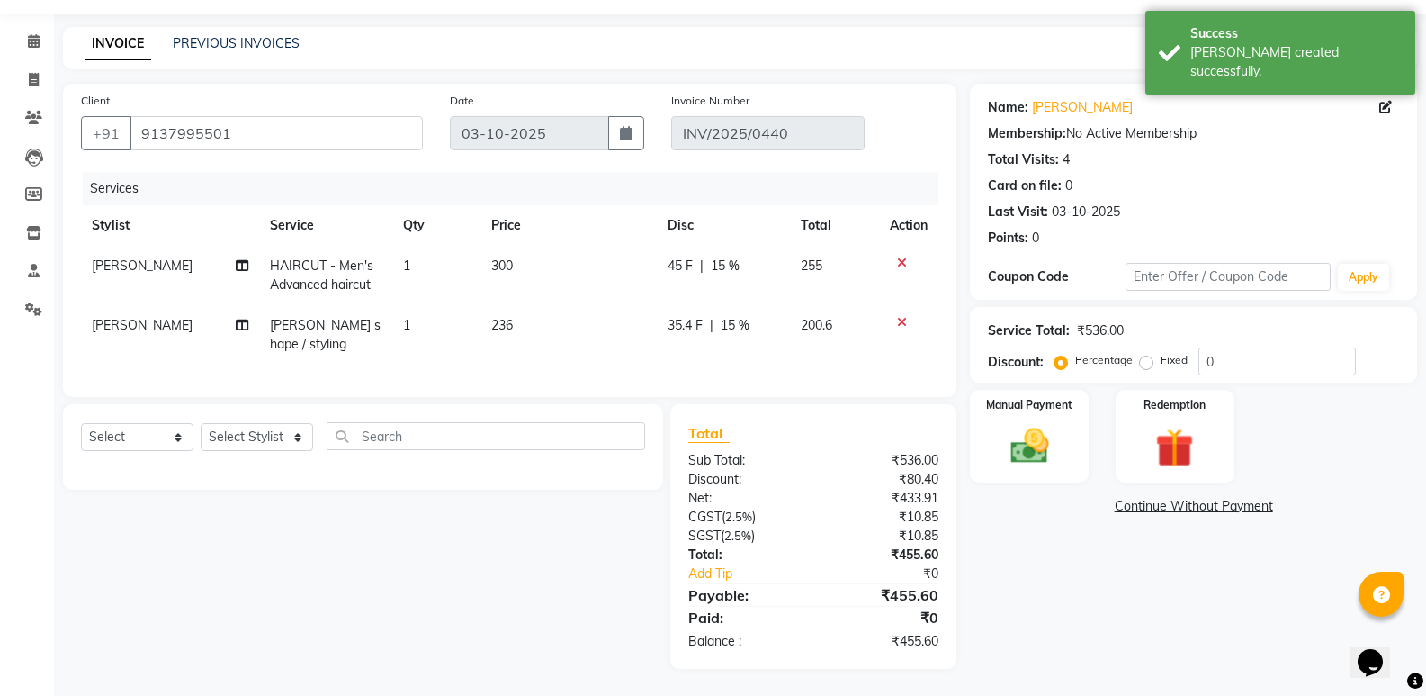
click at [704, 345] on td "35.4 F | 15 %" at bounding box center [723, 334] width 133 height 59
select select "77033"
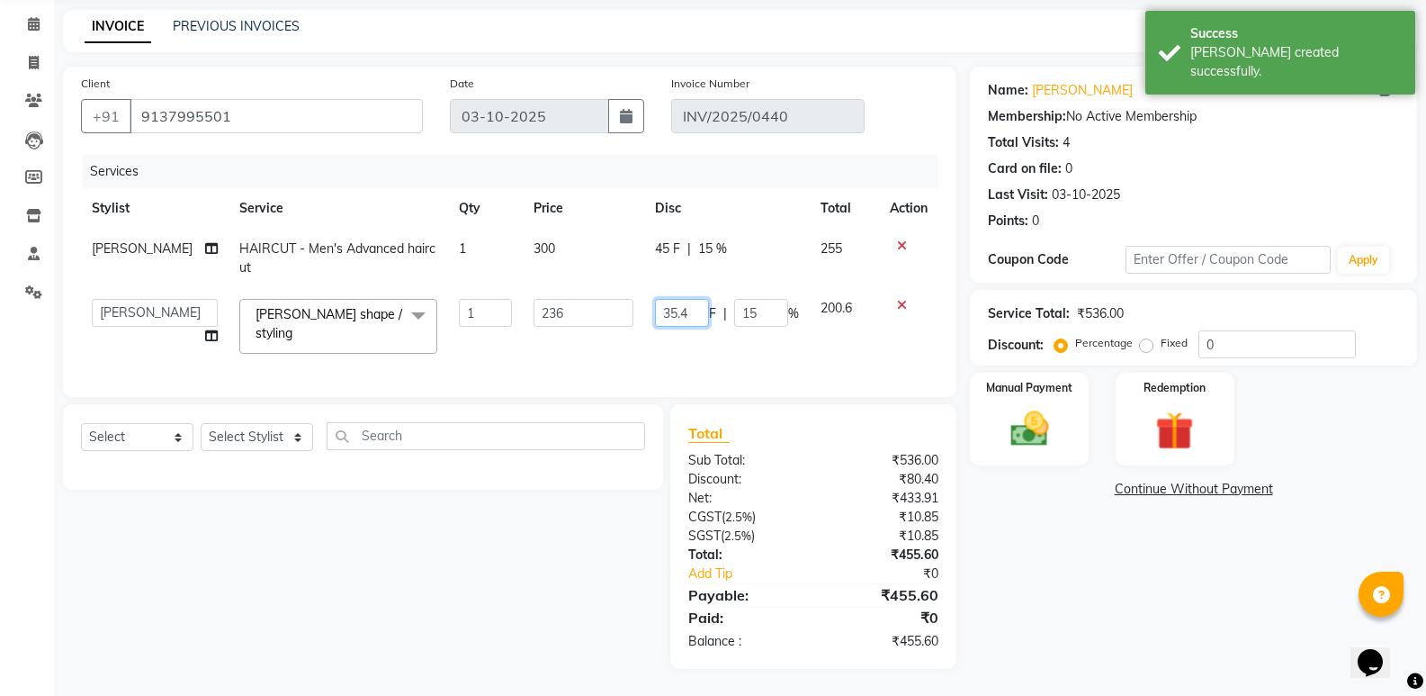
click at [694, 309] on input "35.4" at bounding box center [682, 313] width 54 height 28
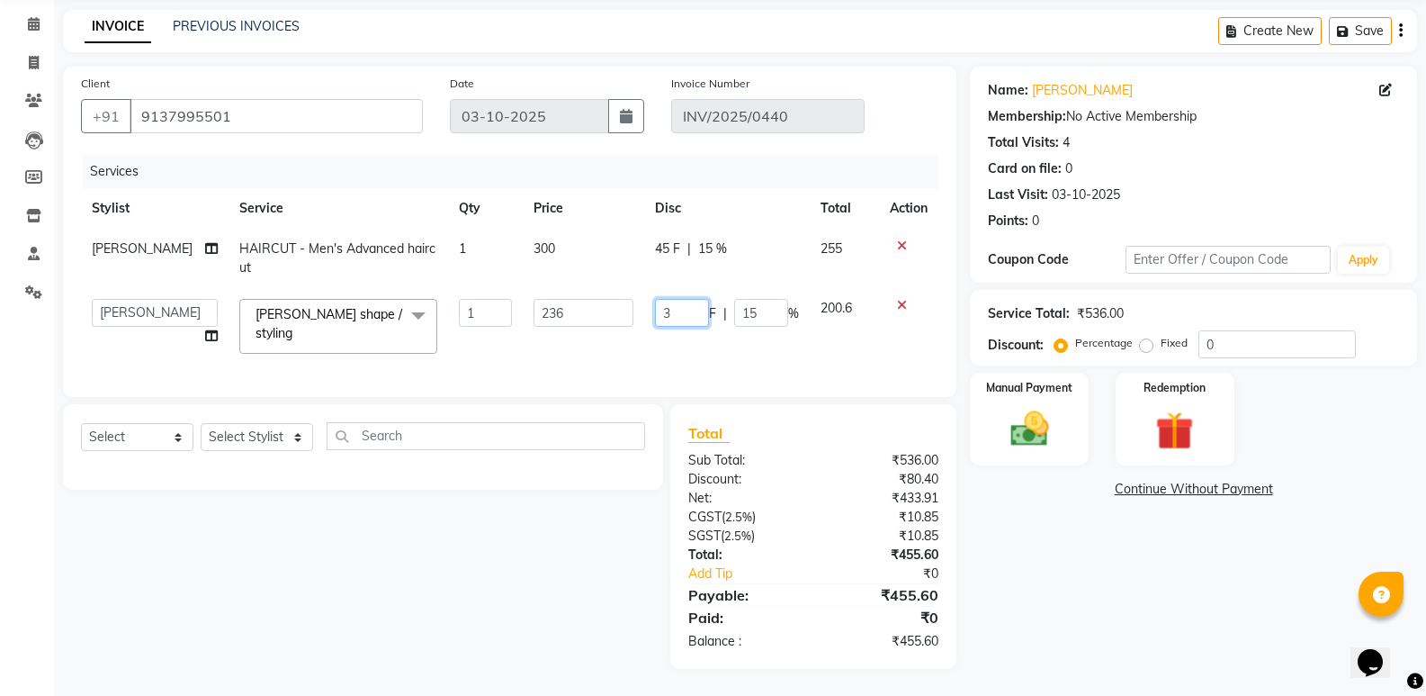
type input "36"
drag, startPoint x: 1141, startPoint y: 642, endPoint x: 1130, endPoint y: 591, distance: 51.5
click at [1142, 629] on div "Name: [PERSON_NAME] Membership: No Active Membership Total Visits: 4 Card on fi…" at bounding box center [1200, 368] width 461 height 602
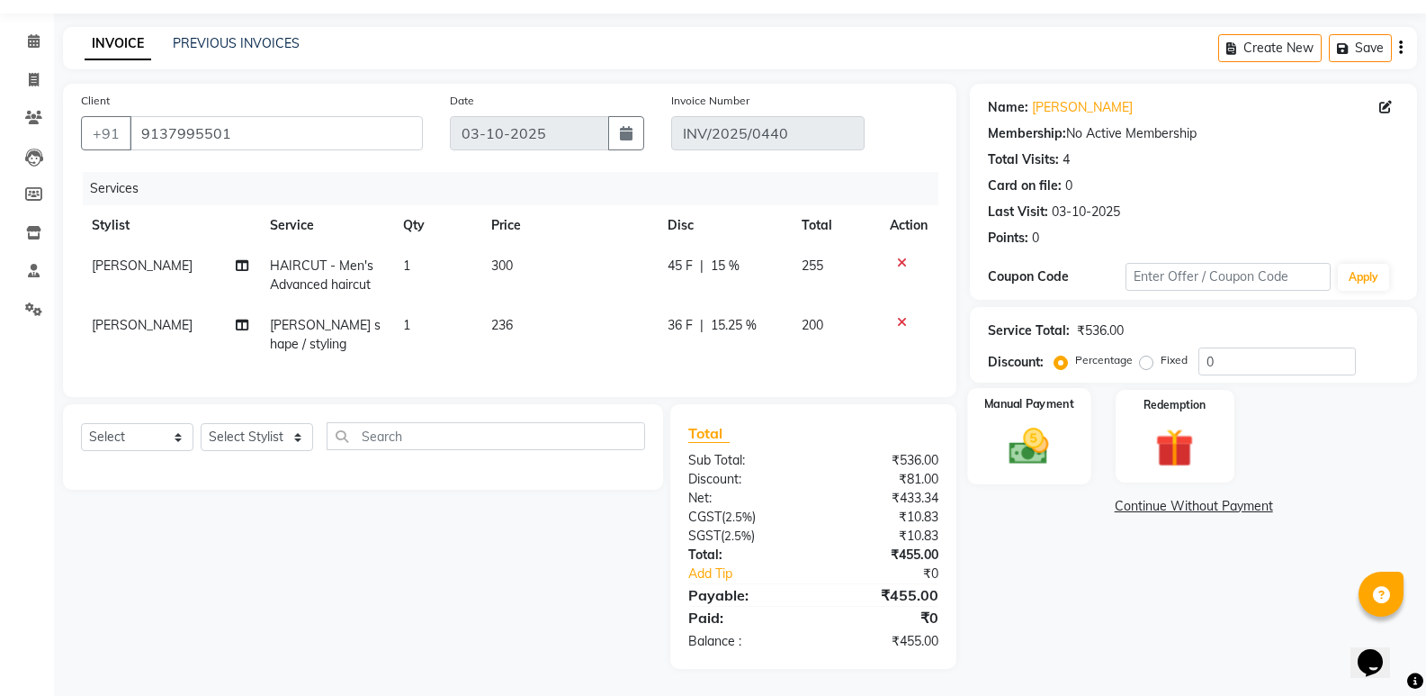
click at [1024, 454] on div "Manual Payment" at bounding box center [1029, 436] width 123 height 96
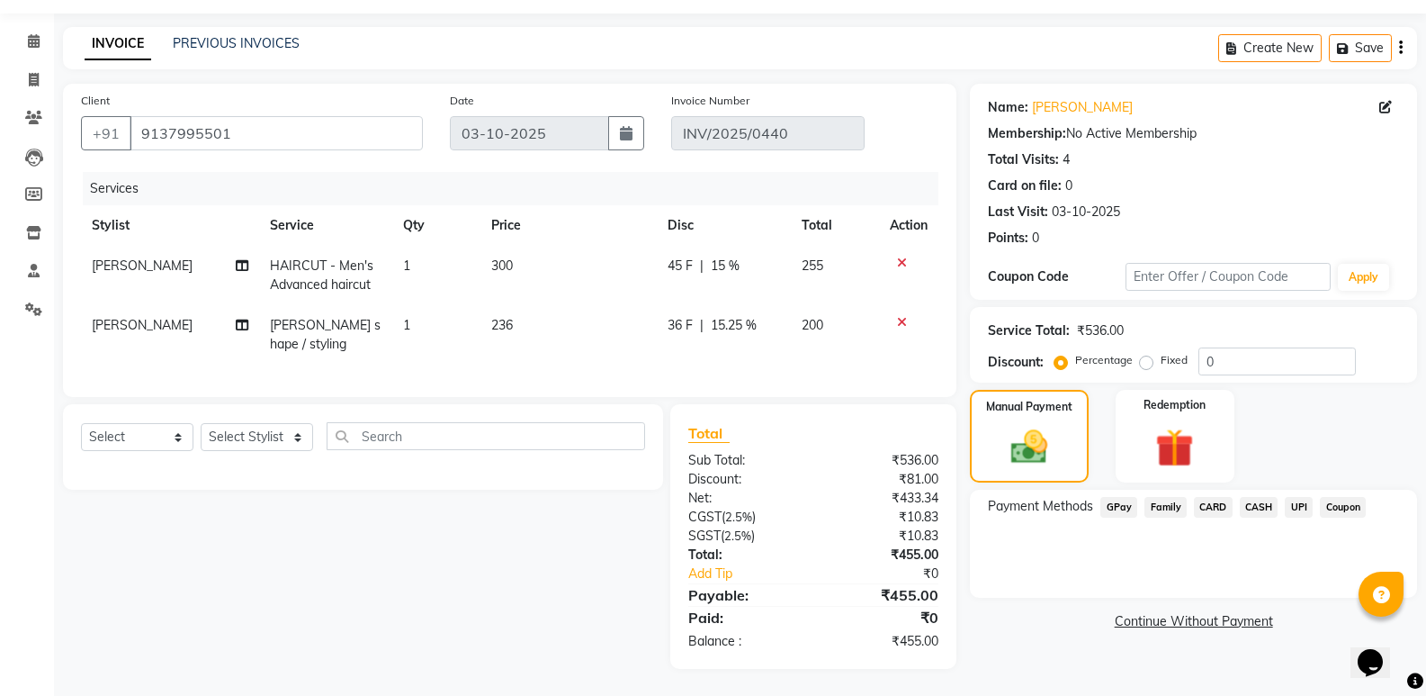
click at [1259, 497] on span "CASH" at bounding box center [1259, 507] width 39 height 21
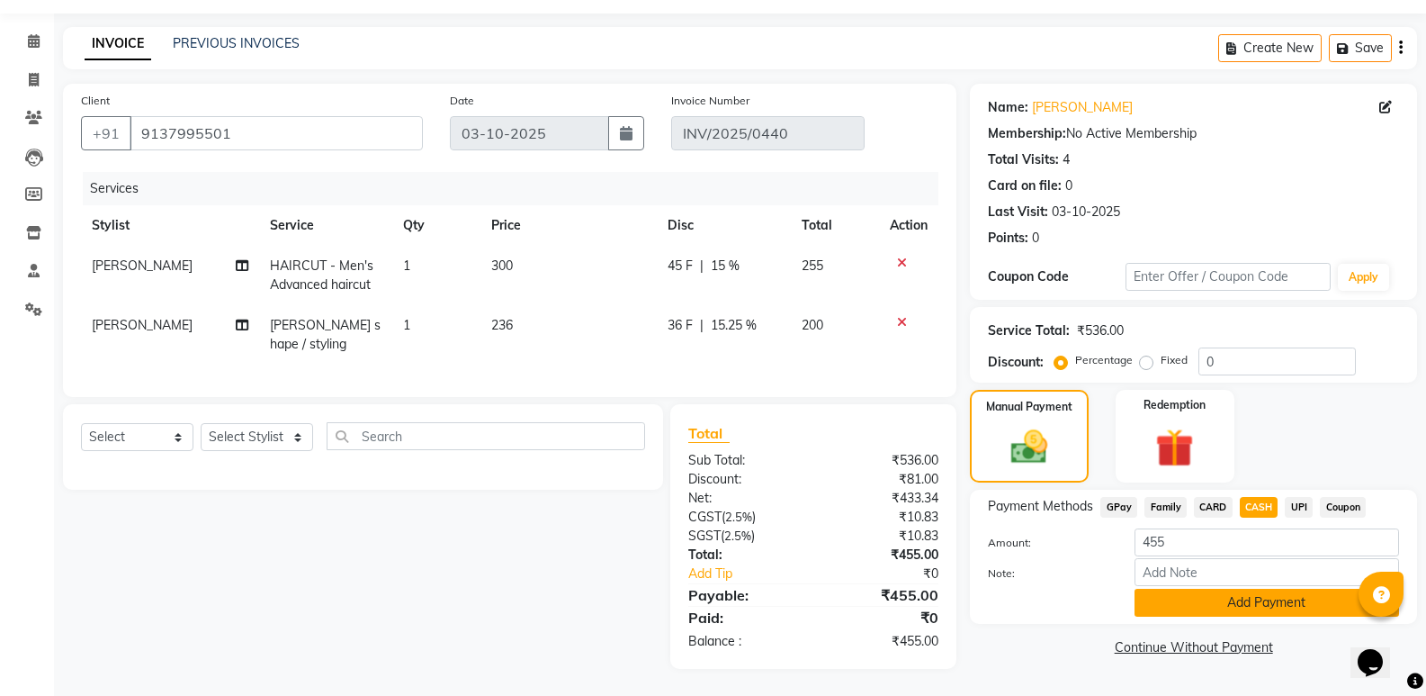
click at [1273, 588] on button "Add Payment" at bounding box center [1267, 602] width 265 height 28
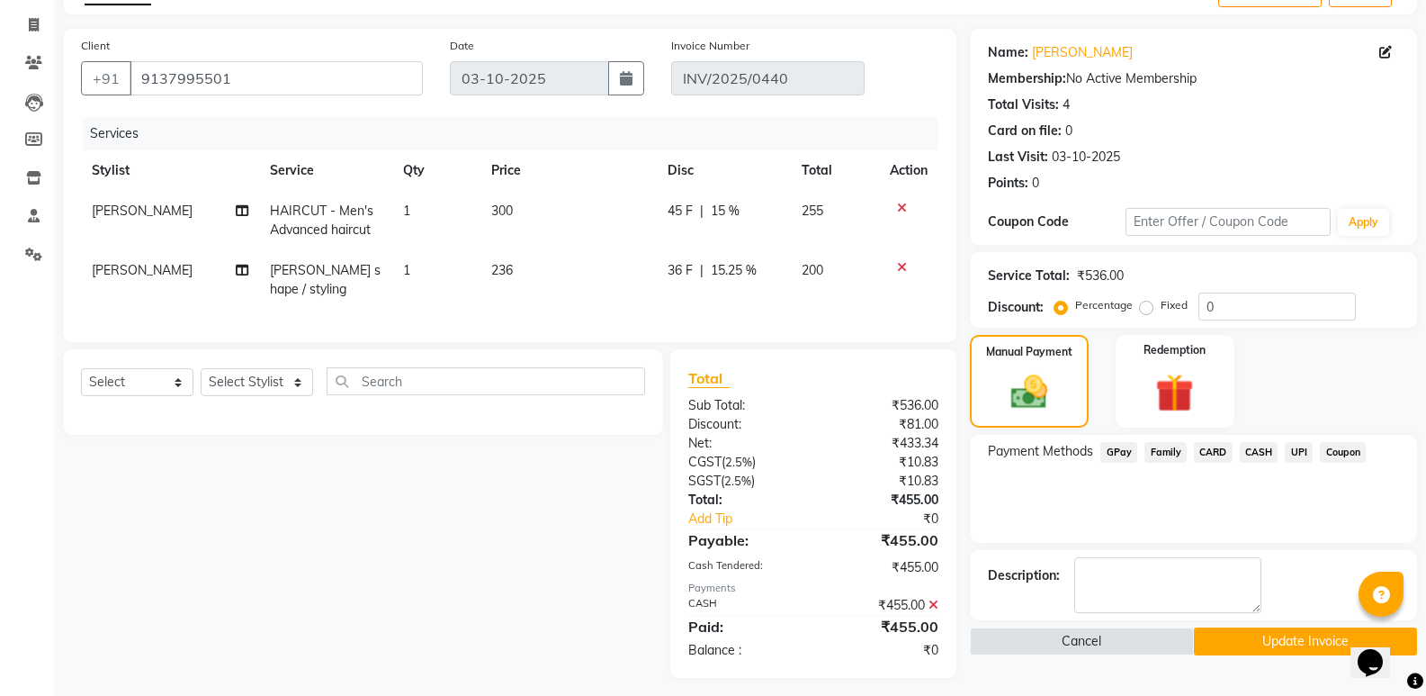
scroll to position [129, 0]
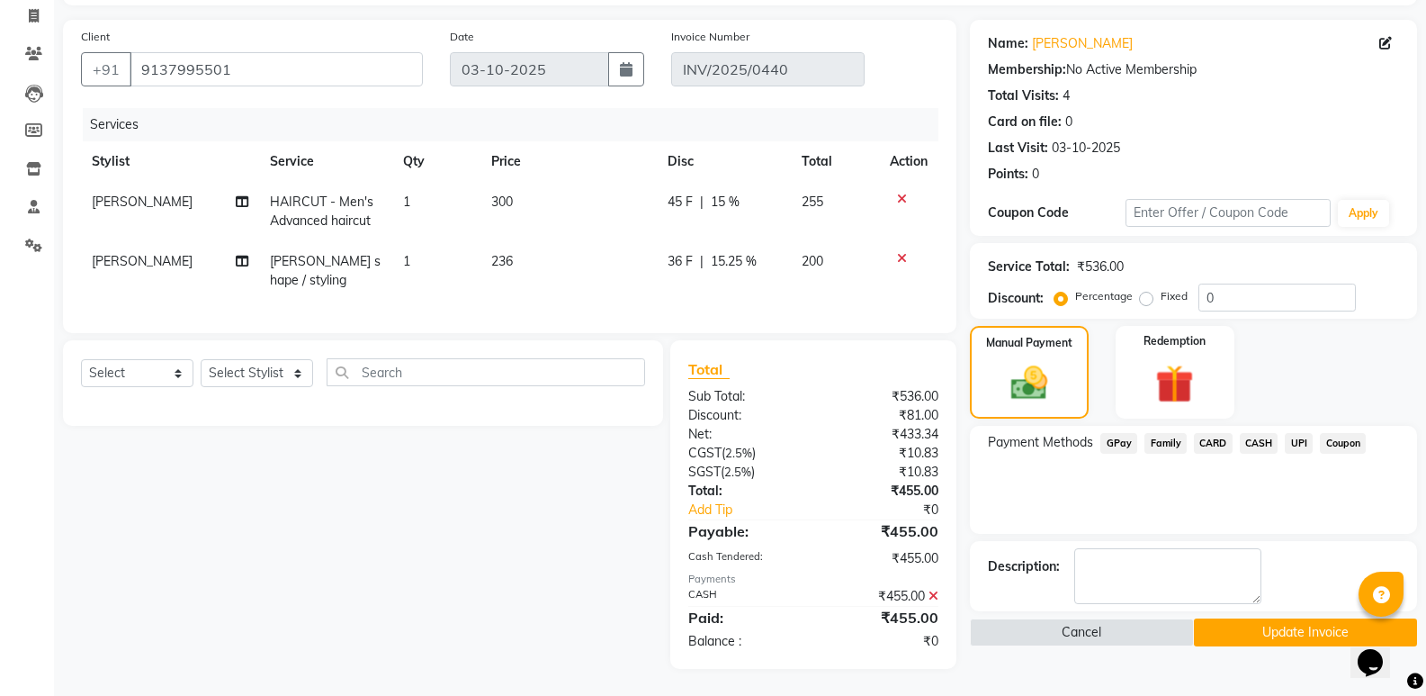
click at [1274, 618] on button "Update Invoice" at bounding box center [1305, 632] width 223 height 28
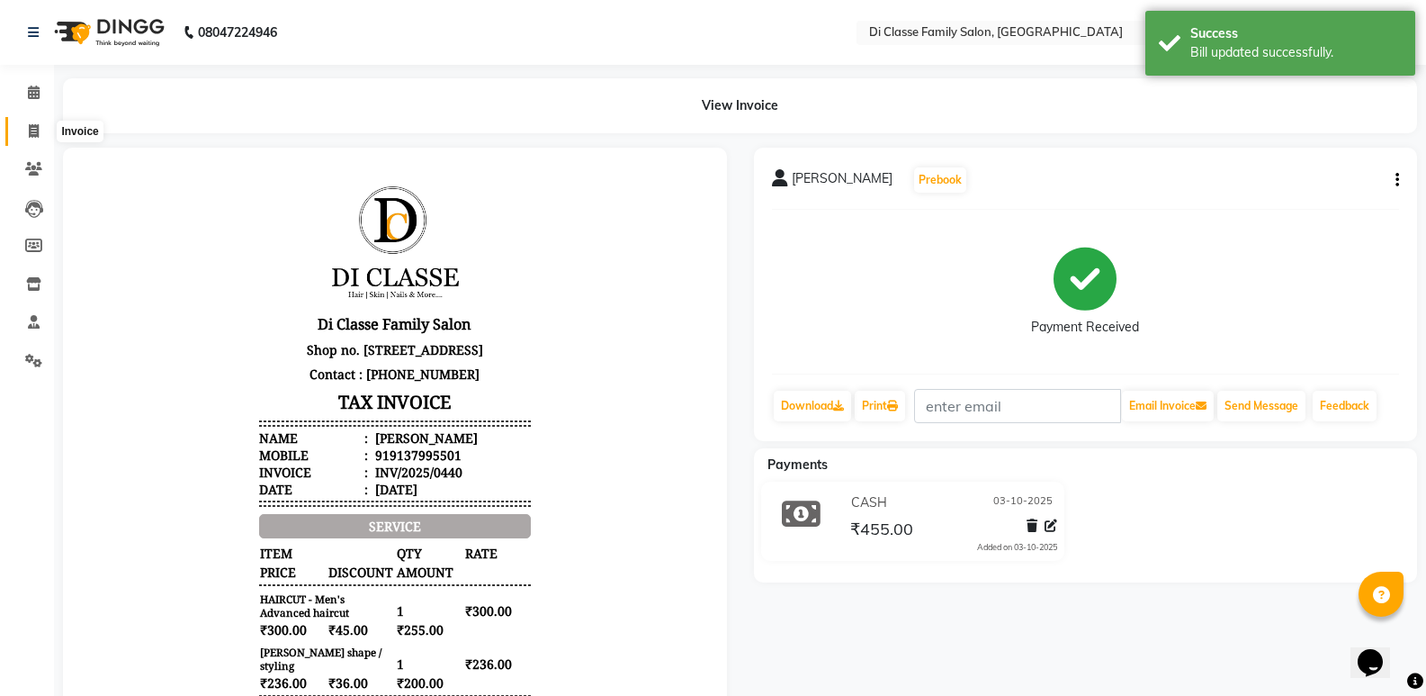
click at [29, 124] on icon at bounding box center [34, 130] width 10 height 13
select select "service"
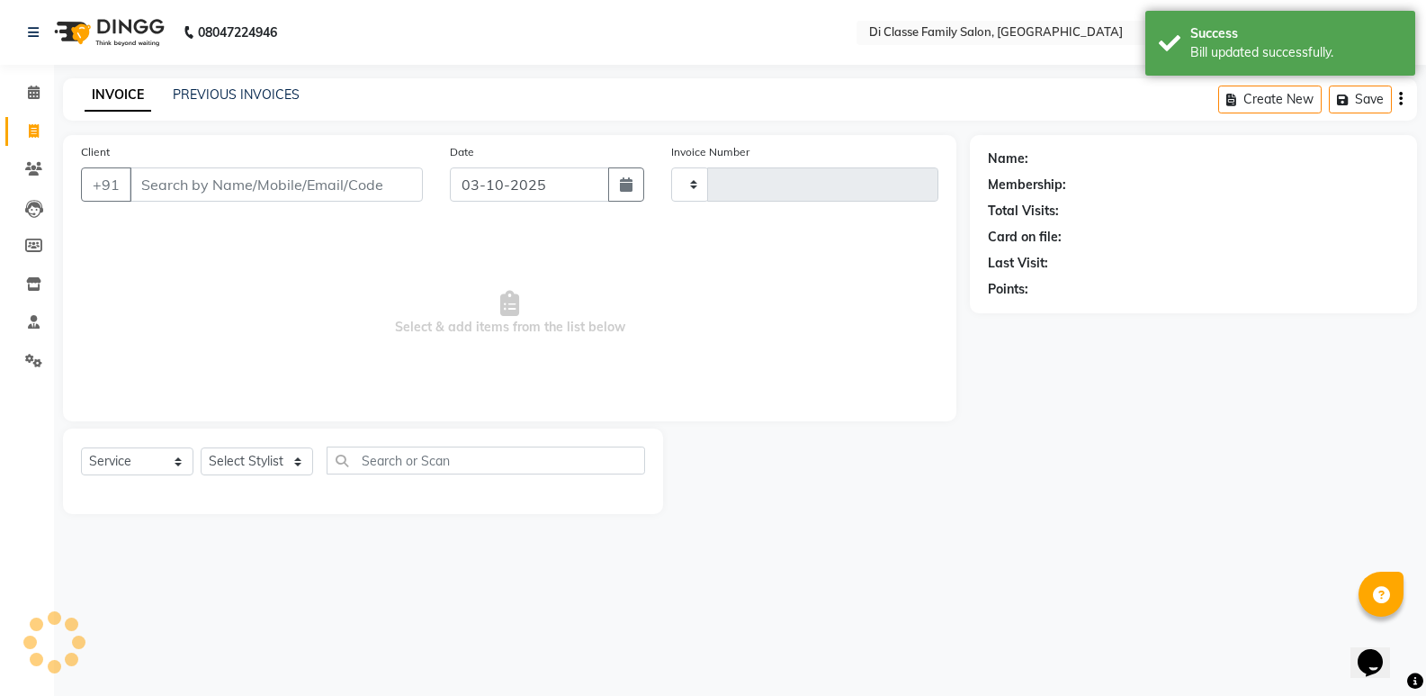
type input "3121"
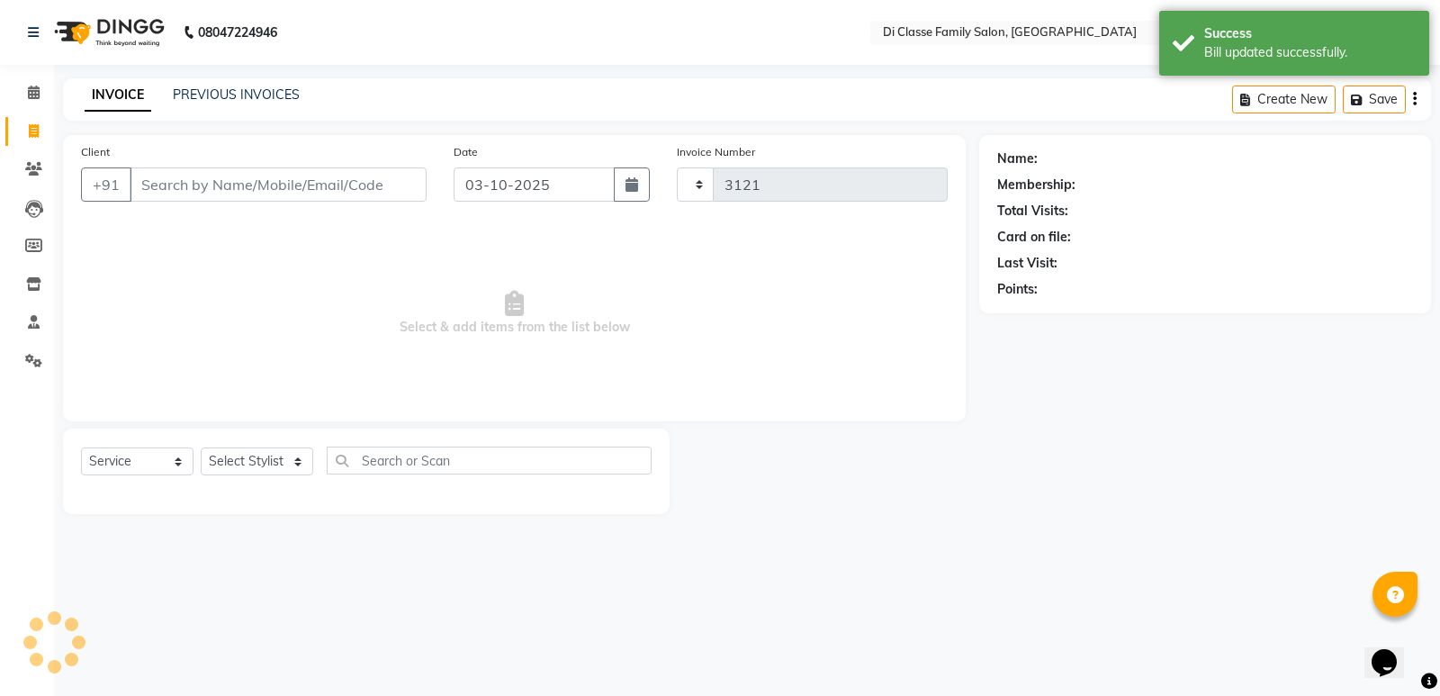
select select "6346"
click at [233, 96] on link "PREVIOUS INVOICES" at bounding box center [236, 94] width 127 height 16
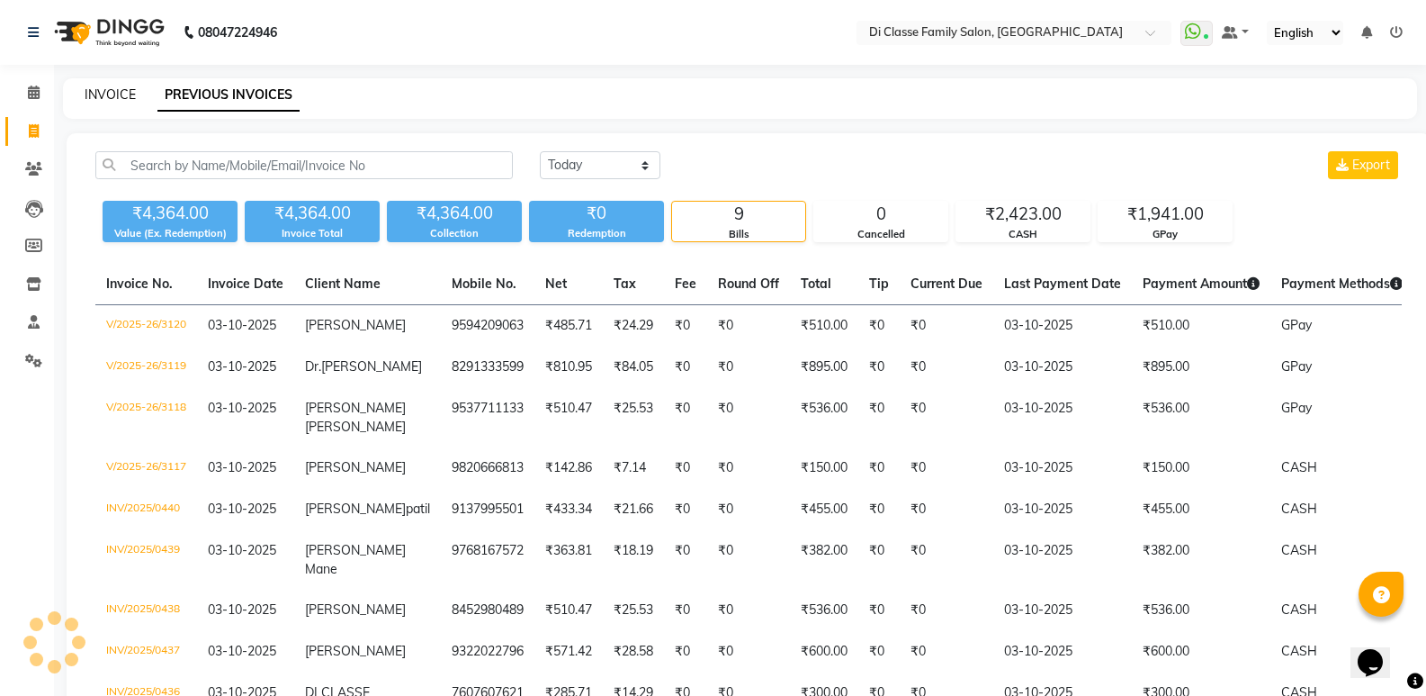
drag, startPoint x: 128, startPoint y: 103, endPoint x: 118, endPoint y: 89, distance: 16.7
click at [126, 102] on div "INVOICE" at bounding box center [110, 94] width 51 height 19
click at [128, 92] on link "INVOICE" at bounding box center [110, 94] width 51 height 16
select select "6346"
select select "service"
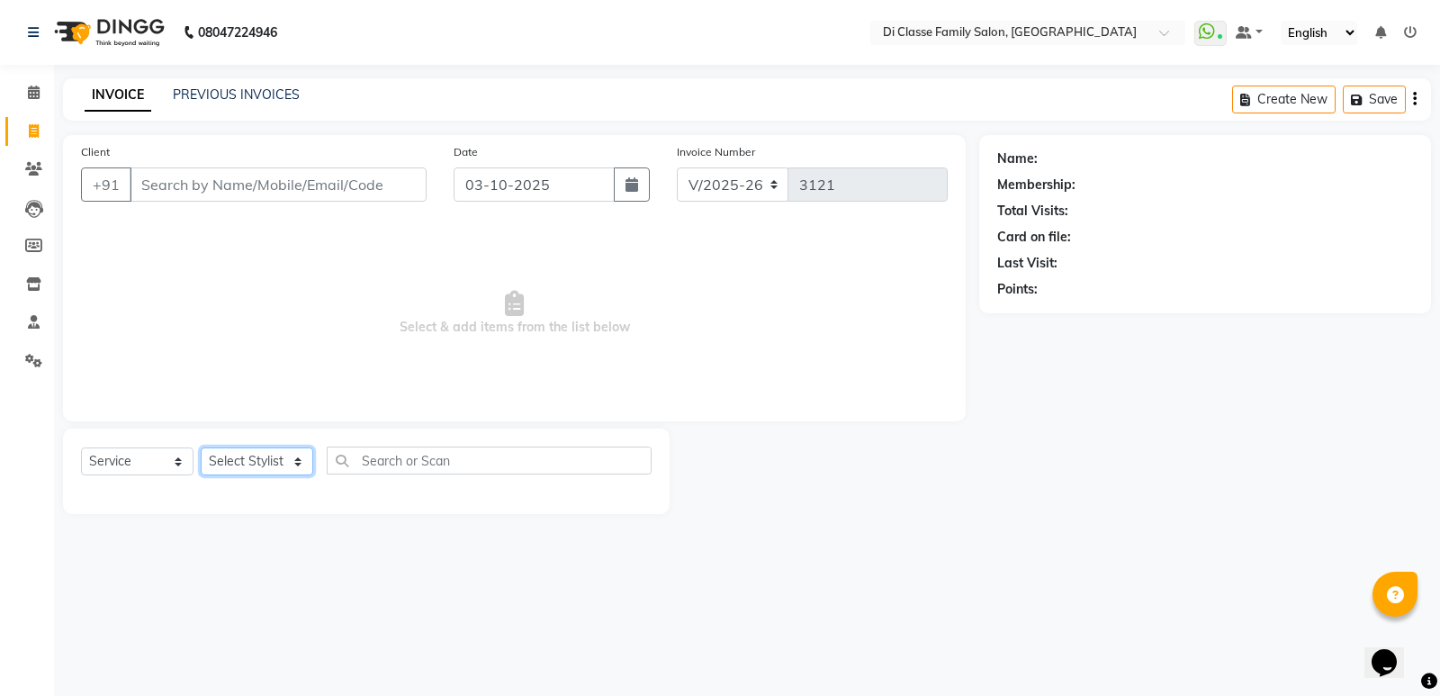
drag, startPoint x: 300, startPoint y: 472, endPoint x: 288, endPoint y: 463, distance: 14.8
click at [292, 468] on select "Select Stylist ADMIN Anu Ayaz Kadri Javed KAPIL SINGH KOMAL Payal Pooja rahul R…" at bounding box center [257, 461] width 112 height 28
select select "92217"
click at [201, 447] on select "Select Stylist ADMIN Anu Ayaz Kadri Javed KAPIL SINGH KOMAL Payal Pooja rahul R…" at bounding box center [257, 461] width 112 height 28
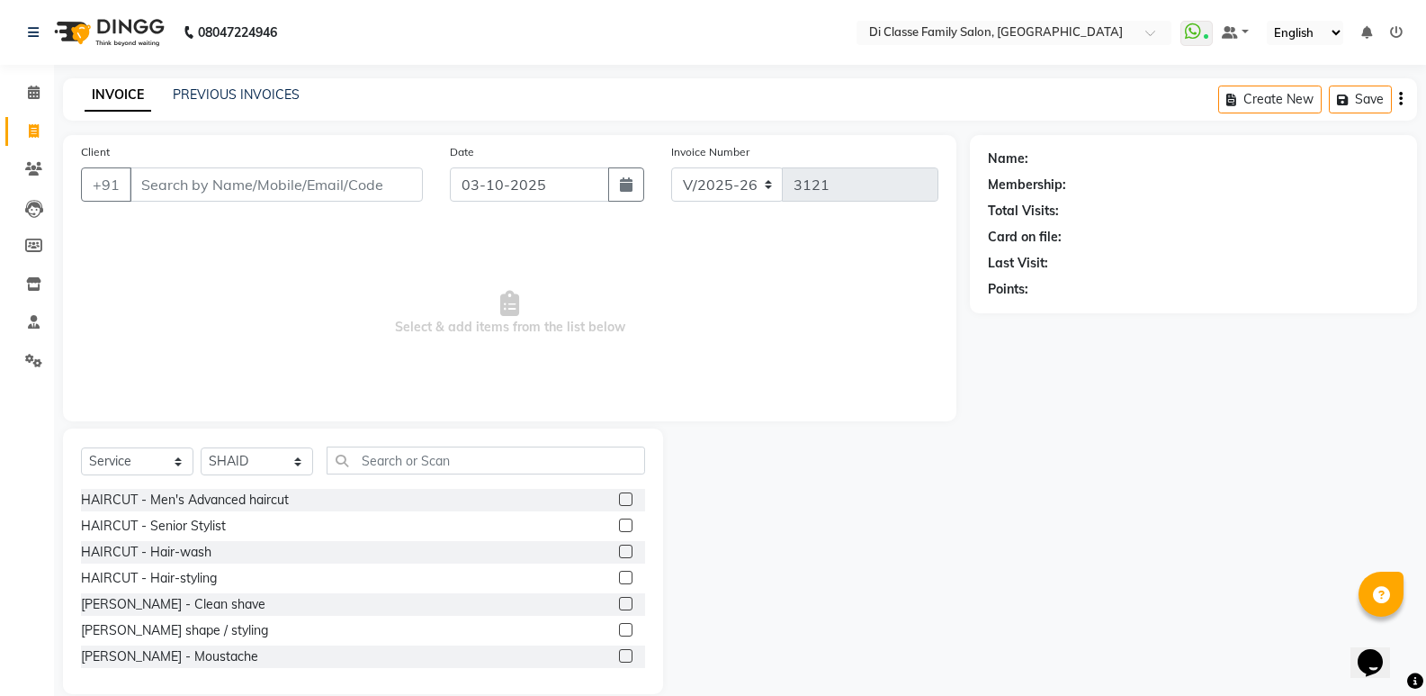
click at [619, 627] on label at bounding box center [625, 629] width 13 height 13
click at [619, 627] on input "checkbox" at bounding box center [625, 630] width 12 height 12
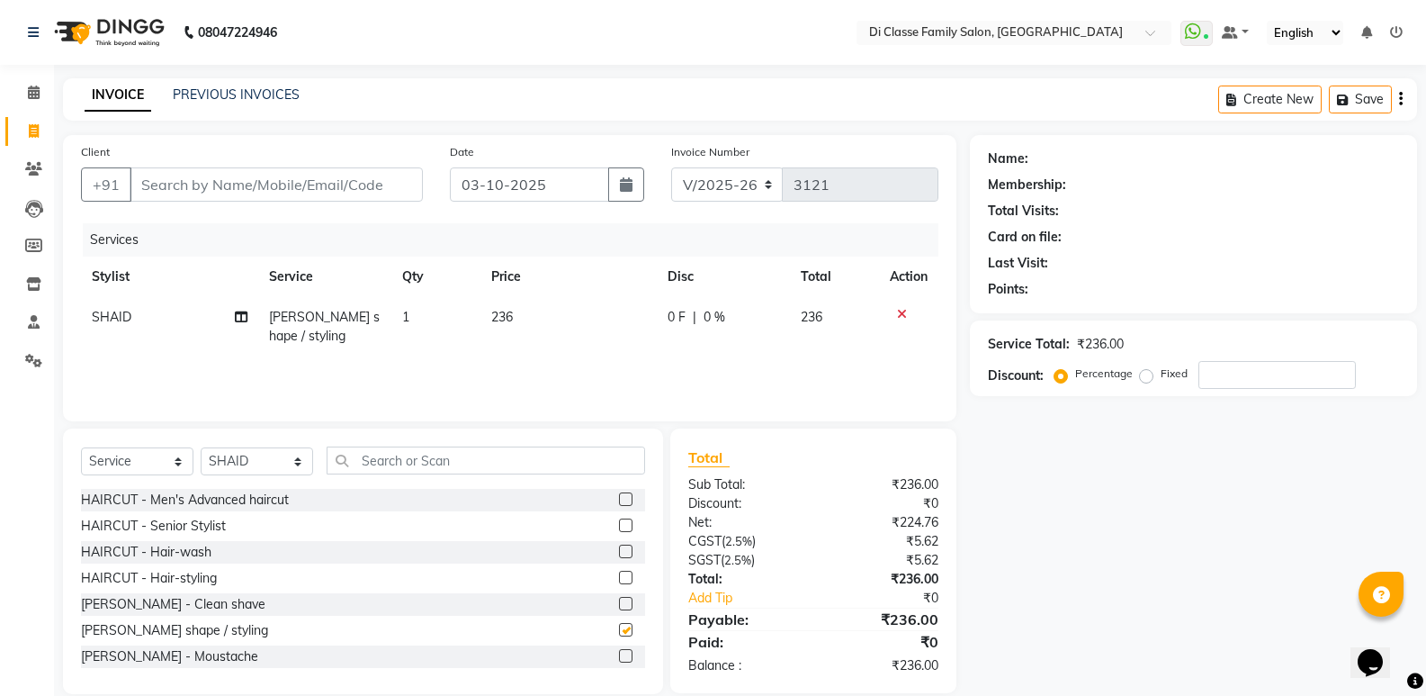
checkbox input "false"
drag, startPoint x: 581, startPoint y: 467, endPoint x: 561, endPoint y: 476, distance: 21.7
click at [577, 469] on input "text" at bounding box center [486, 460] width 319 height 28
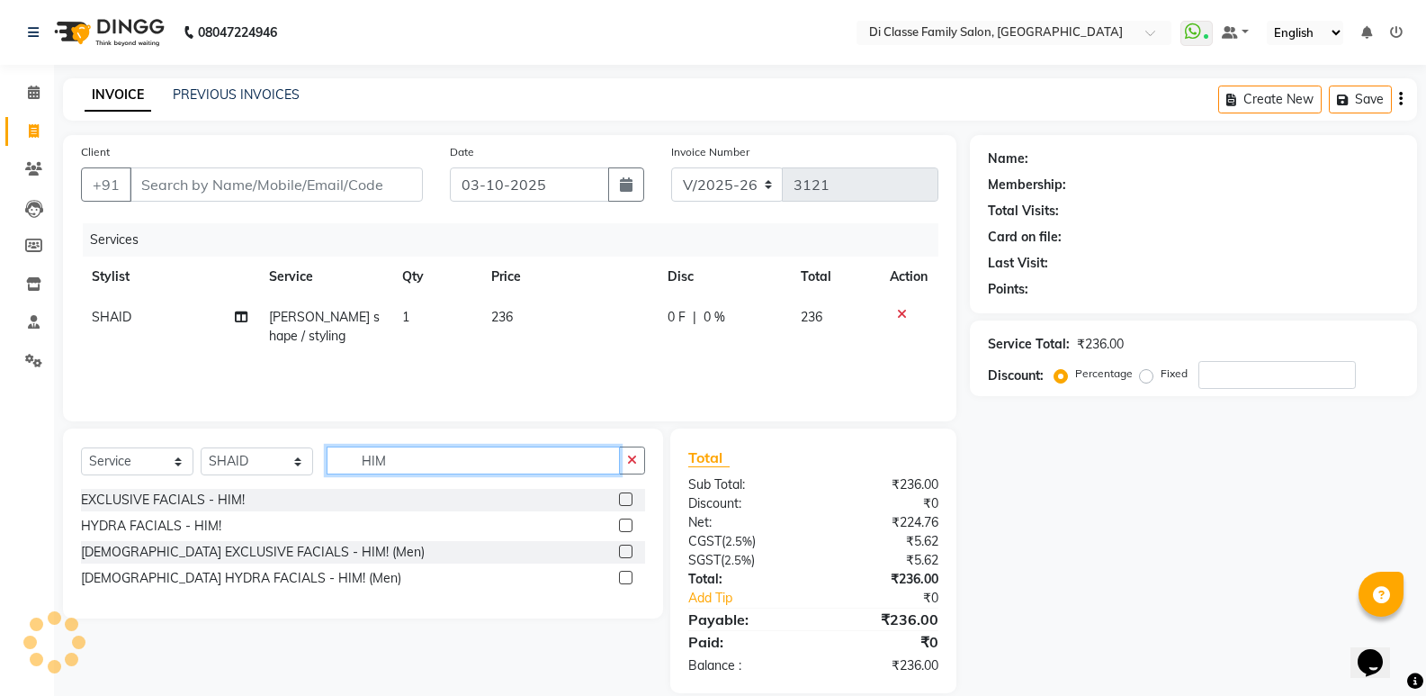
type input "HIM"
click at [632, 522] on label at bounding box center [625, 524] width 13 height 13
click at [631, 522] on input "checkbox" at bounding box center [625, 526] width 12 height 12
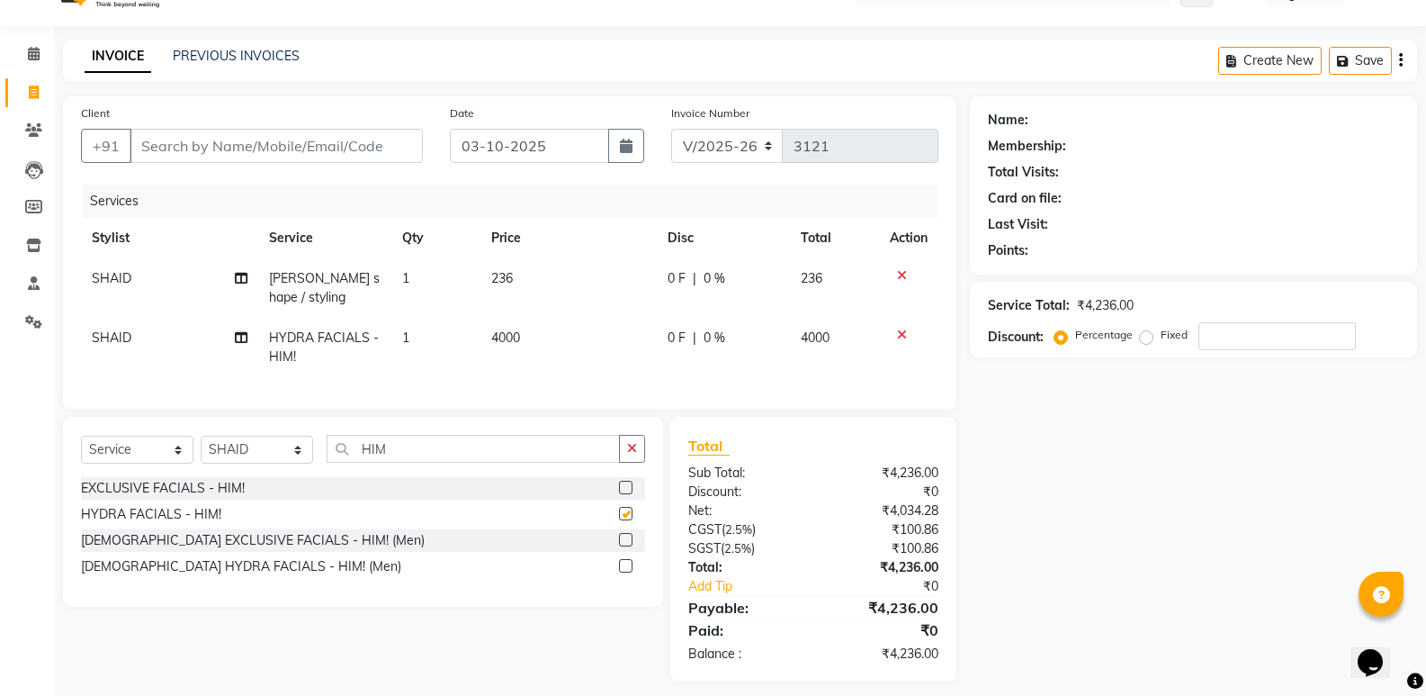
checkbox input "false"
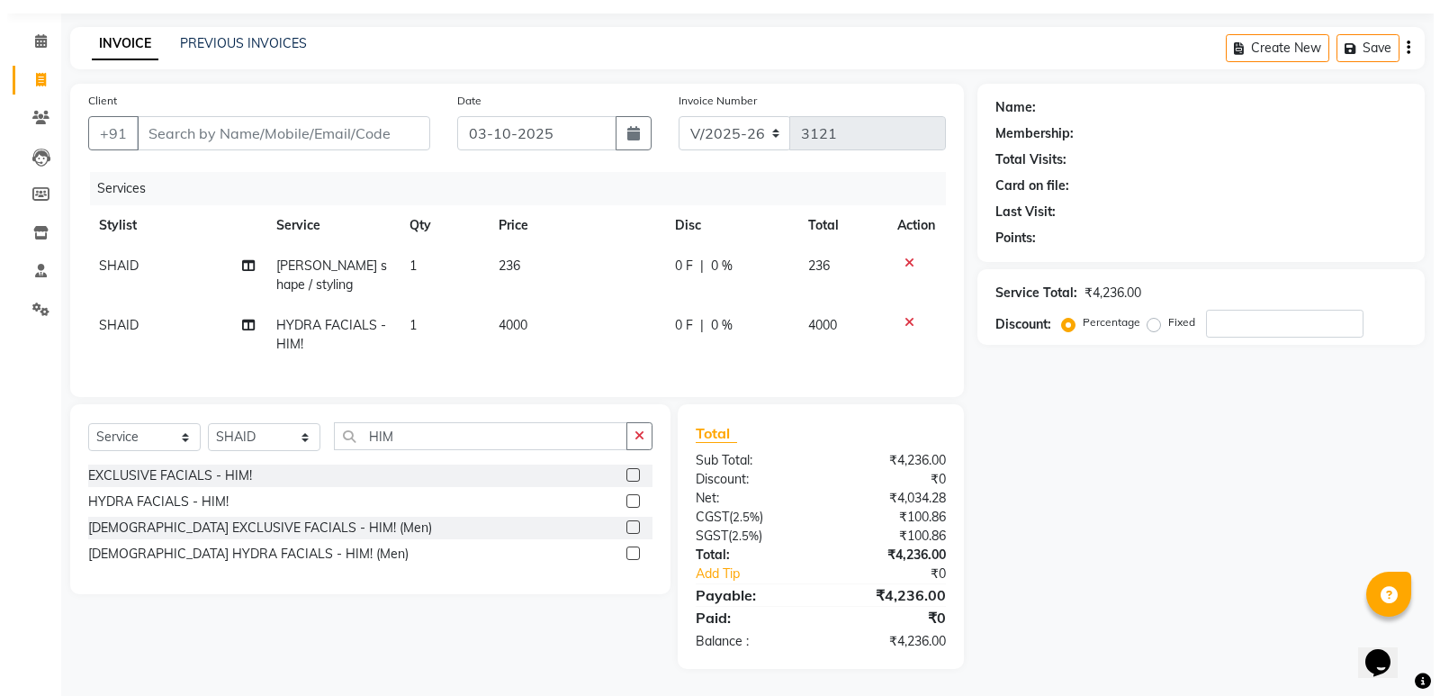
scroll to position [65, 0]
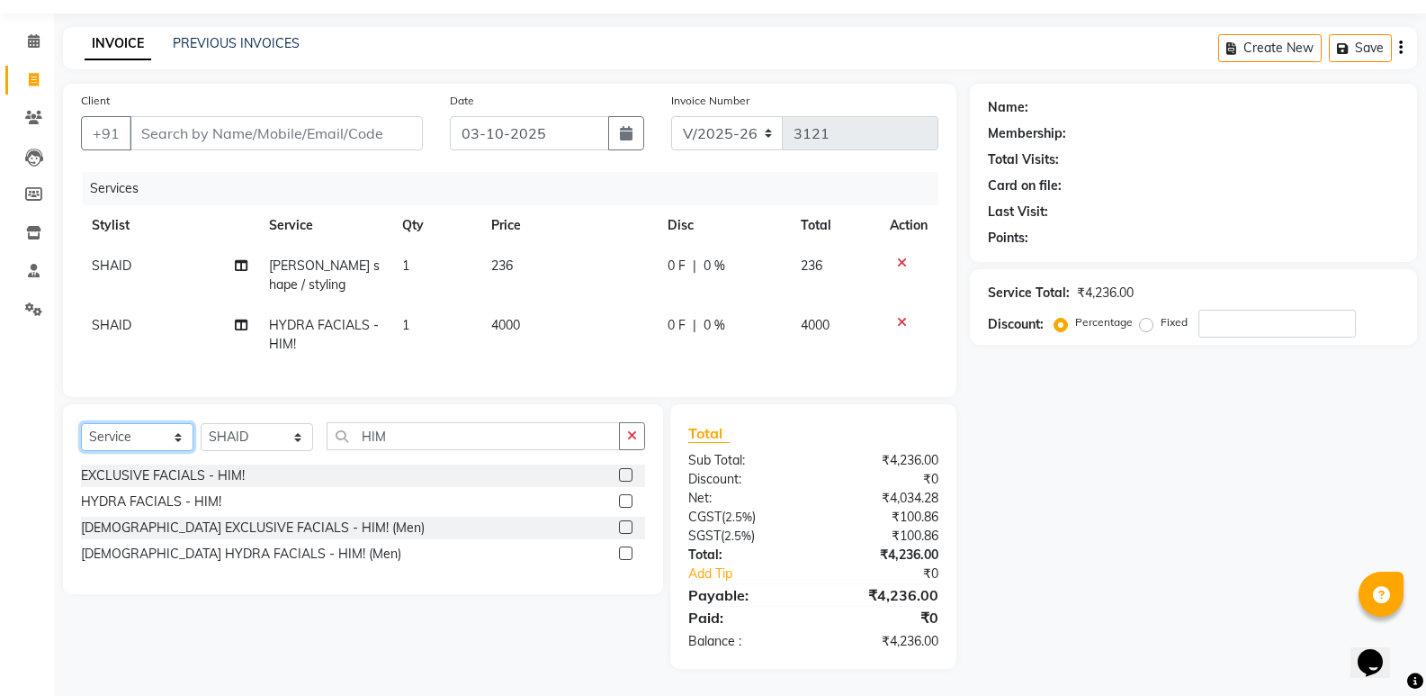
click at [149, 433] on select "Select Service Product Membership Package Voucher Prepaid Gift Card" at bounding box center [137, 437] width 112 height 28
click at [81, 423] on select "Select Service Product Membership Package Voucher Prepaid Gift Card" at bounding box center [137, 437] width 112 height 28
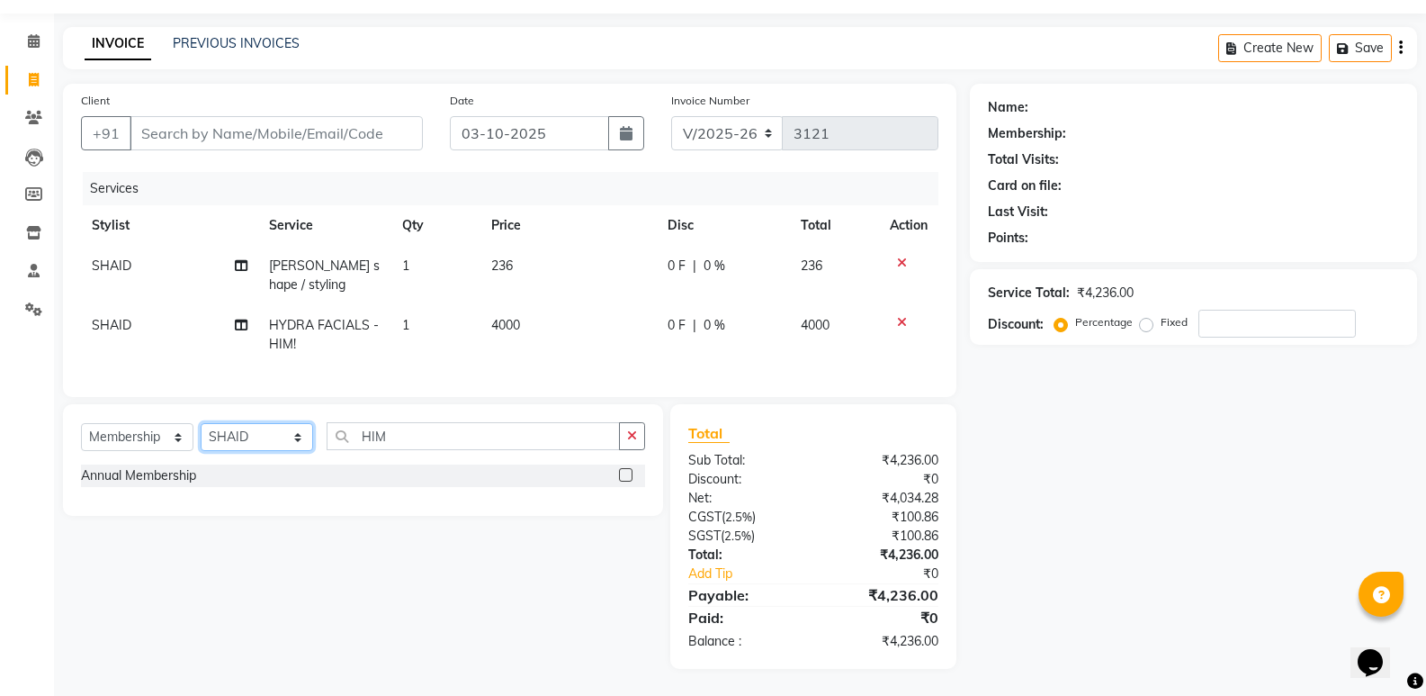
click at [263, 427] on select "Select Stylist ADMIN Anu Ayaz Kadri Javed KAPIL SINGH KOMAL Payal Pooja rahul R…" at bounding box center [257, 437] width 112 height 28
click at [640, 477] on div at bounding box center [632, 475] width 26 height 22
click at [622, 470] on label at bounding box center [625, 474] width 13 height 13
click at [622, 470] on input "checkbox" at bounding box center [625, 476] width 12 height 12
select select "select"
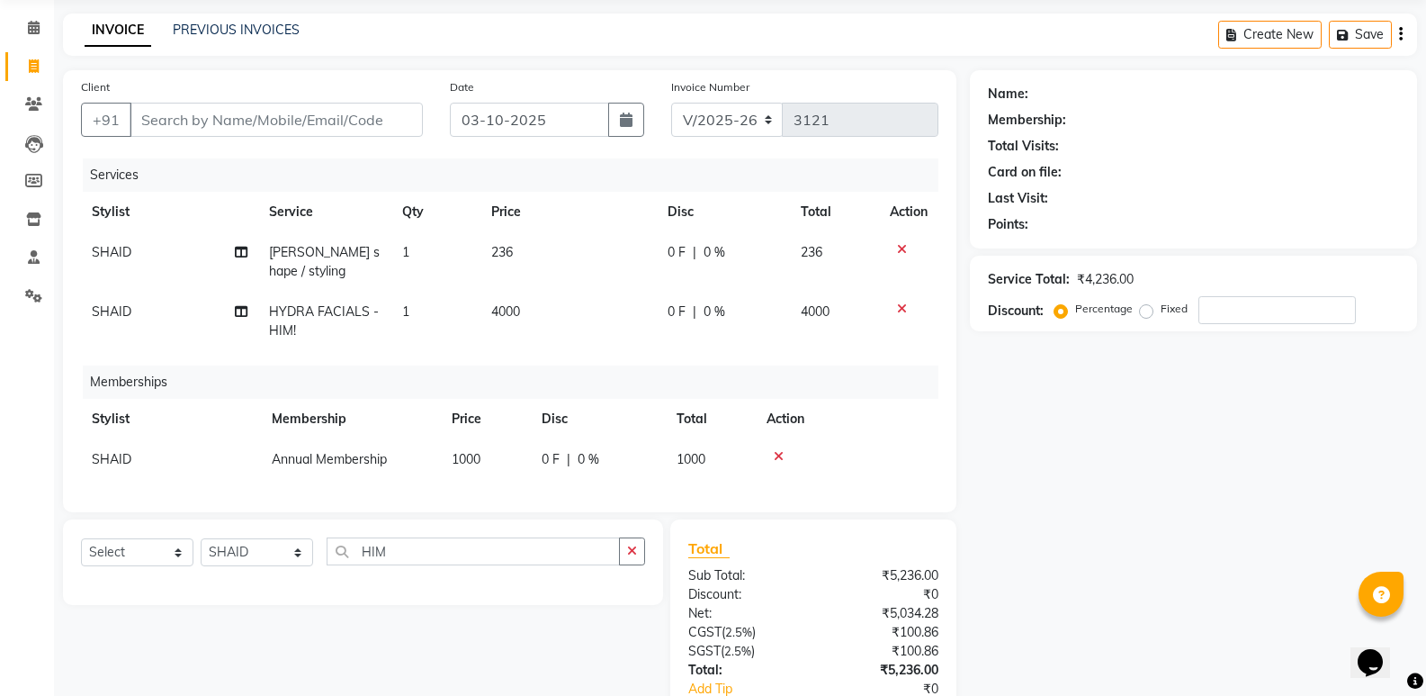
click at [665, 453] on td "0 F | 0 %" at bounding box center [598, 459] width 135 height 40
select select "92217"
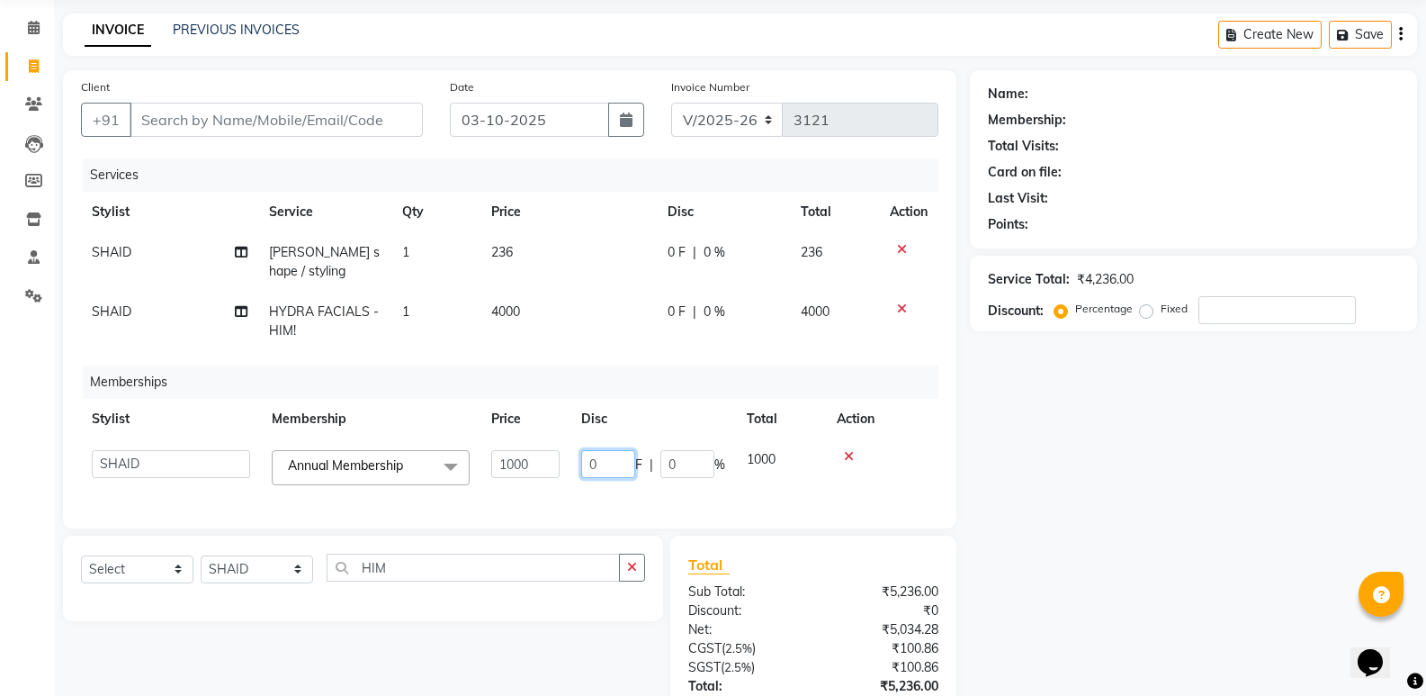
click at [625, 456] on input "0" at bounding box center [608, 464] width 54 height 28
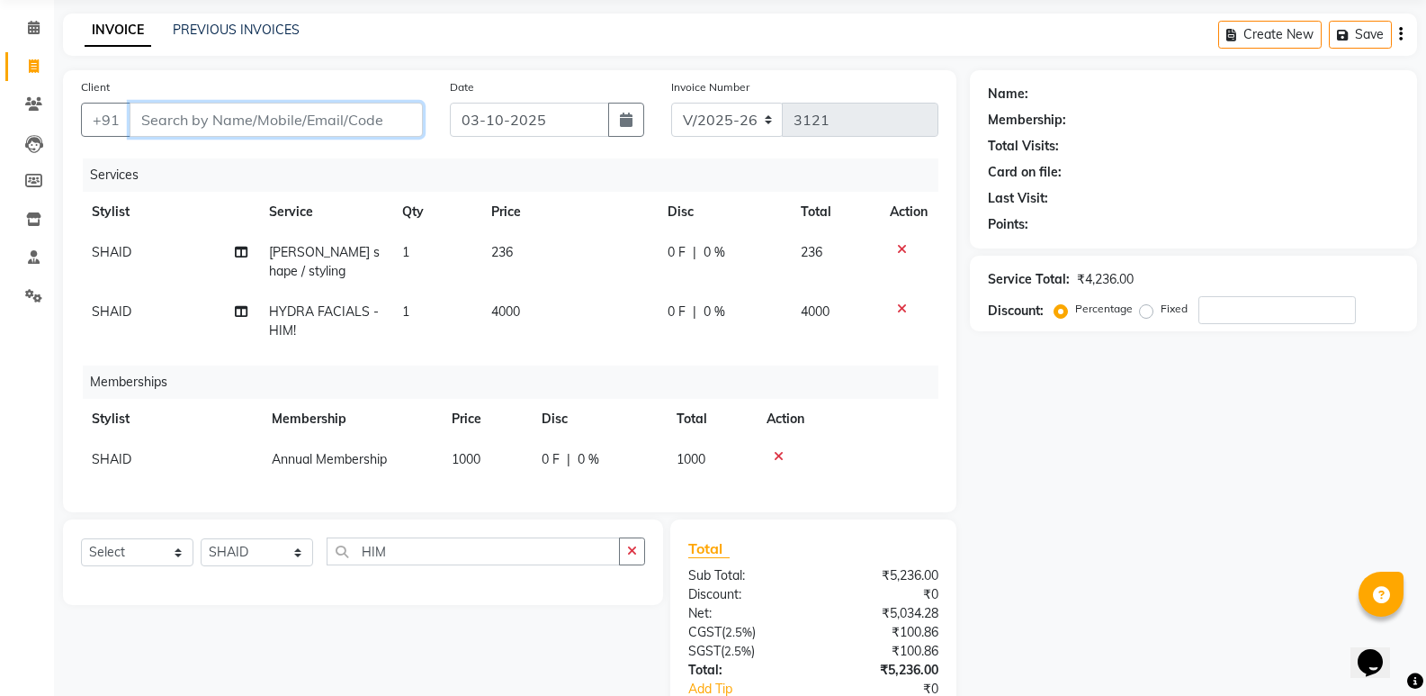
click at [267, 121] on input "Client" at bounding box center [276, 120] width 293 height 34
type input "9"
type input "0"
type input "9137438015"
click at [414, 124] on button "Add Client" at bounding box center [376, 120] width 93 height 34
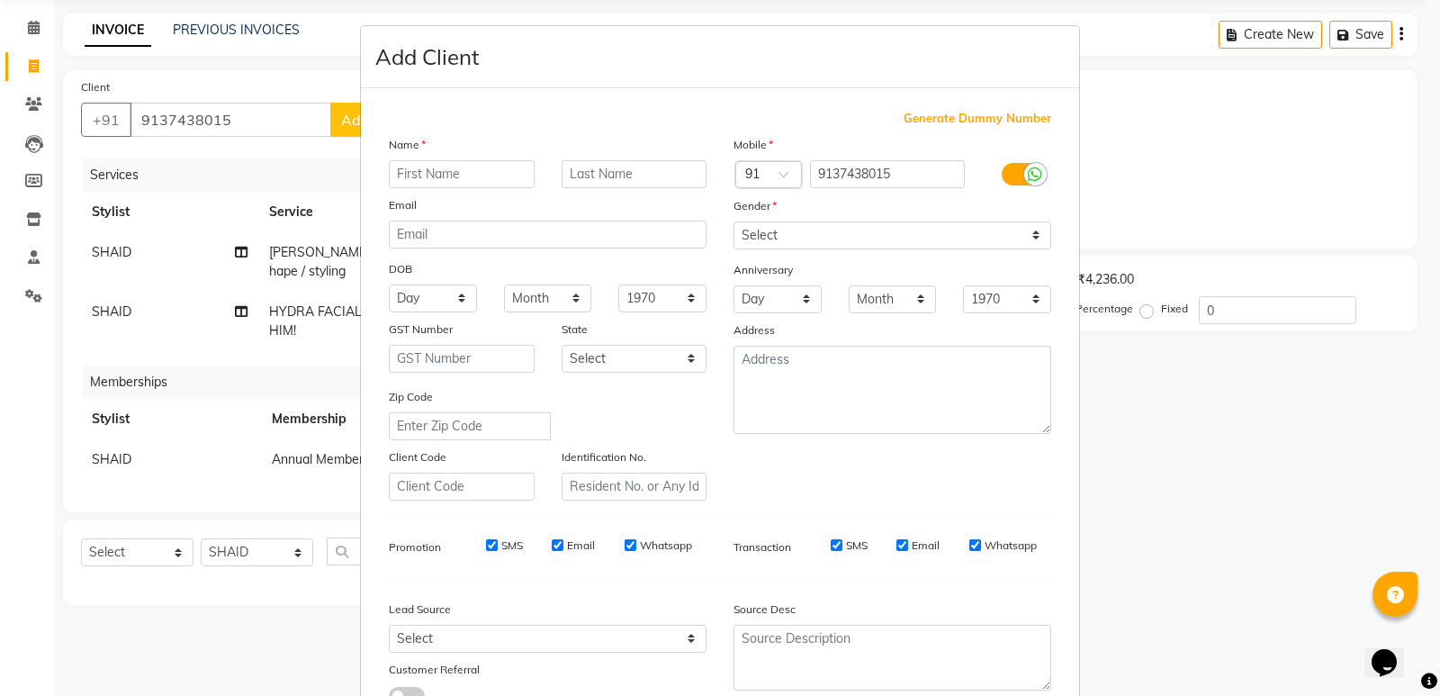
click at [455, 178] on input "text" at bounding box center [462, 174] width 146 height 28
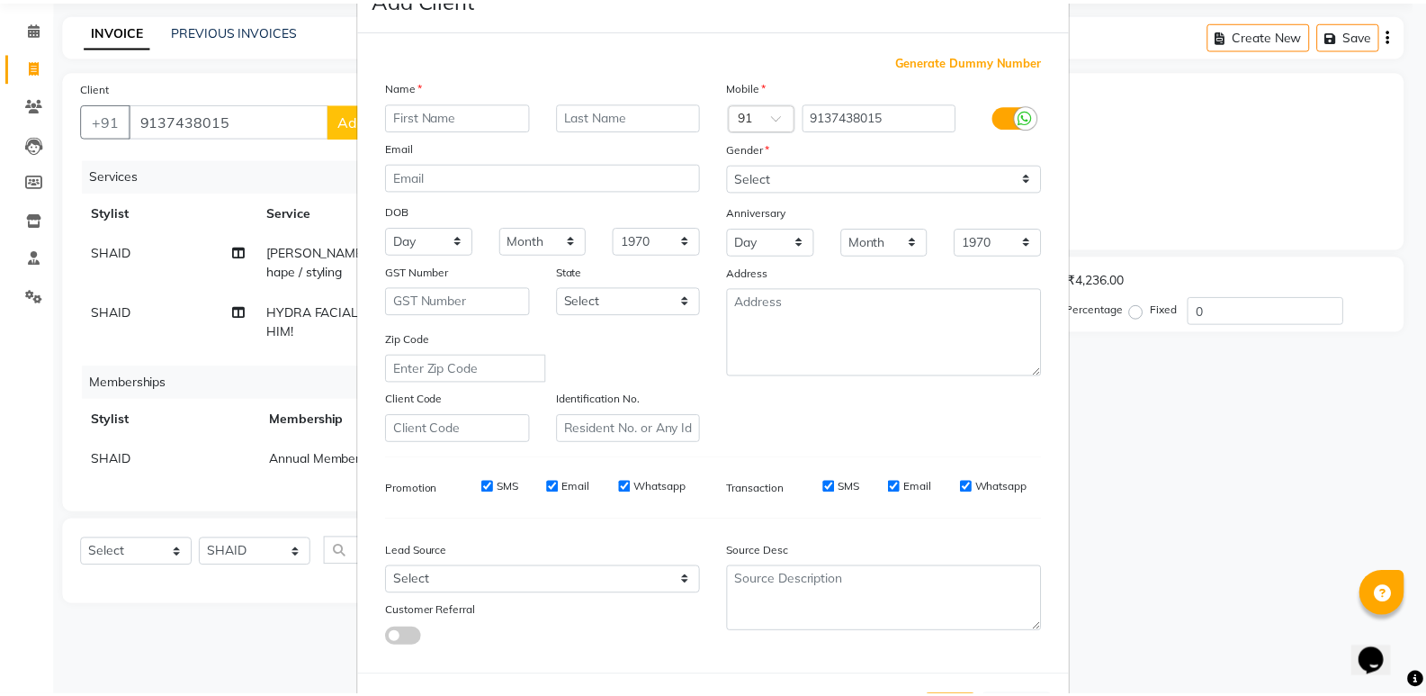
scroll to position [135, 0]
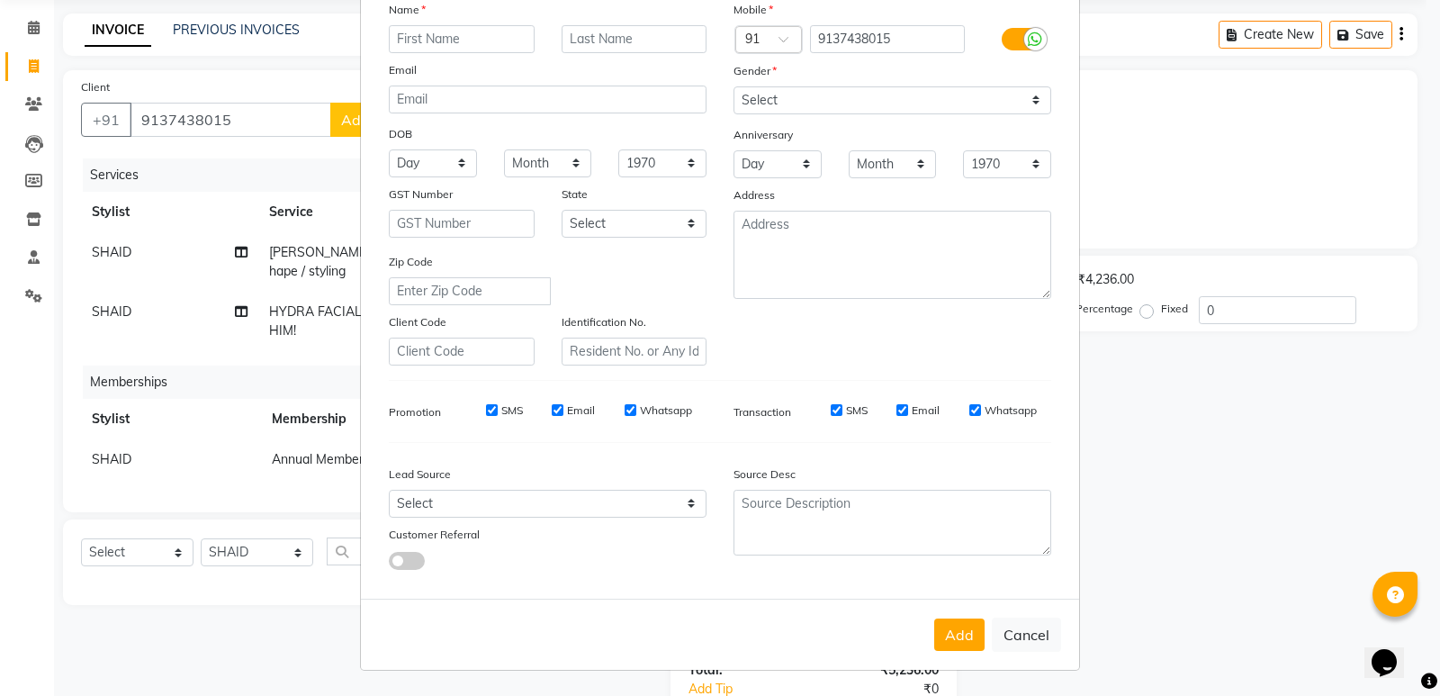
type input "r"
click at [451, 42] on input "Ramesh wathore" at bounding box center [462, 39] width 146 height 28
type input "Ramesh Wathore"
click at [765, 96] on select "Select Male Female Other Prefer Not To Say" at bounding box center [892, 100] width 318 height 28
click at [733, 86] on select "Select Male Female Other Prefer Not To Say" at bounding box center [892, 100] width 318 height 28
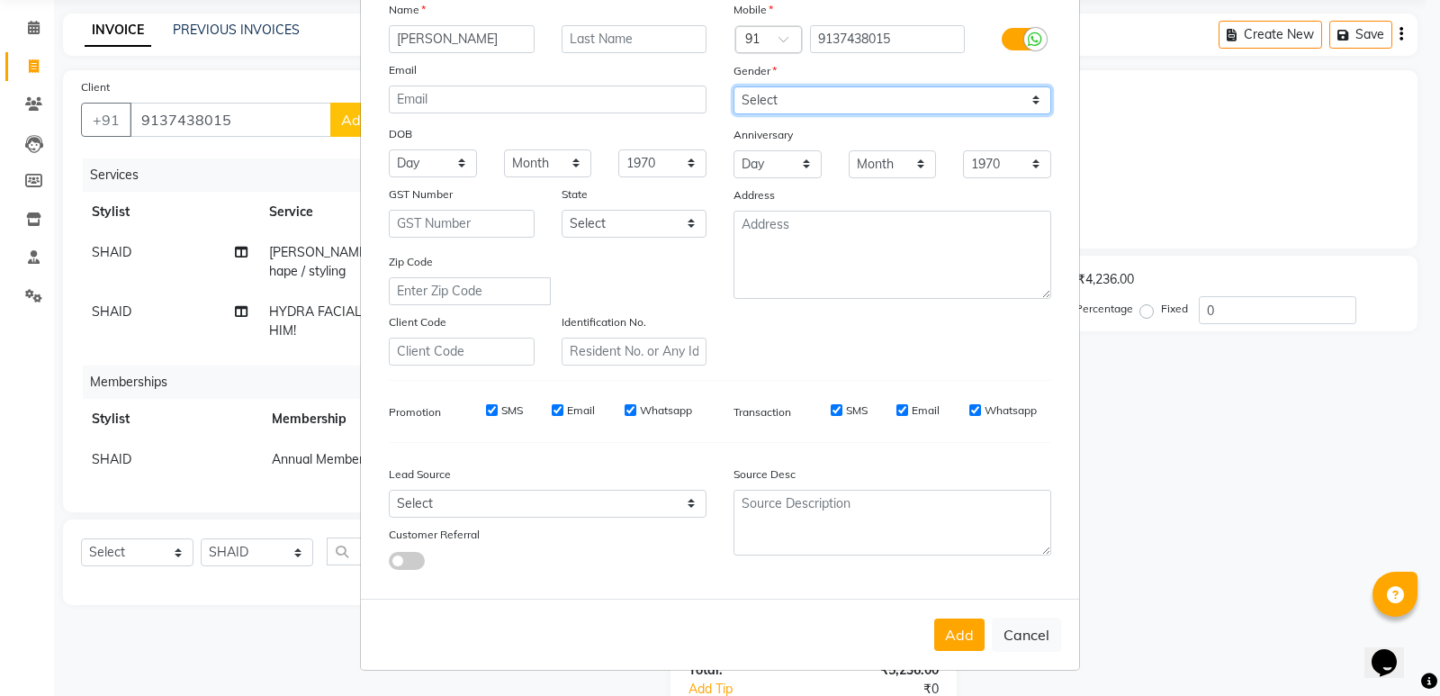
click at [776, 99] on select "Select Male Female Other Prefer Not To Say" at bounding box center [892, 100] width 318 height 28
select select "male"
click at [733, 86] on select "Select Male Female Other Prefer Not To Say" at bounding box center [892, 100] width 318 height 28
drag, startPoint x: 962, startPoint y: 642, endPoint x: 951, endPoint y: 632, distance: 14.6
click at [961, 641] on button "Add" at bounding box center [959, 634] width 50 height 32
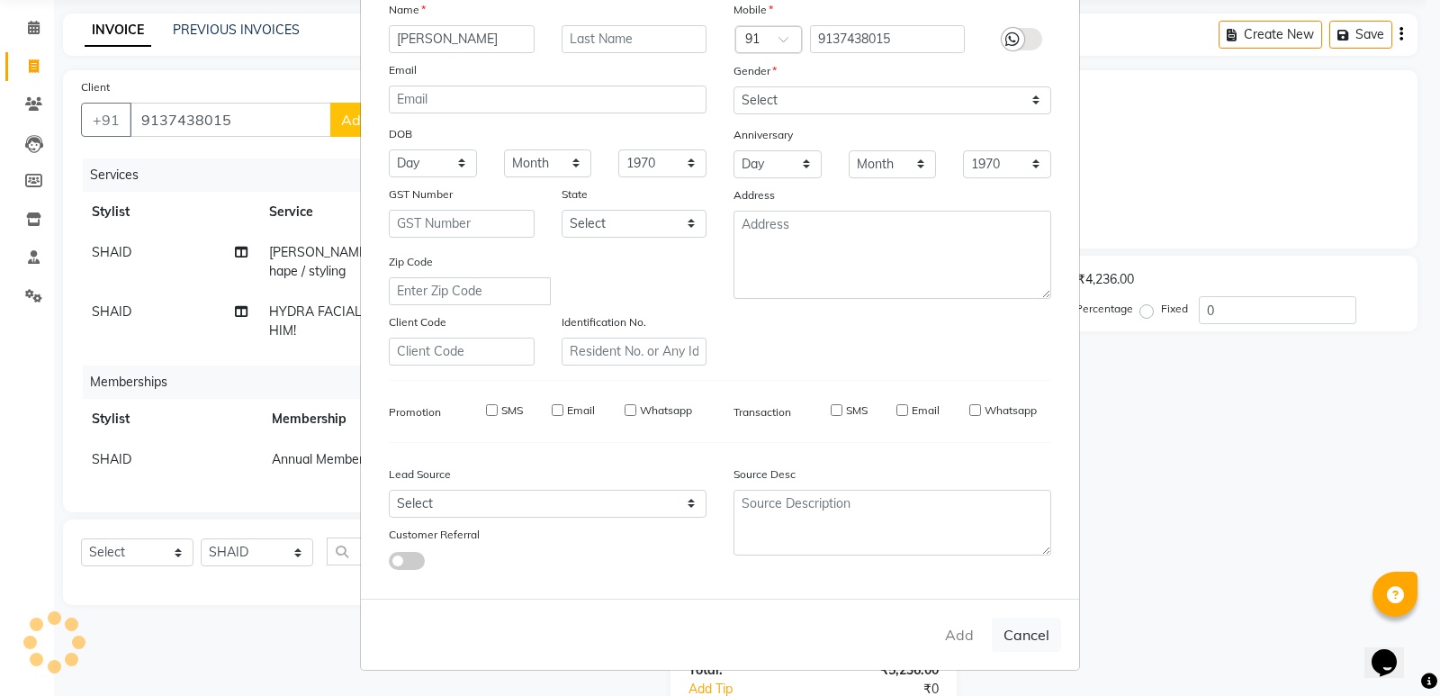
select select
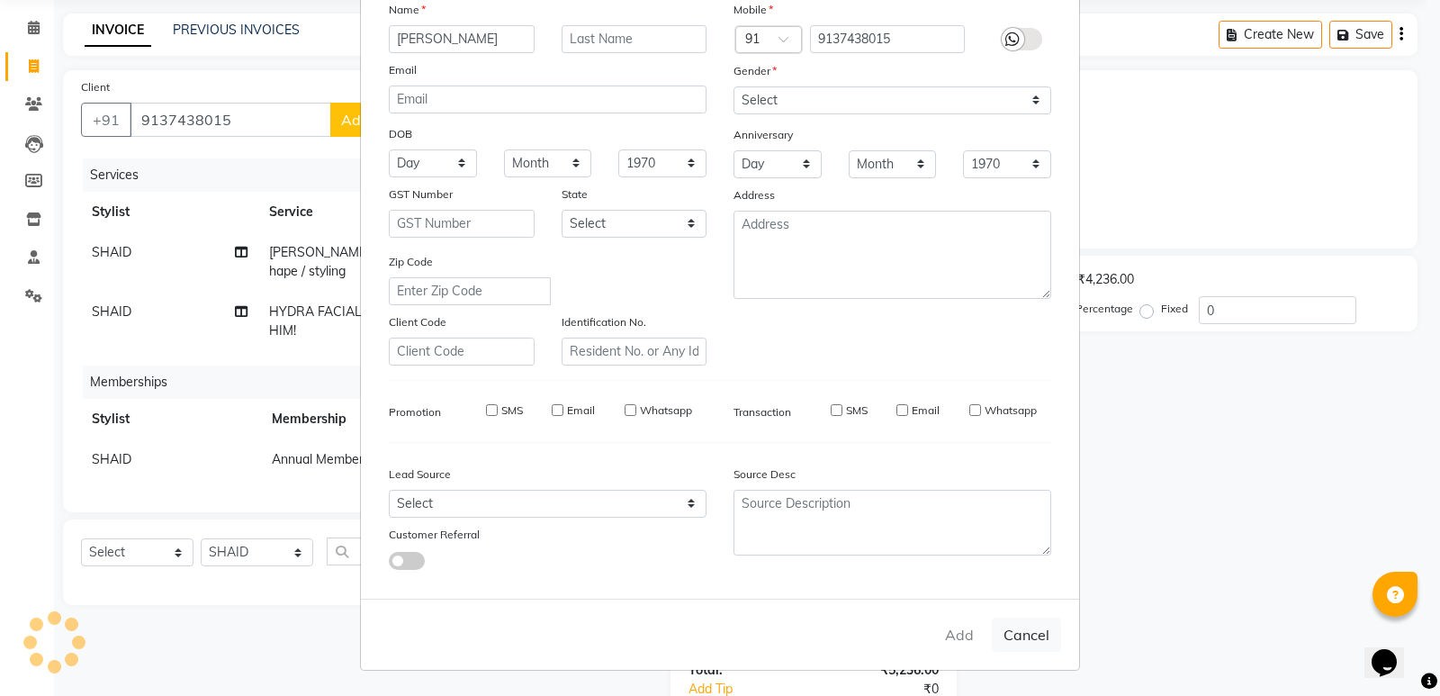
select select
checkbox input "false"
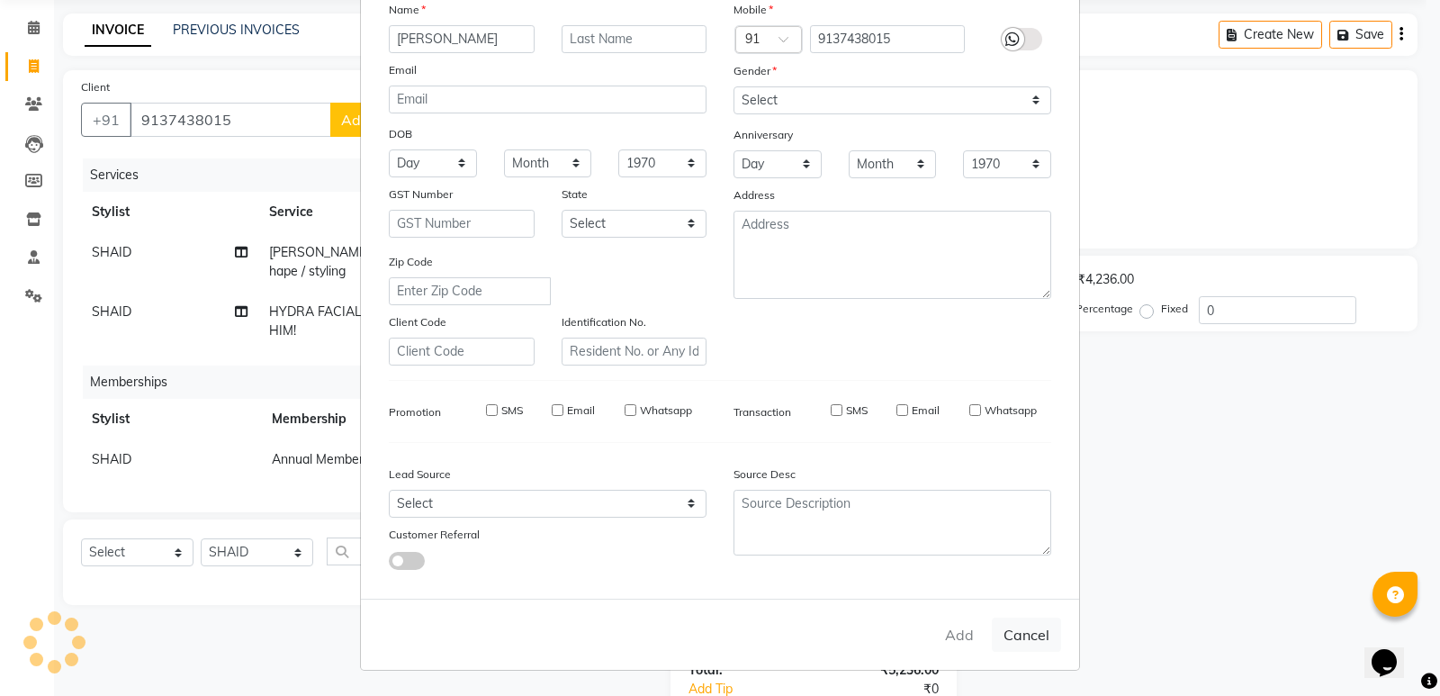
checkbox input "false"
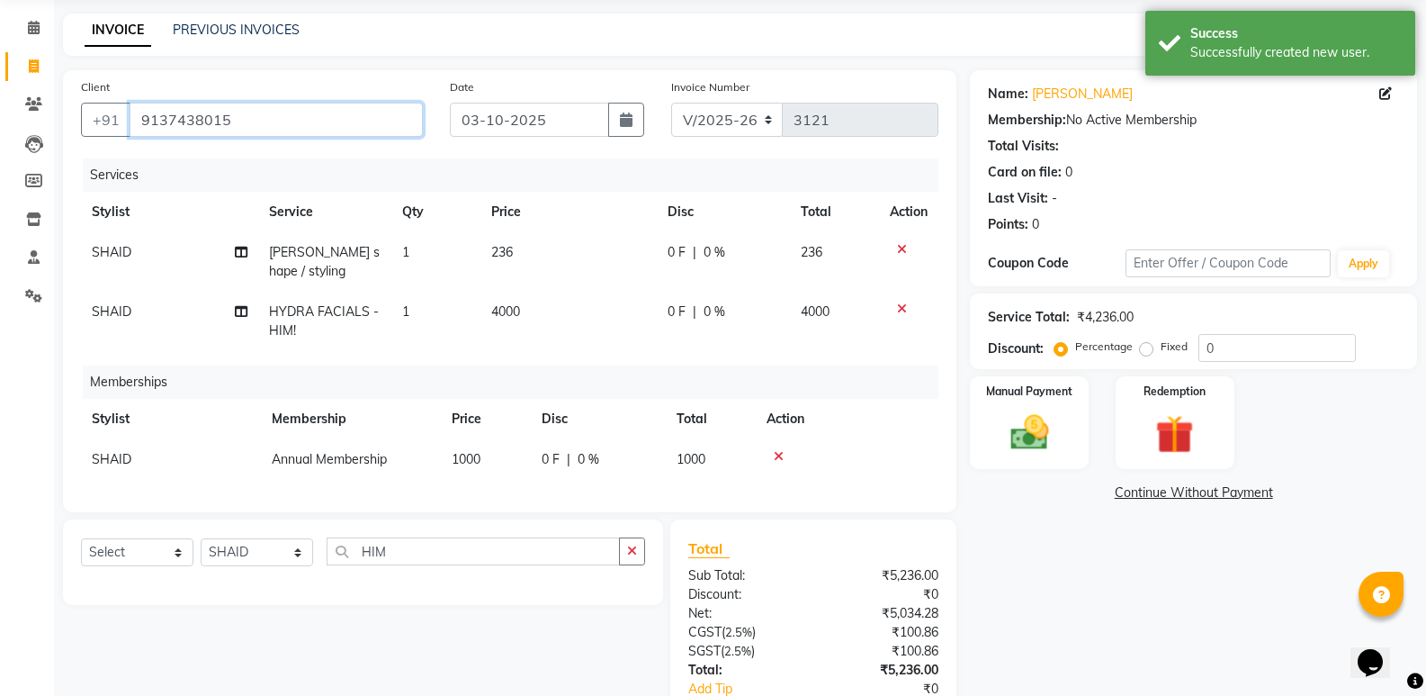
click at [184, 119] on input "9137438015" at bounding box center [276, 120] width 293 height 34
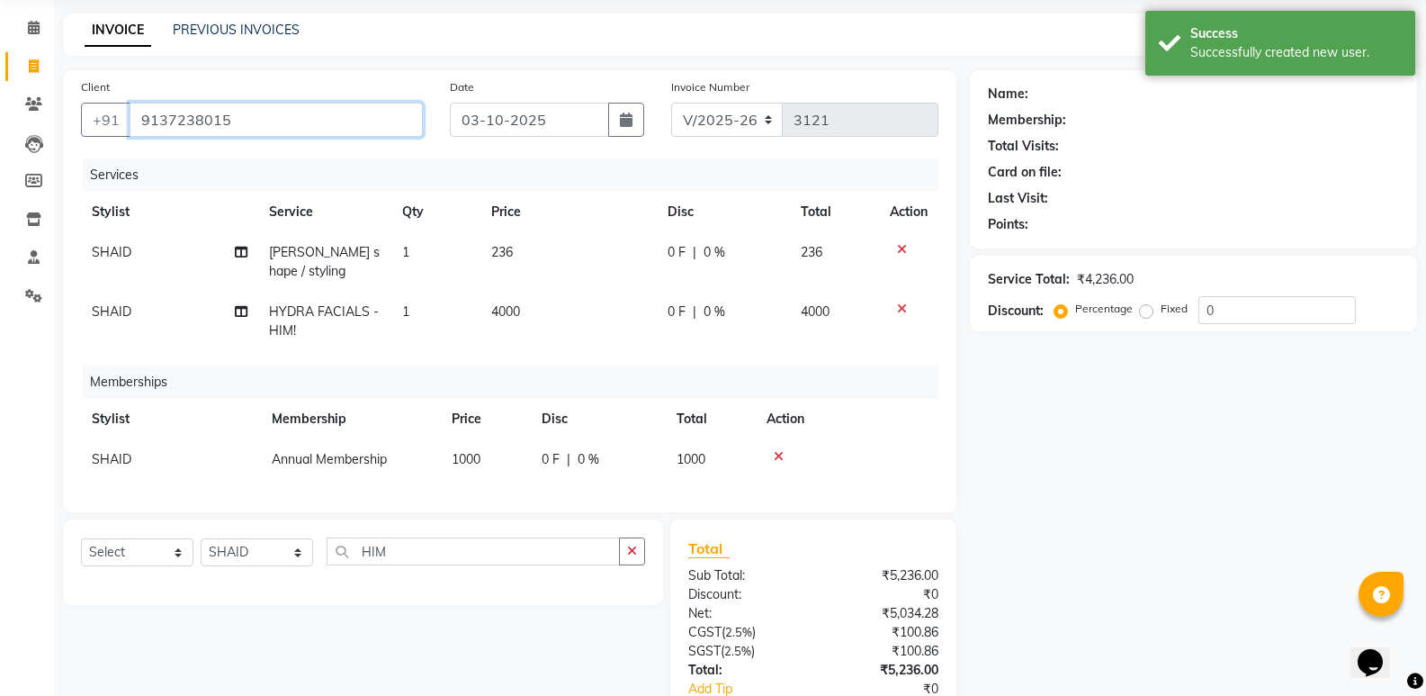
type input "9137238015"
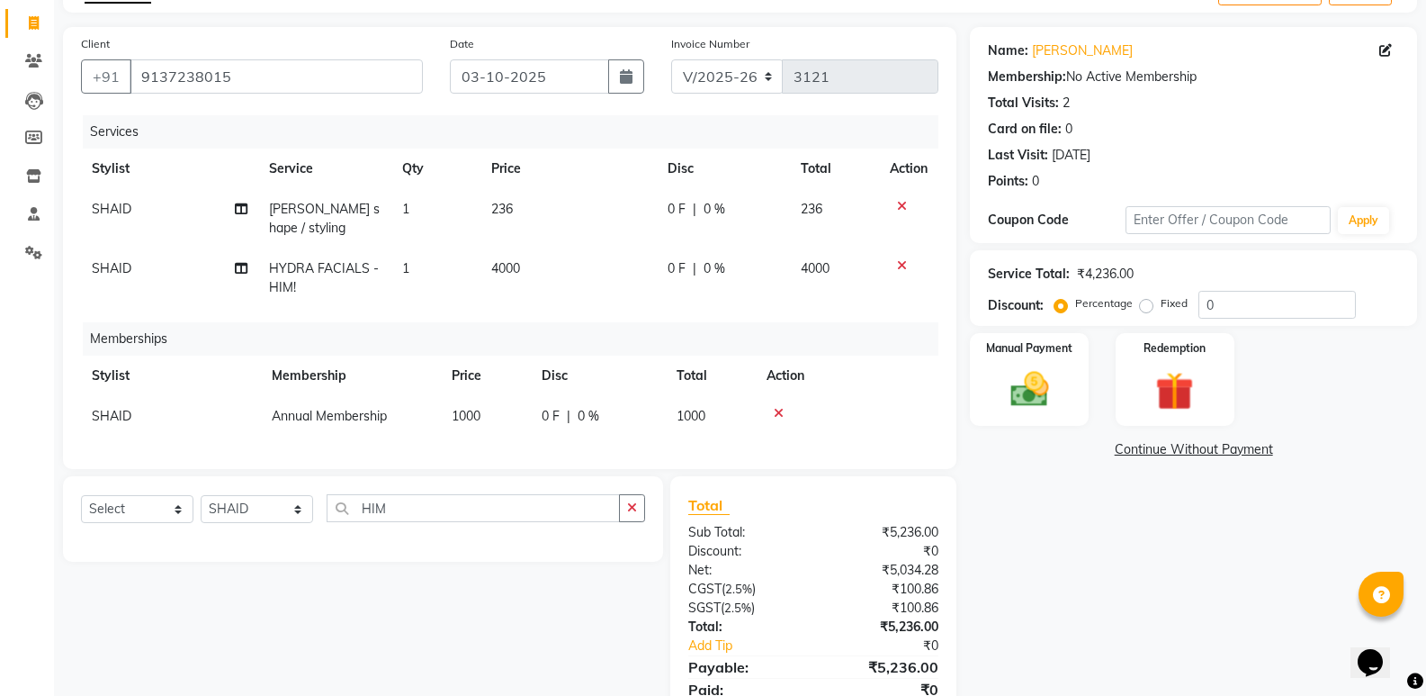
scroll to position [0, 0]
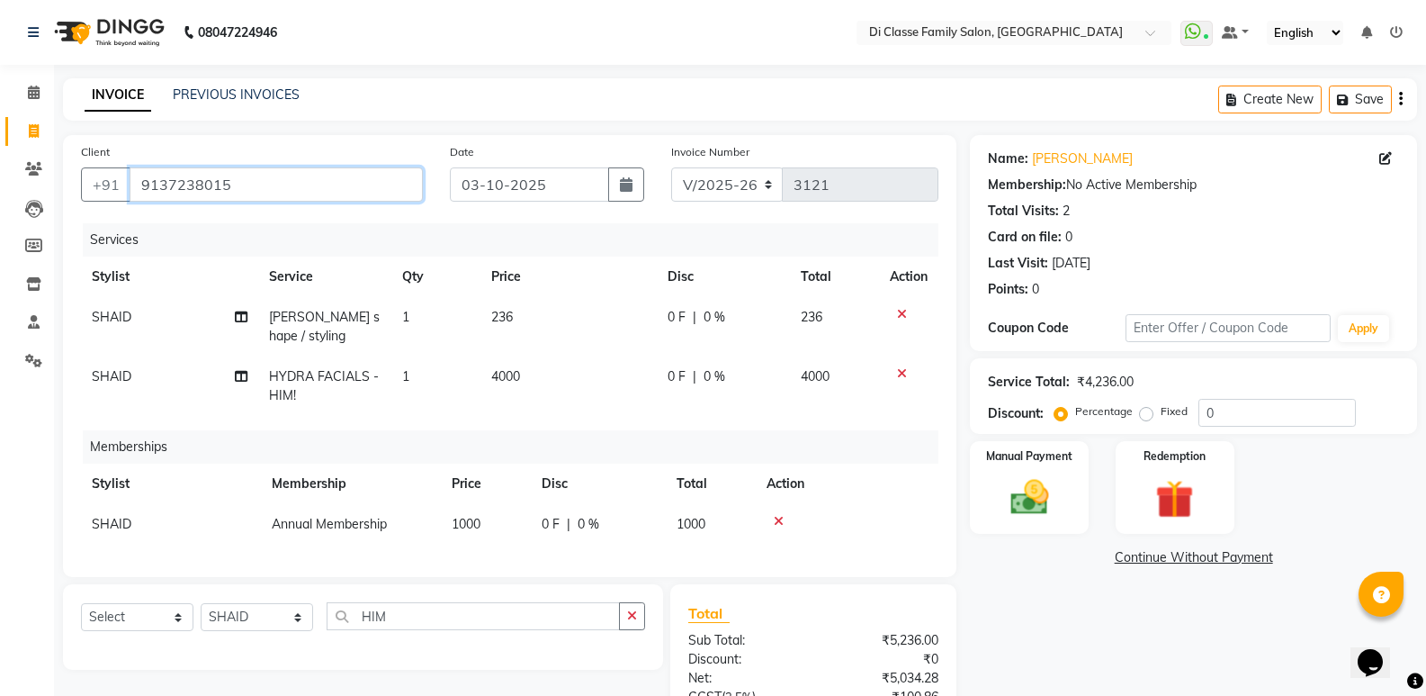
click at [305, 178] on input "9137238015" at bounding box center [276, 184] width 293 height 34
click at [131, 516] on td "SHAID" at bounding box center [171, 524] width 180 height 40
select select "92217"
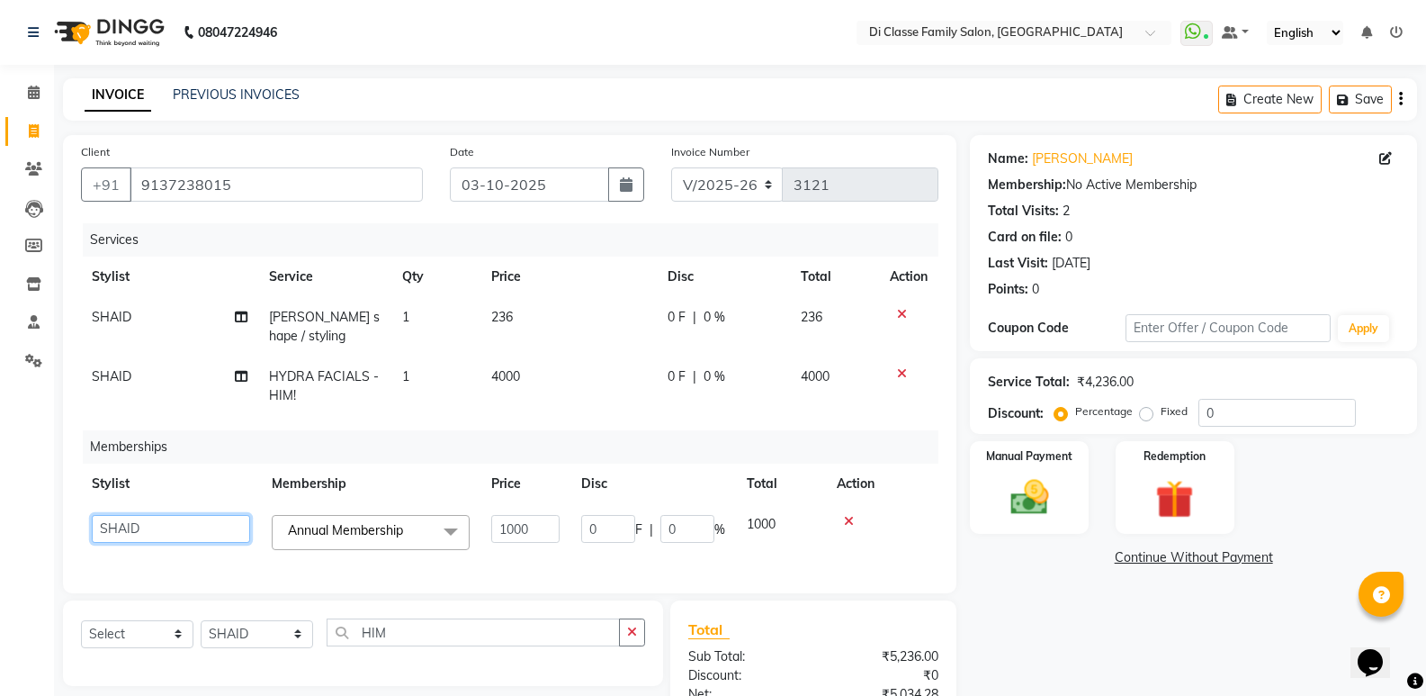
click at [131, 516] on select "ADMIN Anu Ayaz Kadri Javed KAPIL SINGH KOMAL Payal Pooja rahul Rutik Sachin SAD…" at bounding box center [171, 529] width 158 height 28
click at [0, 415] on div "Calendar Invoice Clients Leads Members Inventory Staff Settings Completed InPro…" at bounding box center [121, 457] width 243 height 813
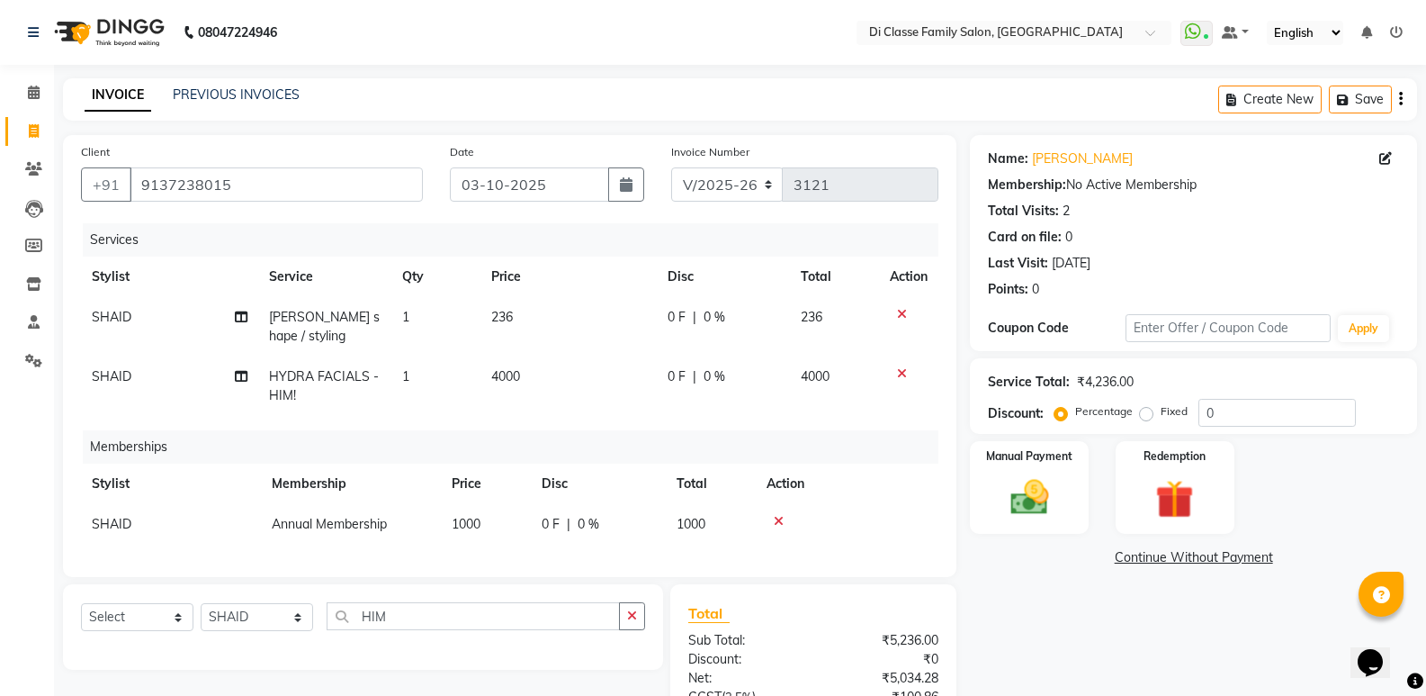
click at [122, 532] on td "SHAID" at bounding box center [171, 524] width 180 height 40
select select "92217"
drag, startPoint x: 1, startPoint y: 532, endPoint x: 380, endPoint y: 552, distance: 379.4
click at [13, 534] on div "Calendar Invoice Clients Leads Members Inventory Staff Settings Completed InPro…" at bounding box center [121, 449] width 243 height 797
click at [589, 530] on span "0 %" at bounding box center [589, 524] width 22 height 19
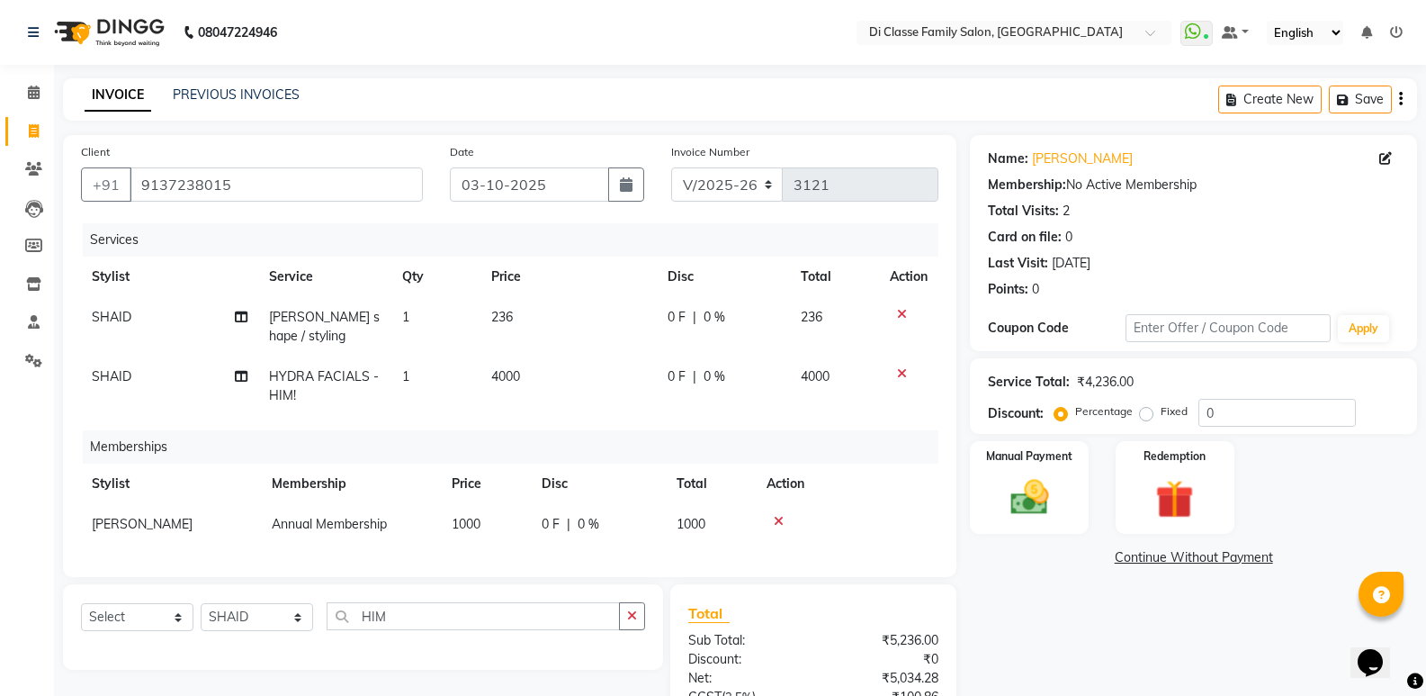
select select "47550"
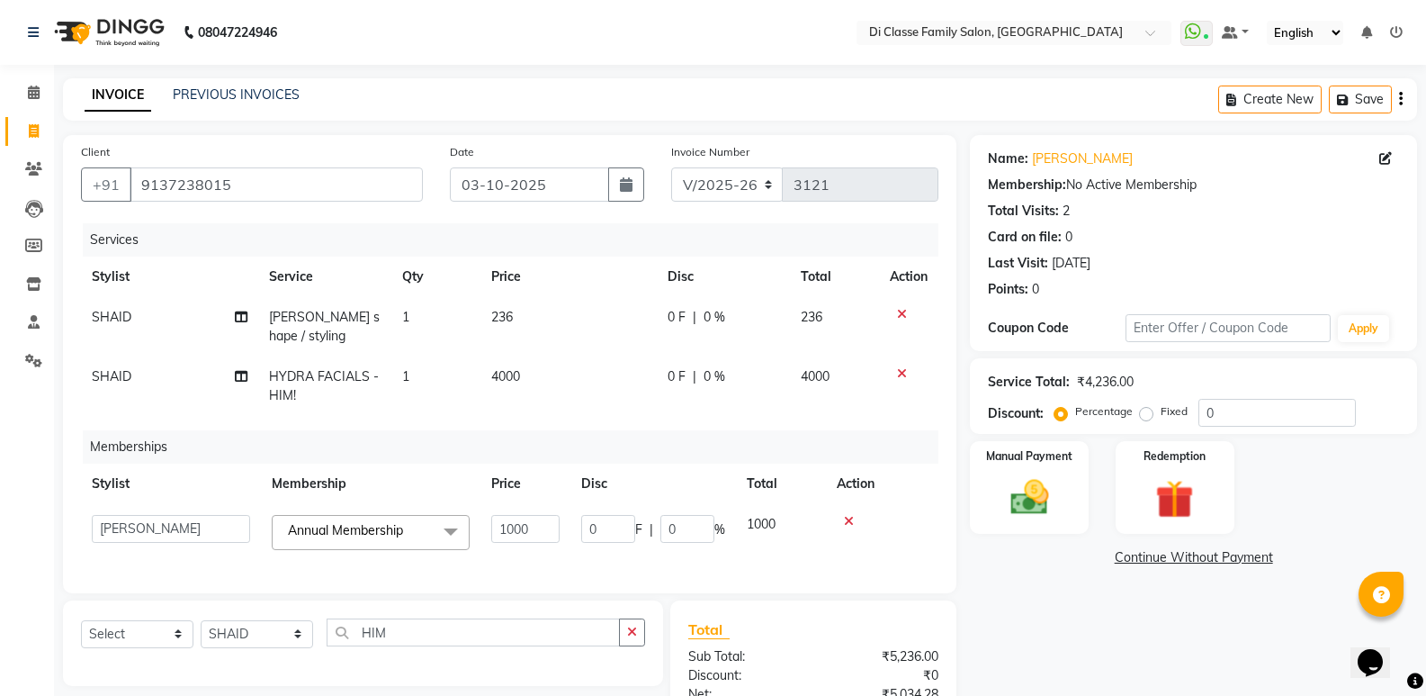
click at [599, 523] on input "0" at bounding box center [608, 529] width 54 height 28
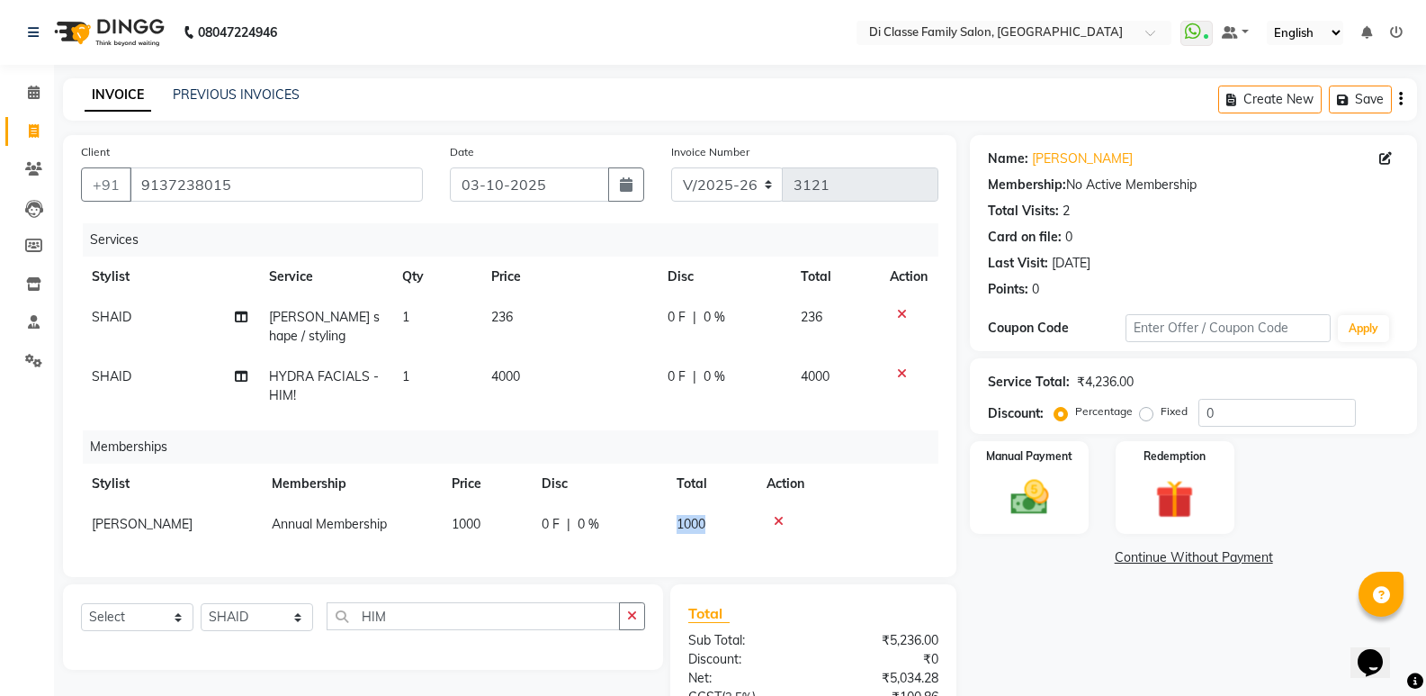
click at [696, 520] on span "1000" at bounding box center [691, 524] width 29 height 16
select select "47550"
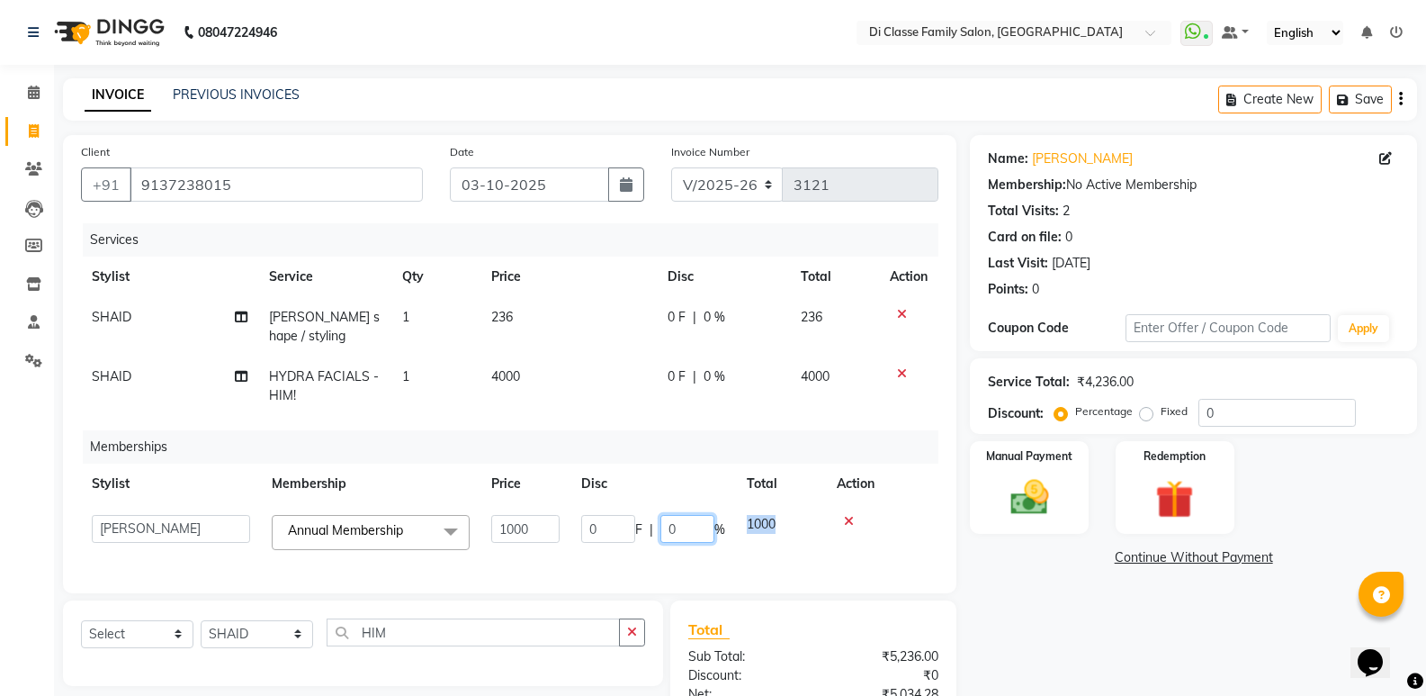
click at [683, 525] on input "0" at bounding box center [687, 529] width 54 height 28
type input "050"
click at [750, 361] on td "0 F | 0 %" at bounding box center [723, 385] width 133 height 59
select select "92217"
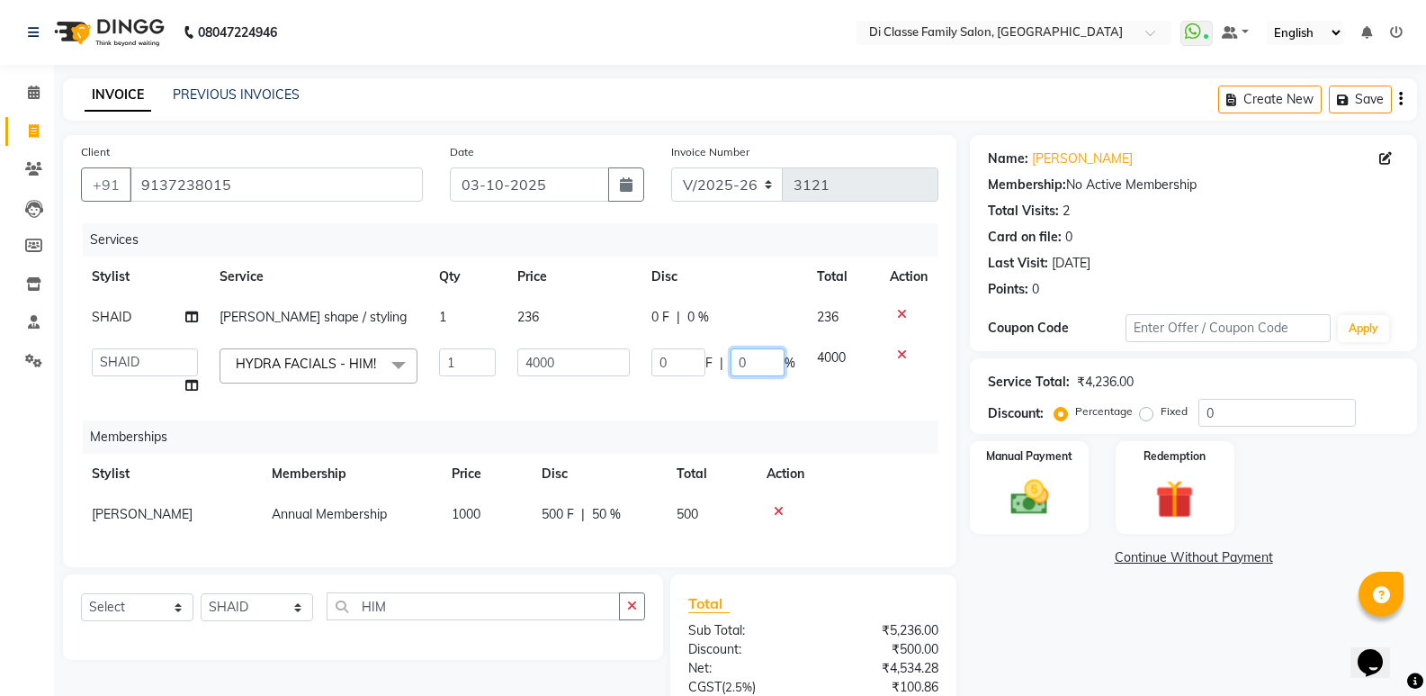
click at [746, 369] on input "0" at bounding box center [758, 362] width 54 height 28
type input "019"
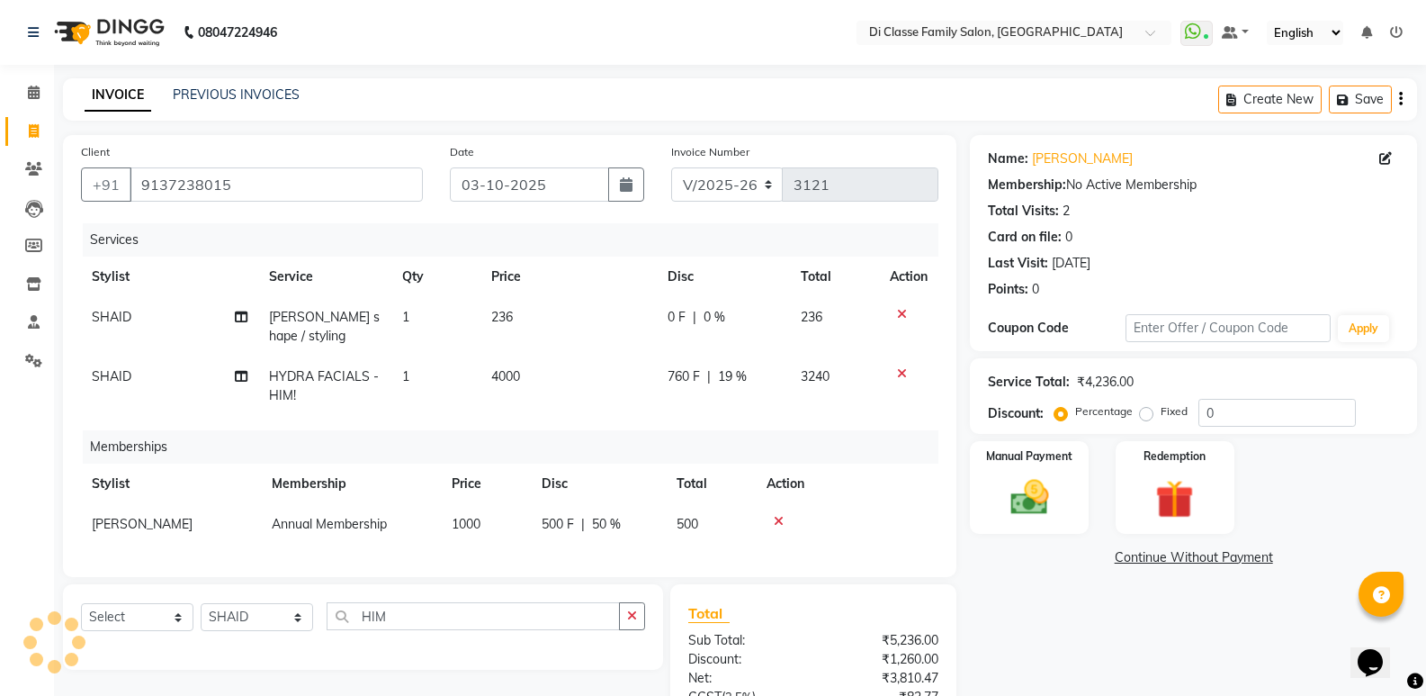
click at [0, 471] on div "Calendar Invoice Clients Leads Members Inventory Staff Settings Completed InPro…" at bounding box center [121, 449] width 243 height 797
click at [764, 301] on td "0 F | 0 %" at bounding box center [723, 326] width 133 height 59
select select "92217"
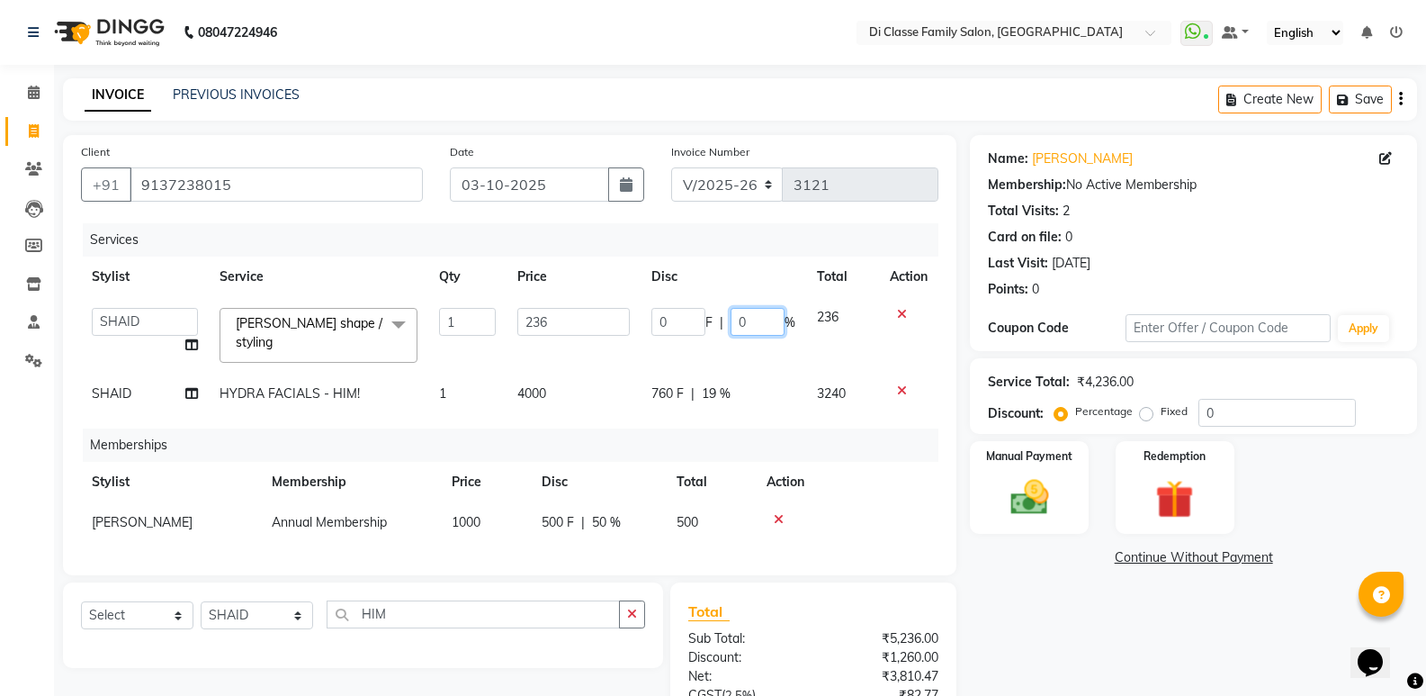
click at [764, 311] on input "0" at bounding box center [758, 322] width 54 height 28
type input "015"
click at [0, 467] on div "Calendar Invoice Clients Leads Members Inventory Staff Settings Completed InPro…" at bounding box center [121, 448] width 243 height 795
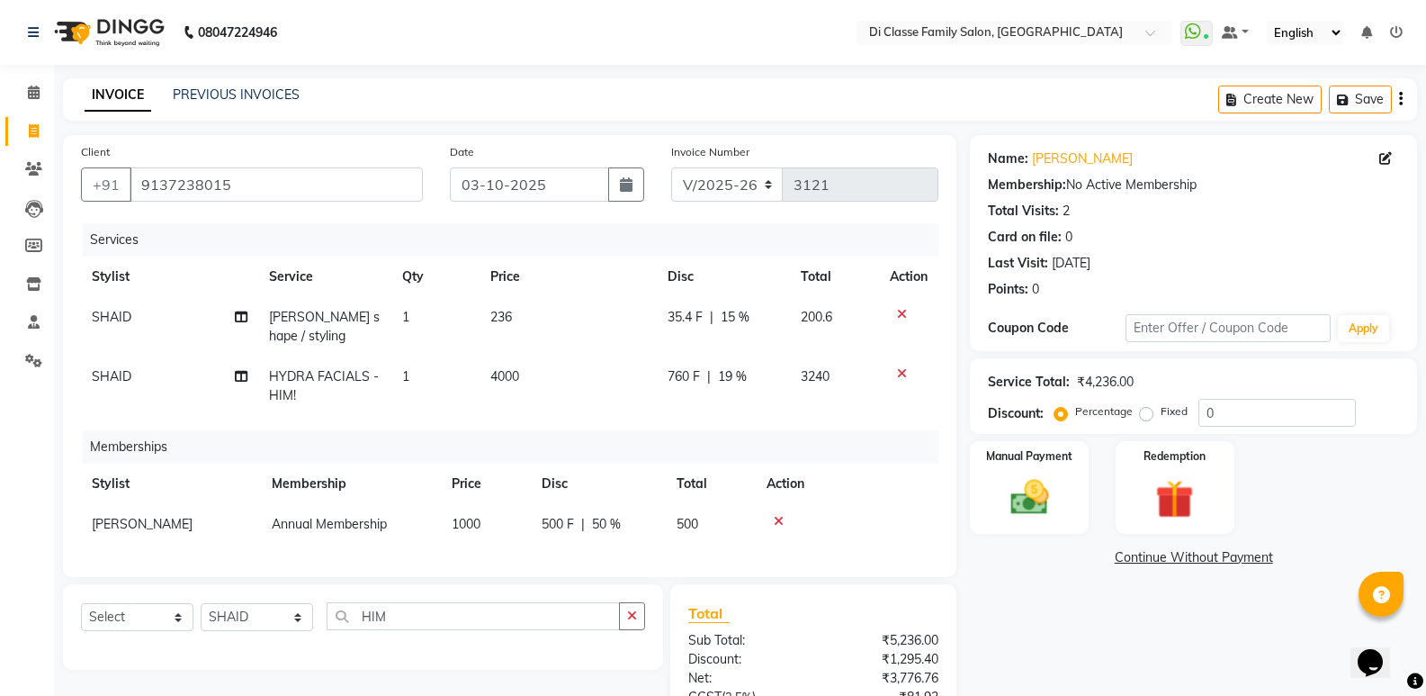
click at [706, 328] on td "35.4 F | 15 %" at bounding box center [723, 326] width 133 height 59
select select "92217"
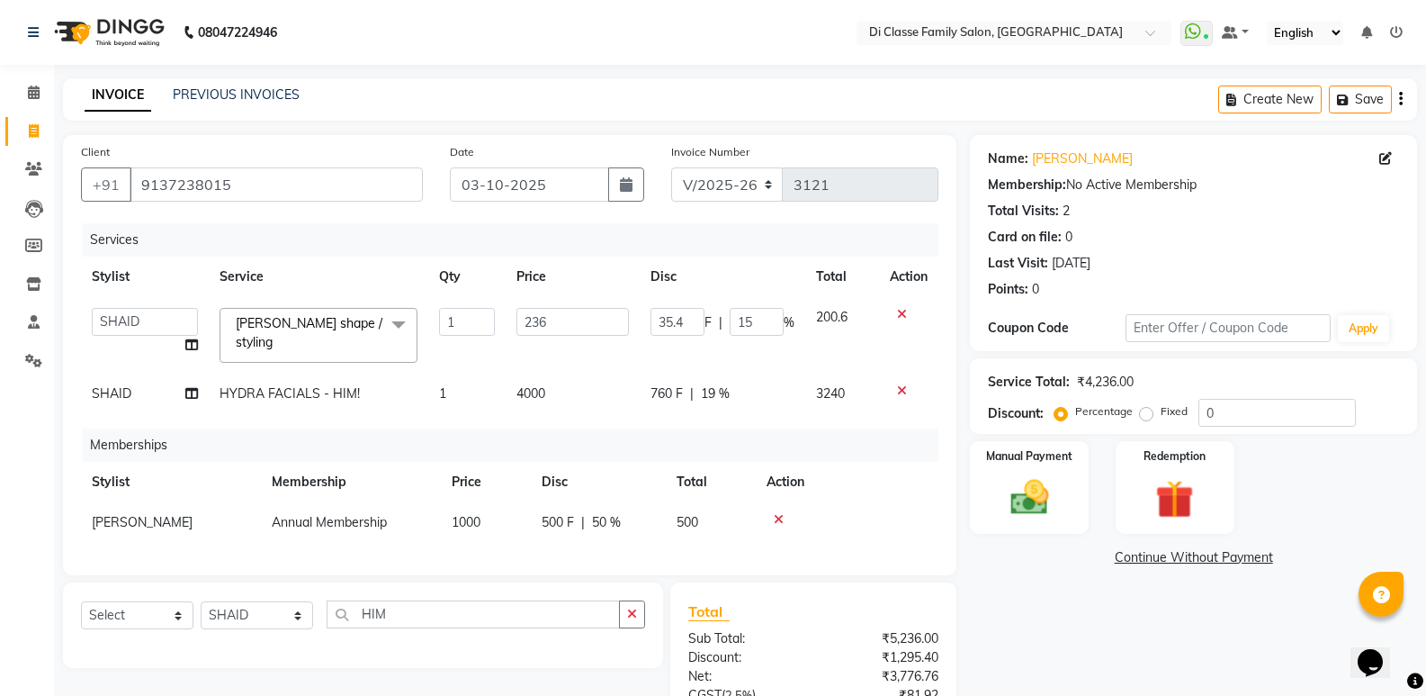
click at [705, 319] on span "F" at bounding box center [708, 322] width 7 height 19
click at [702, 319] on input "35.4" at bounding box center [678, 322] width 54 height 28
type input "36"
click at [1107, 637] on div "Name: Ramesh Wakore Membership: No Active Membership Total Visits: 2 Card on fi…" at bounding box center [1200, 491] width 461 height 712
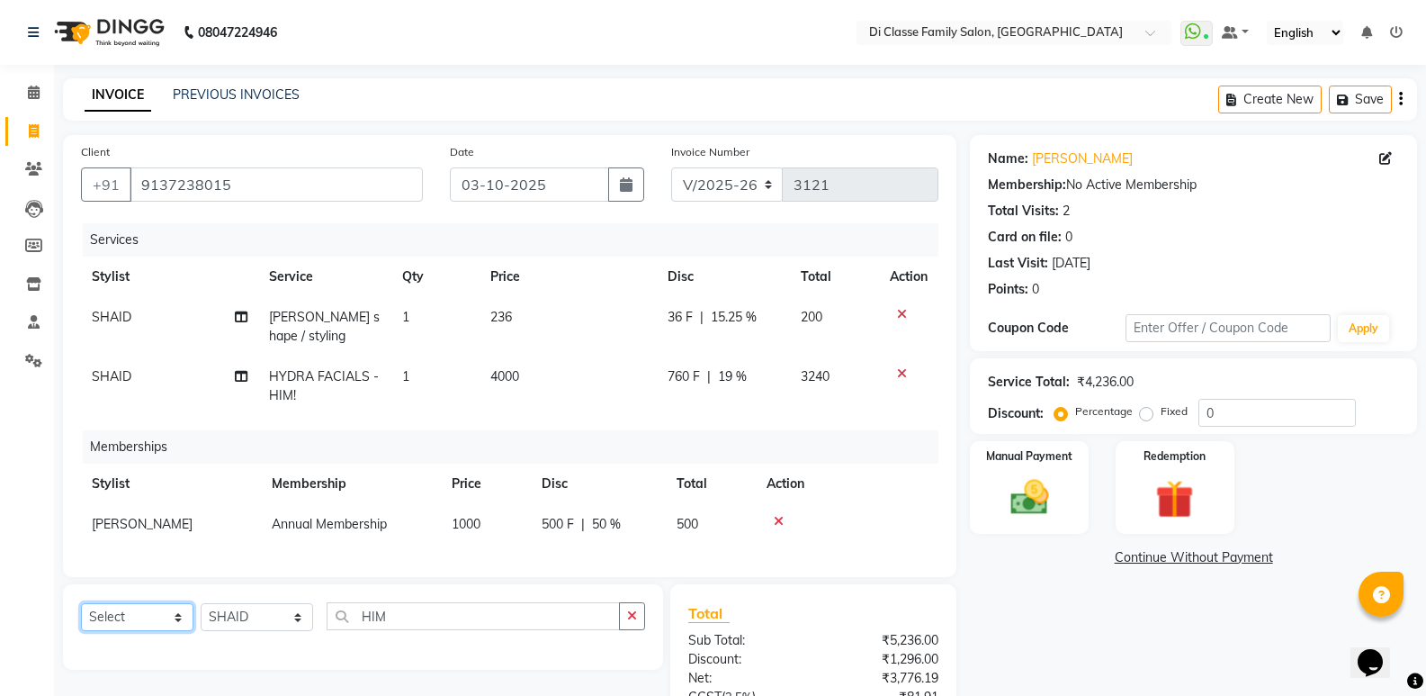
click at [139, 631] on select "Select Service Product Package Voucher Prepaid Gift Card" at bounding box center [137, 617] width 112 height 28
select select "product"
click at [81, 616] on select "Select Service Product Package Voucher Prepaid Gift Card" at bounding box center [137, 617] width 112 height 28
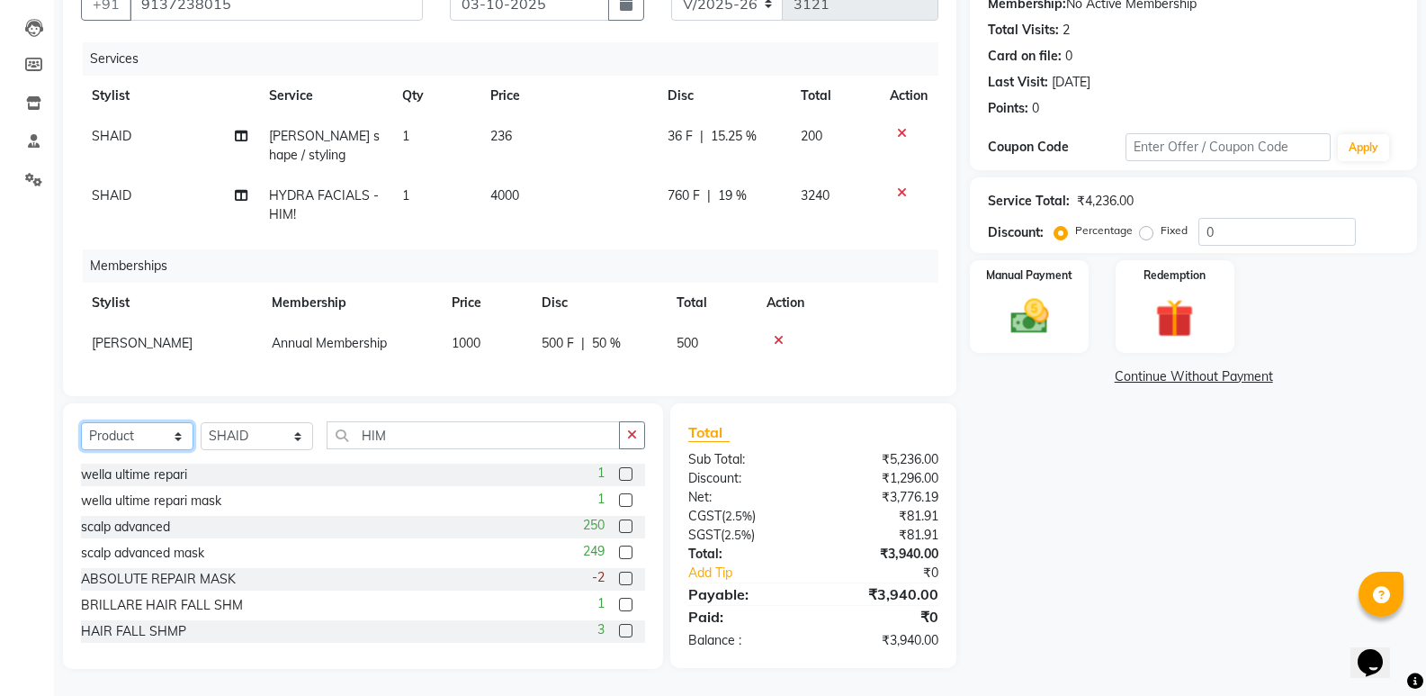
scroll to position [194, 0]
click at [633, 441] on button "button" at bounding box center [632, 435] width 26 height 28
click at [274, 428] on select "Select Stylist ADMIN Anu Ayaz Kadri Javed KAPIL SINGH KOMAL Payal Pooja rahul R…" at bounding box center [257, 436] width 112 height 28
select select "47550"
click at [201, 422] on select "Select Stylist ADMIN Anu Ayaz Kadri Javed KAPIL SINGH KOMAL Payal Pooja rahul R…" at bounding box center [257, 436] width 112 height 28
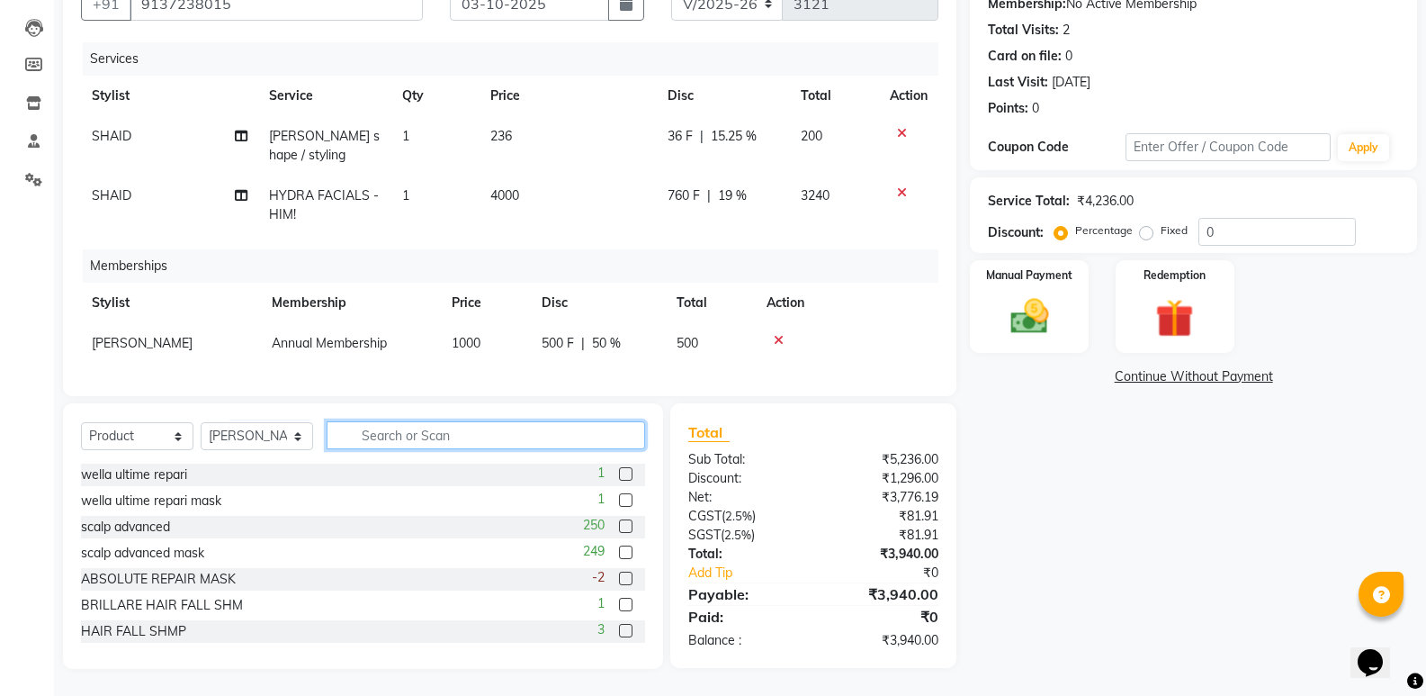
click at [395, 433] on input "text" at bounding box center [486, 435] width 319 height 28
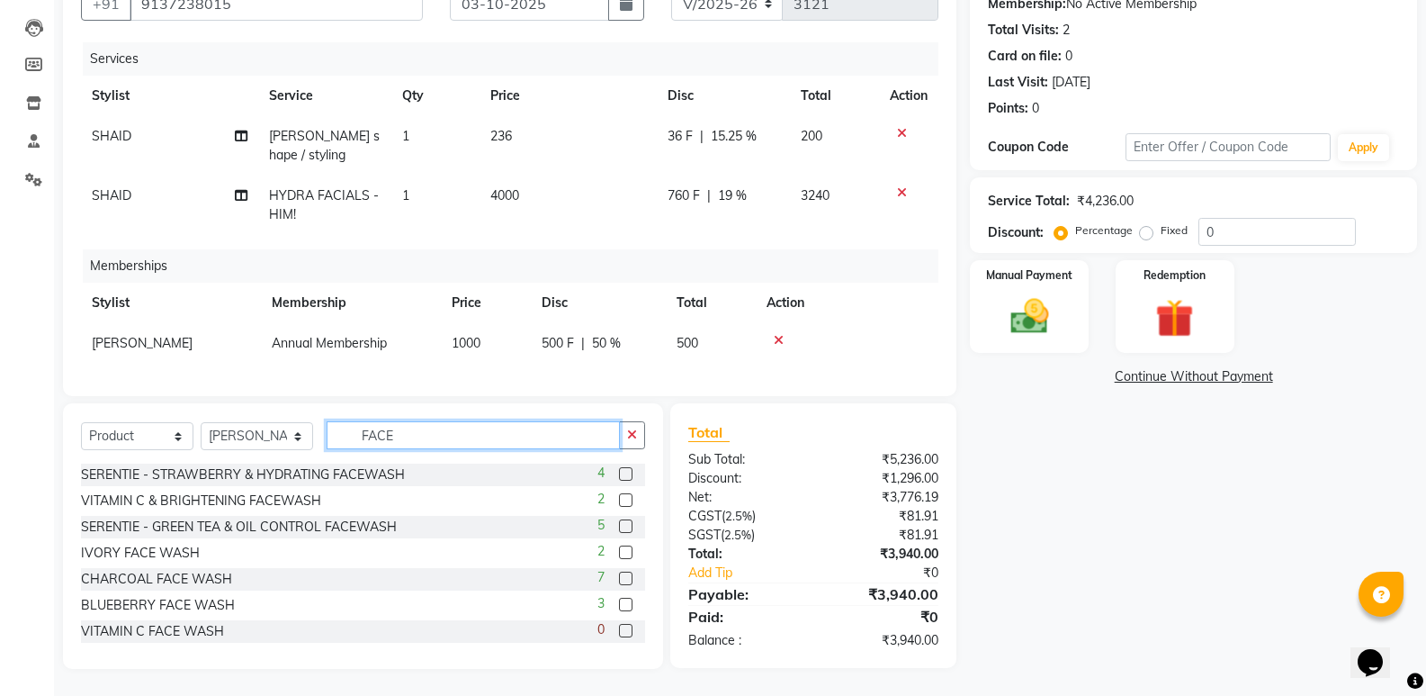
type input "FACE"
click at [619, 577] on label at bounding box center [625, 577] width 13 height 13
click at [619, 577] on input "checkbox" at bounding box center [625, 579] width 12 height 12
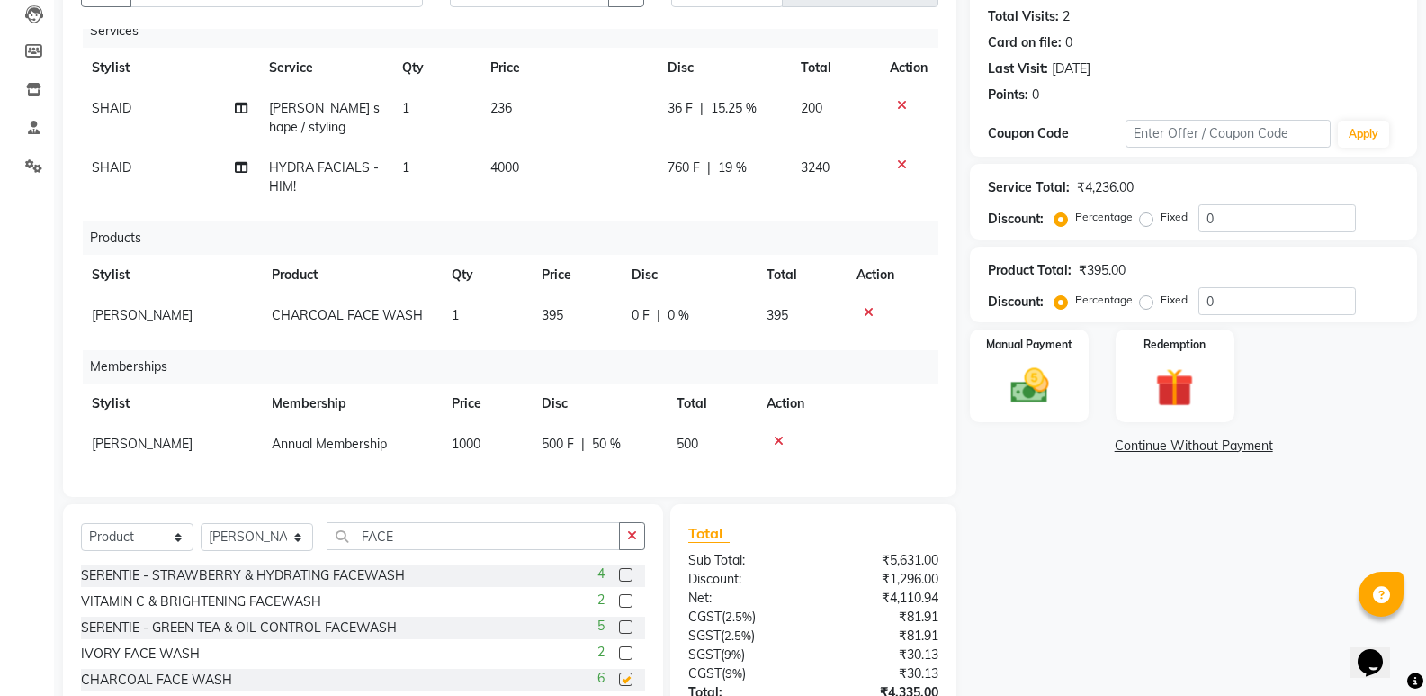
checkbox input "false"
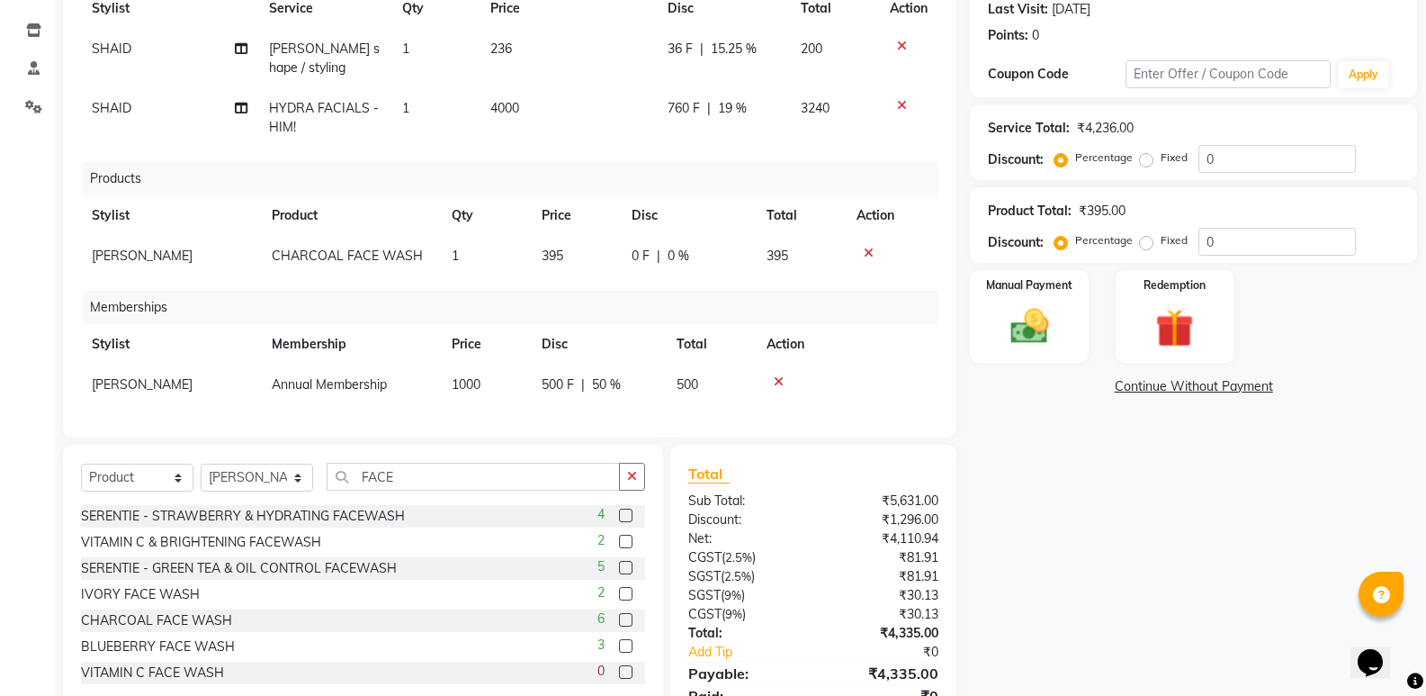
scroll to position [332, 0]
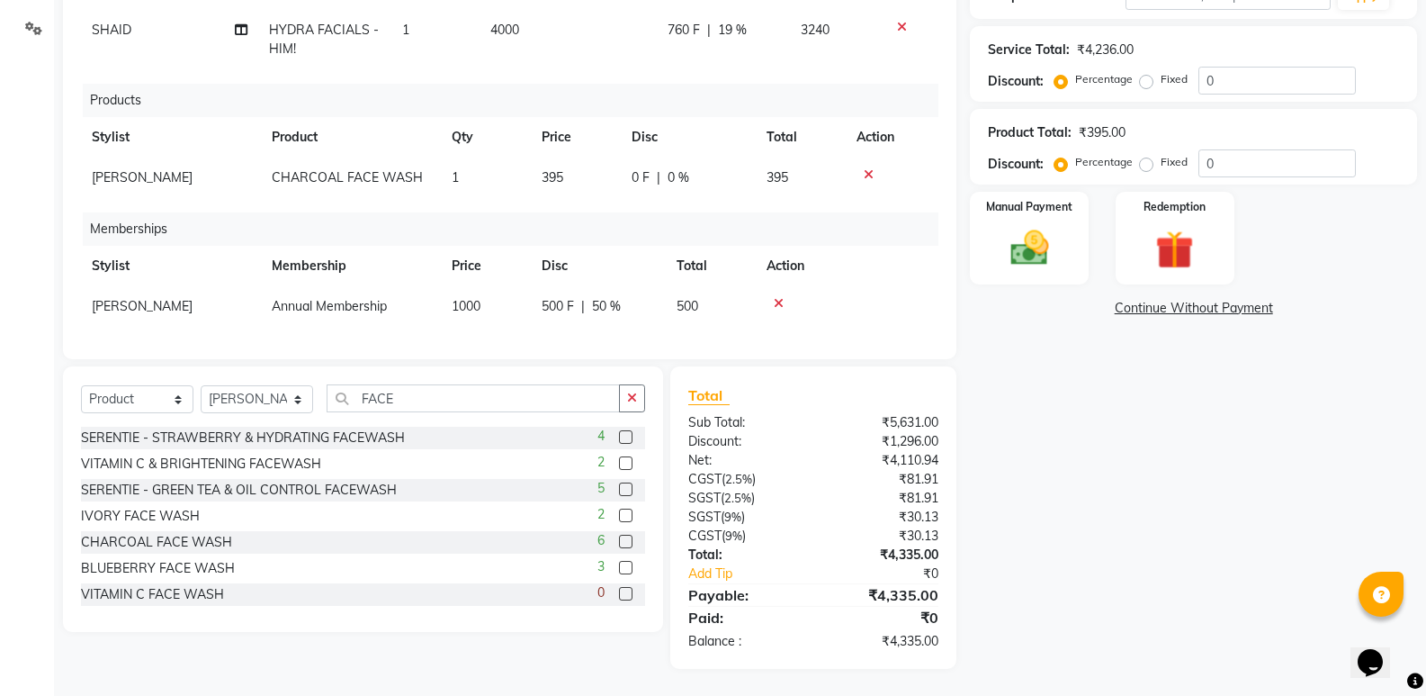
click at [1162, 539] on div "Name: Ramesh Wakore Membership: No Active Membership Total Visits: 2 Card on fi…" at bounding box center [1200, 236] width 461 height 866
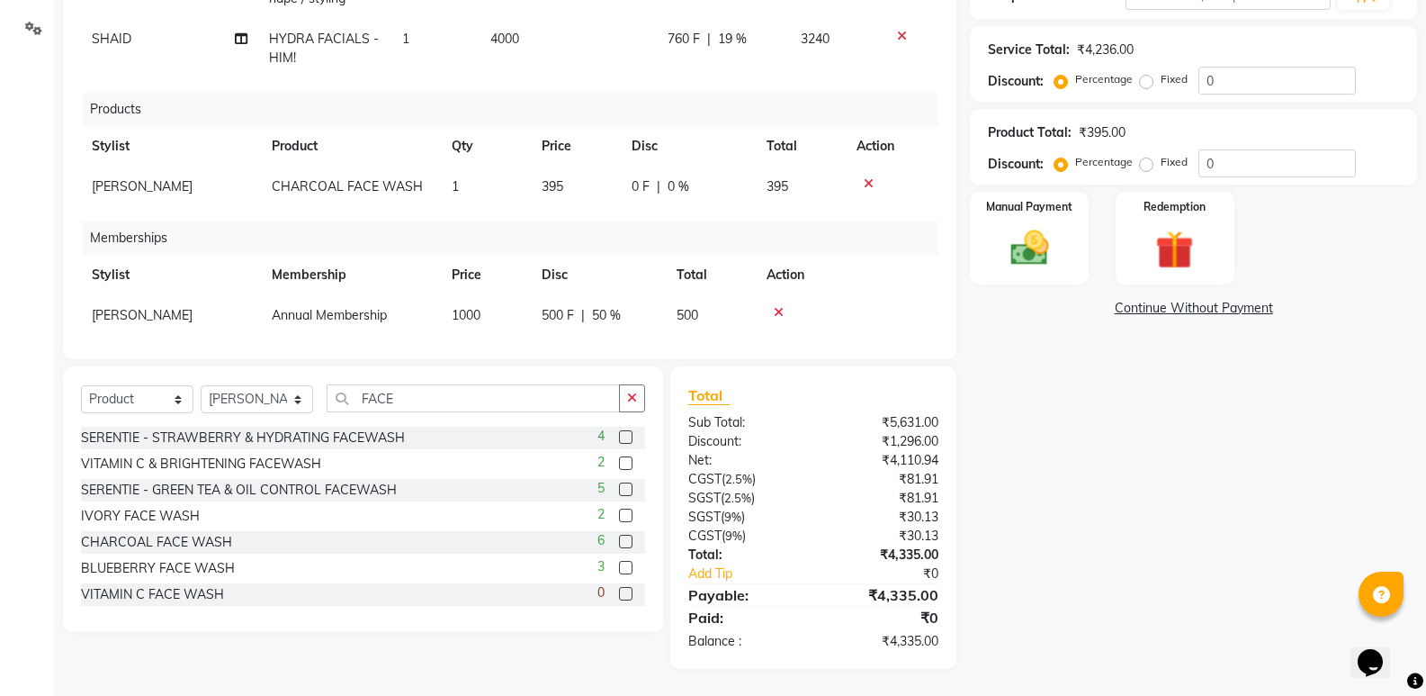
scroll to position [0, 0]
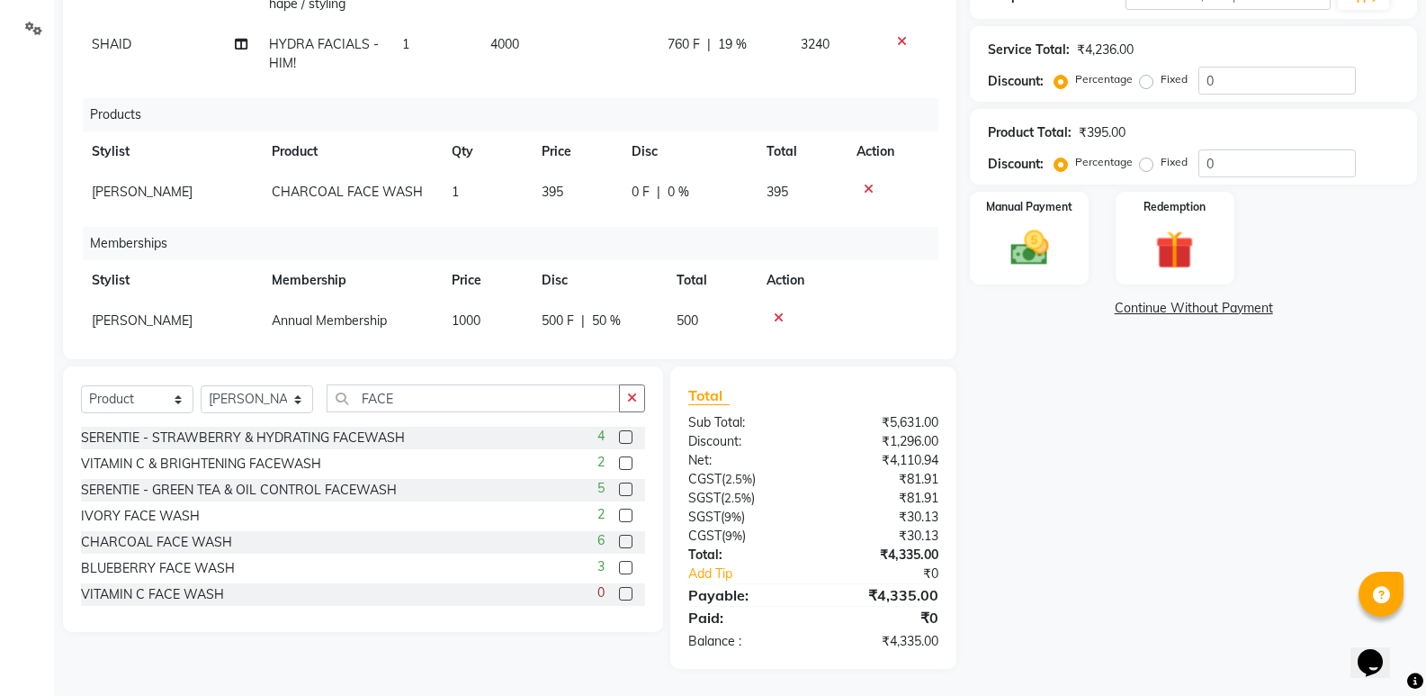
click at [98, 44] on span "SHAID" at bounding box center [112, 44] width 40 height 16
click at [98, 45] on td "SHAID" at bounding box center [169, 53] width 177 height 59
select select "92217"
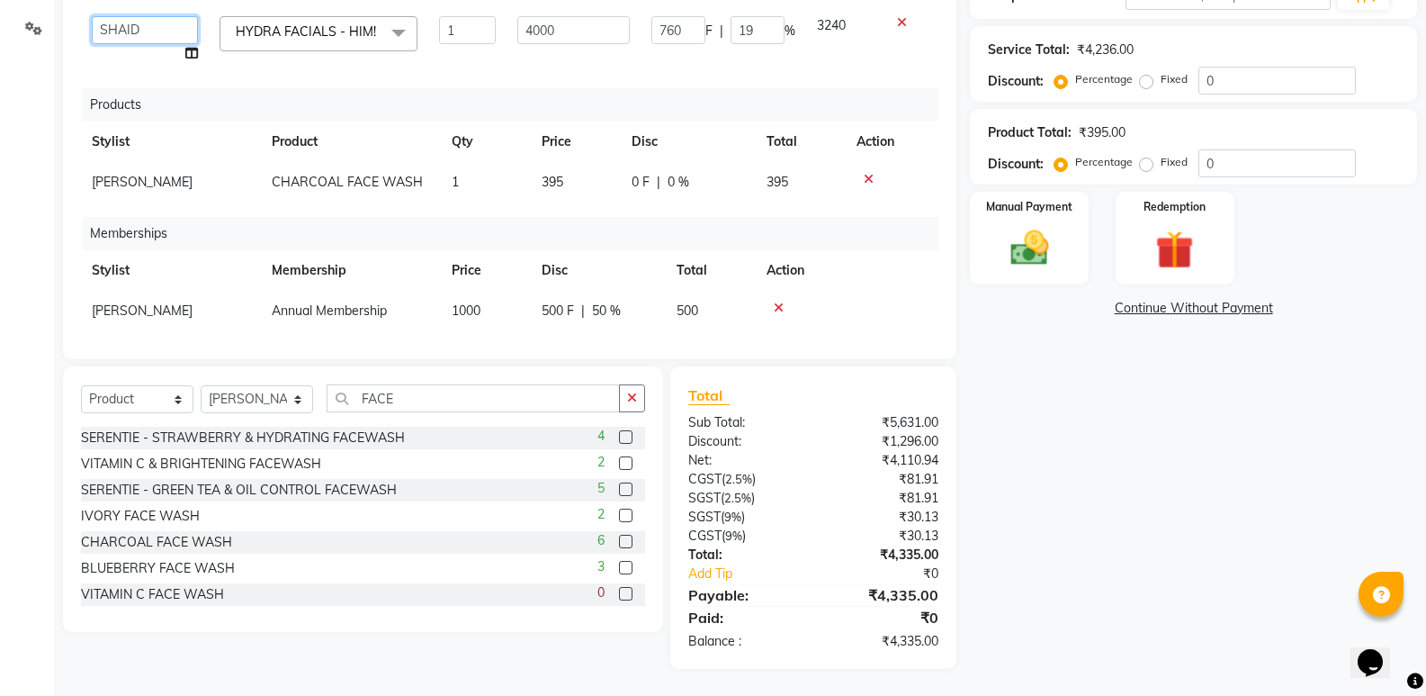
click at [163, 31] on select "ADMIN Anu Ayaz Kadri Javed KAPIL SINGH KOMAL Payal Pooja rahul Rutik Sachin SAD…" at bounding box center [145, 30] width 106 height 28
select select "47550"
click at [887, 9] on td at bounding box center [908, 39] width 59 height 68
click at [897, 22] on icon at bounding box center [902, 22] width 10 height 13
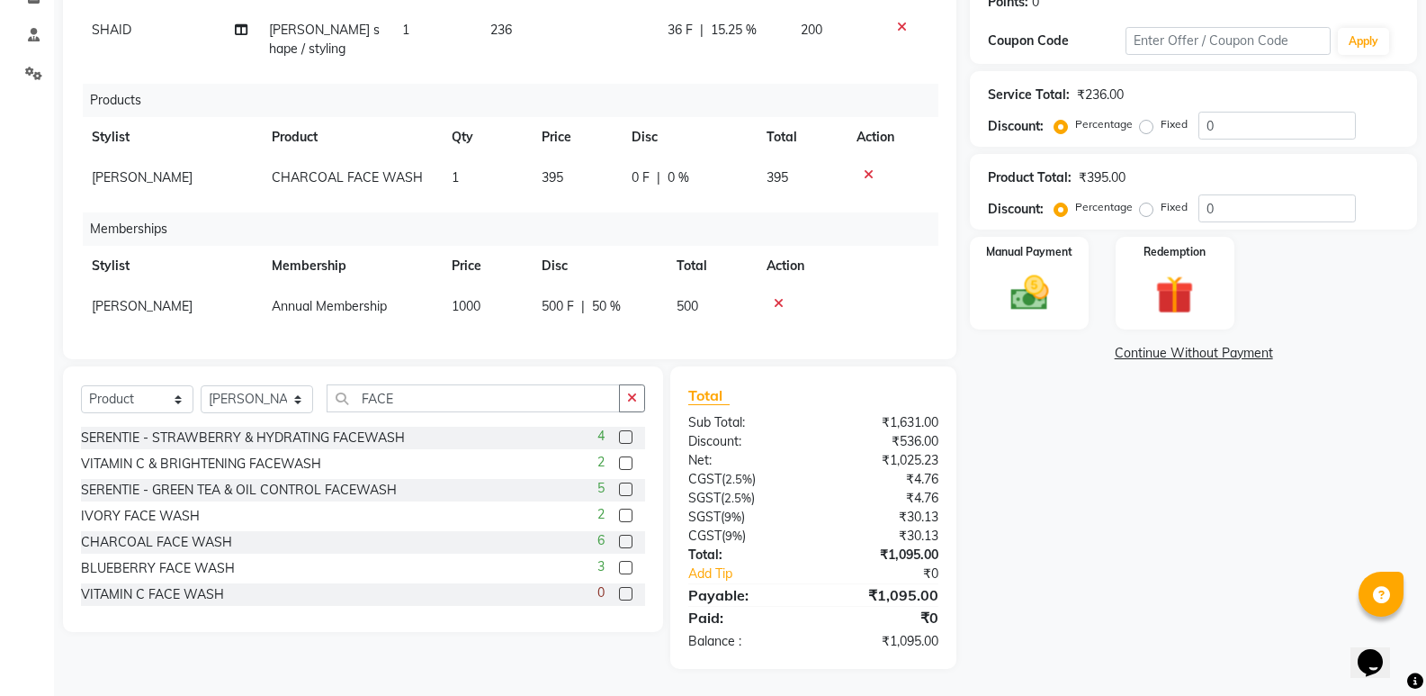
scroll to position [287, 0]
click at [632, 391] on icon "button" at bounding box center [632, 397] width 10 height 13
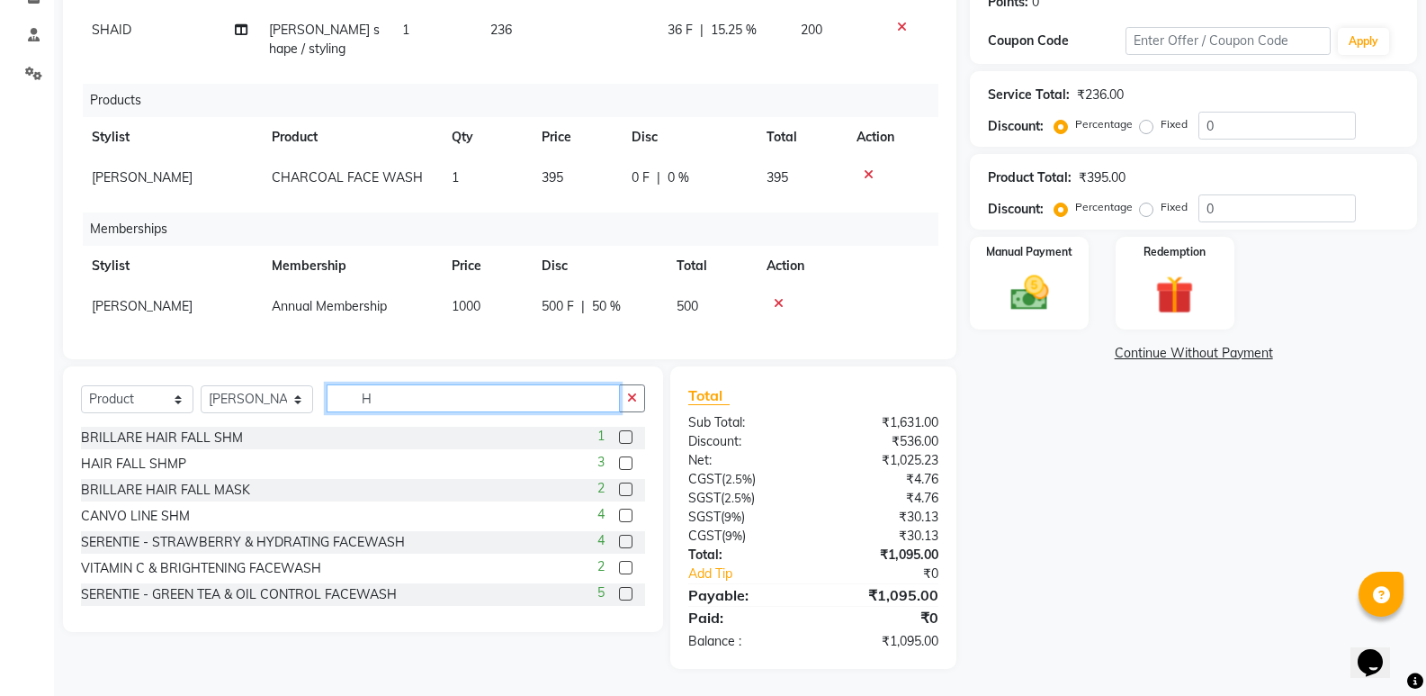
type input "H"
click at [175, 405] on select "Select Service Product Package Voucher Prepaid Gift Card" at bounding box center [137, 399] width 112 height 28
select select "service"
click at [81, 385] on select "Select Service Product Package Voucher Prepaid Gift Card" at bounding box center [137, 399] width 112 height 28
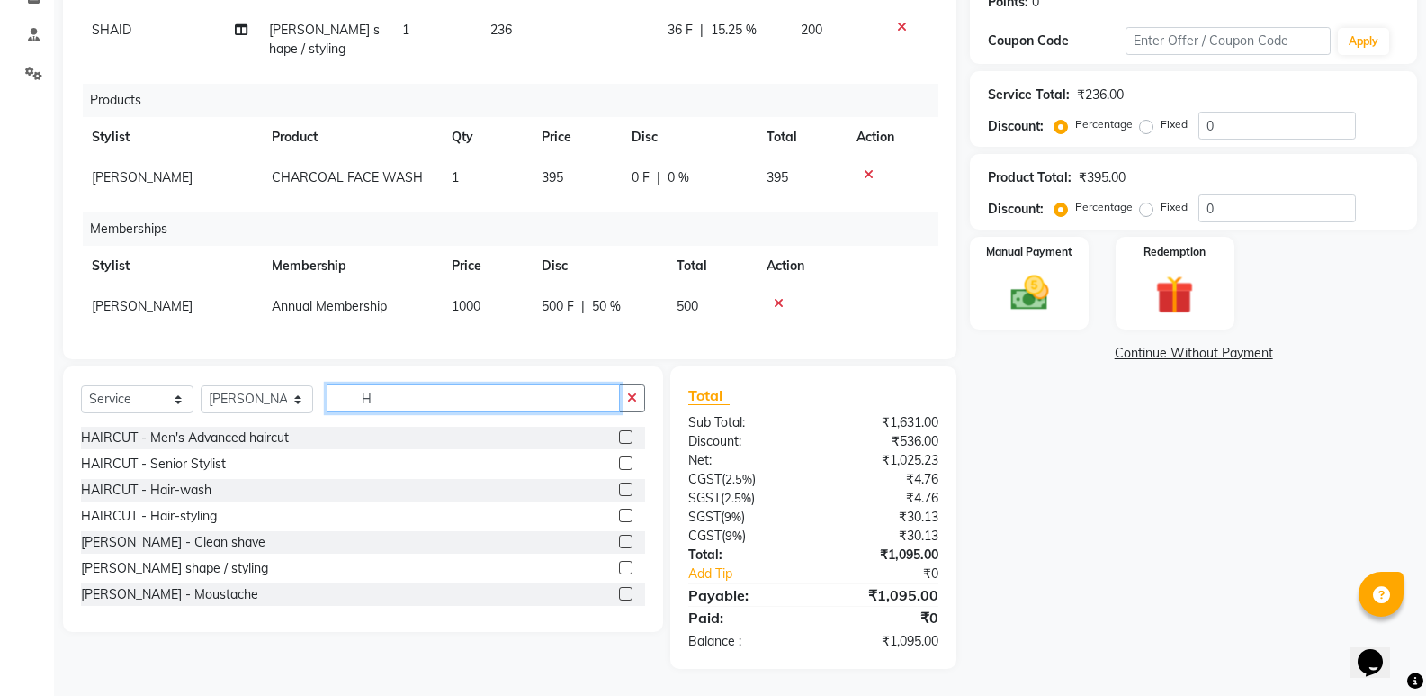
drag, startPoint x: 422, startPoint y: 394, endPoint x: 428, endPoint y: 404, distance: 11.7
click at [424, 397] on input "H" at bounding box center [473, 398] width 293 height 28
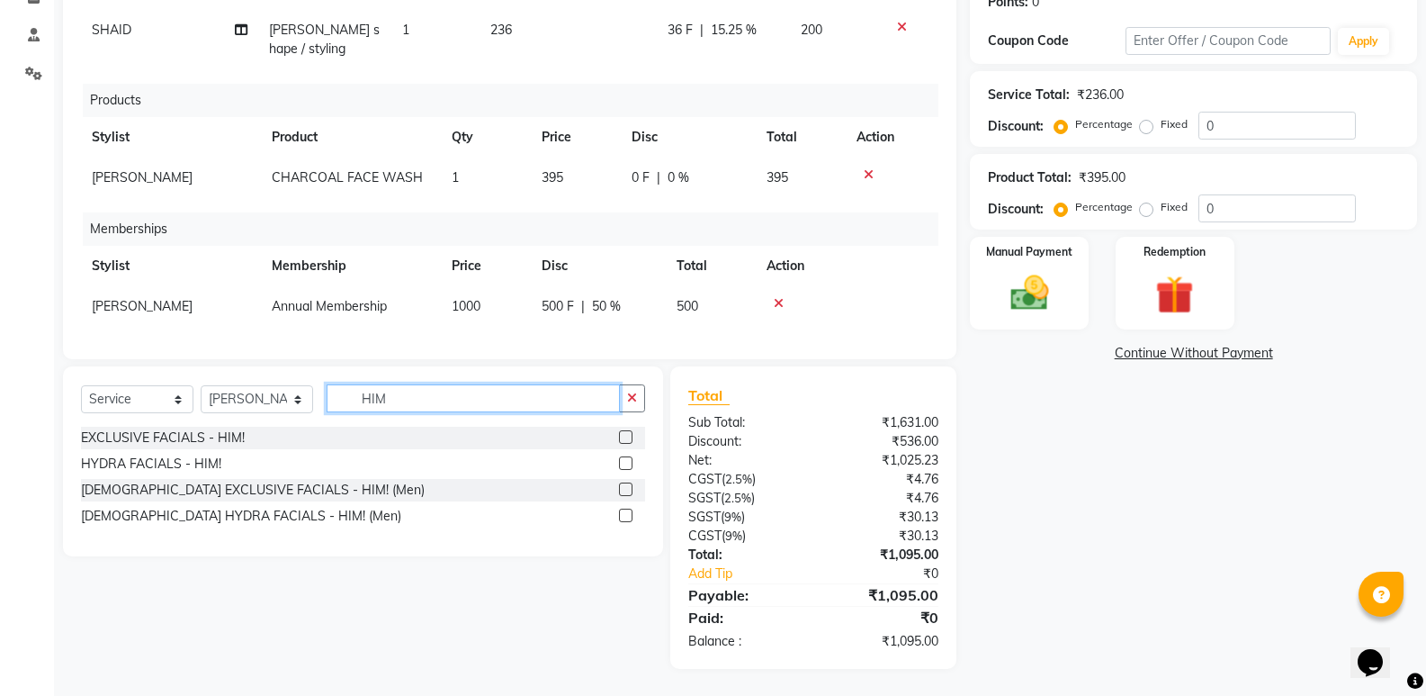
type input "HIM"
click at [628, 455] on div at bounding box center [632, 464] width 26 height 22
click at [628, 438] on label at bounding box center [625, 436] width 13 height 13
click at [628, 438] on input "checkbox" at bounding box center [625, 438] width 12 height 12
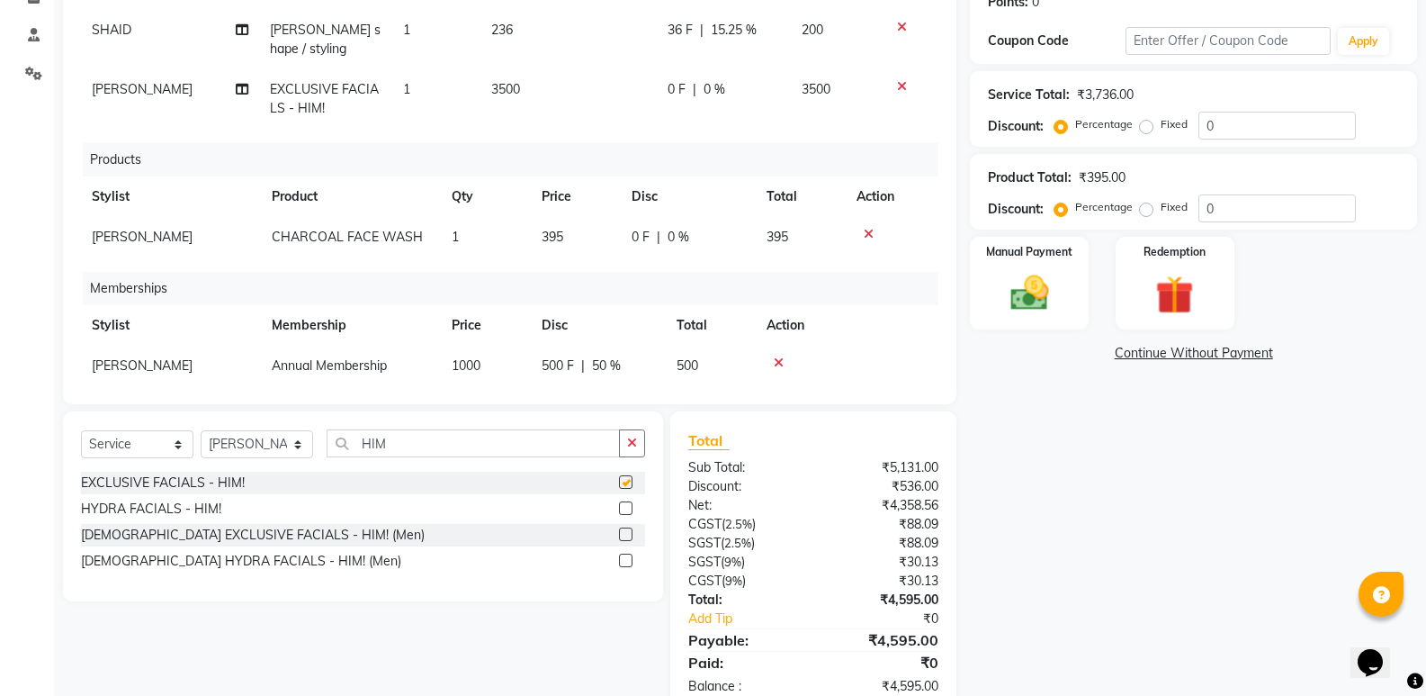
checkbox input "false"
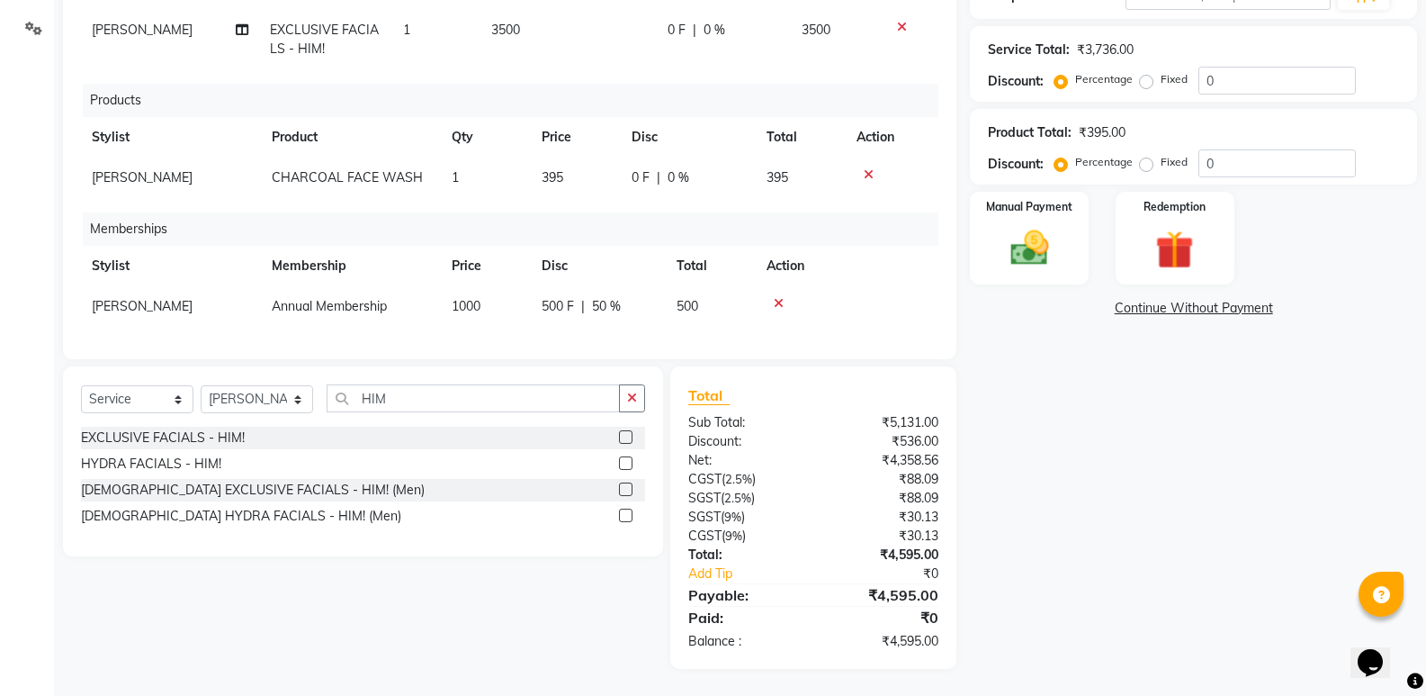
scroll to position [0, 0]
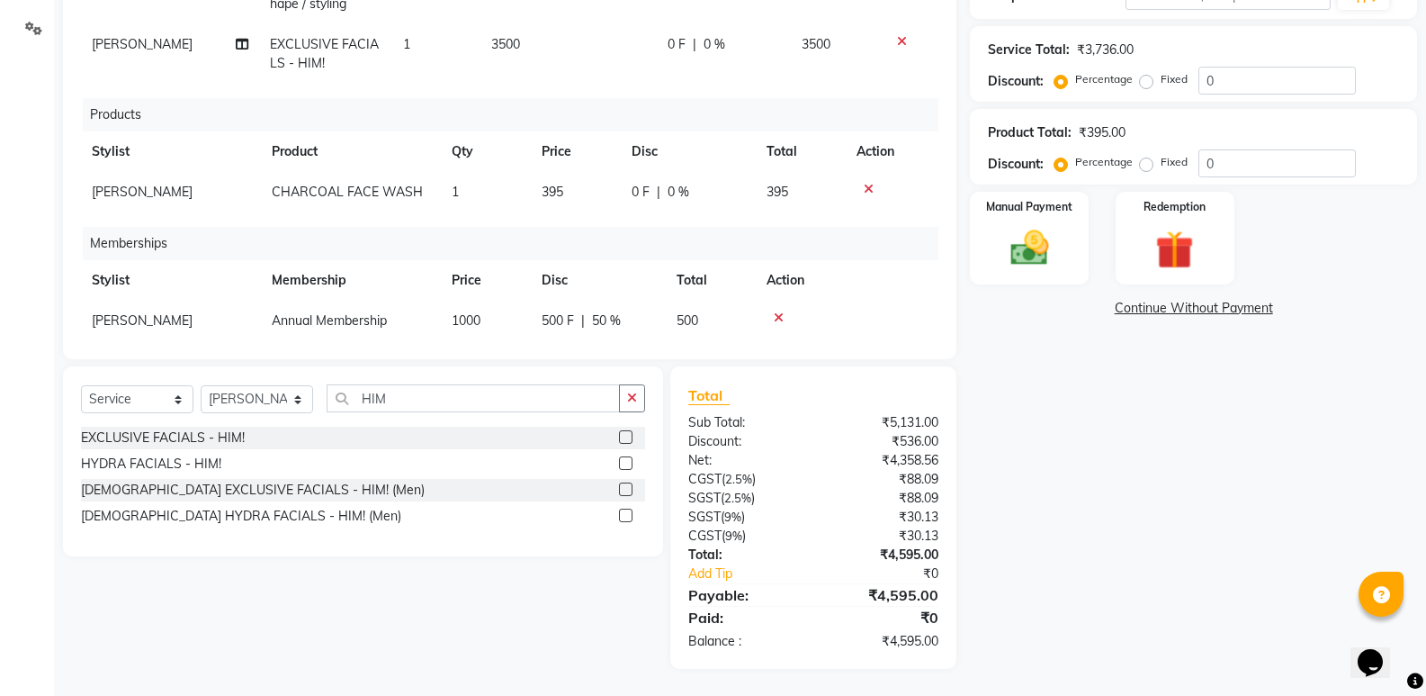
click at [723, 56] on td "0 F | 0 %" at bounding box center [723, 53] width 133 height 59
select select "47550"
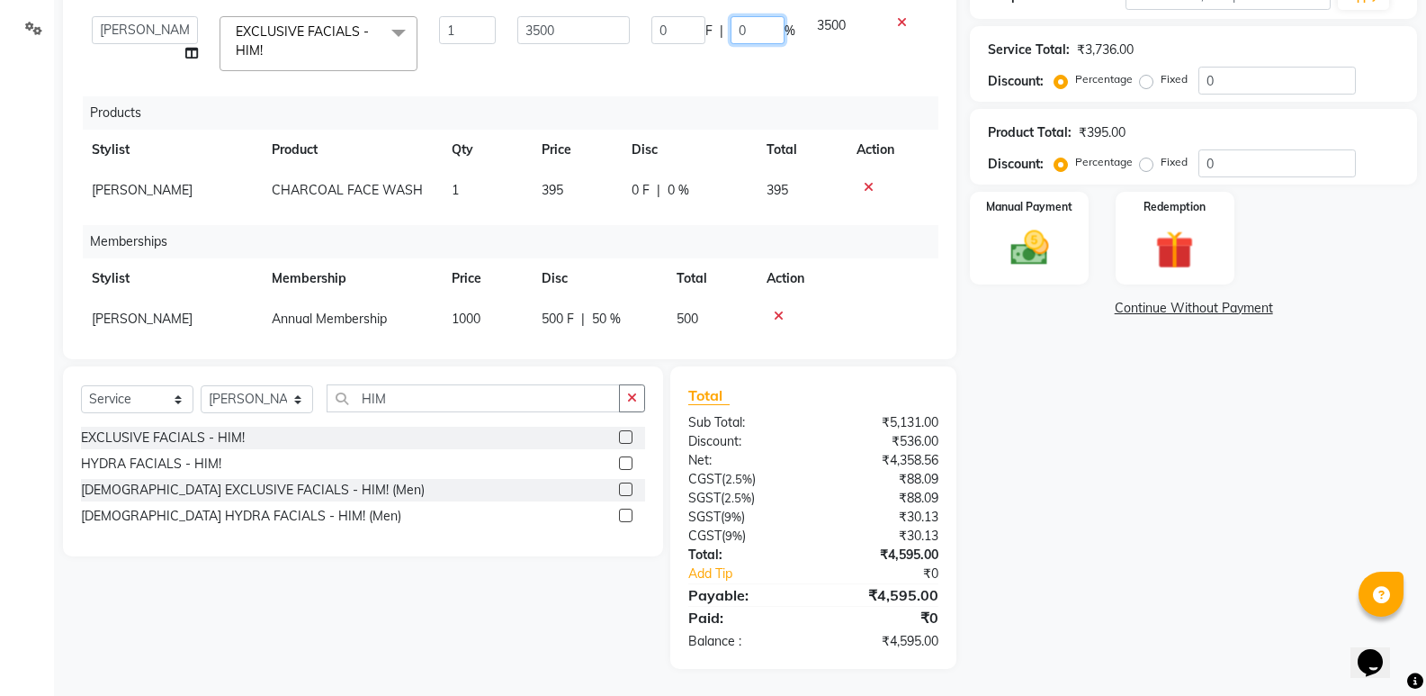
click at [750, 35] on input "0" at bounding box center [758, 30] width 54 height 28
type input "019"
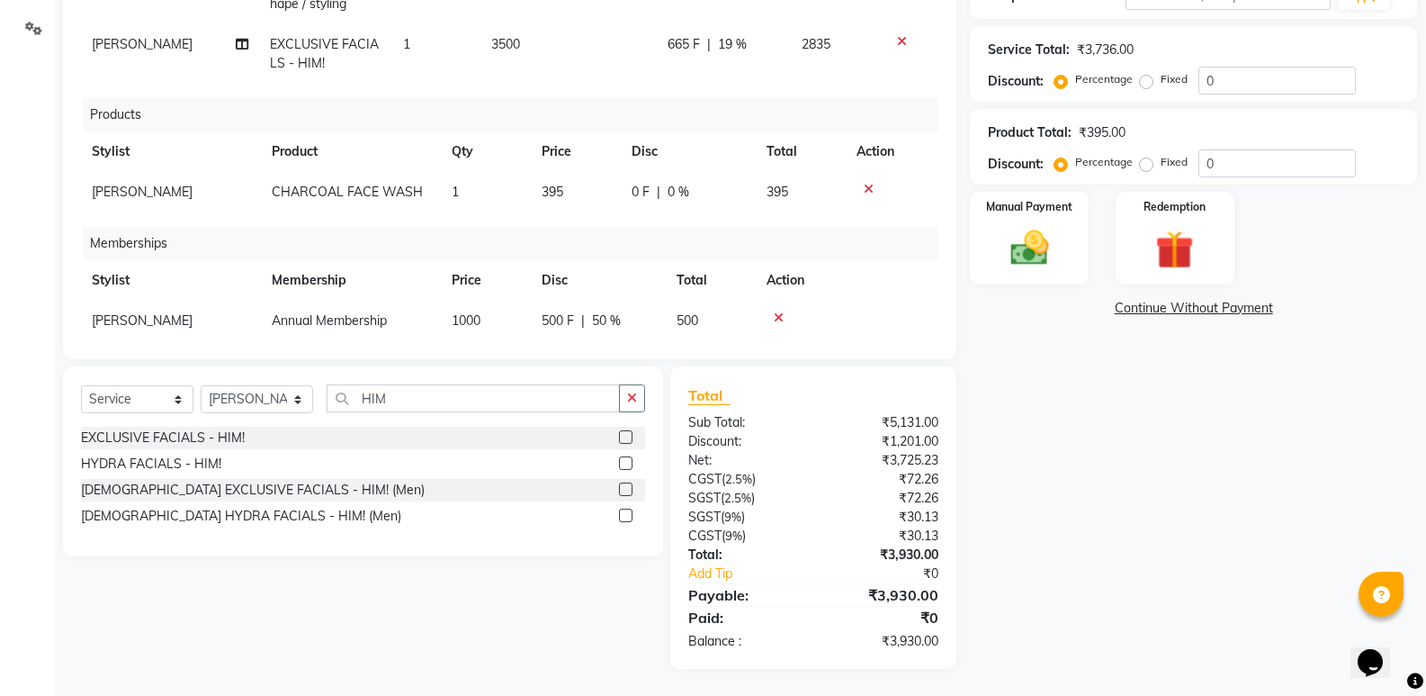
click at [1121, 541] on div "Name: Ramesh Wakore Membership: No Active Membership Total Visits: 2 Card on fi…" at bounding box center [1200, 236] width 461 height 866
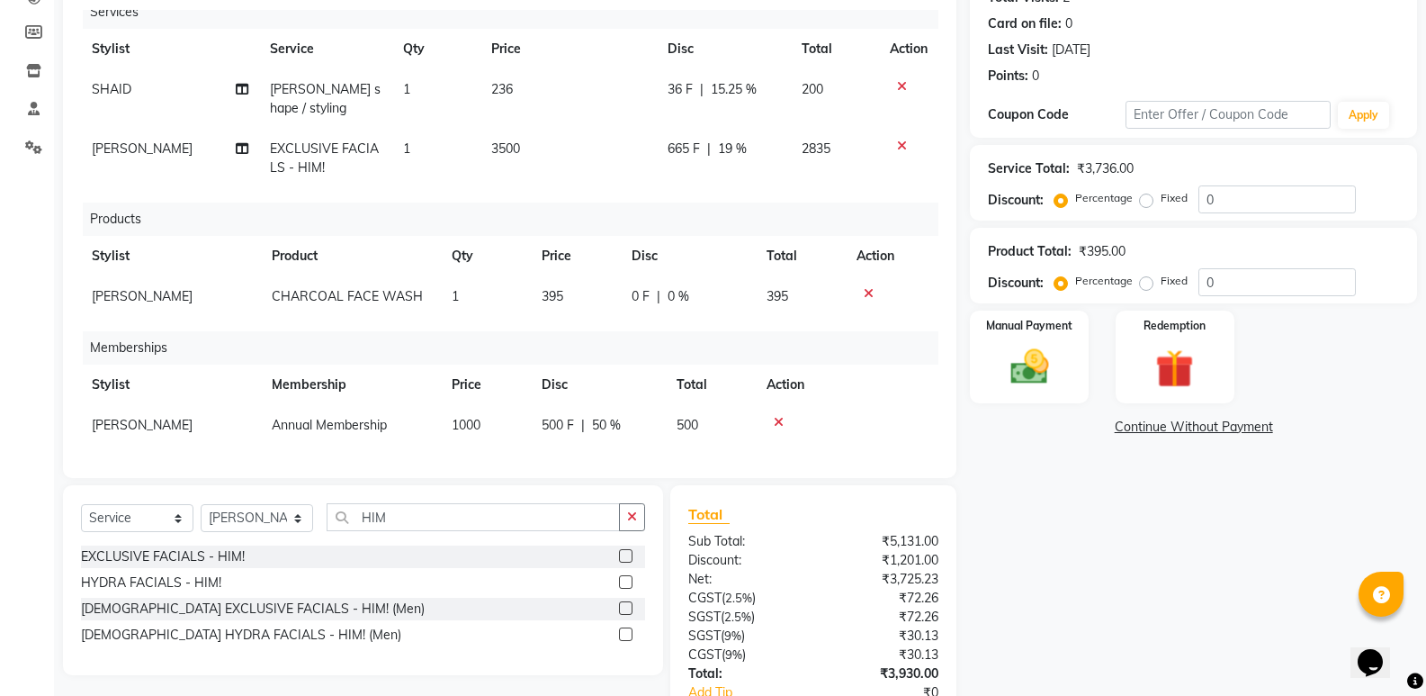
scroll to position [332, 0]
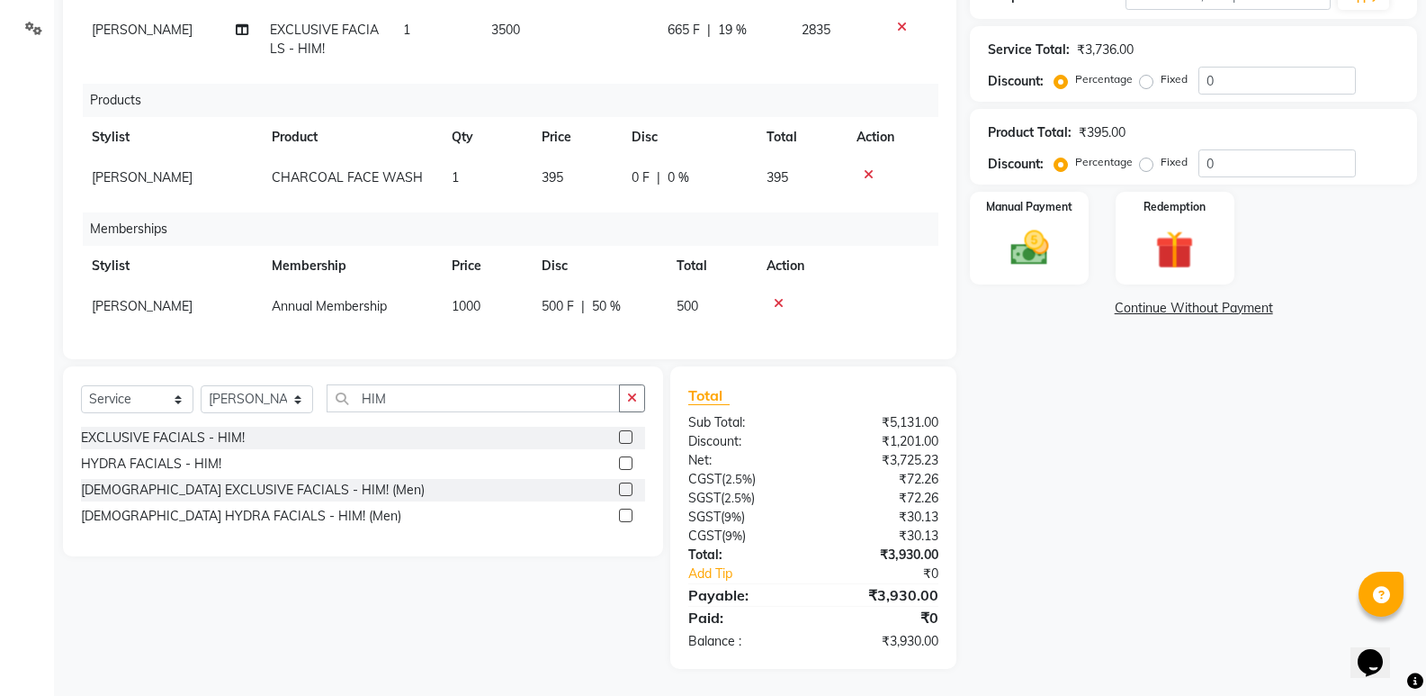
click at [1110, 423] on div "Name: Ramesh Wakore Membership: No Active Membership Total Visits: 2 Card on fi…" at bounding box center [1200, 236] width 461 height 866
click at [974, 261] on div "Manual Payment" at bounding box center [1029, 238] width 123 height 96
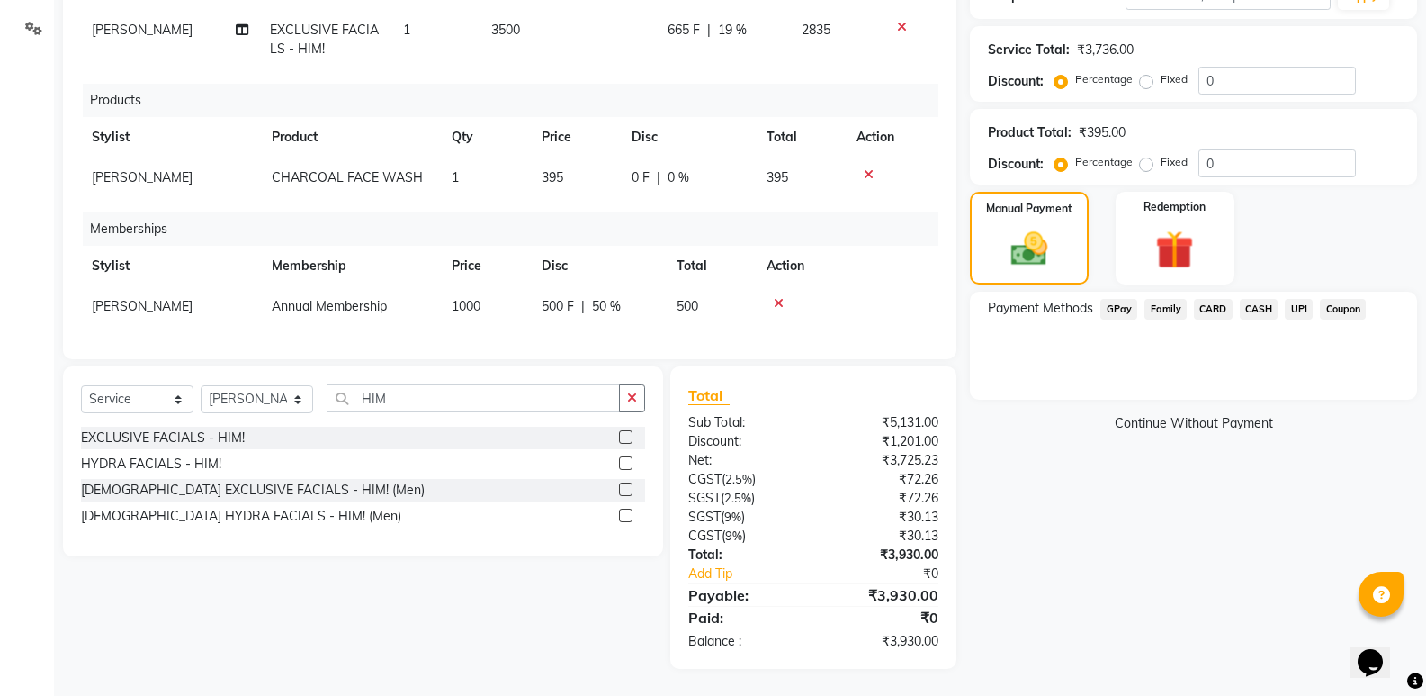
click at [1124, 304] on span "GPay" at bounding box center [1118, 309] width 37 height 21
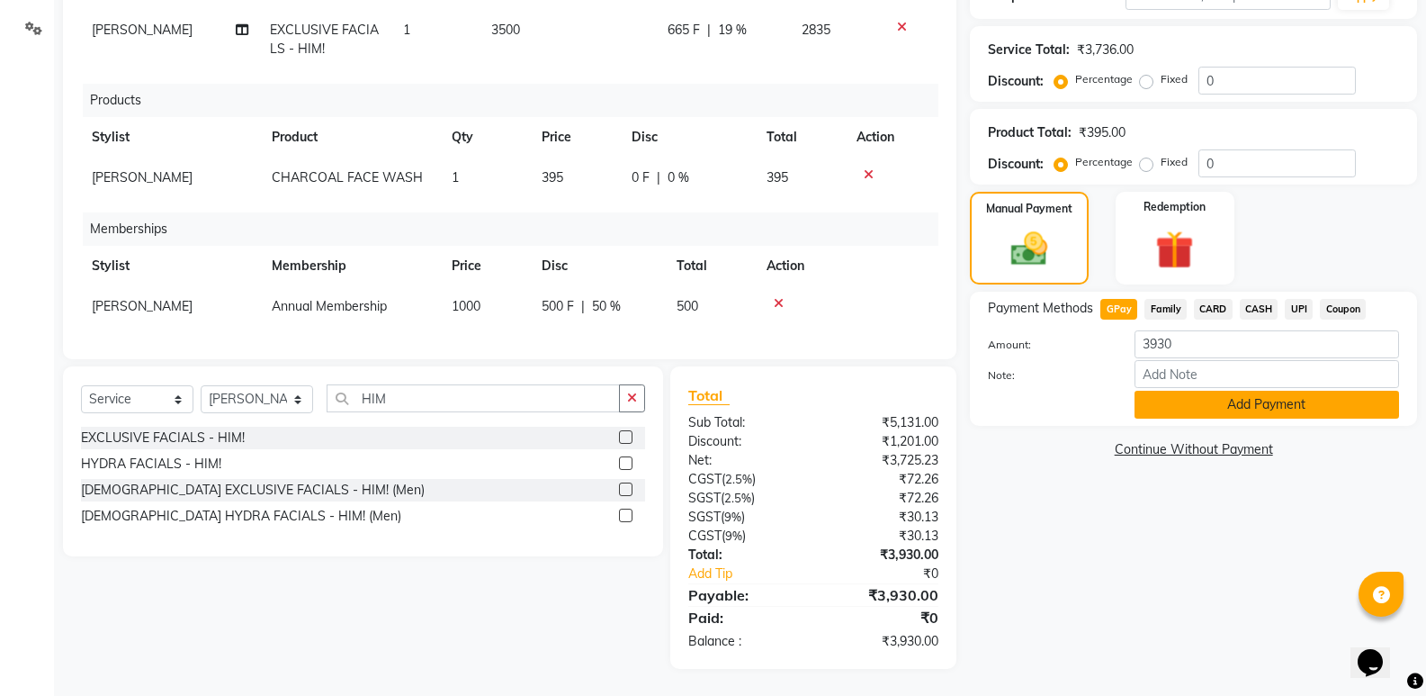
click at [1176, 405] on button "Add Payment" at bounding box center [1267, 405] width 265 height 28
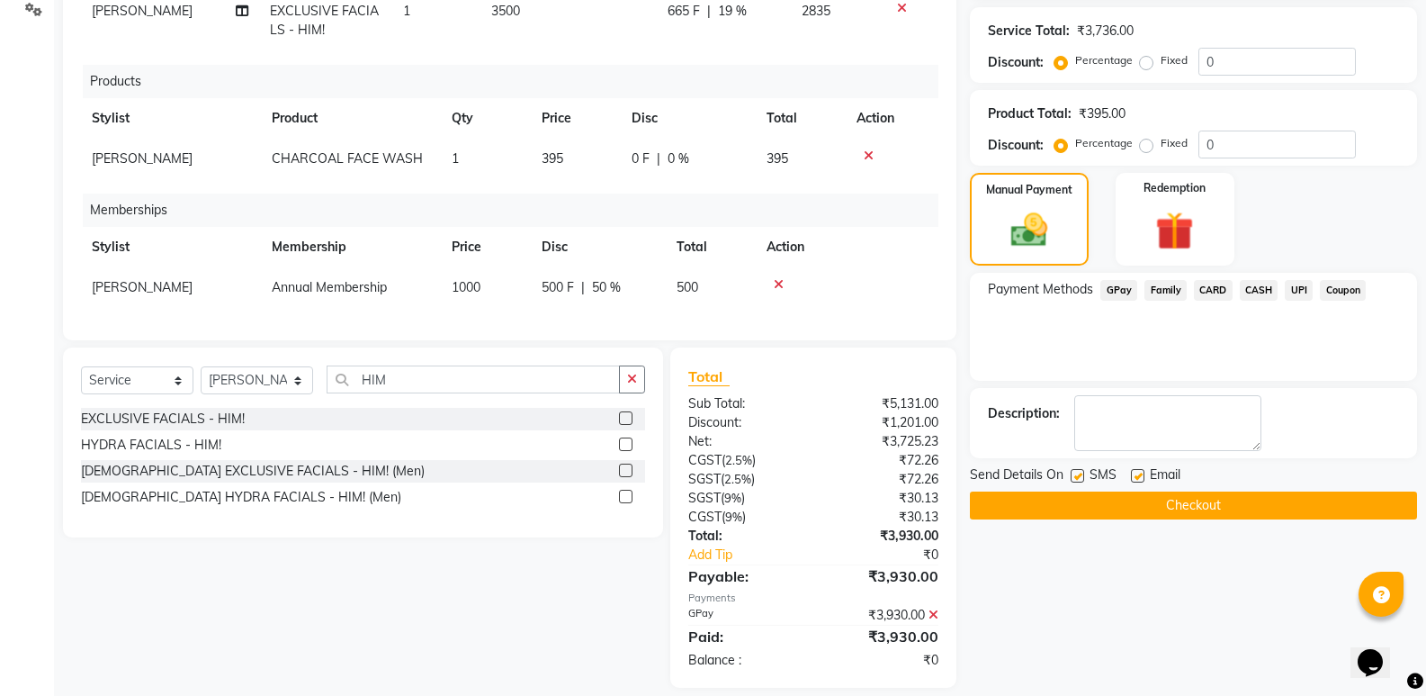
scroll to position [370, 0]
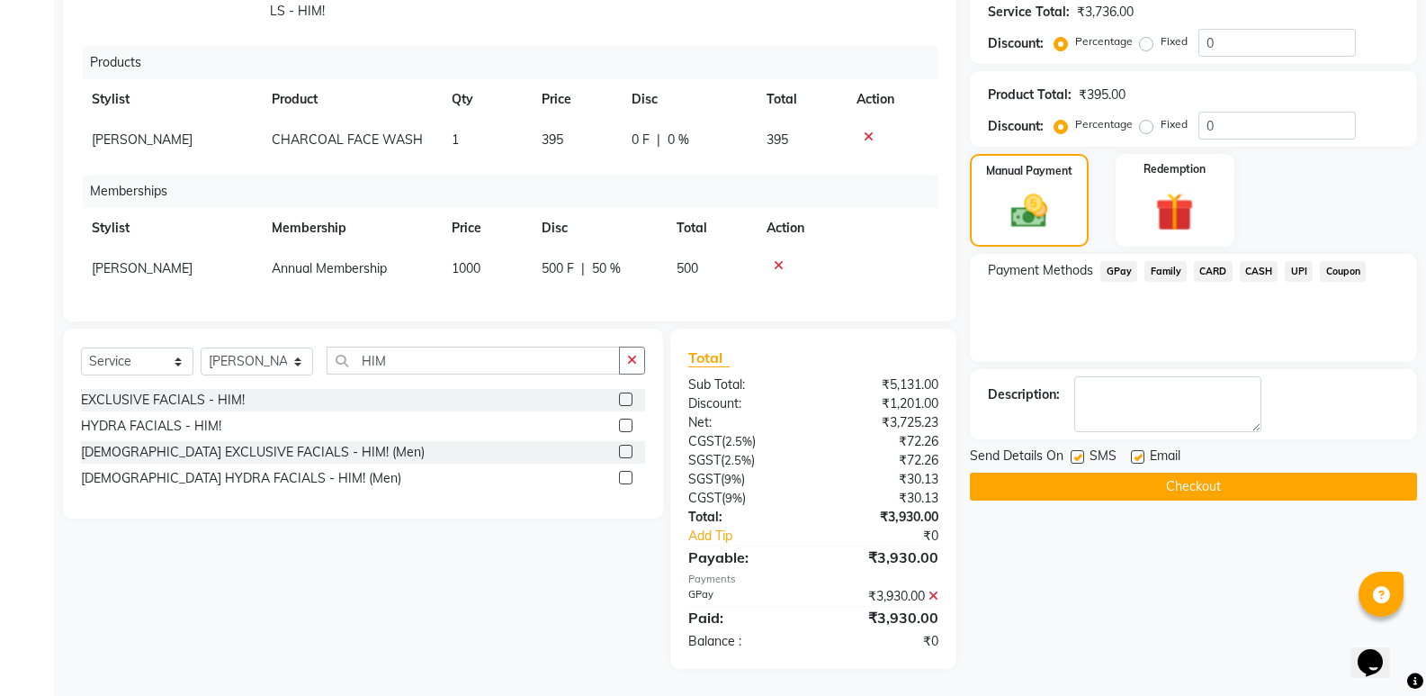
click at [1156, 479] on button "Checkout" at bounding box center [1193, 486] width 447 height 28
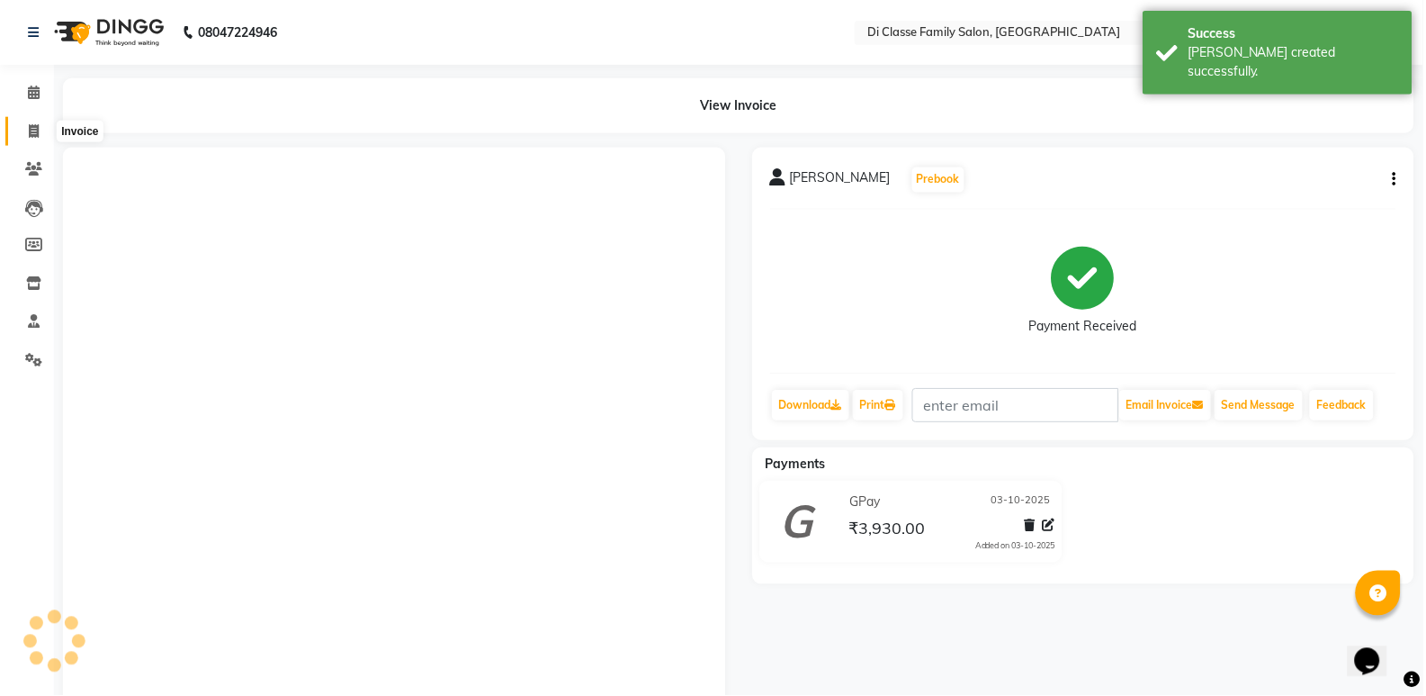
click at [27, 127] on span at bounding box center [33, 131] width 31 height 21
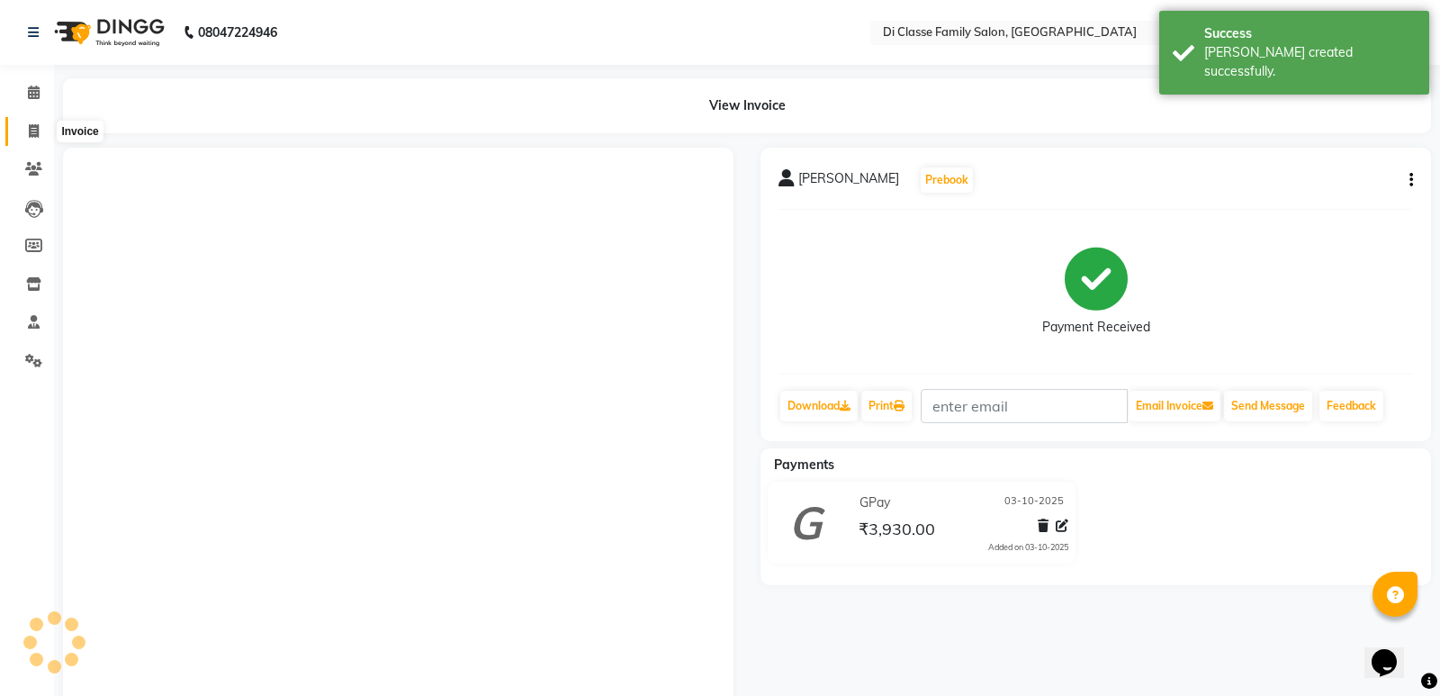
select select "service"
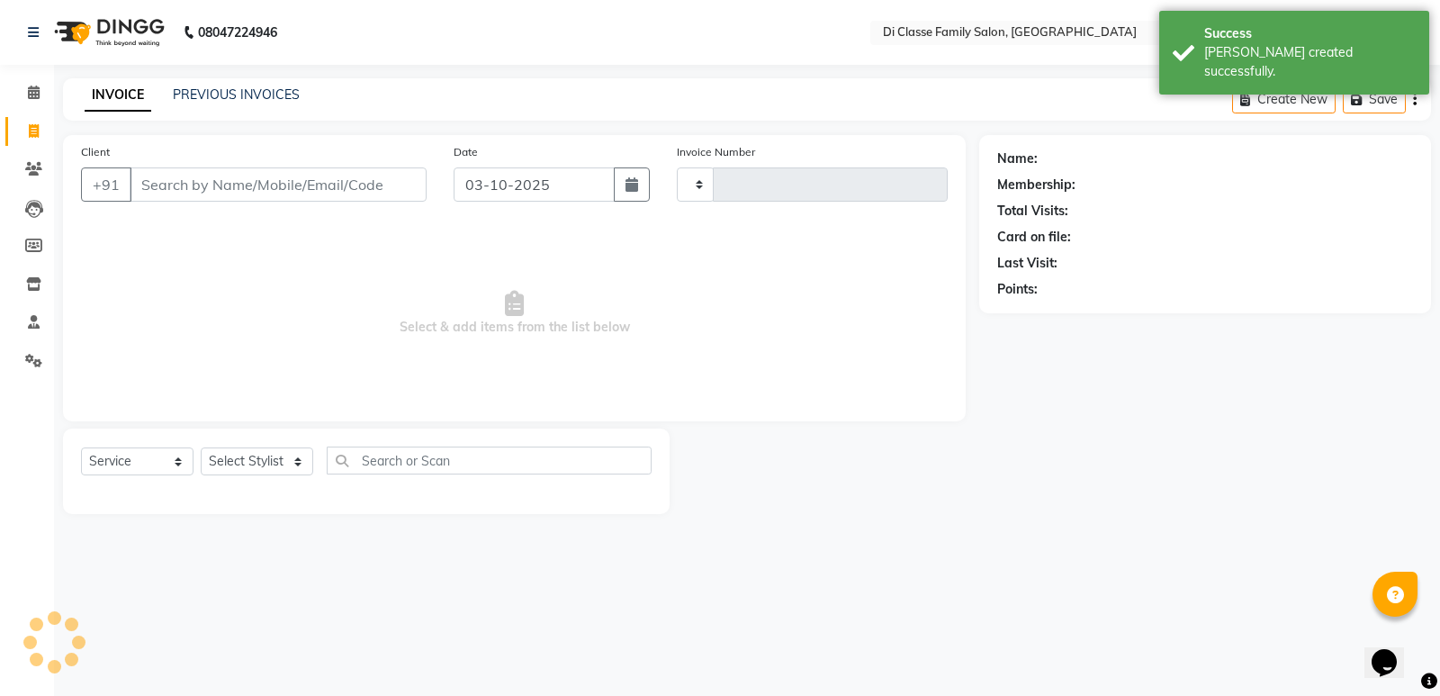
type input "3122"
select select "6346"
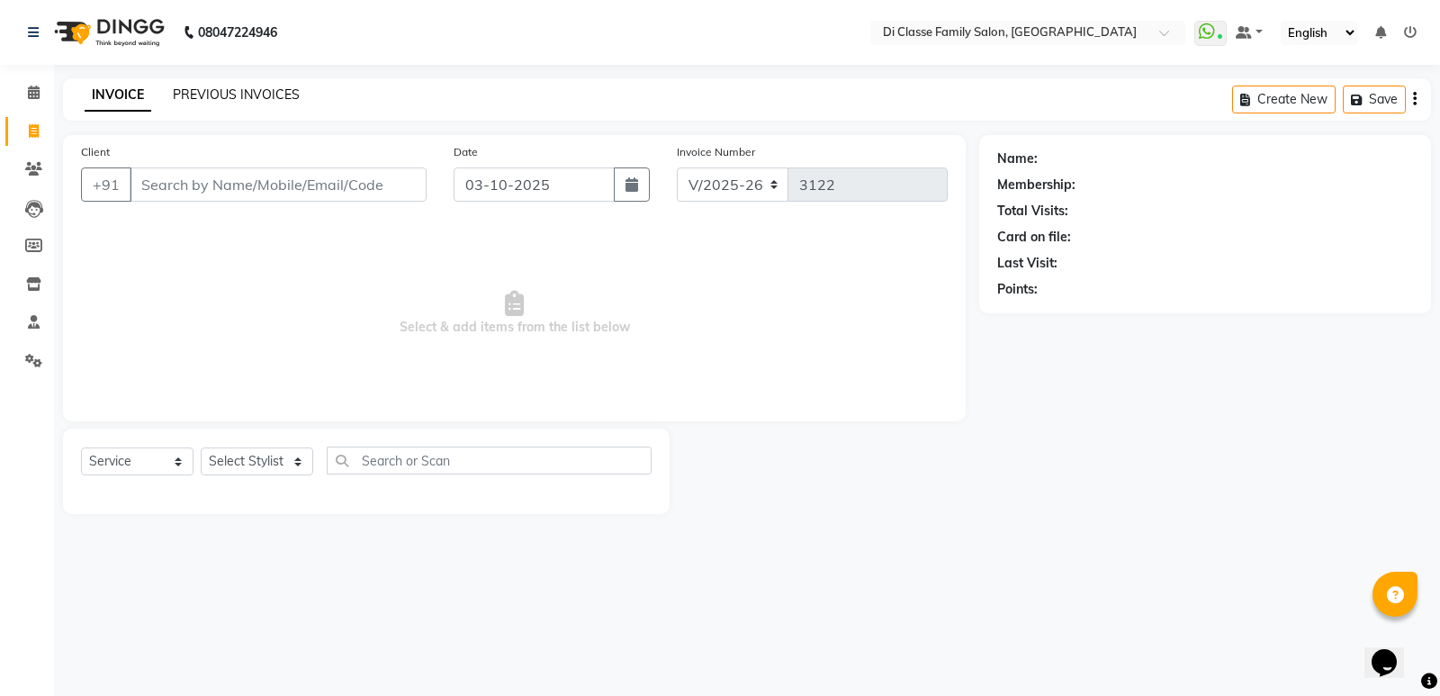
click at [225, 99] on link "PREVIOUS INVOICES" at bounding box center [236, 94] width 127 height 16
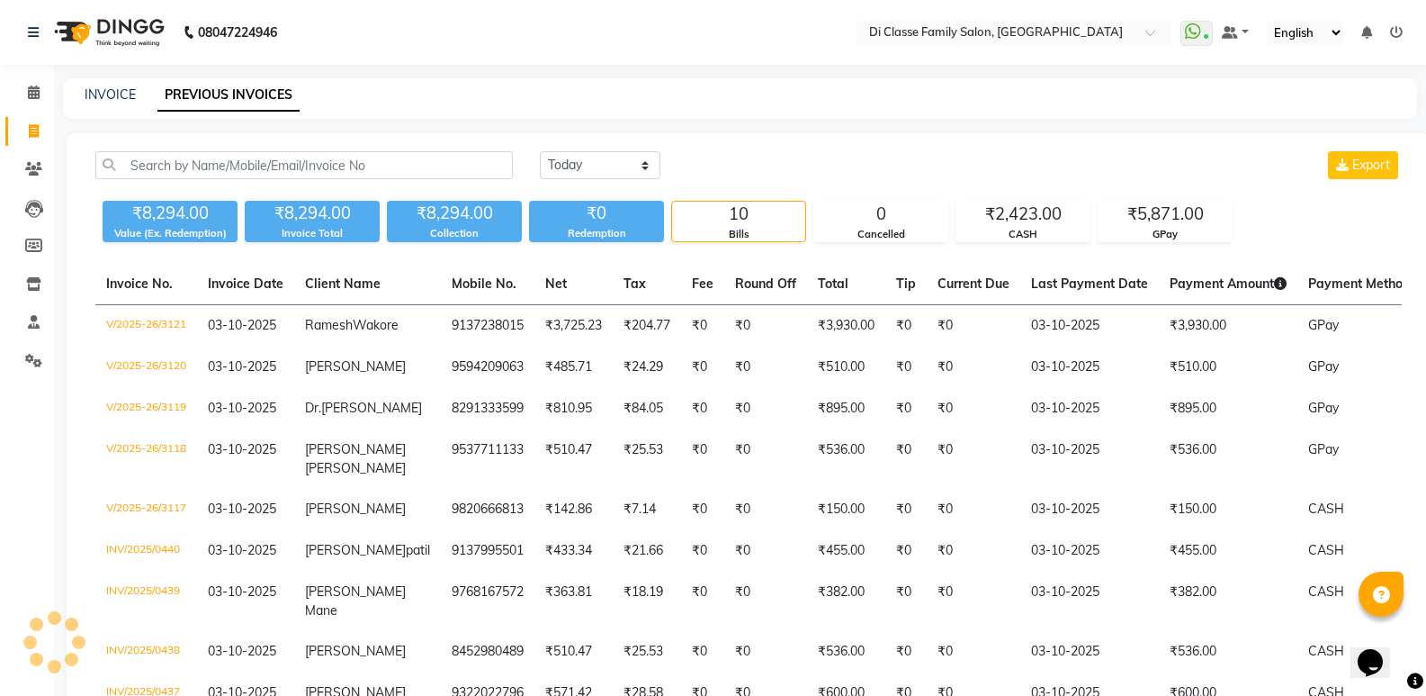
click at [103, 81] on div "INVOICE PREVIOUS INVOICES" at bounding box center [740, 98] width 1354 height 40
click at [108, 91] on link "INVOICE" at bounding box center [110, 94] width 51 height 16
select select "6346"
select select "service"
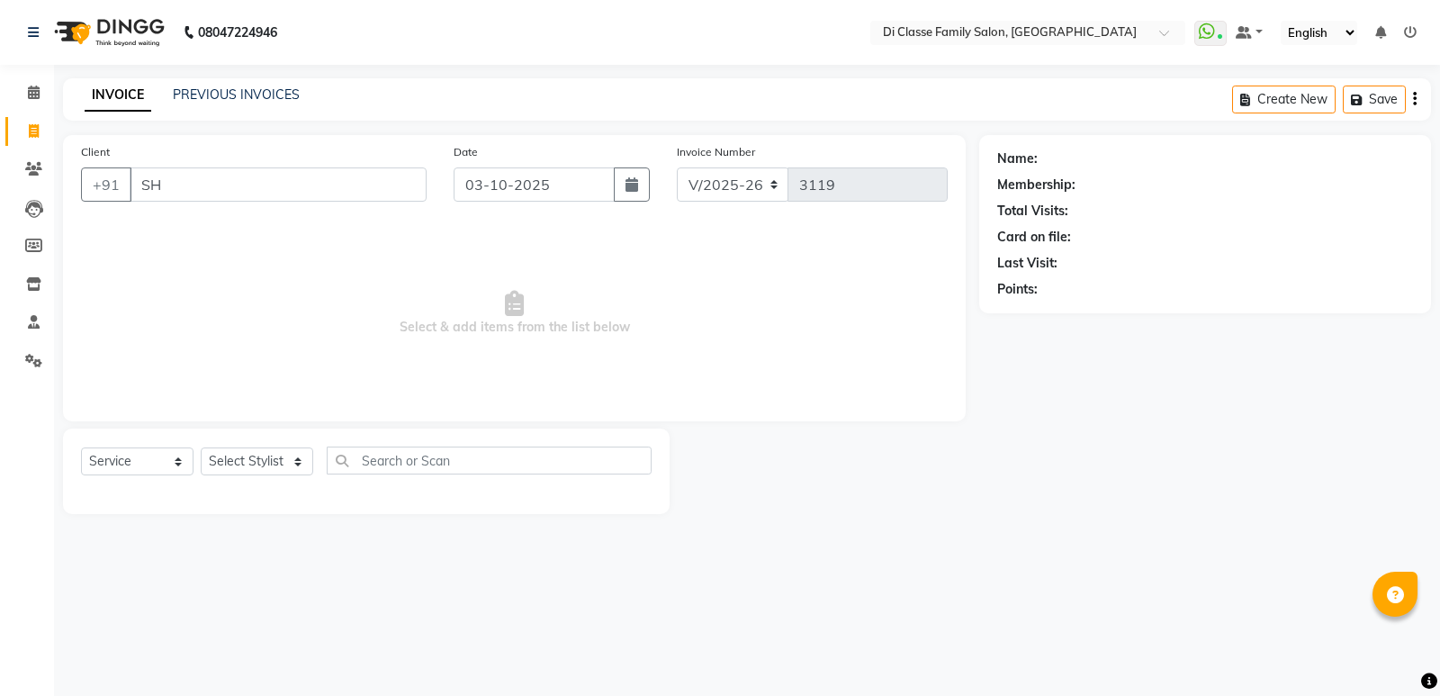
select select "6346"
select select "service"
click at [248, 97] on link "PREVIOUS INVOICES" at bounding box center [236, 94] width 127 height 16
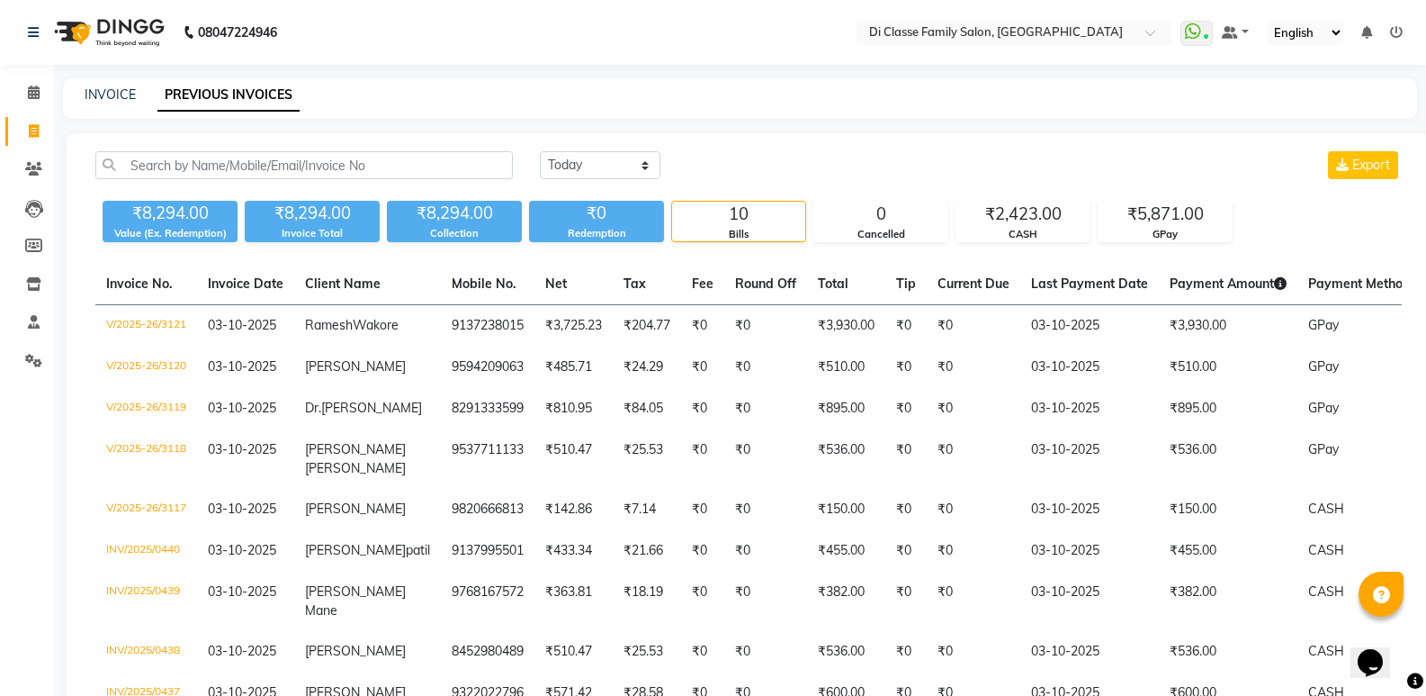
click at [135, 103] on div "INVOICE PREVIOUS INVOICES" at bounding box center [729, 94] width 1333 height 19
click at [88, 94] on link "INVOICE" at bounding box center [110, 94] width 51 height 16
select select "service"
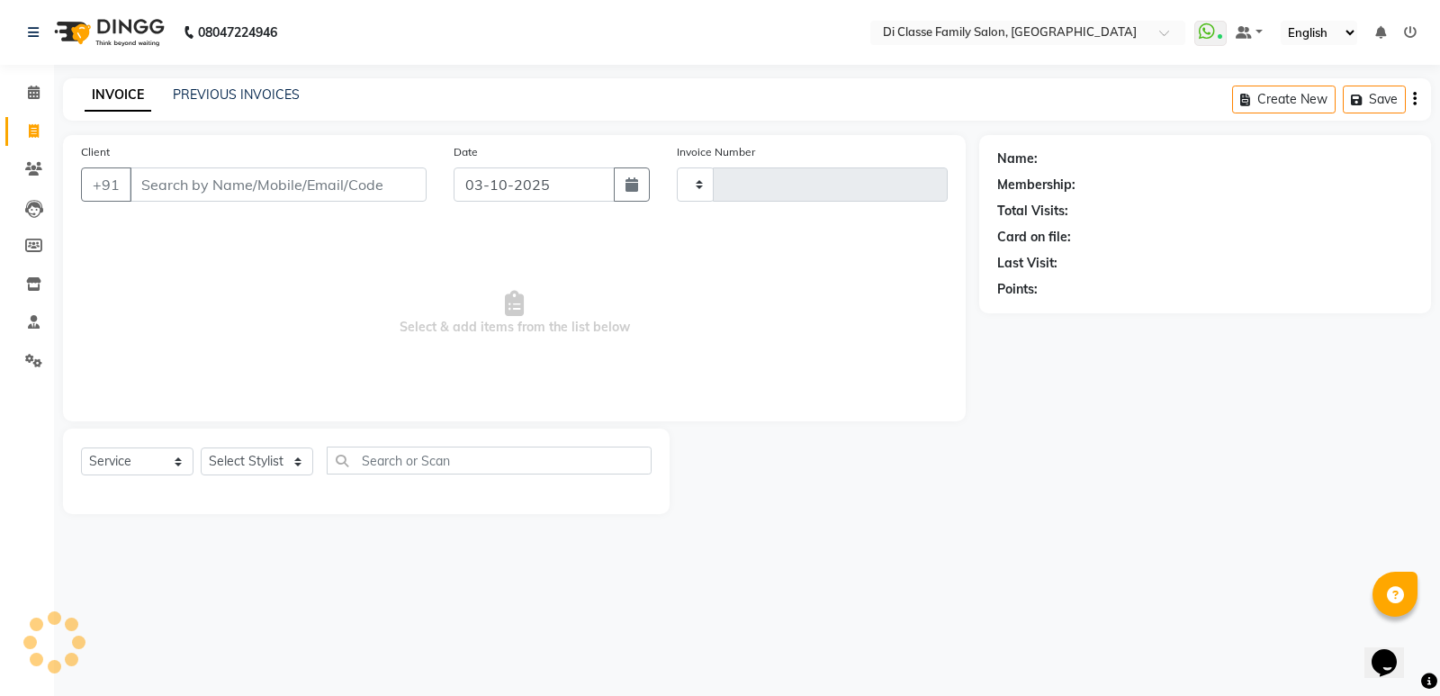
type input "3122"
select select "6346"
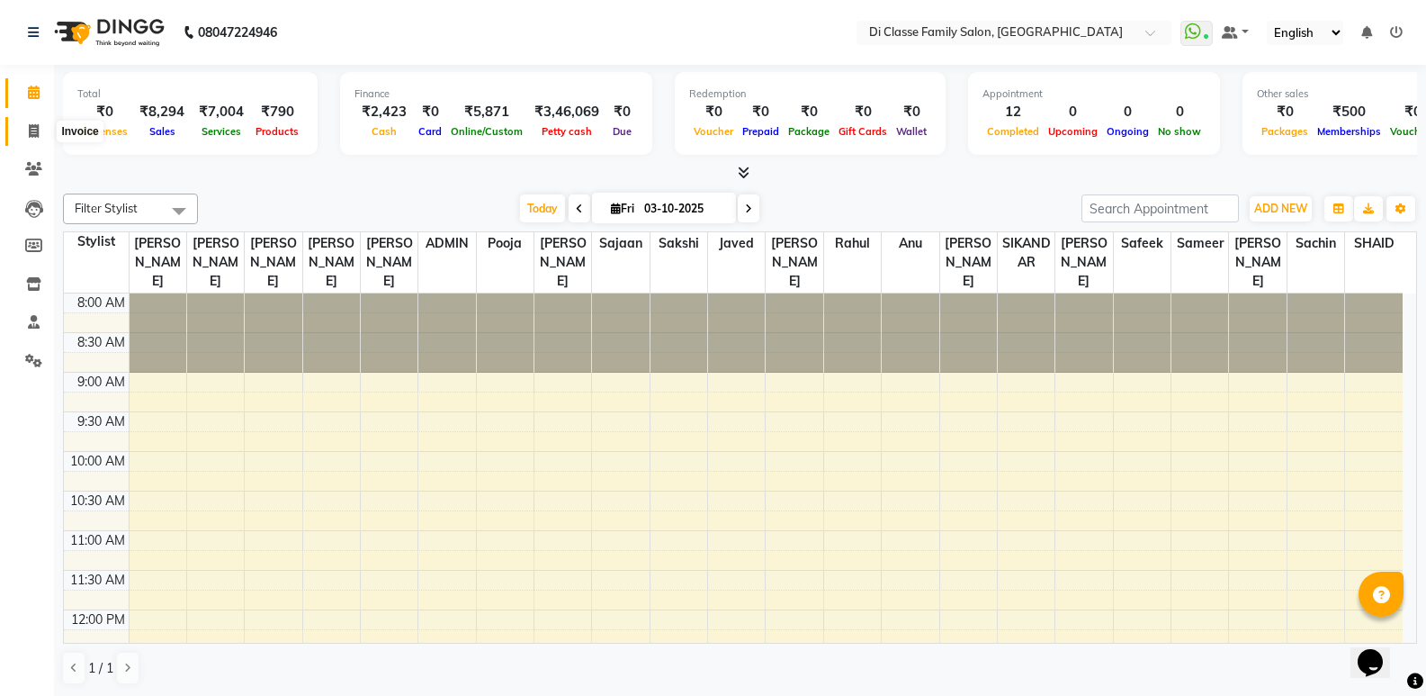
click at [39, 139] on span at bounding box center [33, 131] width 31 height 21
select select "6346"
select select "service"
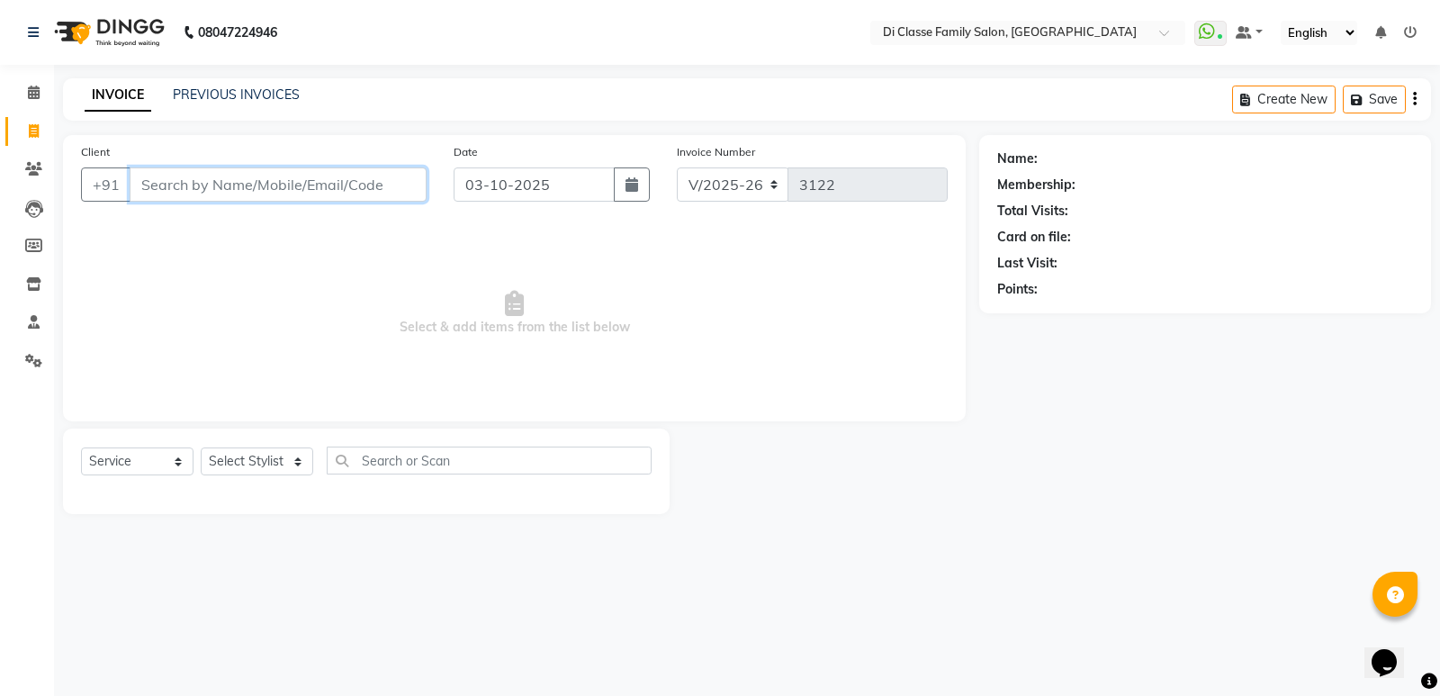
click at [268, 190] on input "Client" at bounding box center [278, 184] width 297 height 34
drag, startPoint x: 232, startPoint y: 429, endPoint x: 239, endPoint y: 462, distance: 33.2
click at [234, 428] on div "Select Service Product Membership Package Voucher Prepaid Gift Card Select Styl…" at bounding box center [366, 470] width 606 height 85
drag, startPoint x: 239, startPoint y: 462, endPoint x: 239, endPoint y: 448, distance: 13.5
click at [239, 462] on select "Select Stylist ADMIN [PERSON_NAME] [PERSON_NAME] KAPIL [PERSON_NAME] [PERSON_NA…" at bounding box center [257, 461] width 112 height 28
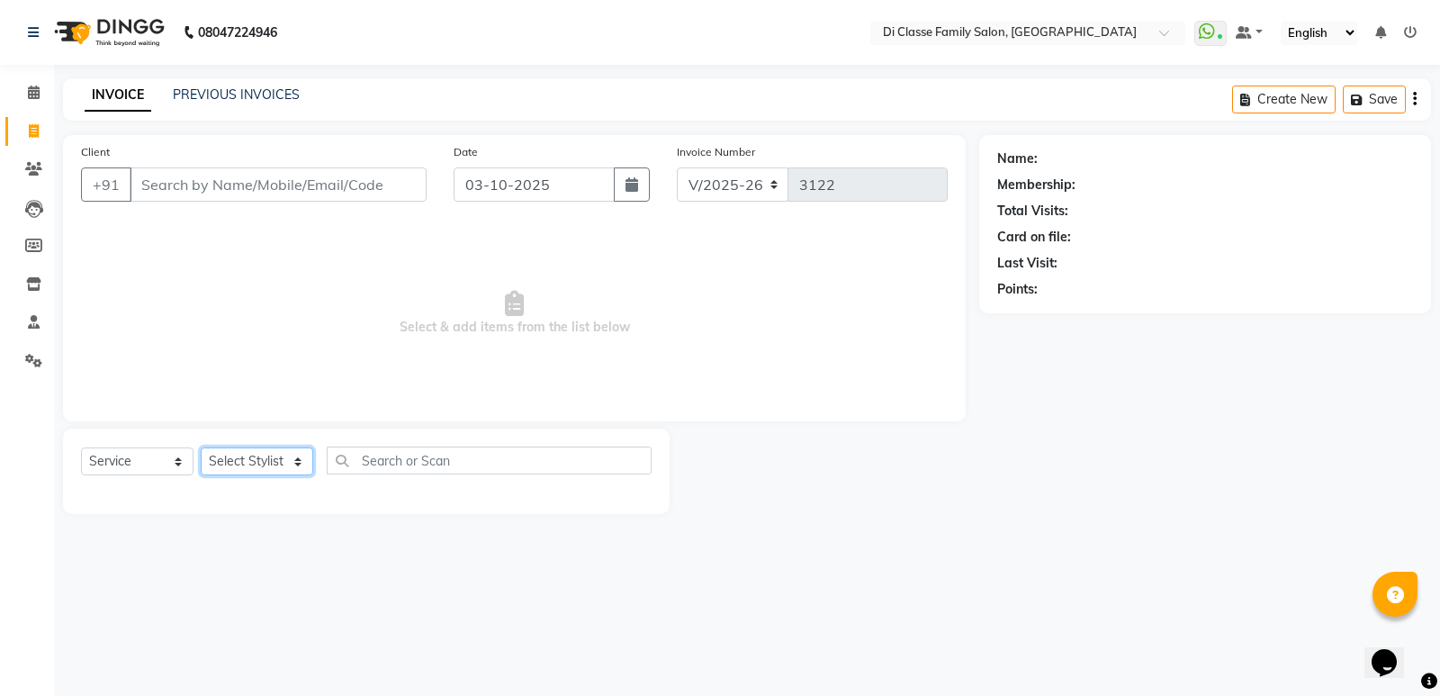
select select "92217"
click at [201, 447] on select "Select Stylist ADMIN Anu Ayaz Kadri Javed KAPIL SINGH KOMAL Payal Pooja rahul R…" at bounding box center [257, 461] width 112 height 28
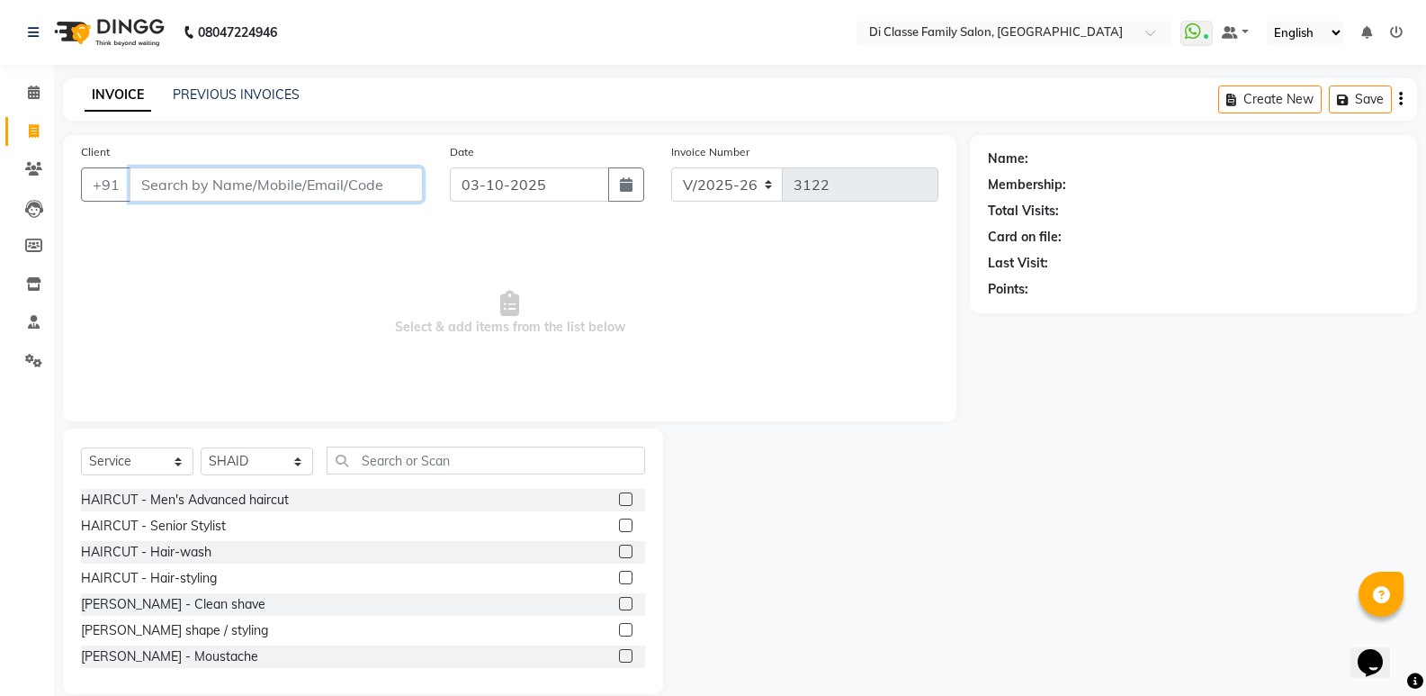
drag, startPoint x: 238, startPoint y: 191, endPoint x: 306, endPoint y: 180, distance: 68.3
click at [241, 193] on input "Client" at bounding box center [276, 184] width 293 height 34
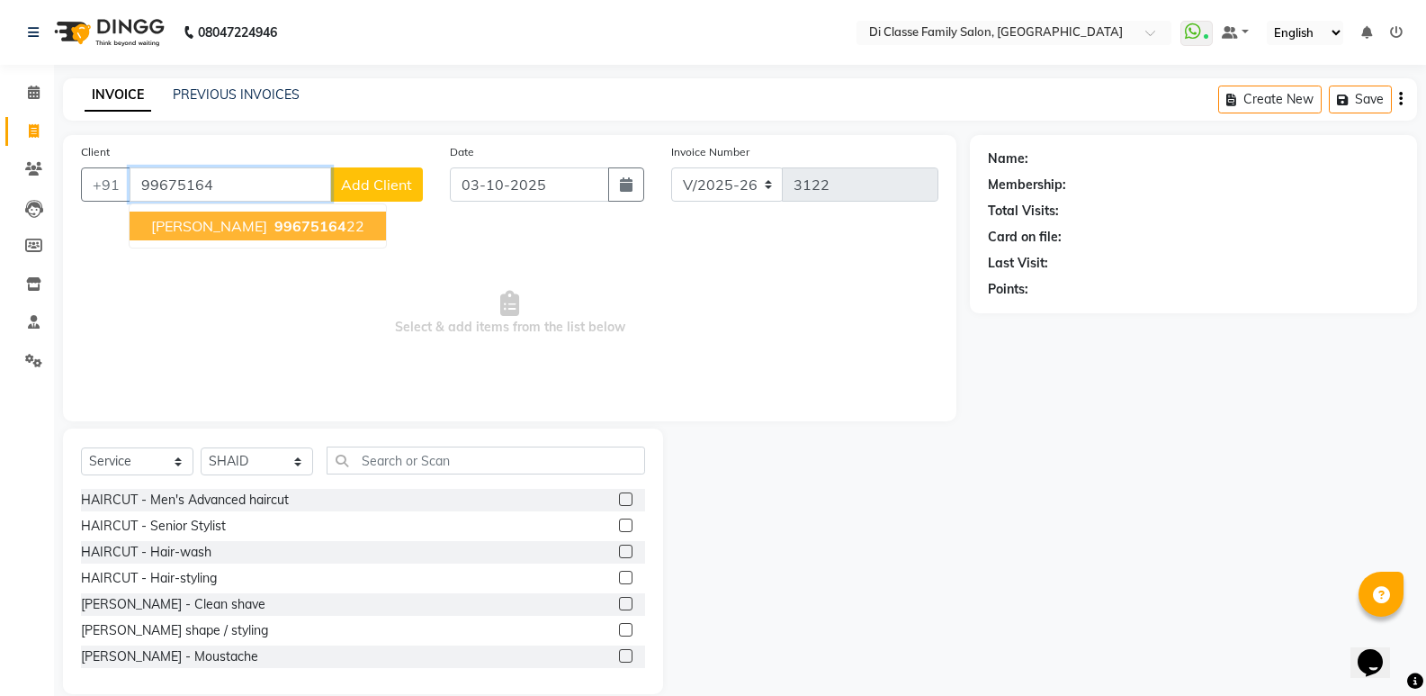
drag, startPoint x: 227, startPoint y: 217, endPoint x: 265, endPoint y: 240, distance: 44.4
click at [227, 219] on span "[PERSON_NAME]" at bounding box center [209, 226] width 116 height 18
type input "9967516422"
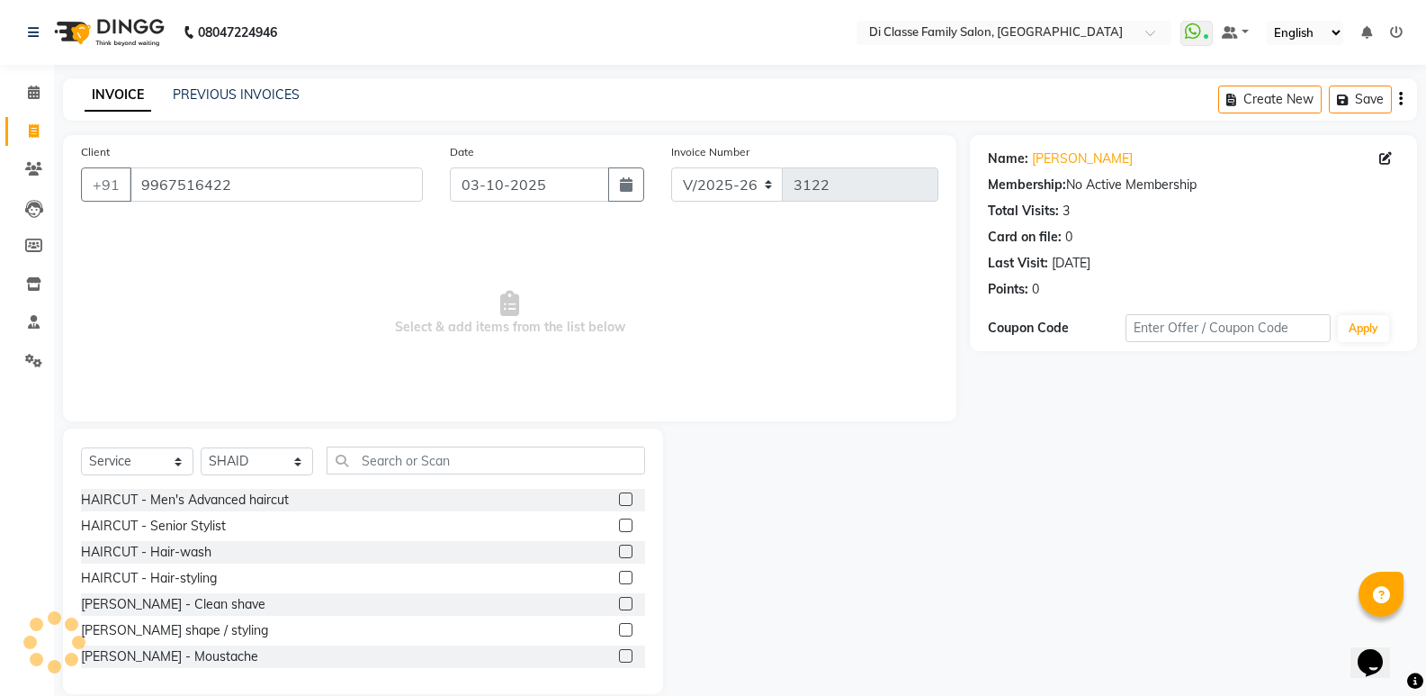
click at [442, 283] on span "Select & add items from the list below" at bounding box center [510, 313] width 858 height 180
click at [383, 469] on input "text" at bounding box center [486, 460] width 319 height 28
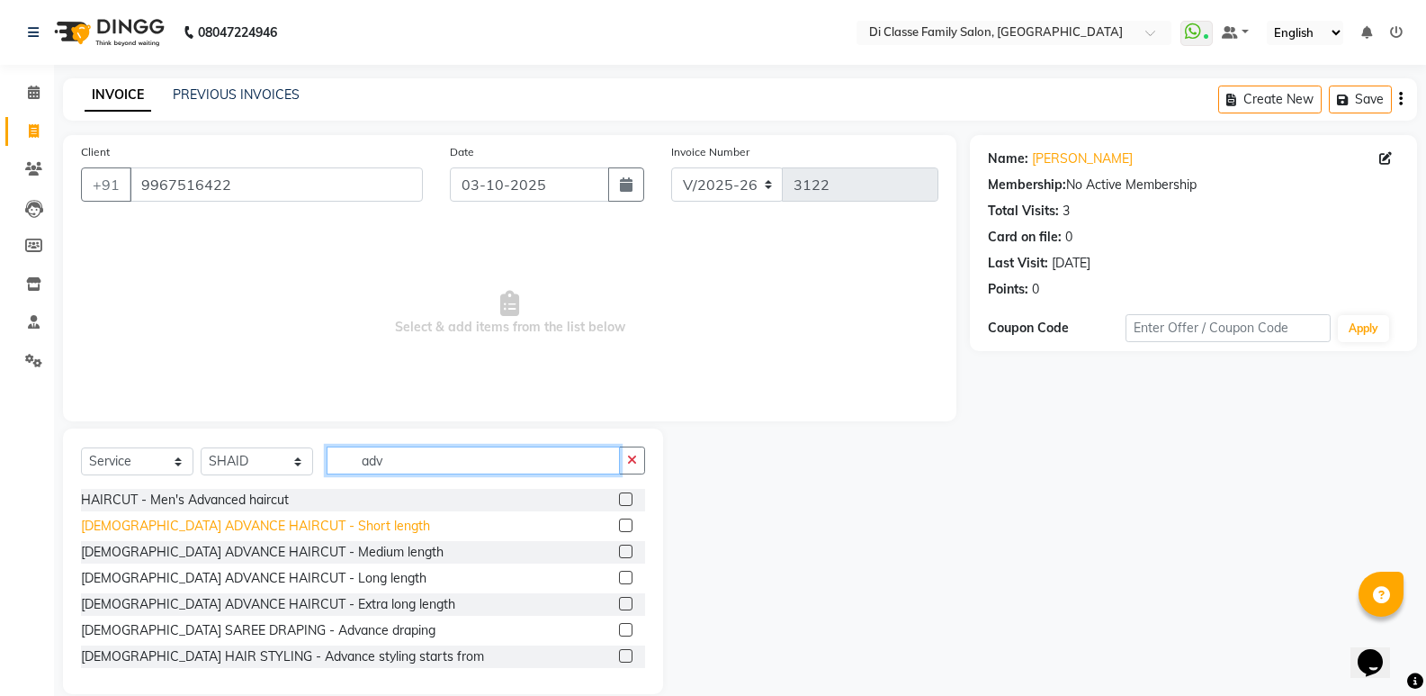
type input "adv"
click at [314, 533] on div "FEMALE ADVANCE HAIRCUT - Short length" at bounding box center [255, 525] width 349 height 19
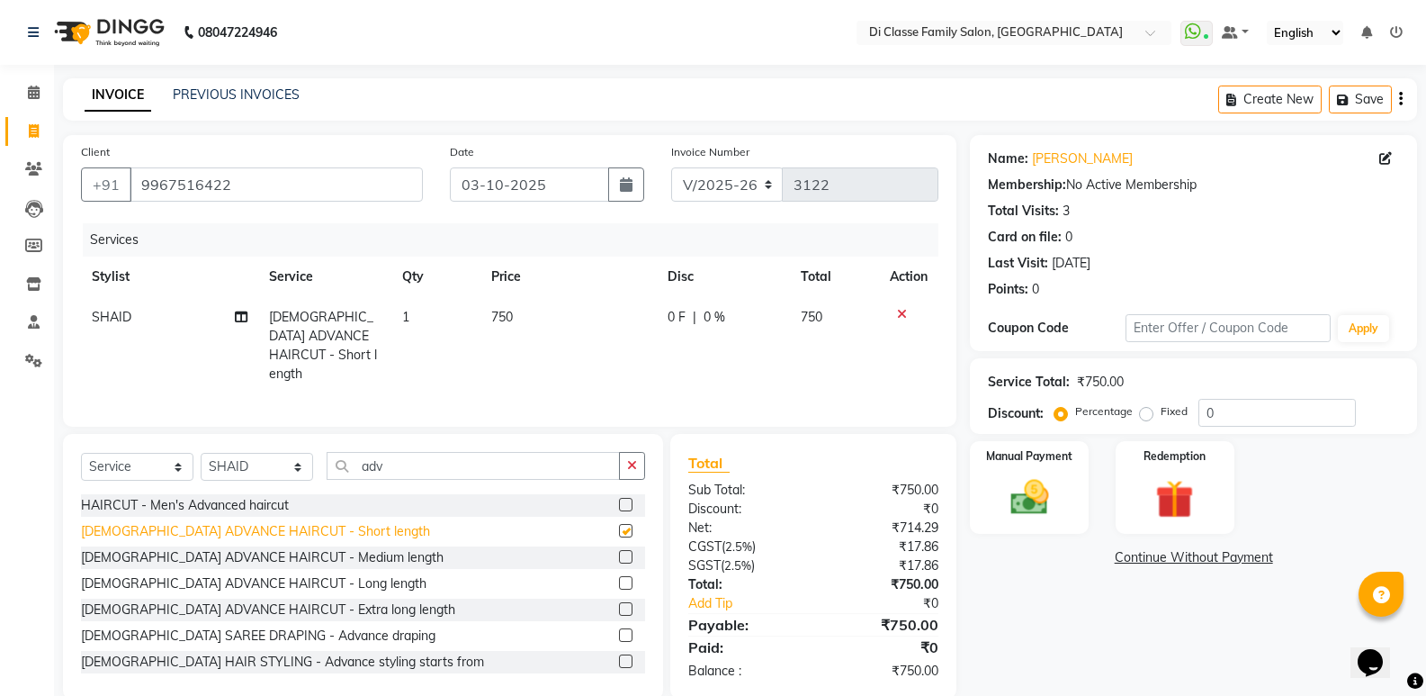
checkbox input "false"
drag, startPoint x: 631, startPoint y: 355, endPoint x: 597, endPoint y: 351, distance: 34.5
click at [625, 355] on td "750" at bounding box center [568, 345] width 177 height 97
select select "92217"
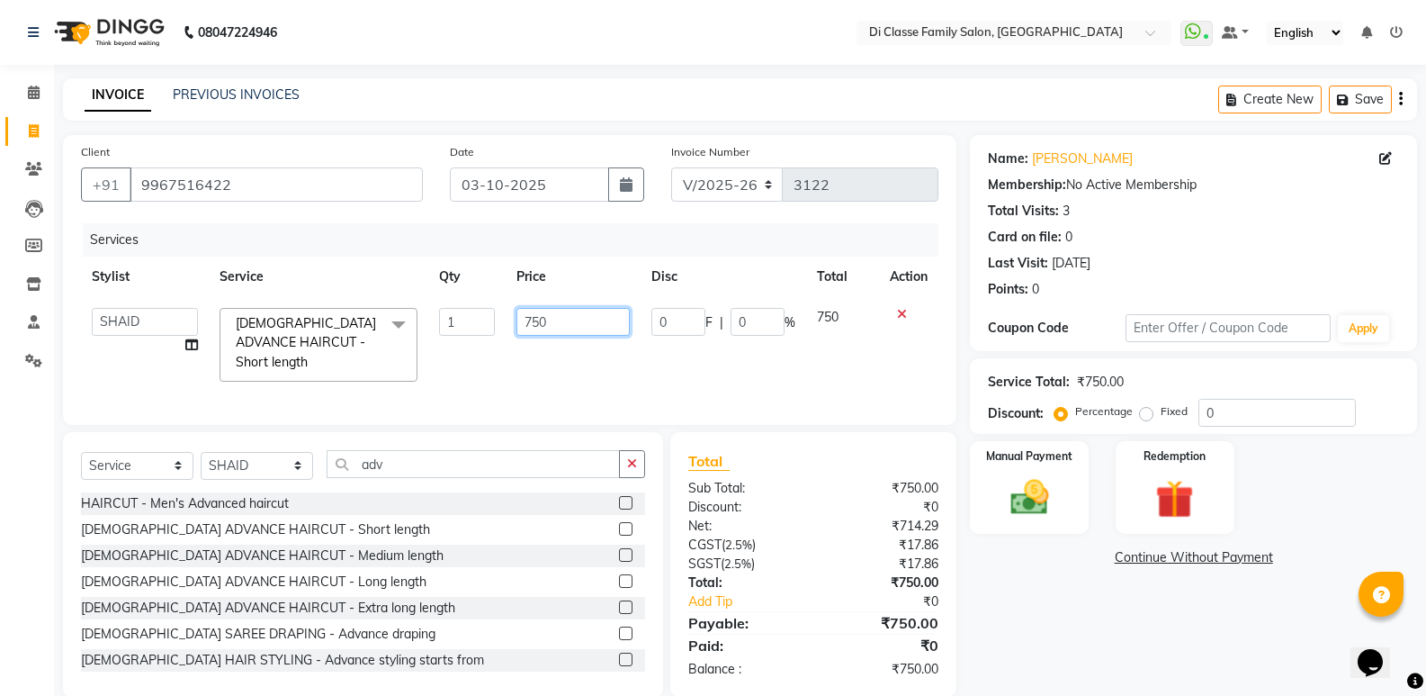
drag, startPoint x: 591, startPoint y: 328, endPoint x: 464, endPoint y: 334, distance: 127.0
click at [464, 334] on tr "ADMIN Anu Ayaz Kadri Javed KAPIL SINGH KOMAL Payal Pooja rahul Rutik Sachin SAD…" at bounding box center [510, 344] width 858 height 95
type input "600"
drag, startPoint x: 1029, startPoint y: 630, endPoint x: 1049, endPoint y: 620, distance: 22.1
click at [1049, 622] on div "Name: Priya Dewan Membership: No Active Membership Total Visits: 3 Card on file…" at bounding box center [1200, 416] width 461 height 562
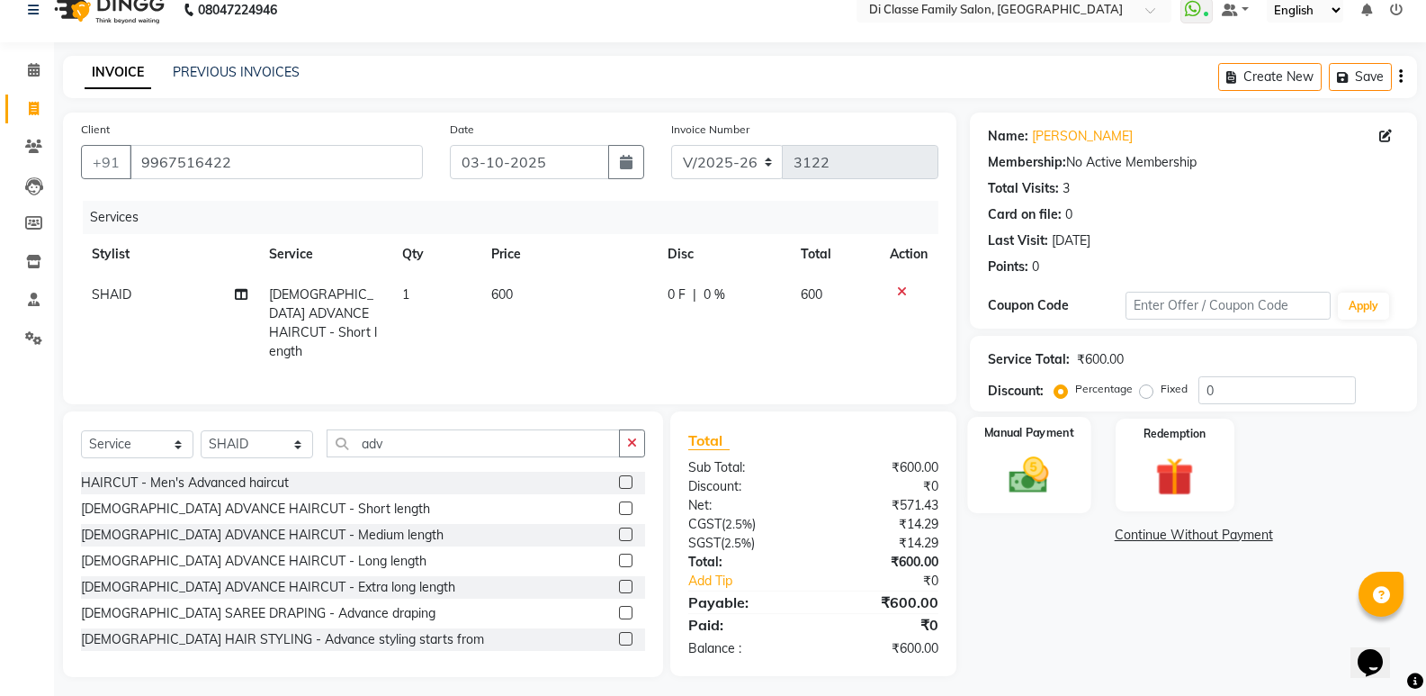
scroll to position [25, 0]
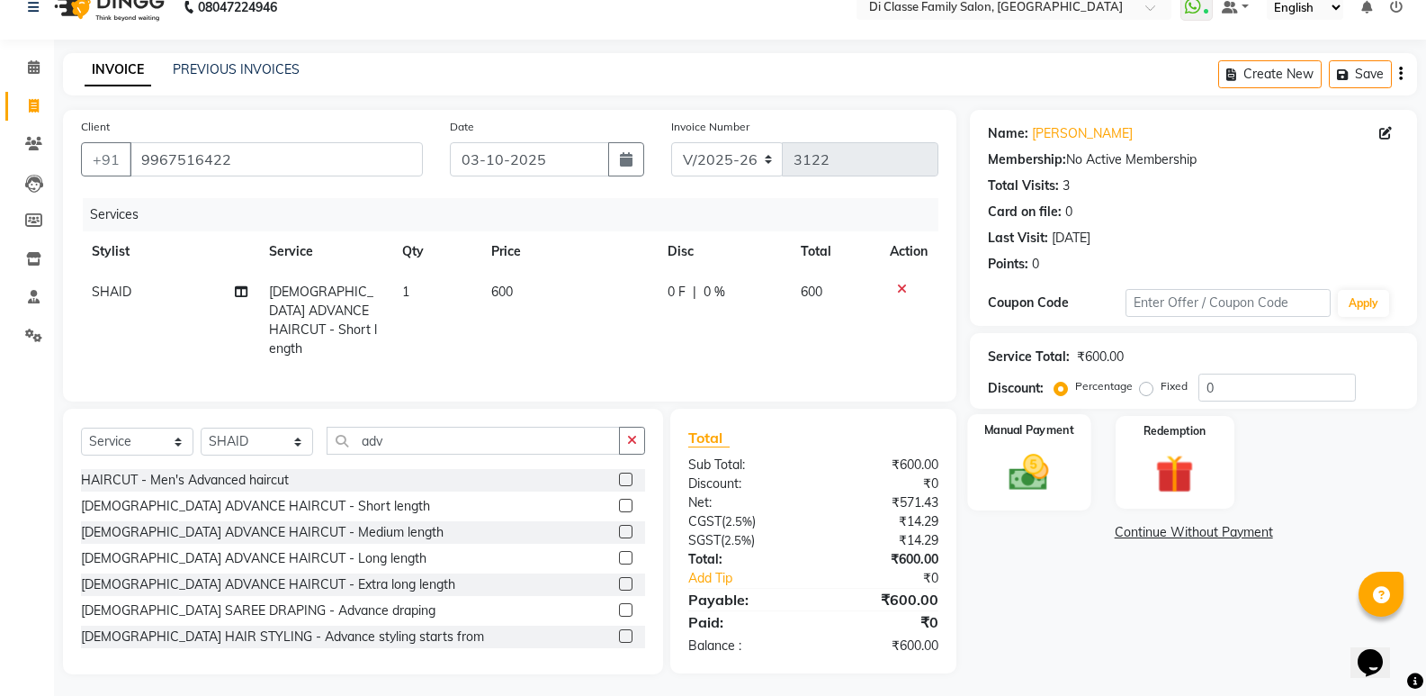
click at [1013, 463] on img at bounding box center [1029, 472] width 64 height 46
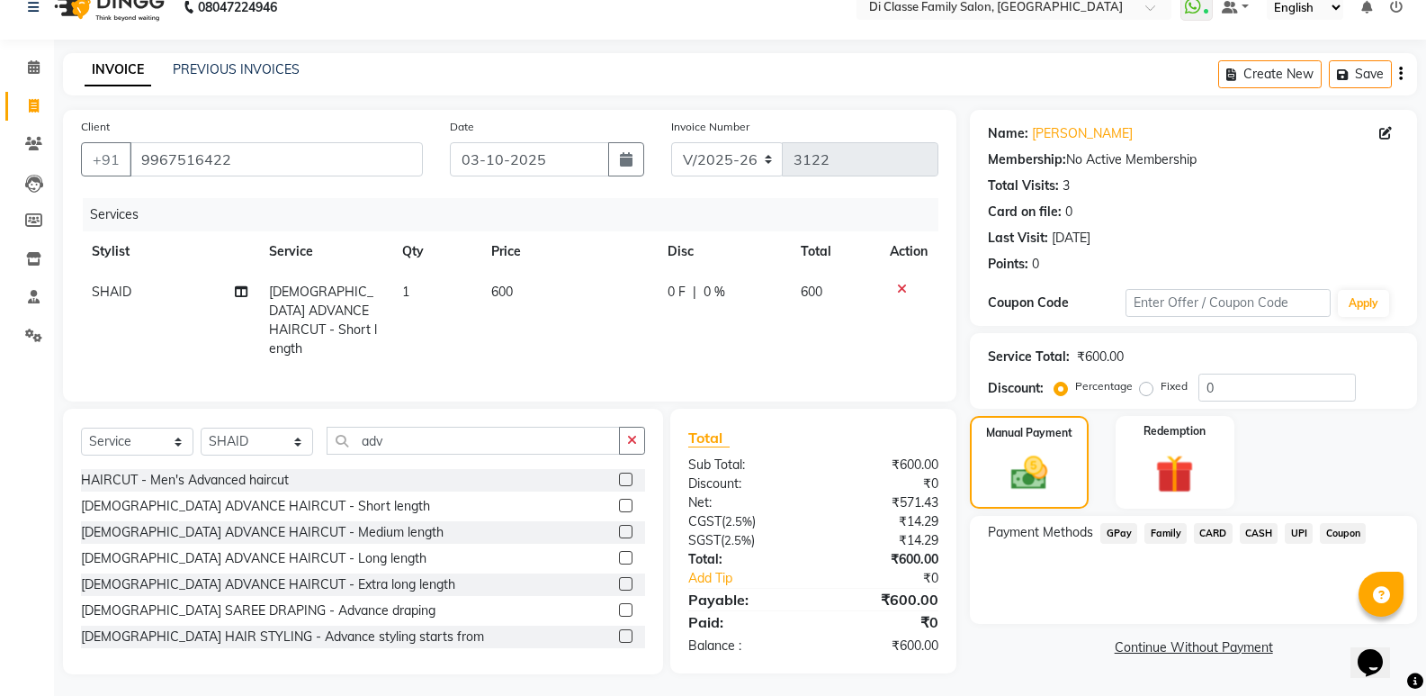
drag, startPoint x: 1127, startPoint y: 535, endPoint x: 1133, endPoint y: 548, distance: 14.1
click at [1126, 536] on span "GPay" at bounding box center [1118, 533] width 37 height 21
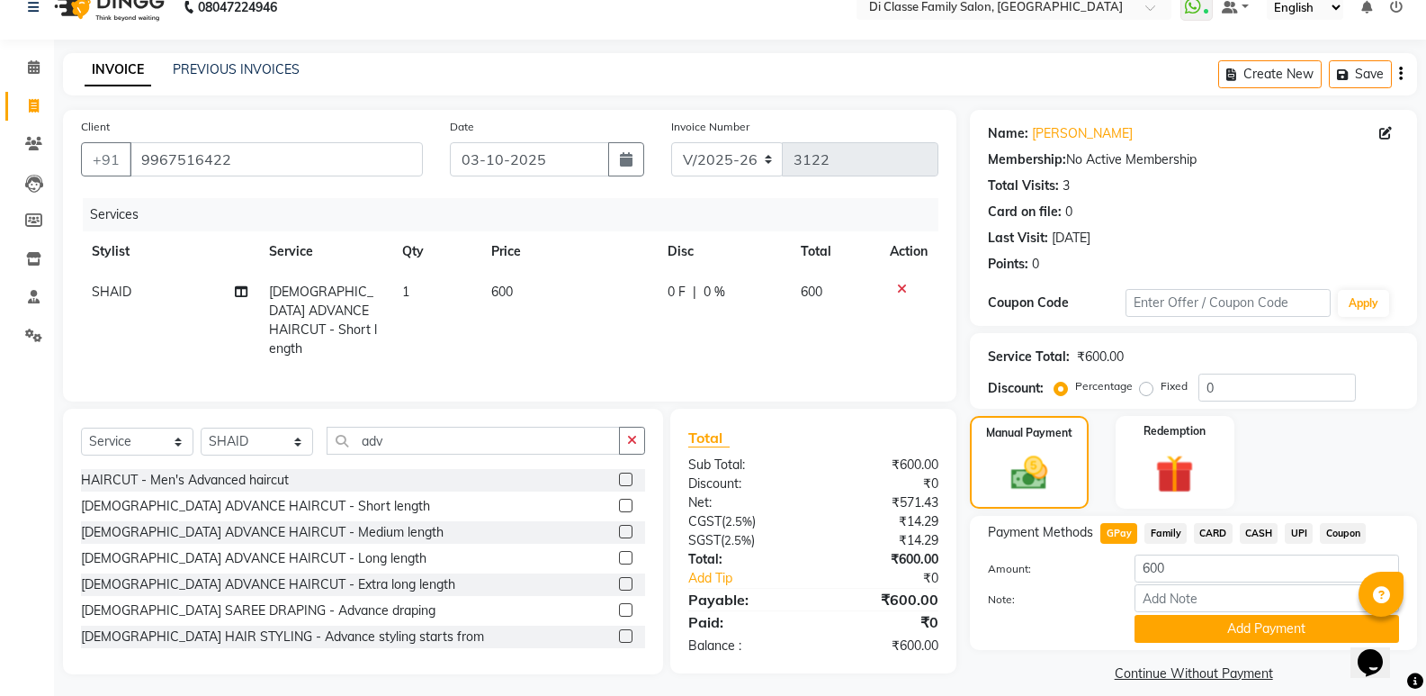
click at [1173, 624] on button "Add Payment" at bounding box center [1267, 629] width 265 height 28
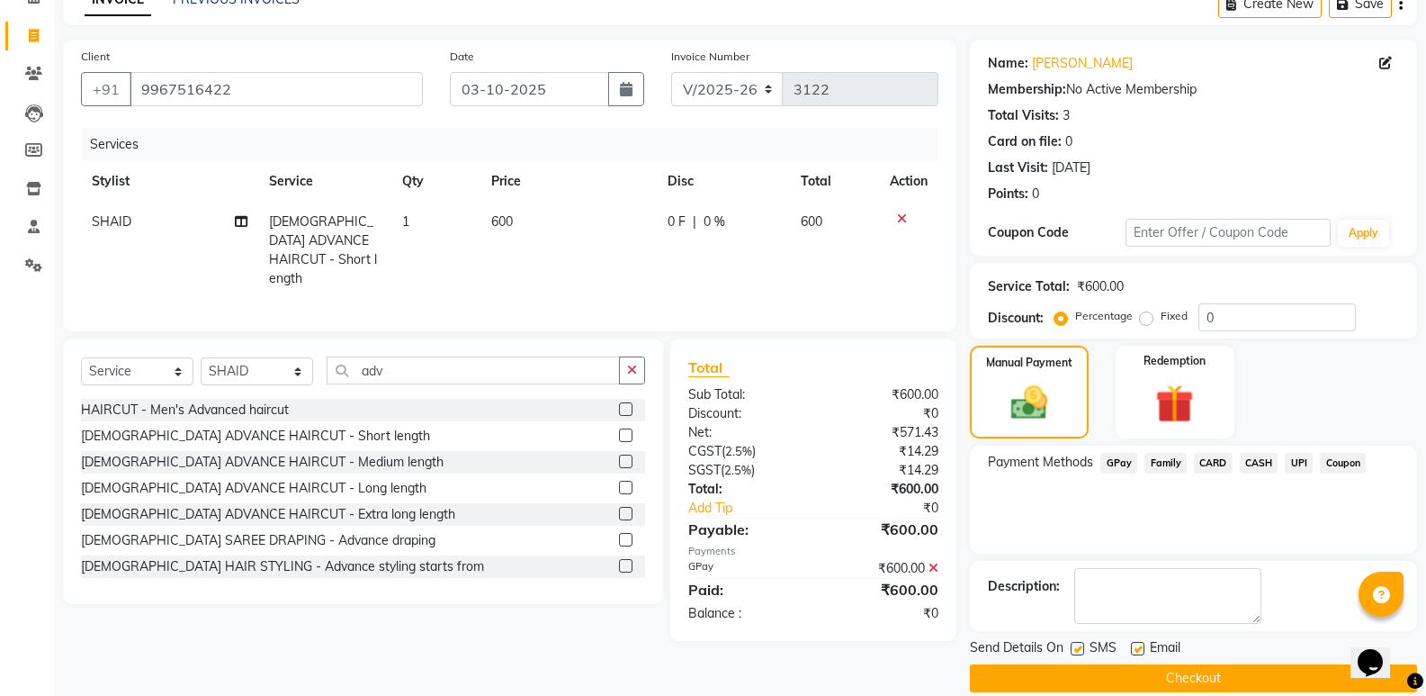
scroll to position [119, 0]
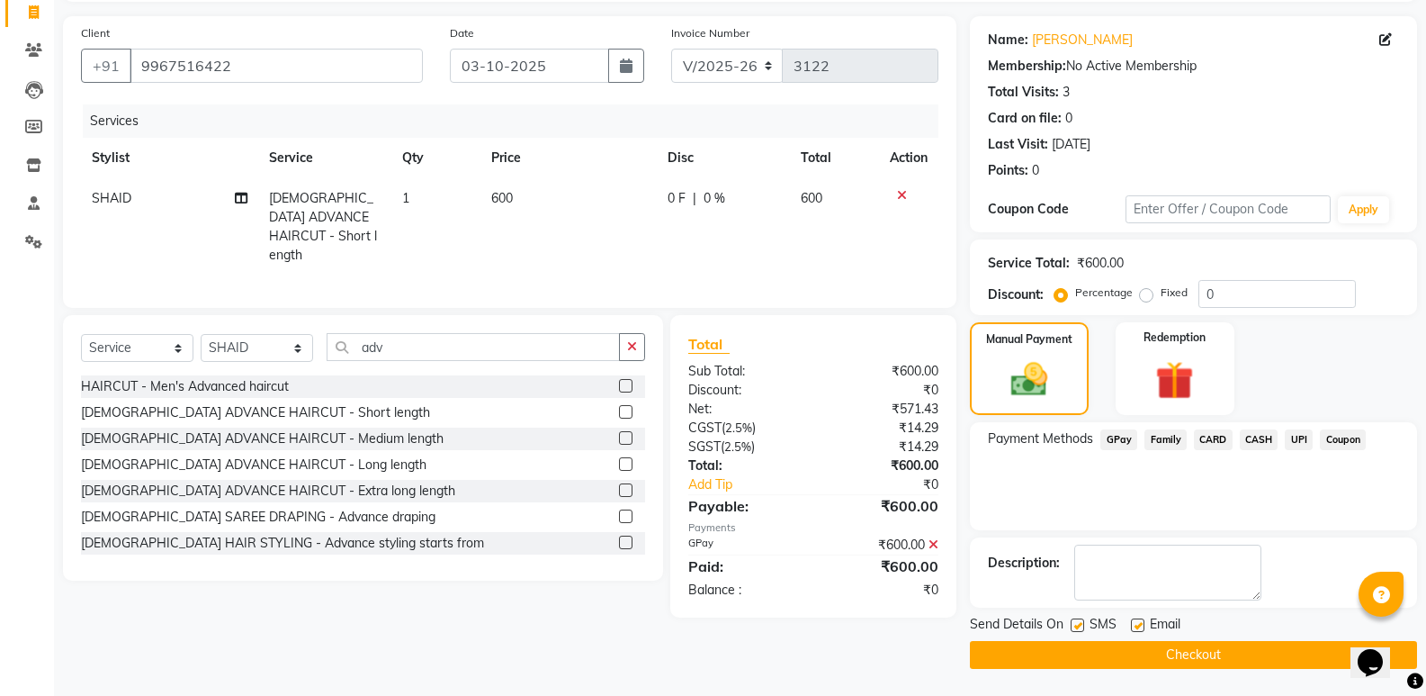
click at [1174, 656] on button "Checkout" at bounding box center [1193, 655] width 447 height 28
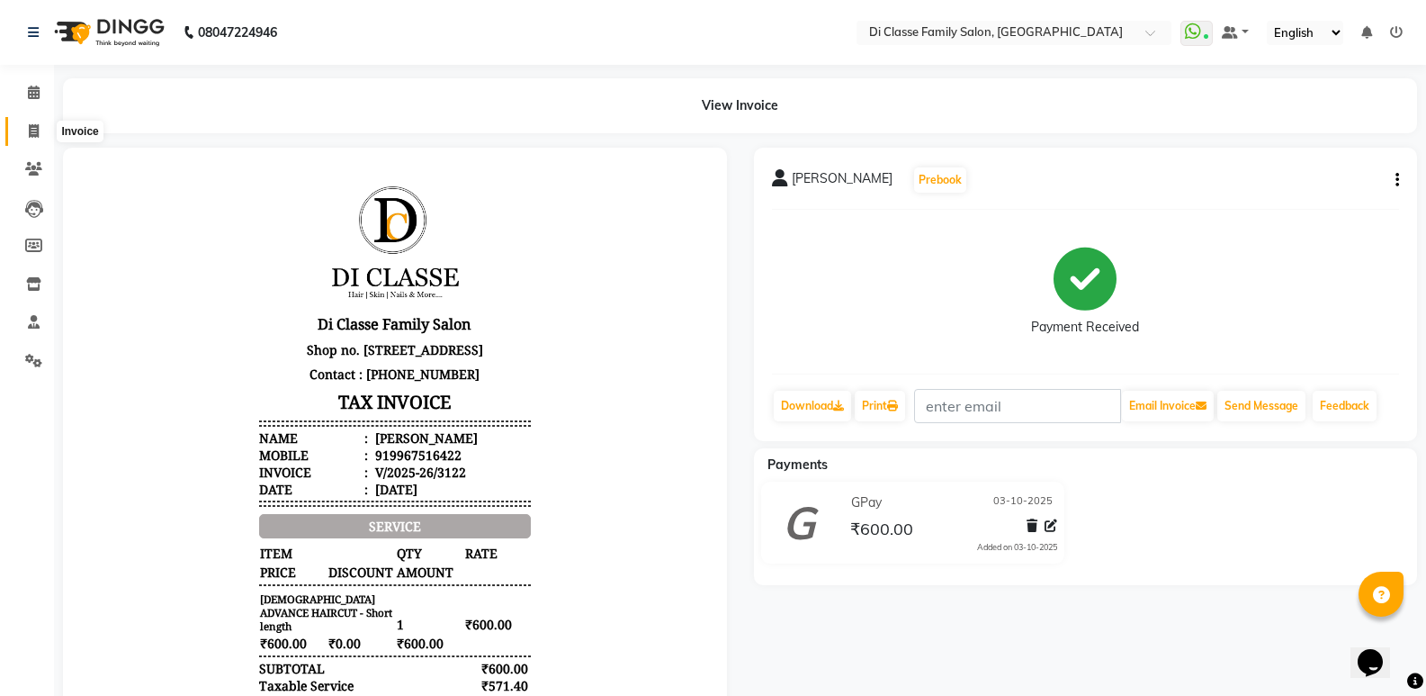
click at [42, 132] on span at bounding box center [33, 131] width 31 height 21
select select "6346"
select select "service"
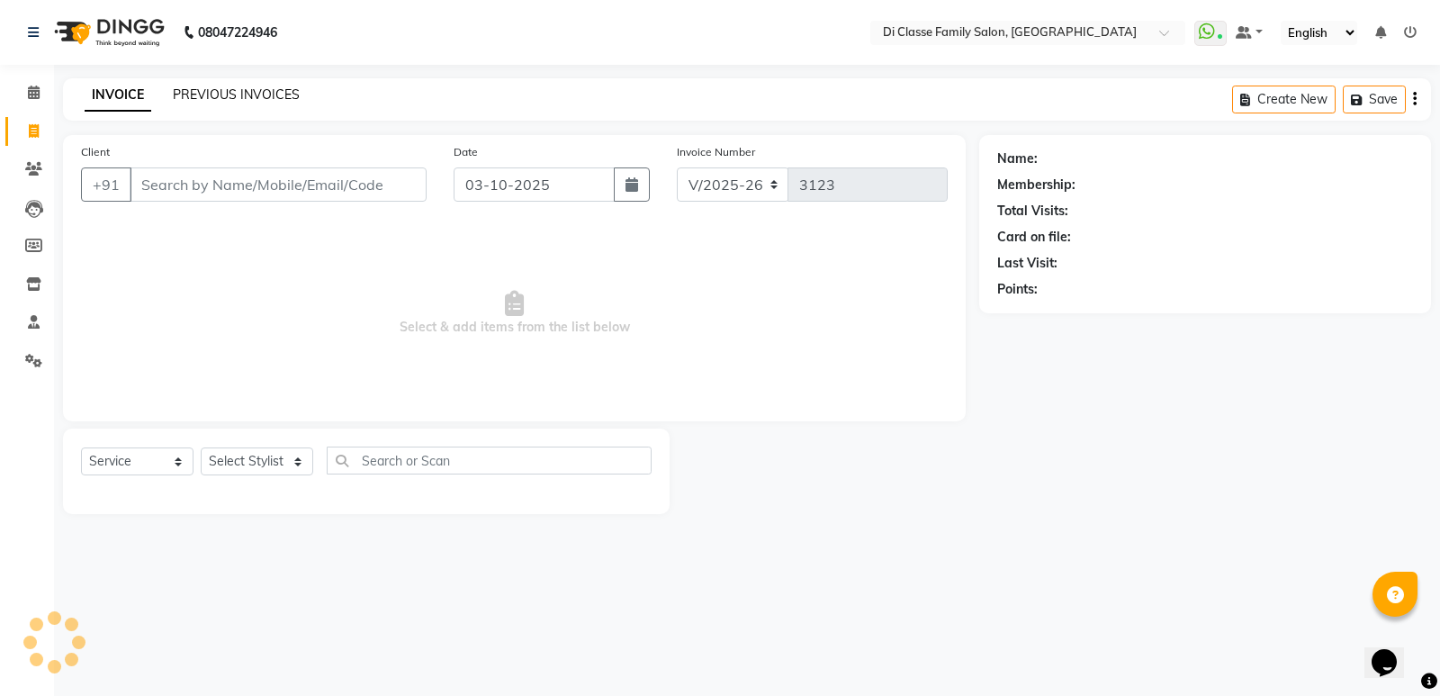
click at [277, 95] on link "PREVIOUS INVOICES" at bounding box center [236, 94] width 127 height 16
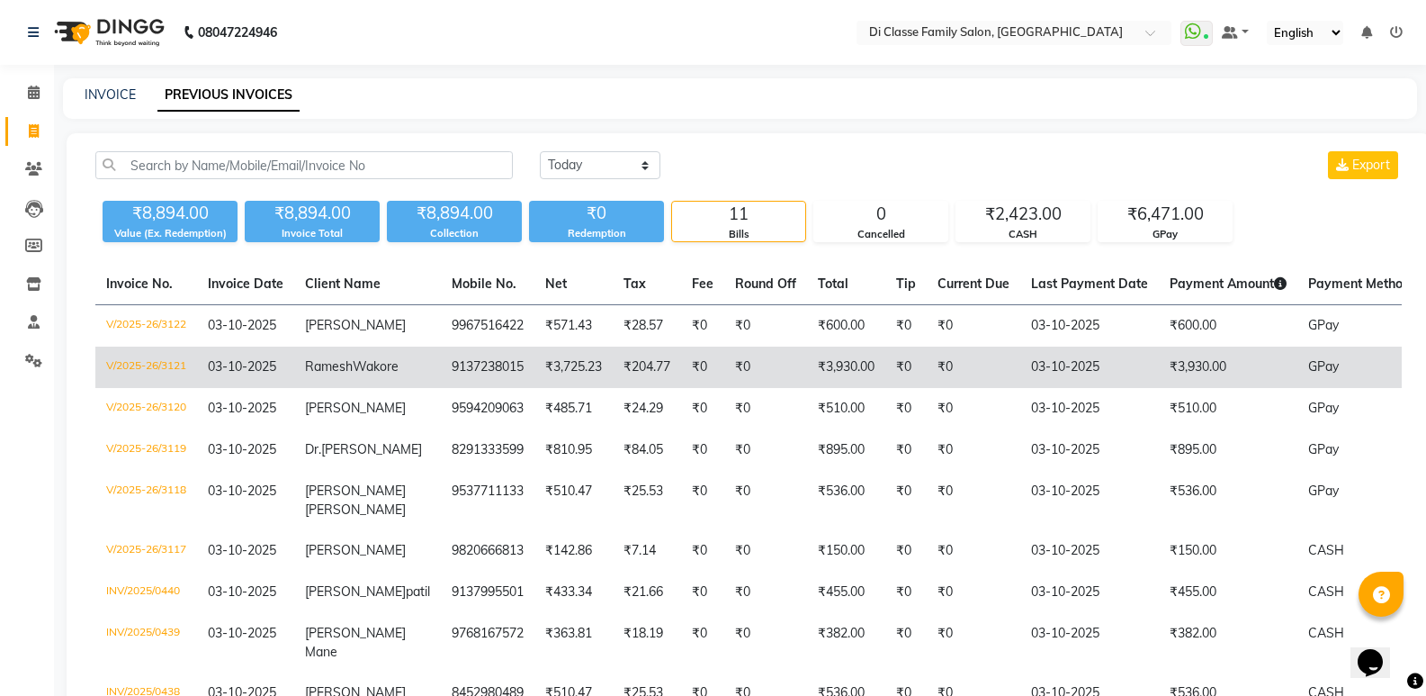
click at [807, 388] on td "₹3,930.00" at bounding box center [846, 366] width 78 height 41
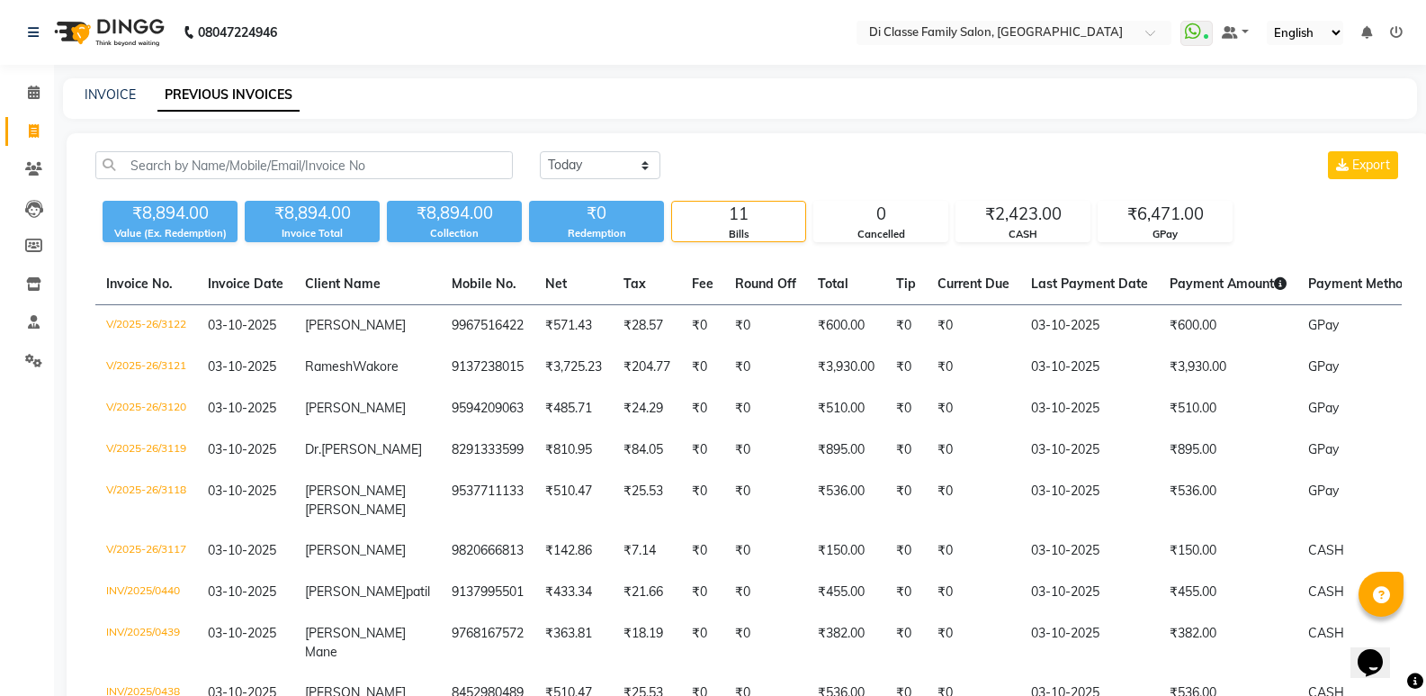
click at [238, 84] on link "PREVIOUS INVOICES" at bounding box center [228, 95] width 142 height 32
click at [114, 93] on link "INVOICE" at bounding box center [110, 94] width 51 height 16
select select "service"
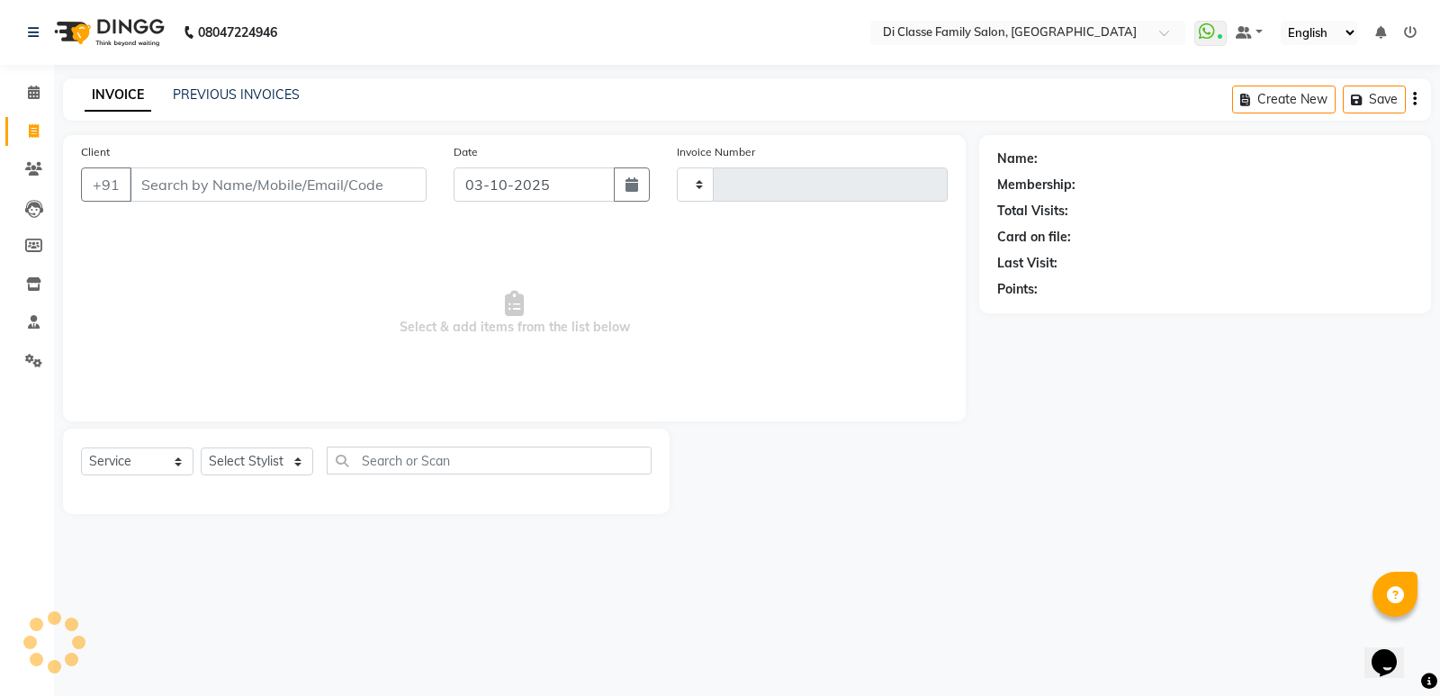
type input "3123"
select select "6346"
click at [364, 180] on input "Client" at bounding box center [278, 184] width 297 height 34
type input "9326437277"
click at [402, 184] on span "Add Client" at bounding box center [380, 184] width 71 height 18
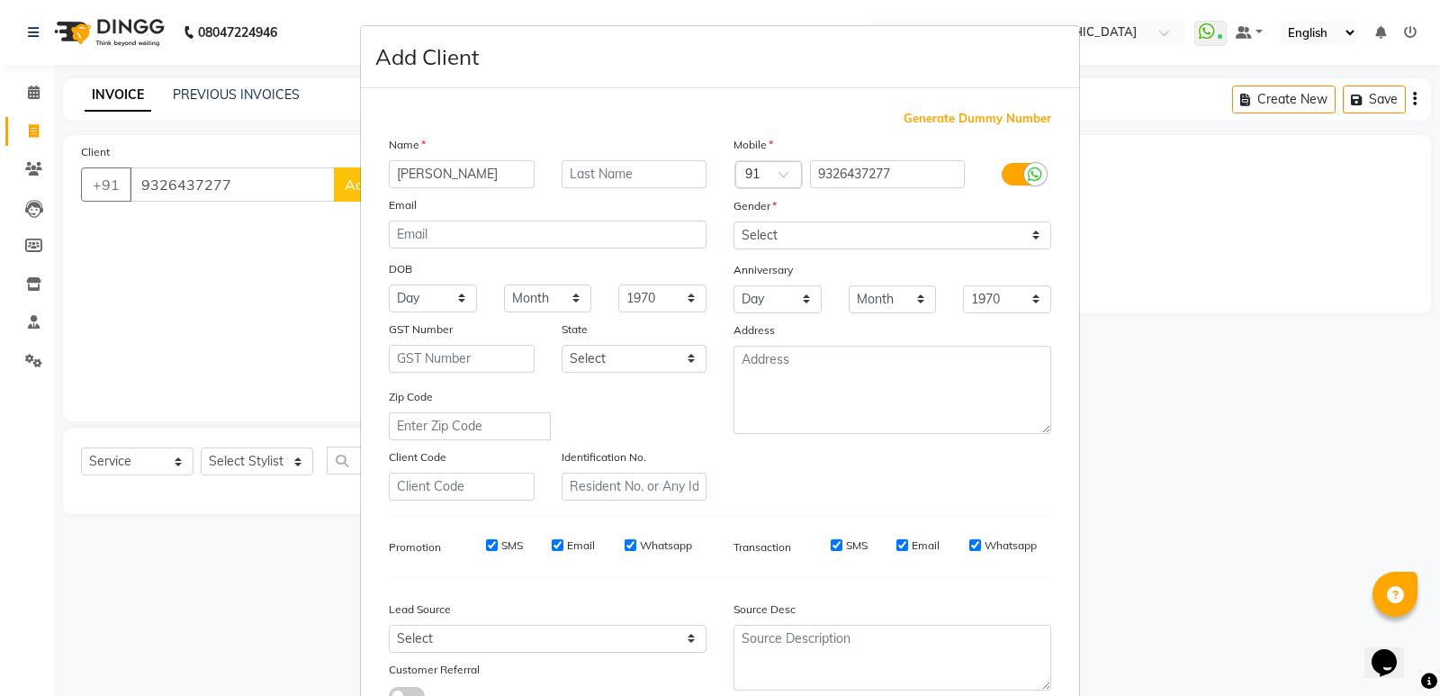
type input "Apoorva Shinde"
click at [891, 237] on select "Select Male Female Other Prefer Not To Say" at bounding box center [892, 235] width 318 height 28
select select "female"
click at [733, 221] on select "Select Male Female Other Prefer Not To Say" at bounding box center [892, 235] width 318 height 28
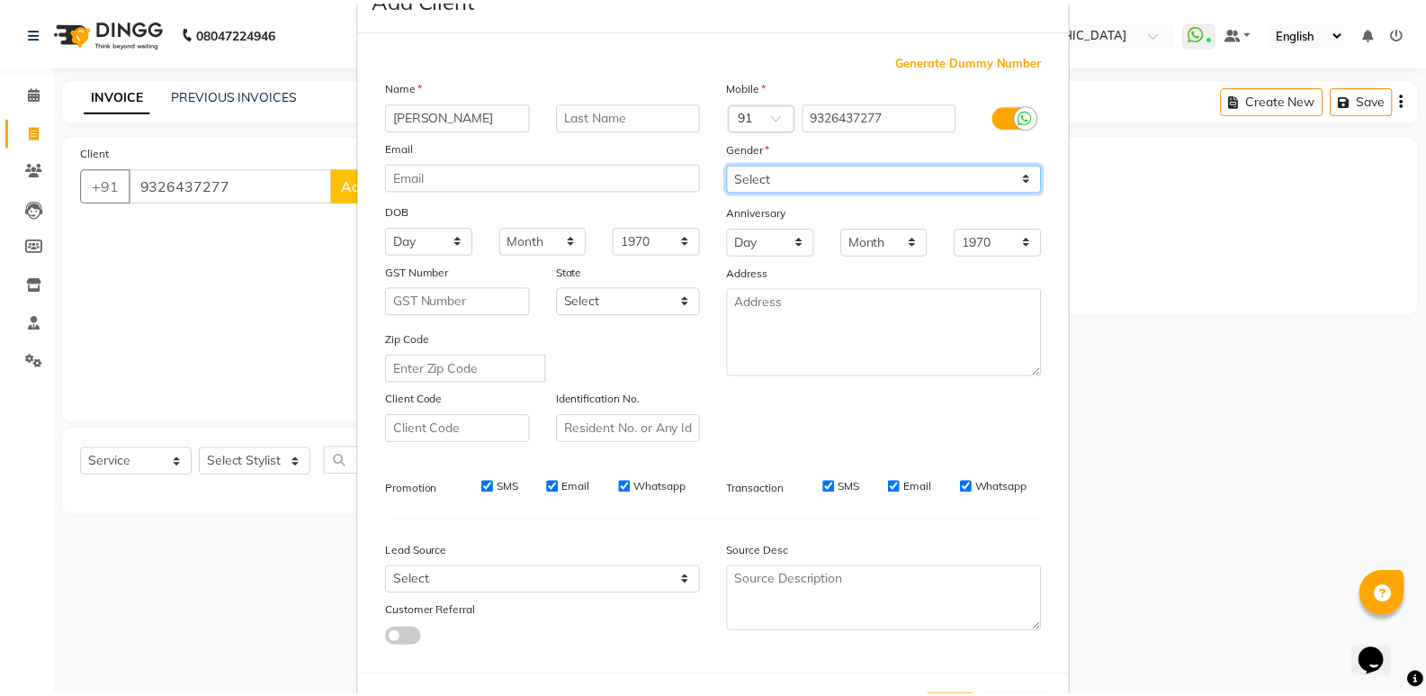
scroll to position [135, 0]
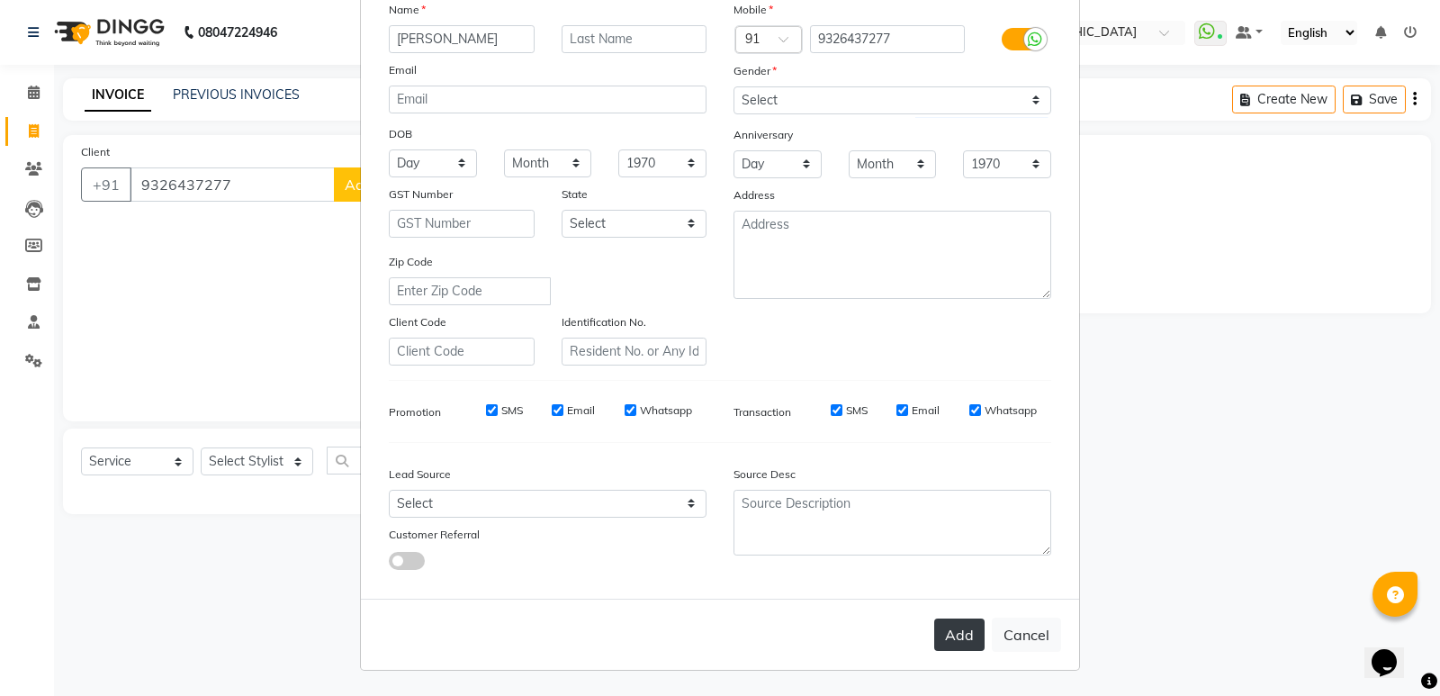
click at [938, 625] on button "Add" at bounding box center [959, 634] width 50 height 32
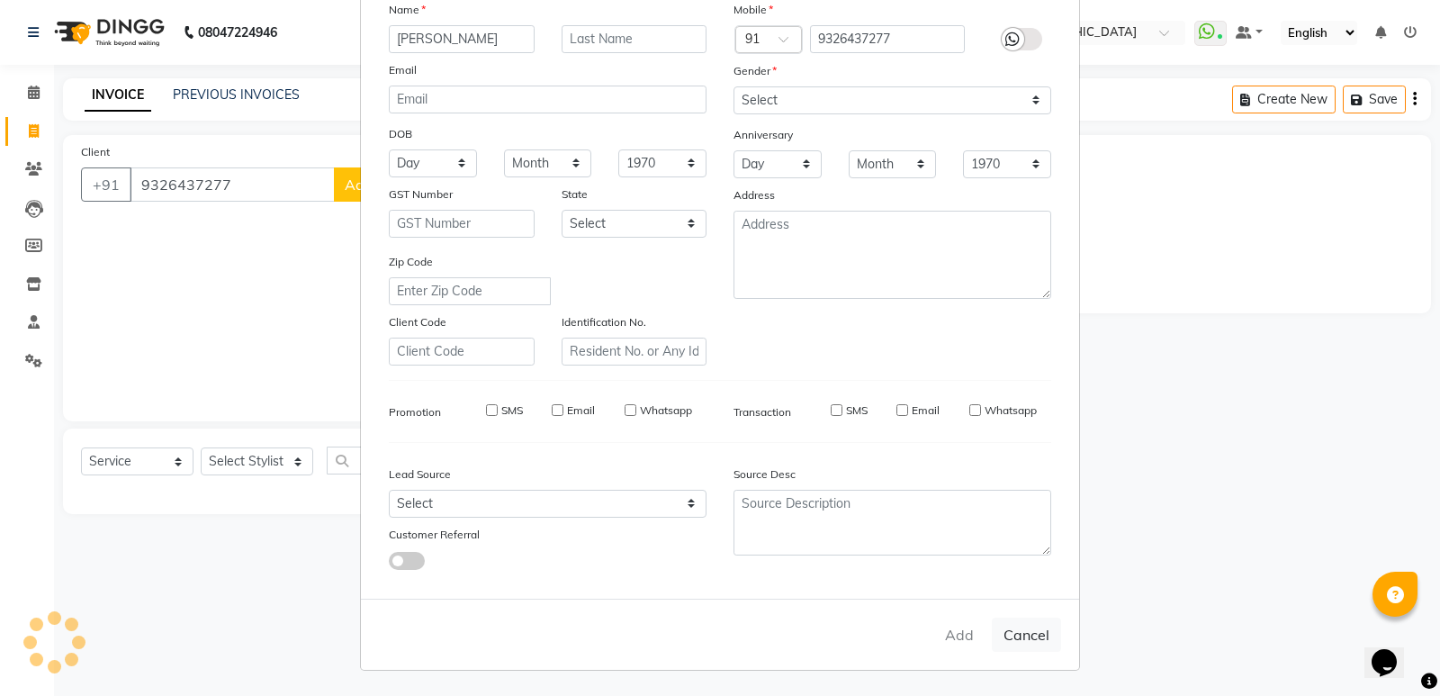
select select
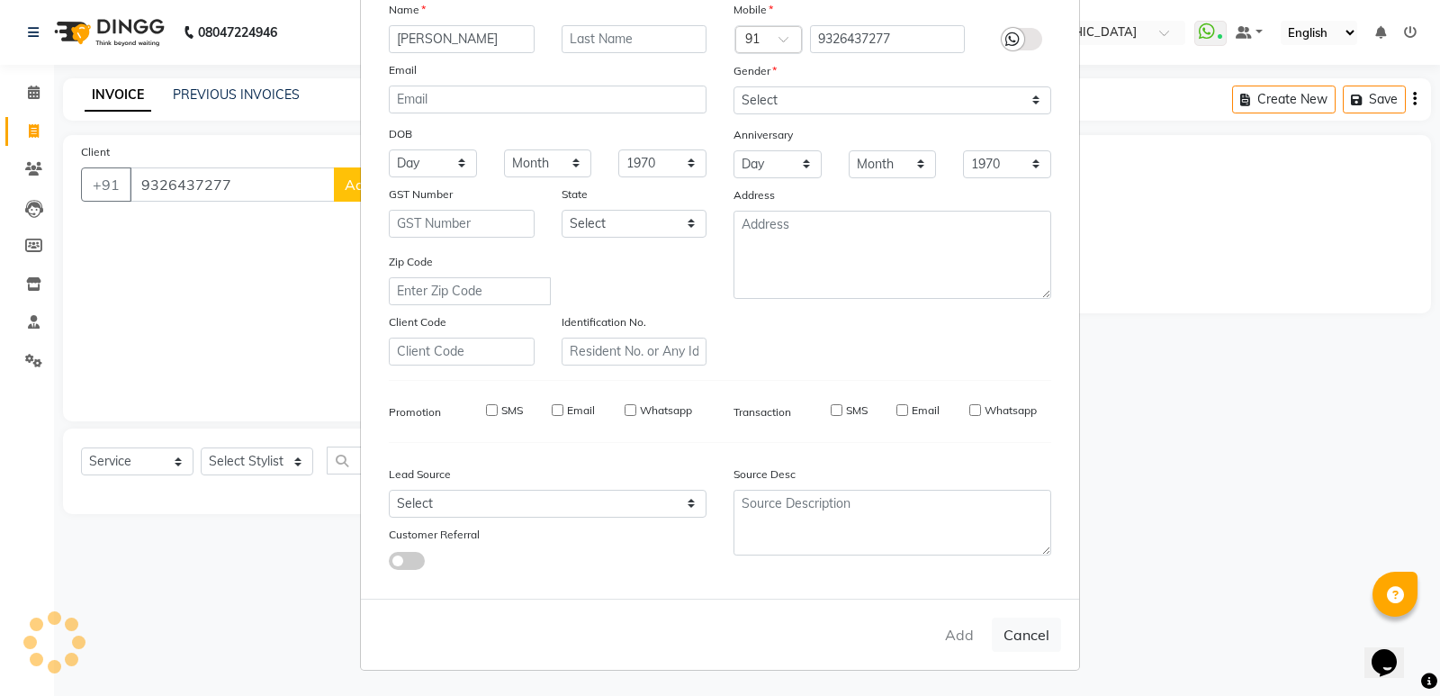
select select
checkbox input "false"
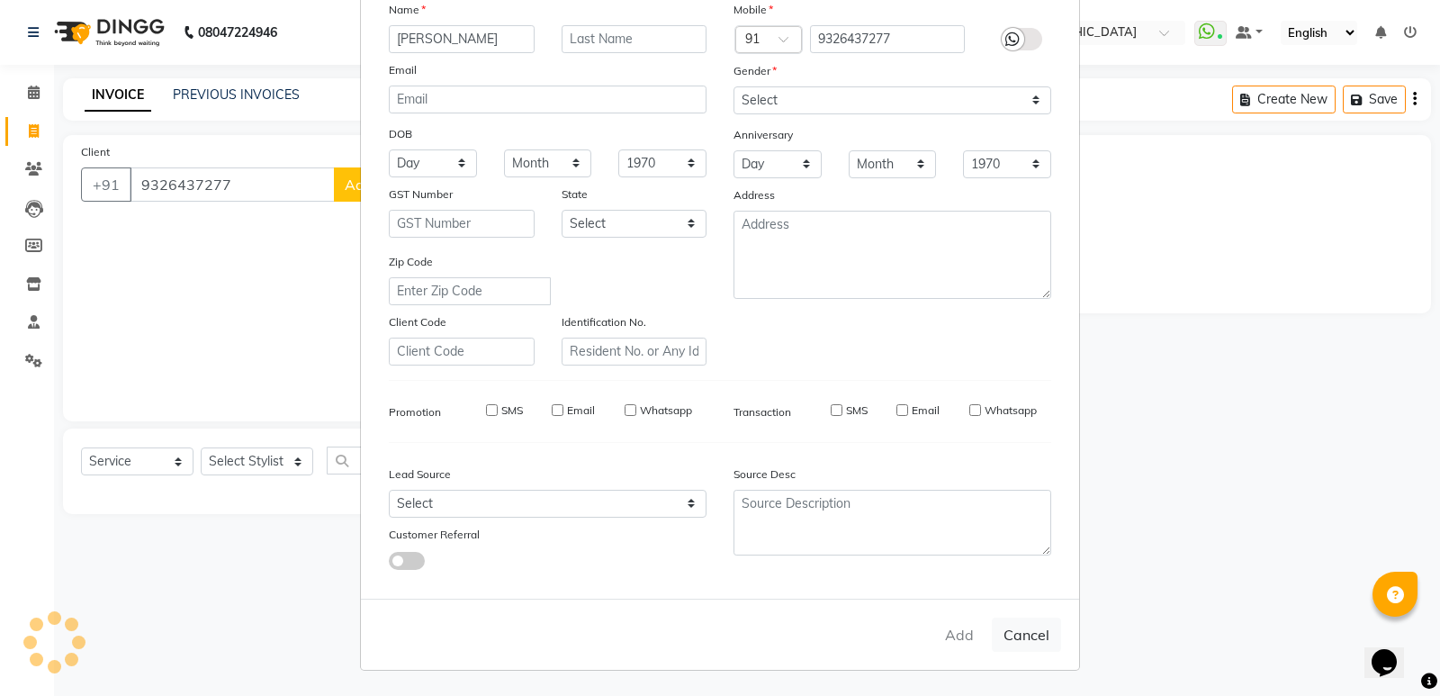
checkbox input "false"
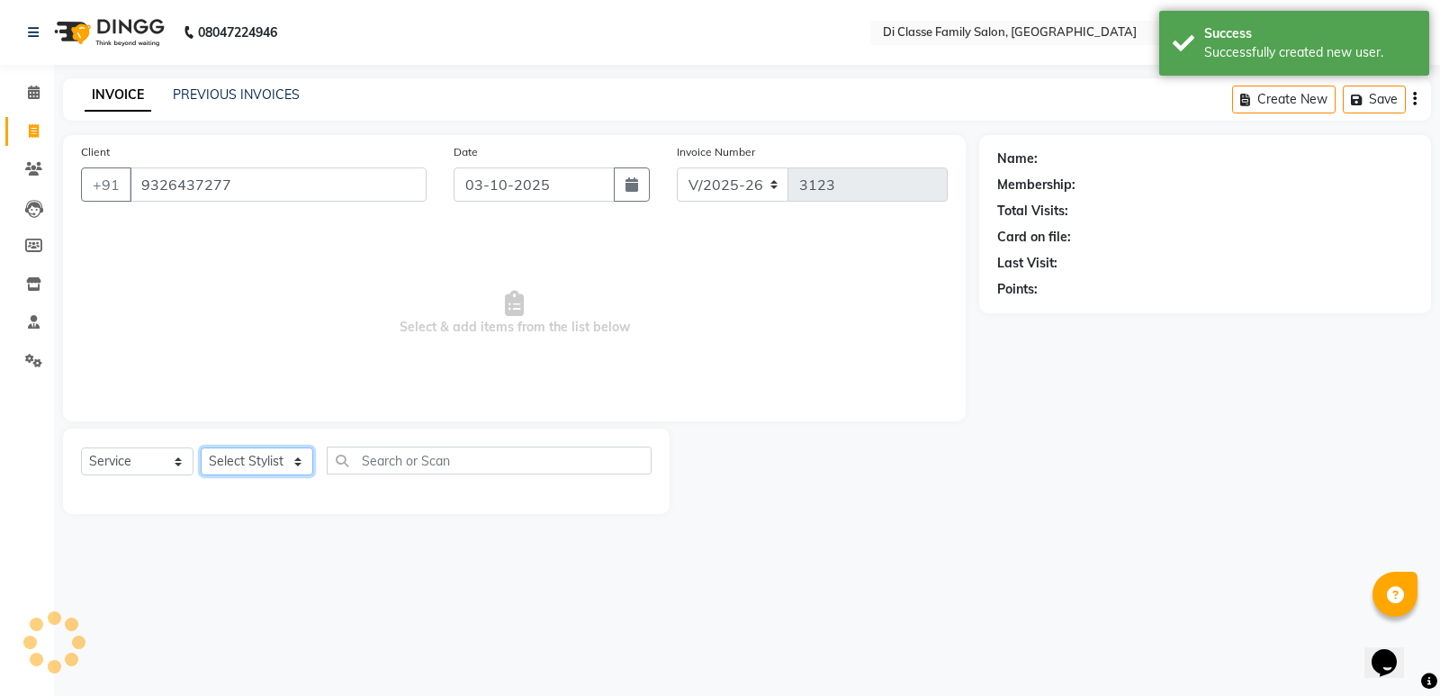
click at [234, 470] on select "Select Stylist ADMIN Anu Ayaz Kadri Javed KAPIL SINGH KOMAL Payal Pooja rahul R…" at bounding box center [257, 461] width 112 height 28
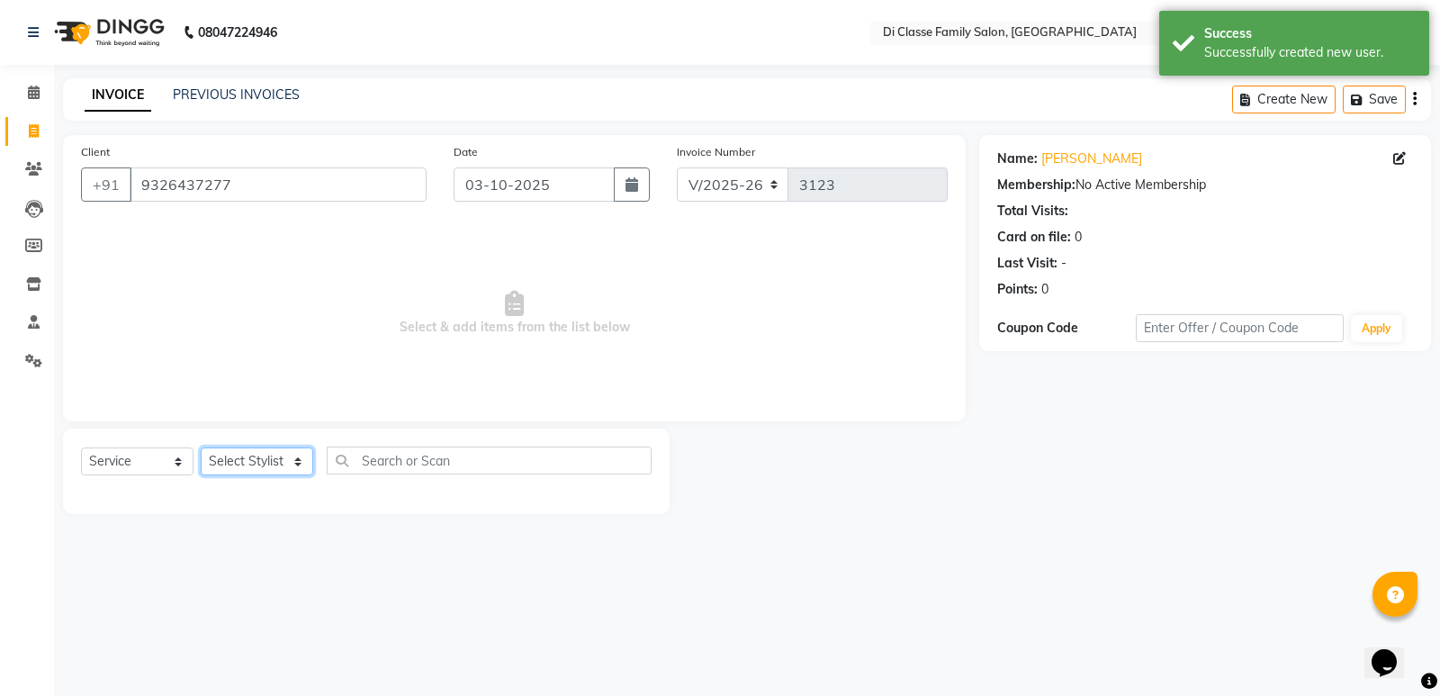
select select "61321"
click at [201, 447] on select "Select Stylist ADMIN Anu Ayaz Kadri Javed KAPIL SINGH KOMAL Payal Pooja rahul R…" at bounding box center [257, 461] width 112 height 28
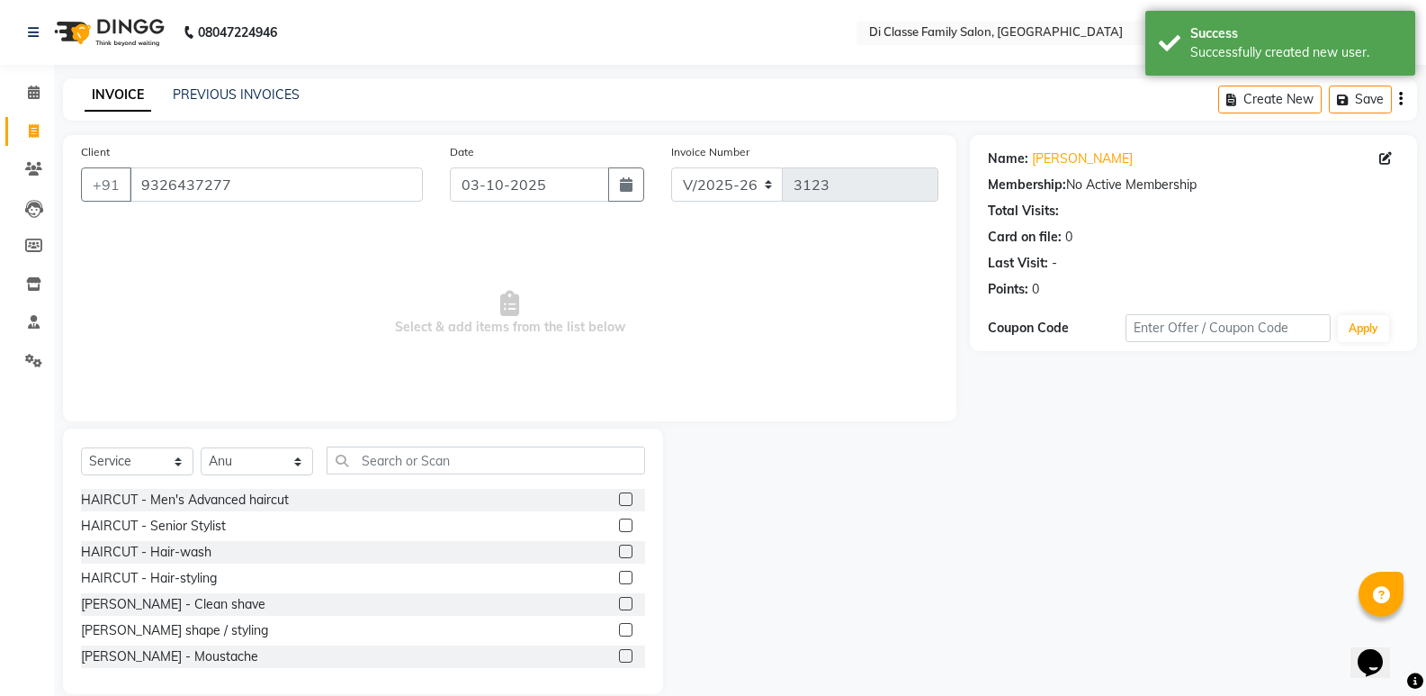
click at [436, 434] on div "Select Service Product Membership Package Voucher Prepaid Gift Card Select Styl…" at bounding box center [363, 560] width 600 height 265
click at [442, 458] on div "Select Service Product Membership Package Voucher Prepaid Gift Card Select Styl…" at bounding box center [363, 560] width 600 height 265
click at [442, 462] on input "text" at bounding box center [486, 460] width 319 height 28
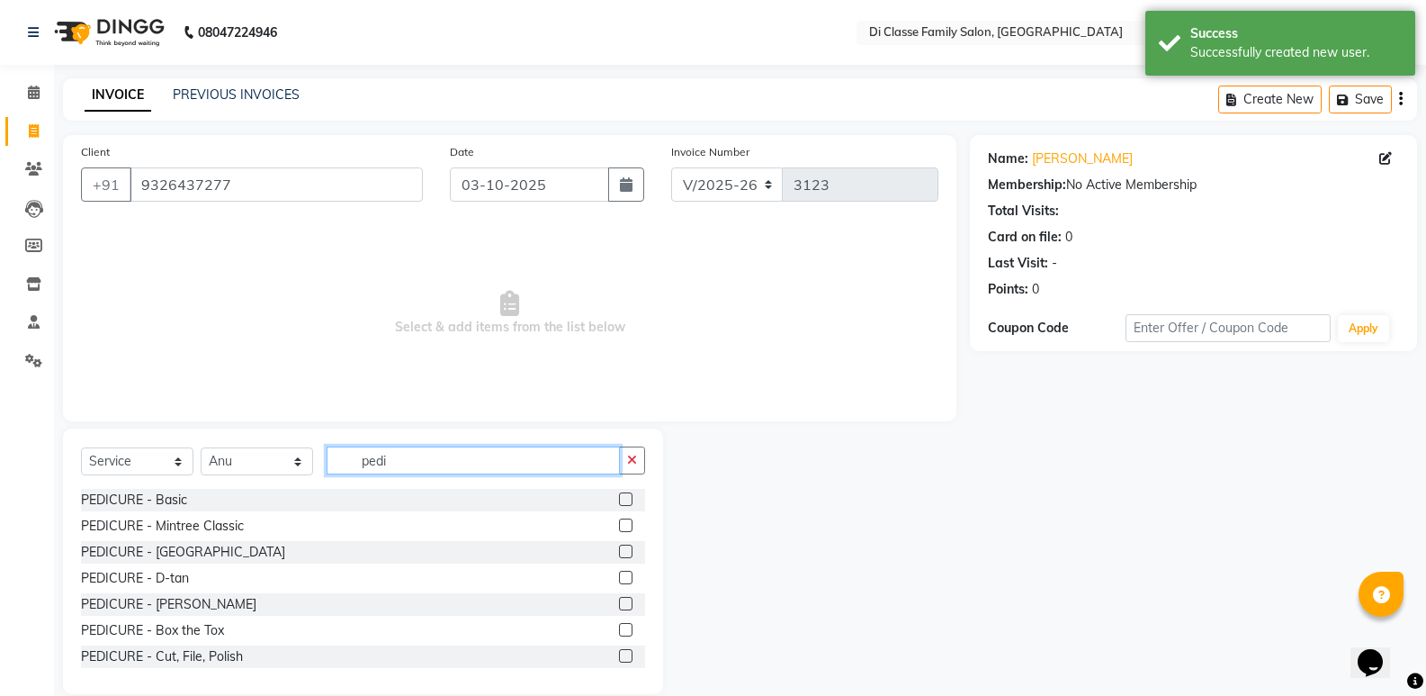
type input "pedi"
click at [619, 498] on label at bounding box center [625, 498] width 13 height 13
click at [619, 498] on input "checkbox" at bounding box center [625, 500] width 12 height 12
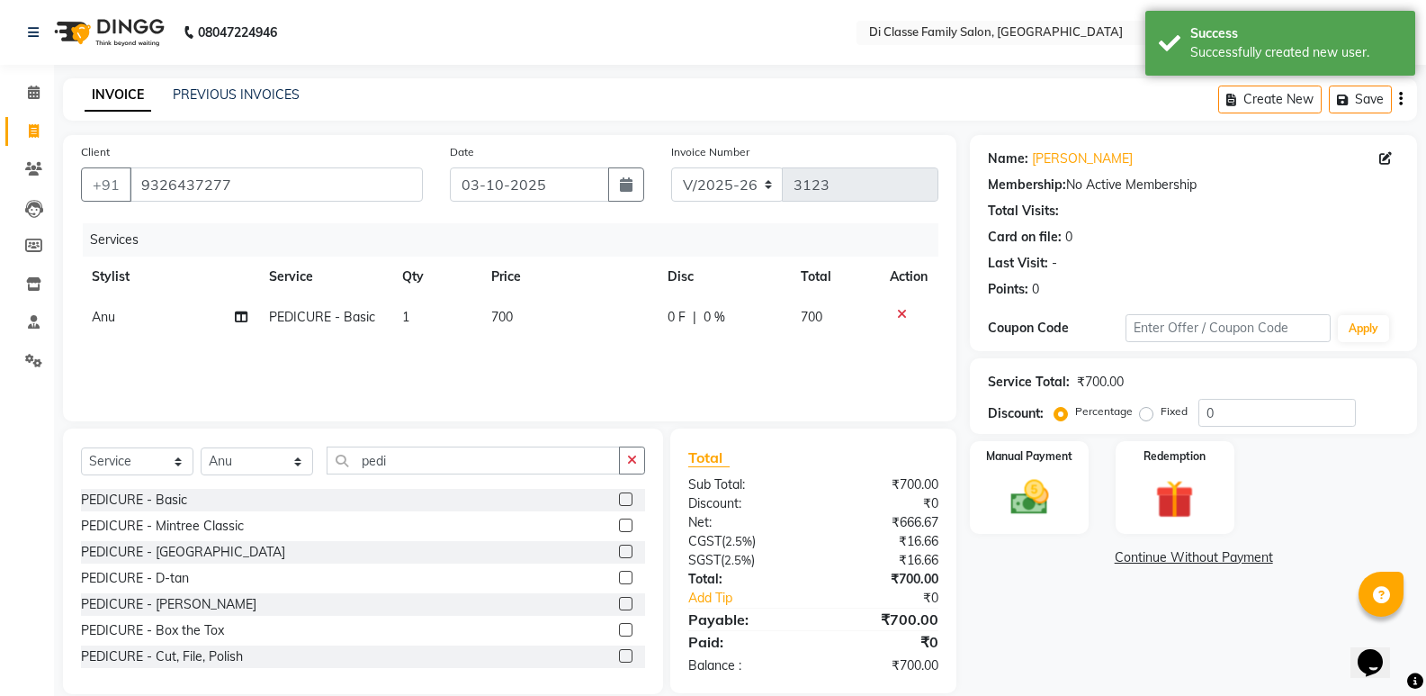
click at [619, 495] on label at bounding box center [625, 498] width 13 height 13
click at [619, 495] on input "checkbox" at bounding box center [625, 500] width 12 height 12
checkbox input "false"
click at [76, 348] on div "Client +91 9326437277 Date 03-10-2025 Invoice Number INV/2025 V/2025-26 3123 Se…" at bounding box center [510, 278] width 894 height 286
click at [101, 355] on span "Anu" at bounding box center [103, 357] width 23 height 16
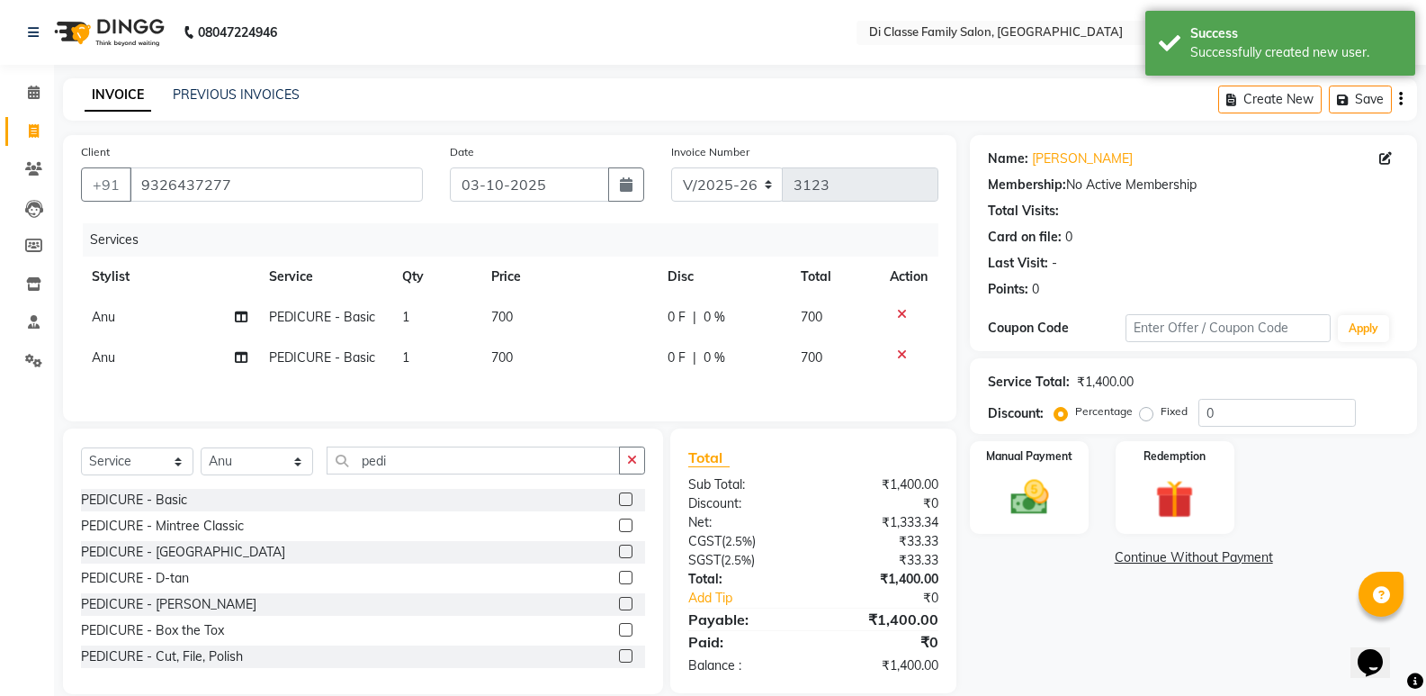
select select "61321"
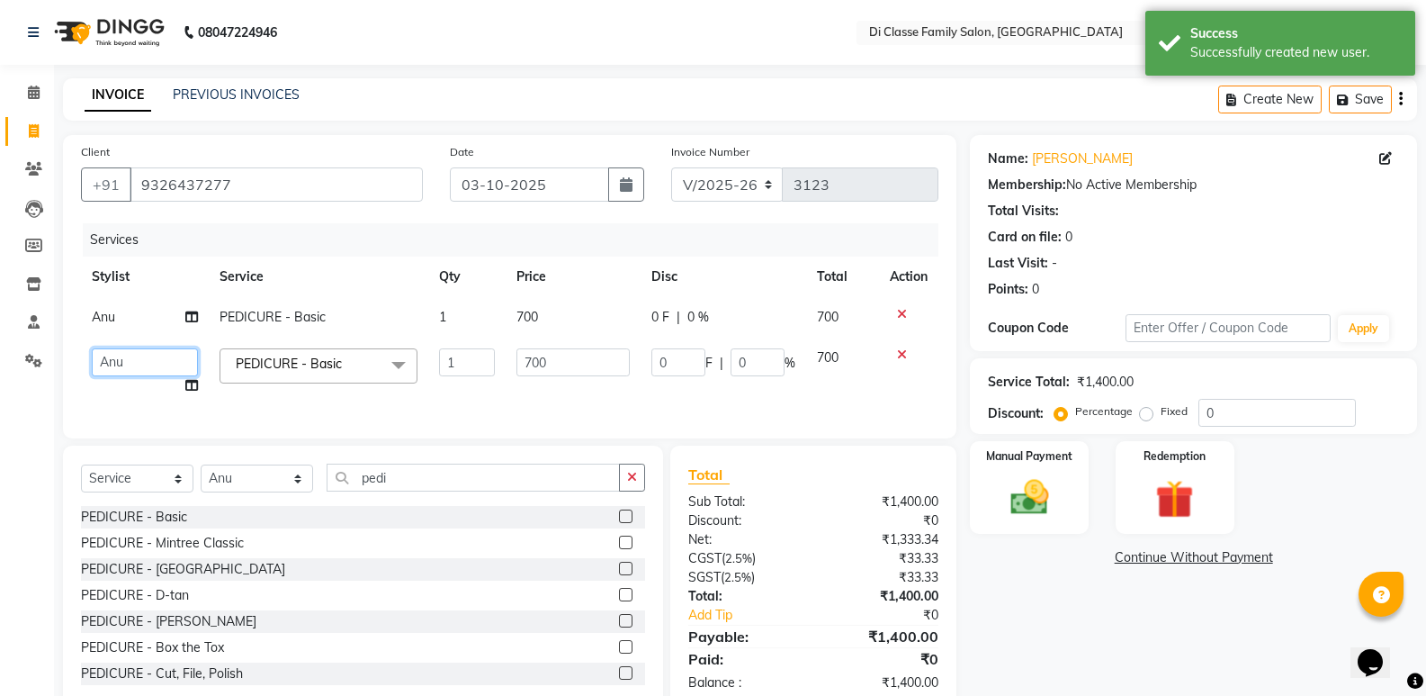
click at [101, 355] on select "ADMIN Anu Ayaz Kadri Javed KAPIL SINGH KOMAL Payal Pooja rahul Rutik Sachin SAD…" at bounding box center [145, 362] width 106 height 28
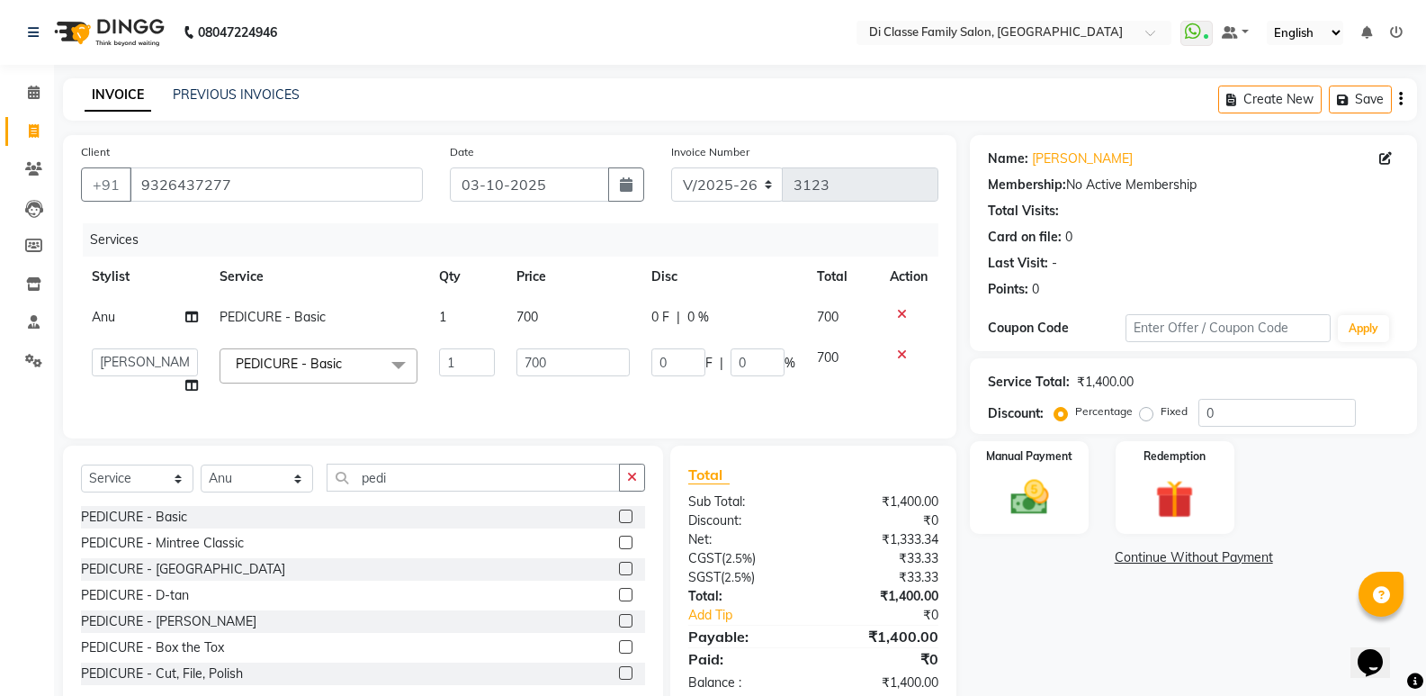
select select "47552"
click at [1034, 628] on div "Name: Apoorva Shinde Membership: No Active Membership Total Visits: Card on fil…" at bounding box center [1200, 423] width 461 height 576
drag, startPoint x: 249, startPoint y: 178, endPoint x: 257, endPoint y: 158, distance: 21.4
click at [251, 177] on input "9326437277" at bounding box center [276, 184] width 293 height 34
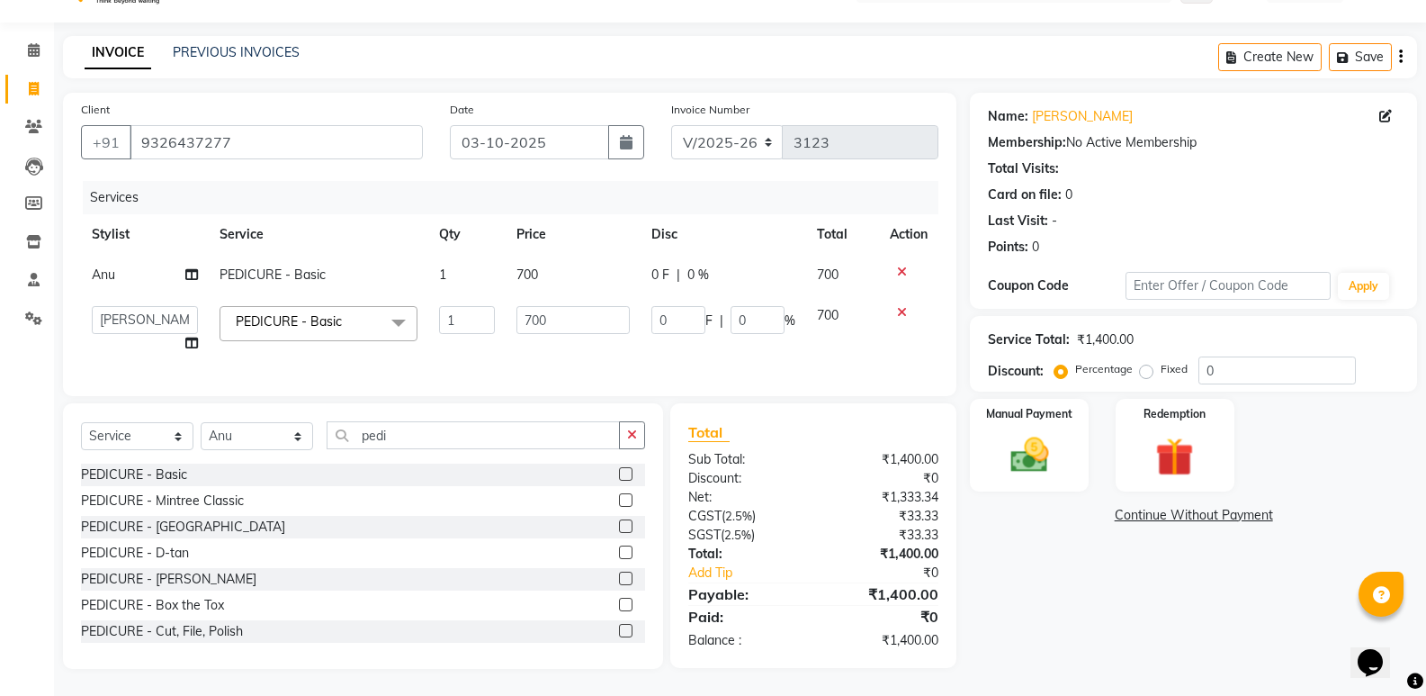
drag, startPoint x: 986, startPoint y: 606, endPoint x: 980, endPoint y: 526, distance: 79.4
click at [983, 552] on div "Name: Apoorva Shinde Membership: No Active Membership Total Visits: Card on fil…" at bounding box center [1200, 381] width 461 height 576
drag, startPoint x: 1044, startPoint y: 469, endPoint x: 1046, endPoint y: 480, distance: 11.8
click at [1038, 466] on div "Manual Payment" at bounding box center [1029, 445] width 119 height 93
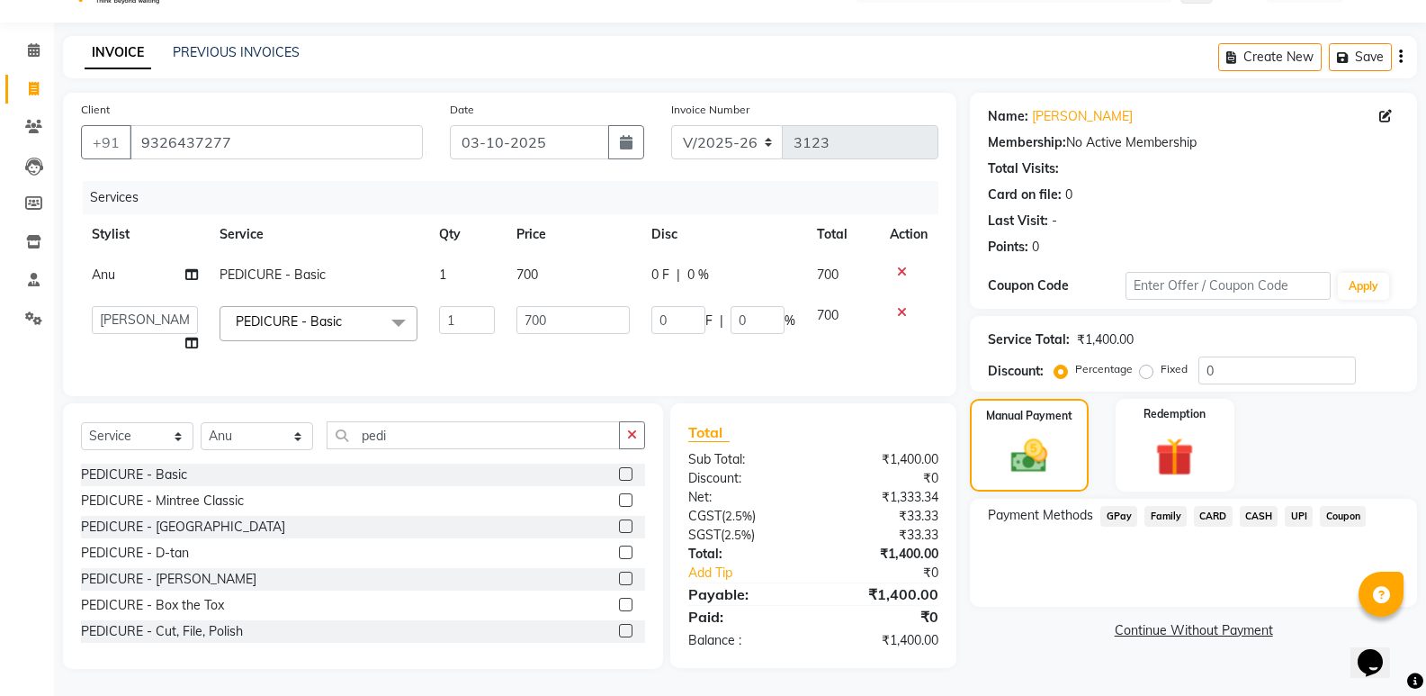
click at [1106, 506] on span "GPay" at bounding box center [1118, 516] width 37 height 21
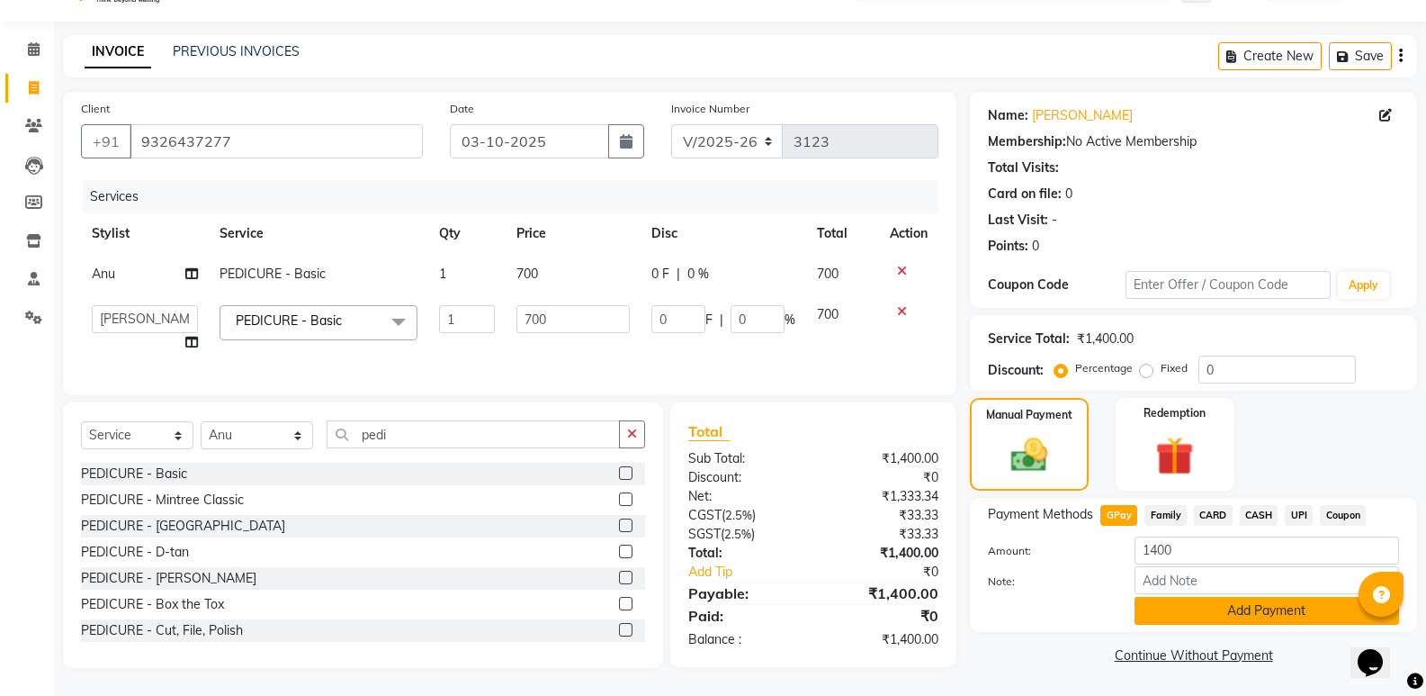
click at [1173, 597] on button "Add Payment" at bounding box center [1267, 611] width 265 height 28
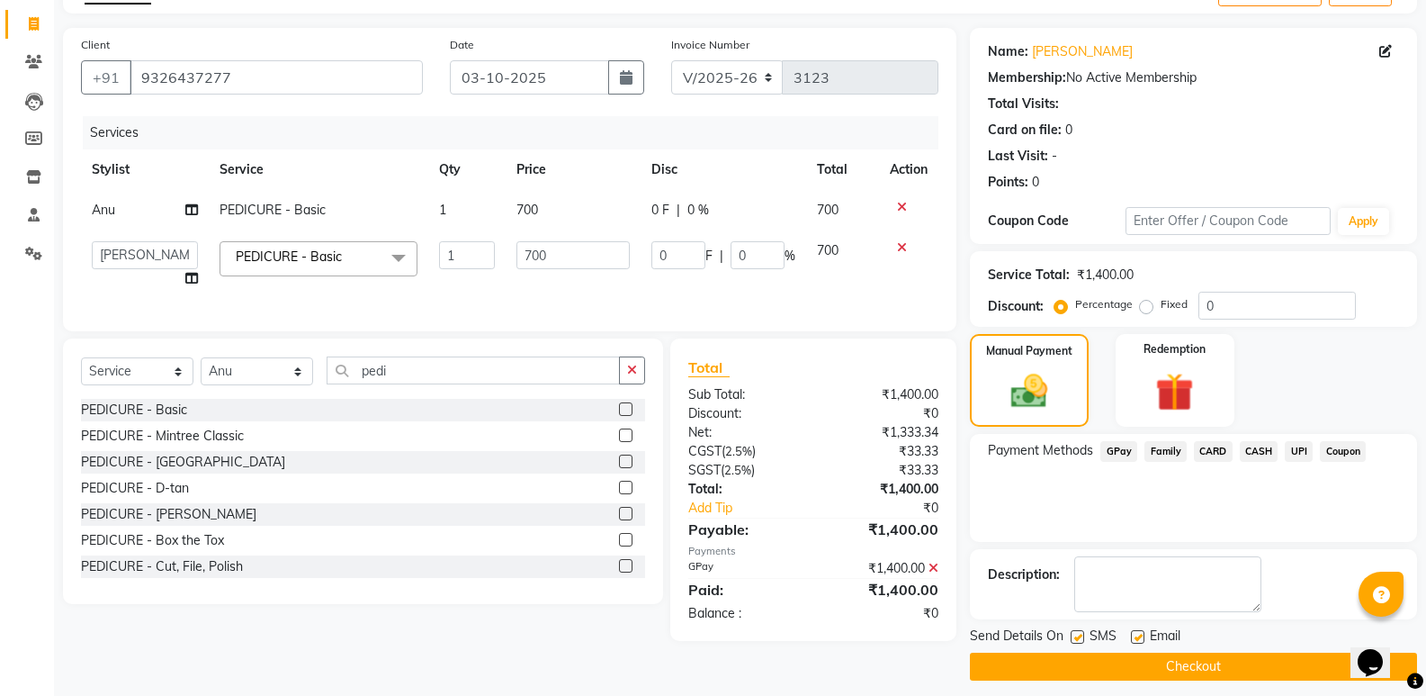
scroll to position [119, 0]
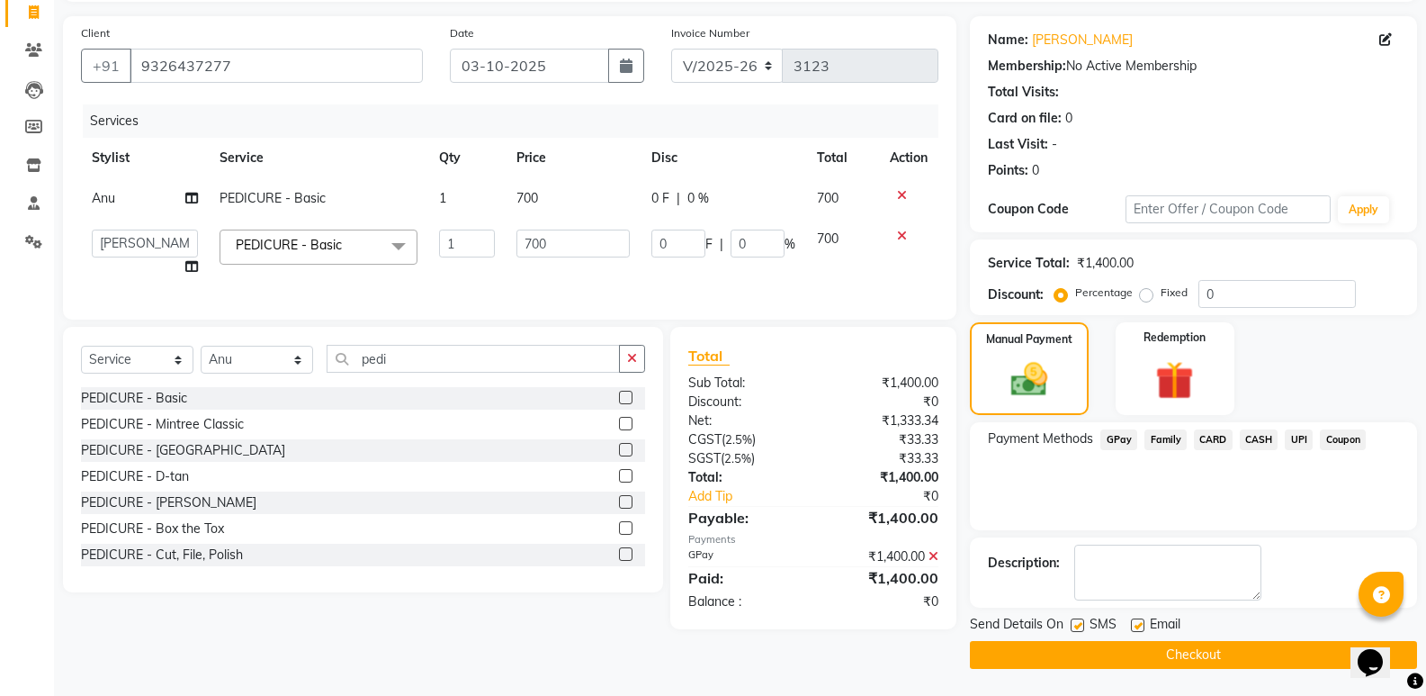
click at [1116, 648] on button "Checkout" at bounding box center [1193, 655] width 447 height 28
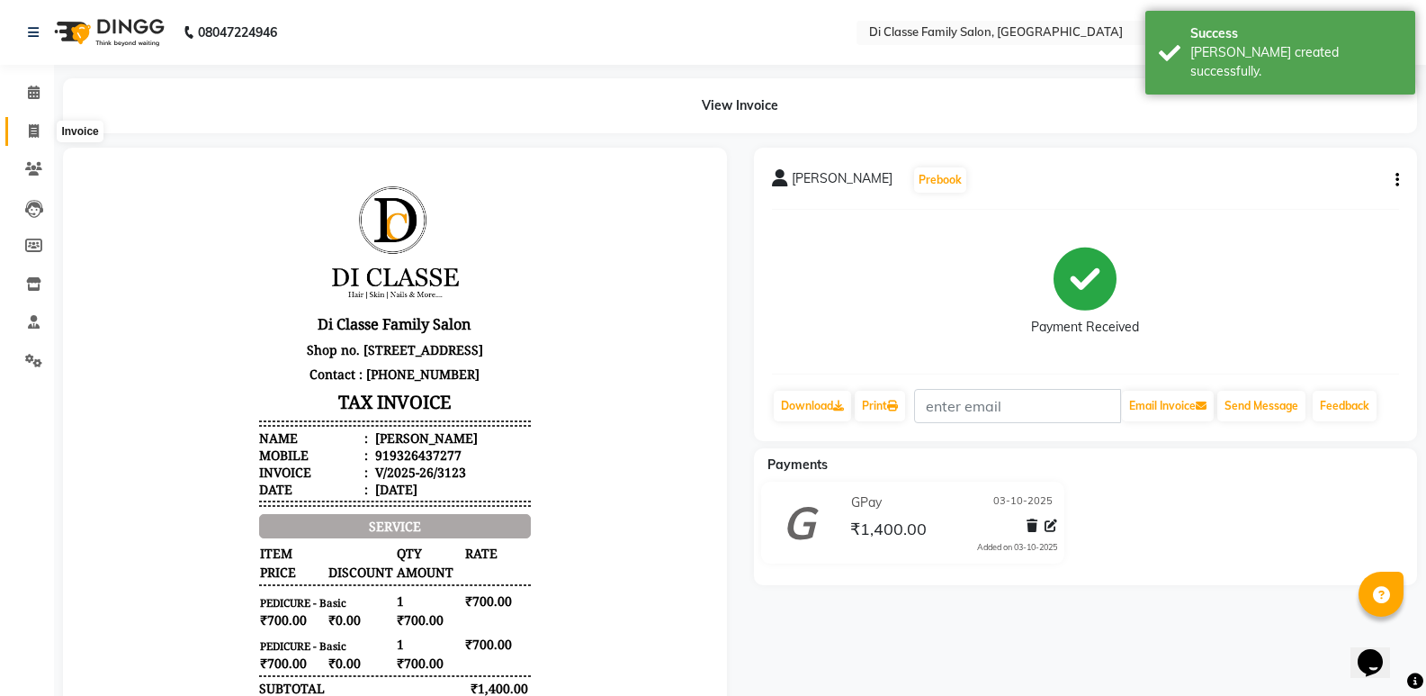
click at [25, 129] on span at bounding box center [33, 131] width 31 height 21
select select "6346"
select select "service"
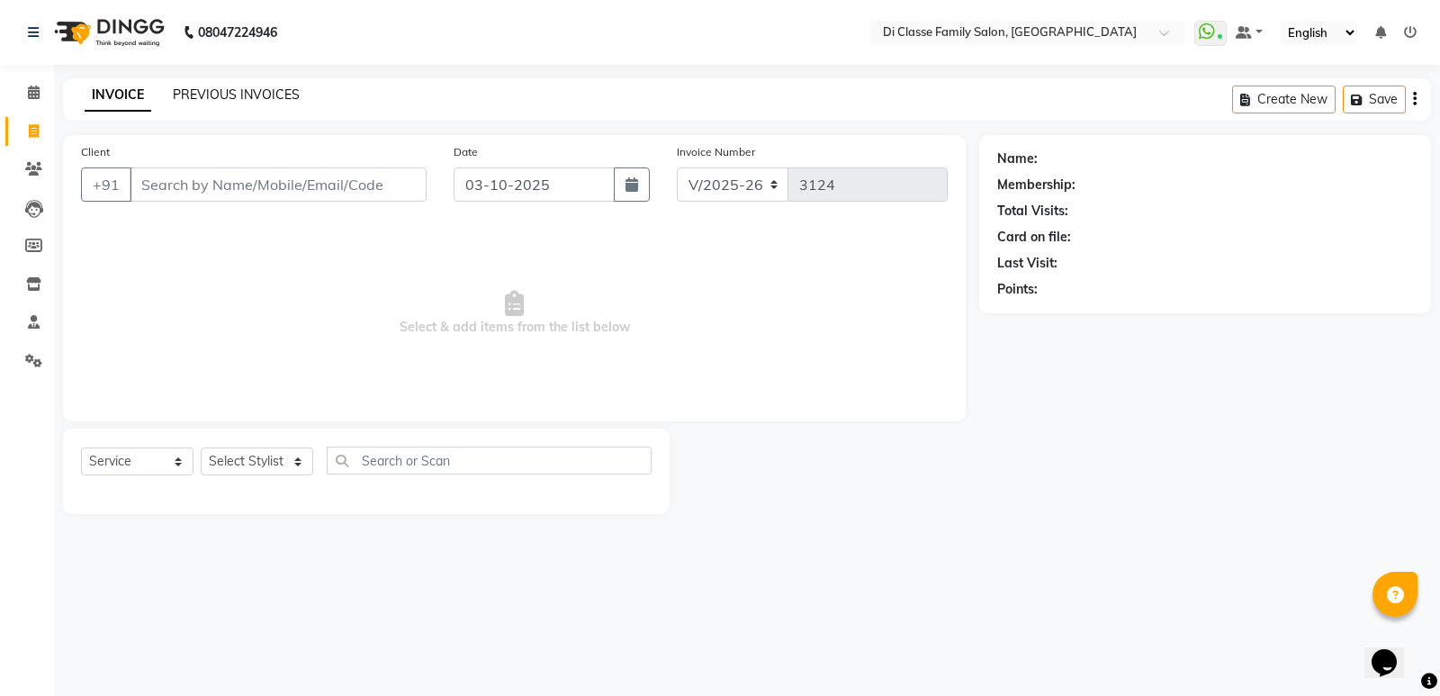
click at [211, 98] on link "PREVIOUS INVOICES" at bounding box center [236, 94] width 127 height 16
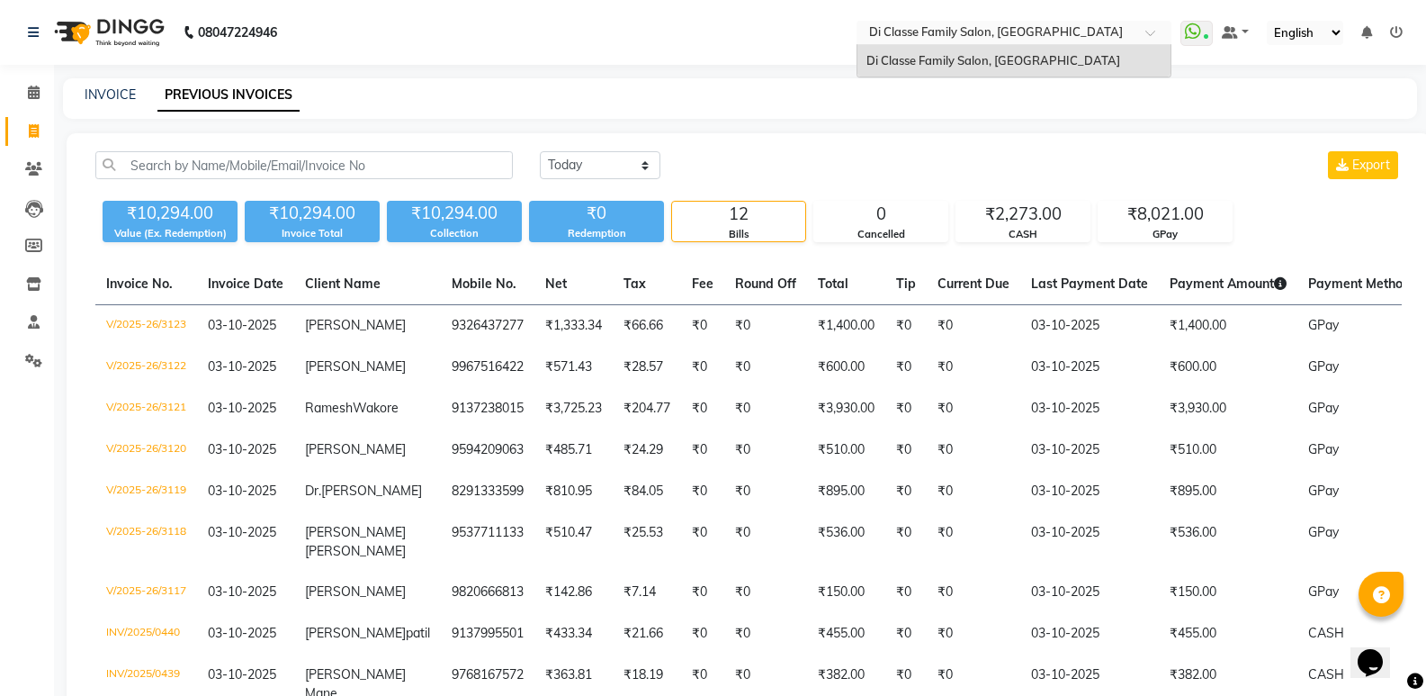
click at [1155, 31] on span at bounding box center [1156, 38] width 22 height 18
click at [1155, 32] on span at bounding box center [1156, 38] width 22 height 18
click at [1191, 40] on icon at bounding box center [1193, 31] width 16 height 18
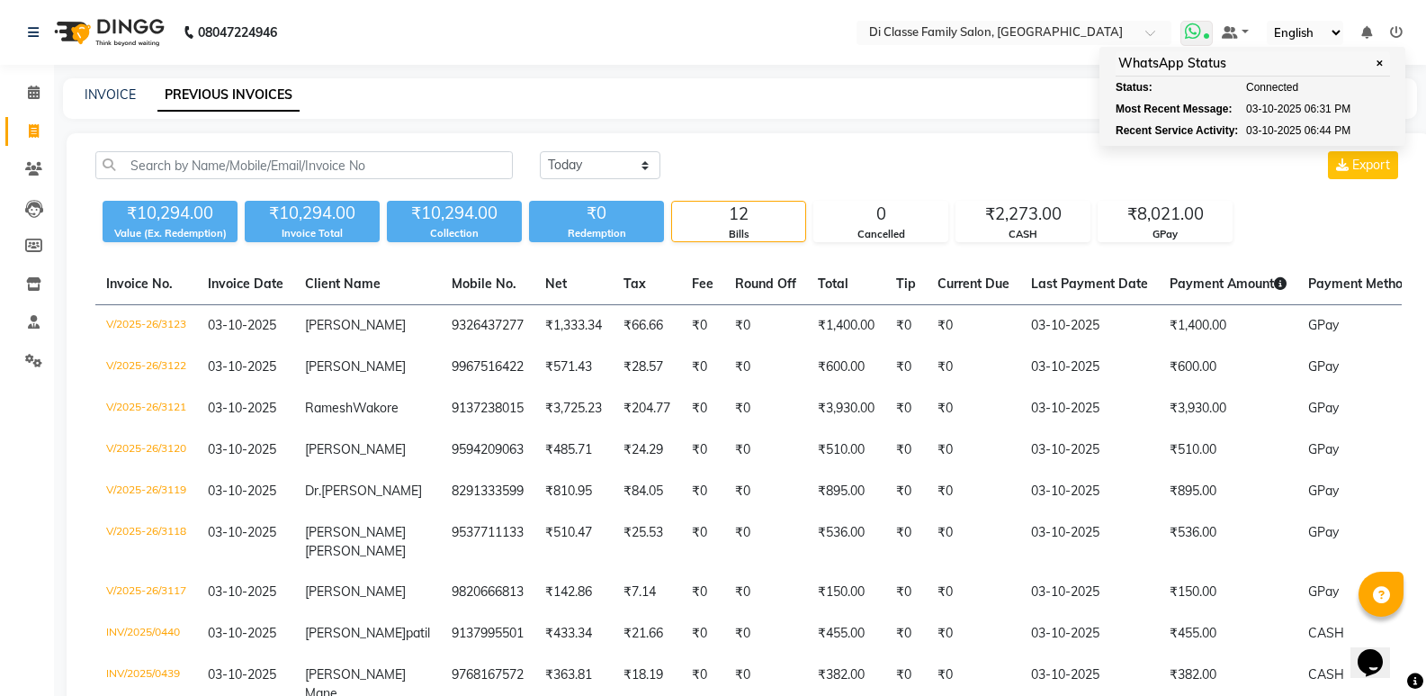
click at [1378, 62] on span "✕" at bounding box center [1379, 63] width 16 height 13
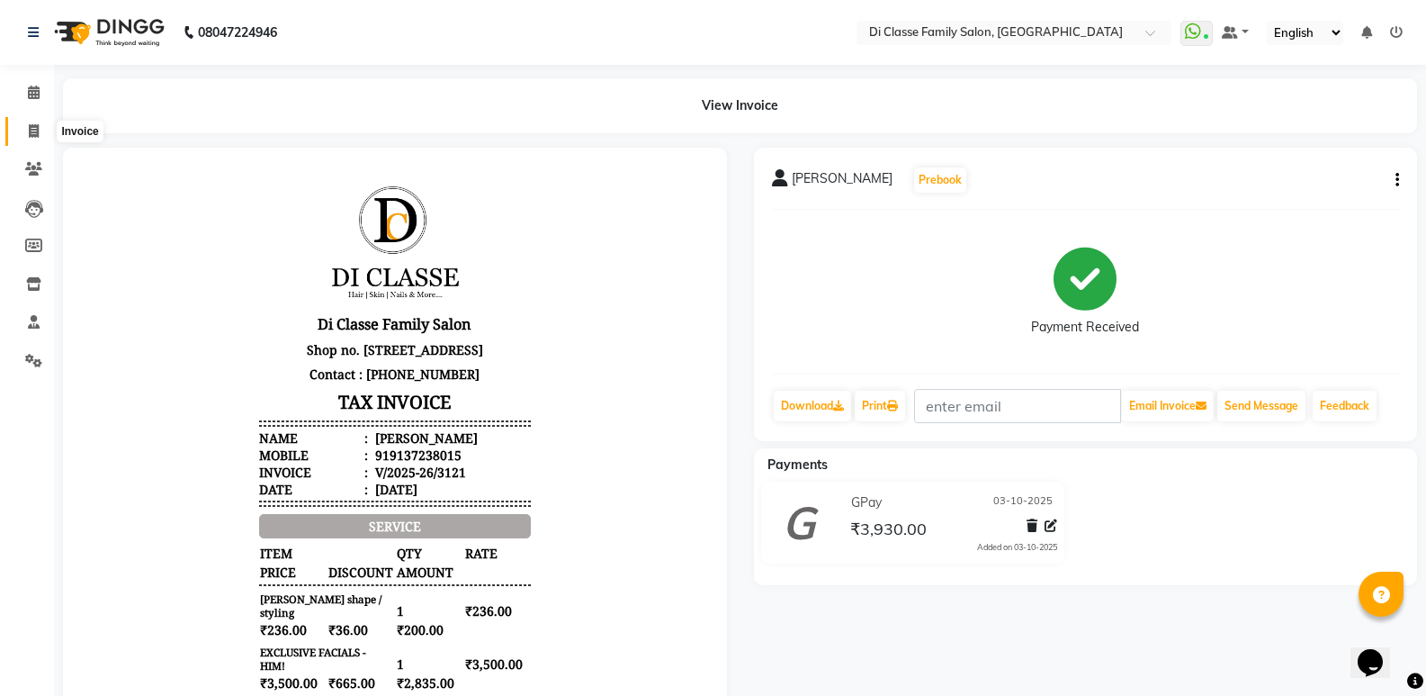
click at [27, 134] on span at bounding box center [33, 131] width 31 height 21
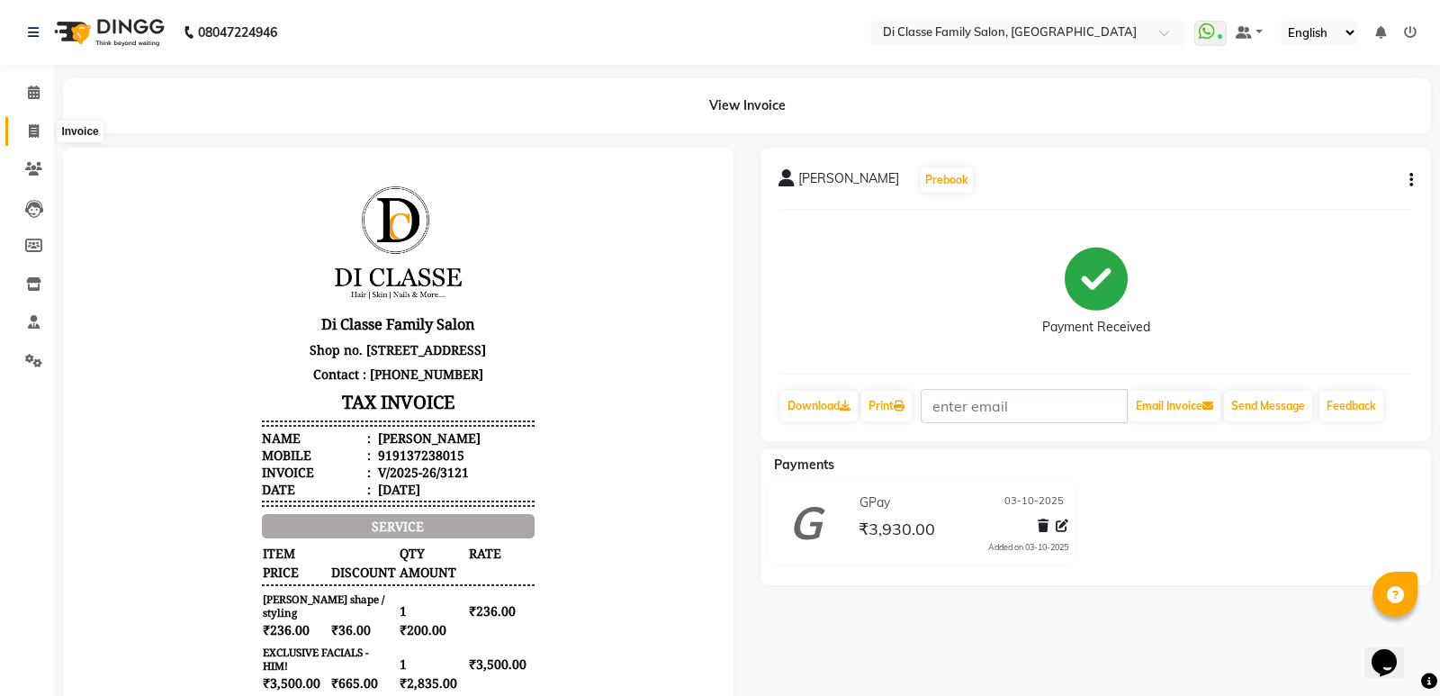
select select "6346"
select select "service"
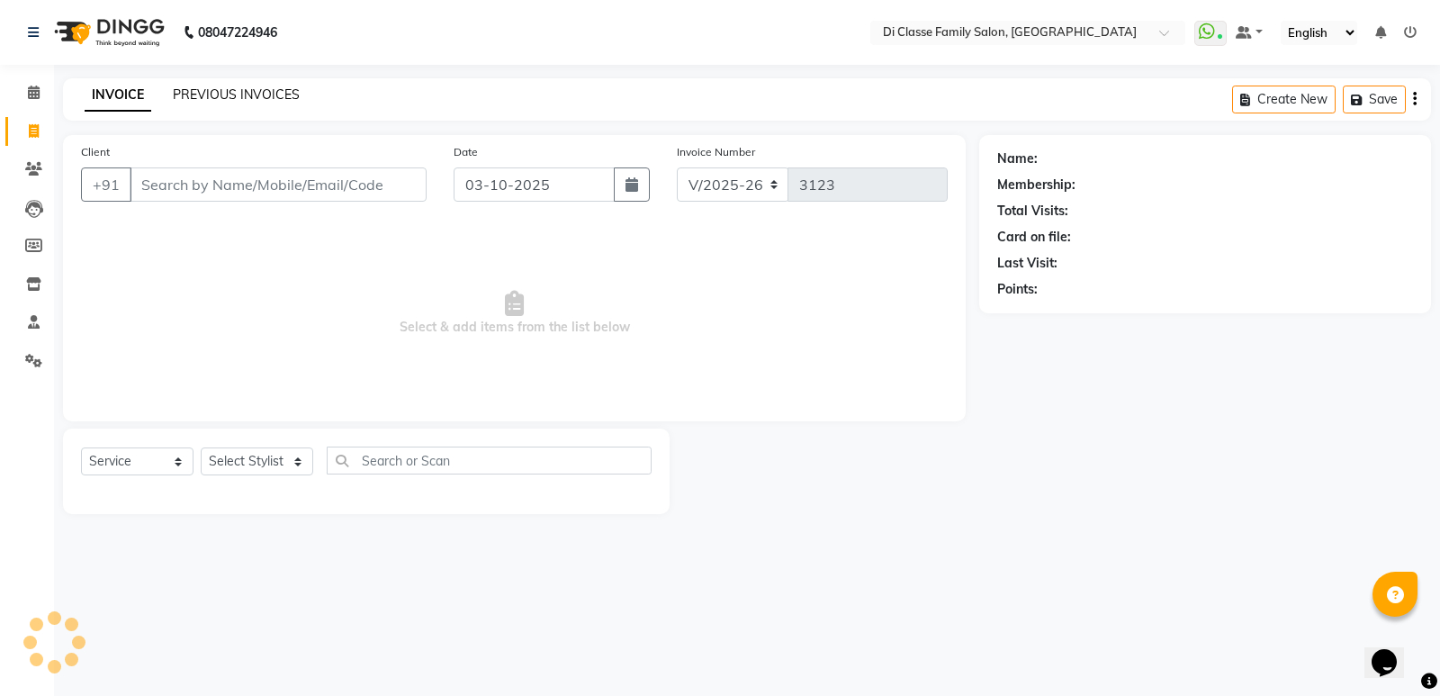
click at [222, 89] on link "PREVIOUS INVOICES" at bounding box center [236, 94] width 127 height 16
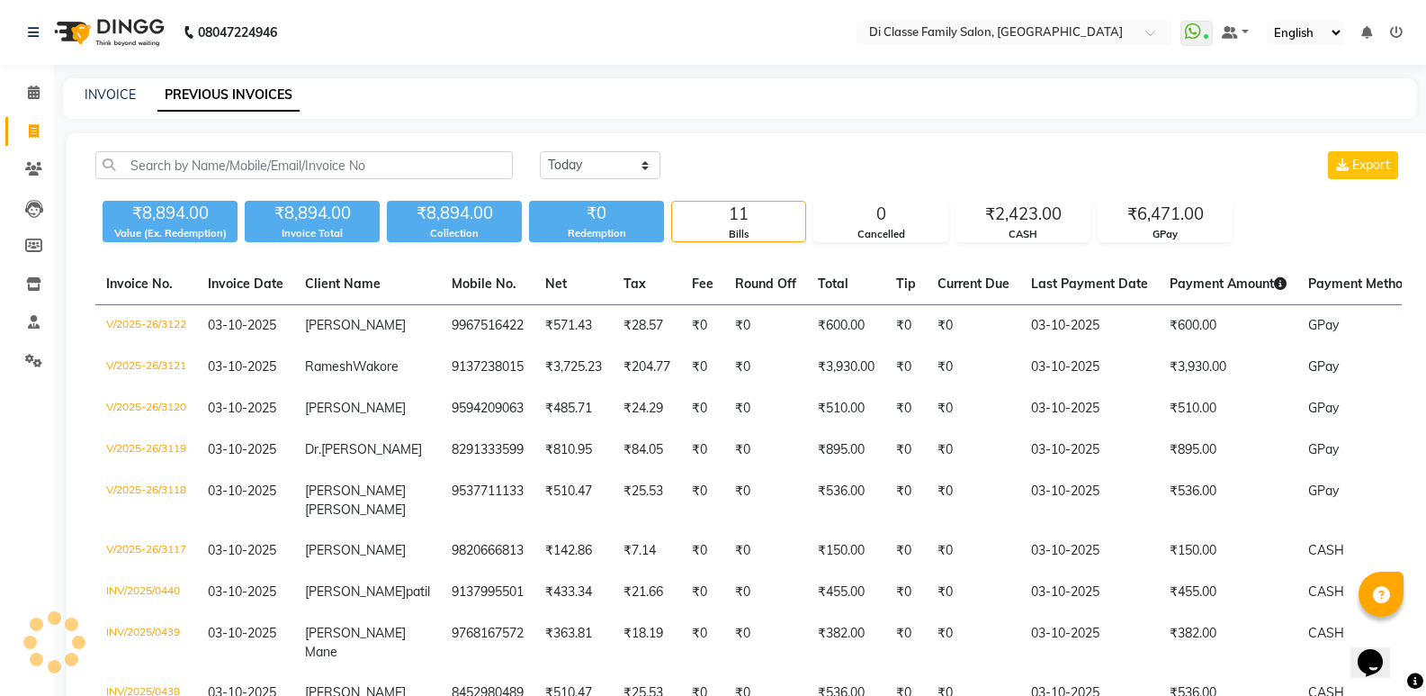
click at [514, 89] on div "INVOICE PREVIOUS INVOICES" at bounding box center [729, 94] width 1333 height 19
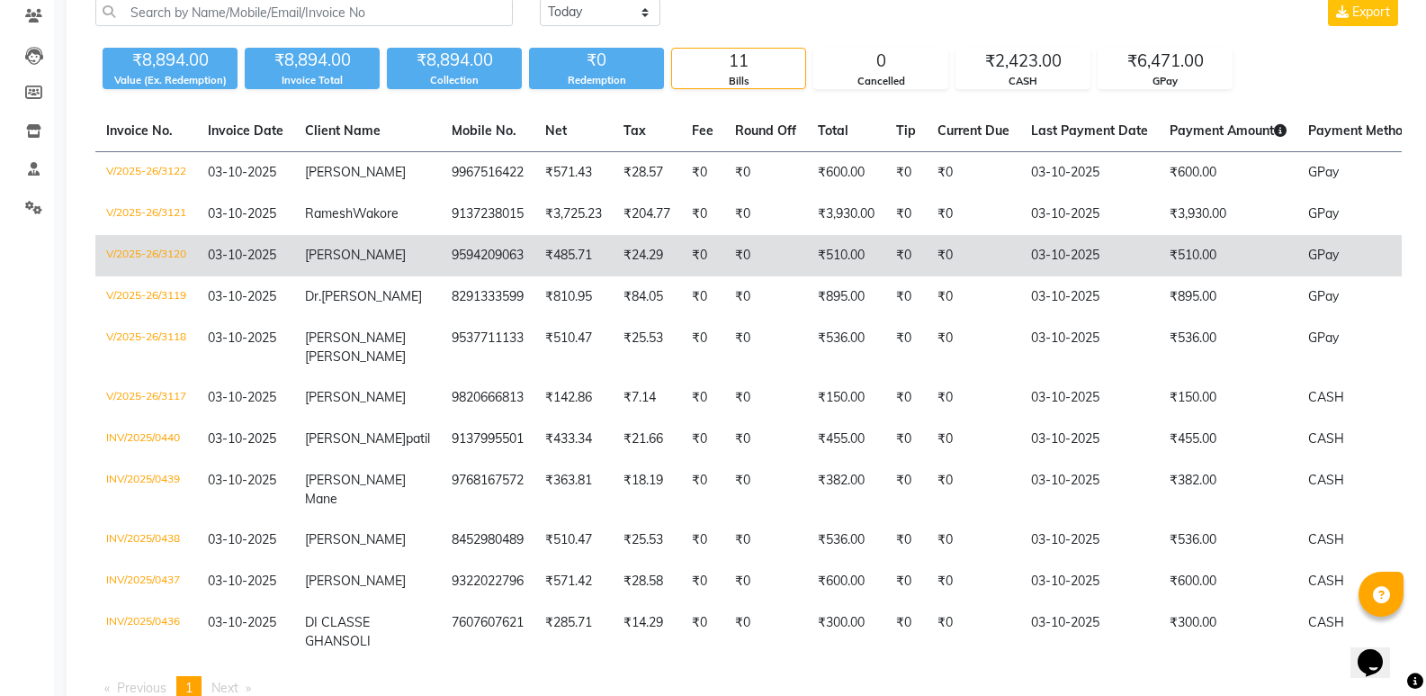
scroll to position [270, 0]
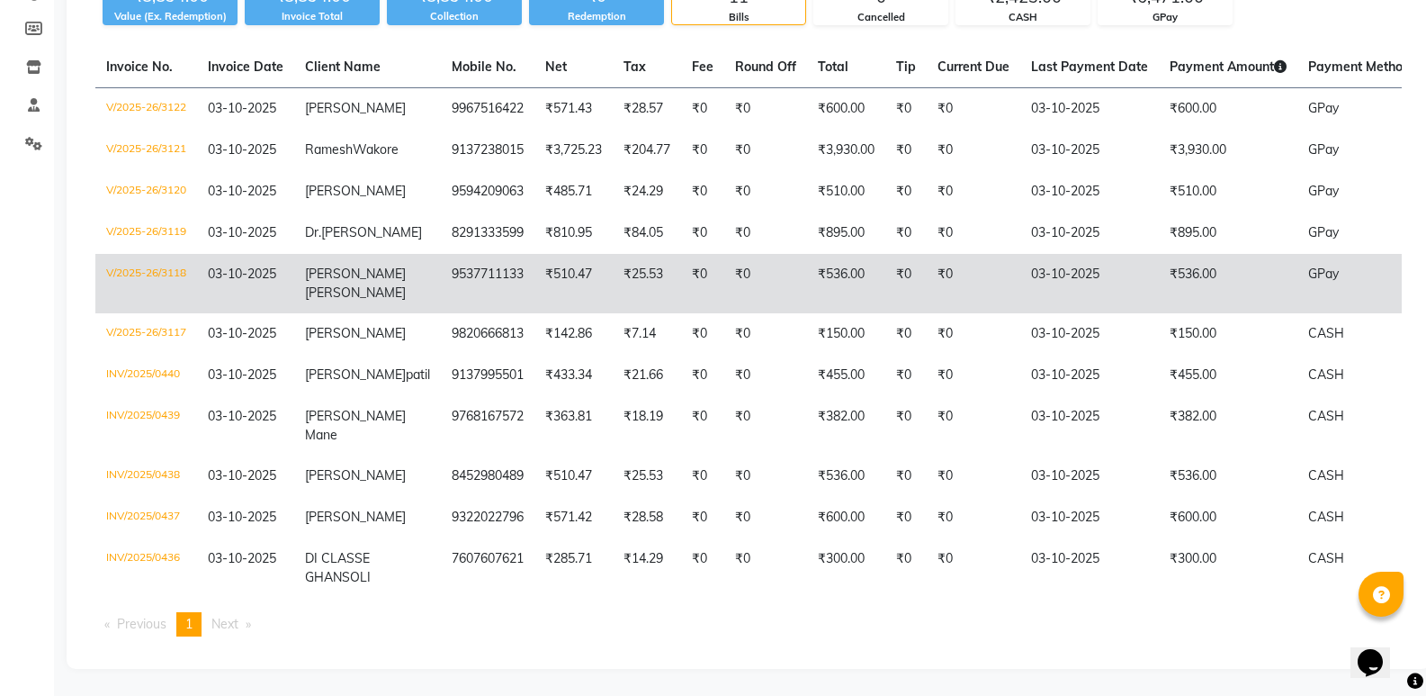
click at [534, 313] on td "₹510.47" at bounding box center [573, 283] width 78 height 59
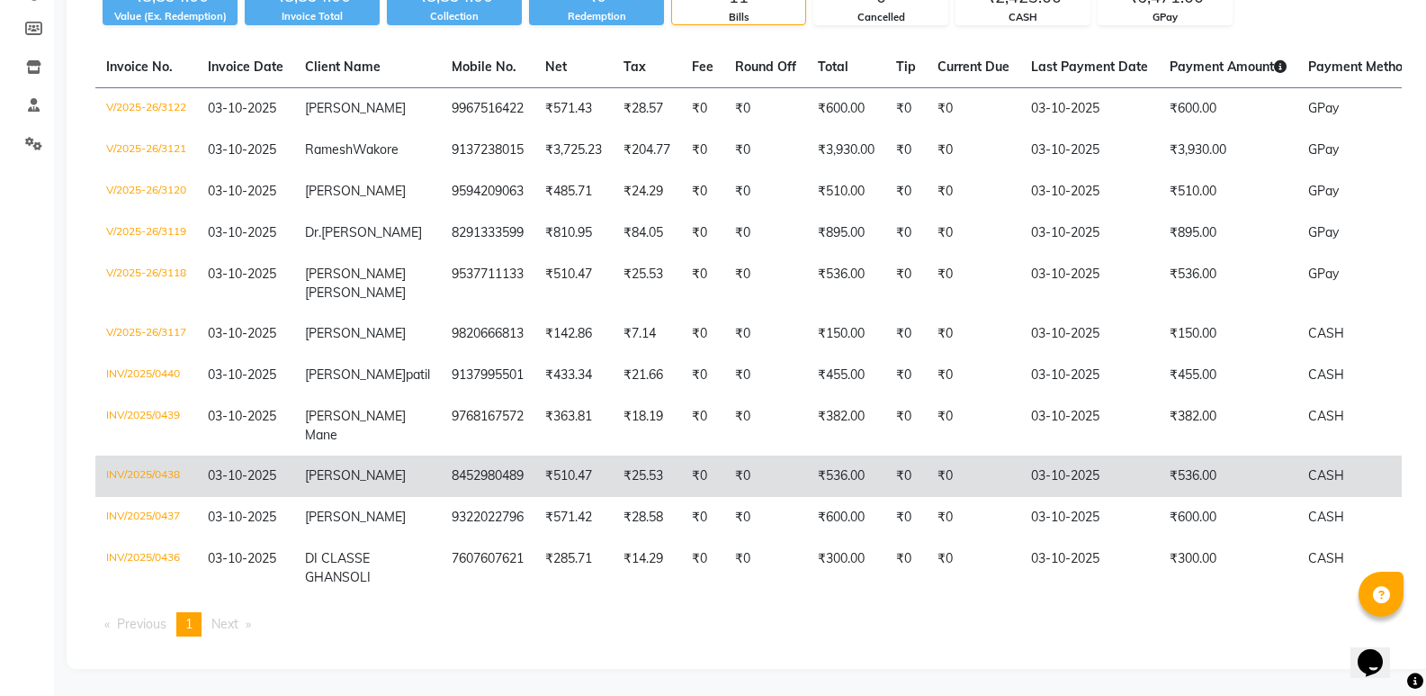
scroll to position [159, 0]
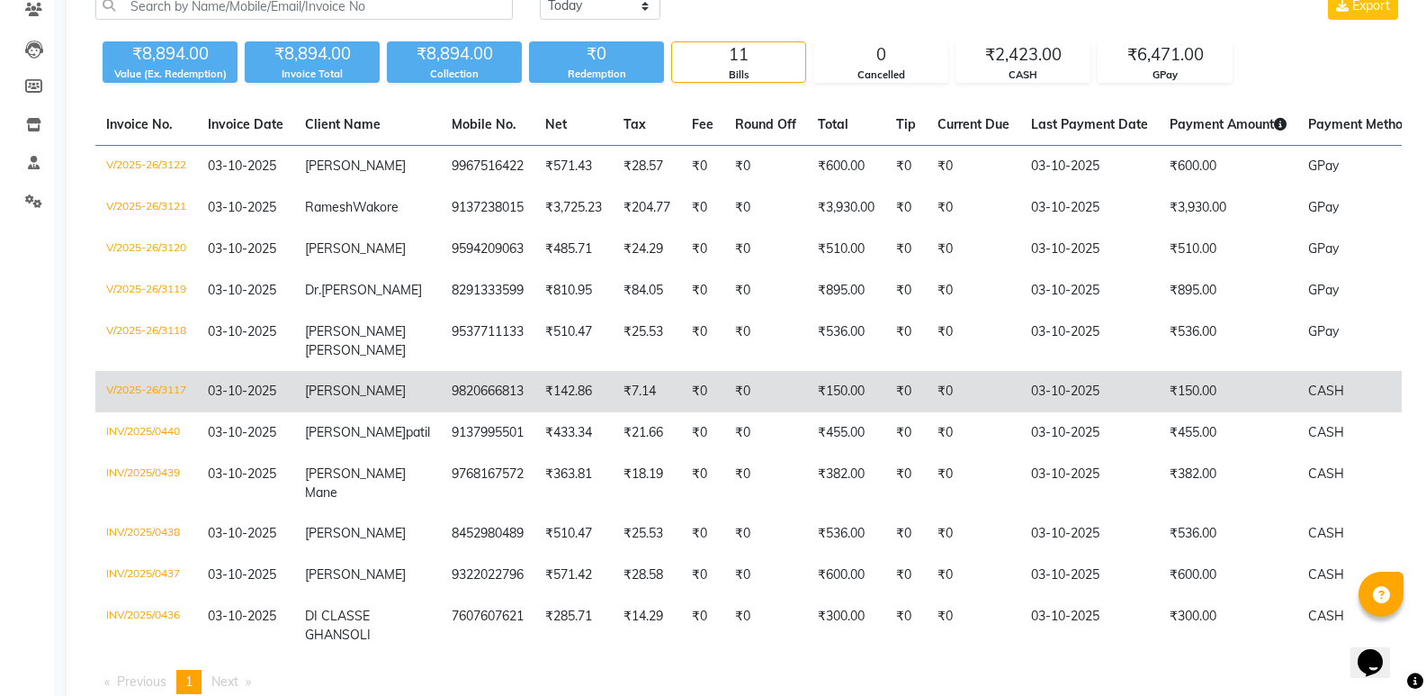
click at [1091, 412] on td "03-10-2025" at bounding box center [1089, 391] width 139 height 41
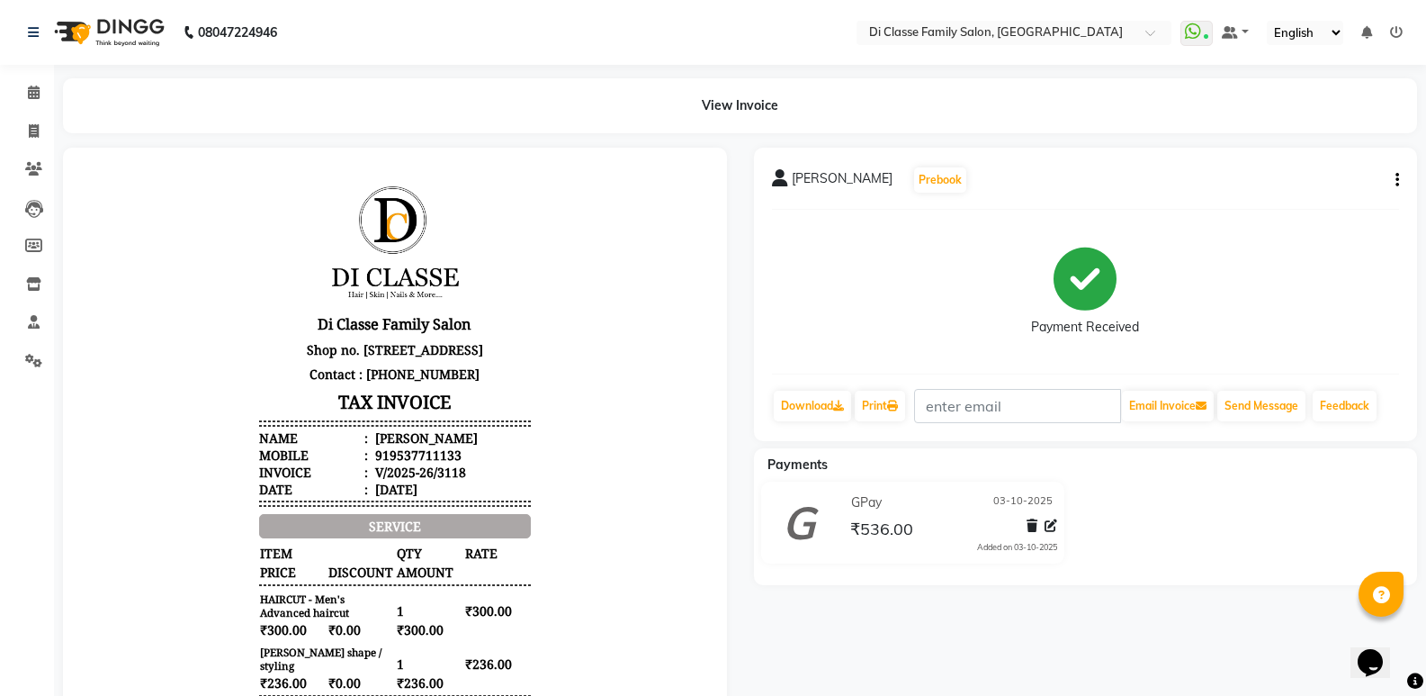
scroll to position [14, 0]
click at [1401, 182] on div "[PERSON_NAME] Prebook Payment Received Download Print Email Invoice Send Messag…" at bounding box center [1086, 294] width 664 height 293
click at [1400, 180] on div "[PERSON_NAME] Prebook Payment Received Download Print Email Invoice Send Messag…" at bounding box center [1086, 294] width 664 height 293
click at [1400, 172] on div "[PERSON_NAME] Prebook Payment Received Download Print Email Invoice Send Messag…" at bounding box center [1086, 294] width 664 height 293
click at [1396, 180] on icon "button" at bounding box center [1398, 180] width 4 height 1
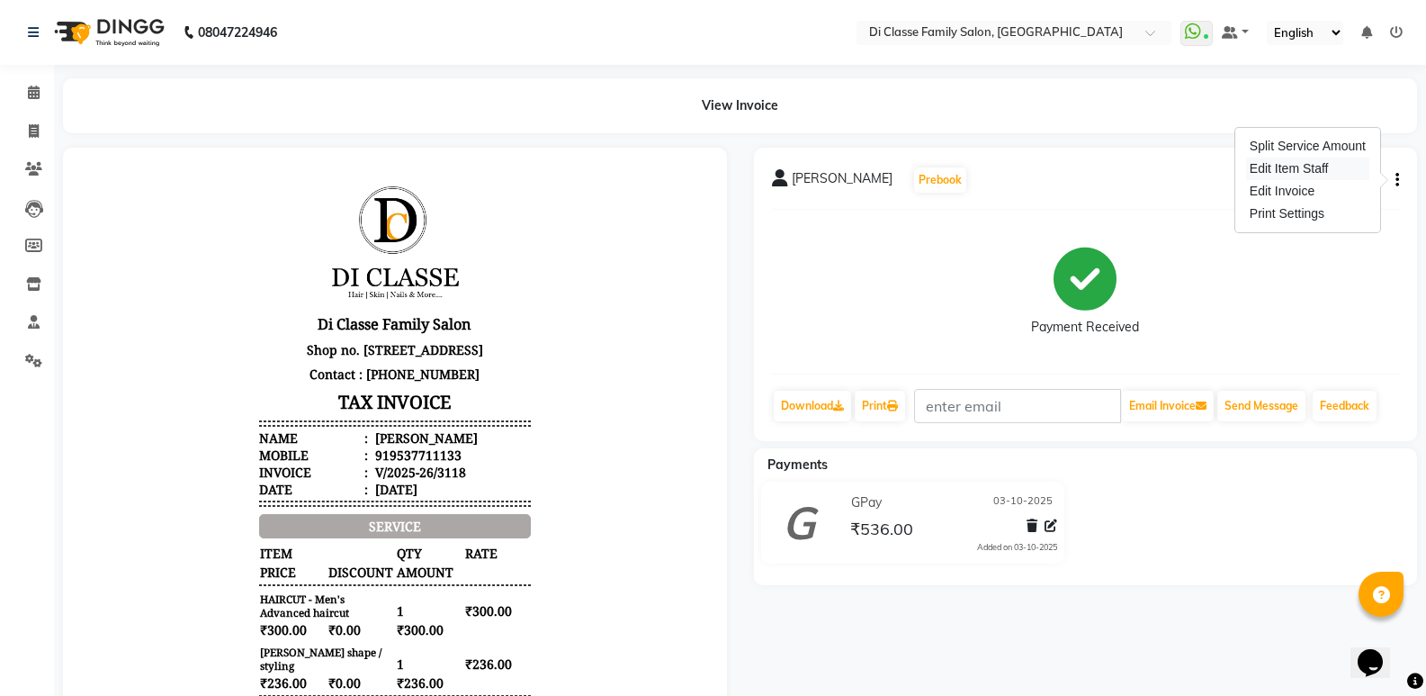
click at [1360, 171] on div "Edit Item Staff" at bounding box center [1307, 168] width 123 height 22
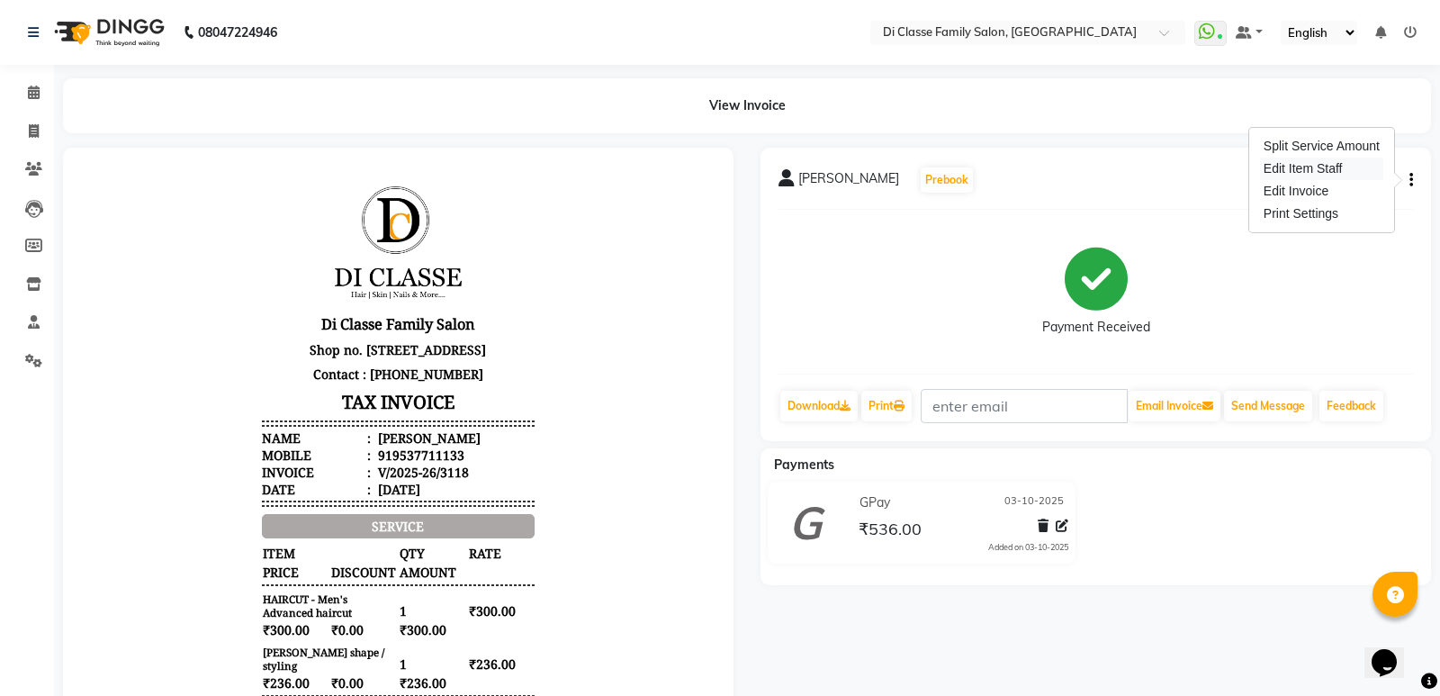
select select "47551"
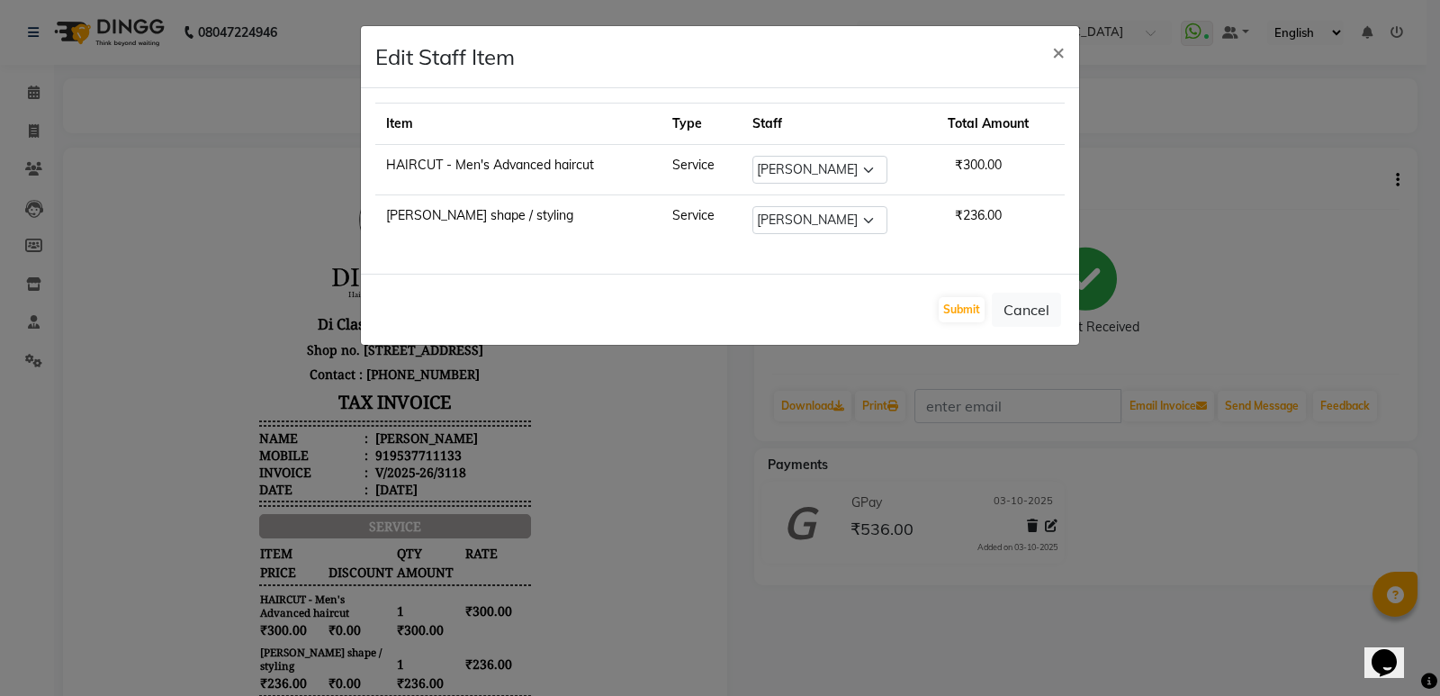
click at [1360, 171] on ngb-modal-window "Edit Staff Item × Item Type Staff Total Amount HAIRCUT - Men's Advanced haircut…" at bounding box center [720, 348] width 1440 height 696
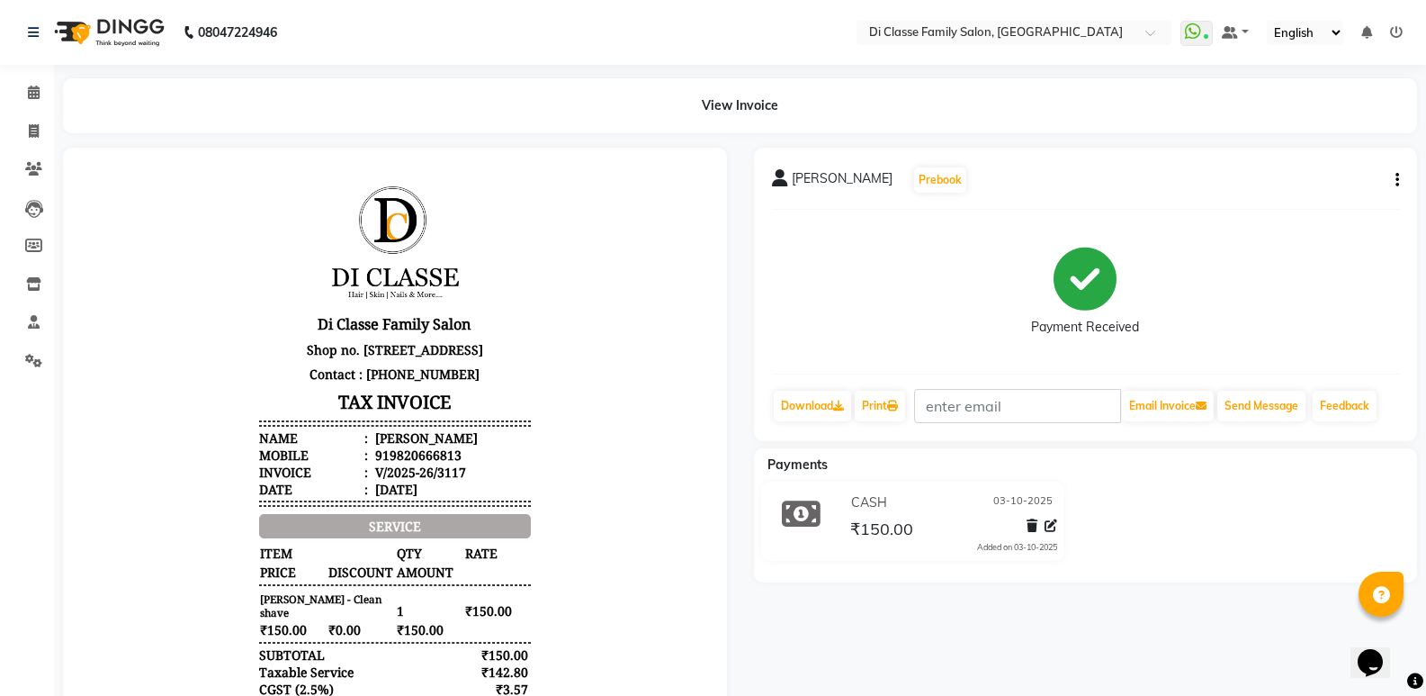
click at [1391, 183] on button "button" at bounding box center [1393, 180] width 11 height 19
click at [1329, 185] on div "Edit Invoice" at bounding box center [1307, 191] width 123 height 22
select select "service"
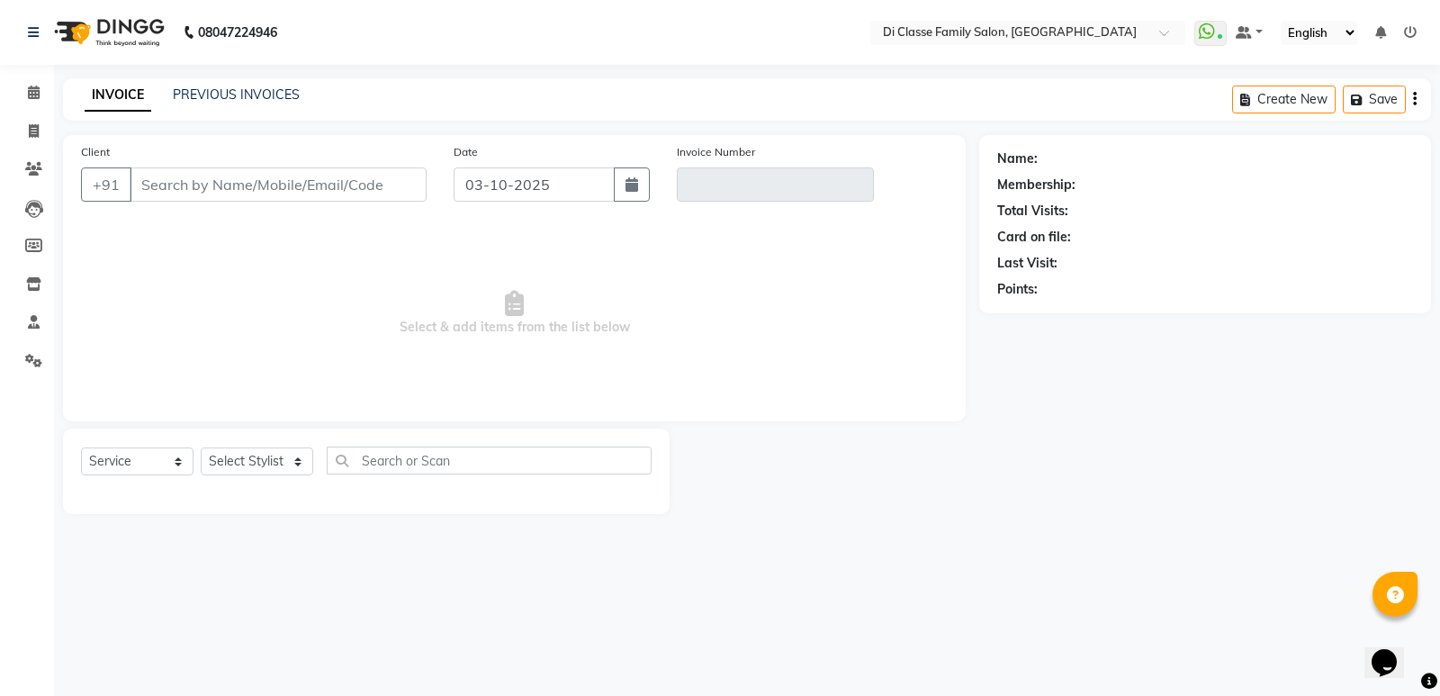
type input "9820666813"
type input "V/2025-26/3117"
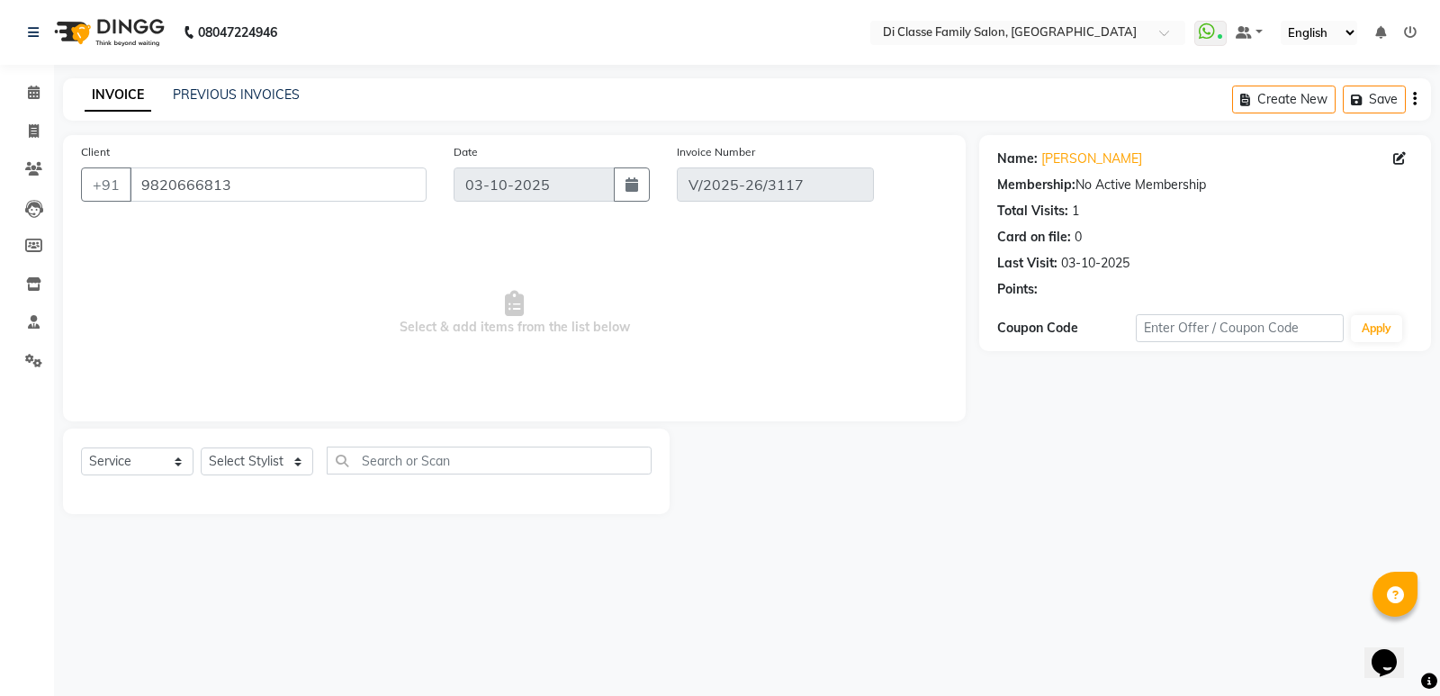
select select "select"
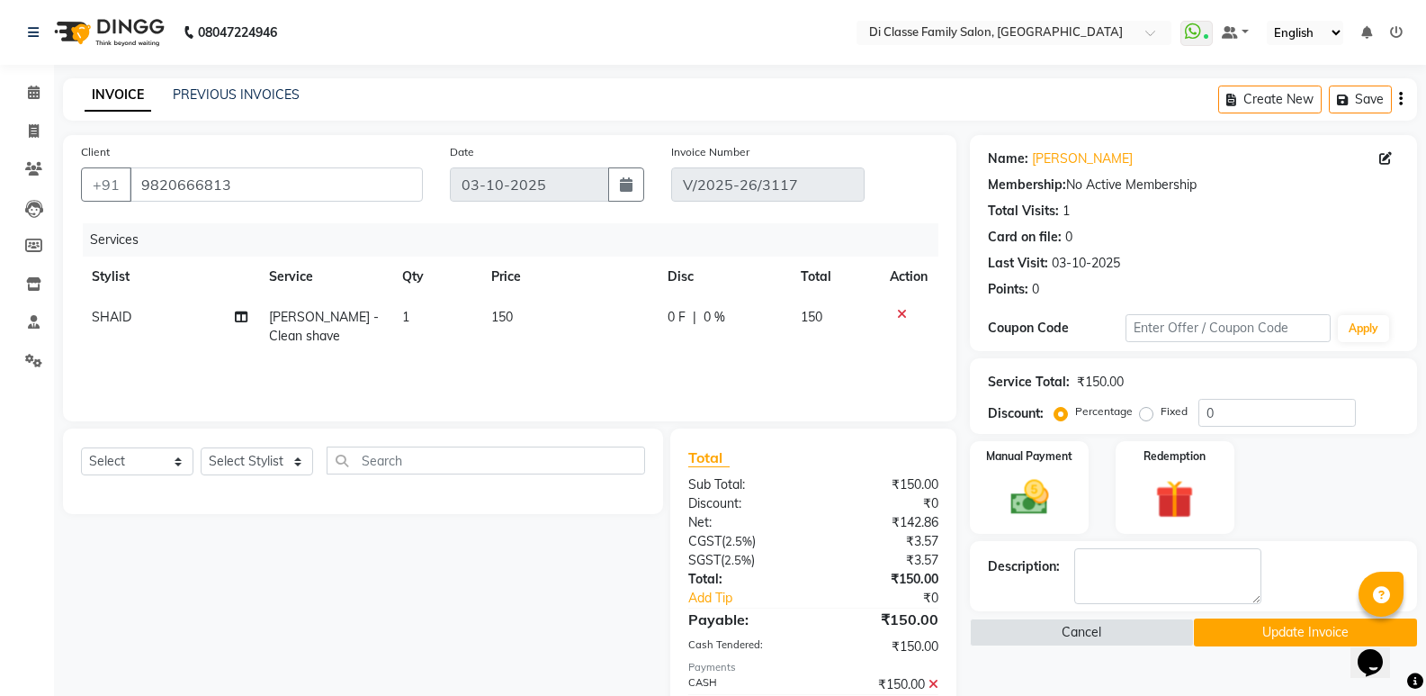
click at [935, 678] on icon at bounding box center [934, 684] width 10 height 13
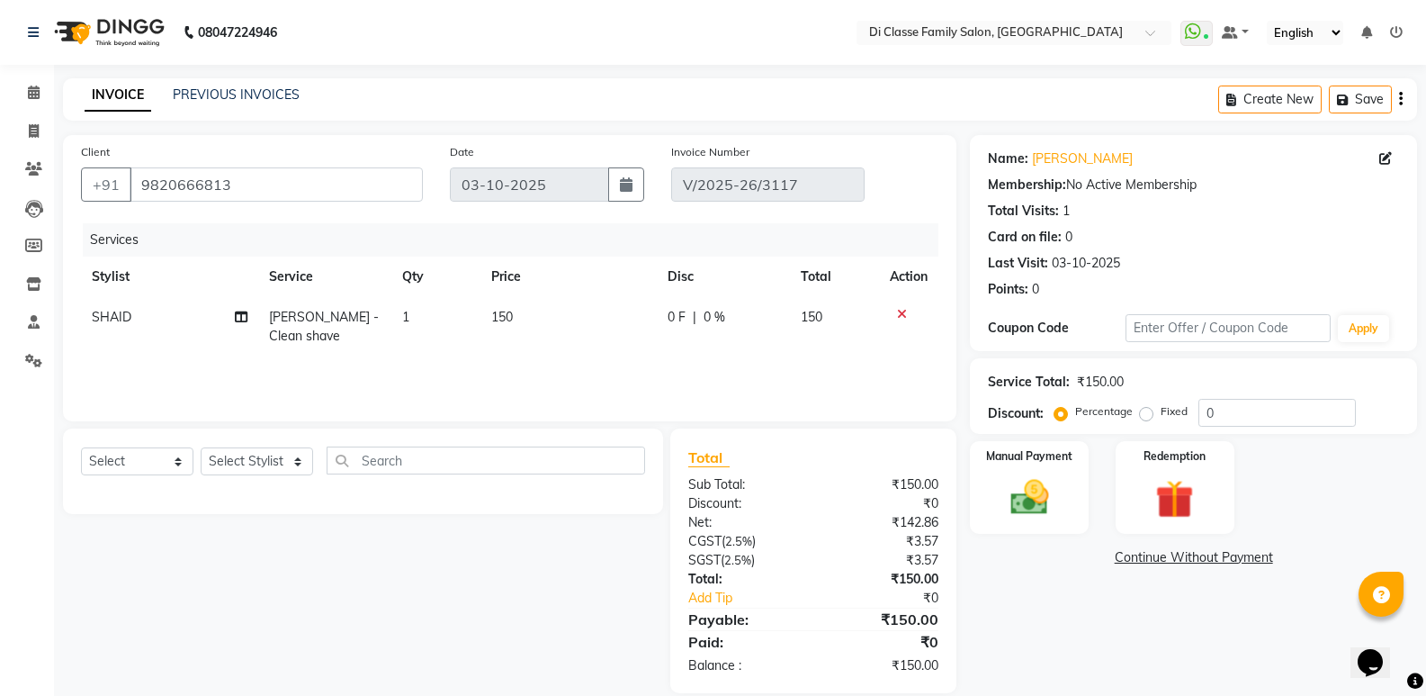
click at [1049, 556] on link "Continue Without Payment" at bounding box center [1194, 557] width 440 height 19
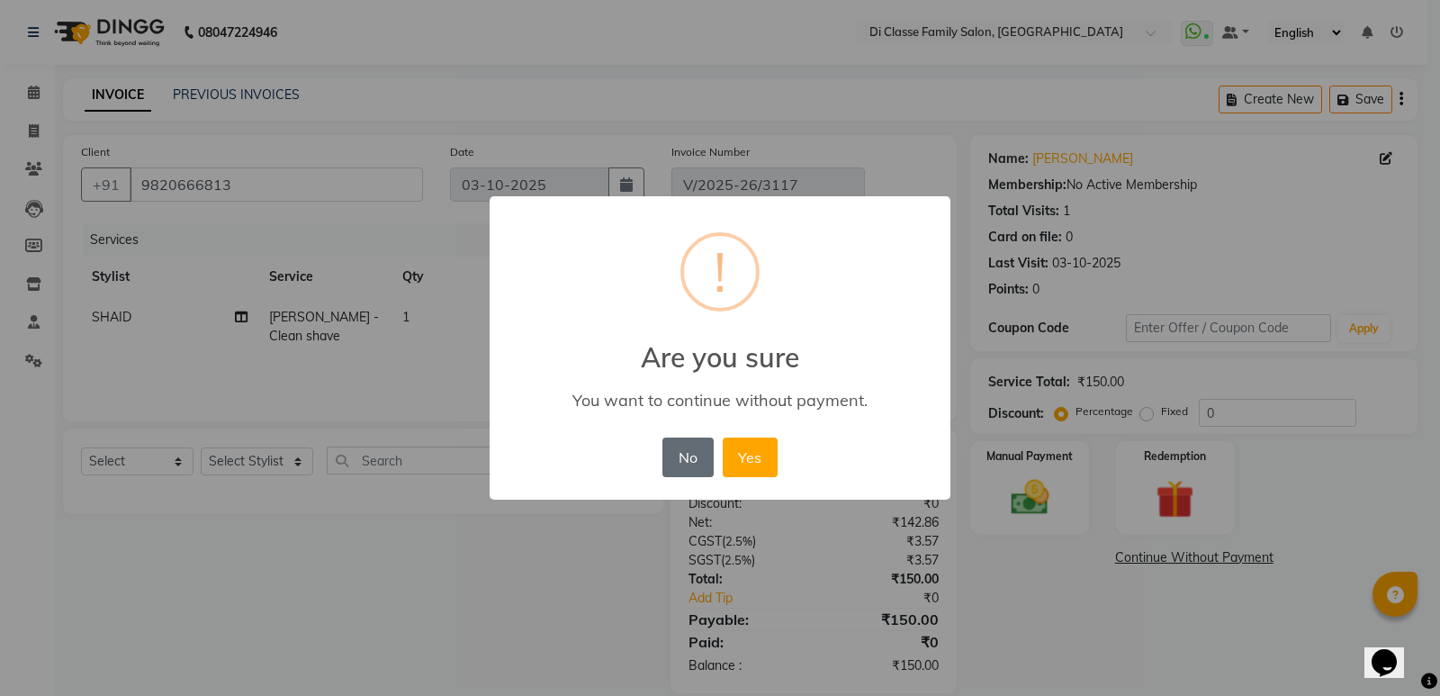
click at [701, 465] on button "No" at bounding box center [687, 457] width 50 height 40
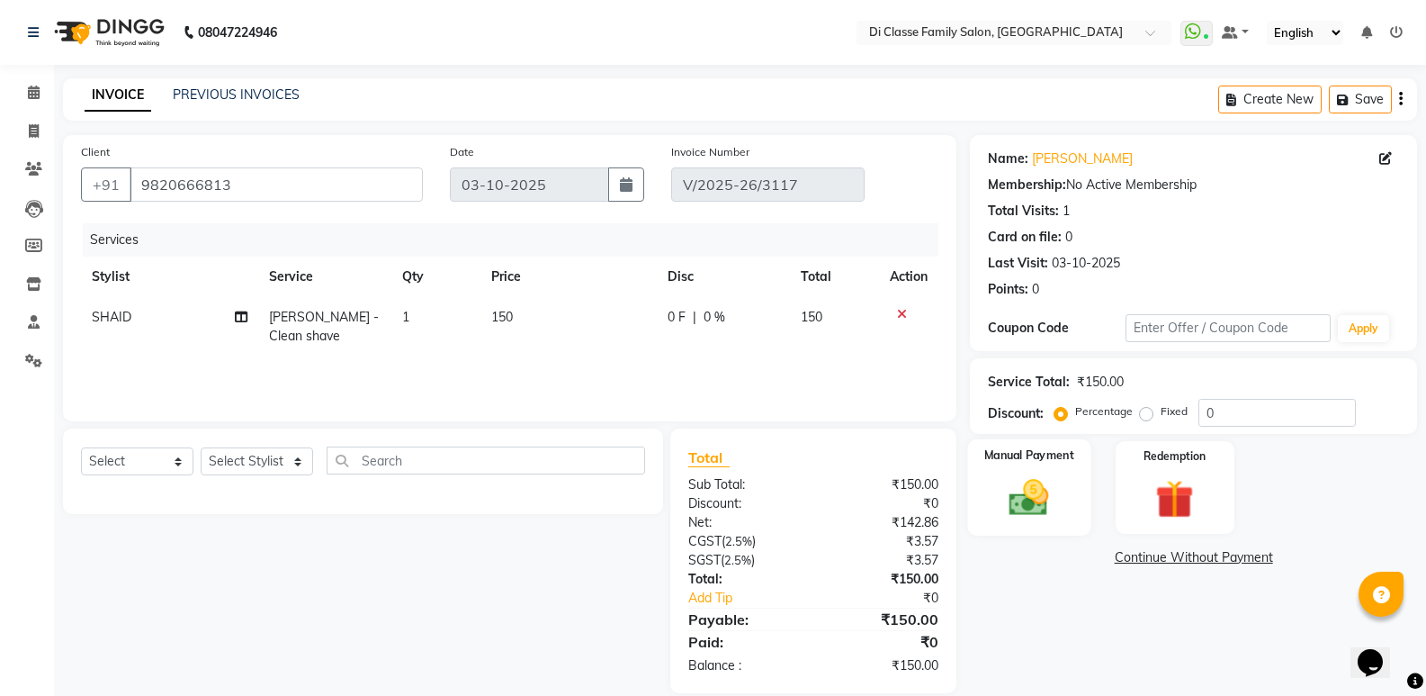
click at [1026, 512] on img at bounding box center [1029, 497] width 64 height 46
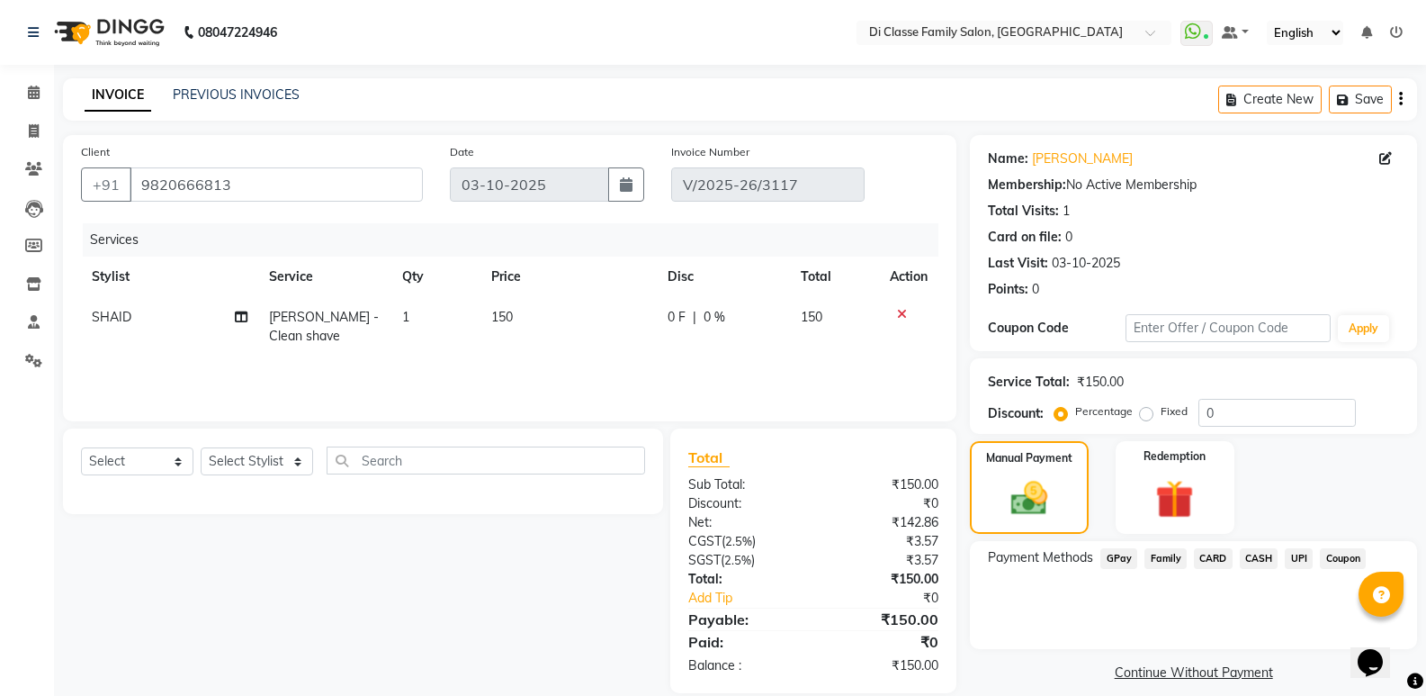
click at [1107, 555] on span "GPay" at bounding box center [1118, 558] width 37 height 21
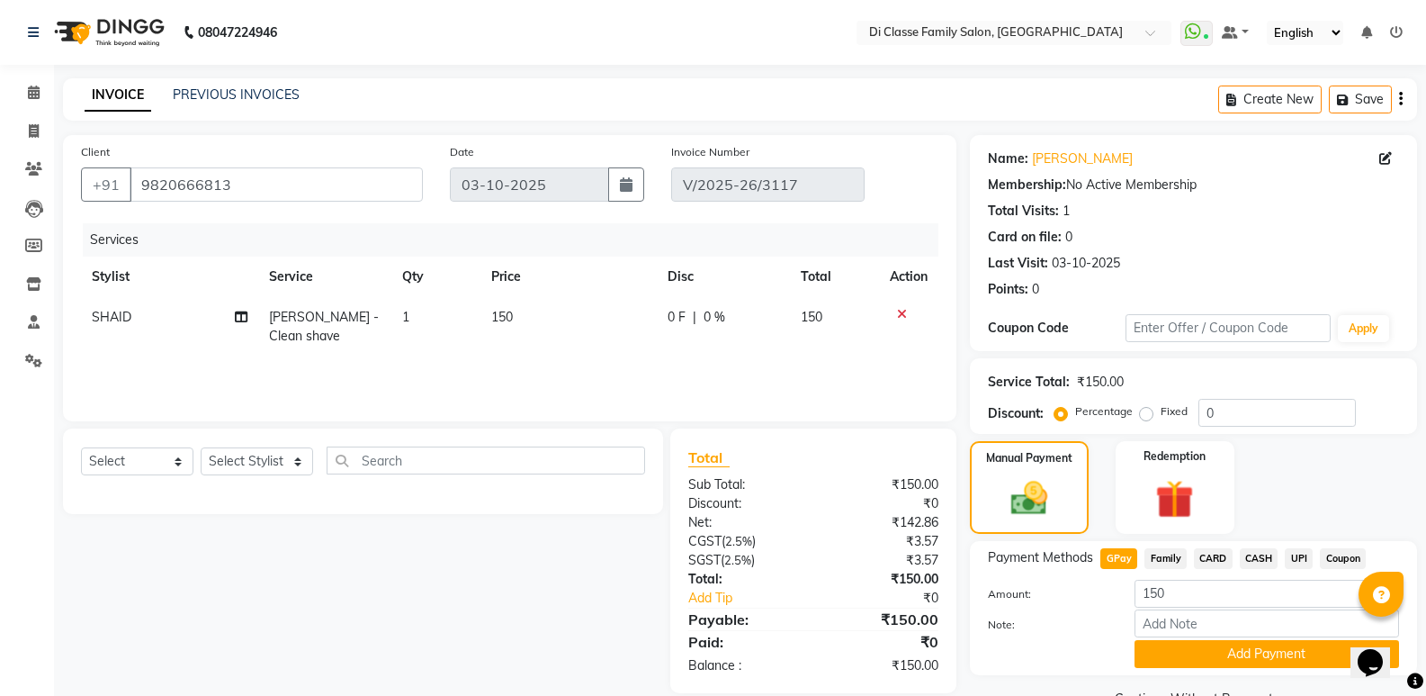
click at [1168, 658] on button "Add Payment" at bounding box center [1267, 654] width 265 height 28
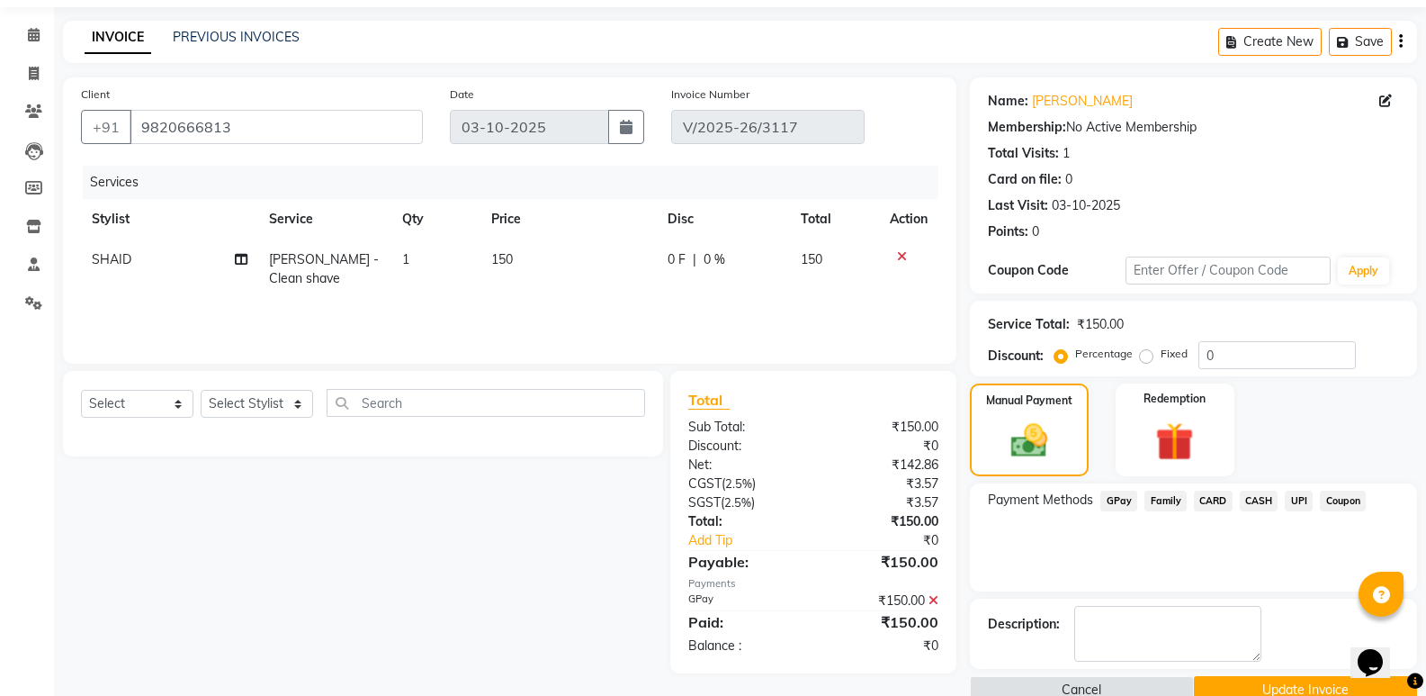
scroll to position [90, 0]
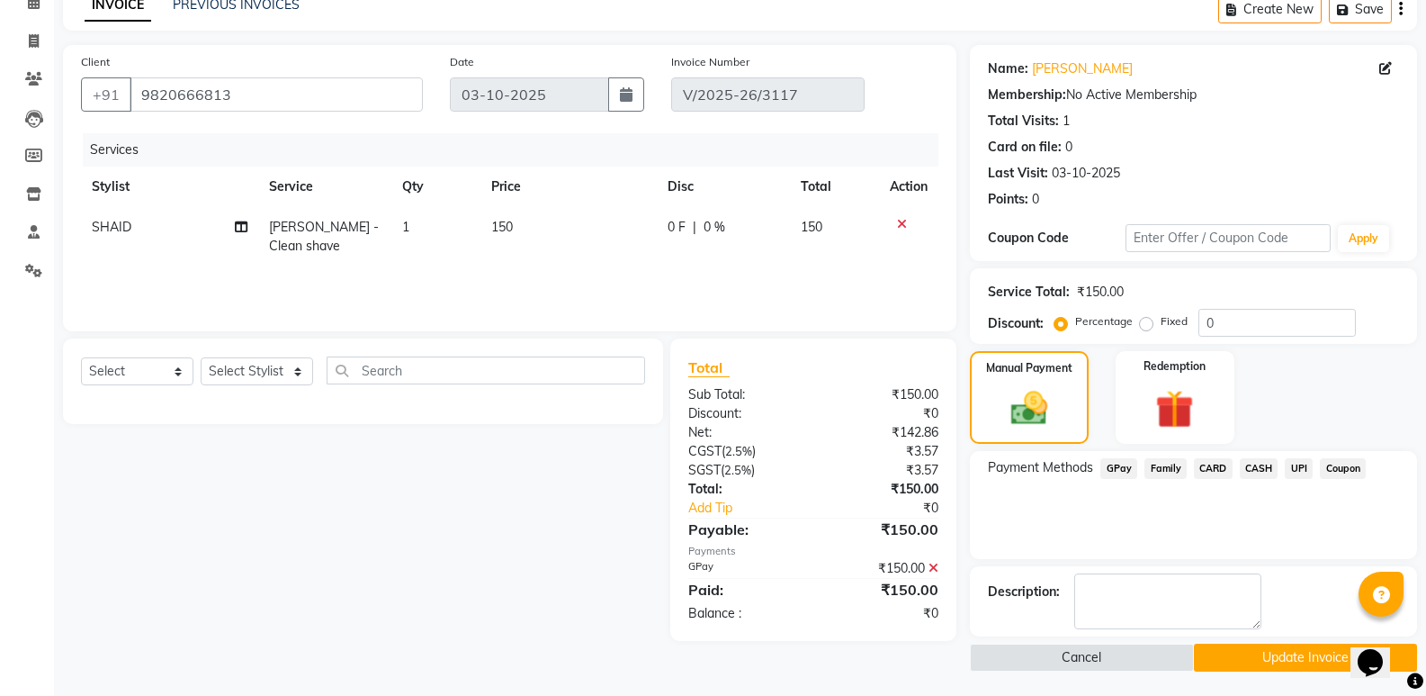
click at [1278, 654] on button "Update Invoice" at bounding box center [1305, 657] width 223 height 28
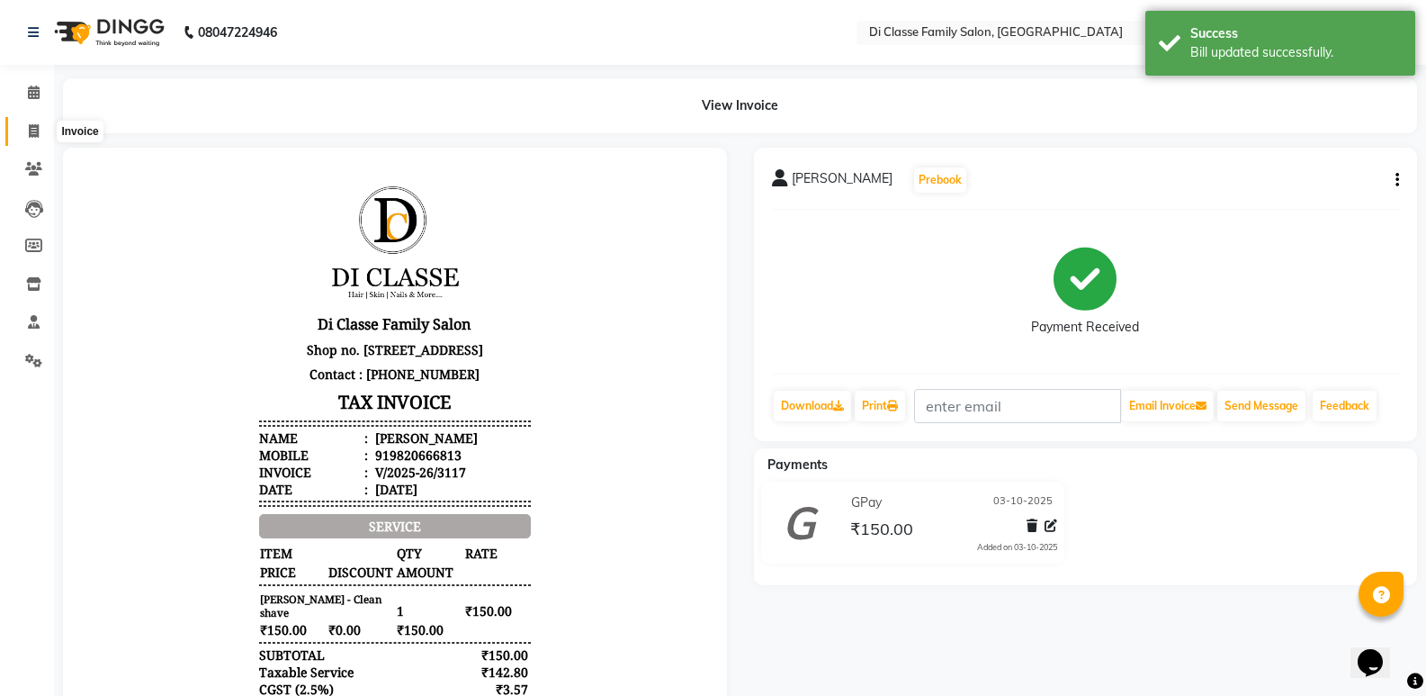
click at [22, 128] on span at bounding box center [33, 131] width 31 height 21
select select "6346"
select select "service"
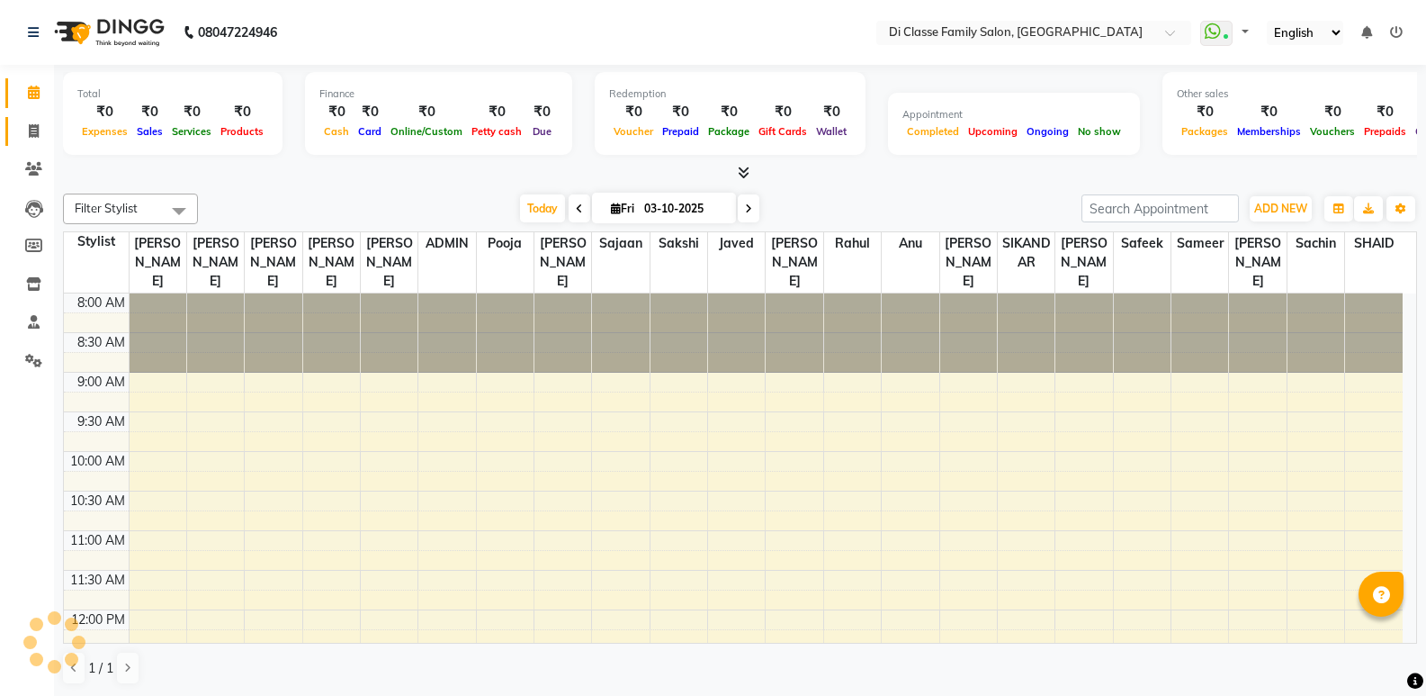
click at [45, 129] on span at bounding box center [33, 131] width 31 height 21
select select "service"
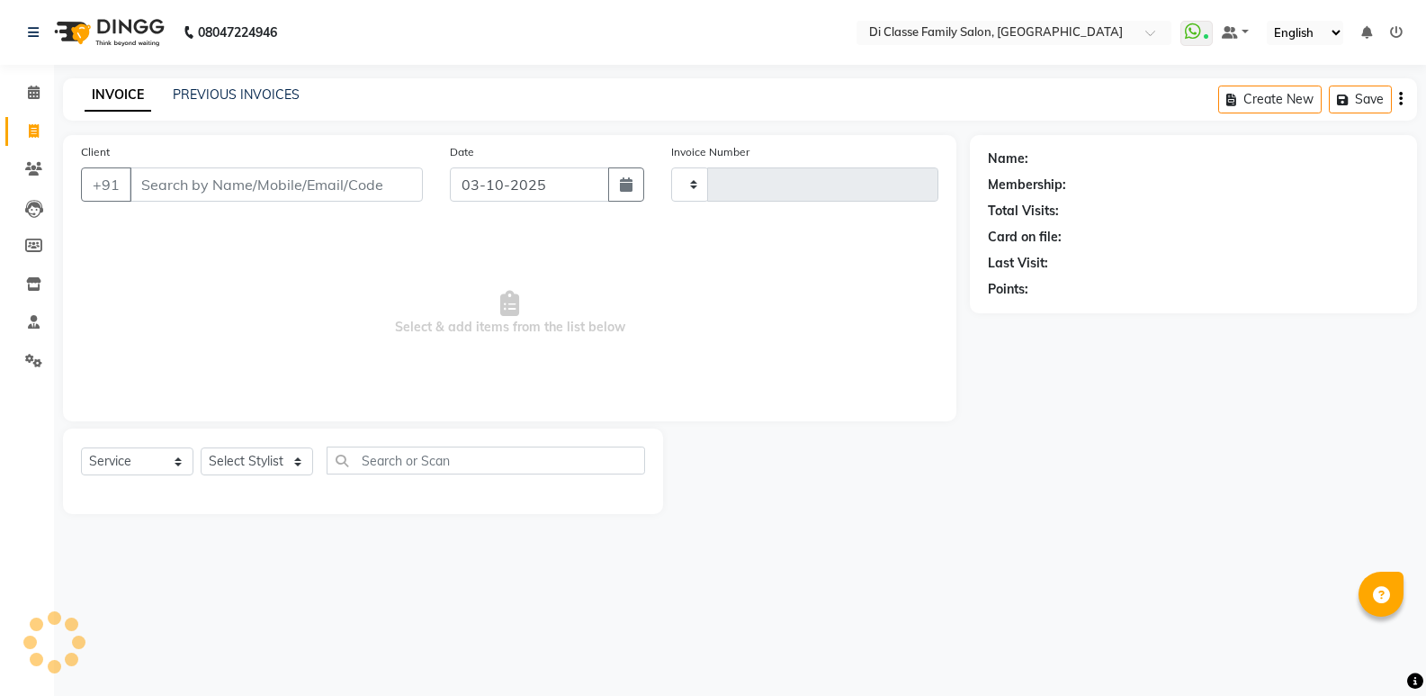
type input "3123"
select select "6346"
